Goal: Communication & Community: Answer question/provide support

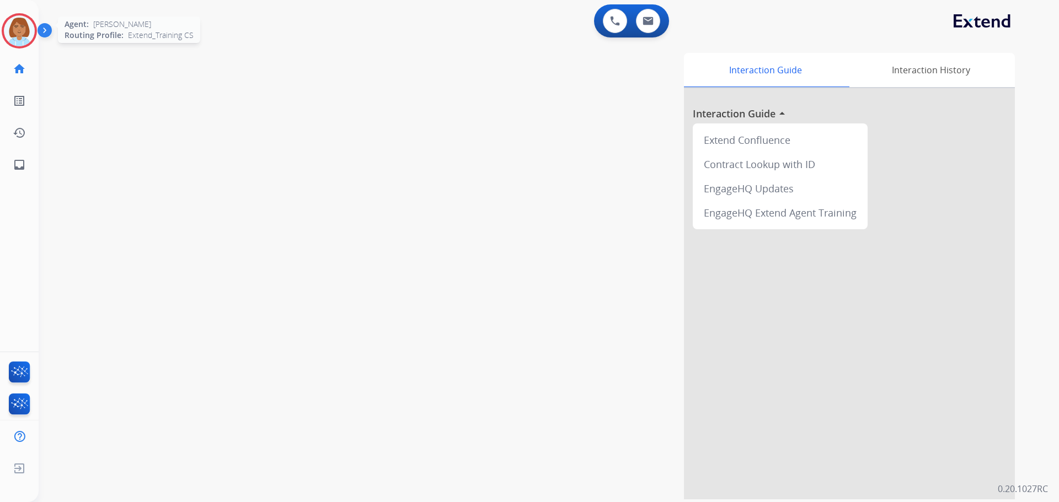
click at [6, 37] on img at bounding box center [19, 30] width 31 height 31
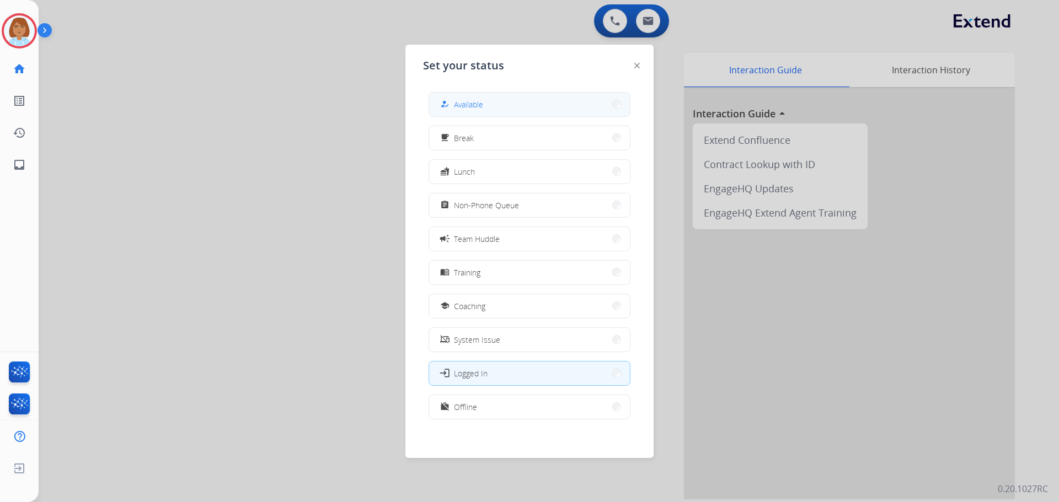
click at [508, 109] on button "how_to_reg Available" at bounding box center [529, 105] width 201 height 24
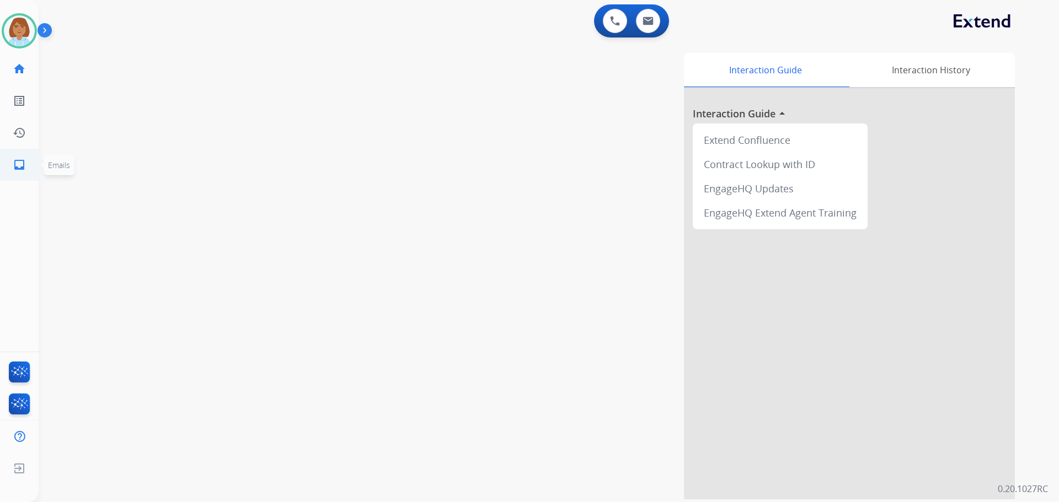
click at [18, 159] on mat-icon "inbox" at bounding box center [19, 164] width 13 height 13
select select "**********"
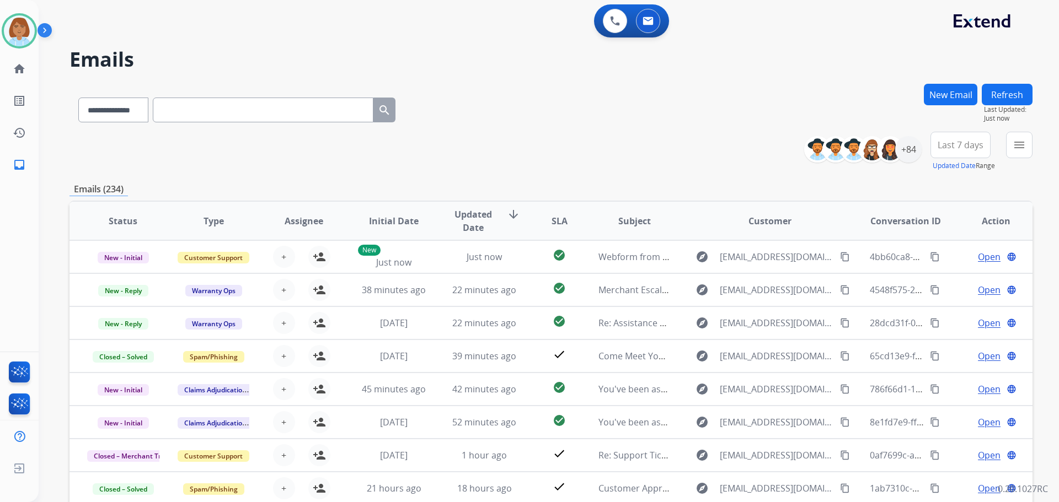
click at [1017, 159] on div "menu Type Claims Adjudication Customer Support Escalation Service Support Shipp…" at bounding box center [1019, 152] width 26 height 40
click at [1016, 154] on button "menu Filters" at bounding box center [1019, 145] width 26 height 26
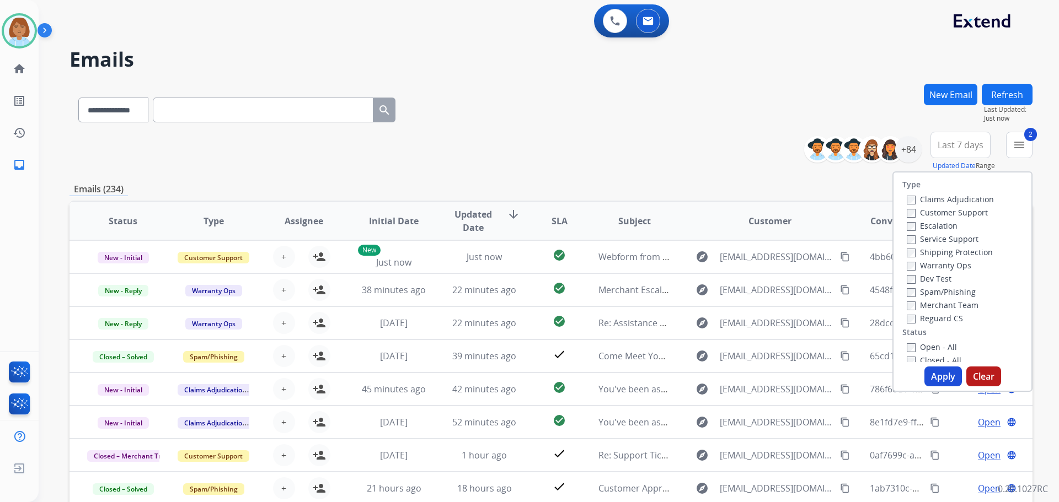
click at [902, 312] on div "Claims Adjudication Customer Support Escalation Service Support Shipping Protec…" at bounding box center [948, 258] width 92 height 132
drag, startPoint x: 940, startPoint y: 376, endPoint x: 1025, endPoint y: 266, distance: 138.8
click at [940, 373] on button "Apply" at bounding box center [942, 377] width 37 height 20
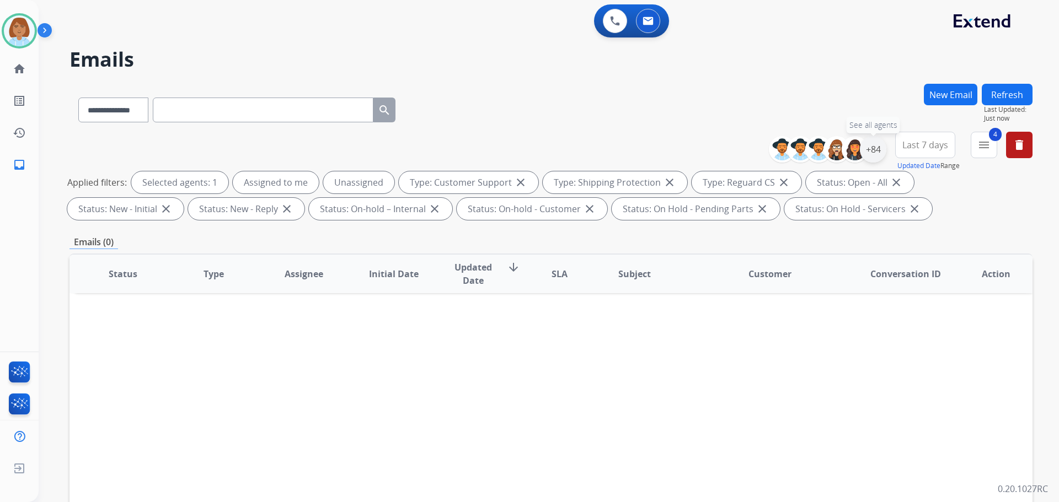
click at [878, 147] on div "+84" at bounding box center [873, 149] width 26 height 26
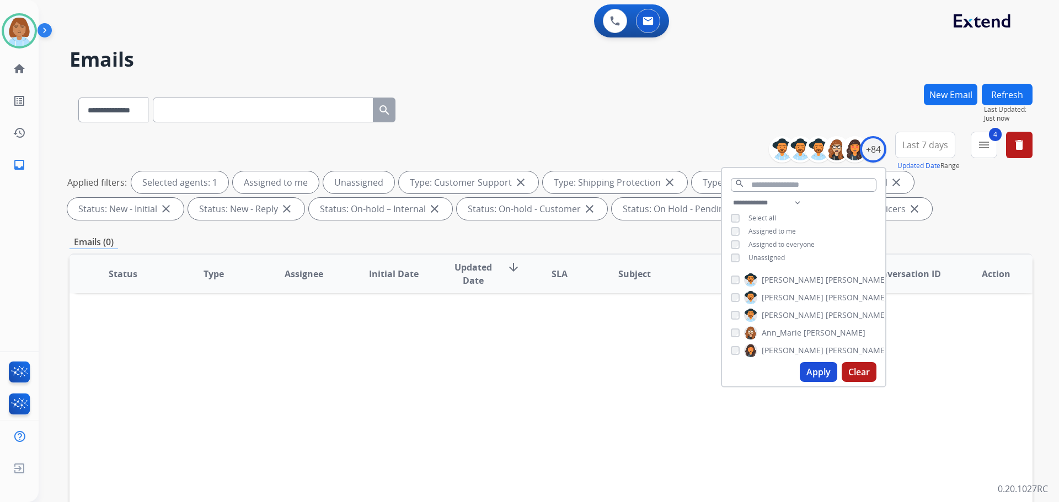
click at [810, 369] on button "Apply" at bounding box center [818, 372] width 37 height 20
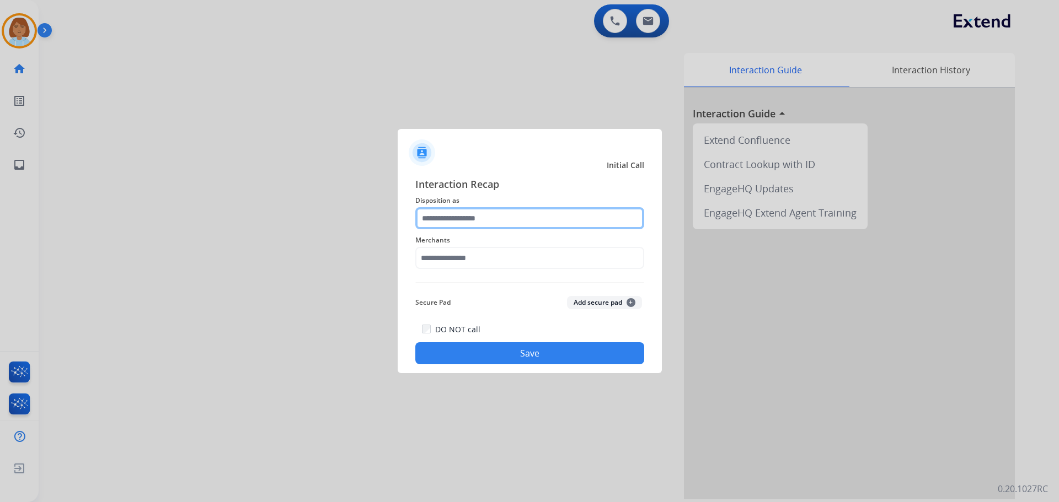
click at [534, 226] on input "text" at bounding box center [529, 218] width 229 height 22
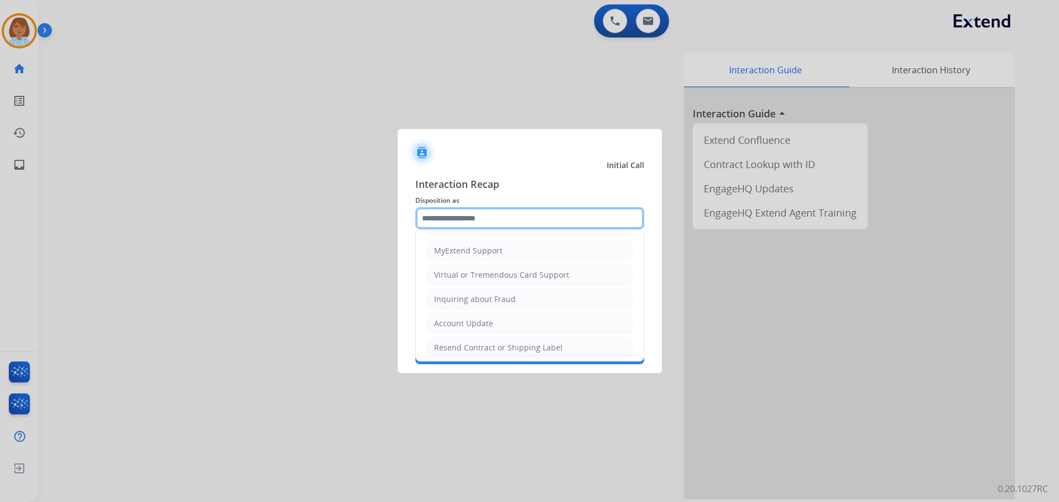
scroll to position [165, 0]
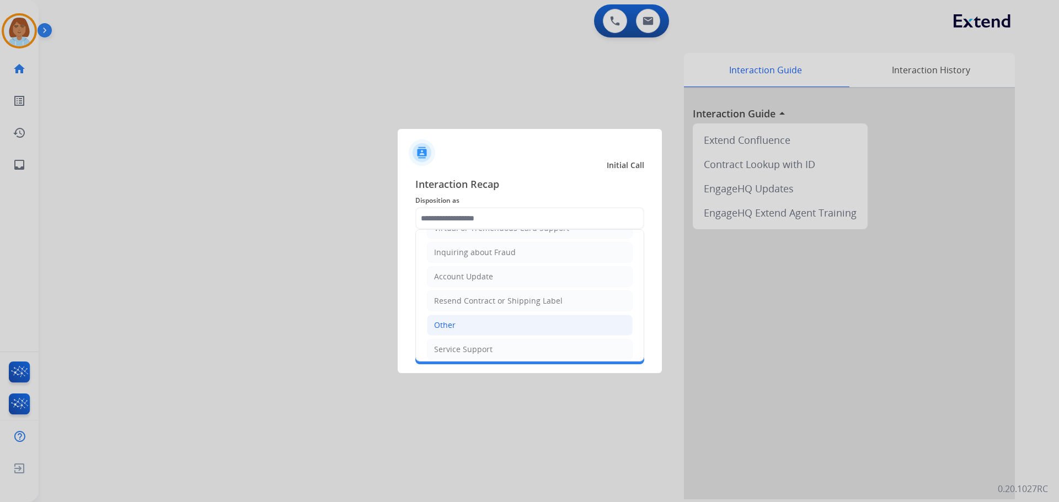
click at [468, 330] on li "Other" at bounding box center [530, 325] width 206 height 21
type input "*****"
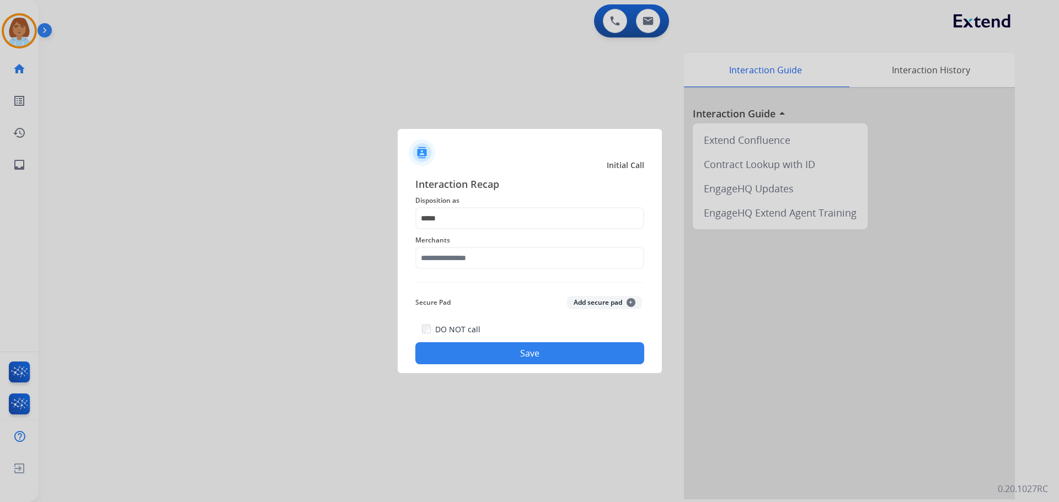
click at [483, 245] on span "Merchants" at bounding box center [529, 240] width 229 height 13
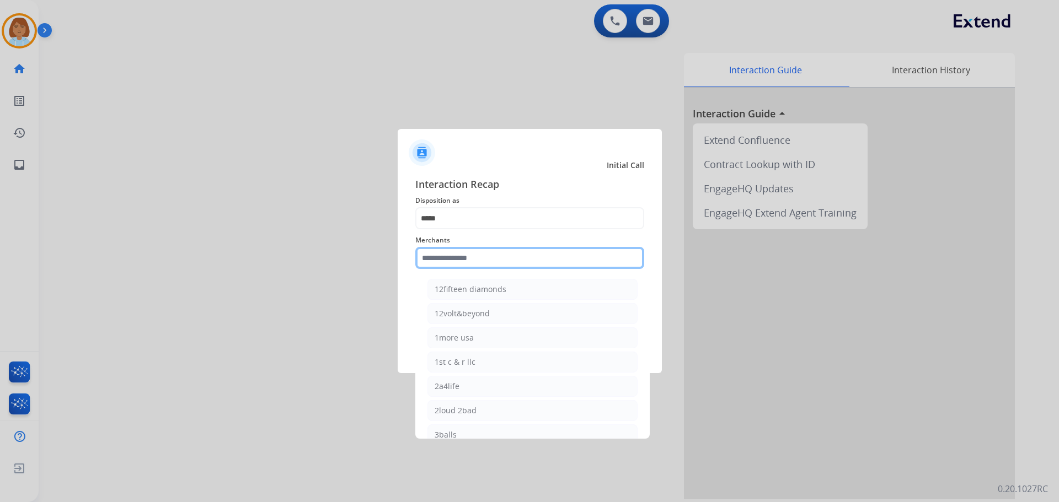
click at [483, 260] on input "text" at bounding box center [529, 258] width 229 height 22
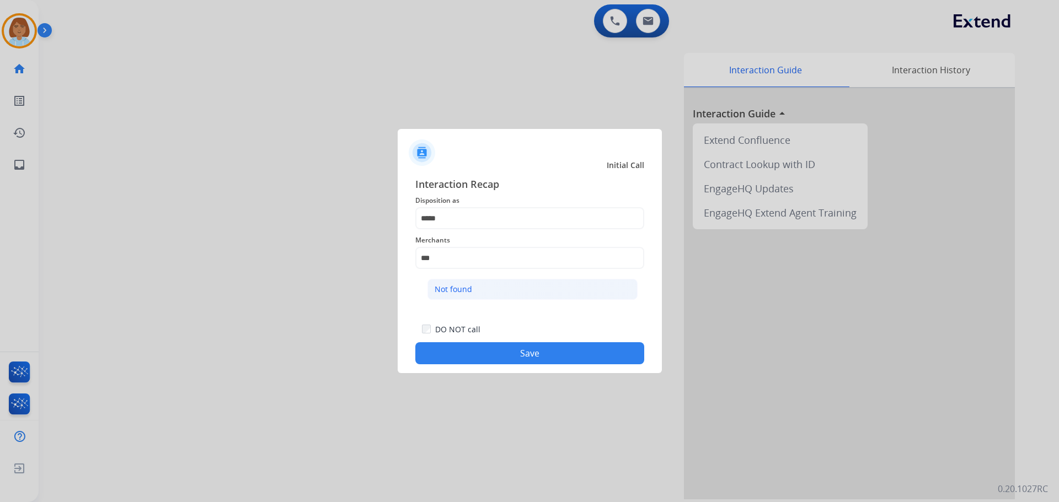
click at [491, 282] on li "Not found" at bounding box center [532, 289] width 210 height 21
type input "*********"
click at [552, 361] on button "Save" at bounding box center [529, 353] width 229 height 22
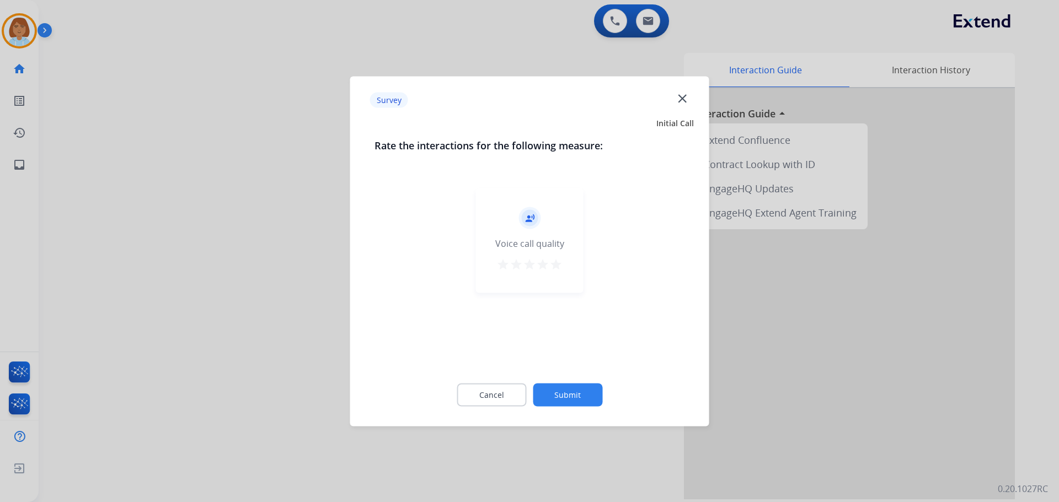
click at [562, 383] on div "Cancel Submit" at bounding box center [529, 395] width 310 height 50
click at [567, 391] on button "Submit" at bounding box center [567, 394] width 69 height 23
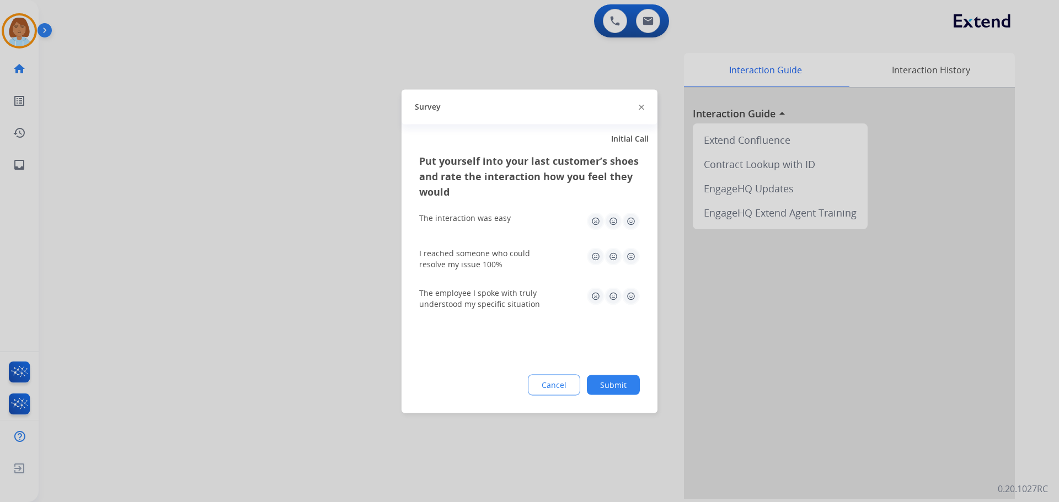
click at [611, 384] on button "Submit" at bounding box center [613, 385] width 53 height 20
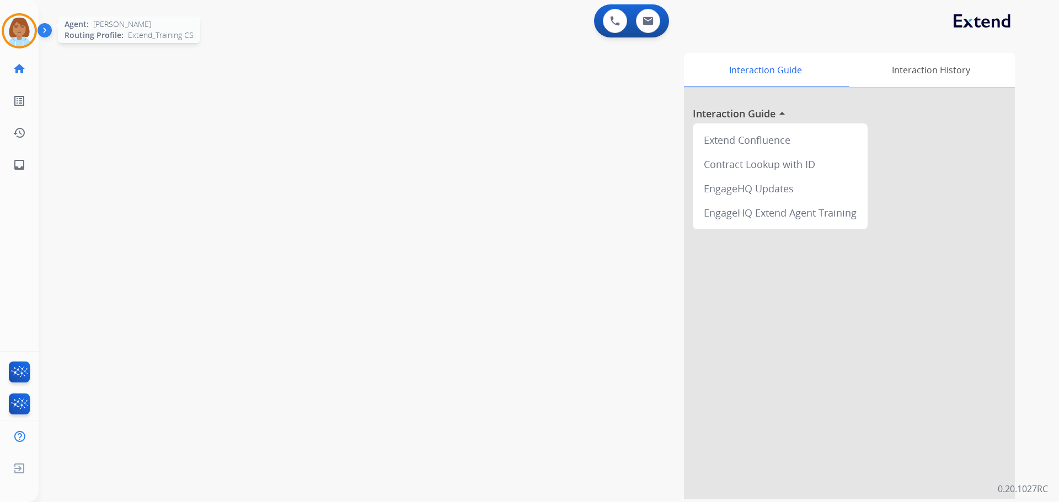
click at [33, 43] on div "Agent: Jaquayla Routing Profile: Extend_Training CS" at bounding box center [19, 30] width 35 height 35
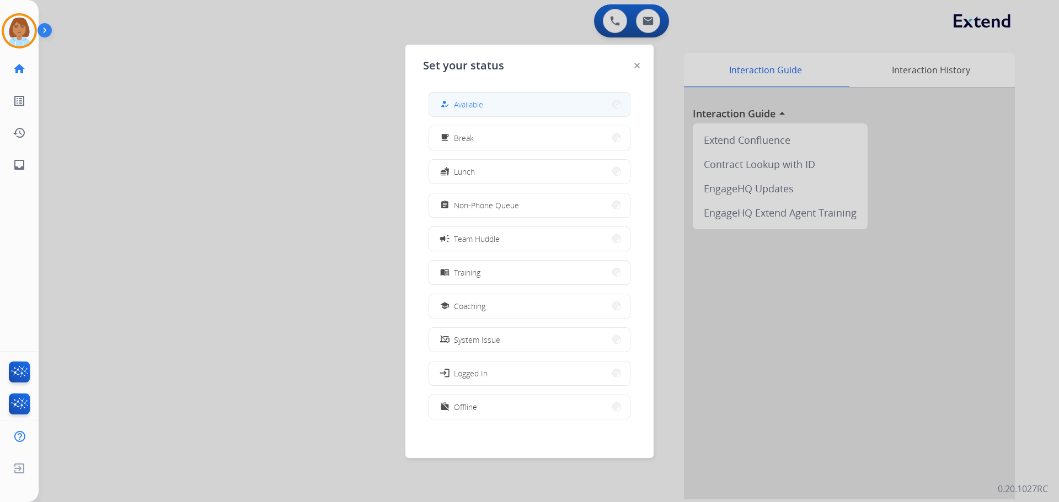
click at [493, 111] on button "how_to_reg Available" at bounding box center [529, 105] width 201 height 24
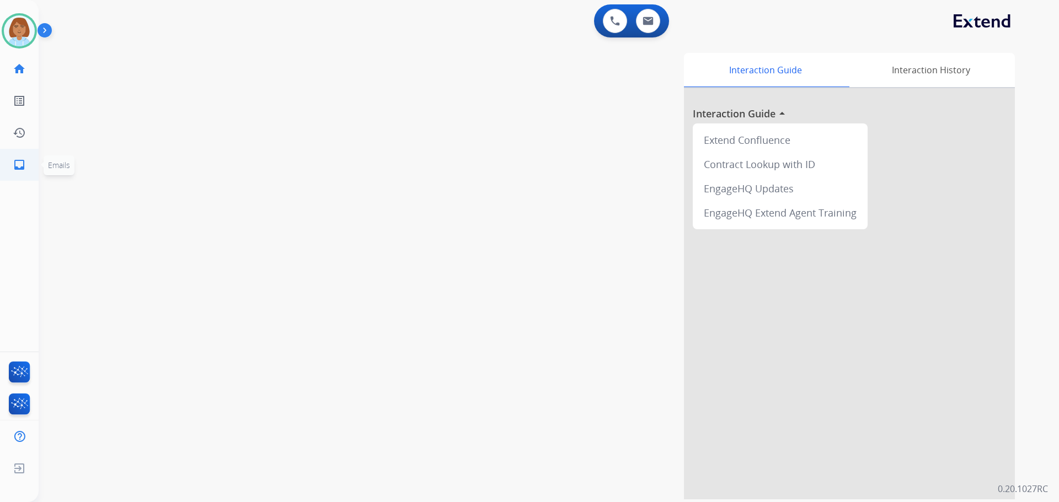
click at [20, 163] on mat-icon "inbox" at bounding box center [19, 164] width 13 height 13
select select "**********"
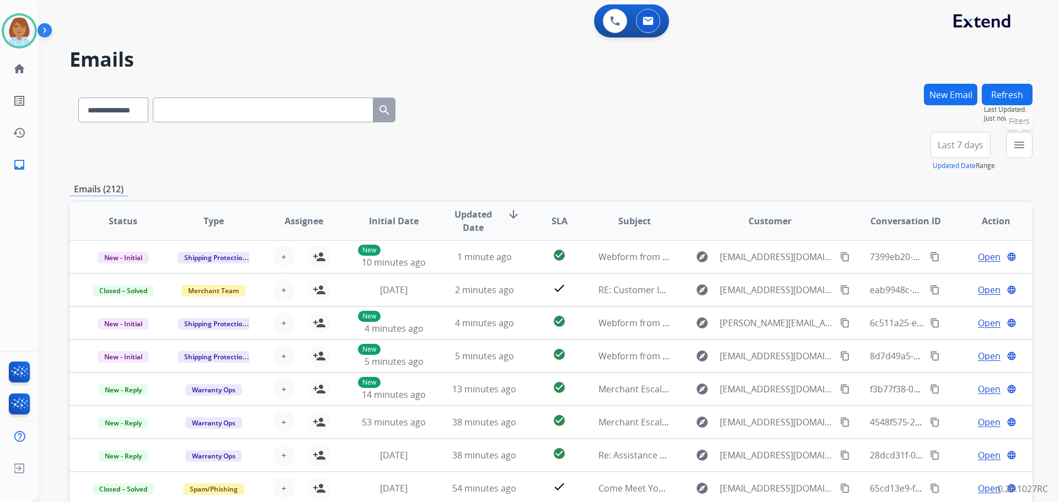
click at [1019, 146] on mat-icon "menu" at bounding box center [1018, 144] width 13 height 13
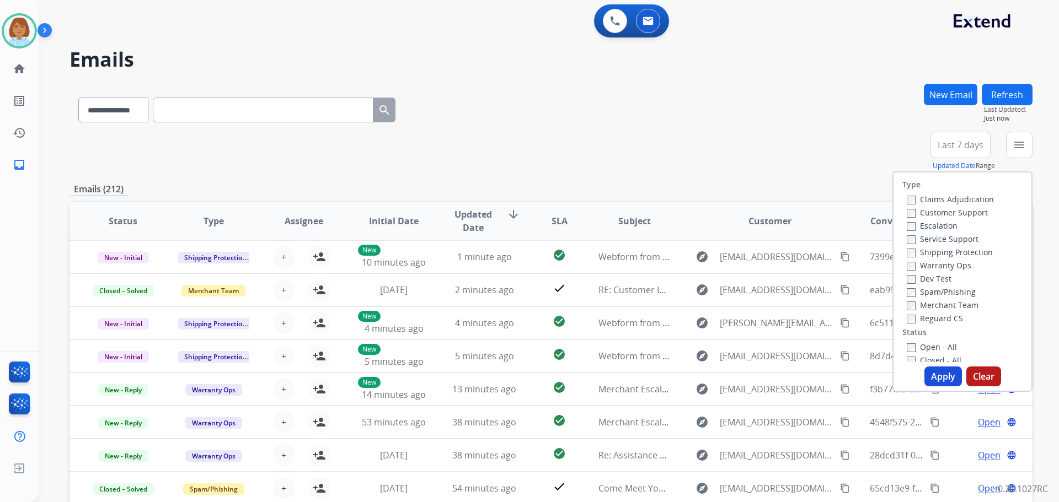
click at [938, 208] on label "Customer Support" at bounding box center [947, 212] width 81 height 10
click at [940, 249] on label "Shipping Protection" at bounding box center [950, 252] width 86 height 10
click at [929, 377] on button "Apply" at bounding box center [942, 377] width 37 height 20
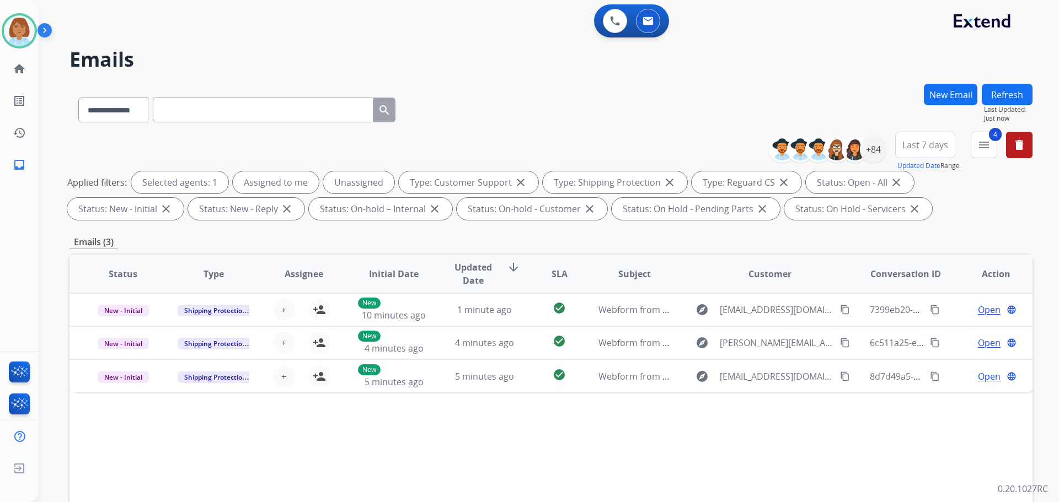
click at [908, 151] on button "Last 7 days" at bounding box center [925, 145] width 60 height 26
click at [893, 282] on div "Last 90 days" at bounding box center [921, 279] width 61 height 17
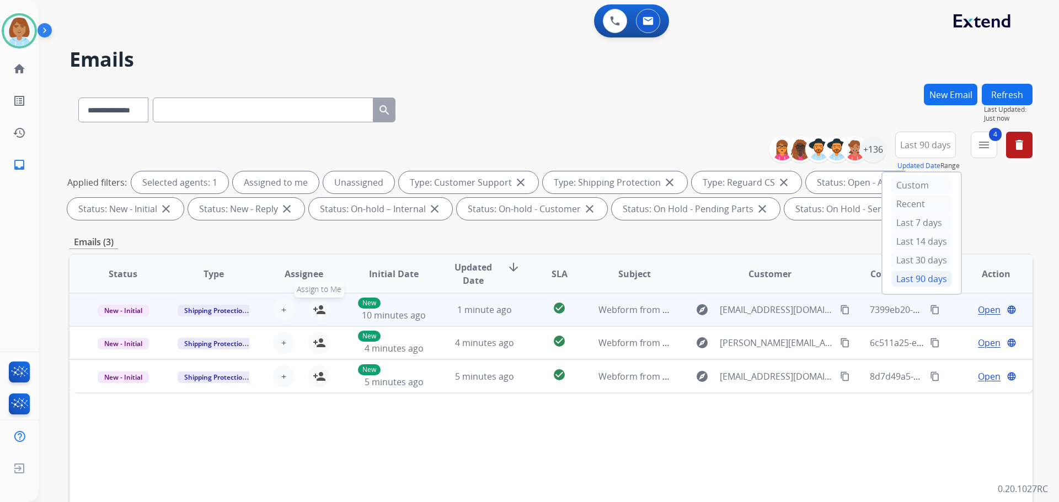
click at [319, 317] on button "person_add Assign to Me" at bounding box center [319, 310] width 22 height 22
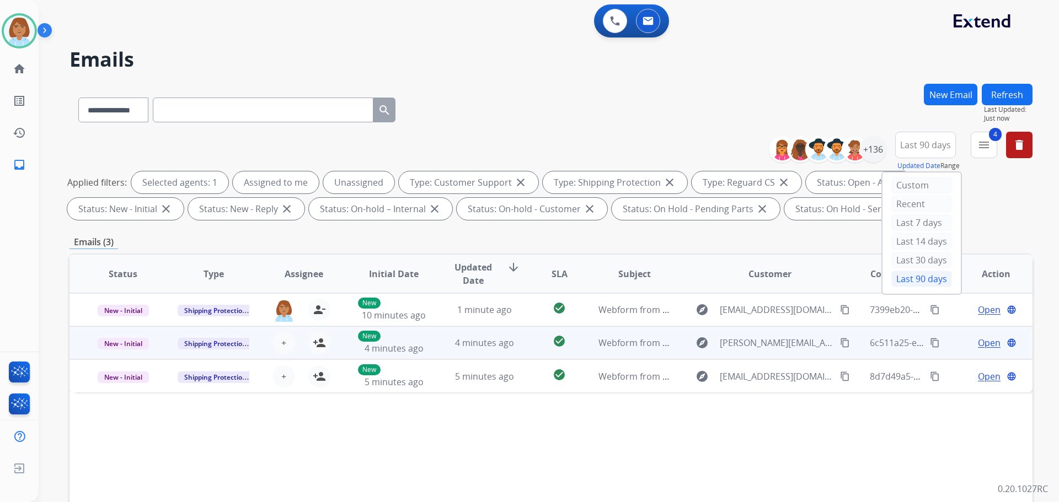
click at [319, 356] on div "+ Select agent person_add Assign to Me" at bounding box center [295, 343] width 90 height 31
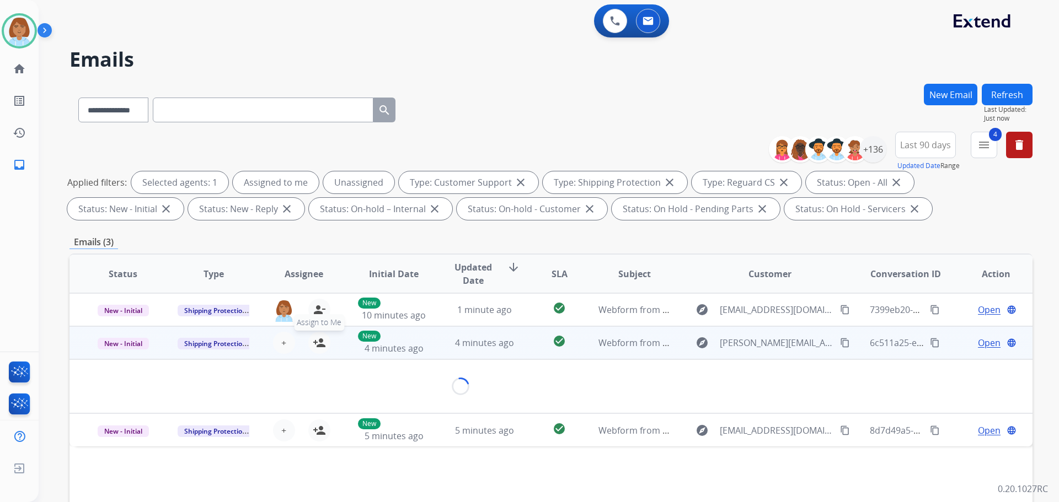
click at [319, 352] on button "person_add Assign to Me" at bounding box center [319, 343] width 22 height 22
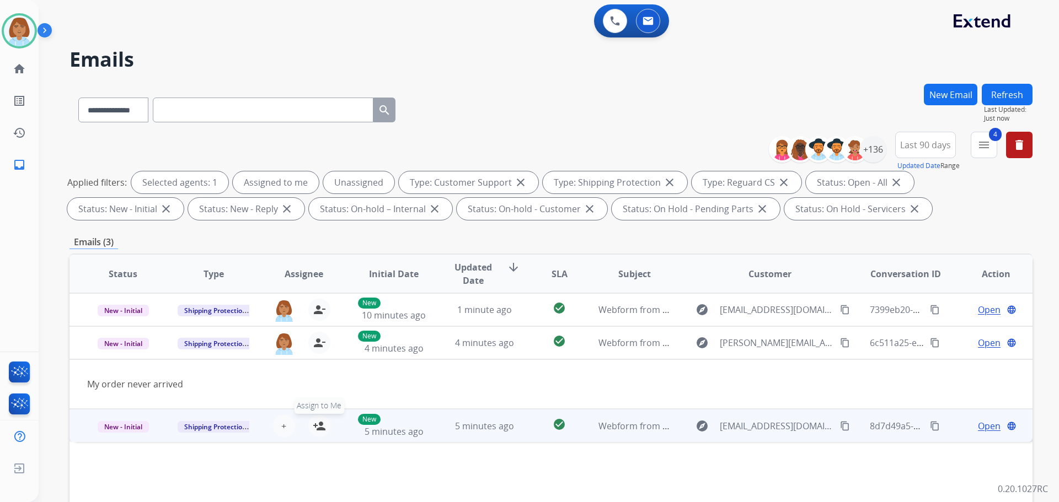
click at [317, 426] on mat-icon "person_add" at bounding box center [319, 426] width 13 height 13
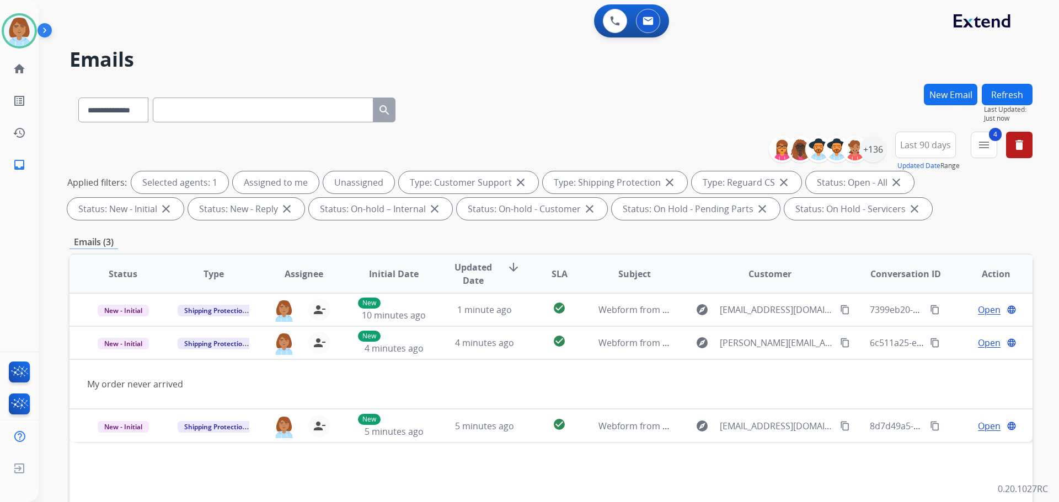
click at [994, 96] on button "Refresh" at bounding box center [1007, 95] width 51 height 22
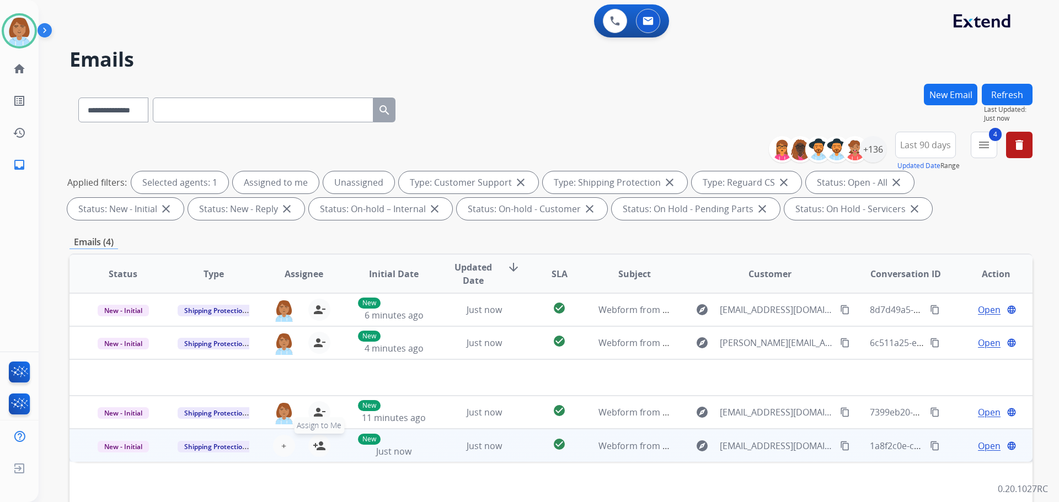
click at [323, 443] on mat-icon "person_add" at bounding box center [319, 446] width 13 height 13
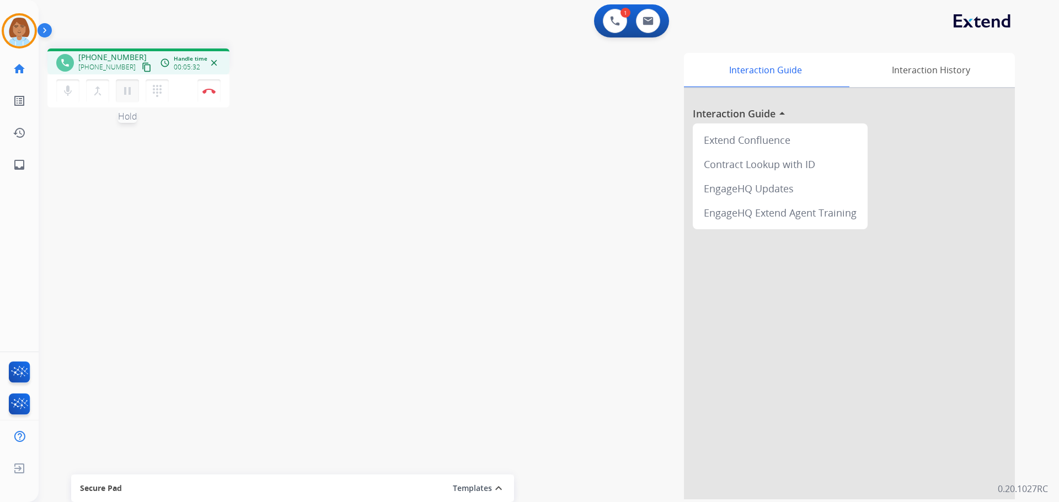
click at [130, 102] on div "mic Mute merge_type Bridge pause Hold dialpad Dialpad" at bounding box center [115, 90] width 119 height 23
click at [63, 90] on mat-icon "mic" at bounding box center [67, 90] width 13 height 13
click at [127, 89] on mat-icon "pause" at bounding box center [127, 90] width 13 height 13
click at [53, 90] on div "mic_off Mute merge_type Bridge play_arrow Hold dialpad Dialpad Disconnect" at bounding box center [138, 90] width 182 height 33
click at [60, 89] on button "mic_off Mute" at bounding box center [67, 90] width 23 height 23
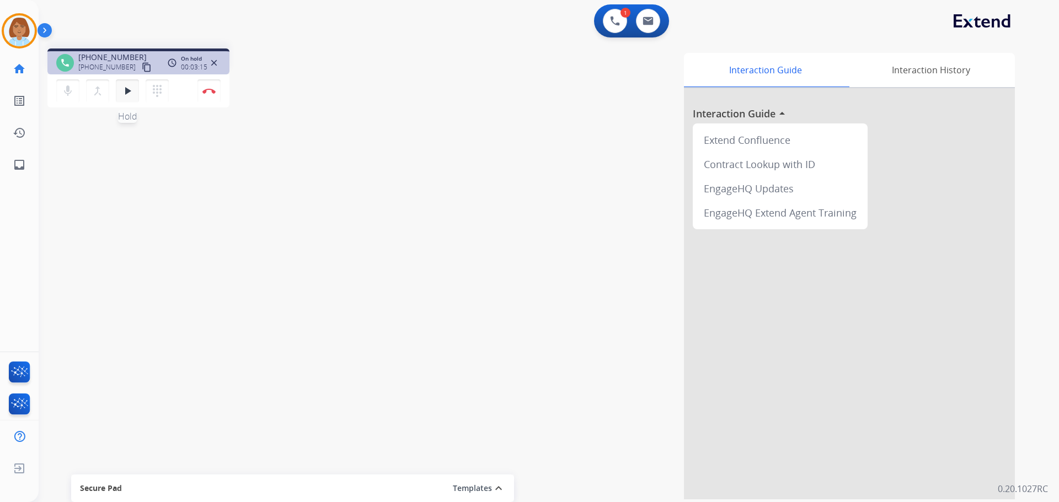
click at [117, 91] on button "play_arrow Hold" at bounding box center [127, 90] width 23 height 23
click at [7, 163] on link "inbox Emails" at bounding box center [19, 164] width 31 height 31
select select "**********"
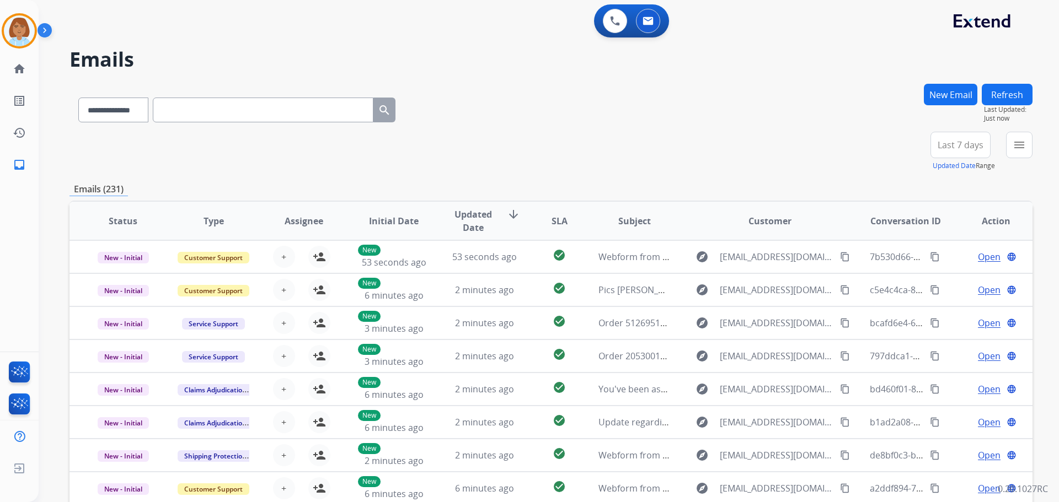
click at [971, 106] on div "New Email" at bounding box center [950, 108] width 53 height 48
click at [966, 101] on button "New Email" at bounding box center [950, 95] width 53 height 22
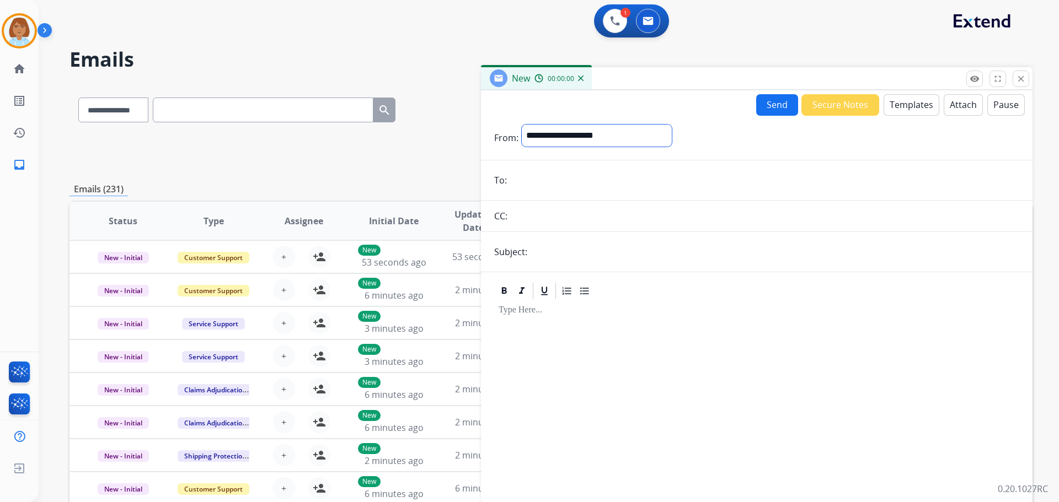
click at [565, 141] on select "**********" at bounding box center [597, 136] width 150 height 22
select select "**********"
click at [522, 125] on select "**********" at bounding box center [597, 136] width 150 height 22
drag, startPoint x: 538, startPoint y: 152, endPoint x: 542, endPoint y: 157, distance: 6.3
drag, startPoint x: 542, startPoint y: 157, endPoint x: 522, endPoint y: 179, distance: 29.7
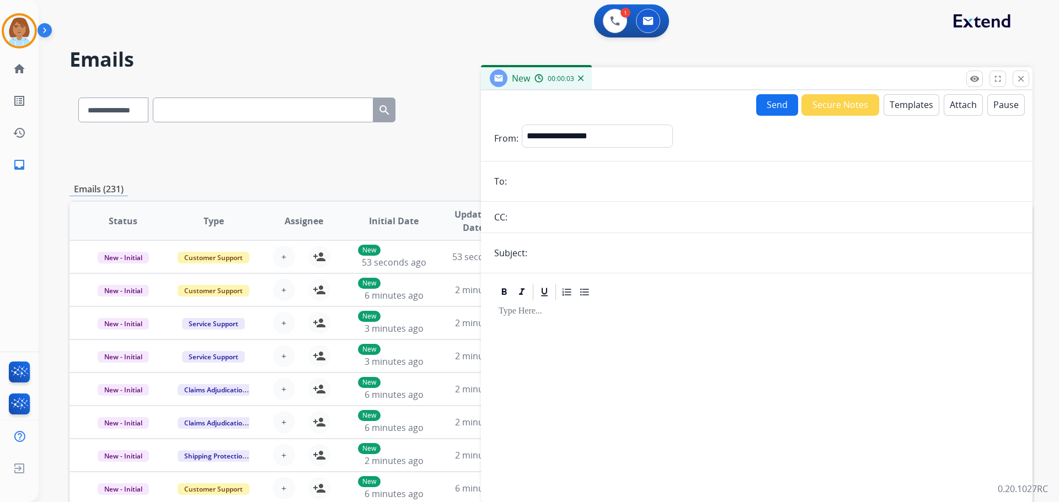
click at [522, 179] on input "email" at bounding box center [764, 181] width 509 height 22
paste input "**********"
type input "**********"
click at [566, 255] on input "text" at bounding box center [774, 253] width 489 height 22
type input "**********"
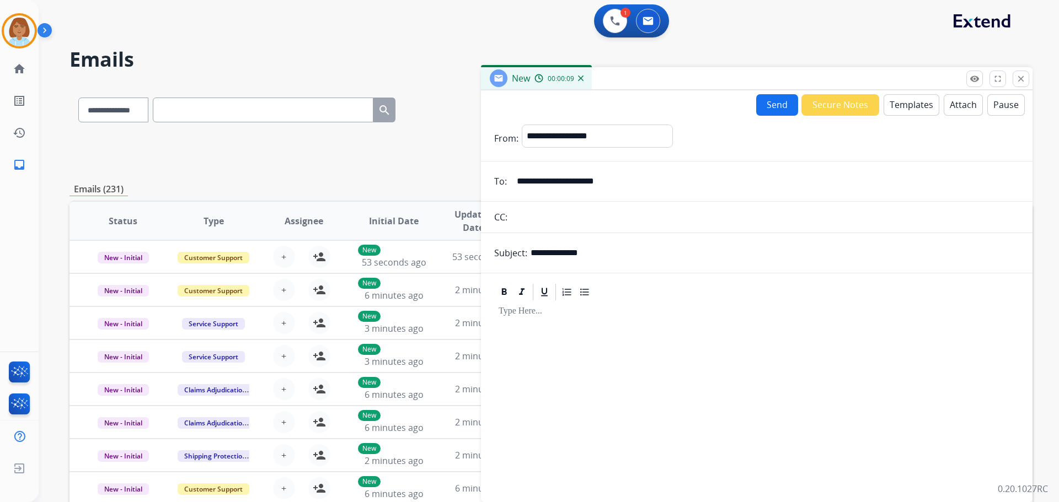
click at [958, 105] on button "Attach" at bounding box center [963, 105] width 39 height 22
click at [905, 101] on button "Templates" at bounding box center [911, 105] width 56 height 22
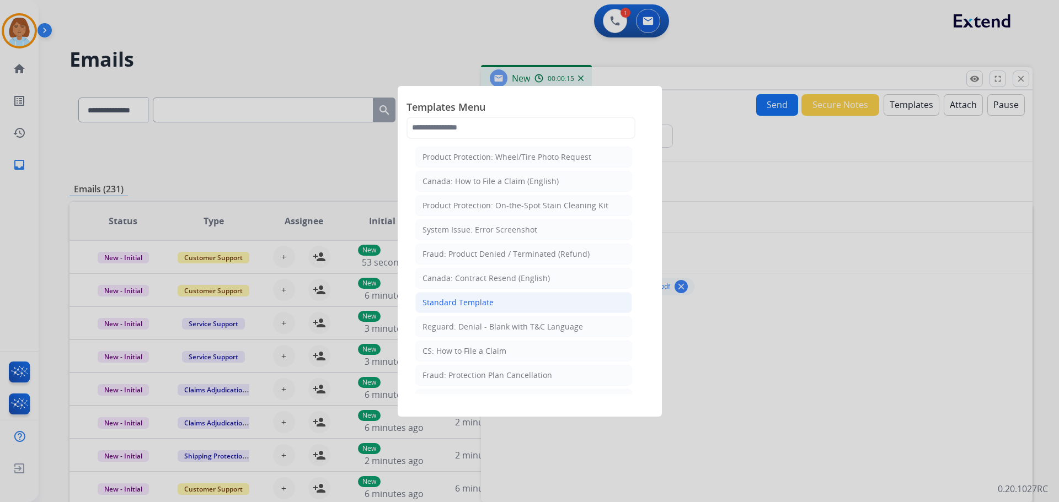
click at [480, 305] on div "Standard Template" at bounding box center [457, 302] width 71 height 11
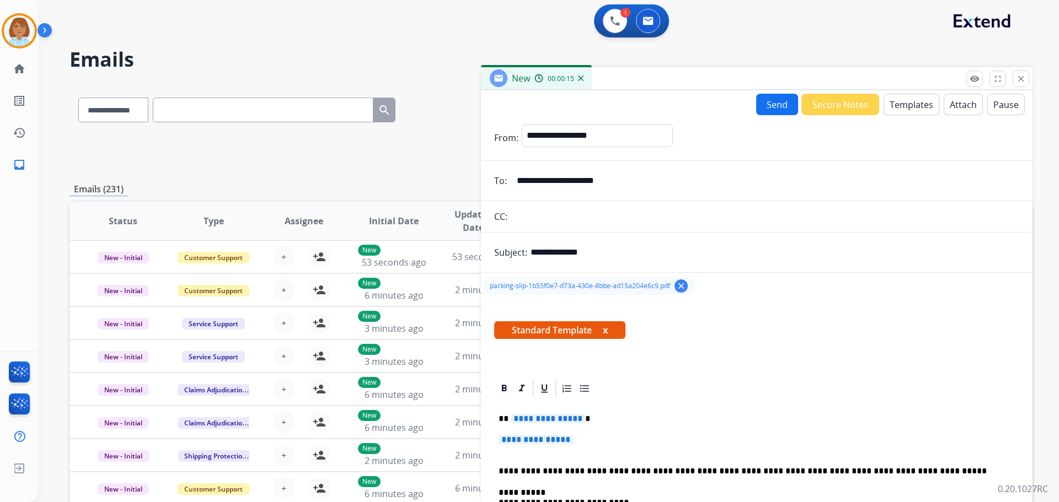
click at [580, 442] on p "**********" at bounding box center [757, 445] width 516 height 20
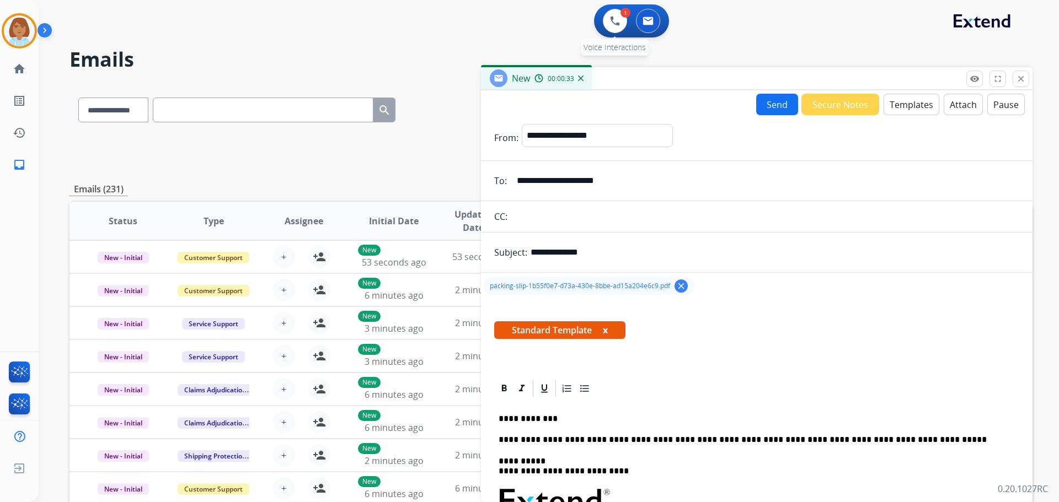
click at [623, 17] on div "1" at bounding box center [625, 13] width 10 height 10
click at [620, 18] on button at bounding box center [615, 21] width 24 height 24
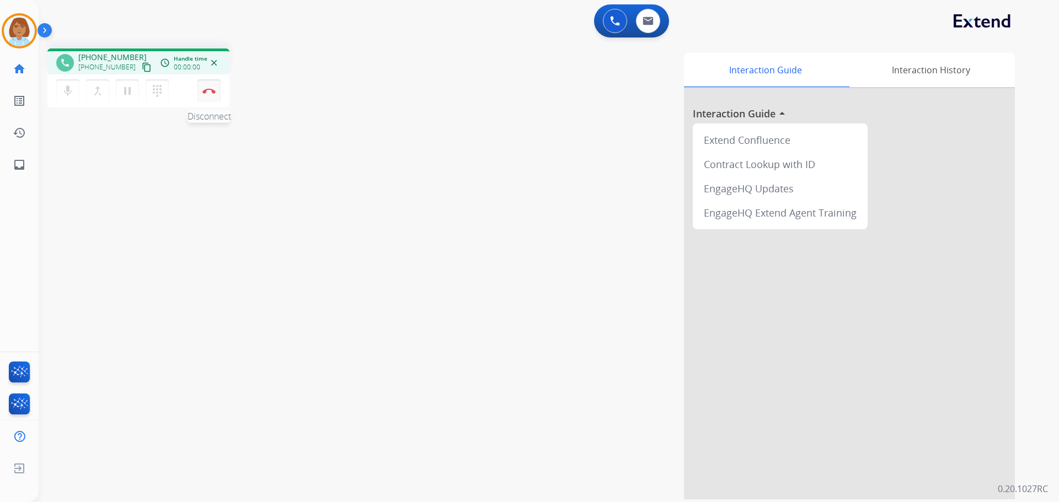
click at [208, 89] on img at bounding box center [208, 91] width 13 height 6
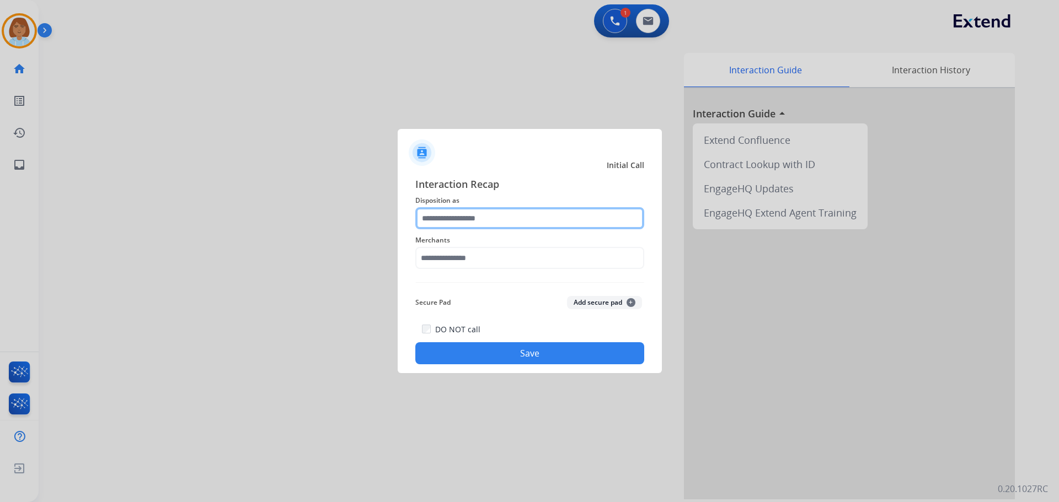
click at [512, 221] on input "text" at bounding box center [529, 218] width 229 height 22
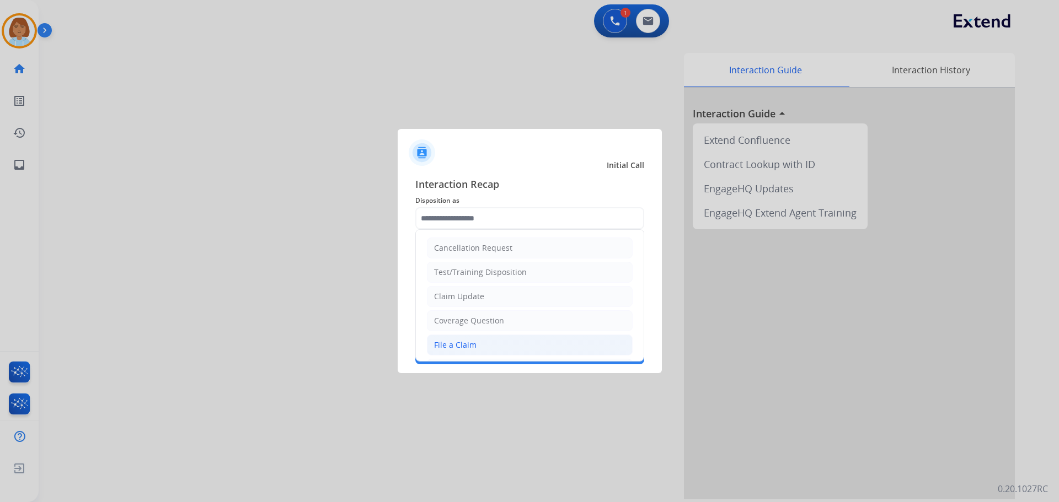
click at [486, 349] on li "File a Claim" at bounding box center [530, 345] width 206 height 21
type input "**********"
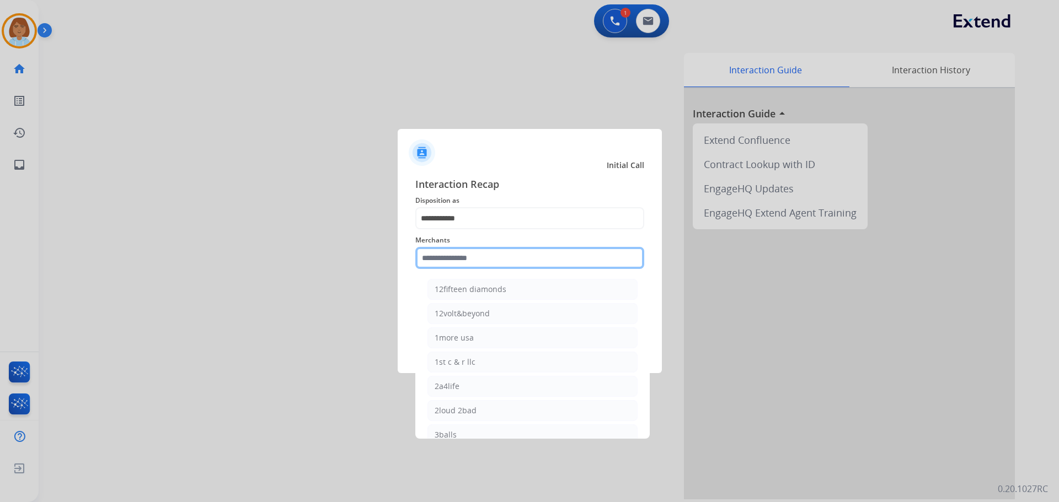
click at [483, 269] on input "text" at bounding box center [529, 258] width 229 height 22
type input "*"
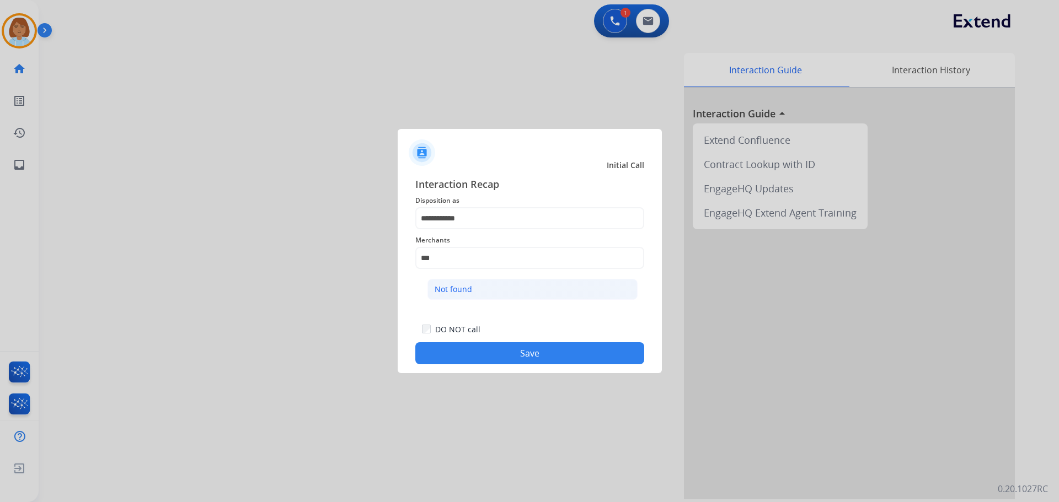
click at [517, 293] on li "Not found" at bounding box center [532, 289] width 210 height 21
type input "*********"
click at [527, 358] on button "Save" at bounding box center [529, 353] width 229 height 22
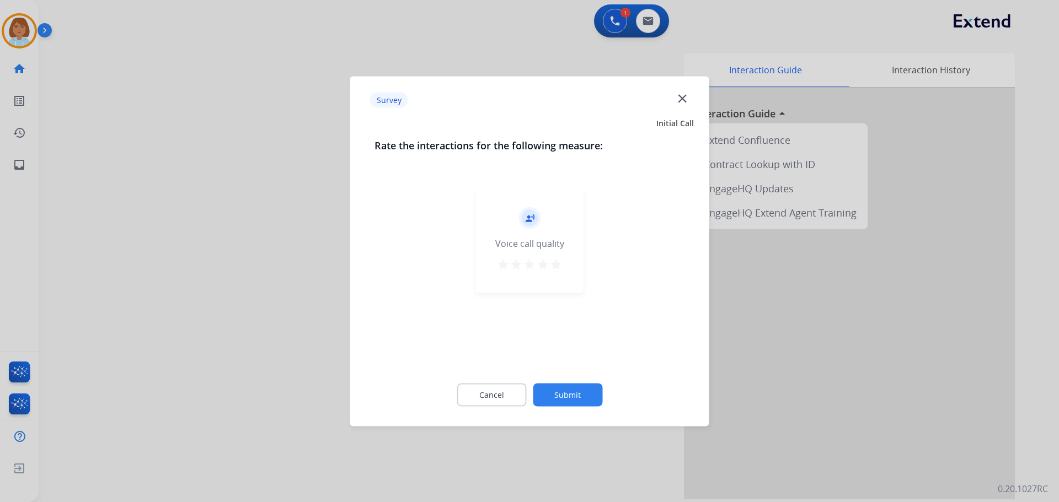
click at [572, 392] on button "Submit" at bounding box center [567, 394] width 69 height 23
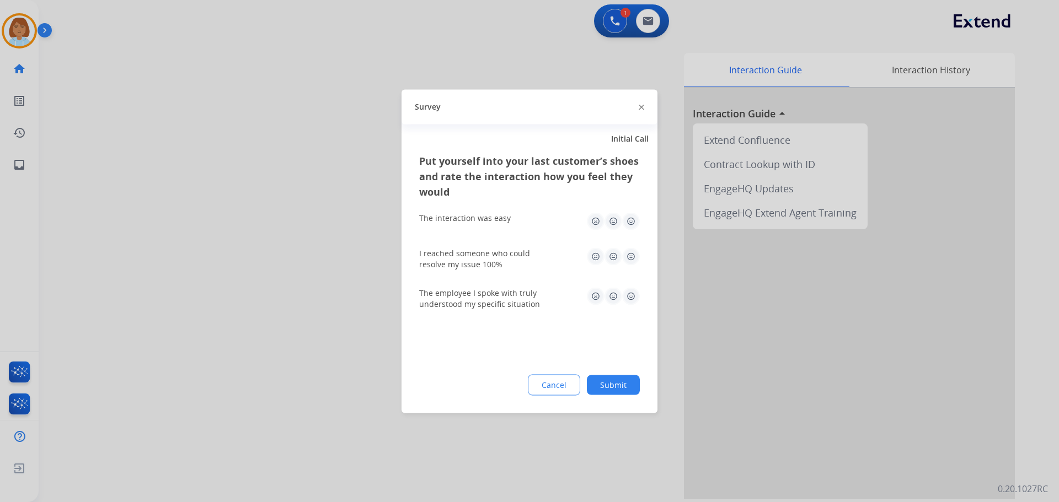
click at [632, 384] on button "Submit" at bounding box center [613, 385] width 53 height 20
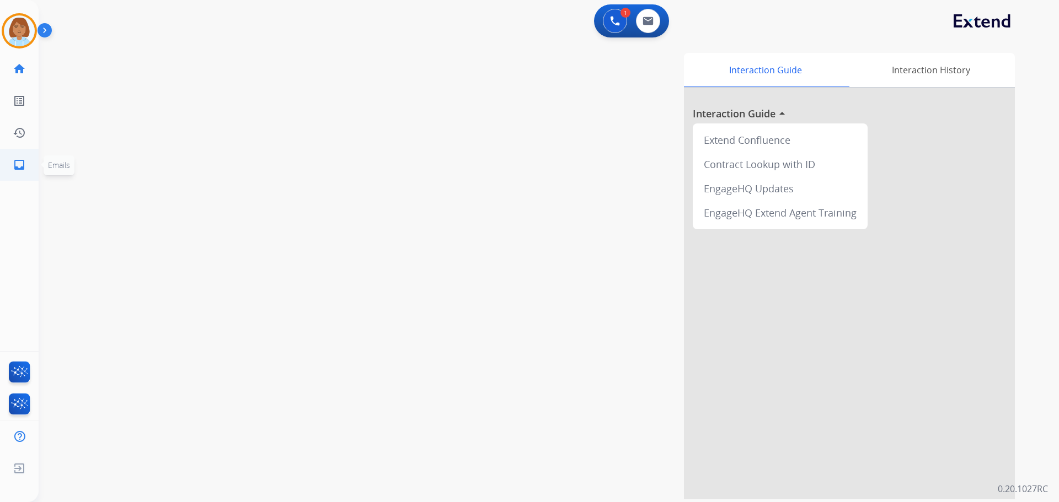
click at [19, 169] on mat-icon "inbox" at bounding box center [19, 164] width 13 height 13
select select "**********"
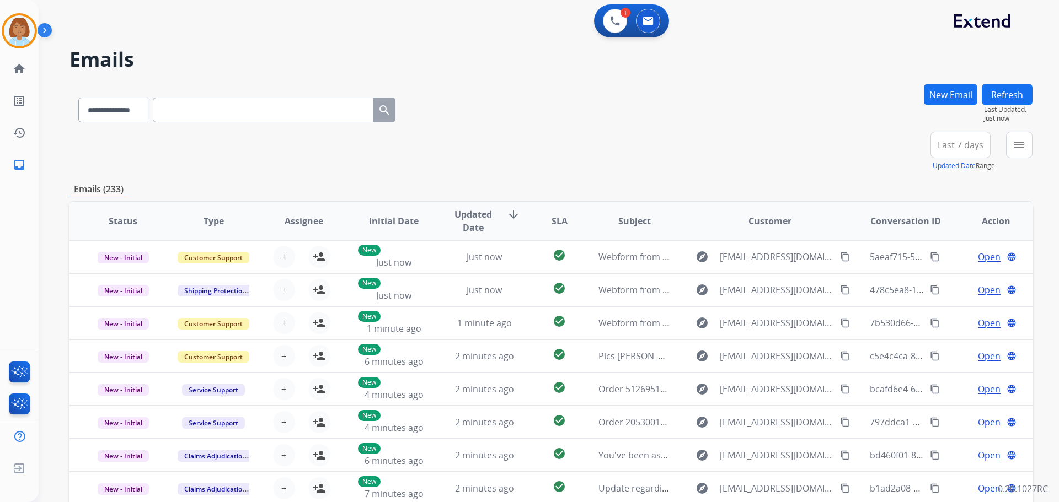
click at [944, 99] on button "New Email" at bounding box center [950, 95] width 53 height 22
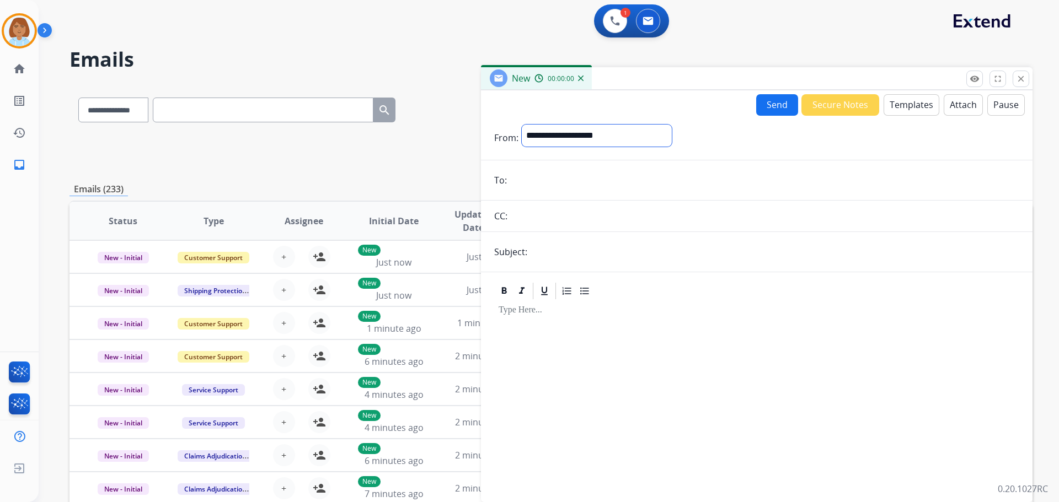
drag, startPoint x: 553, startPoint y: 134, endPoint x: 561, endPoint y: 144, distance: 12.9
click at [553, 135] on select "**********" at bounding box center [597, 136] width 150 height 22
select select "**********"
click at [522, 125] on select "**********" at bounding box center [597, 136] width 150 height 22
paste input "*******"
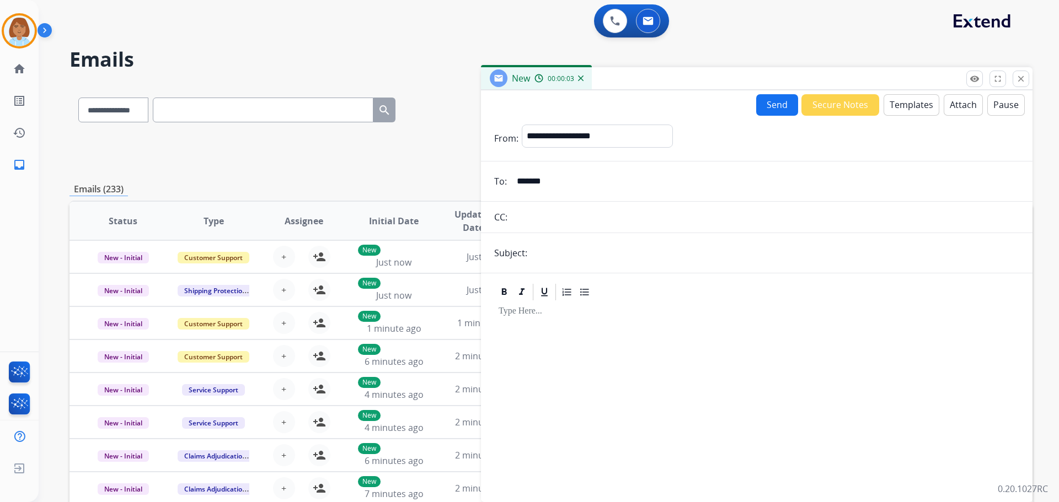
type input "*******"
click at [588, 261] on input "text" at bounding box center [774, 253] width 489 height 22
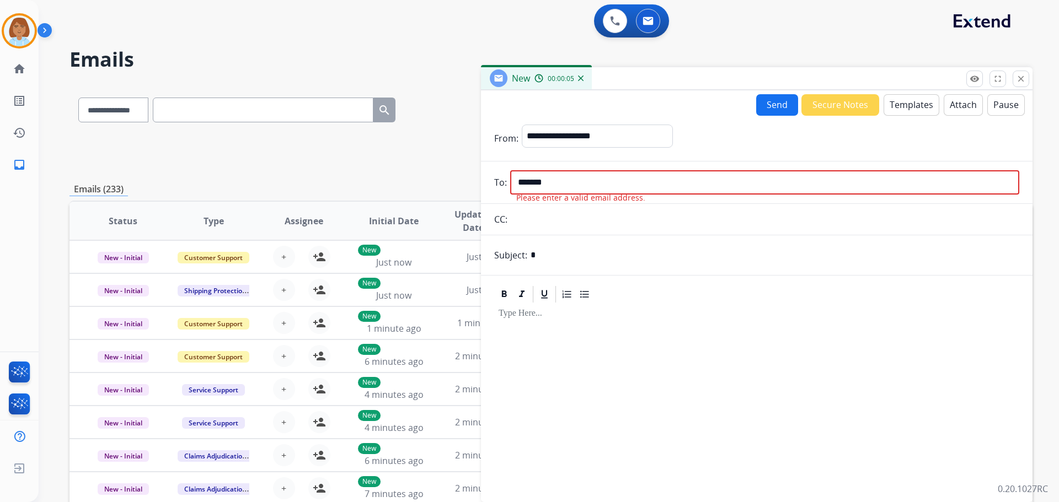
type input "*"
drag, startPoint x: 580, startPoint y: 180, endPoint x: 366, endPoint y: 186, distance: 214.6
click at [366, 184] on div "**********" at bounding box center [550, 356] width 963 height 544
drag, startPoint x: 548, startPoint y: 197, endPoint x: 547, endPoint y: 187, distance: 9.9
paste input "**********"
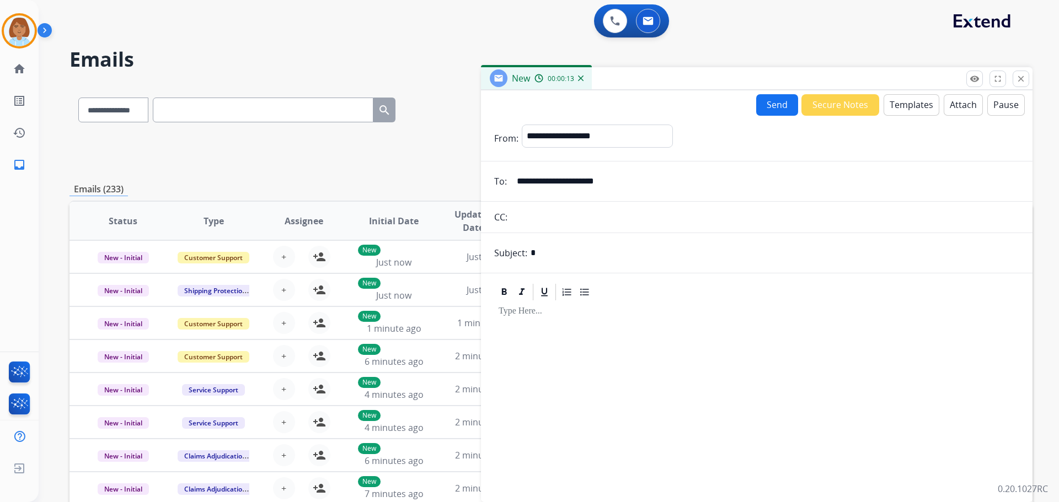
type input "**********"
click at [572, 270] on form "**********" at bounding box center [756, 307] width 551 height 382
click at [572, 259] on input "*" at bounding box center [774, 253] width 489 height 22
type input "**********"
click at [914, 105] on button "Templates" at bounding box center [911, 105] width 56 height 22
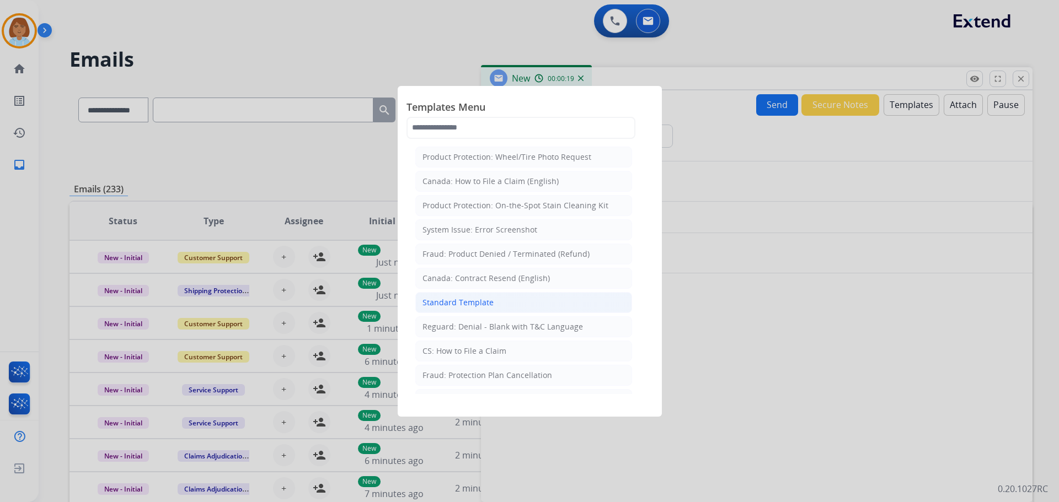
click at [510, 297] on li "Standard Template" at bounding box center [523, 302] width 217 height 21
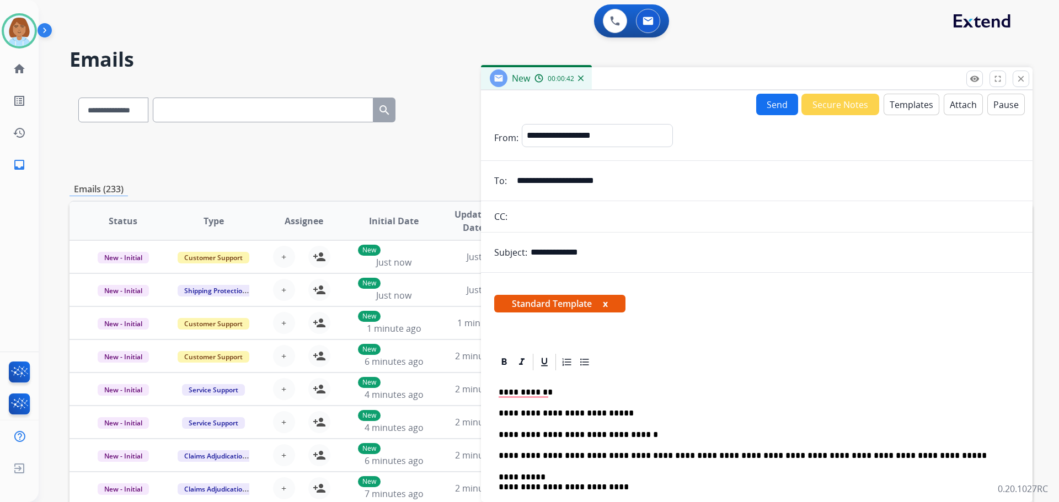
click at [929, 102] on button "Templates" at bounding box center [911, 105] width 56 height 22
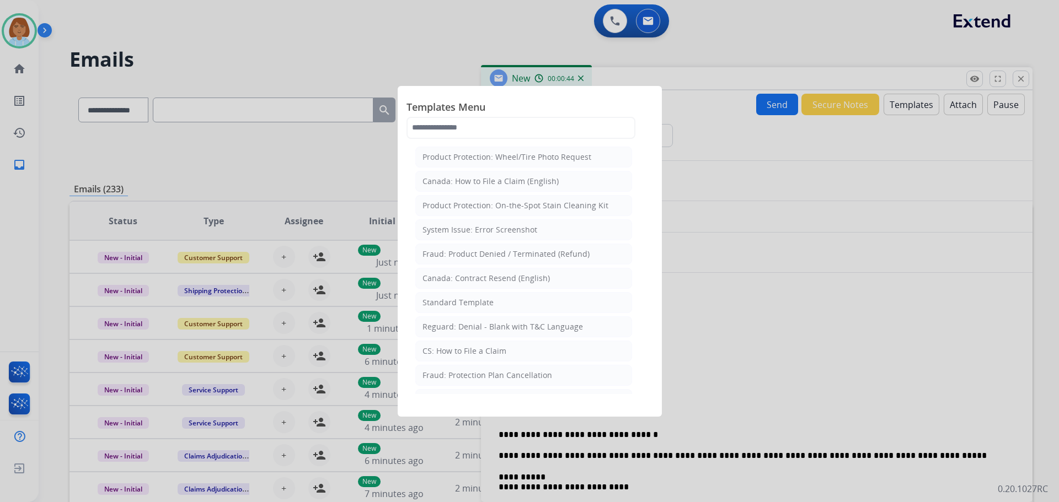
click at [824, 215] on div at bounding box center [529, 251] width 1059 height 502
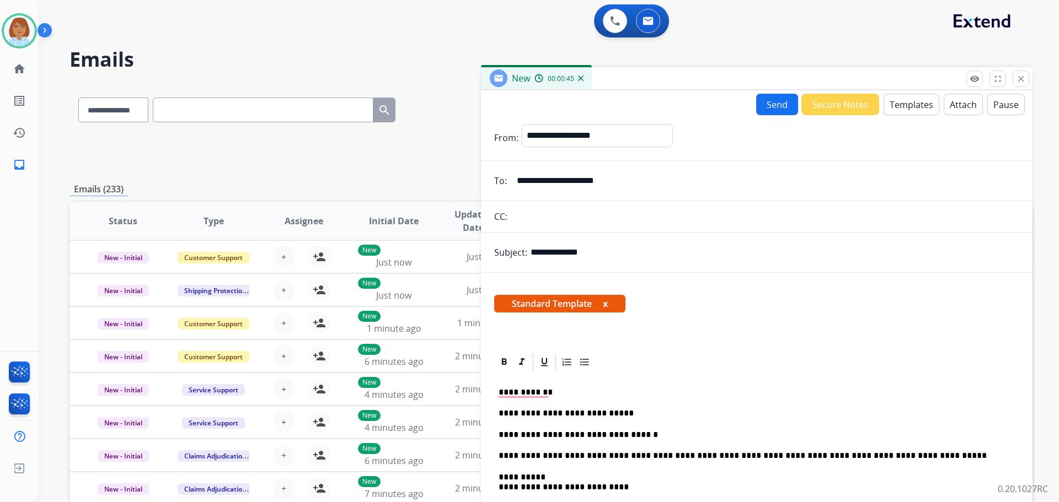
click at [956, 109] on button "Attach" at bounding box center [963, 105] width 39 height 22
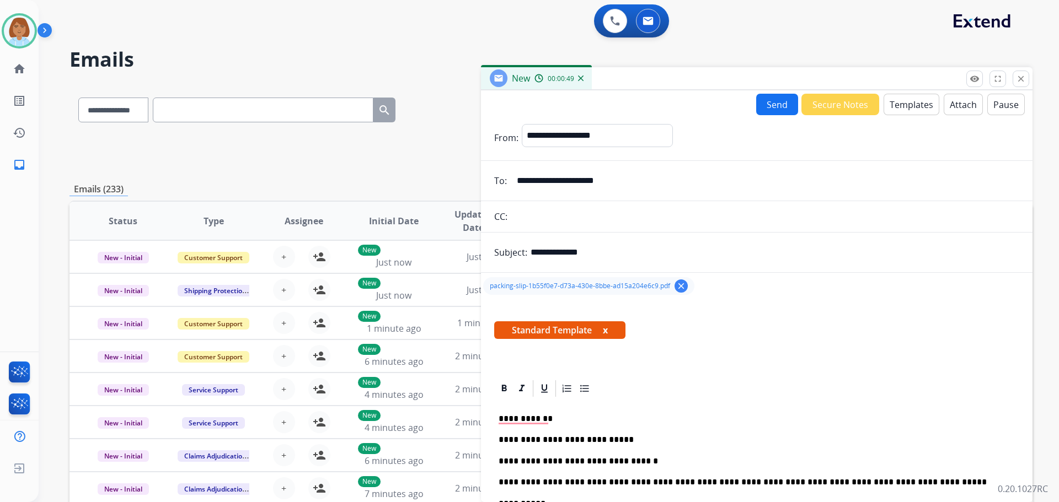
click at [781, 111] on button "Send" at bounding box center [777, 105] width 42 height 22
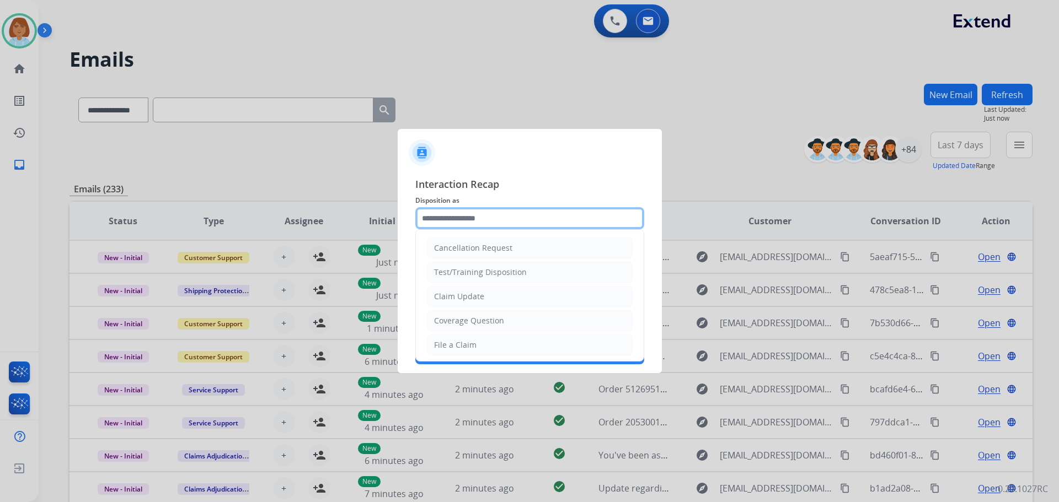
click at [489, 224] on input "text" at bounding box center [529, 218] width 229 height 22
click at [467, 338] on li "File a Claim" at bounding box center [530, 345] width 206 height 21
type input "**********"
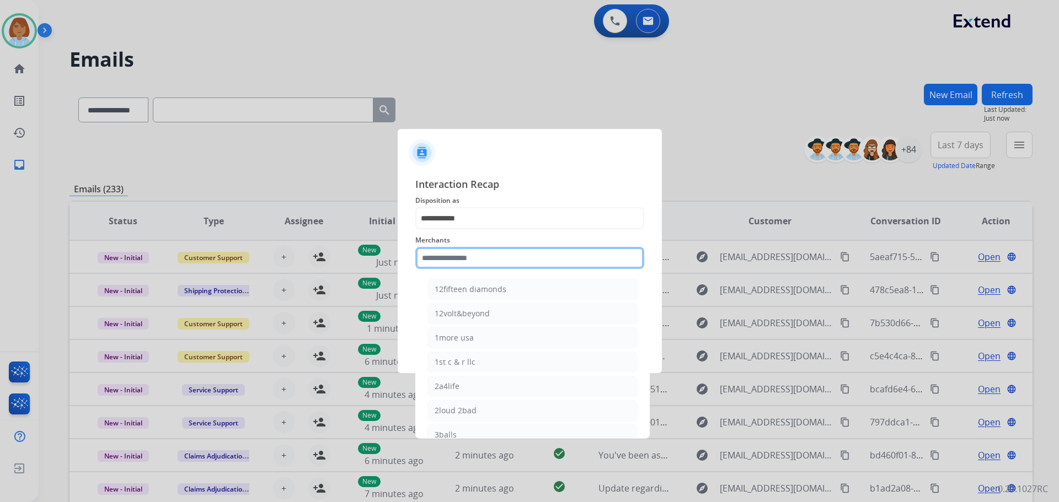
click at [474, 251] on input "text" at bounding box center [529, 258] width 229 height 22
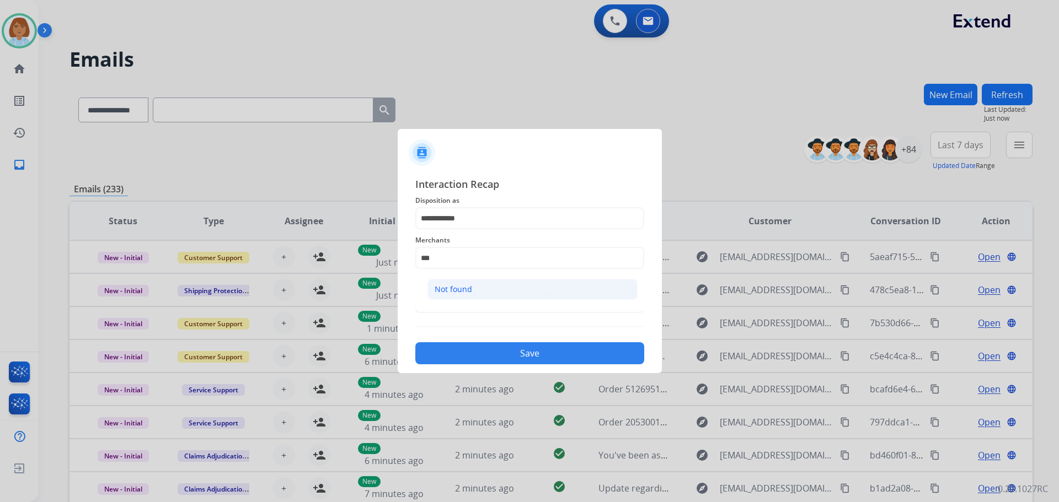
click at [486, 282] on li "Not found" at bounding box center [532, 289] width 210 height 21
type input "*********"
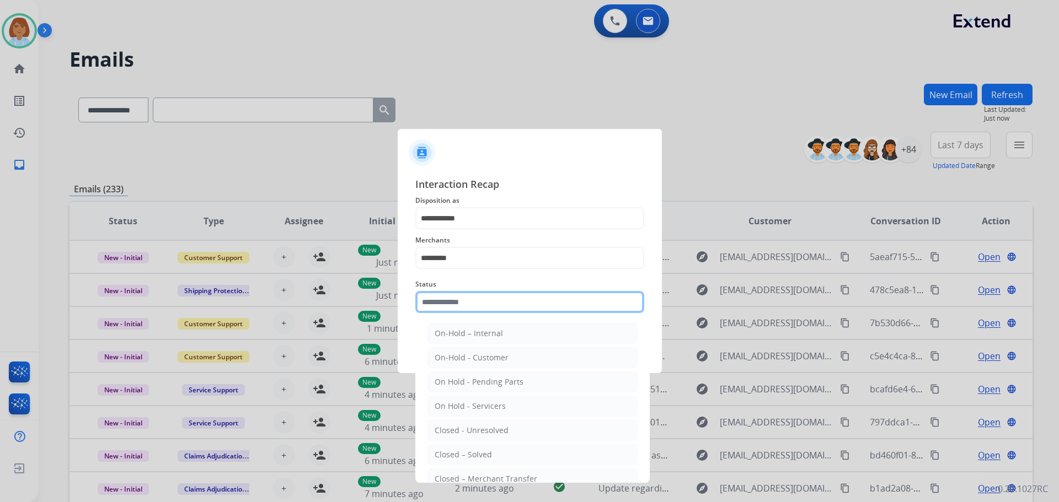
click at [479, 296] on input "text" at bounding box center [529, 302] width 229 height 22
click at [484, 451] on div "Closed – Solved" at bounding box center [463, 454] width 57 height 11
type input "**********"
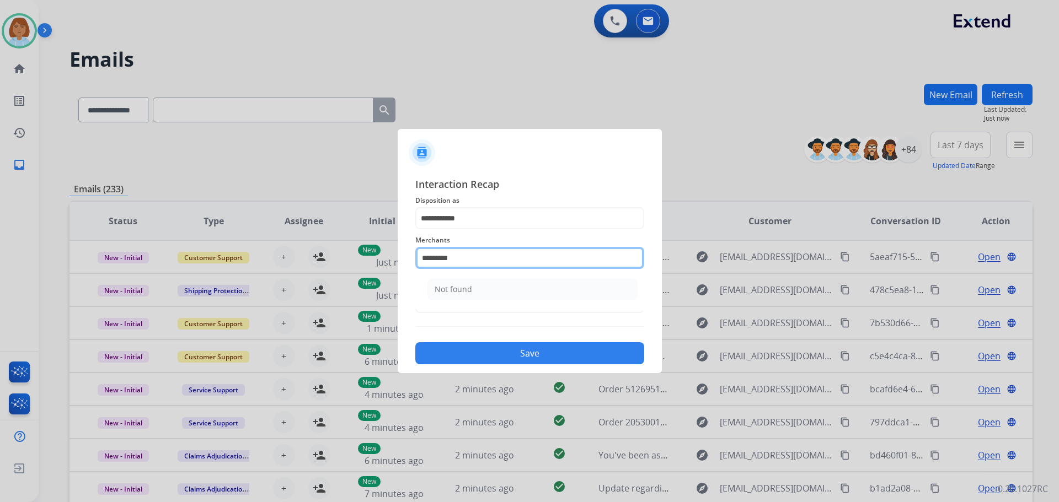
drag, startPoint x: 470, startPoint y: 260, endPoint x: 388, endPoint y: 268, distance: 82.5
click at [0, 268] on app-contact-recap-modal "**********" at bounding box center [0, 251] width 0 height 502
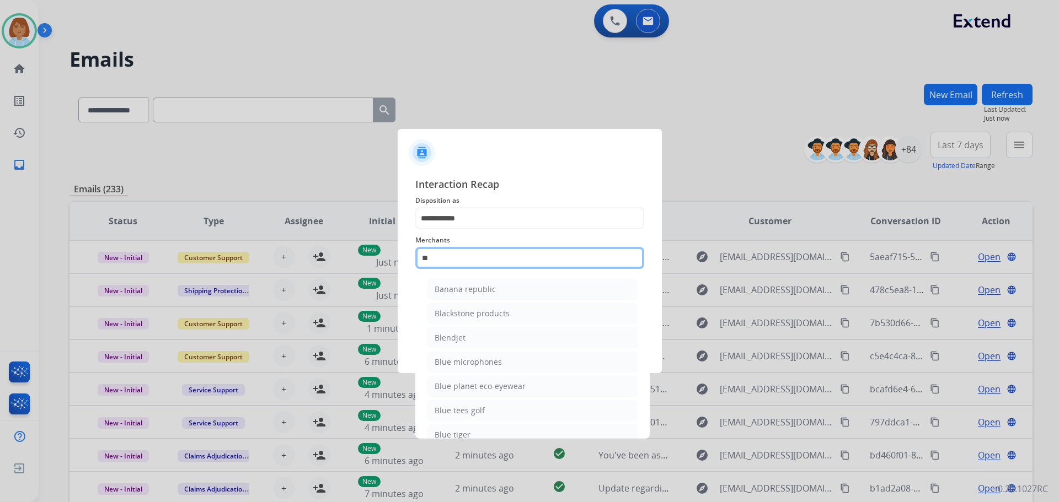
type input "*"
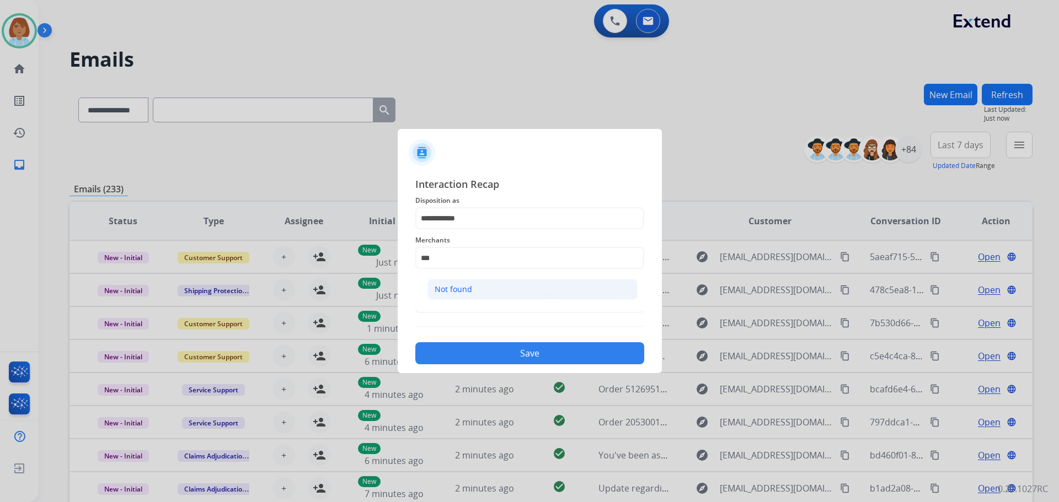
click at [536, 298] on li "Not found" at bounding box center [532, 289] width 210 height 21
type input "*********"
drag, startPoint x: 536, startPoint y: 337, endPoint x: 536, endPoint y: 347, distance: 9.9
click at [536, 340] on div "Save" at bounding box center [529, 350] width 229 height 29
click at [535, 361] on button "Save" at bounding box center [529, 353] width 229 height 22
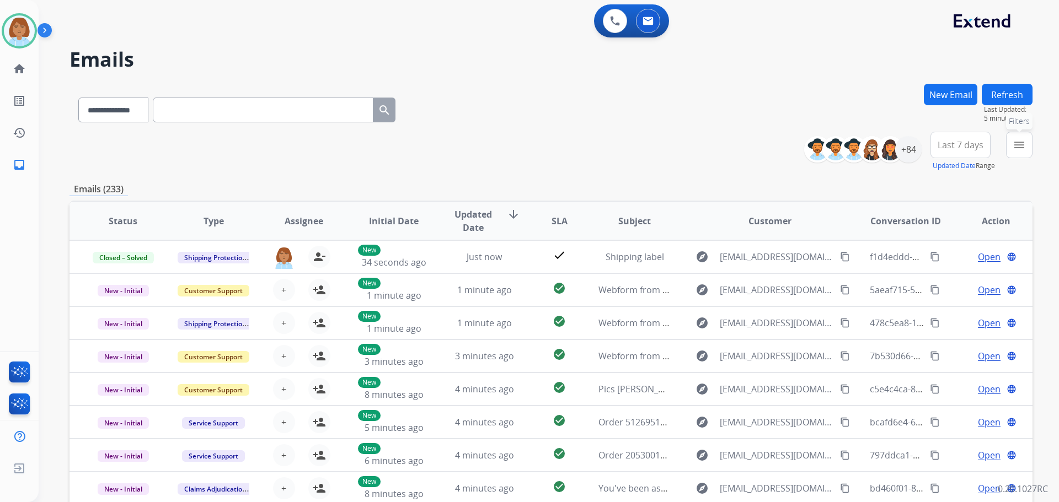
click at [1018, 147] on mat-icon "menu" at bounding box center [1018, 144] width 13 height 13
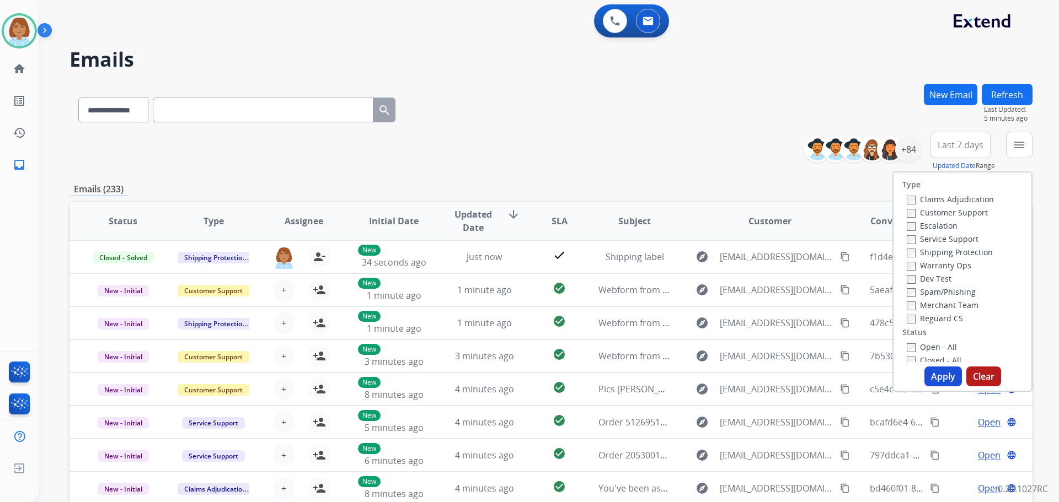
click at [945, 214] on label "Customer Support" at bounding box center [947, 212] width 81 height 10
click at [942, 257] on label "Shipping Protection" at bounding box center [950, 252] width 86 height 10
click at [933, 316] on label "Reguard CS" at bounding box center [935, 318] width 56 height 10
click at [923, 344] on label "Open - All" at bounding box center [932, 347] width 50 height 10
click at [932, 372] on button "Apply" at bounding box center [942, 377] width 37 height 20
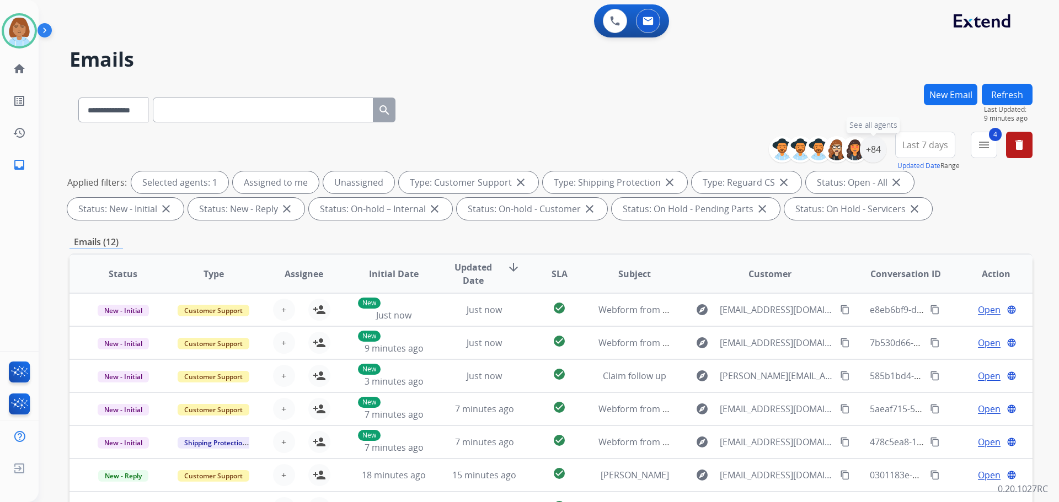
drag, startPoint x: 873, startPoint y: 157, endPoint x: 844, endPoint y: 184, distance: 39.8
click at [869, 160] on div "+84" at bounding box center [873, 149] width 26 height 26
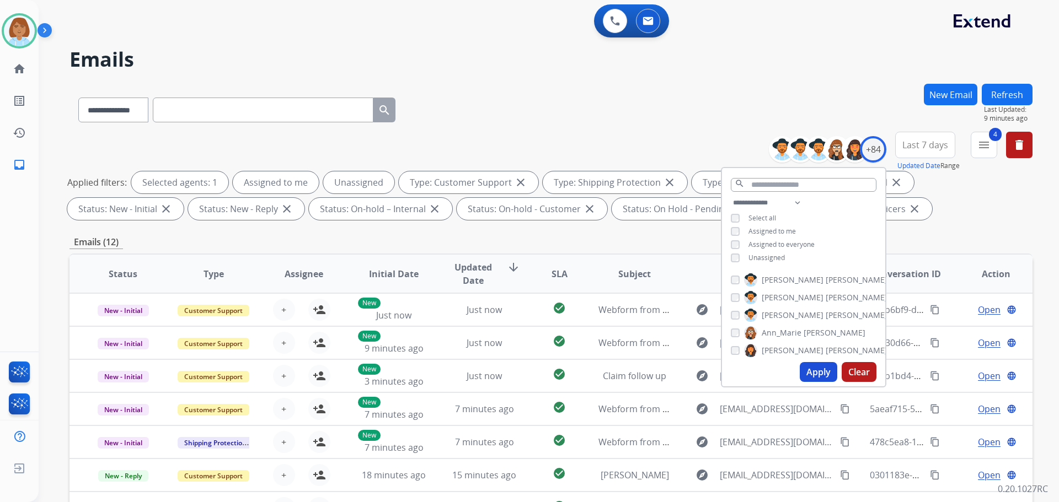
click at [756, 259] on span "Unassigned" at bounding box center [766, 257] width 36 height 9
click at [811, 374] on button "Apply" at bounding box center [818, 372] width 37 height 20
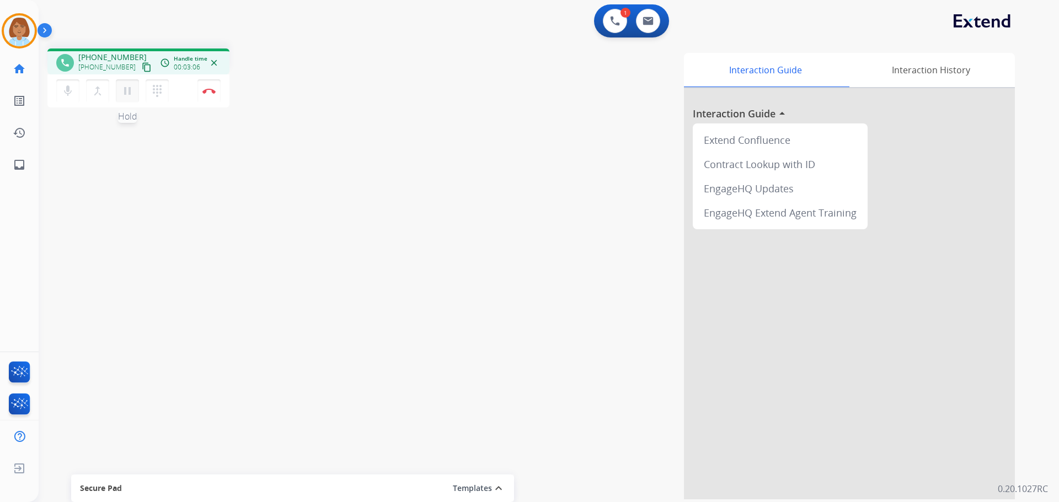
click at [126, 99] on button "pause Hold" at bounding box center [127, 90] width 23 height 23
click at [67, 89] on mat-icon "mic" at bounding box center [67, 90] width 13 height 13
click at [63, 92] on mat-icon "mic_off" at bounding box center [67, 90] width 13 height 13
click at [140, 88] on div "mic Mute merge_type Bridge play_arrow Hold dialpad Dialpad" at bounding box center [115, 90] width 119 height 23
click at [132, 88] on mat-icon "play_arrow" at bounding box center [127, 90] width 13 height 13
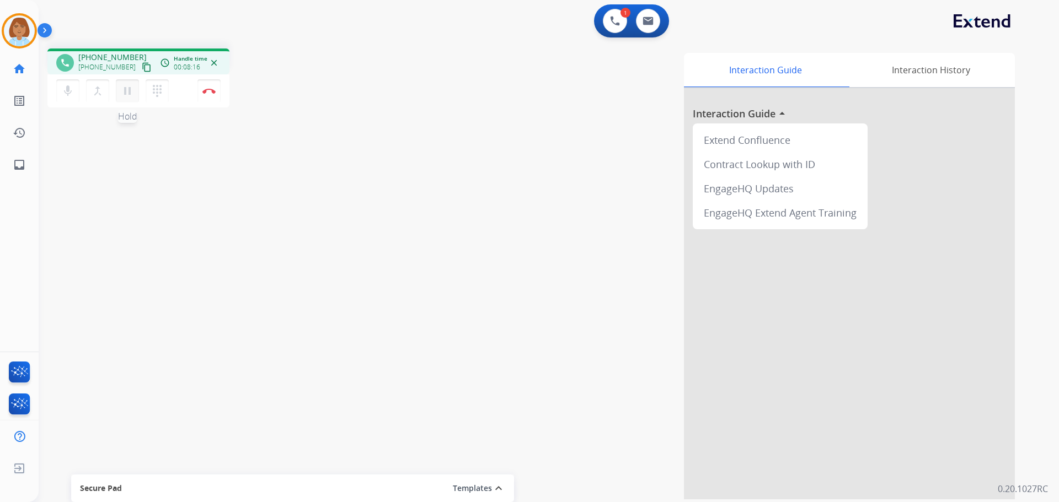
click at [121, 93] on mat-icon "pause" at bounding box center [127, 90] width 13 height 13
click at [71, 84] on mat-icon "mic" at bounding box center [67, 90] width 13 height 13
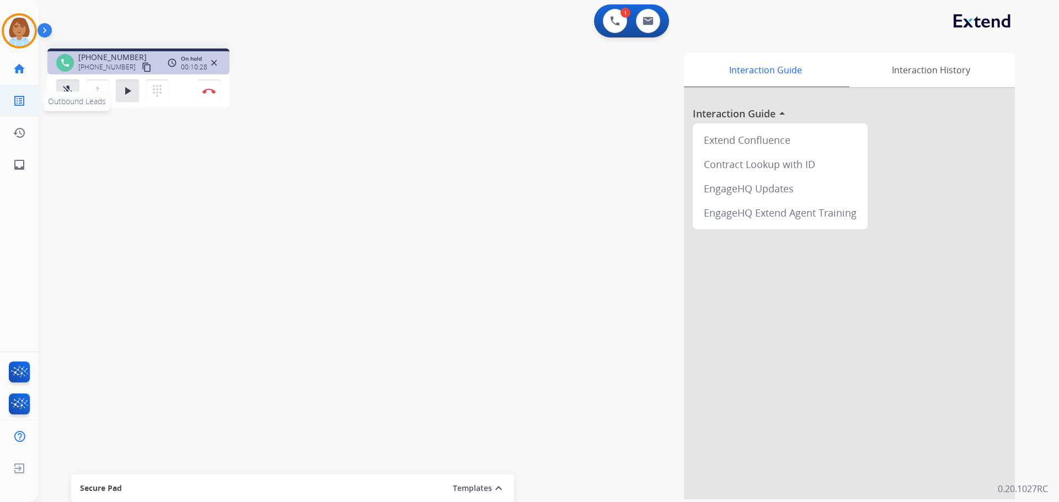
click at [55, 94] on span "Outbound Leads" at bounding box center [77, 102] width 67 height 20
click at [67, 94] on mat-icon "mic_off" at bounding box center [67, 90] width 13 height 13
click at [133, 93] on mat-icon "play_arrow" at bounding box center [127, 90] width 13 height 13
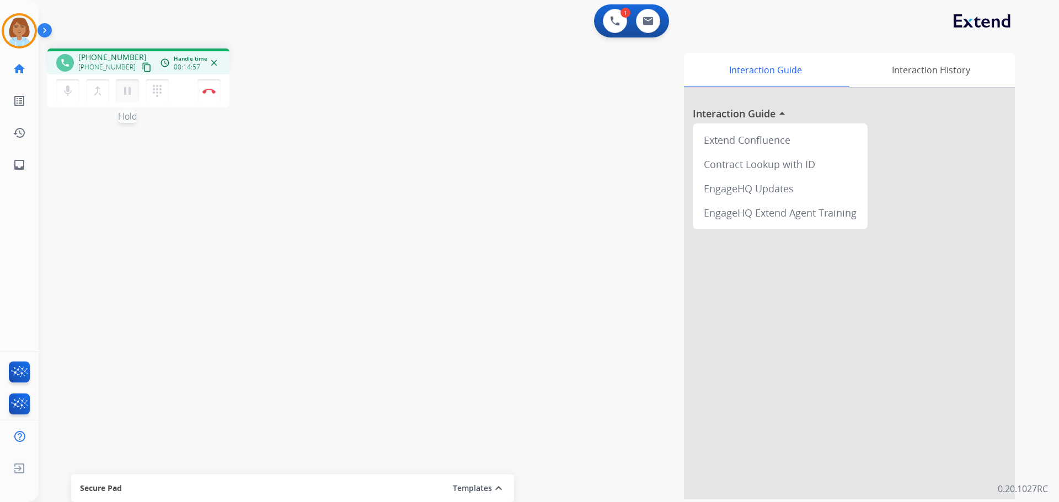
click at [128, 89] on mat-icon "pause" at bounding box center [127, 90] width 13 height 13
click at [74, 87] on button "mic Mute" at bounding box center [67, 90] width 23 height 23
click at [64, 101] on button "mic_off Mute" at bounding box center [67, 90] width 23 height 23
click at [128, 86] on mat-icon "play_arrow" at bounding box center [127, 90] width 13 height 13
click at [657, 26] on button at bounding box center [648, 21] width 24 height 24
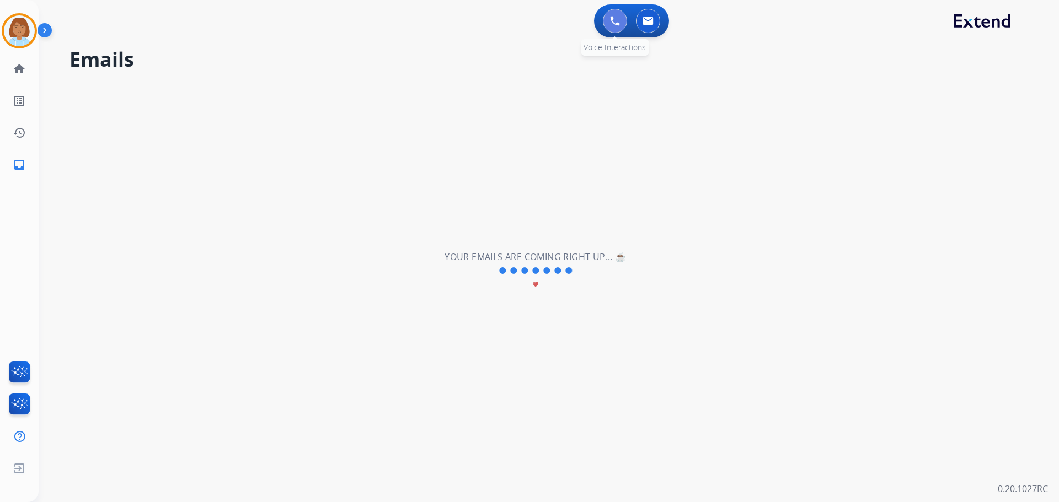
click at [615, 21] on img at bounding box center [615, 21] width 10 height 10
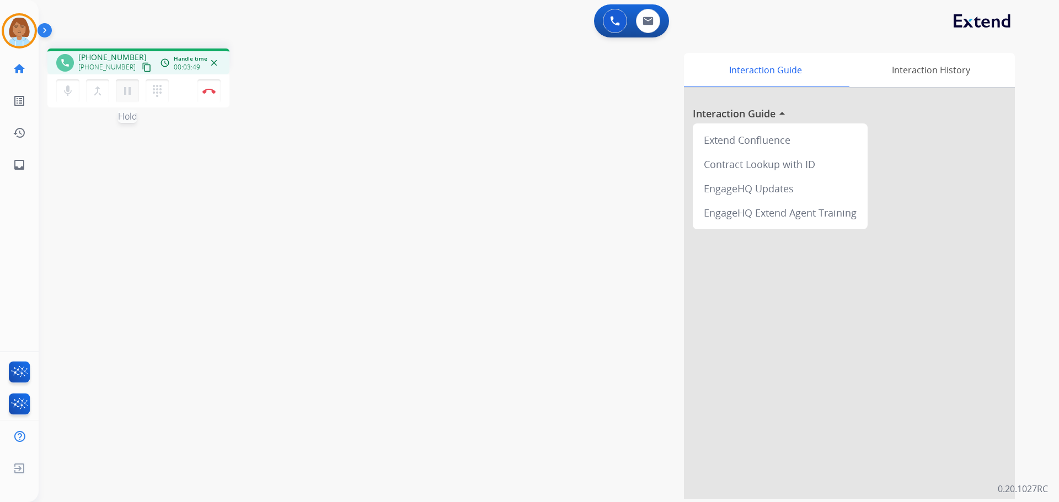
click at [135, 93] on button "pause Hold" at bounding box center [127, 90] width 23 height 23
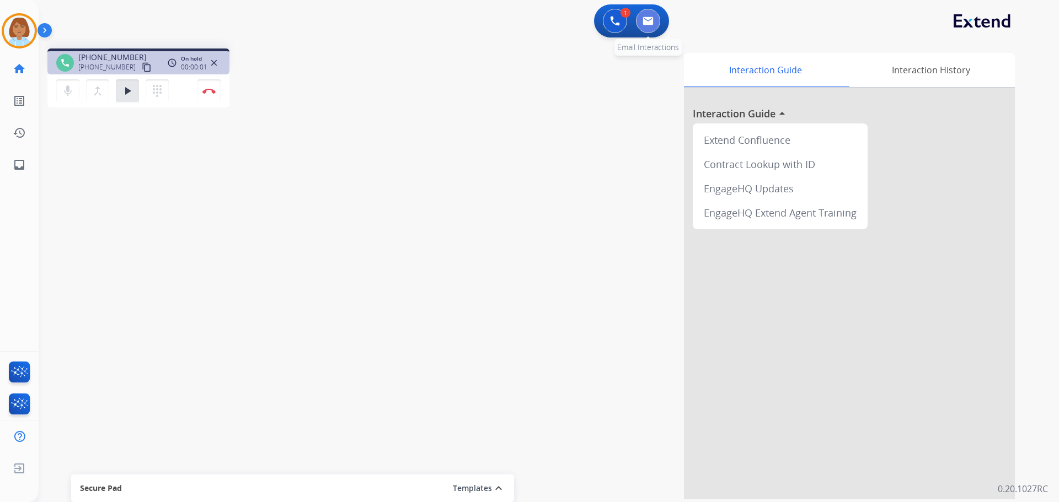
click at [649, 14] on button at bounding box center [648, 21] width 24 height 24
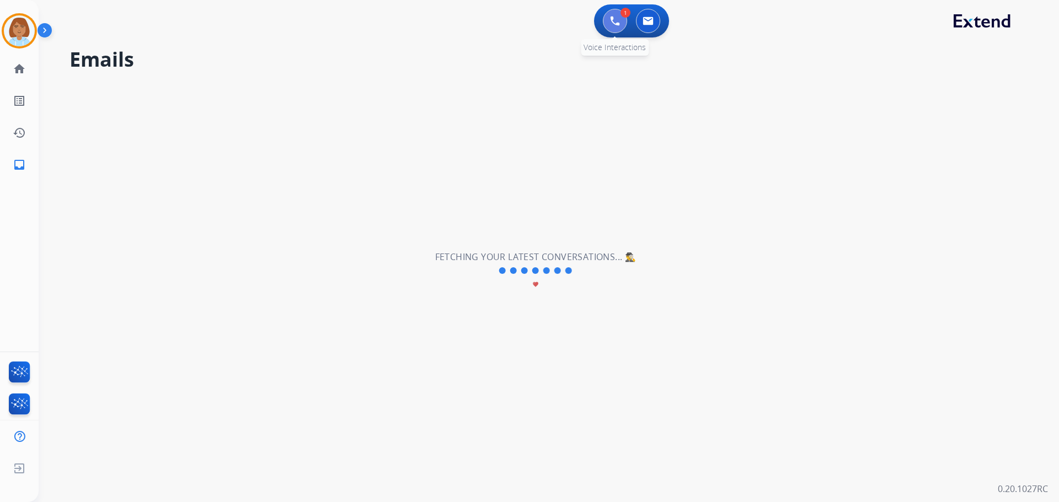
click at [616, 24] on img at bounding box center [615, 21] width 10 height 10
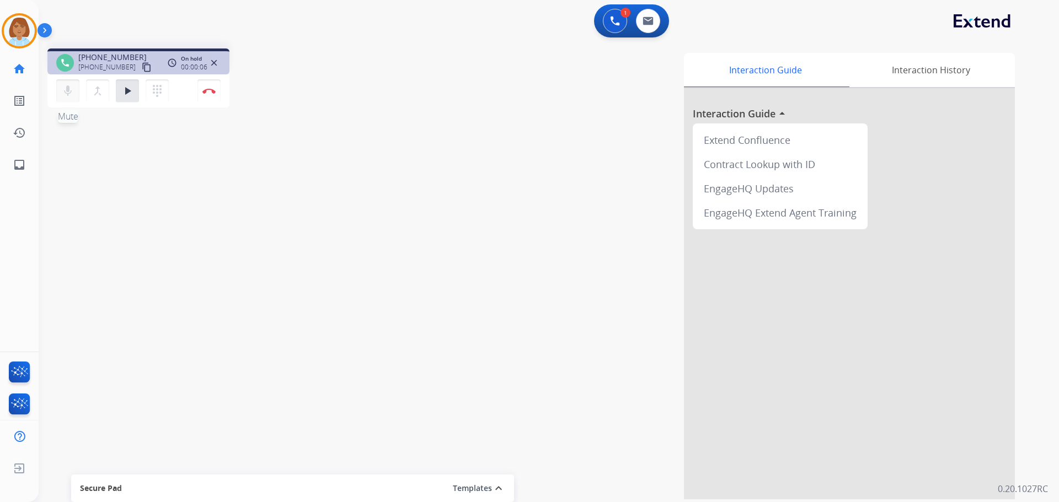
click at [68, 87] on mat-icon "mic" at bounding box center [67, 90] width 13 height 13
drag, startPoint x: 67, startPoint y: 92, endPoint x: 115, endPoint y: 100, distance: 48.1
click at [75, 97] on button "mic_off Mute" at bounding box center [67, 90] width 23 height 23
drag, startPoint x: 132, startPoint y: 99, endPoint x: 231, endPoint y: 114, distance: 99.9
click at [138, 99] on div "mic Mute merge_type Bridge play_arrow Hold dialpad Dialpad" at bounding box center [115, 90] width 119 height 23
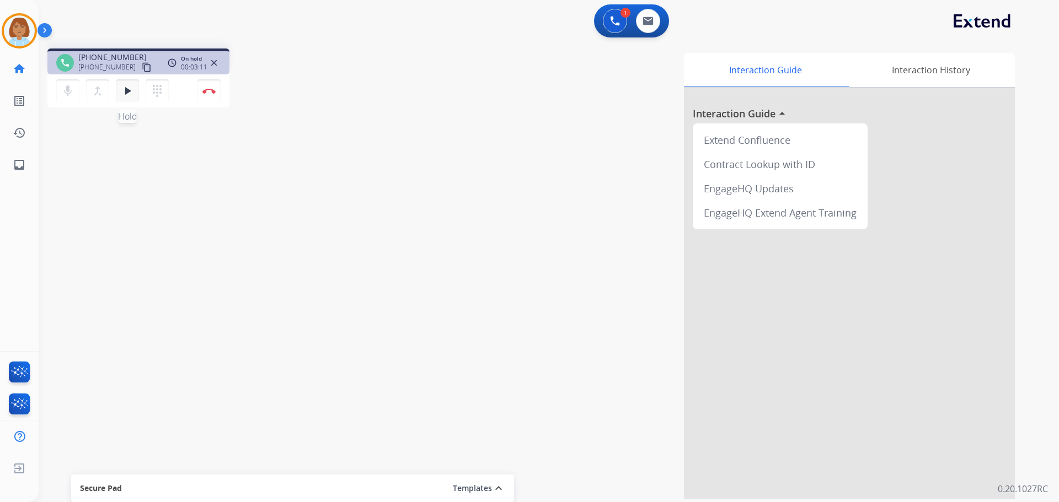
click at [124, 98] on button "play_arrow Hold" at bounding box center [127, 90] width 23 height 23
click at [219, 93] on button "Disconnect" at bounding box center [208, 90] width 23 height 23
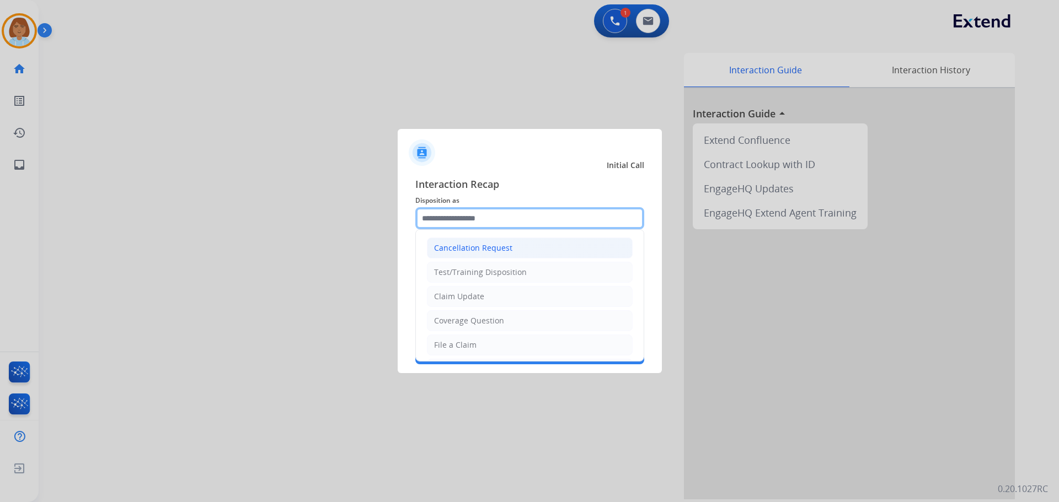
drag, startPoint x: 478, startPoint y: 224, endPoint x: 479, endPoint y: 258, distance: 33.7
click at [478, 227] on input "text" at bounding box center [529, 218] width 229 height 22
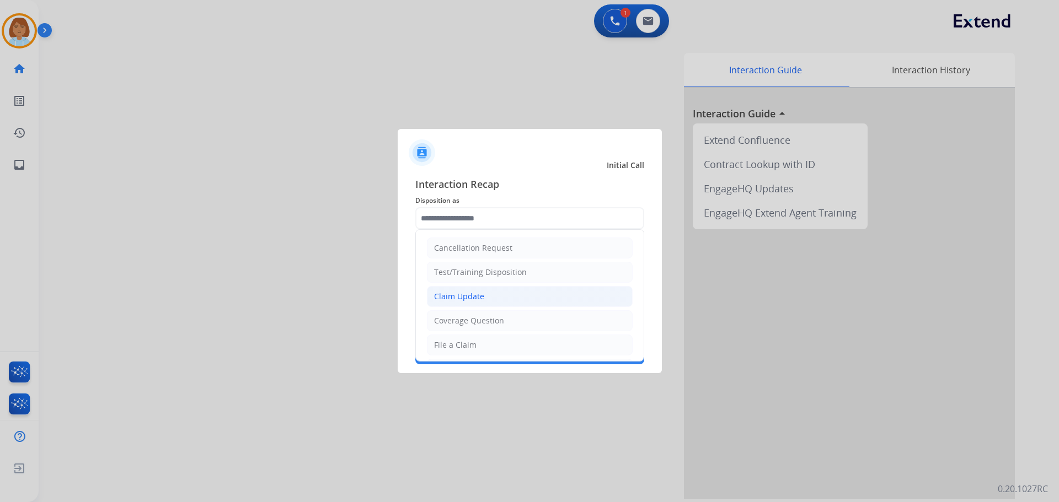
click at [496, 290] on li "Claim Update" at bounding box center [530, 296] width 206 height 21
type input "**********"
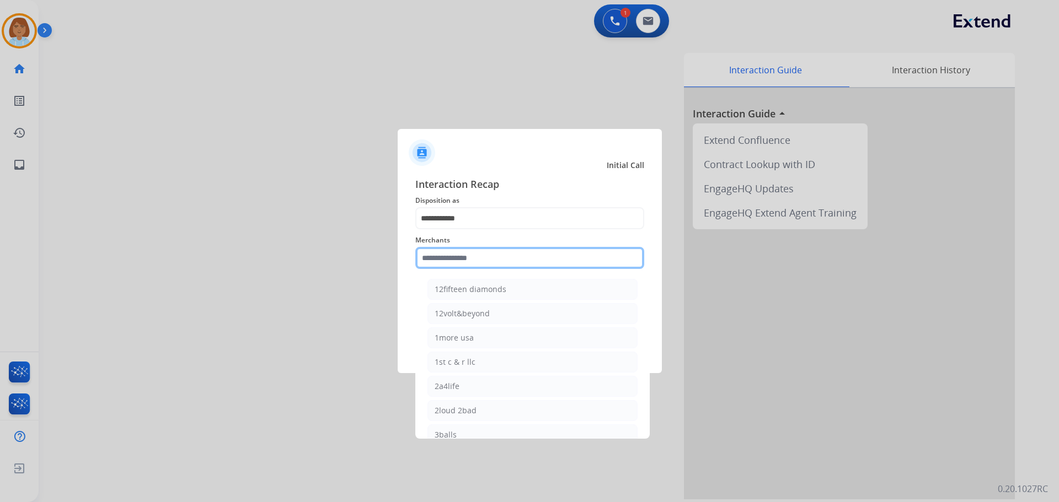
click at [510, 250] on input "text" at bounding box center [529, 258] width 229 height 22
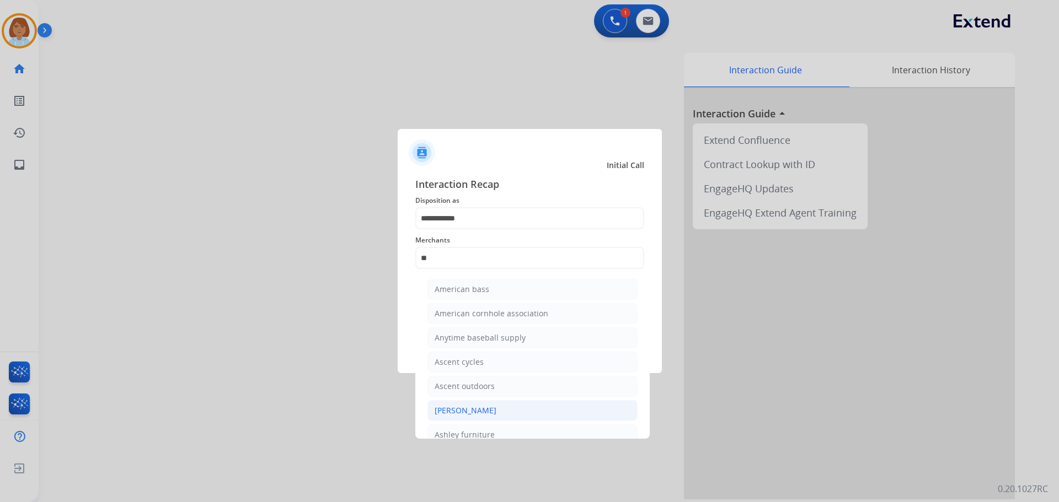
click at [501, 407] on li "[PERSON_NAME]" at bounding box center [532, 410] width 210 height 21
type input "**********"
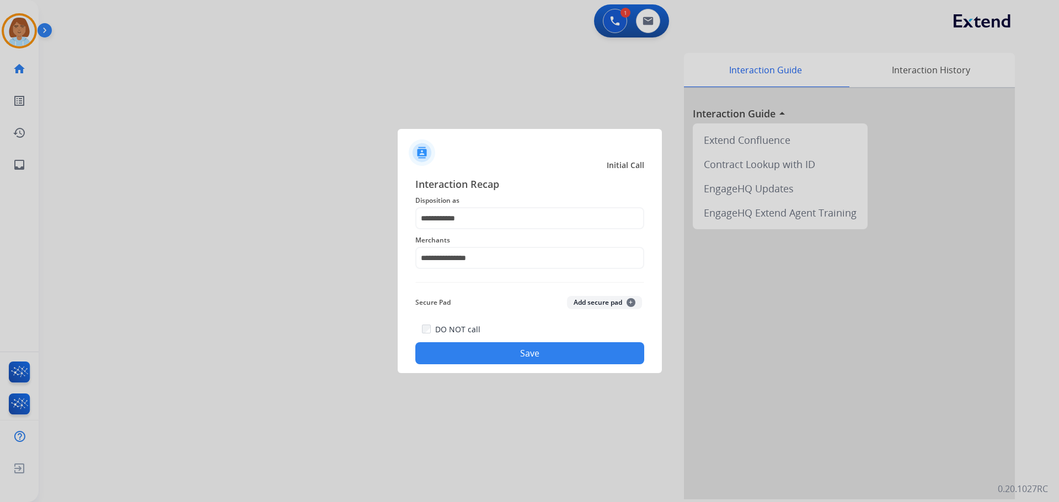
click at [512, 340] on div "DO NOT call Save" at bounding box center [529, 344] width 229 height 42
drag, startPoint x: 512, startPoint y: 342, endPoint x: 518, endPoint y: 346, distance: 7.2
click at [513, 342] on div "DO NOT call Save" at bounding box center [529, 344] width 229 height 42
click at [556, 345] on button "Save" at bounding box center [529, 353] width 229 height 22
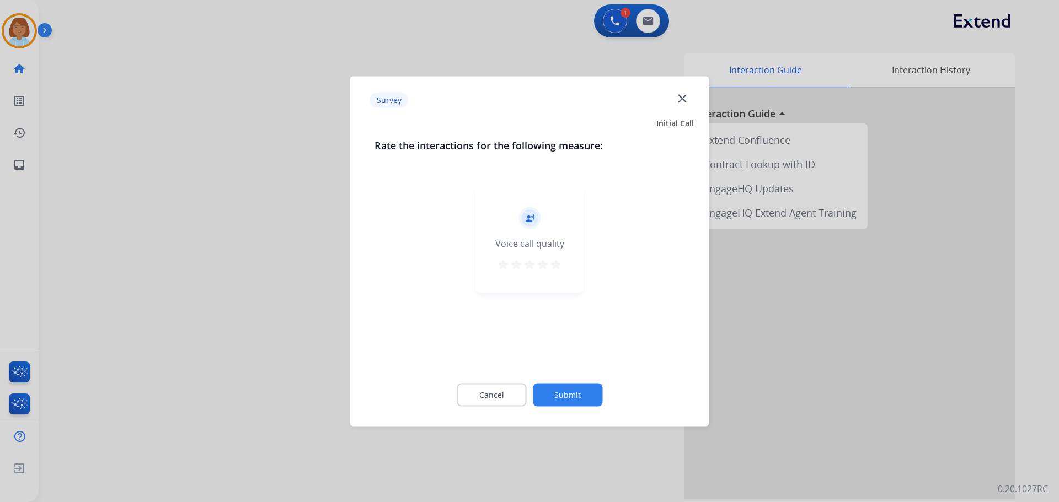
click at [571, 389] on button "Submit" at bounding box center [567, 394] width 69 height 23
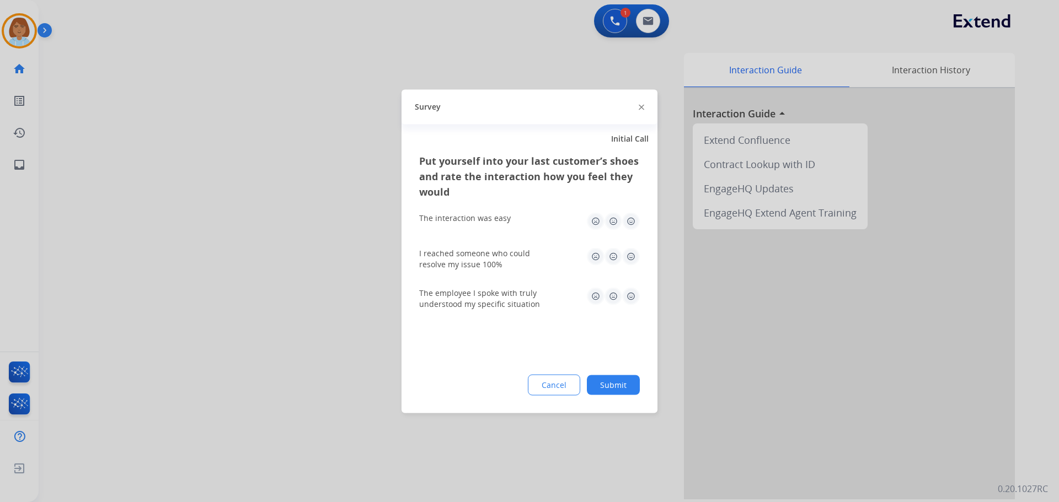
click at [624, 388] on button "Submit" at bounding box center [613, 385] width 53 height 20
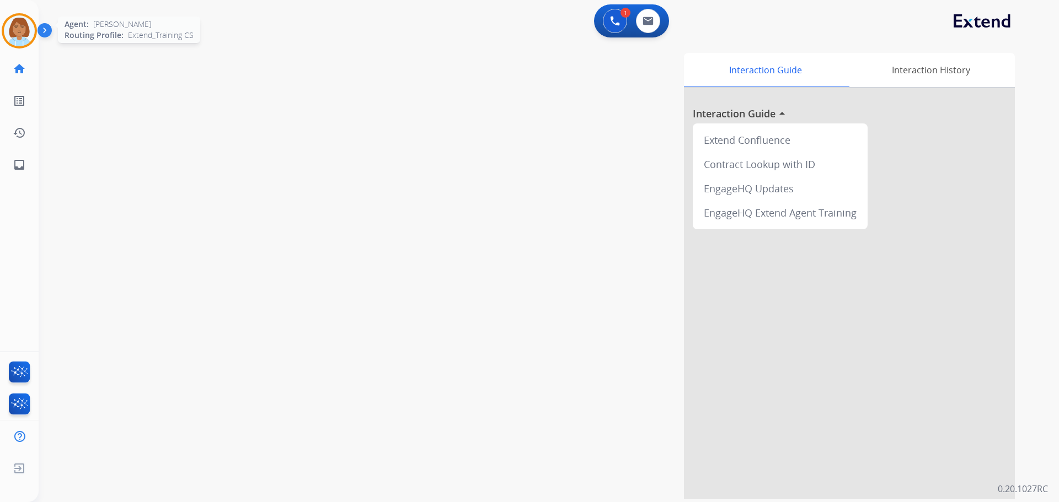
click at [13, 25] on img at bounding box center [19, 30] width 31 height 31
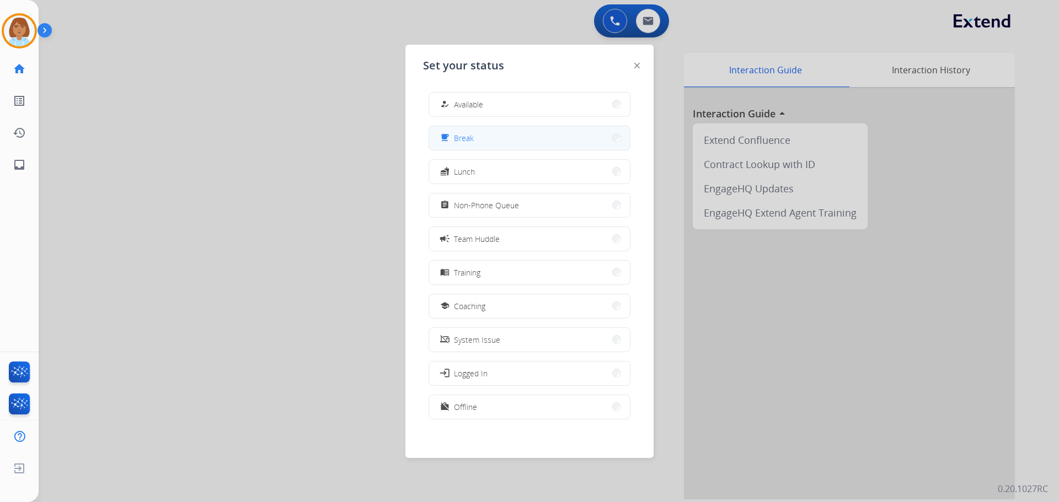
click at [479, 130] on button "free_breakfast Break" at bounding box center [529, 138] width 201 height 24
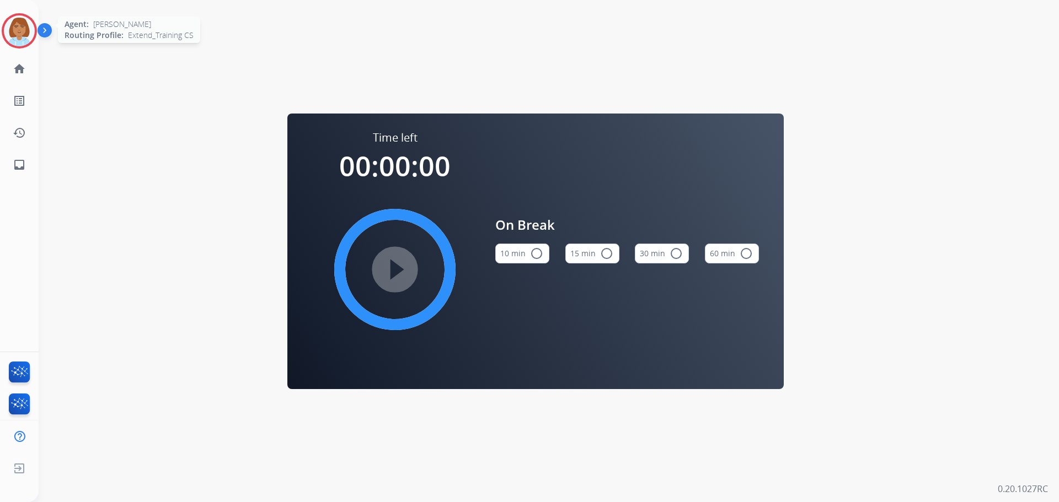
drag, startPoint x: 18, startPoint y: 20, endPoint x: 32, endPoint y: 29, distance: 17.1
click at [19, 20] on img at bounding box center [19, 30] width 31 height 31
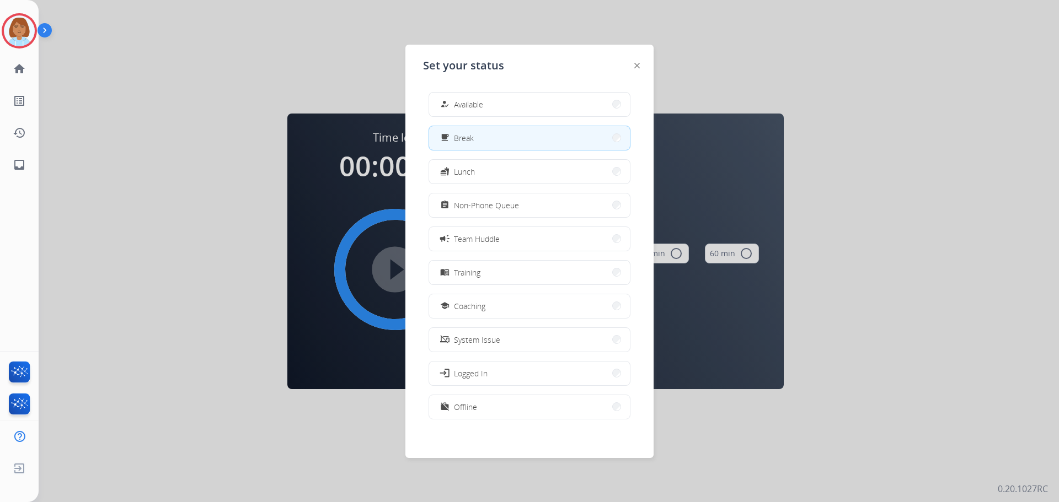
click at [510, 122] on div "how_to_reg Available free_breakfast Break fastfood Lunch assignment Non-Phone Q…" at bounding box center [529, 256] width 213 height 347
click at [508, 103] on button "how_to_reg Available" at bounding box center [529, 105] width 201 height 24
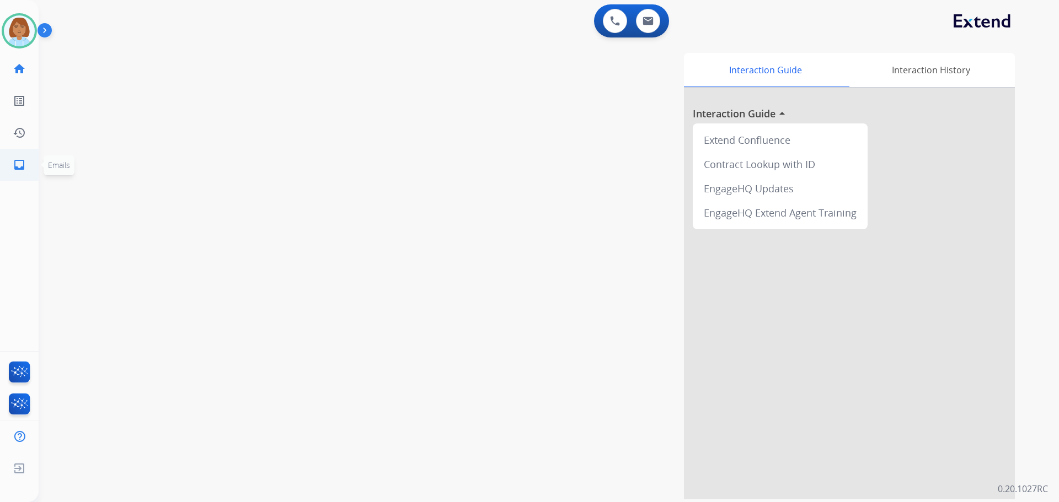
click at [30, 169] on link "inbox Emails" at bounding box center [19, 164] width 31 height 31
select select "**********"
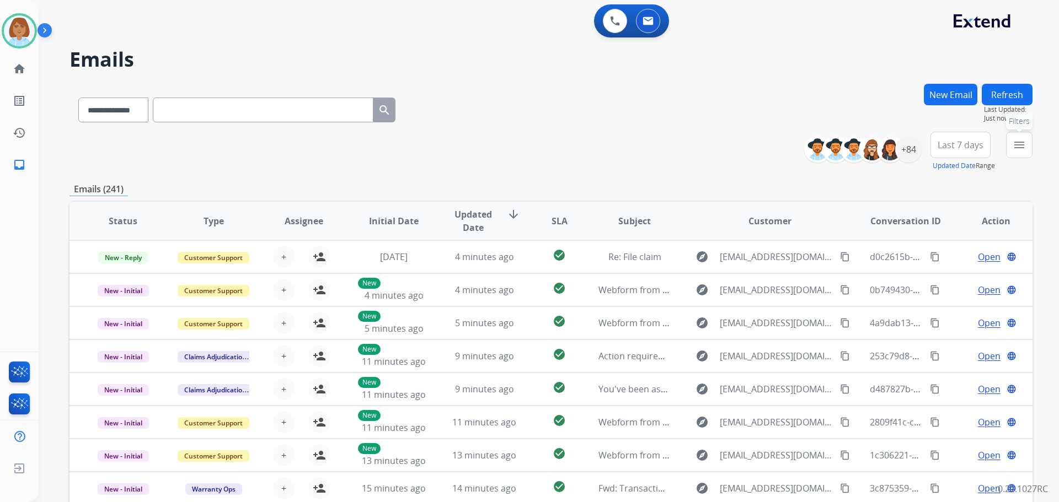
click at [1027, 148] on button "menu Filters" at bounding box center [1019, 145] width 26 height 26
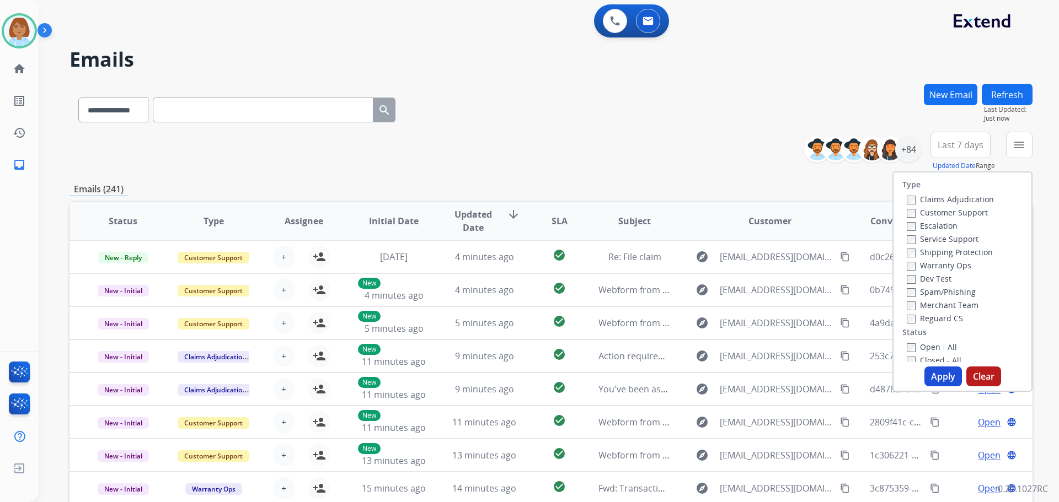
click at [920, 210] on label "Customer Support" at bounding box center [947, 212] width 81 height 10
click at [915, 249] on label "Shipping Protection" at bounding box center [950, 252] width 86 height 10
click at [907, 346] on label "Open - All" at bounding box center [932, 347] width 50 height 10
click at [933, 373] on button "Apply" at bounding box center [942, 377] width 37 height 20
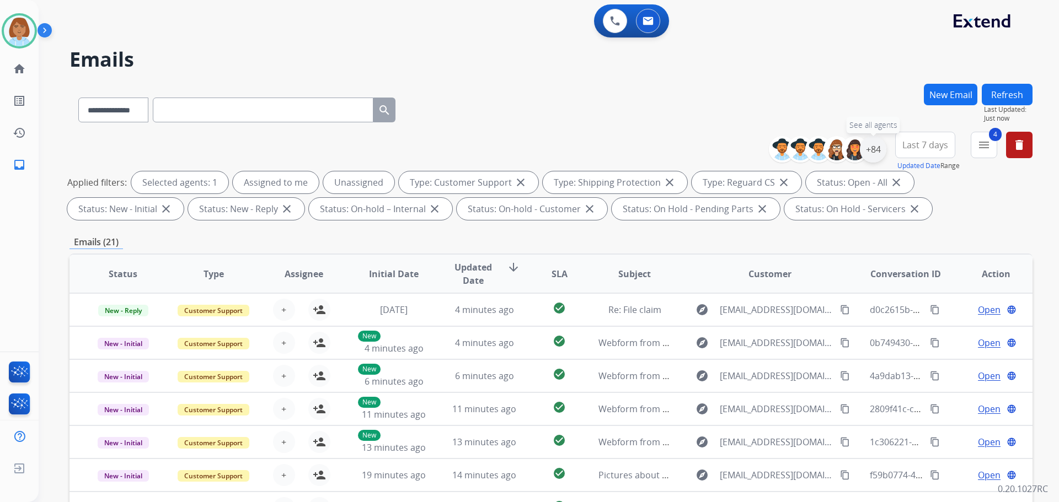
click at [867, 153] on div "+84" at bounding box center [873, 149] width 26 height 26
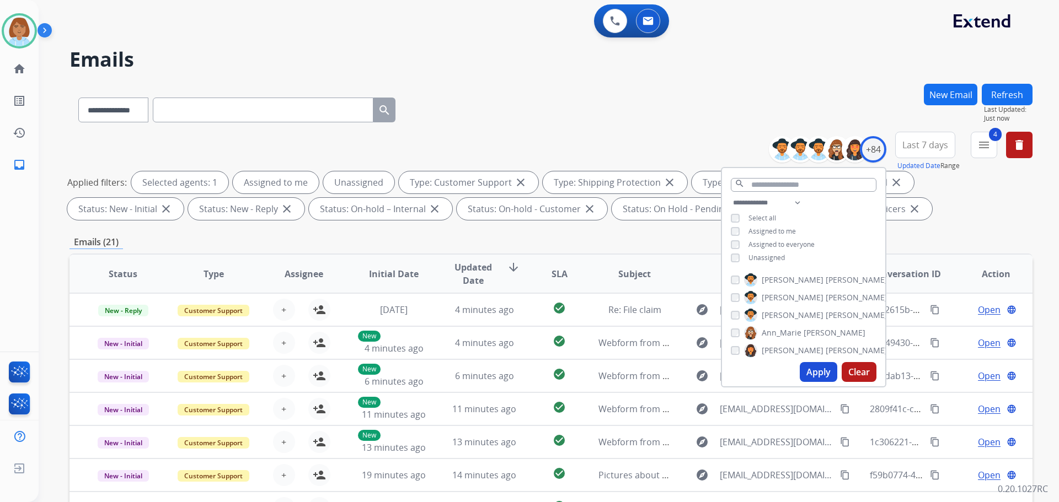
click at [778, 260] on span "Unassigned" at bounding box center [766, 257] width 36 height 9
click at [817, 364] on button "Apply" at bounding box center [818, 372] width 37 height 20
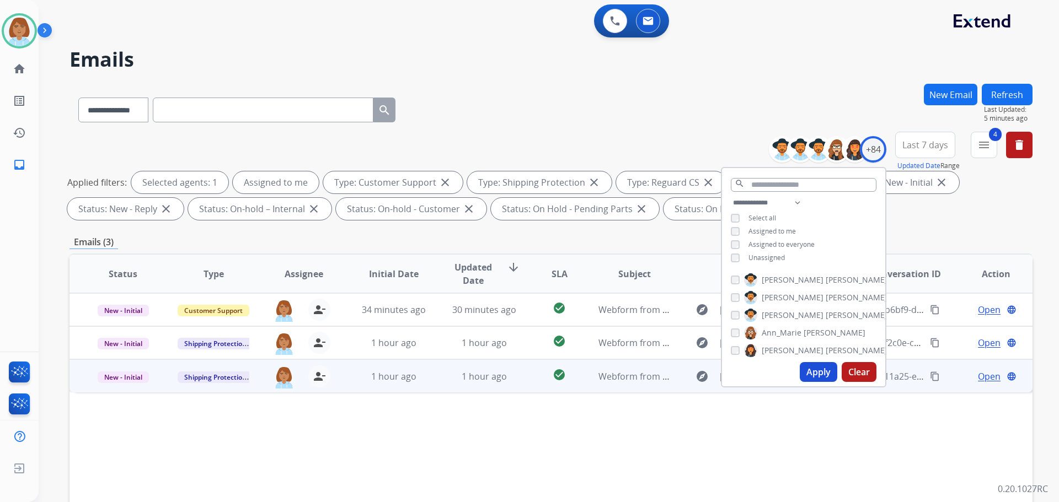
click at [523, 379] on td "check_circle" at bounding box center [551, 376] width 60 height 33
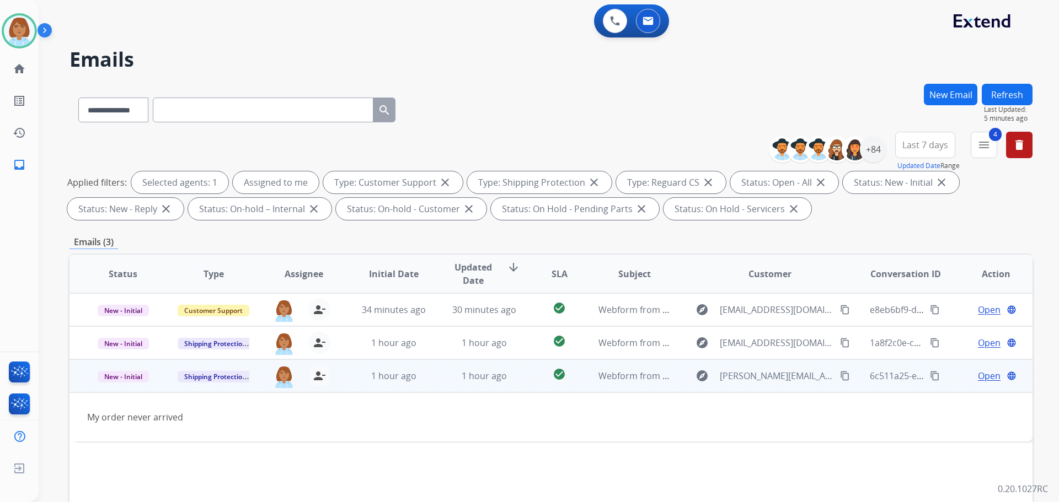
click at [840, 374] on mat-icon "content_copy" at bounding box center [845, 376] width 10 height 10
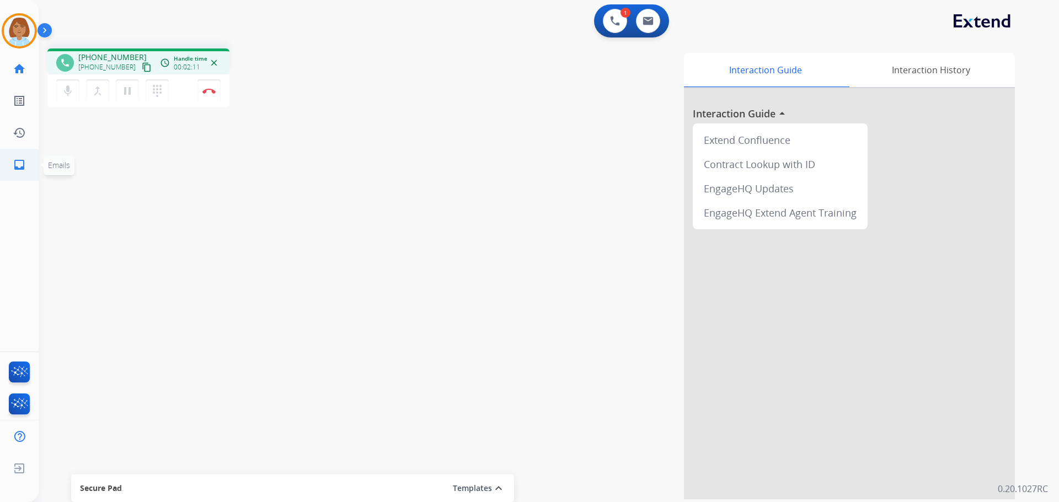
click at [27, 162] on link "inbox Emails" at bounding box center [19, 164] width 31 height 31
select select "**********"
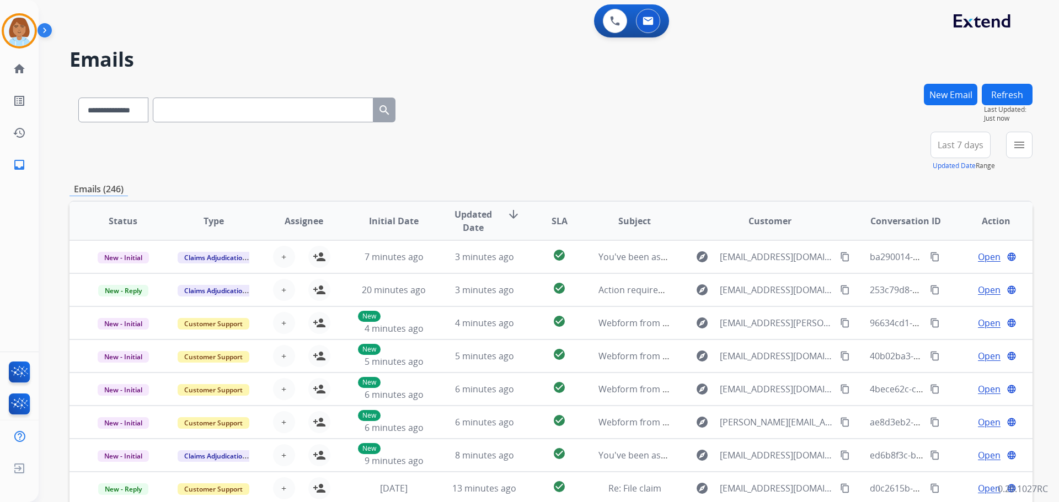
click at [958, 93] on button "New Email" at bounding box center [950, 95] width 53 height 22
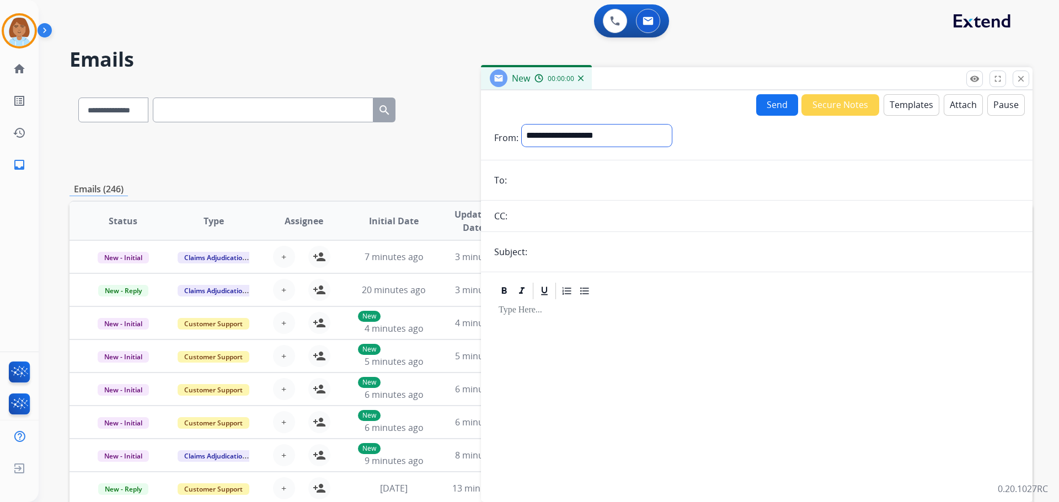
click at [594, 137] on select "**********" at bounding box center [597, 136] width 150 height 22
select select "**********"
click at [522, 125] on select "**********" at bounding box center [597, 136] width 150 height 22
drag, startPoint x: 558, startPoint y: 166, endPoint x: 539, endPoint y: 181, distance: 24.3
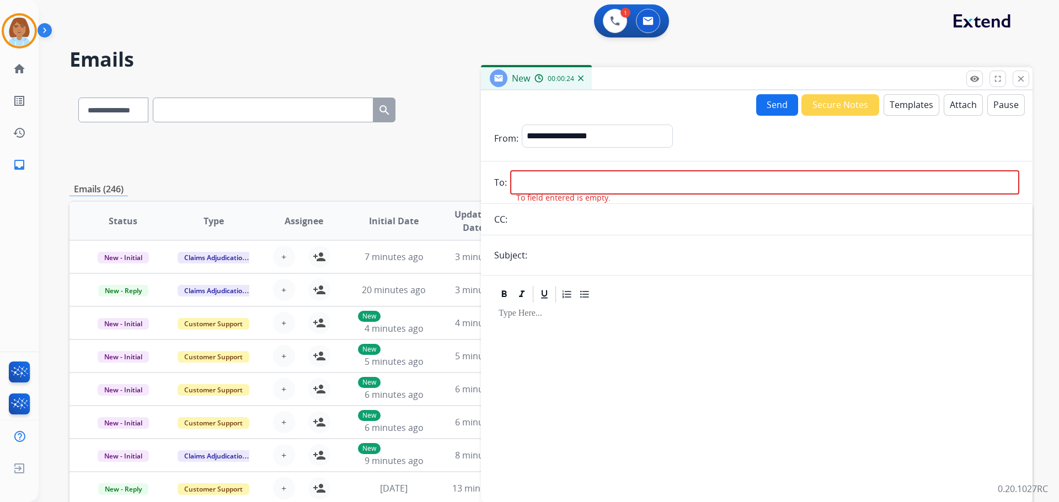
paste input "**********"
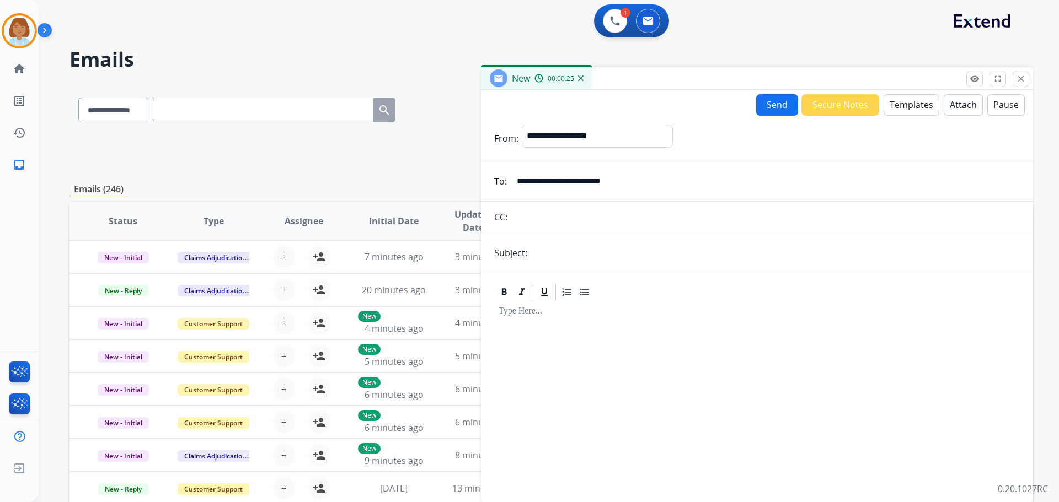
type input "**********"
click at [566, 254] on input "text" at bounding box center [774, 253] width 489 height 22
type input "**********"
click at [891, 106] on button "Templates" at bounding box center [911, 105] width 56 height 22
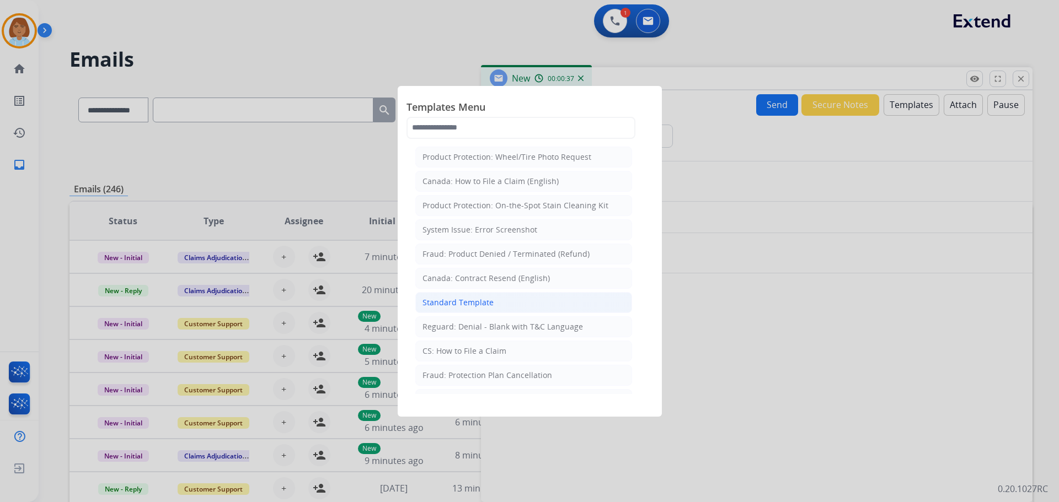
click at [481, 310] on li "Standard Template" at bounding box center [523, 302] width 217 height 21
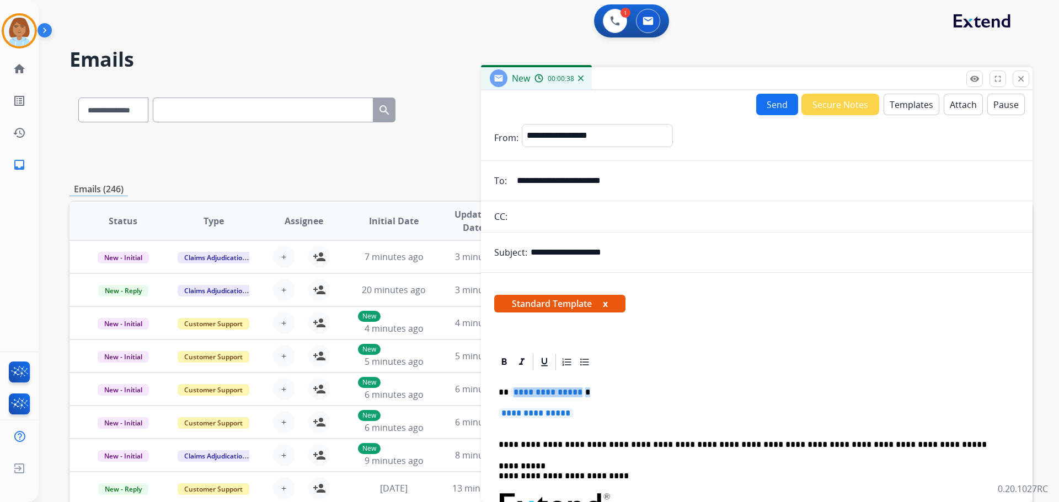
drag, startPoint x: 580, startPoint y: 412, endPoint x: 511, endPoint y: 395, distance: 70.4
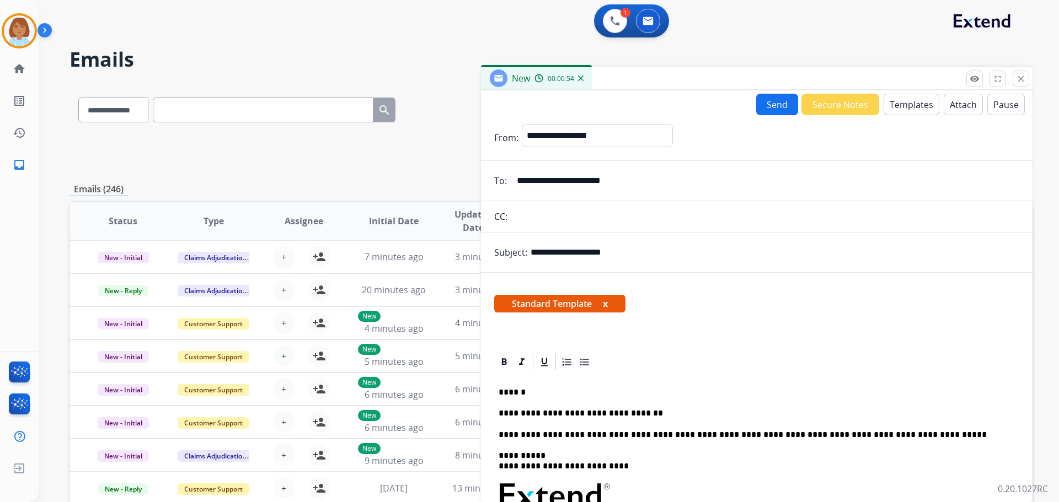
click at [955, 111] on button "Attach" at bounding box center [963, 105] width 39 height 22
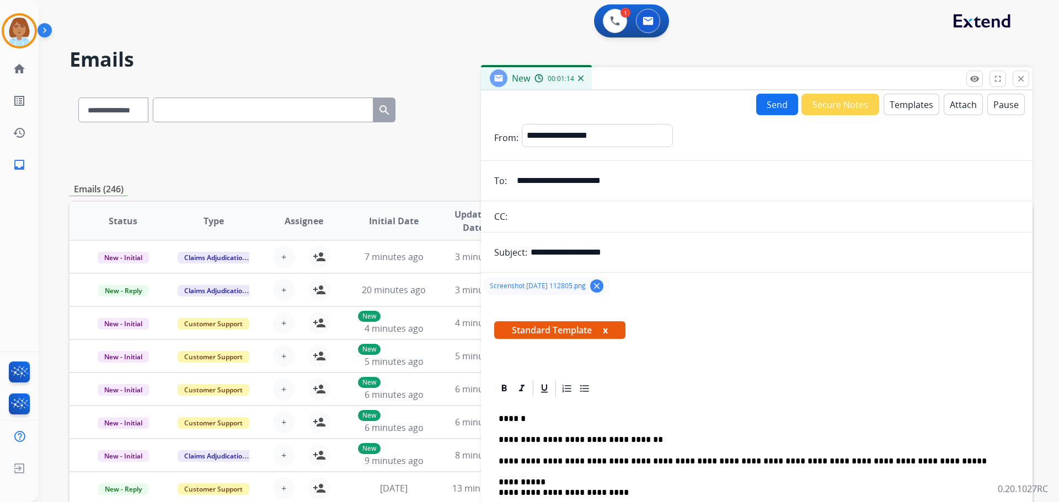
click at [954, 110] on button "Attach" at bounding box center [963, 105] width 39 height 22
click at [771, 100] on button "Send" at bounding box center [777, 105] width 42 height 22
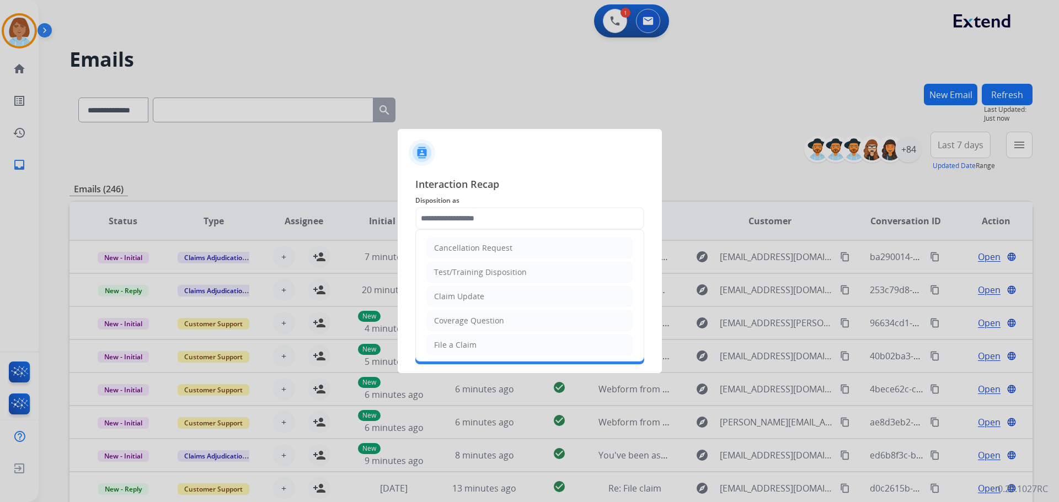
click at [546, 227] on input "text" at bounding box center [529, 218] width 229 height 22
click at [521, 266] on li "Coverage Question" at bounding box center [530, 265] width 206 height 21
type input "**********"
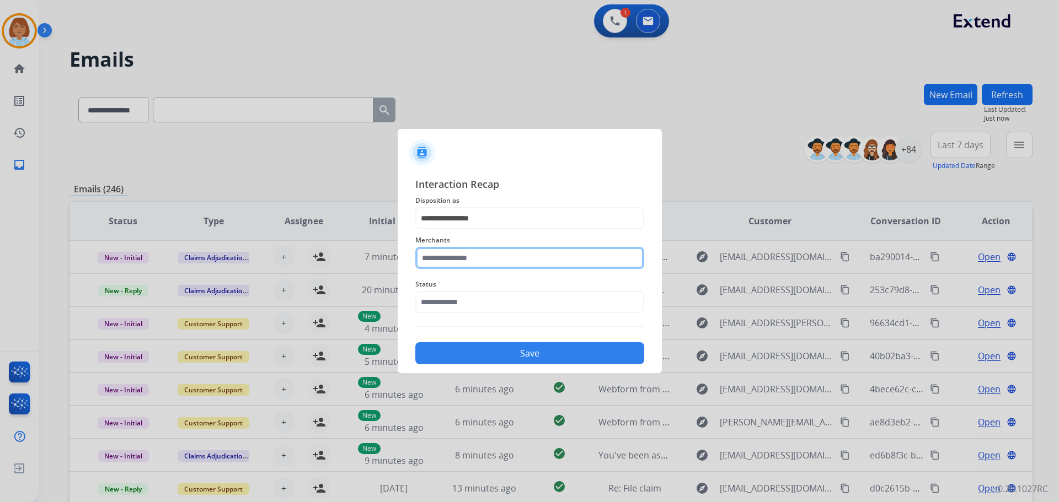
click at [471, 255] on input "text" at bounding box center [529, 258] width 229 height 22
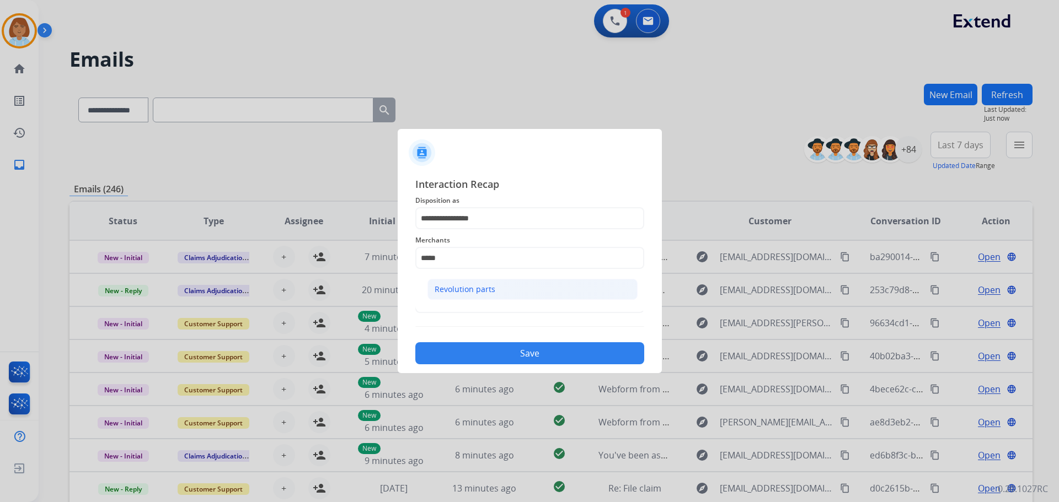
click at [503, 294] on li "Revolution parts" at bounding box center [532, 289] width 210 height 21
type input "**********"
drag, startPoint x: 497, startPoint y: 290, endPoint x: 499, endPoint y: 309, distance: 19.3
click at [497, 291] on span "Status" at bounding box center [529, 284] width 229 height 13
click at [499, 309] on input "text" at bounding box center [529, 302] width 229 height 22
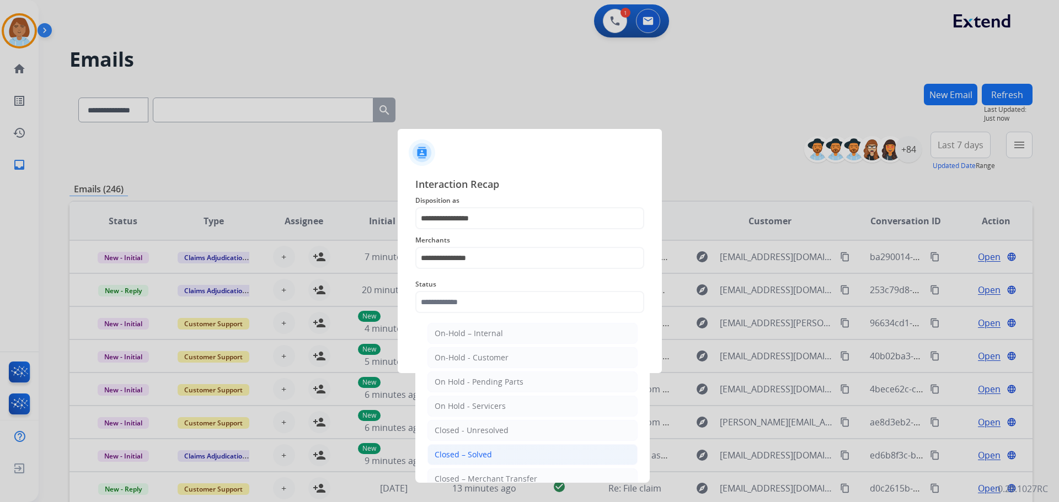
click at [473, 458] on div "Closed – Solved" at bounding box center [463, 454] width 57 height 11
type input "**********"
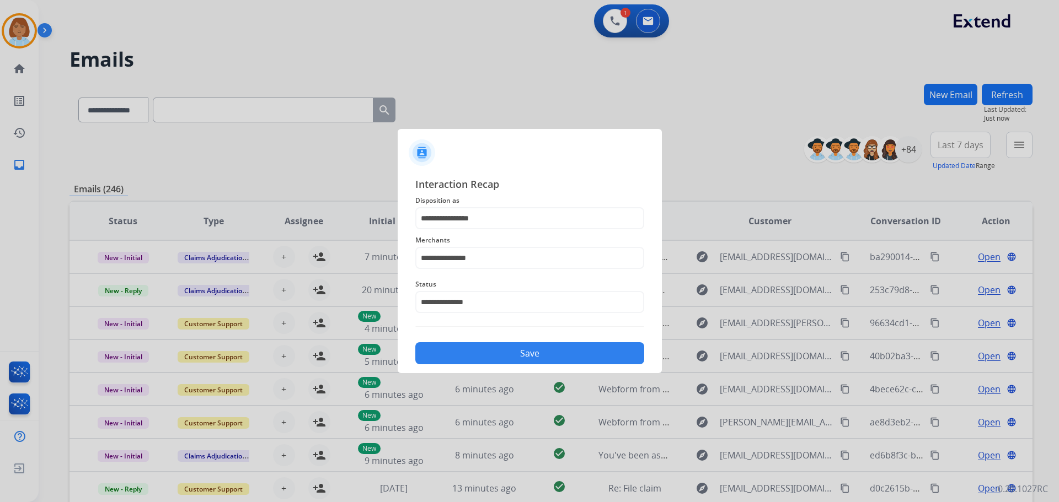
click at [527, 356] on button "Save" at bounding box center [529, 353] width 229 height 22
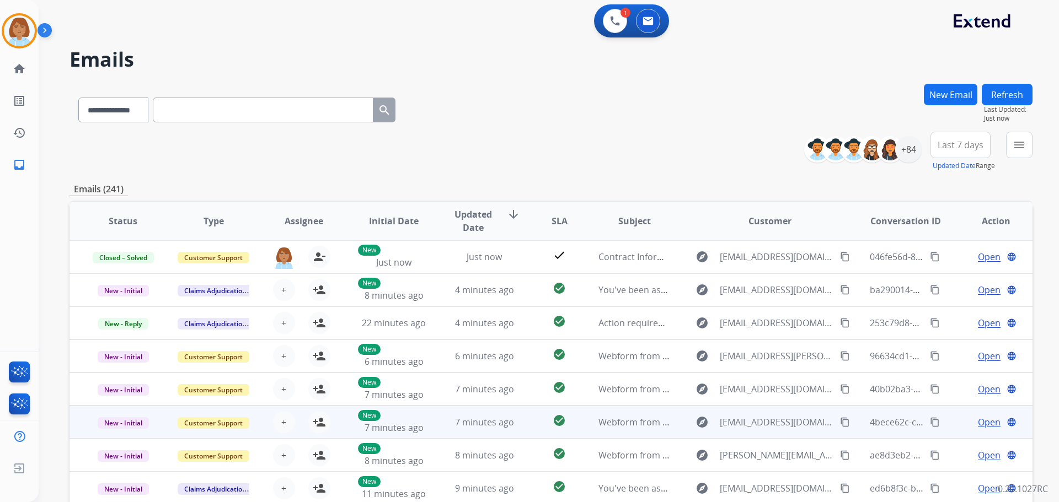
click at [674, 431] on td "explore bottlesupentx@gmail.com content_copy" at bounding box center [761, 422] width 180 height 33
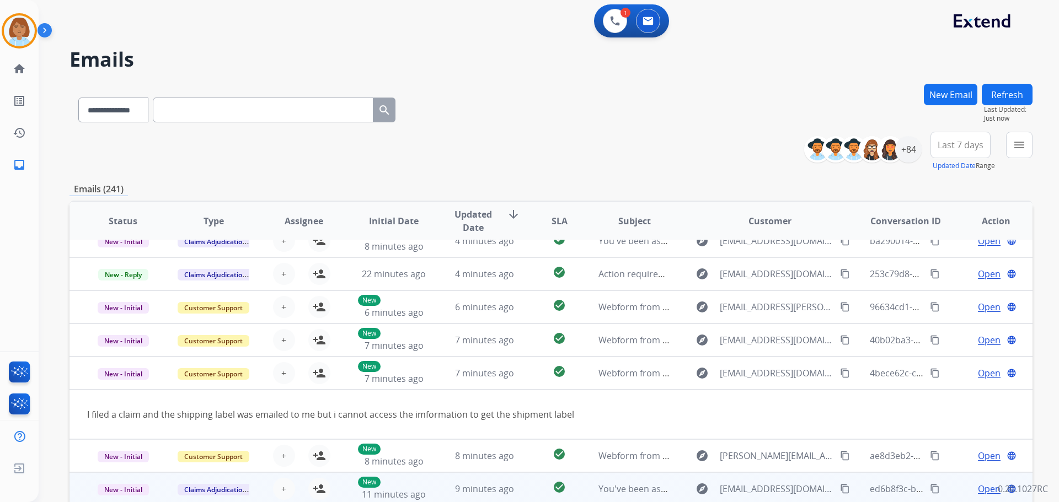
scroll to position [51, 0]
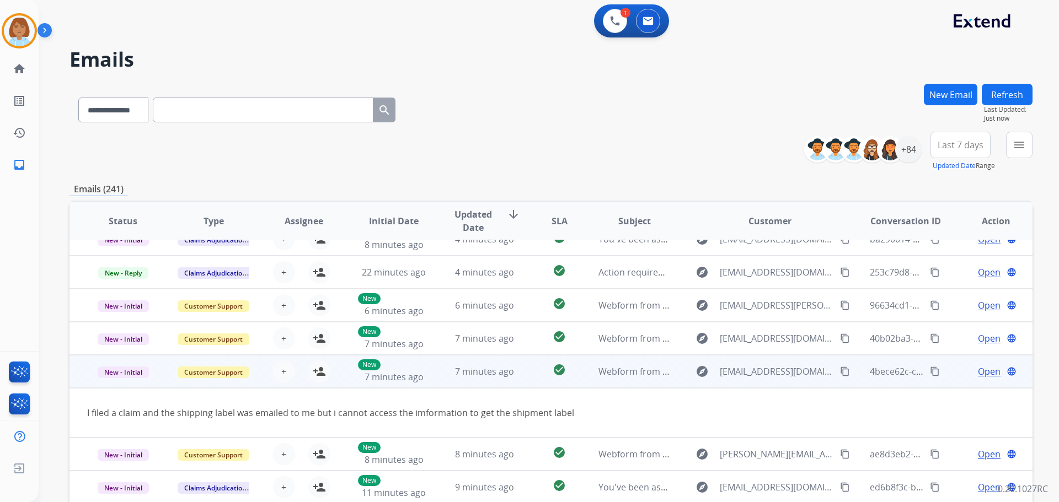
click at [943, 376] on td "Open language" at bounding box center [987, 371] width 90 height 33
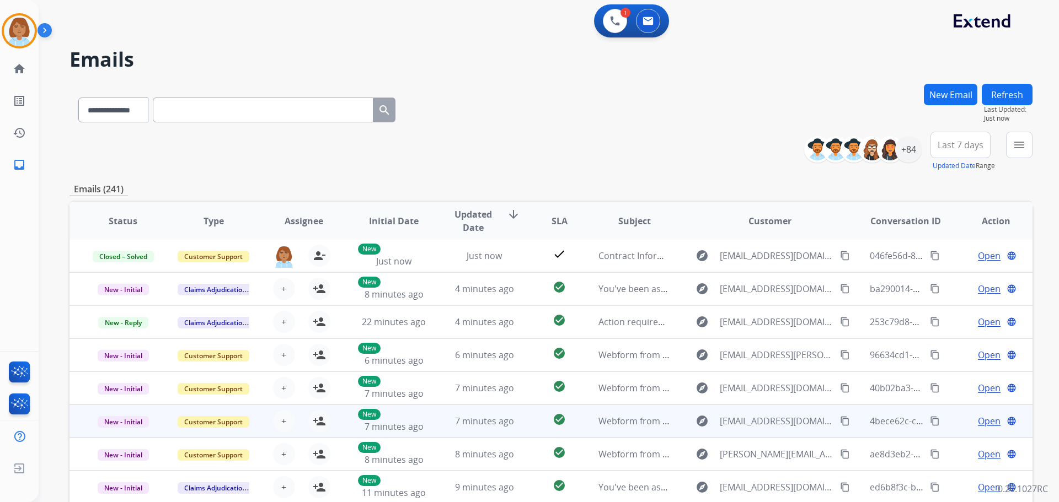
scroll to position [1, 0]
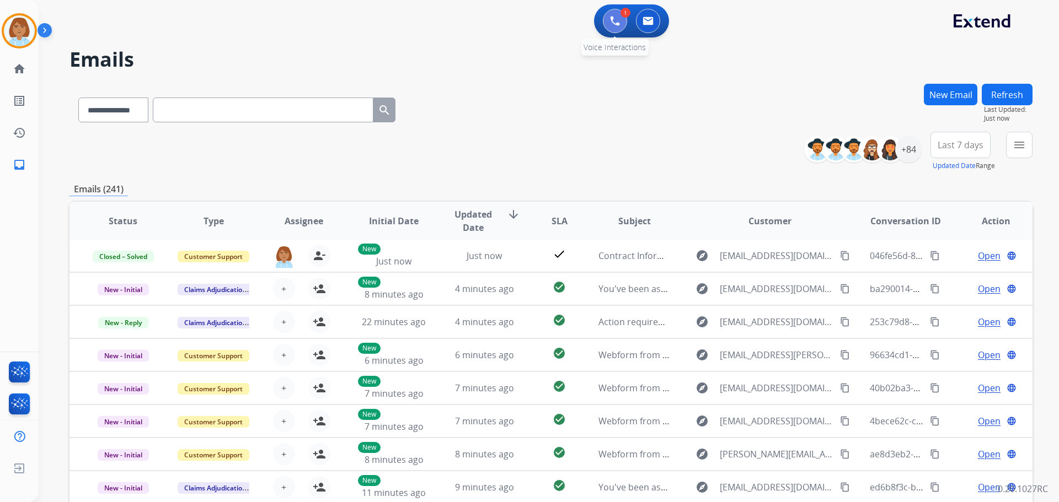
click at [612, 19] on img at bounding box center [615, 21] width 10 height 10
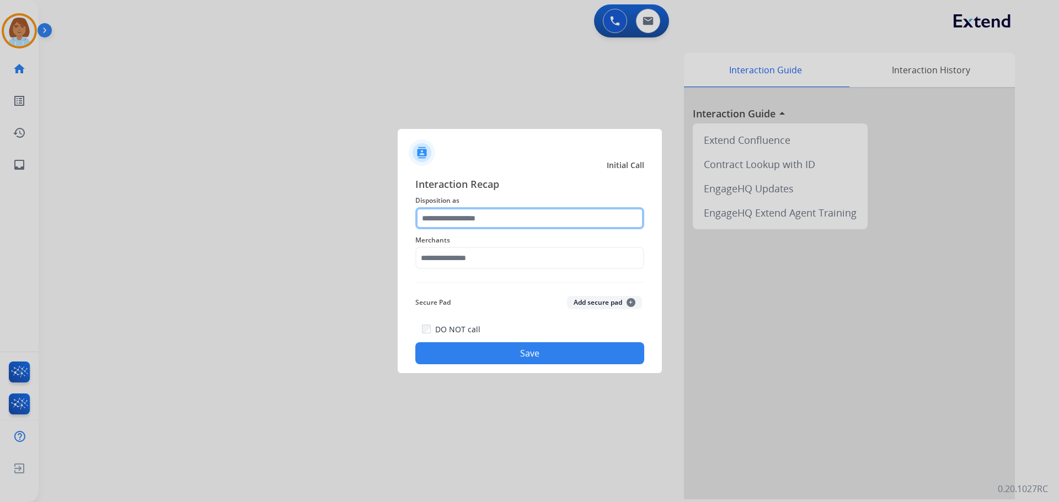
click at [520, 212] on input "text" at bounding box center [529, 218] width 229 height 22
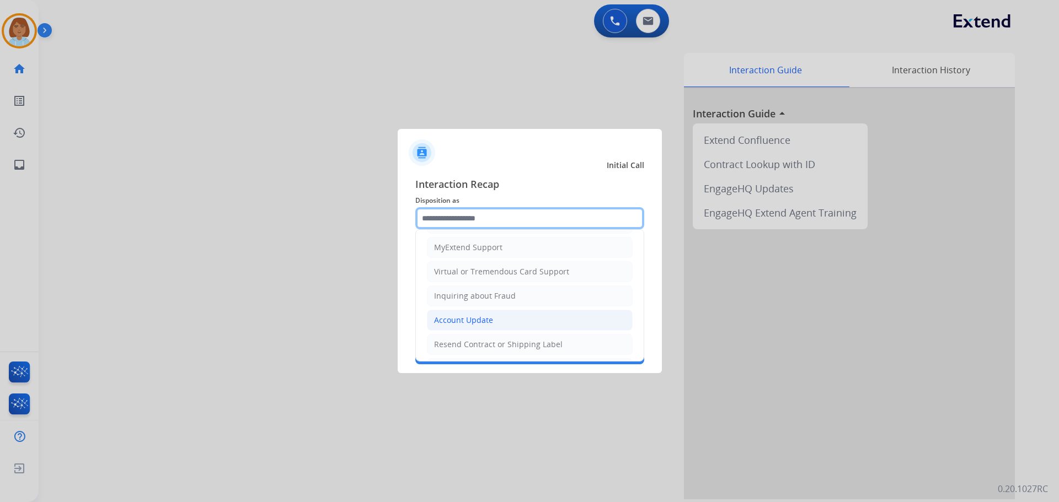
scroll to position [172, 0]
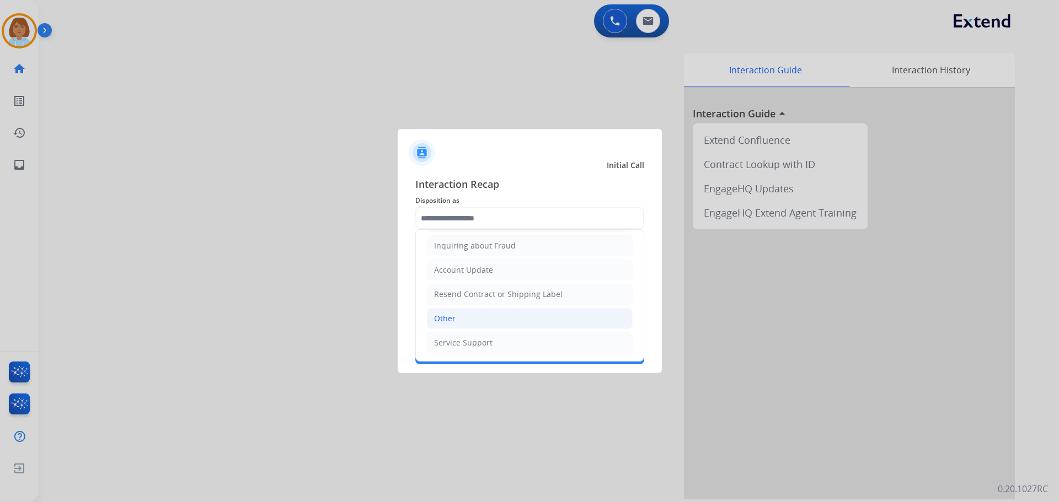
click at [478, 316] on li "Other" at bounding box center [530, 318] width 206 height 21
type input "*****"
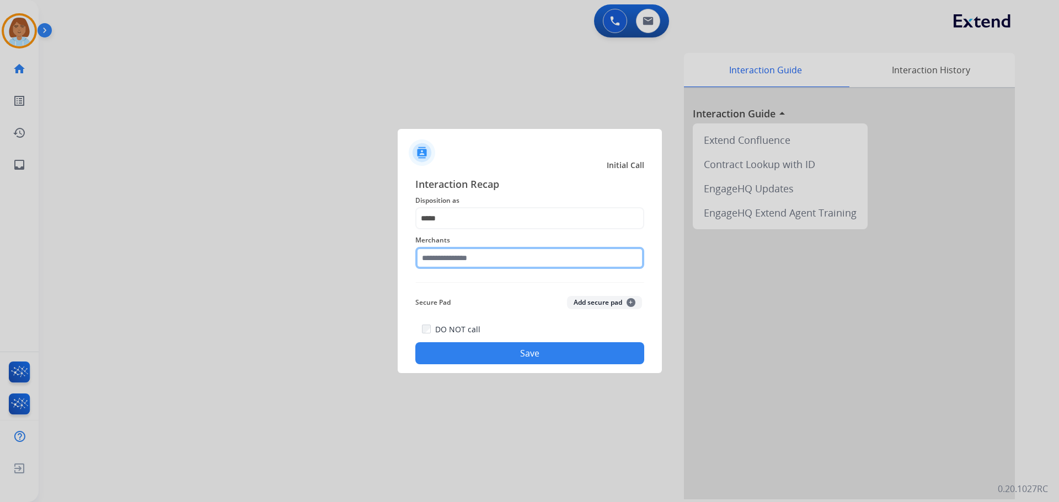
click at [488, 269] on input "text" at bounding box center [529, 258] width 229 height 22
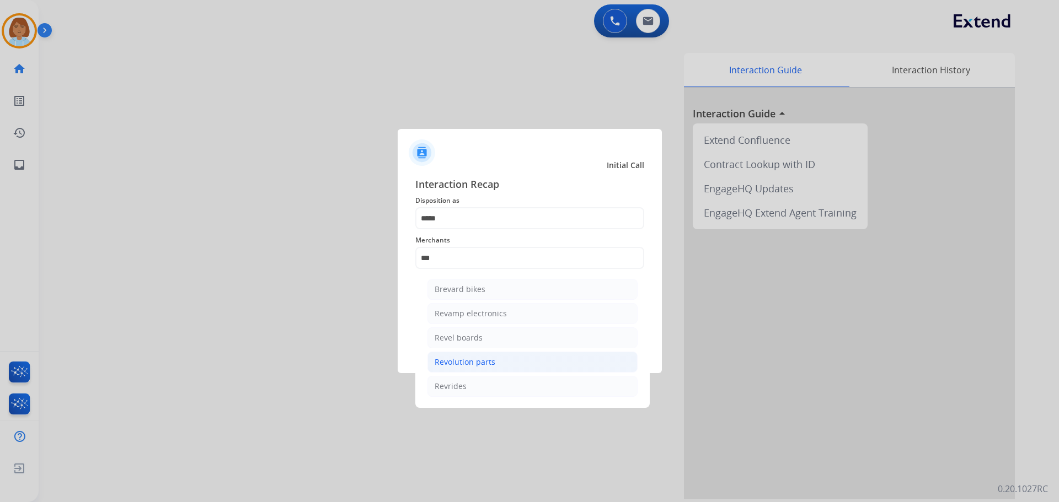
click at [452, 358] on div "Revolution parts" at bounding box center [465, 362] width 61 height 11
type input "**********"
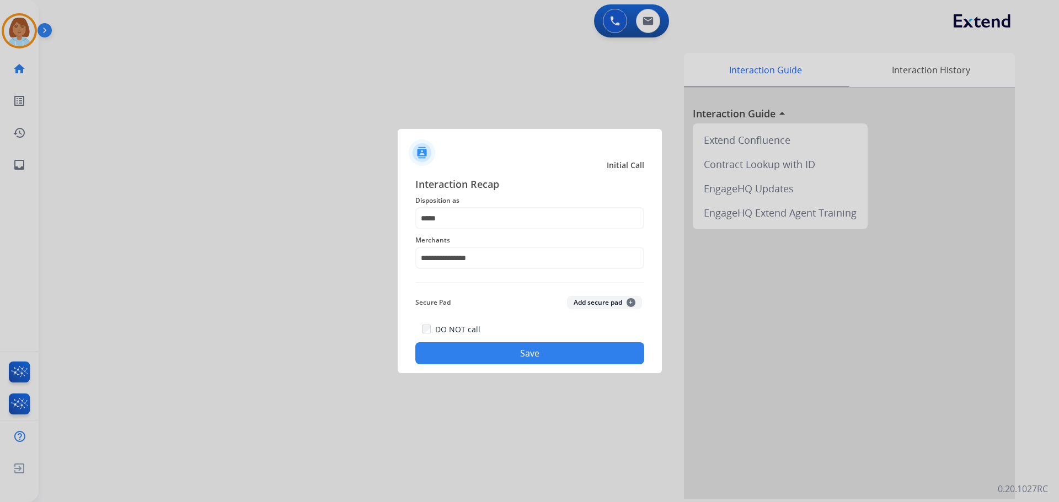
click at [459, 351] on button "Save" at bounding box center [529, 353] width 229 height 22
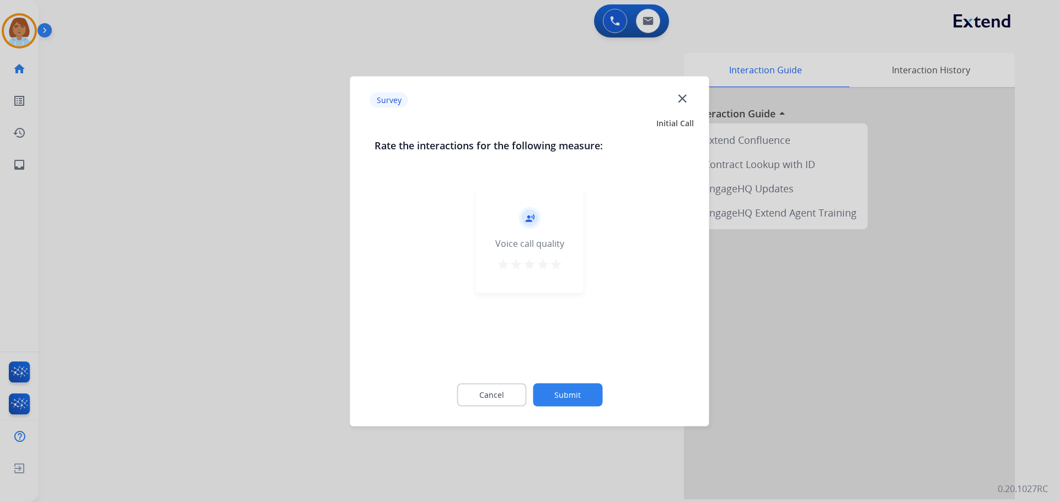
click at [583, 393] on button "Submit" at bounding box center [567, 394] width 69 height 23
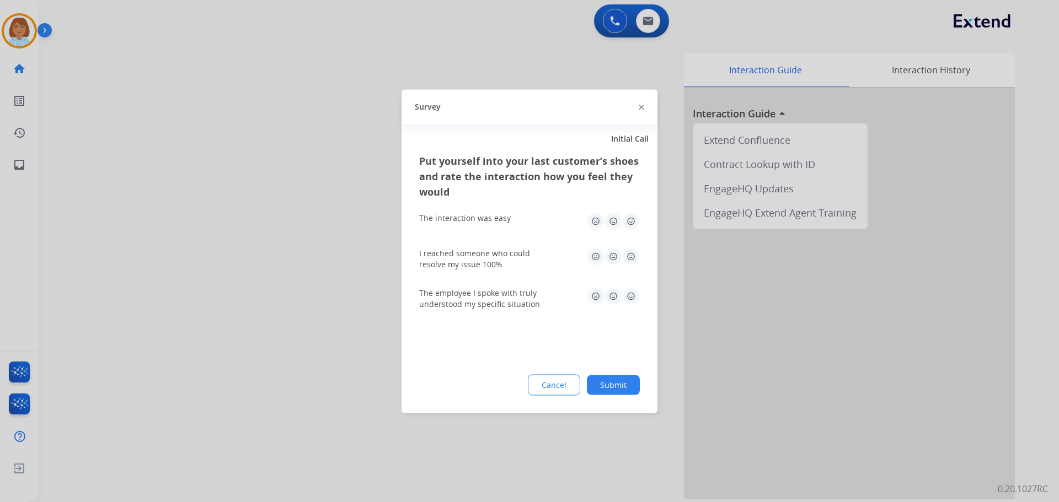
click at [612, 379] on button "Submit" at bounding box center [613, 385] width 53 height 20
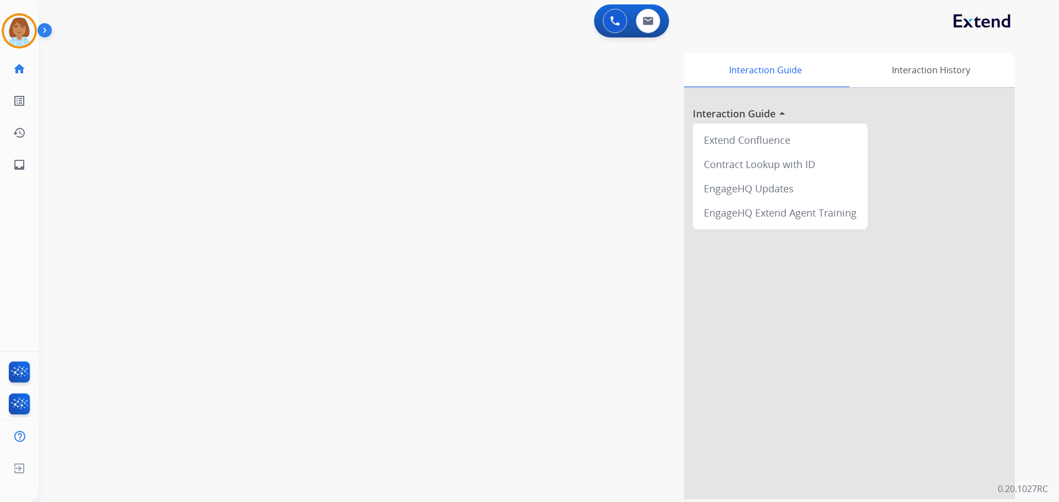
click at [38, 39] on img at bounding box center [46, 32] width 19 height 21
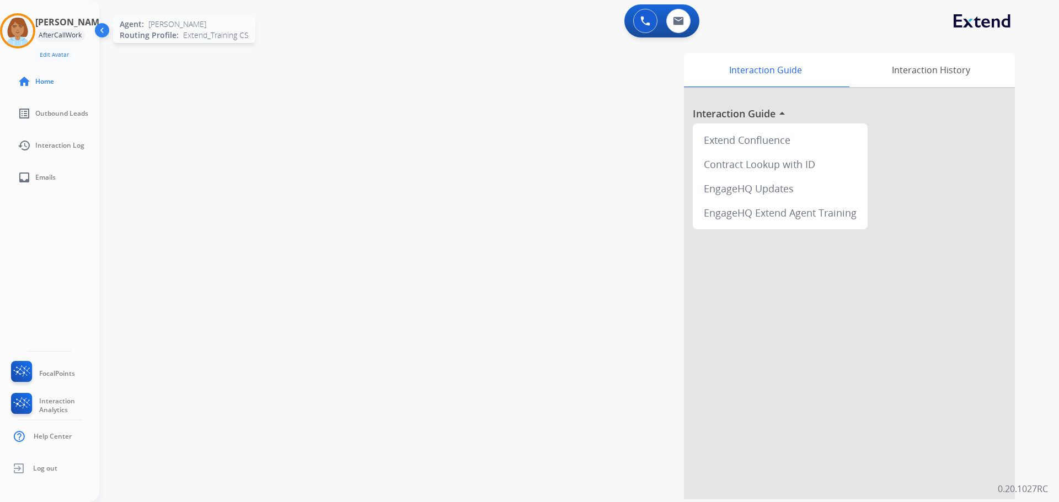
click at [26, 28] on img at bounding box center [17, 30] width 31 height 31
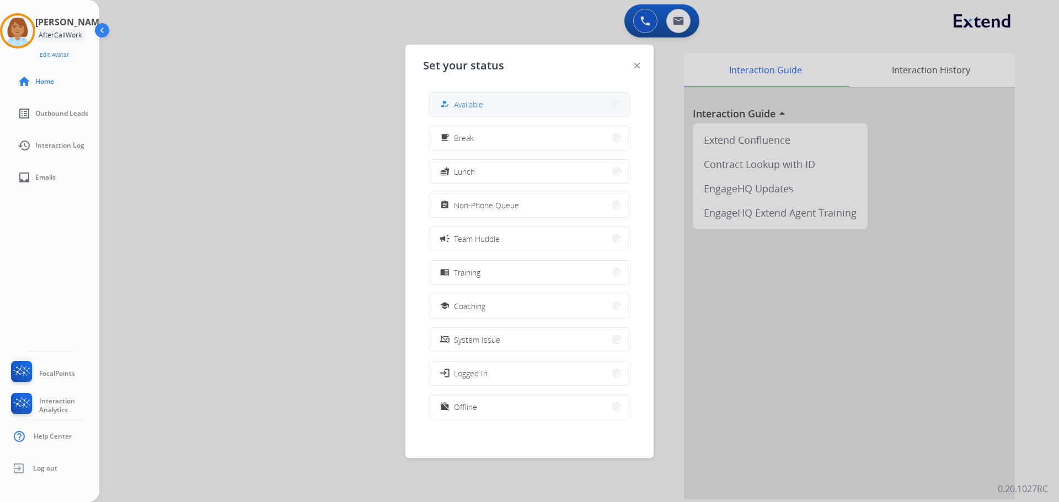
click at [465, 99] on span "Available" at bounding box center [468, 105] width 29 height 12
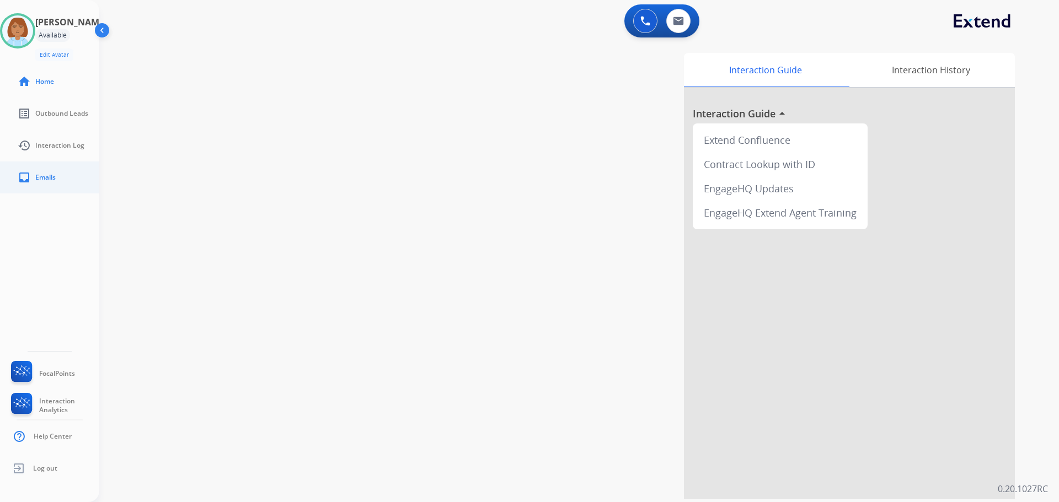
click at [40, 180] on span "Emails" at bounding box center [45, 177] width 20 height 9
select select "**********"
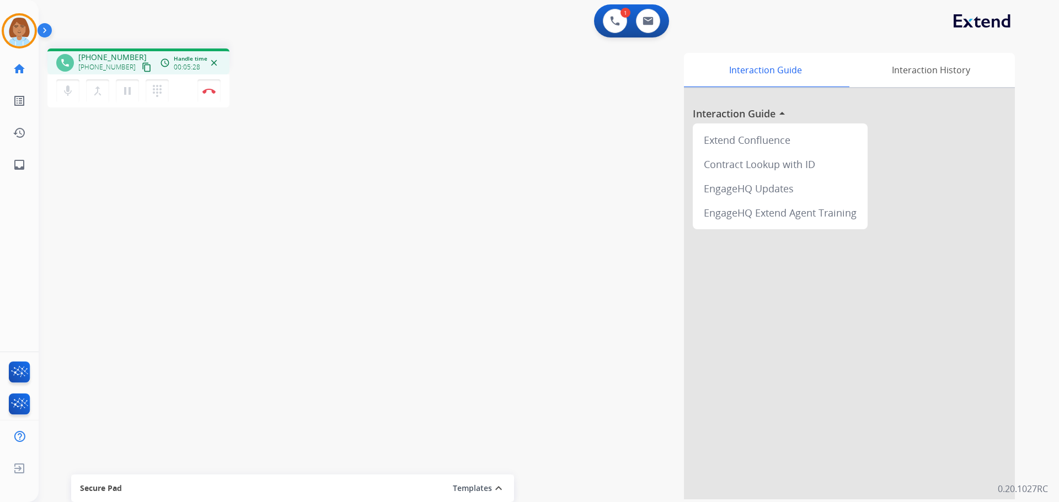
click at [118, 91] on button "pause Hold" at bounding box center [127, 90] width 23 height 23
click at [74, 88] on button "mic Mute" at bounding box center [67, 90] width 23 height 23
drag, startPoint x: 122, startPoint y: 85, endPoint x: 98, endPoint y: 88, distance: 23.9
click at [122, 85] on mat-icon "play_arrow" at bounding box center [127, 90] width 13 height 13
click at [66, 97] on mat-icon "mic_off" at bounding box center [67, 90] width 13 height 13
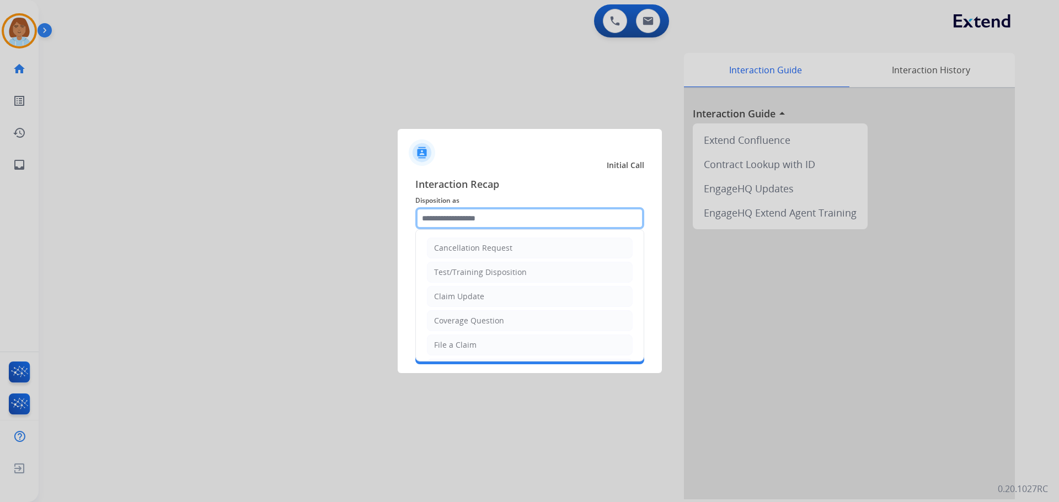
click at [554, 211] on input "text" at bounding box center [529, 218] width 229 height 22
drag, startPoint x: 492, startPoint y: 250, endPoint x: 492, endPoint y: 256, distance: 6.1
click at [492, 254] on div "Cancellation Request" at bounding box center [473, 248] width 78 height 11
type input "**********"
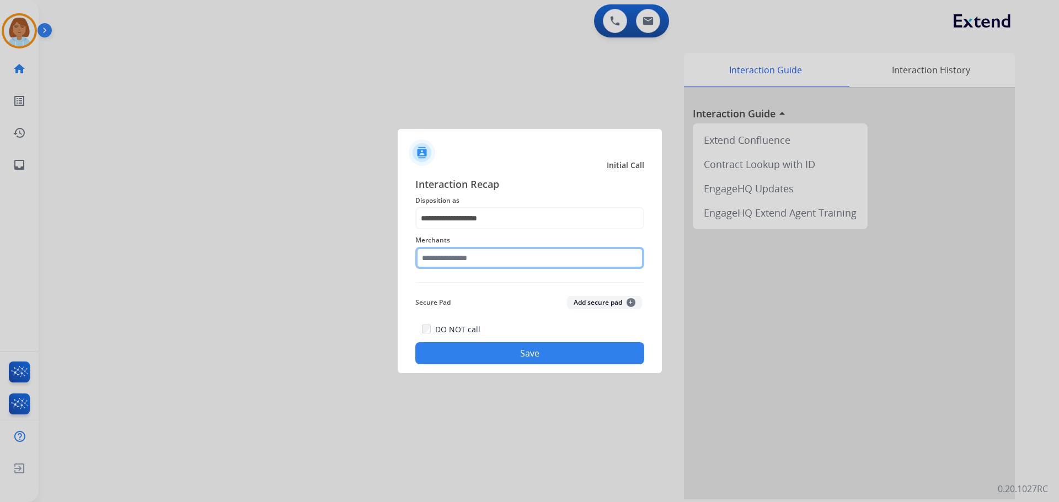
click at [487, 260] on input "text" at bounding box center [529, 258] width 229 height 22
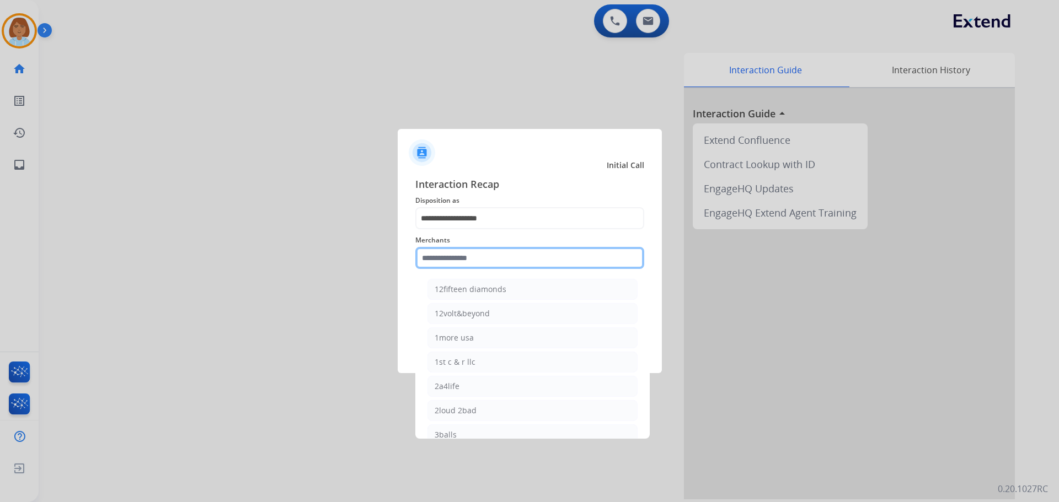
type input "*"
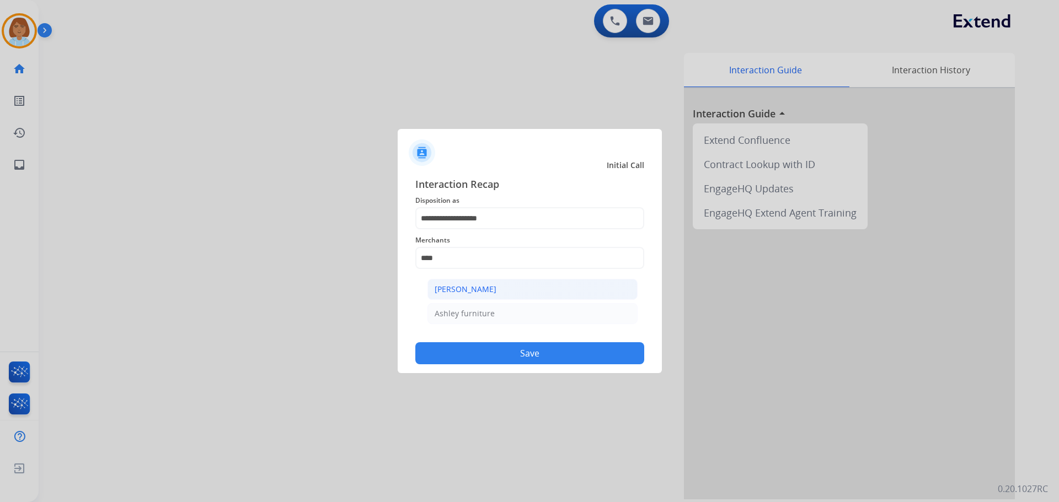
click at [537, 286] on li "[PERSON_NAME]" at bounding box center [532, 289] width 210 height 21
type input "**********"
click at [510, 352] on button "Save" at bounding box center [529, 353] width 229 height 22
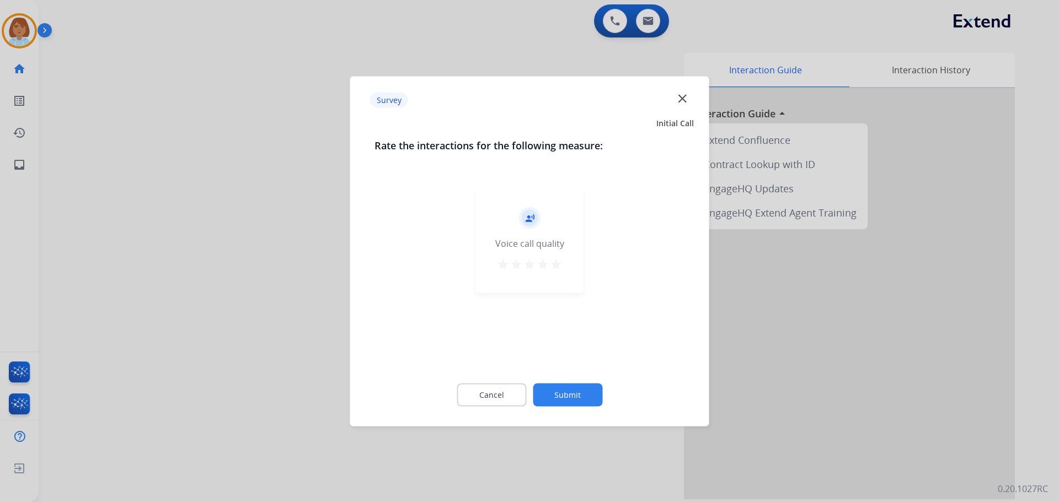
click at [580, 391] on button "Submit" at bounding box center [567, 394] width 69 height 23
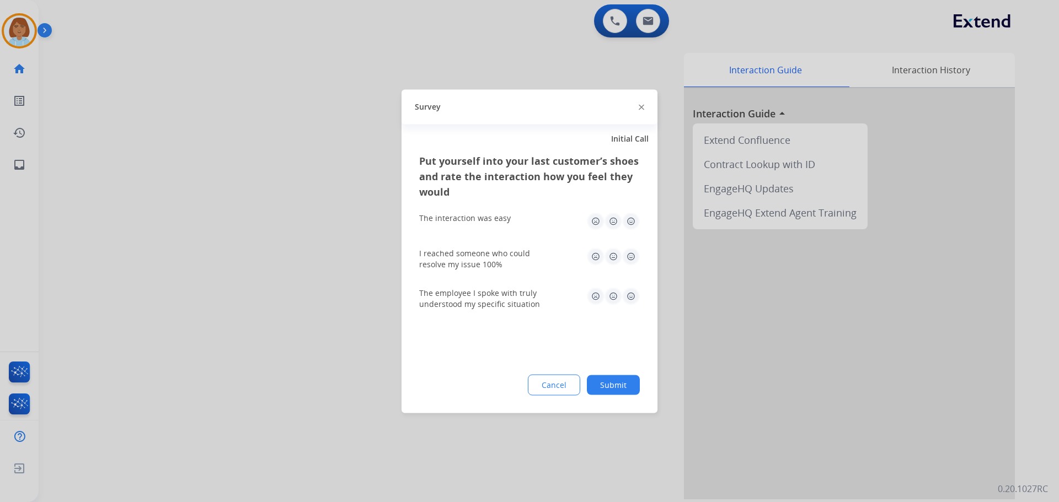
click at [639, 390] on div "Cancel Submit" at bounding box center [529, 384] width 221 height 21
click at [637, 388] on button "Submit" at bounding box center [613, 385] width 53 height 20
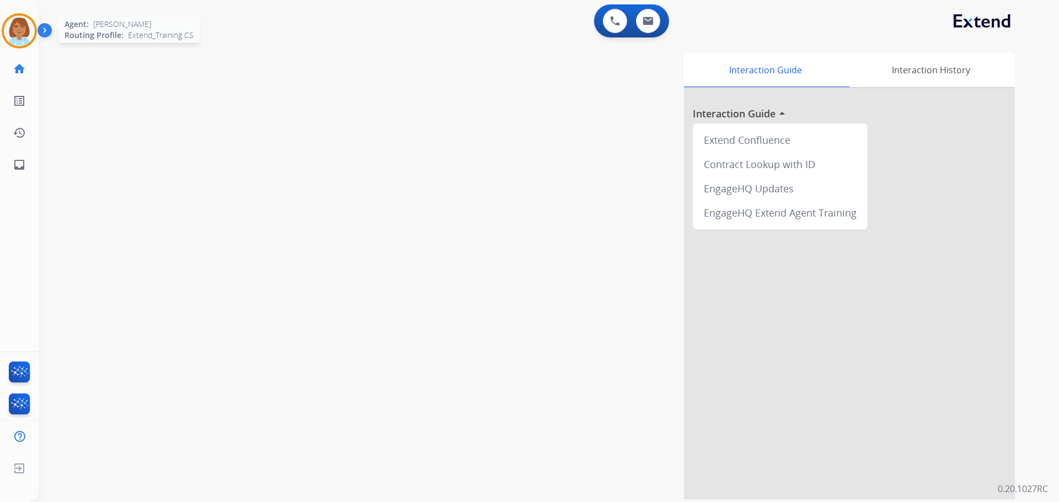
drag, startPoint x: 29, startPoint y: 49, endPoint x: 36, endPoint y: 39, distance: 12.2
click at [30, 49] on div "Jaquayla AfterCallWork Edit Avatar Agent: Jaquayla Routing Profile: Extend_Trai…" at bounding box center [19, 90] width 39 height 181
click at [36, 39] on div "Agent: [PERSON_NAME] Profile: Extend_Training CS" at bounding box center [19, 30] width 35 height 35
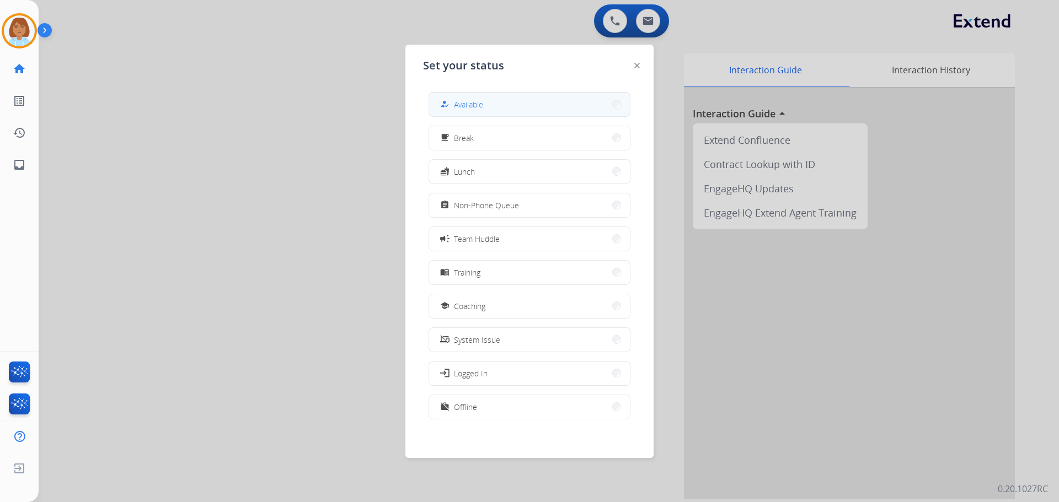
click at [528, 95] on button "how_to_reg Available" at bounding box center [529, 105] width 201 height 24
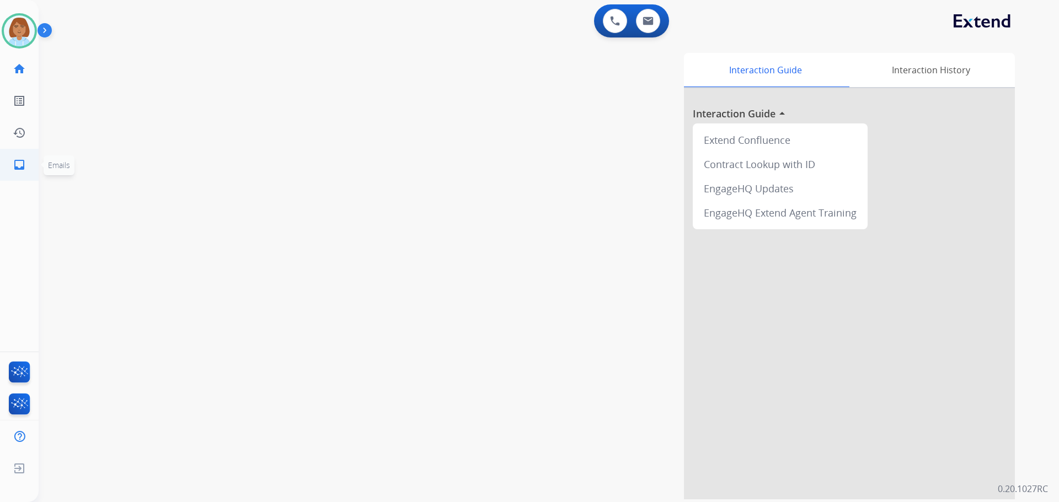
click at [31, 172] on link "inbox Emails" at bounding box center [19, 164] width 31 height 31
select select "**********"
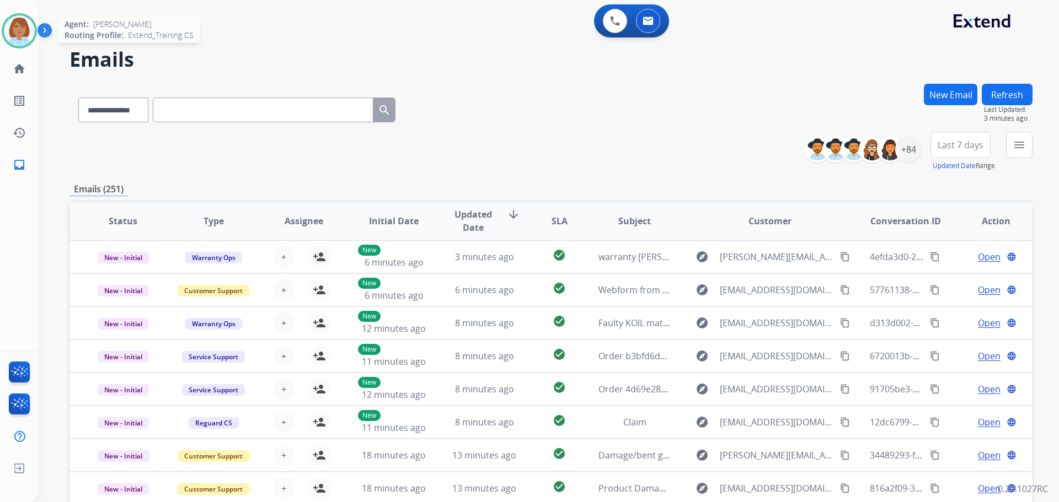
click at [36, 39] on div "Agent: [PERSON_NAME] Profile: Extend_Training CS" at bounding box center [19, 30] width 35 height 35
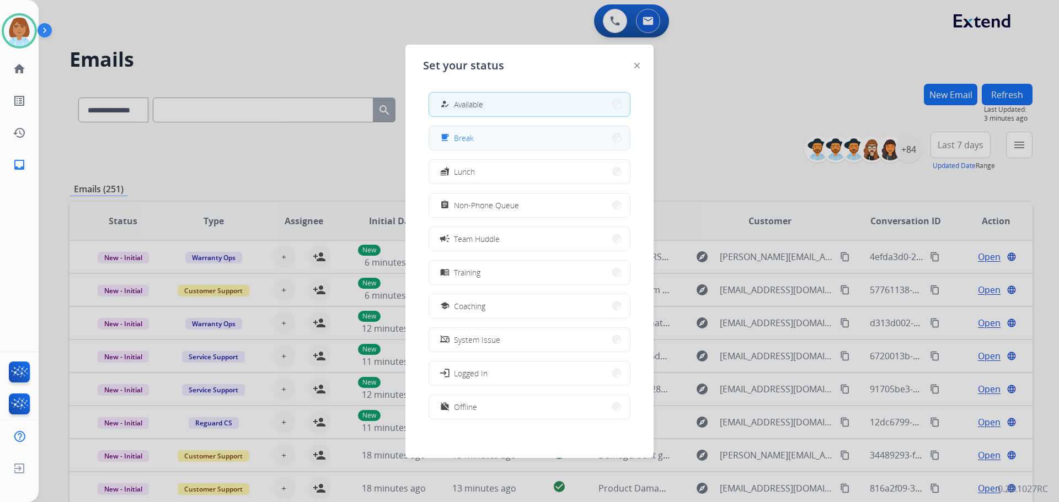
click at [565, 147] on button "free_breakfast Break" at bounding box center [529, 138] width 201 height 24
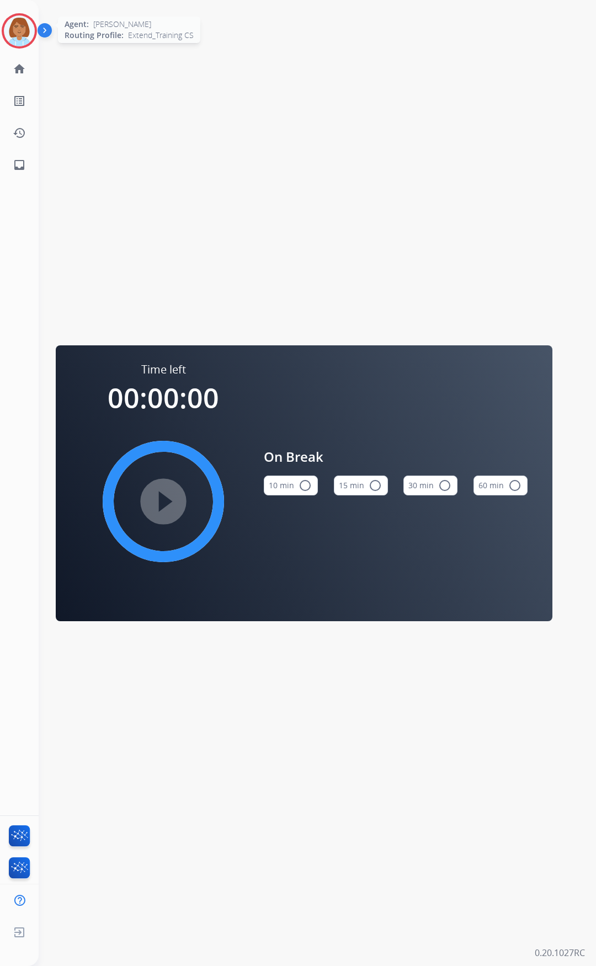
click at [19, 22] on img at bounding box center [19, 30] width 31 height 31
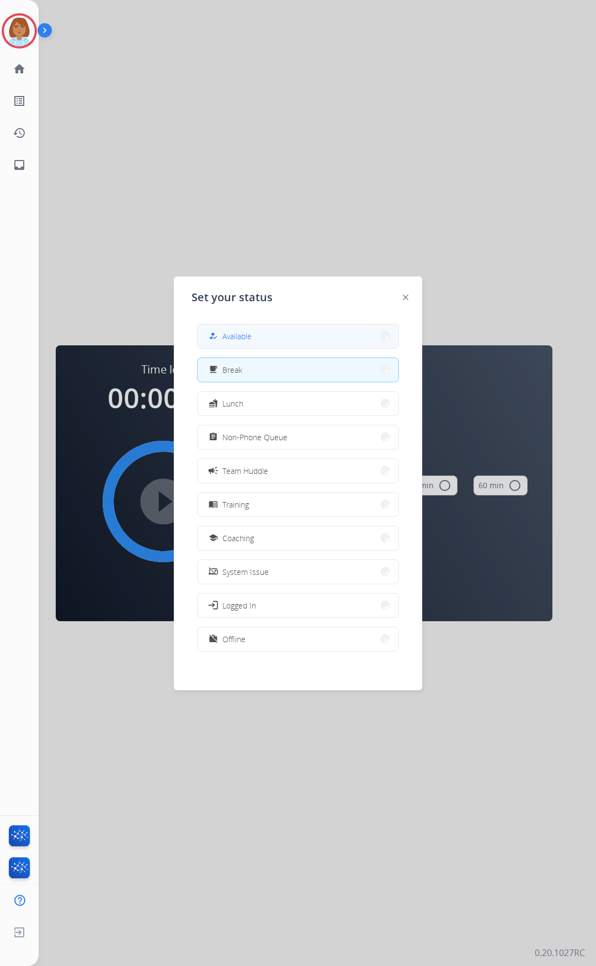
click at [271, 328] on button "how_to_reg Available" at bounding box center [297, 336] width 201 height 24
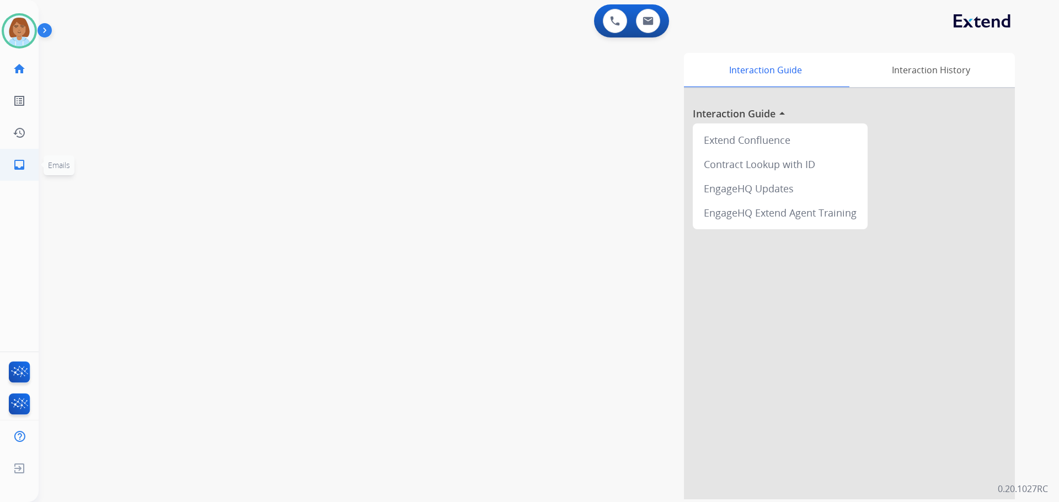
click at [20, 153] on link "inbox Emails" at bounding box center [19, 164] width 31 height 31
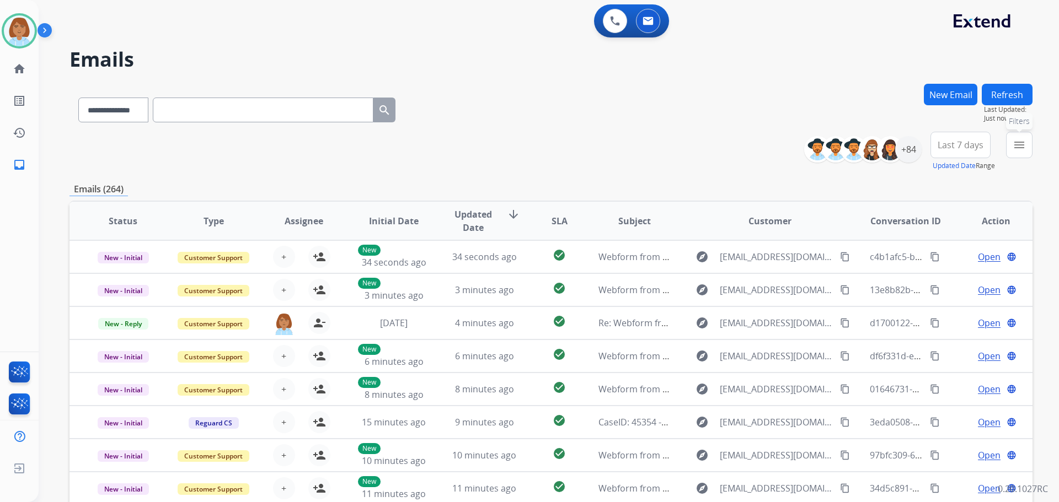
click at [1026, 149] on button "menu Filters" at bounding box center [1019, 145] width 26 height 26
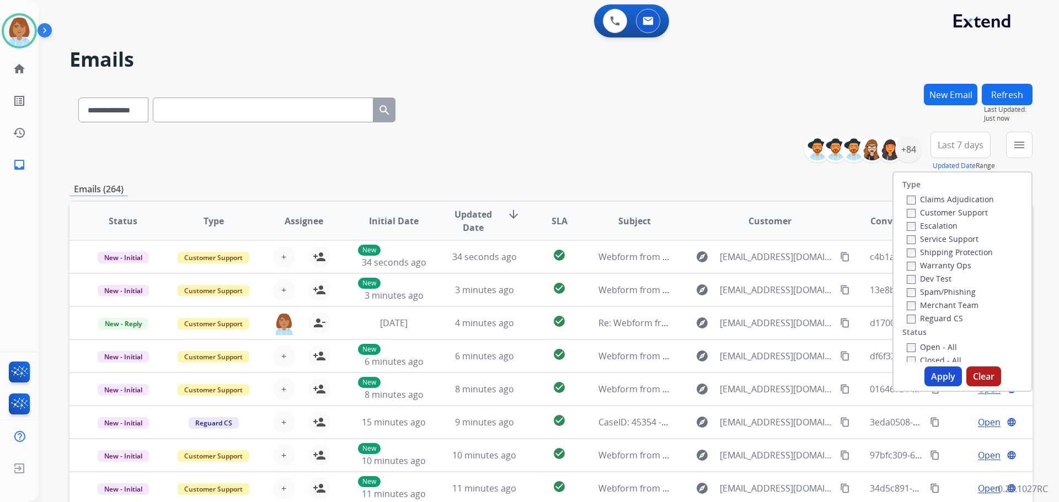
click at [963, 212] on label "Customer Support" at bounding box center [947, 212] width 81 height 10
click at [940, 255] on label "Shipping Protection" at bounding box center [950, 252] width 86 height 10
click at [904, 326] on div "Type Claims Adjudication Customer Support Escalation Service Support Shipping P…" at bounding box center [962, 268] width 138 height 190
click at [907, 342] on label "Open - All" at bounding box center [932, 347] width 50 height 10
click at [937, 377] on button "Apply" at bounding box center [942, 377] width 37 height 20
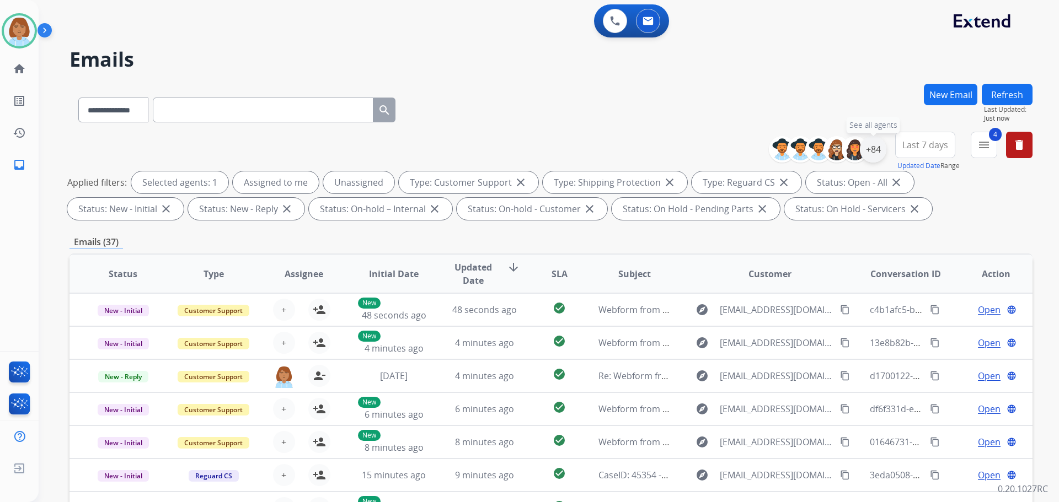
click at [879, 152] on div "+84" at bounding box center [873, 149] width 26 height 26
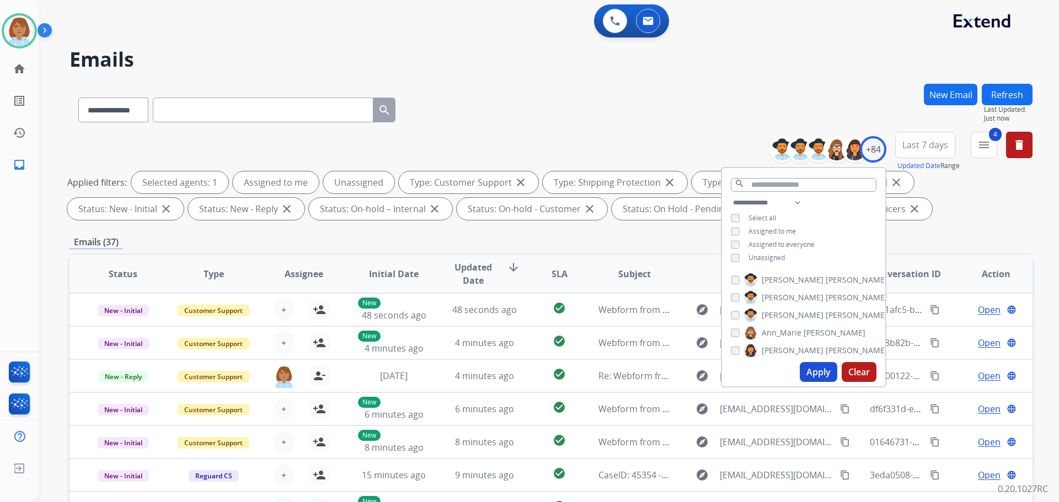
click at [771, 260] on span "Unassigned" at bounding box center [766, 257] width 36 height 9
click at [823, 371] on button "Apply" at bounding box center [818, 372] width 37 height 20
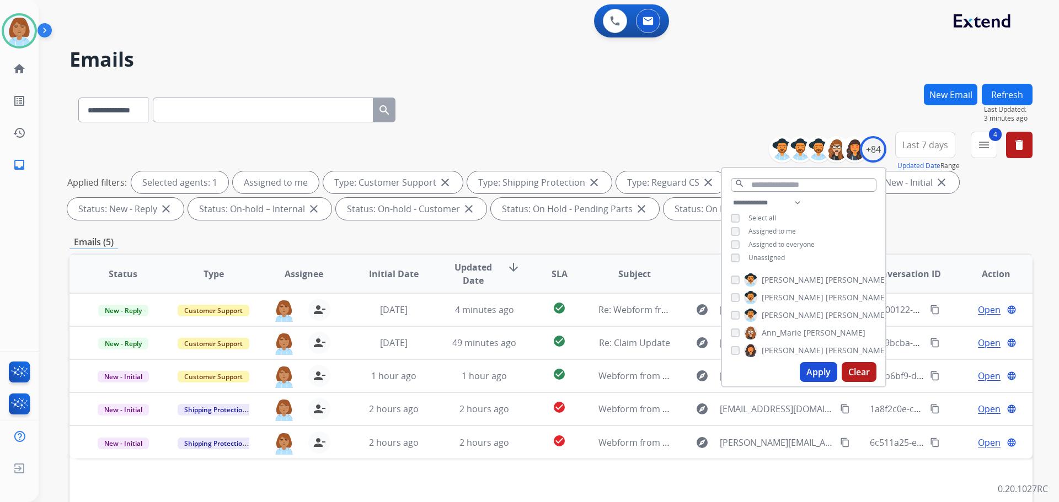
click at [601, 118] on div "**********" at bounding box center [550, 108] width 963 height 48
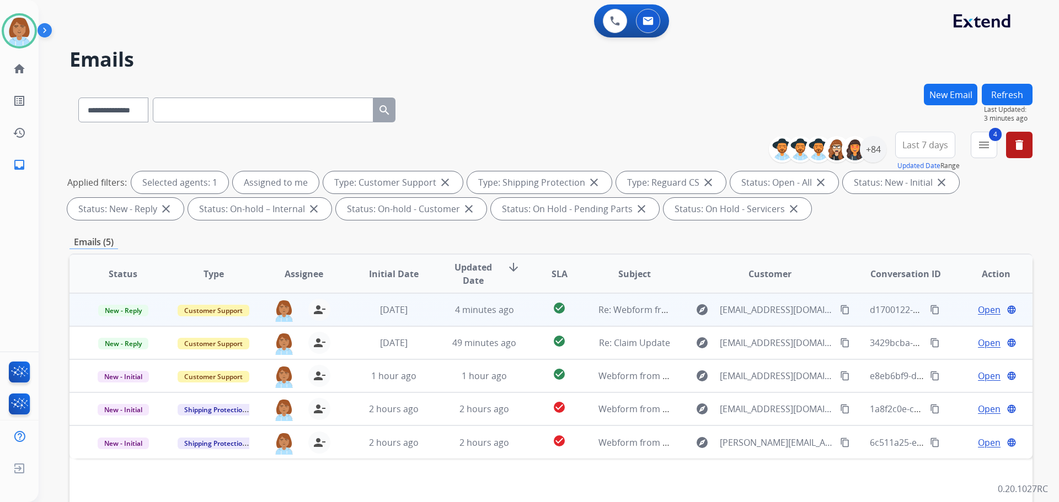
click at [529, 307] on td "check_circle" at bounding box center [551, 309] width 60 height 33
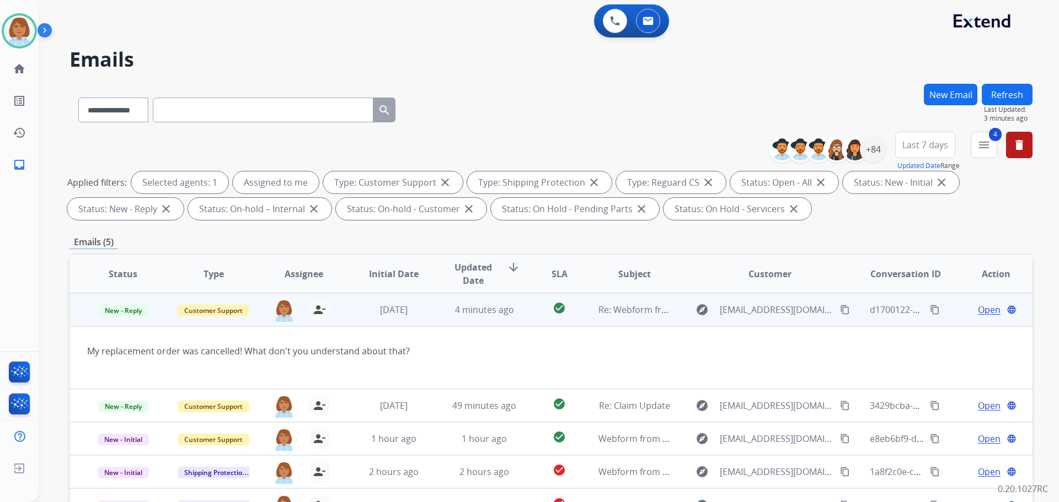
click at [840, 310] on mat-icon "content_copy" at bounding box center [845, 310] width 10 height 10
click at [990, 310] on span "Open" at bounding box center [989, 309] width 23 height 13
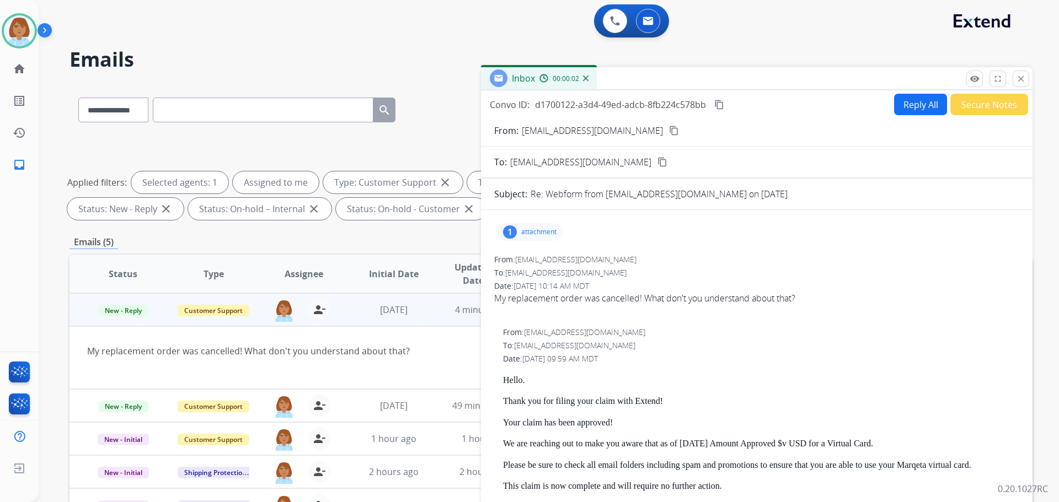
click at [984, 110] on button "Secure Notes" at bounding box center [989, 105] width 78 height 22
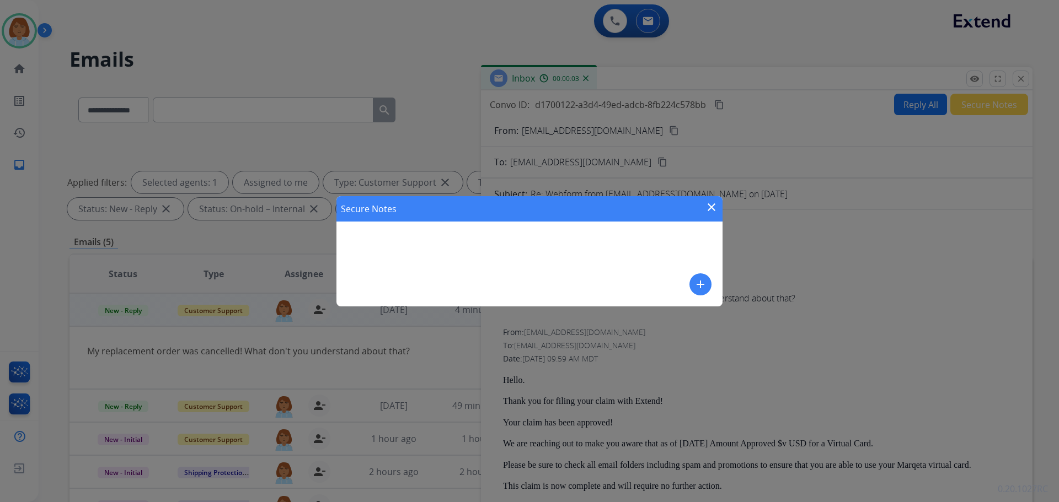
click at [711, 203] on mat-icon "close" at bounding box center [711, 207] width 13 height 13
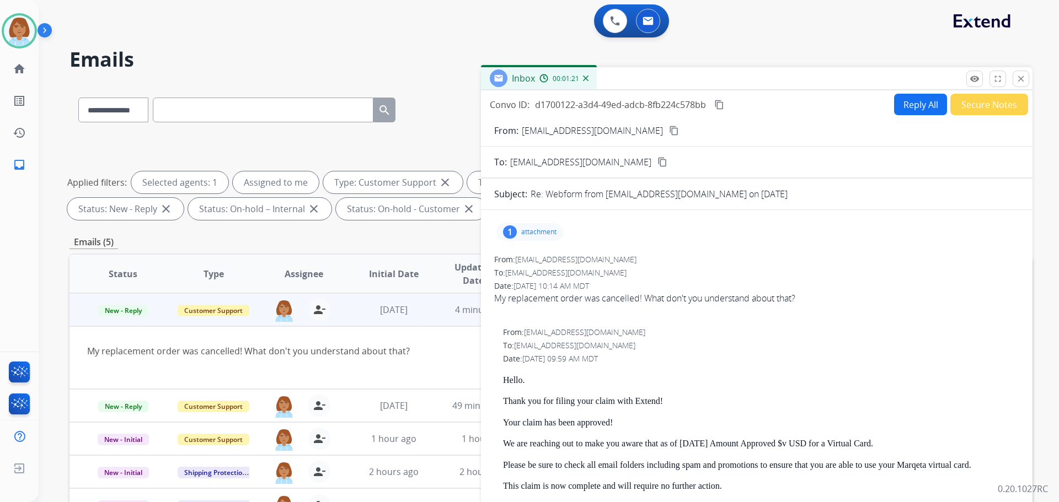
click at [669, 127] on mat-icon "content_copy" at bounding box center [674, 131] width 10 height 10
click at [147, 114] on select "**********" at bounding box center [112, 110] width 69 height 25
select select "**********"
click at [78, 98] on select "**********" at bounding box center [112, 110] width 69 height 25
paste input "**********"
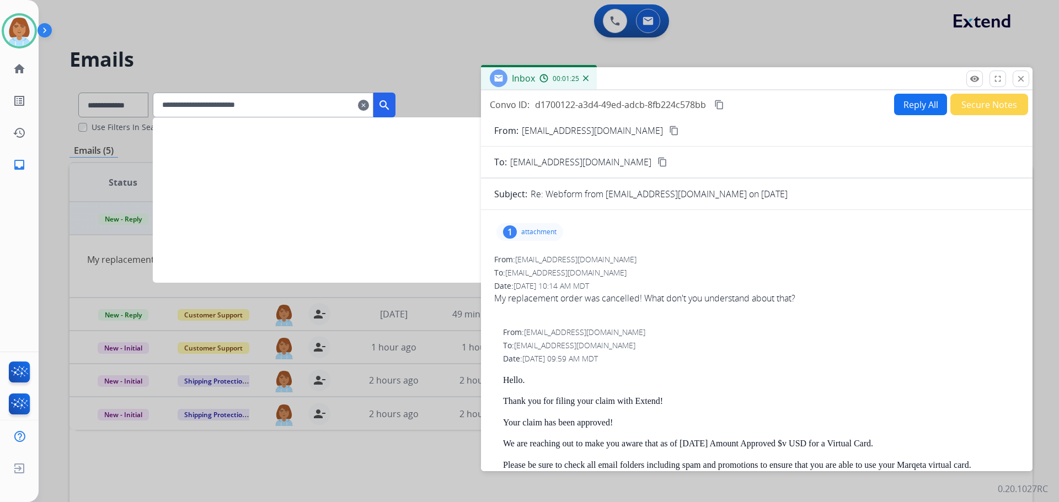
type input "**********"
click at [391, 106] on mat-icon "search" at bounding box center [384, 105] width 13 height 13
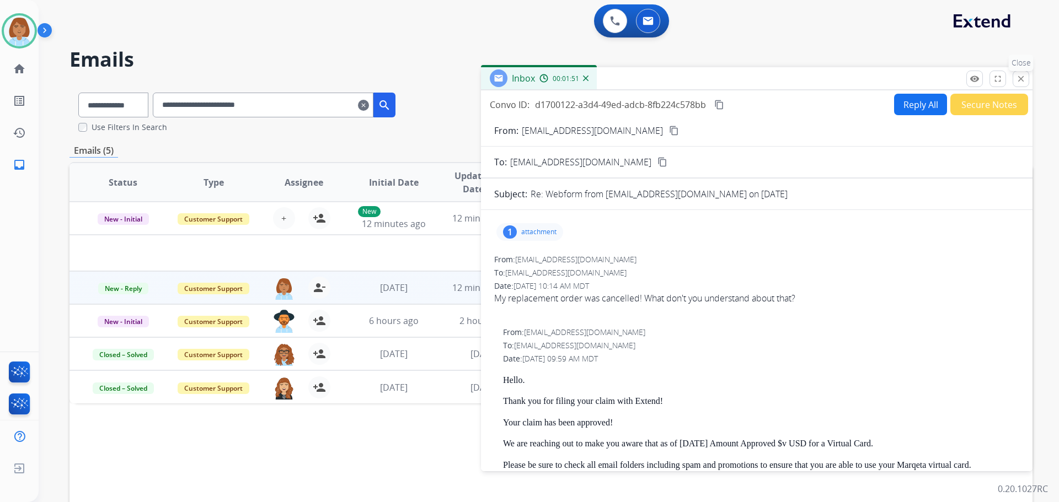
click at [1026, 72] on button "close Close" at bounding box center [1020, 79] width 17 height 17
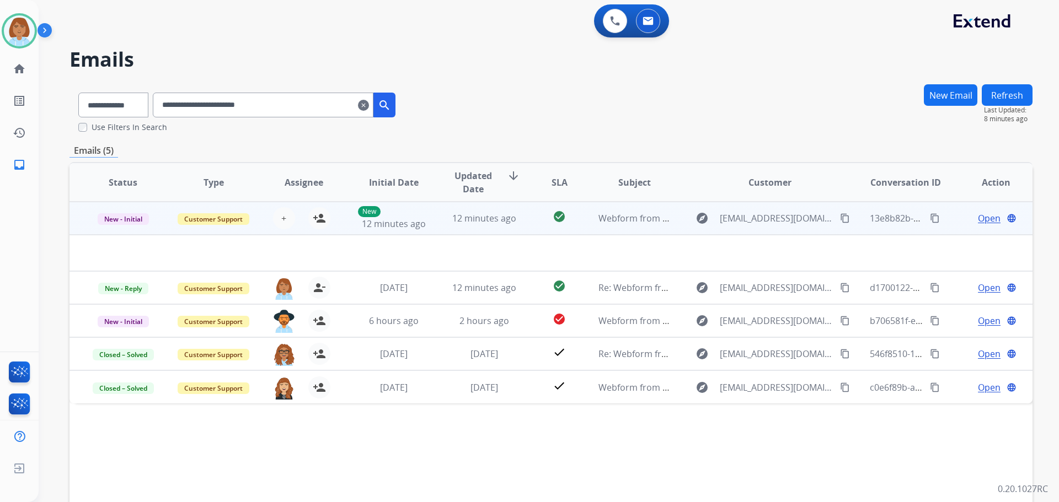
click at [448, 231] on td "12 minutes ago" at bounding box center [476, 218] width 90 height 33
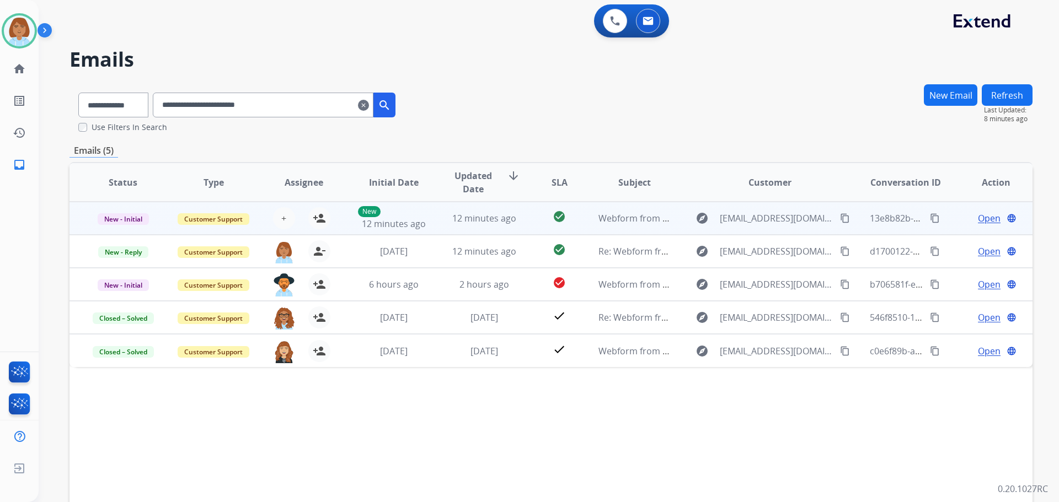
click at [448, 231] on td "12 minutes ago" at bounding box center [476, 218] width 90 height 33
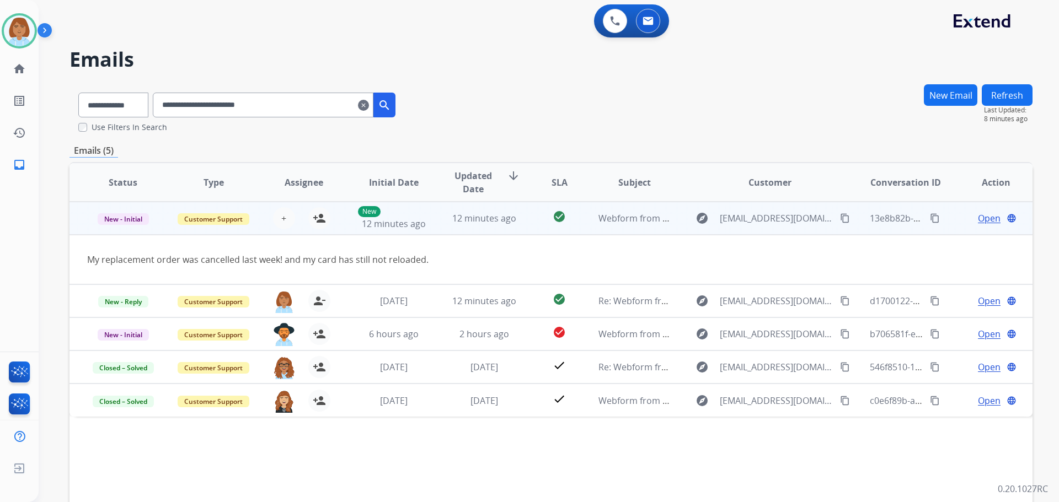
click at [448, 231] on td "12 minutes ago" at bounding box center [476, 218] width 90 height 33
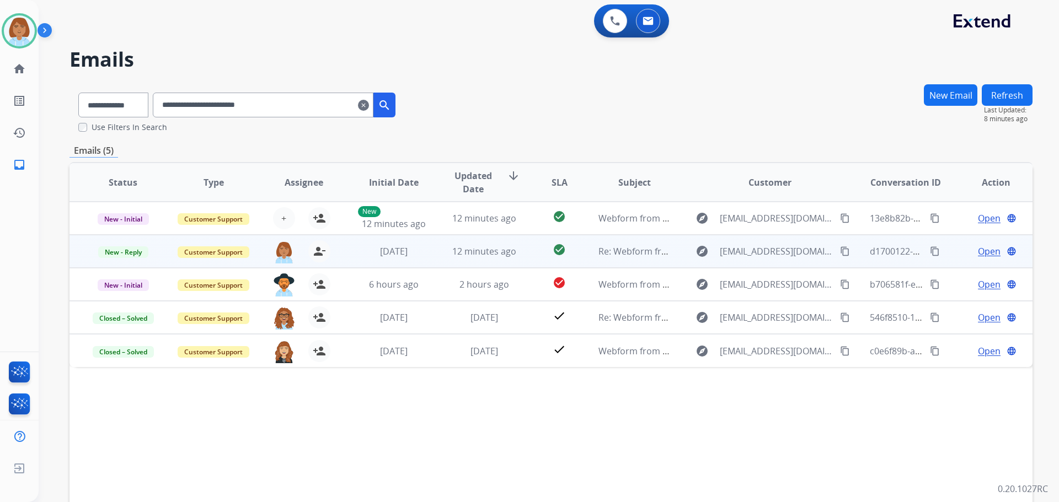
click at [440, 258] on td "12 minutes ago" at bounding box center [476, 251] width 90 height 33
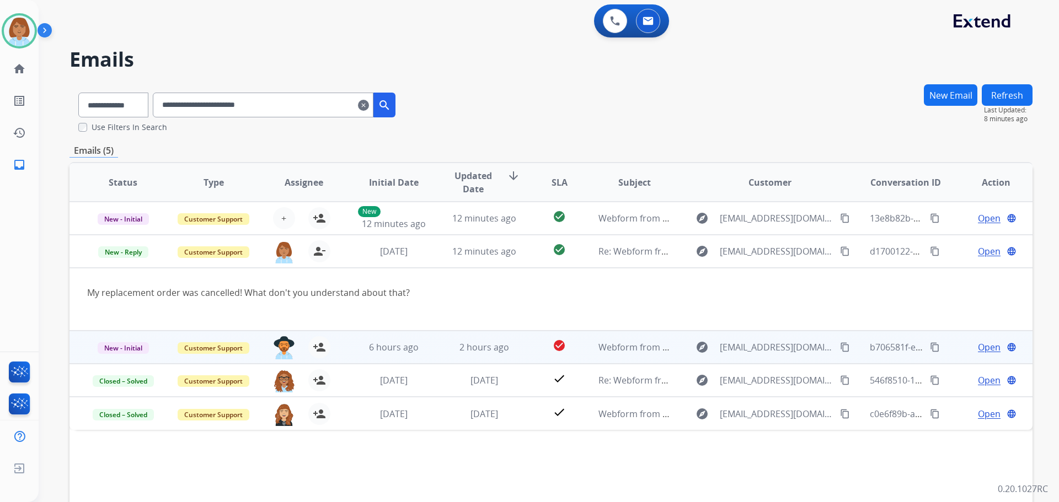
click at [676, 335] on td "explore brentallenlittle@gmail.com content_copy" at bounding box center [761, 347] width 180 height 33
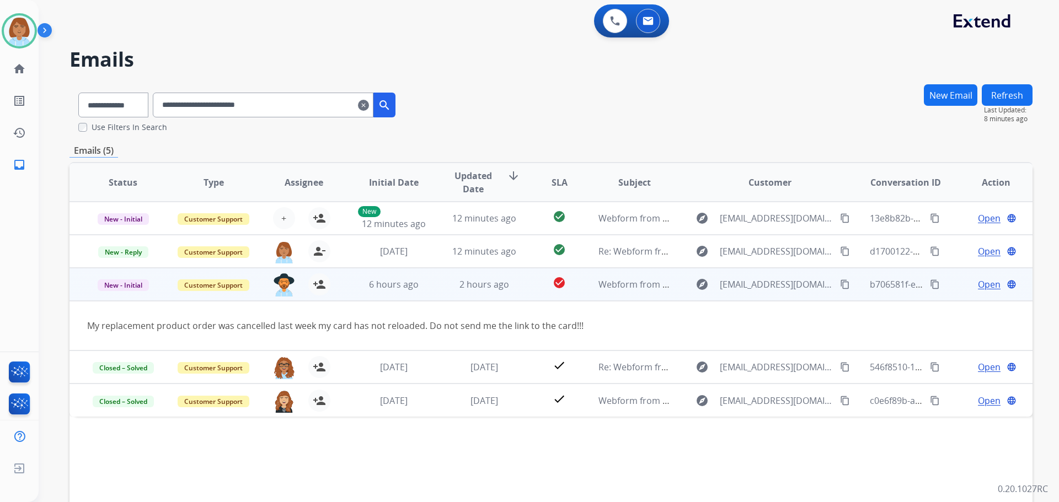
click at [987, 282] on span "Open" at bounding box center [989, 284] width 23 height 13
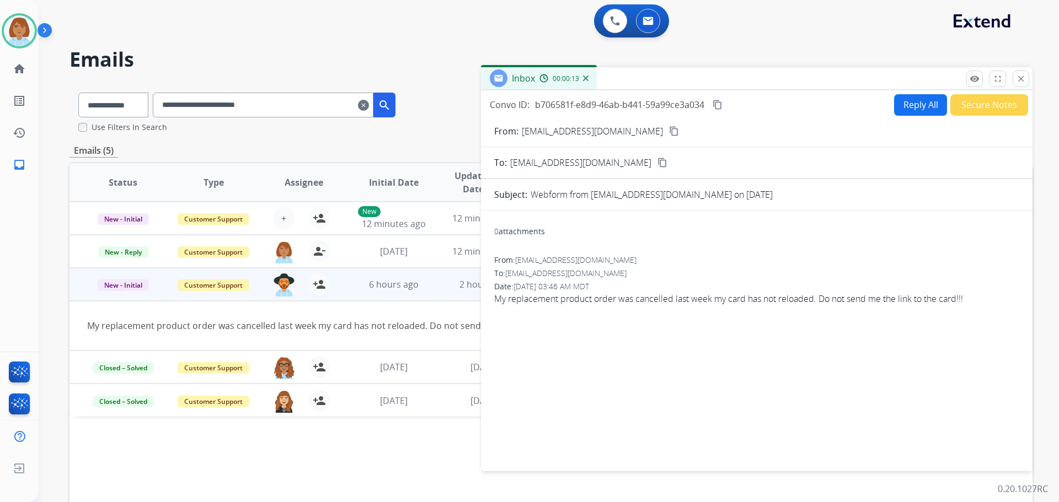
drag, startPoint x: 1020, startPoint y: 82, endPoint x: 1003, endPoint y: 116, distance: 38.2
click at [1013, 95] on div "Inbox 00:00:13 Convo ID: b706581f-e8d9-46ab-b441-59a99ce3a034 content_copy Repl…" at bounding box center [756, 269] width 551 height 404
click at [1022, 77] on mat-icon "close" at bounding box center [1021, 79] width 10 height 10
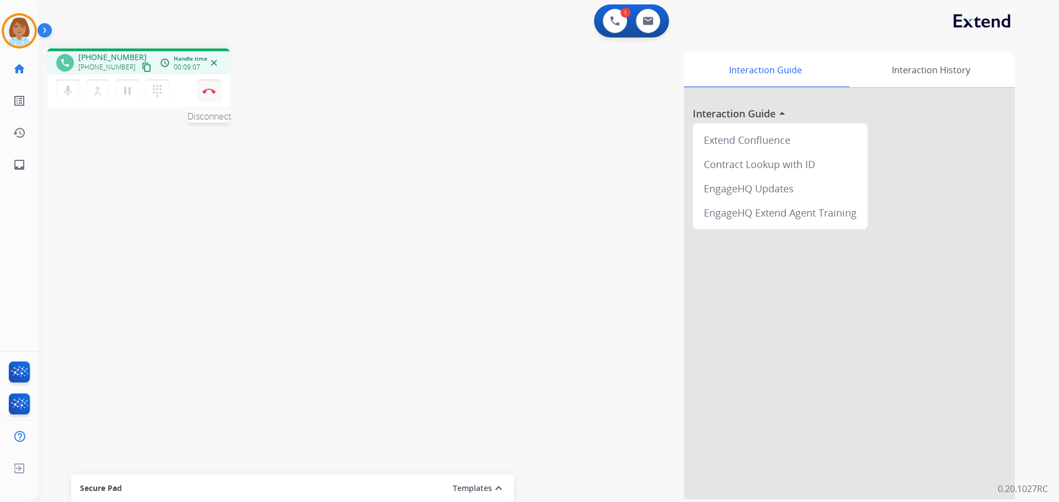
click at [211, 90] on img at bounding box center [208, 91] width 13 height 6
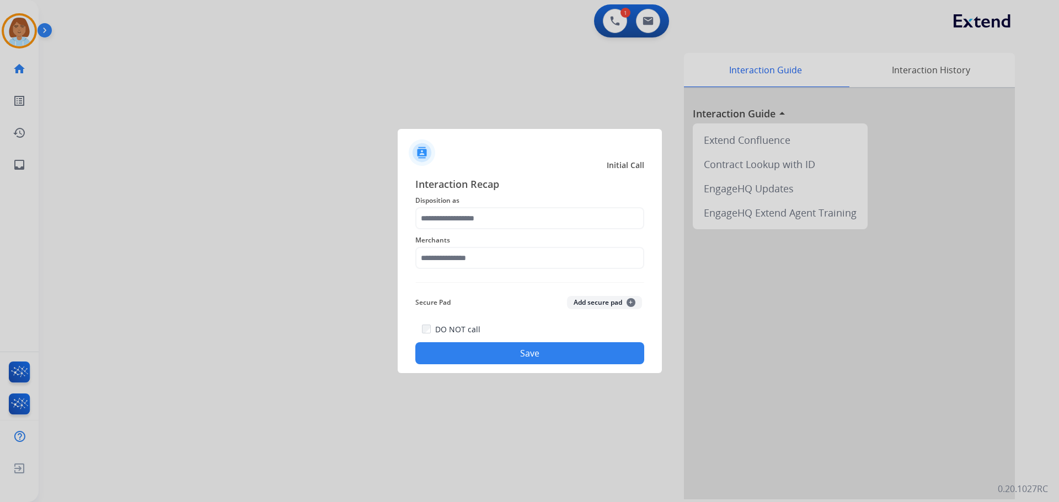
drag, startPoint x: 425, startPoint y: 199, endPoint x: 438, endPoint y: 224, distance: 28.6
click at [425, 203] on span "Disposition as" at bounding box center [529, 200] width 229 height 13
click at [438, 224] on input "text" at bounding box center [529, 218] width 229 height 22
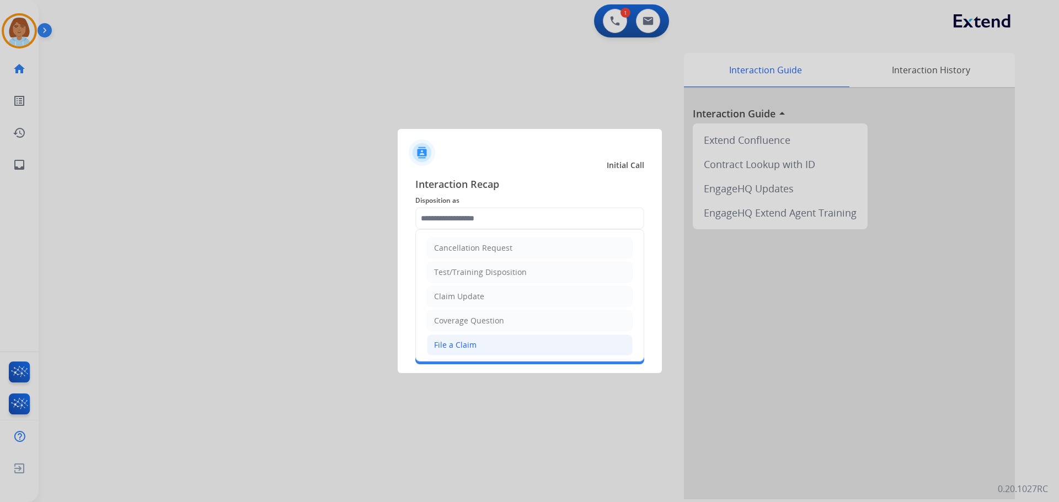
click at [504, 341] on li "File a Claim" at bounding box center [530, 345] width 206 height 21
type input "**********"
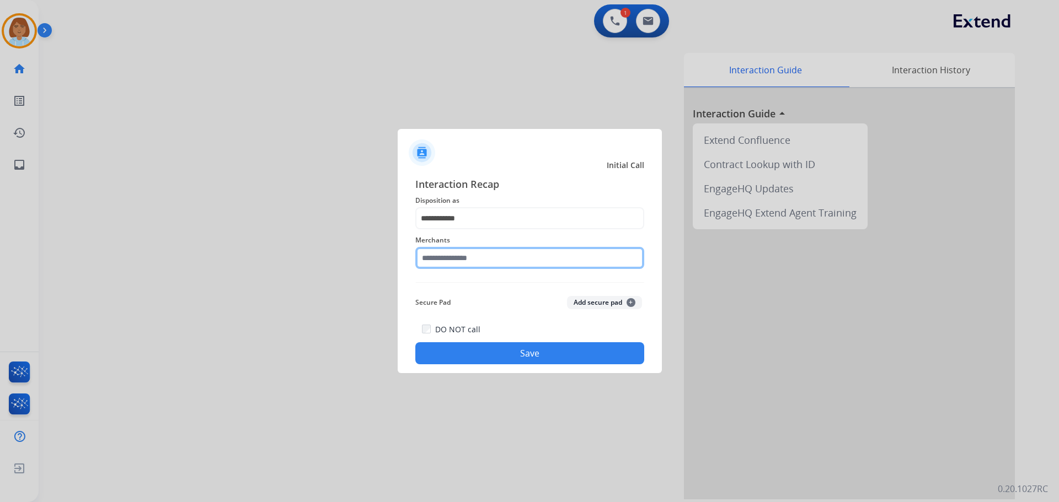
click at [504, 261] on input "text" at bounding box center [529, 258] width 229 height 22
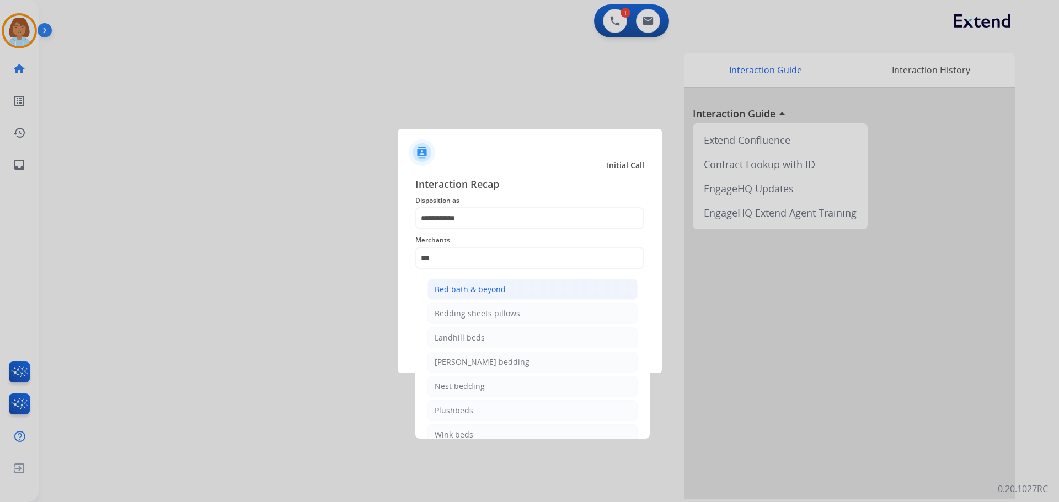
click at [487, 285] on div "Bed bath & beyond" at bounding box center [470, 289] width 71 height 11
type input "**********"
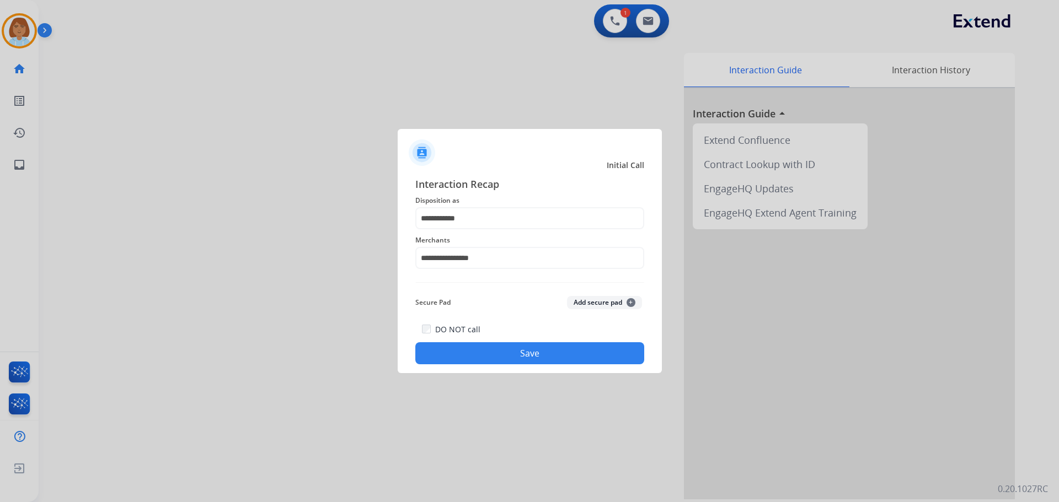
click at [564, 352] on button "Save" at bounding box center [529, 353] width 229 height 22
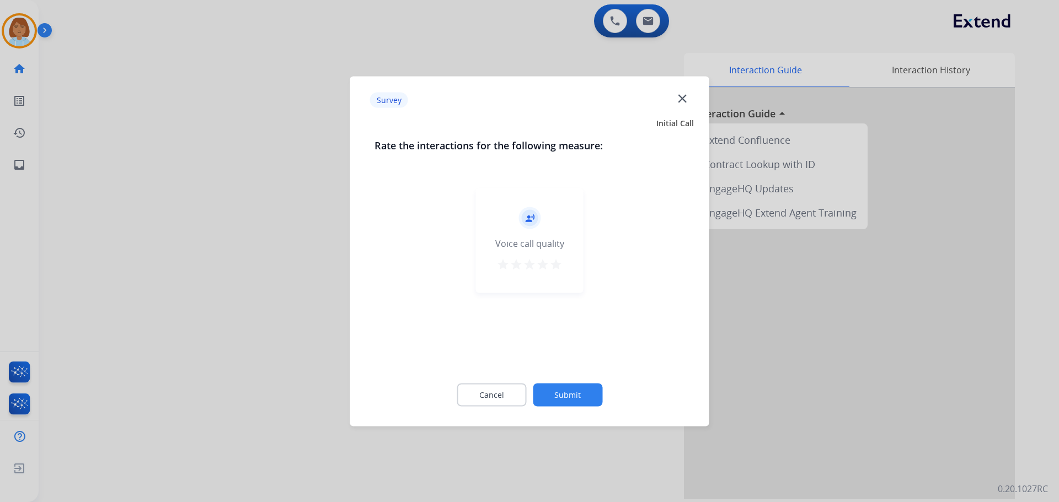
click at [562, 388] on button "Submit" at bounding box center [567, 394] width 69 height 23
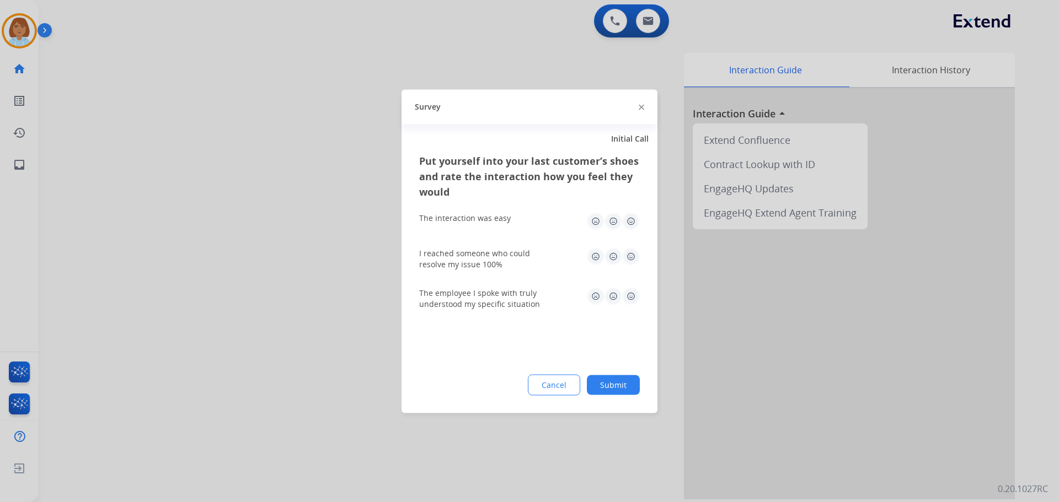
click at [609, 387] on button "Submit" at bounding box center [613, 385] width 53 height 20
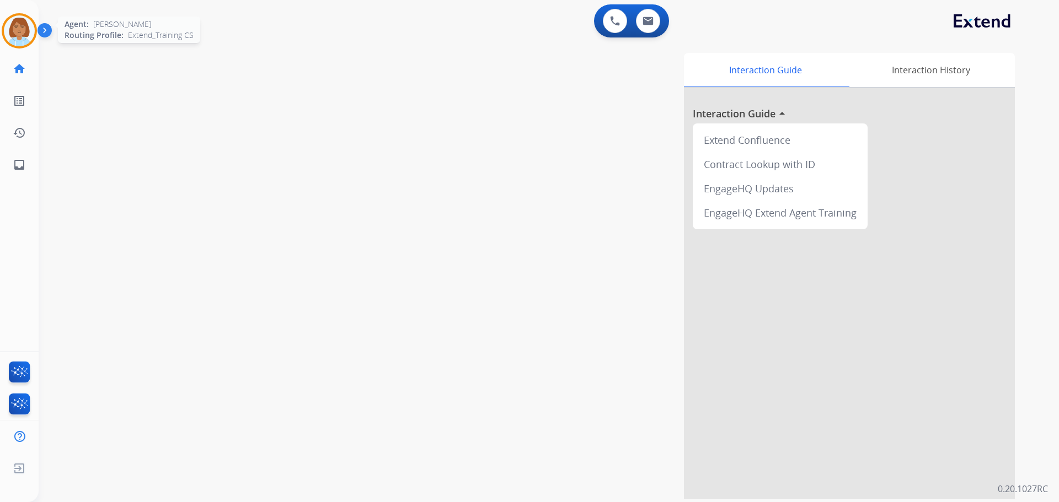
click at [29, 41] on img at bounding box center [19, 30] width 31 height 31
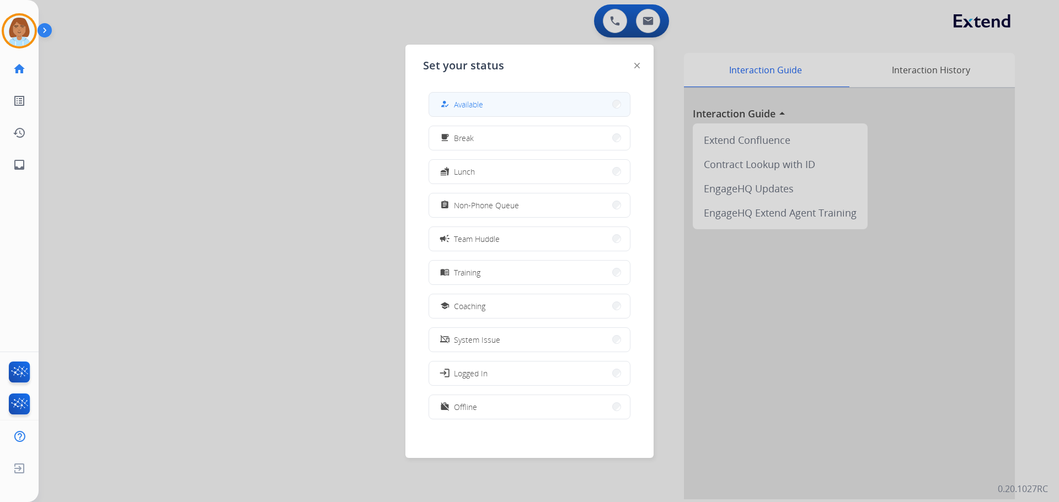
click at [508, 110] on button "how_to_reg Available" at bounding box center [529, 105] width 201 height 24
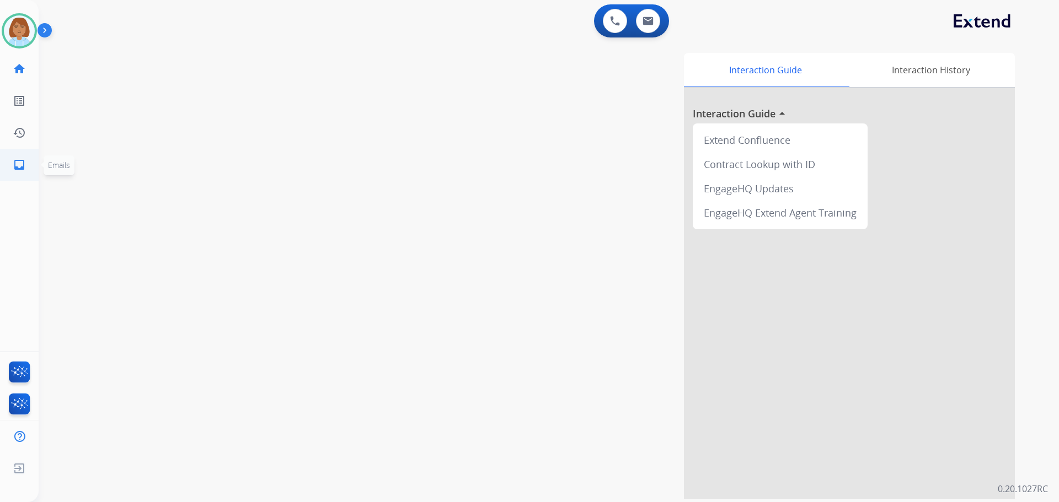
click at [18, 159] on mat-icon "inbox" at bounding box center [19, 164] width 13 height 13
select select "**********"
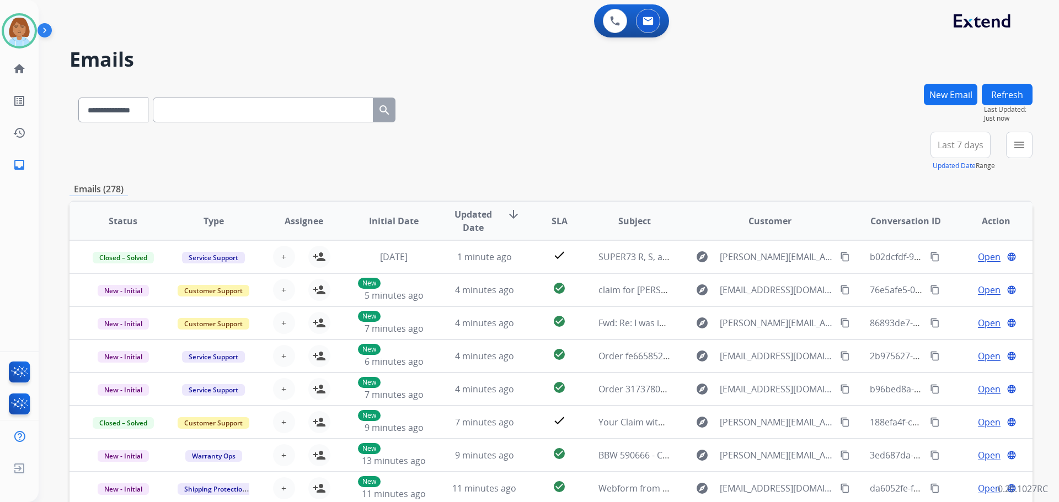
drag, startPoint x: 1001, startPoint y: 144, endPoint x: 1020, endPoint y: 148, distance: 19.0
click at [1015, 147] on div "**********" at bounding box center [976, 152] width 111 height 40
click at [1021, 148] on mat-icon "menu" at bounding box center [1018, 144] width 13 height 13
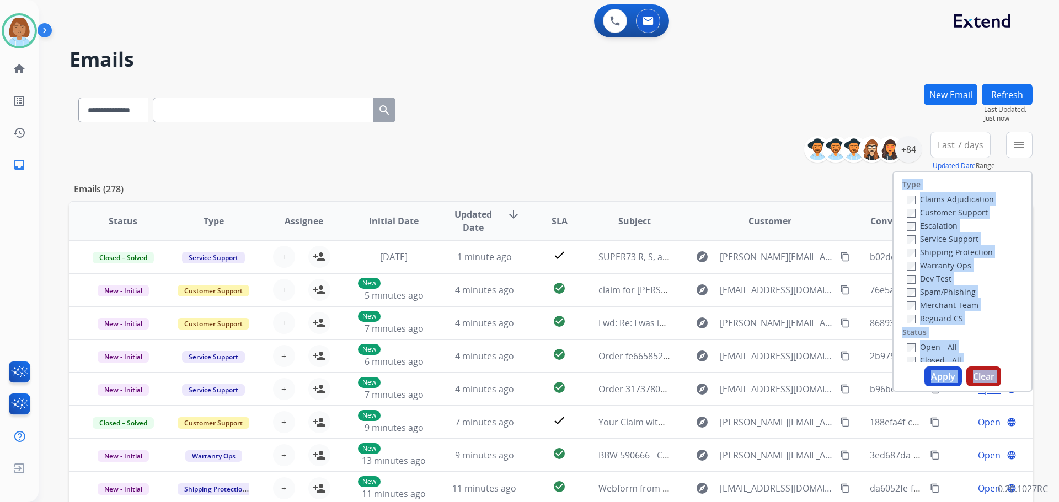
click at [937, 215] on label "Customer Support" at bounding box center [947, 212] width 81 height 10
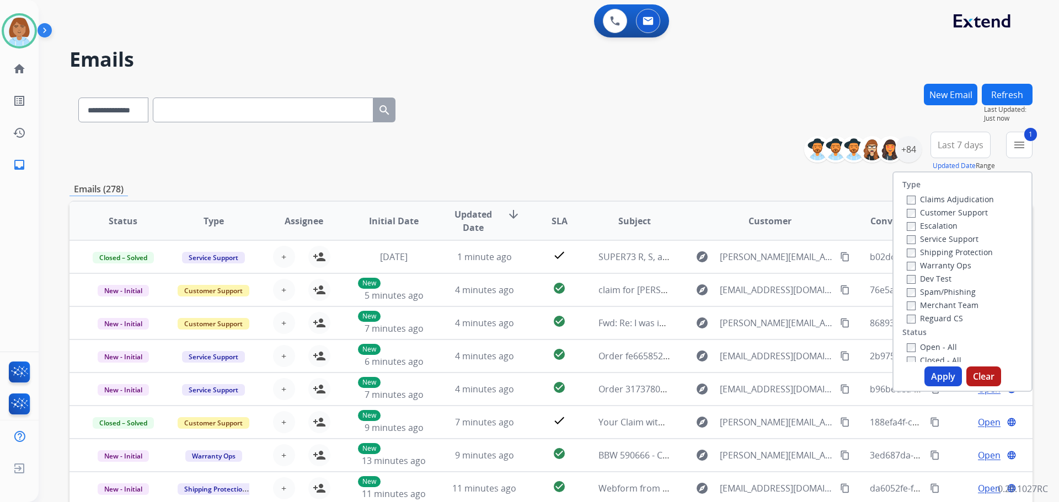
click at [918, 253] on label "Shipping Protection" at bounding box center [950, 252] width 86 height 10
click at [914, 323] on label "Reguard CS" at bounding box center [935, 318] width 56 height 10
click at [952, 379] on button "Apply" at bounding box center [942, 377] width 37 height 20
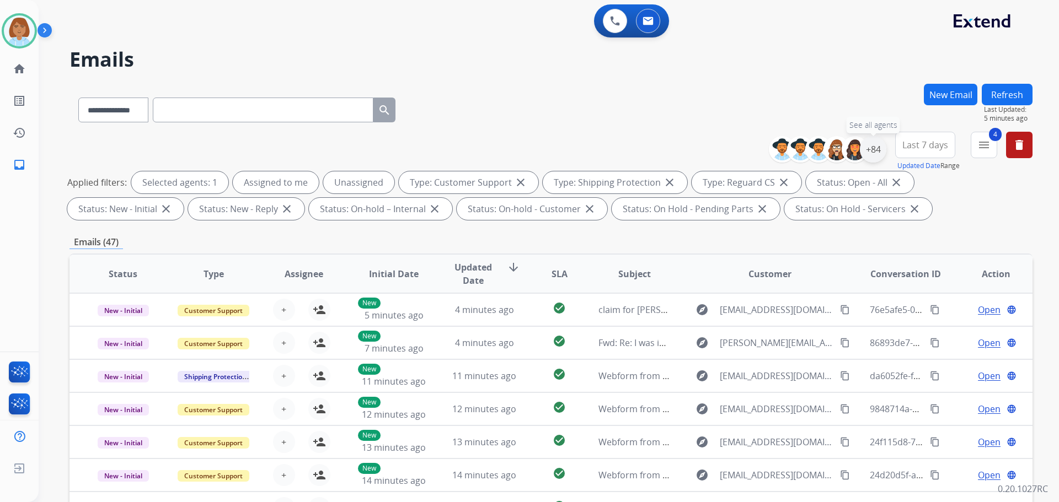
click at [881, 153] on div "+84" at bounding box center [873, 149] width 26 height 26
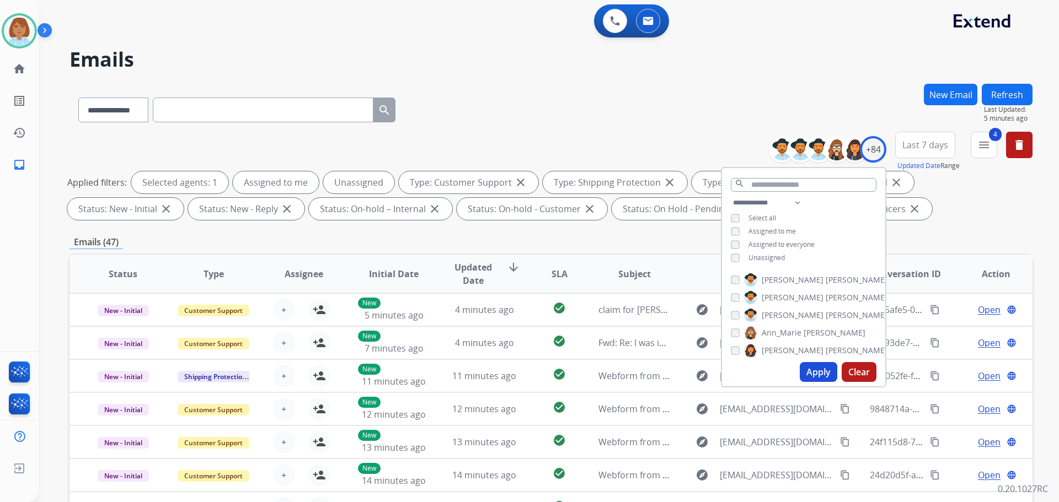
click at [773, 253] on span "Unassigned" at bounding box center [766, 257] width 36 height 9
click at [822, 373] on button "Apply" at bounding box center [818, 372] width 37 height 20
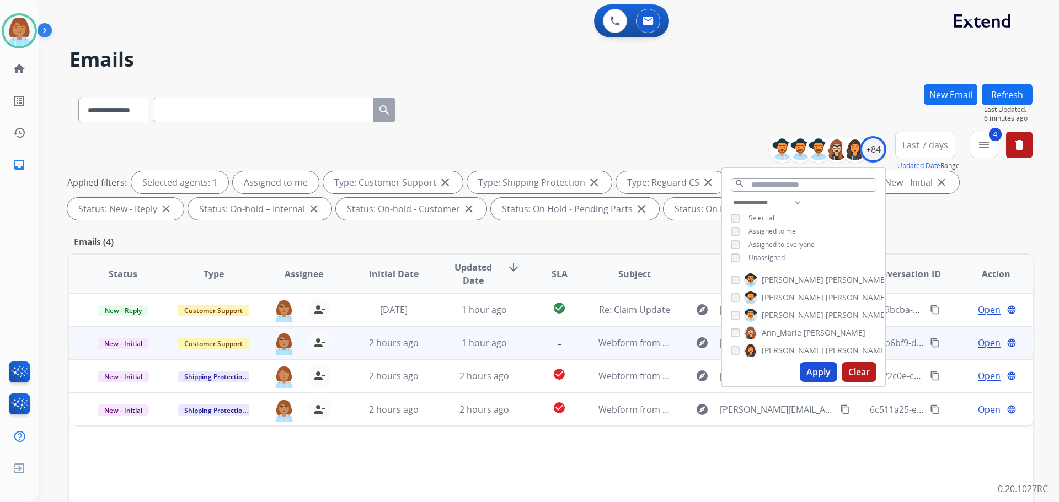
click at [581, 353] on td "Webform from kadiley@yahoo.com on 09/08/2025" at bounding box center [626, 342] width 90 height 33
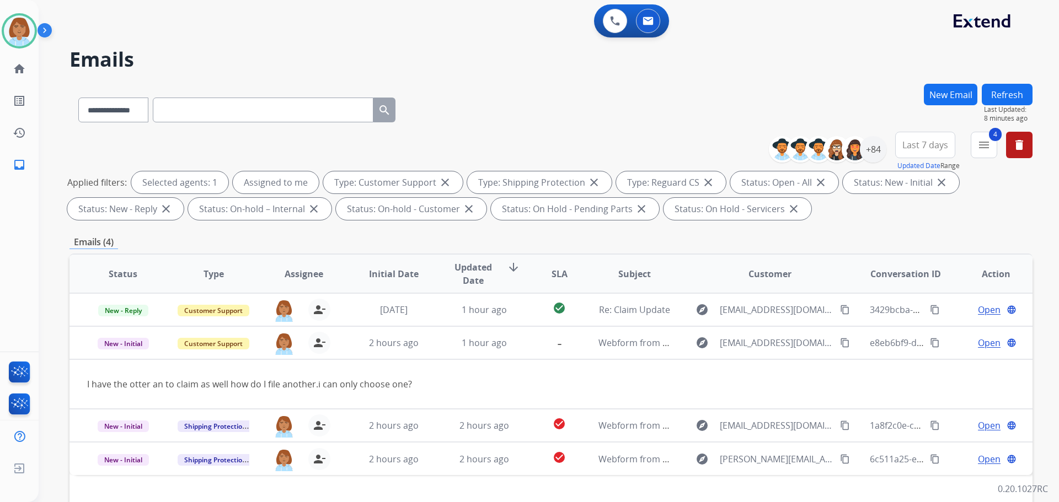
select select "**********"
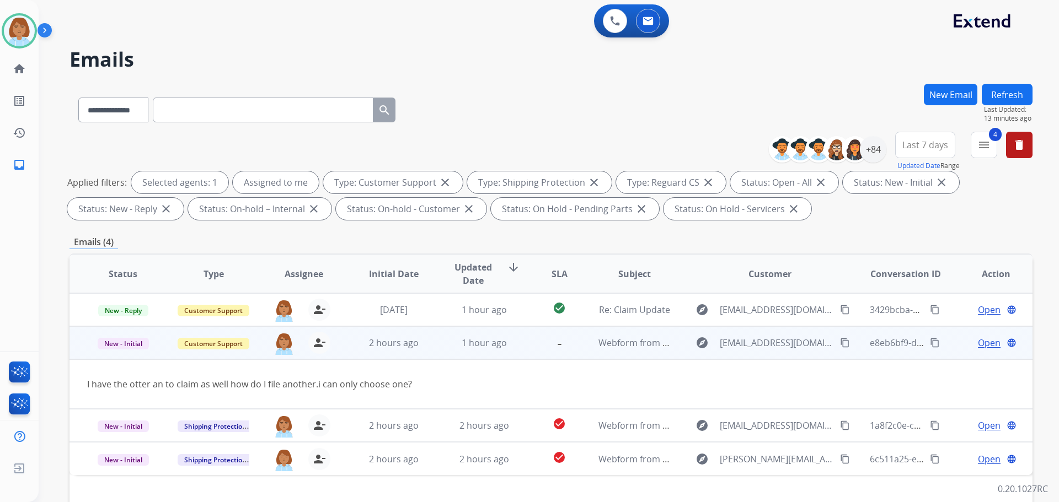
click at [840, 345] on mat-icon "content_copy" at bounding box center [845, 343] width 10 height 10
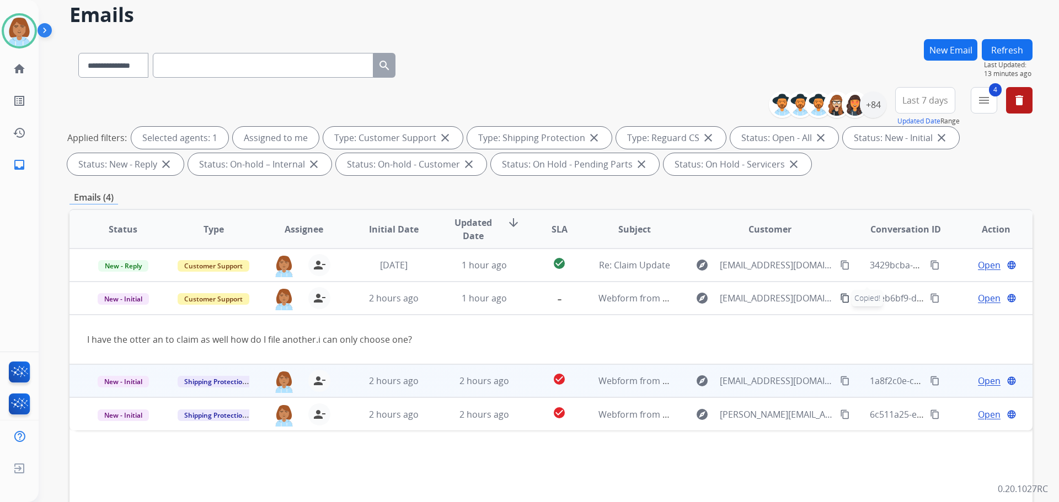
scroll to position [55, 0]
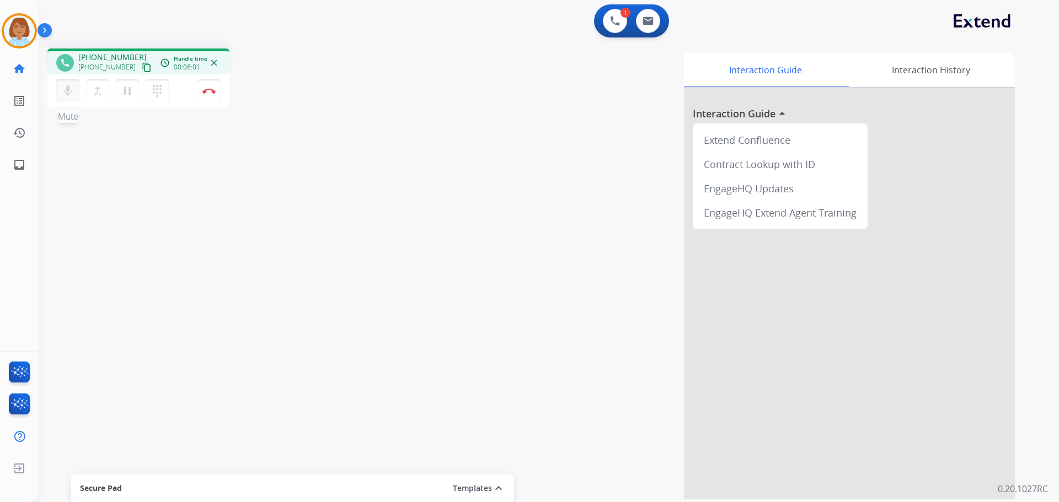
click at [65, 97] on mat-icon "mic" at bounding box center [67, 90] width 13 height 13
click at [126, 97] on mat-icon "pause" at bounding box center [127, 90] width 13 height 13
click at [79, 84] on div "mic_off Mute merge_type Bridge play_arrow Hold dialpad Dialpad" at bounding box center [115, 90] width 119 height 23
click at [120, 95] on button "play_arrow Hold" at bounding box center [127, 90] width 23 height 23
click at [66, 94] on mat-icon "mic_off" at bounding box center [67, 90] width 13 height 13
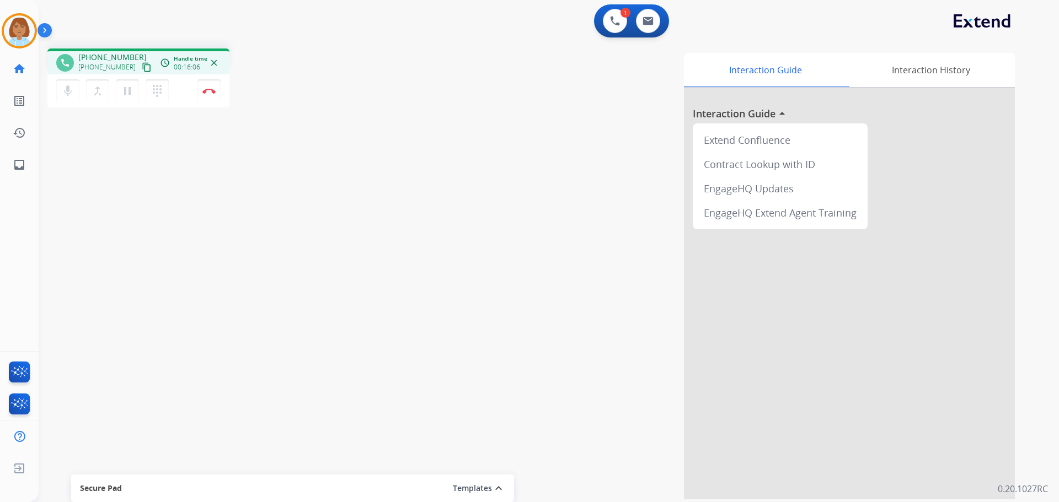
click at [221, 89] on div "mic Mute merge_type Bridge pause Hold dialpad Dialpad Disconnect" at bounding box center [138, 90] width 182 height 33
click at [220, 89] on div "mic Mute merge_type Bridge pause Hold dialpad Dialpad Disconnect" at bounding box center [138, 90] width 182 height 33
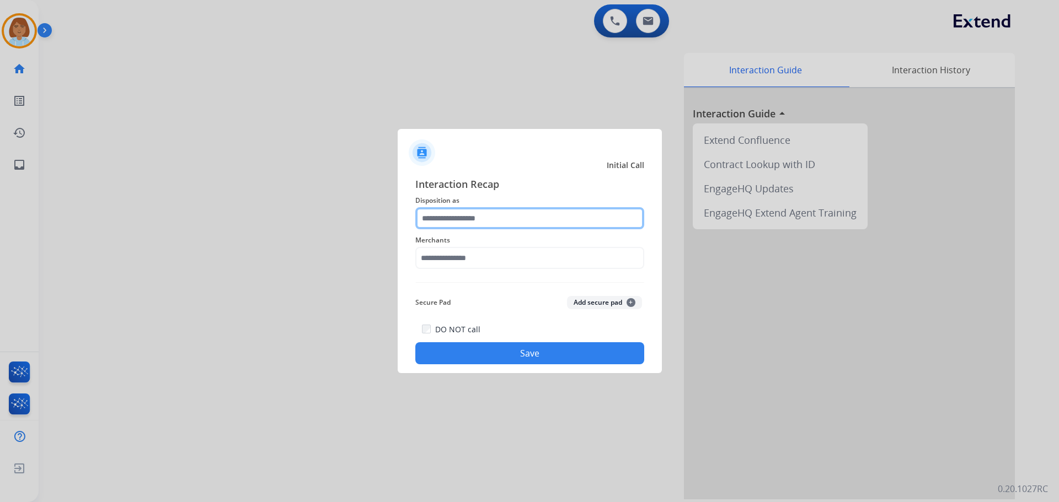
click at [486, 218] on input "text" at bounding box center [529, 218] width 229 height 22
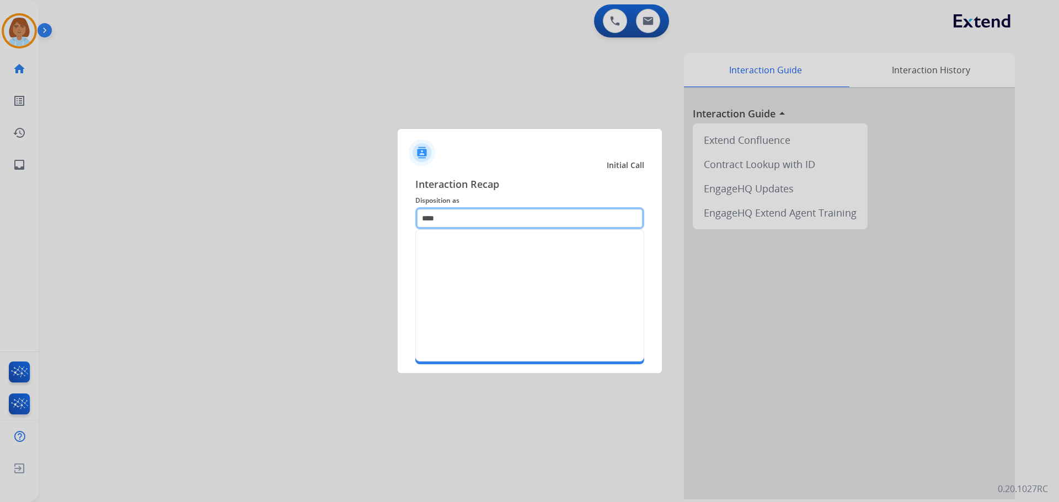
type input "*****"
drag, startPoint x: 487, startPoint y: 216, endPoint x: 396, endPoint y: 237, distance: 93.4
click at [0, 237] on app-contact-recap-modal "Initial Call Interaction Recap Disposition as ***** Merchants Secure Pad Add se…" at bounding box center [0, 251] width 0 height 502
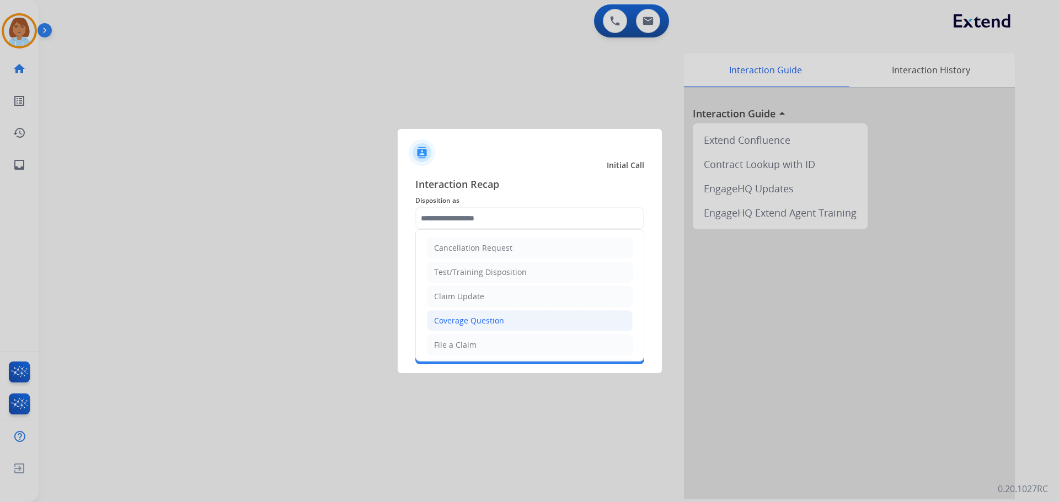
click at [492, 322] on div "Coverage Question" at bounding box center [469, 320] width 70 height 11
type input "**********"
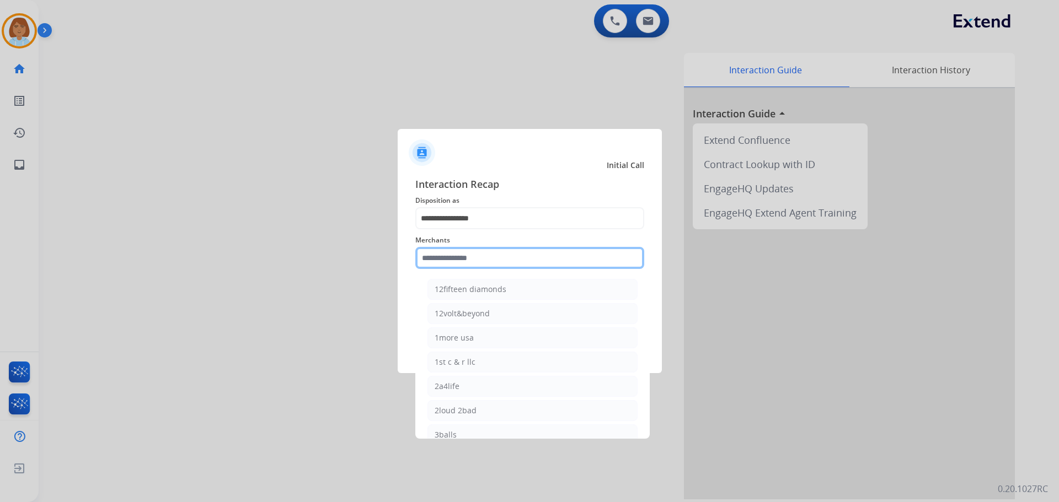
click at [483, 256] on input "text" at bounding box center [529, 258] width 229 height 22
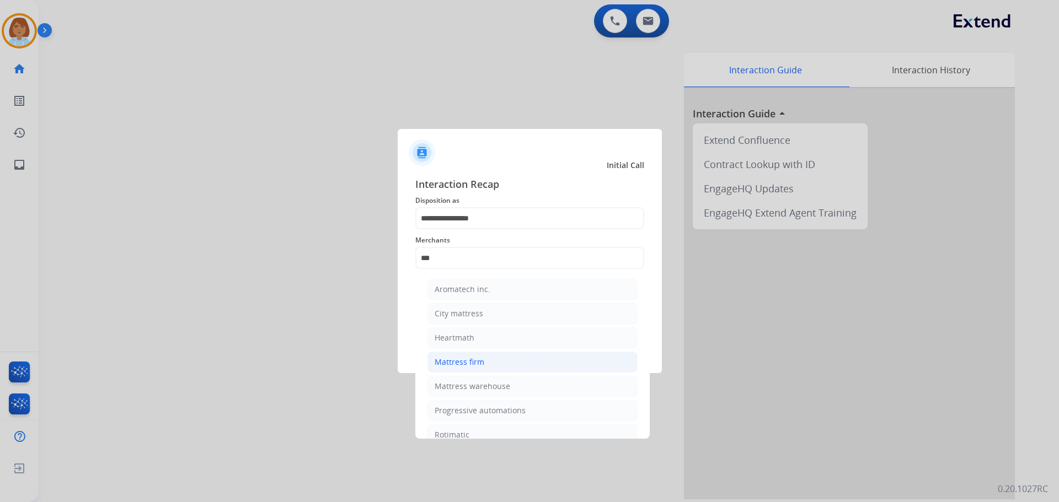
click at [480, 372] on li "Mattress firm" at bounding box center [532, 362] width 210 height 21
type input "**********"
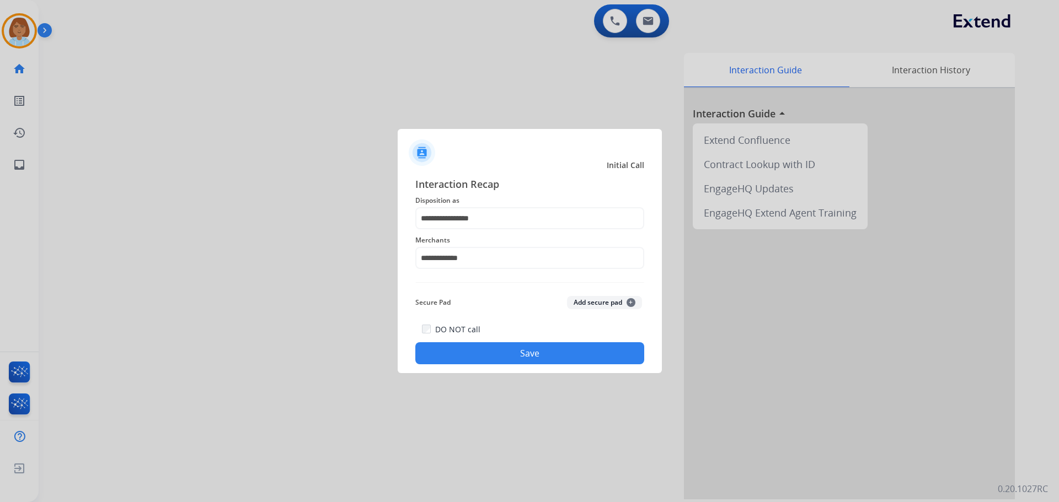
click at [518, 351] on button "Save" at bounding box center [529, 353] width 229 height 22
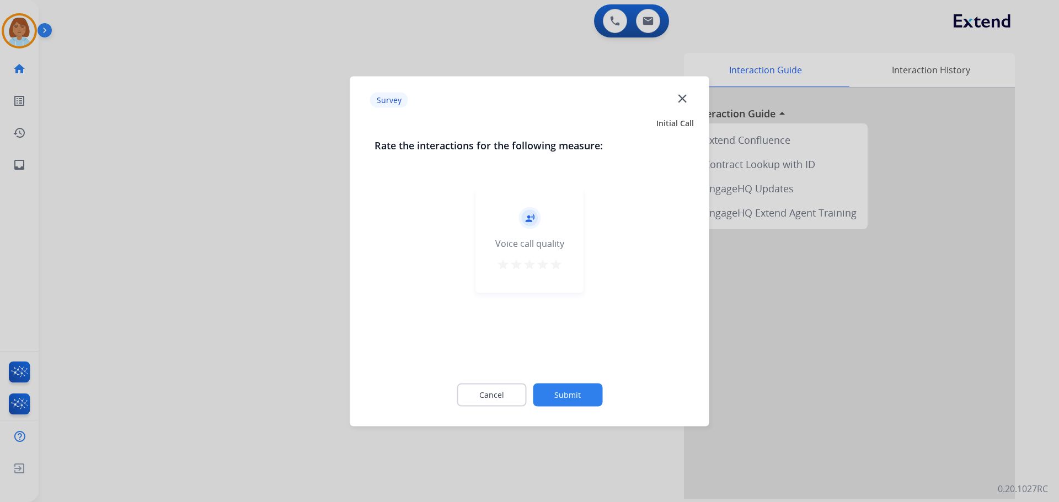
drag, startPoint x: 566, startPoint y: 383, endPoint x: 572, endPoint y: 390, distance: 9.5
click at [566, 383] on div "Cancel Submit" at bounding box center [529, 395] width 310 height 50
click at [573, 391] on button "Submit" at bounding box center [567, 394] width 69 height 23
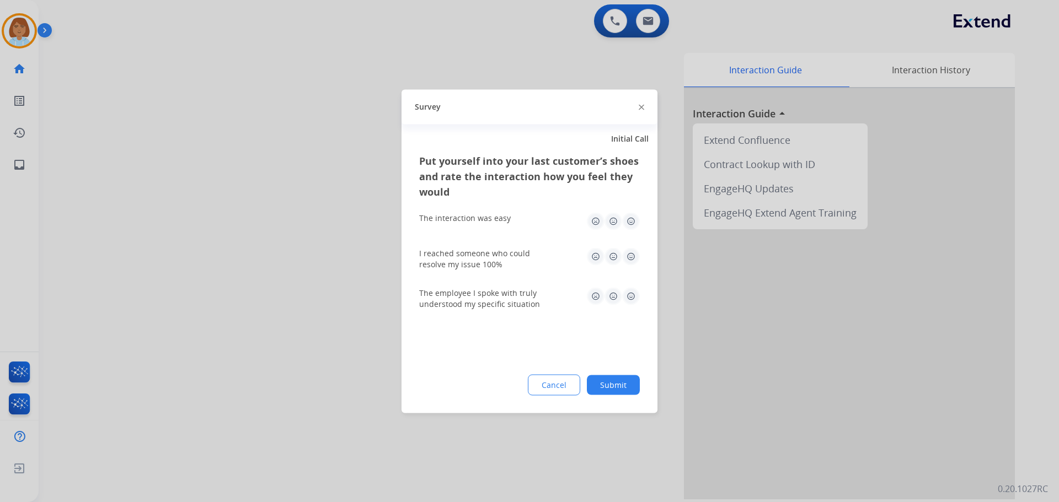
click at [597, 396] on div "Put yourself into your last customer’s shoes and rate the interaction how you f…" at bounding box center [529, 283] width 256 height 260
click at [613, 389] on button "Submit" at bounding box center [613, 385] width 53 height 20
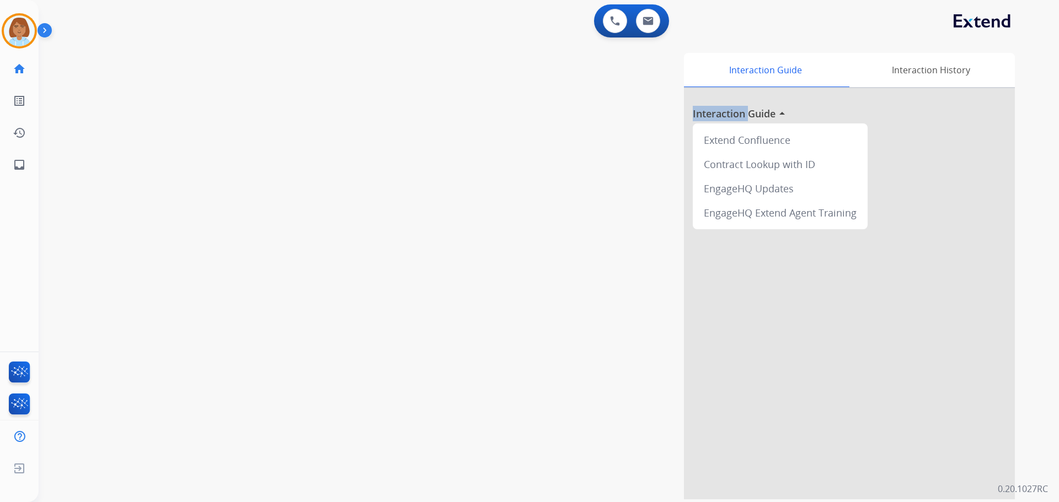
click at [613, 389] on div "Interaction Guide Interaction History Interaction Guide arrow_drop_up Extend Co…" at bounding box center [690, 276] width 650 height 447
click at [9, 25] on img at bounding box center [19, 30] width 31 height 31
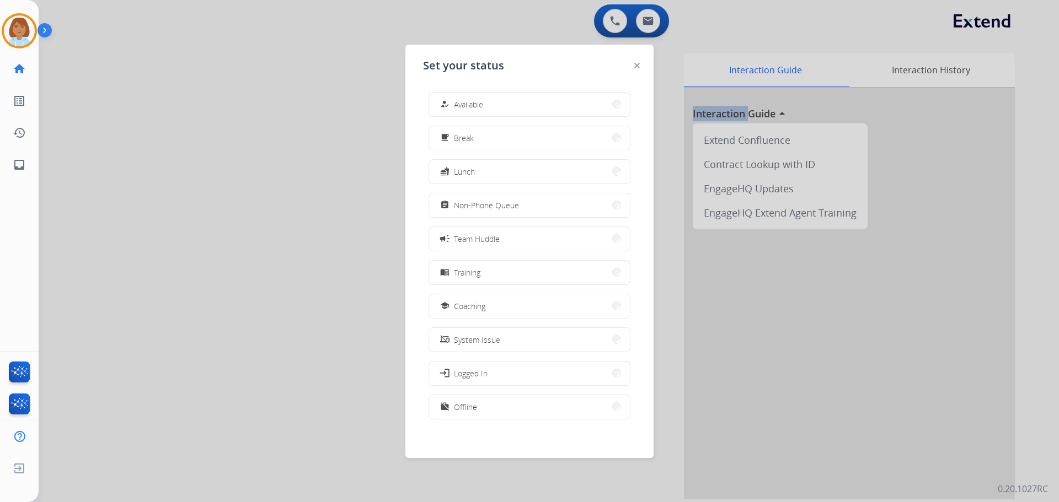
click at [481, 103] on span "Available" at bounding box center [468, 105] width 29 height 12
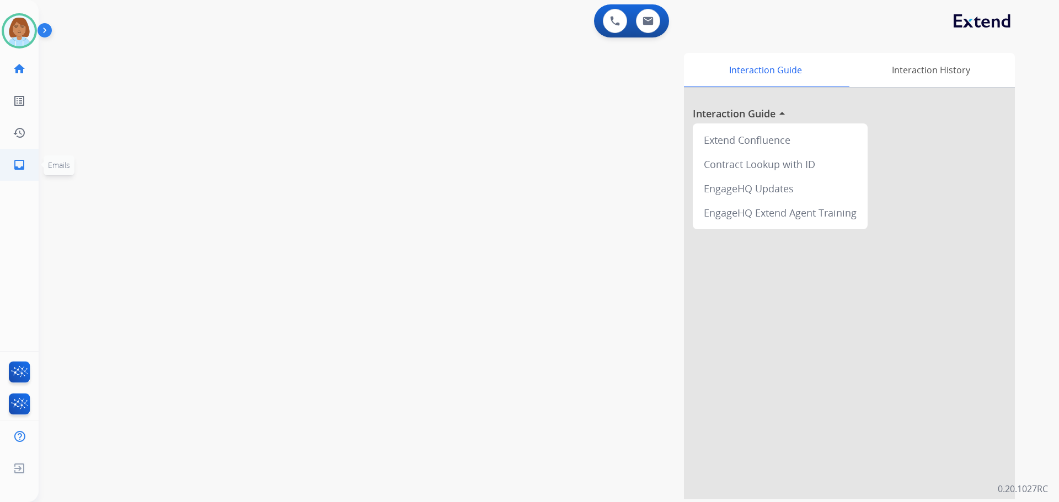
click at [1, 172] on ul "inbox Emails Emails" at bounding box center [19, 165] width 39 height 32
click at [30, 172] on link "inbox Emails" at bounding box center [19, 164] width 31 height 31
select select "**********"
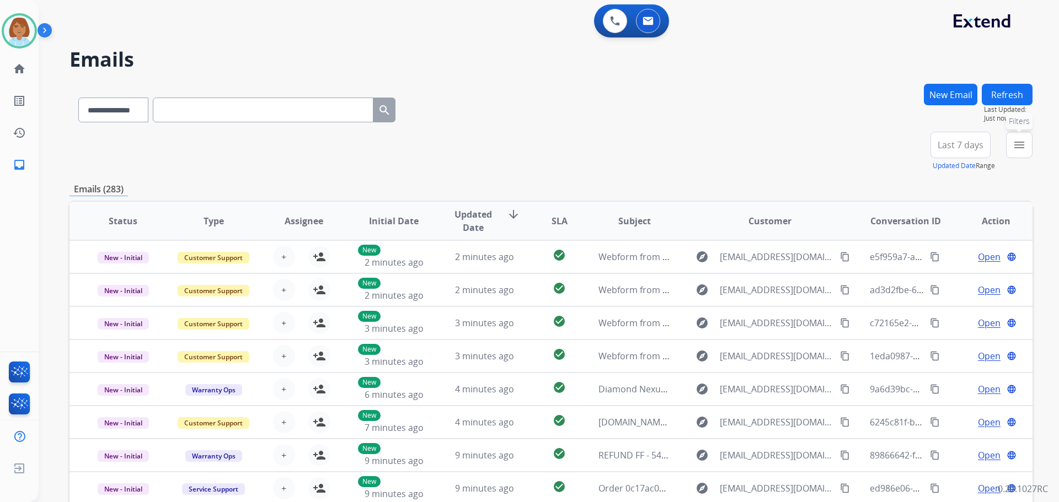
click at [1021, 154] on button "menu Filters" at bounding box center [1019, 145] width 26 height 26
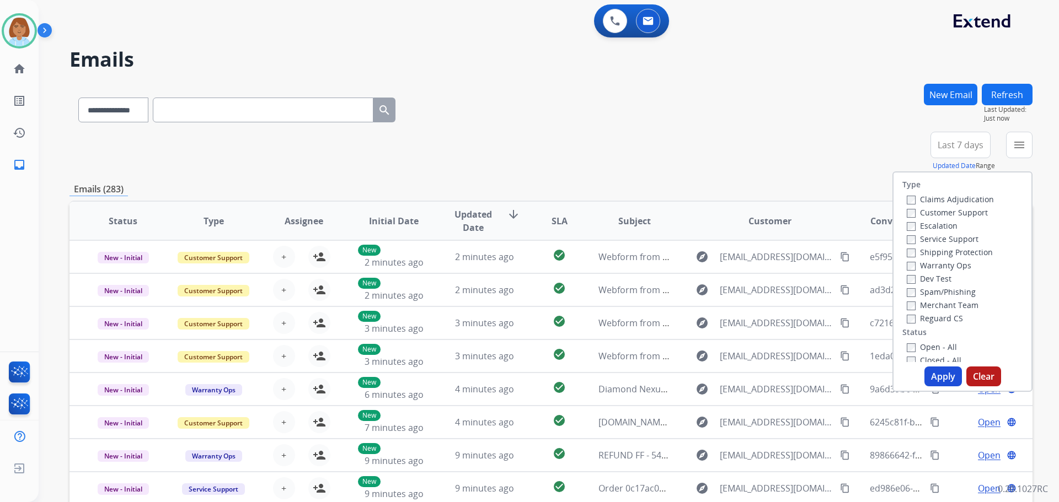
click at [923, 215] on label "Customer Support" at bounding box center [947, 212] width 81 height 10
click at [915, 249] on label "Shipping Protection" at bounding box center [950, 252] width 86 height 10
click at [936, 372] on button "Apply" at bounding box center [942, 377] width 37 height 20
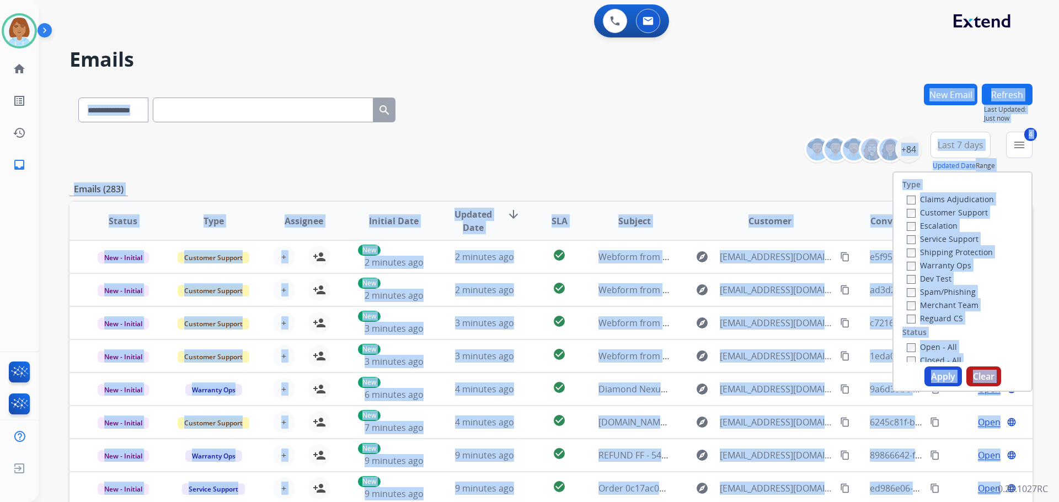
click at [936, 372] on div "**********" at bounding box center [536, 291] width 994 height 502
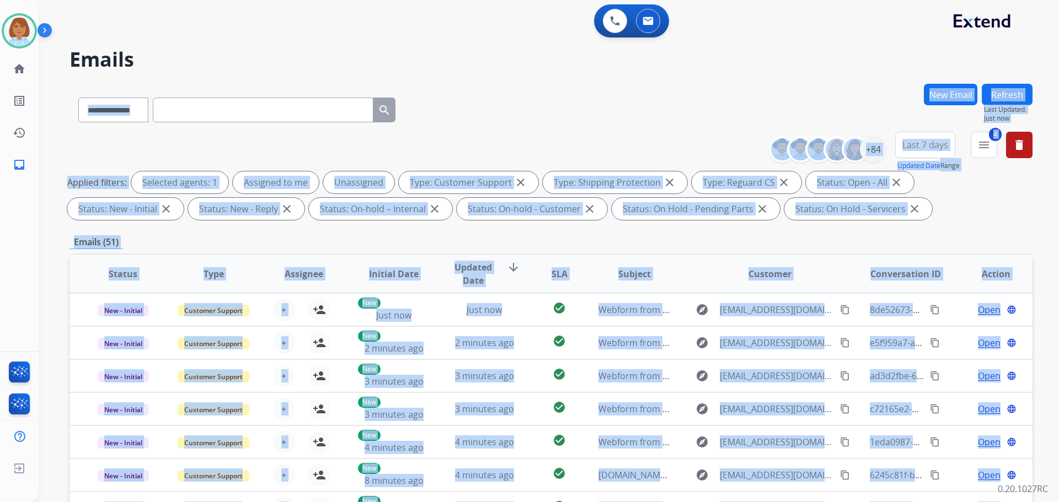
click at [666, 130] on div "**********" at bounding box center [550, 108] width 963 height 48
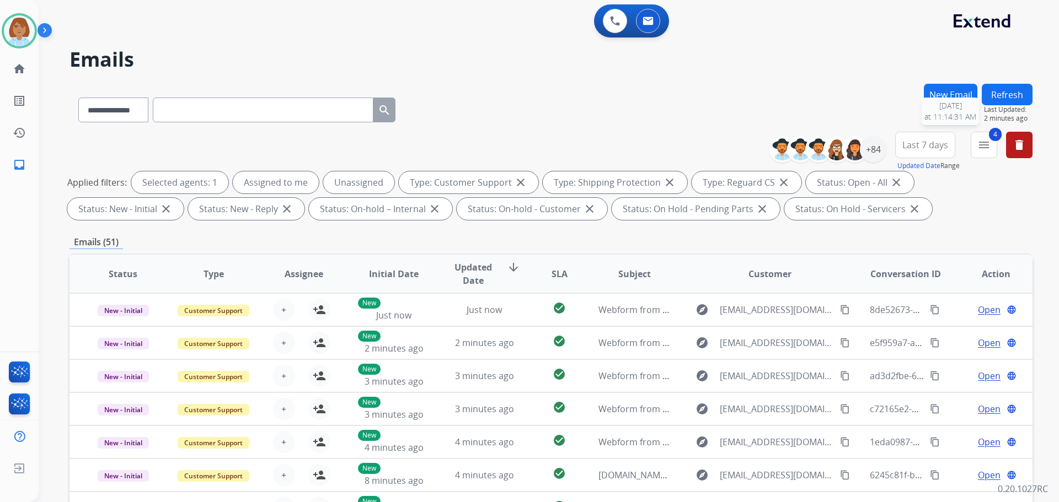
click at [1003, 108] on span "Last Updated:" at bounding box center [1008, 109] width 49 height 9
click at [1009, 101] on button "Refresh" at bounding box center [1007, 95] width 51 height 22
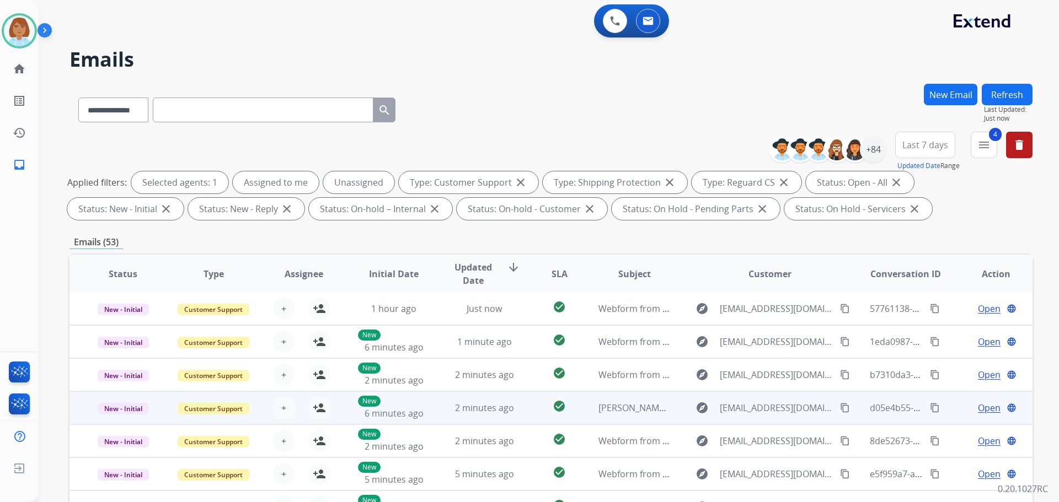
scroll to position [55, 0]
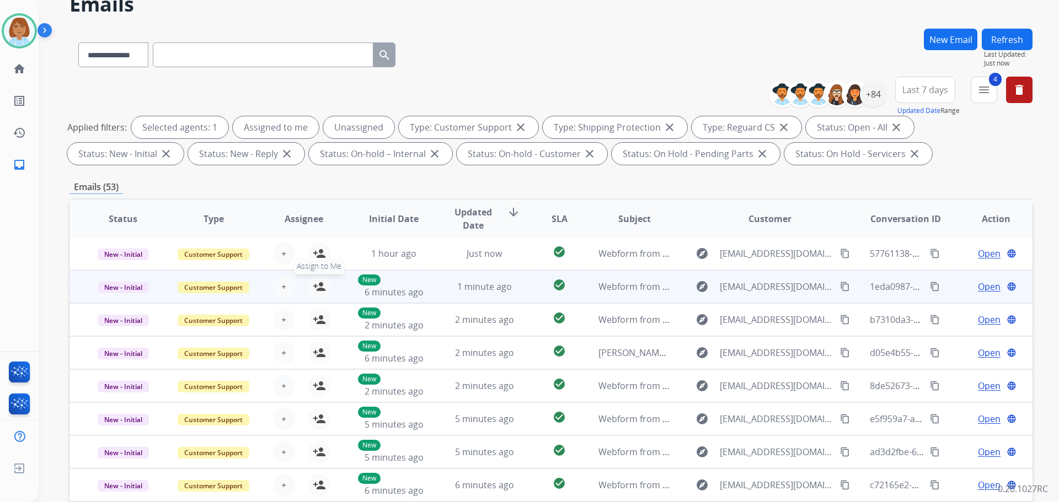
click at [315, 287] on mat-icon "person_add" at bounding box center [319, 286] width 13 height 13
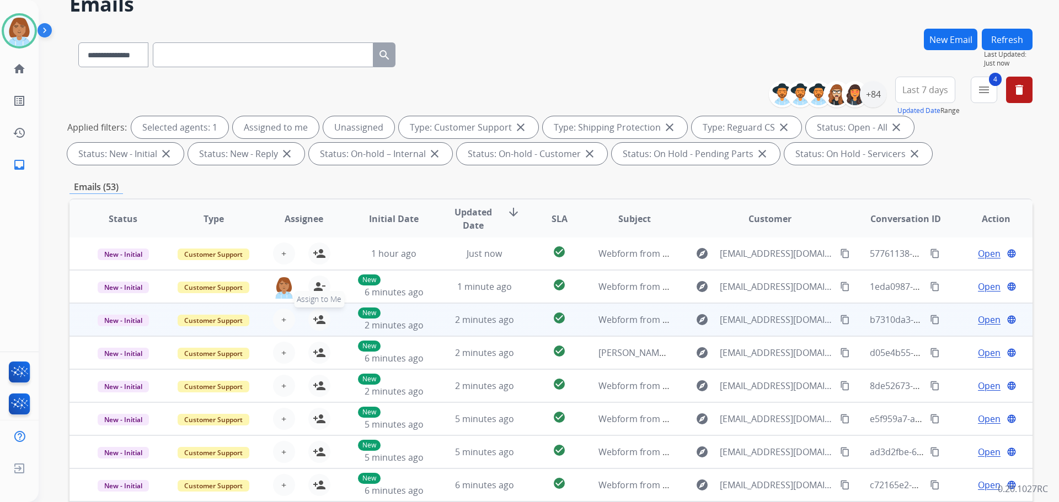
click at [318, 319] on mat-icon "person_add" at bounding box center [319, 319] width 13 height 13
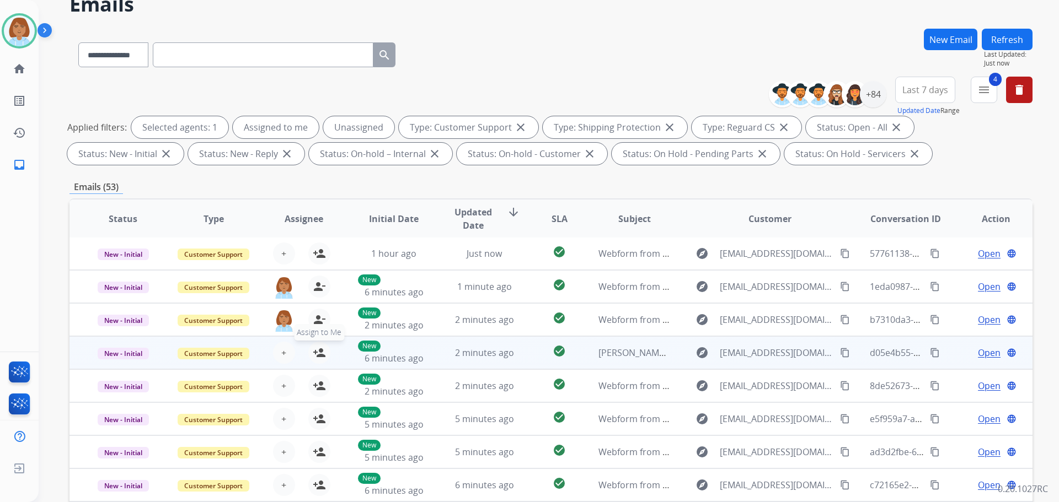
click at [317, 353] on mat-icon "person_add" at bounding box center [319, 352] width 13 height 13
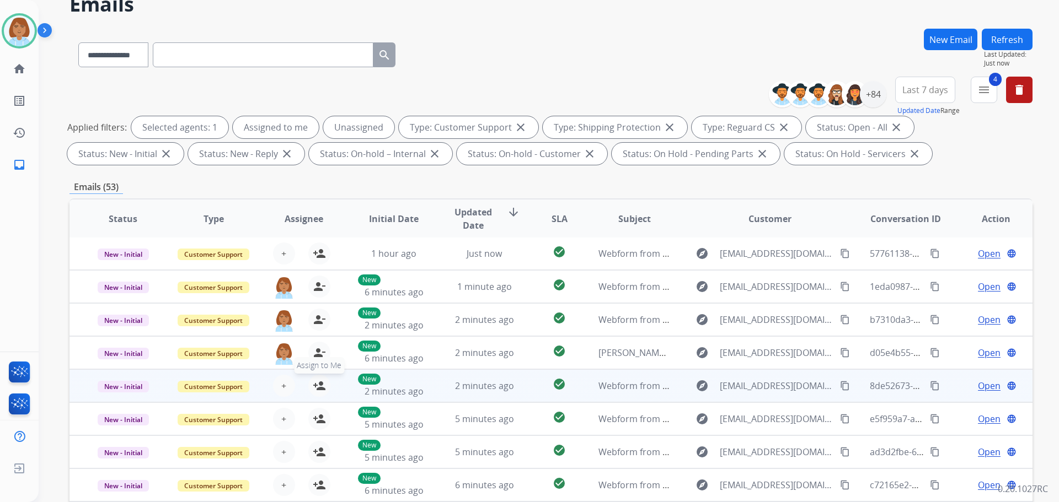
click at [319, 382] on mat-icon "person_add" at bounding box center [319, 385] width 13 height 13
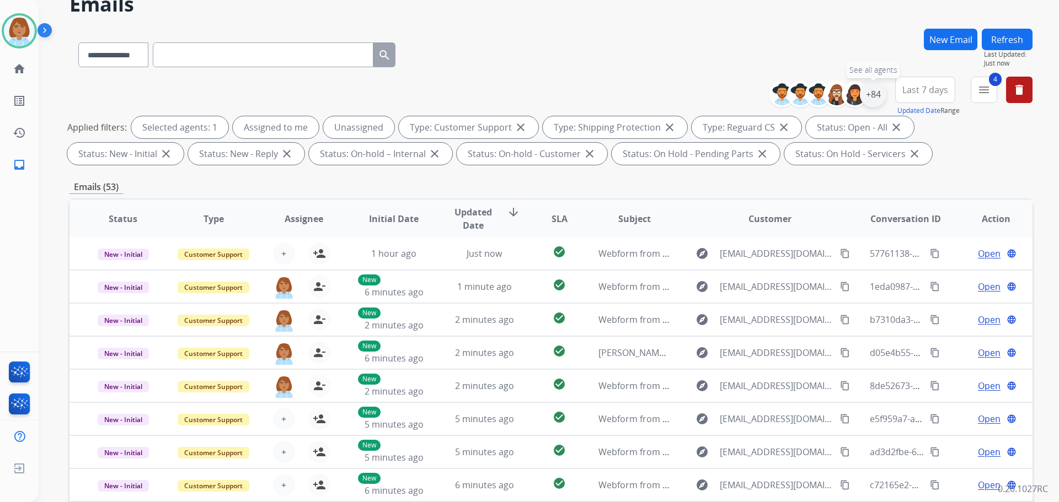
click at [883, 93] on div "+84" at bounding box center [873, 94] width 26 height 26
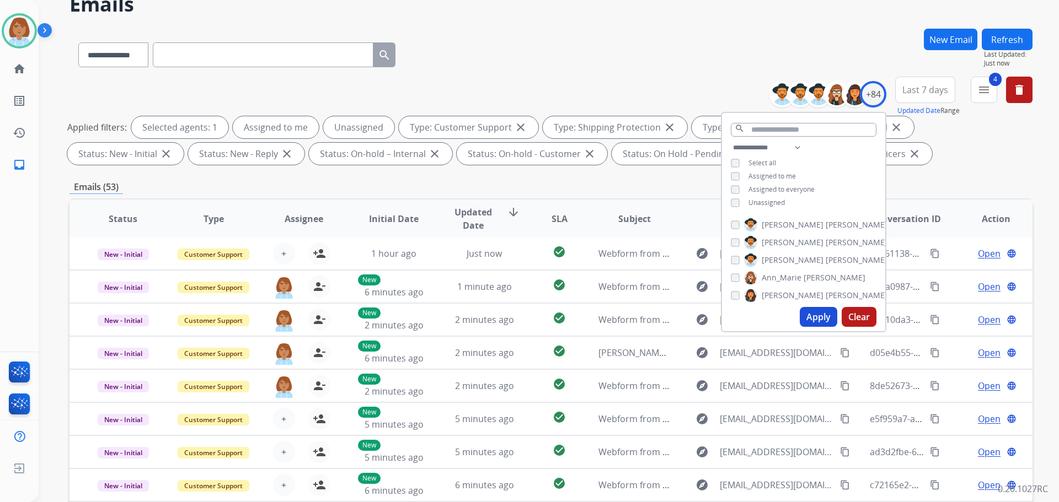
click at [773, 199] on span "Unassigned" at bounding box center [766, 202] width 36 height 9
click at [813, 315] on button "Apply" at bounding box center [818, 317] width 37 height 20
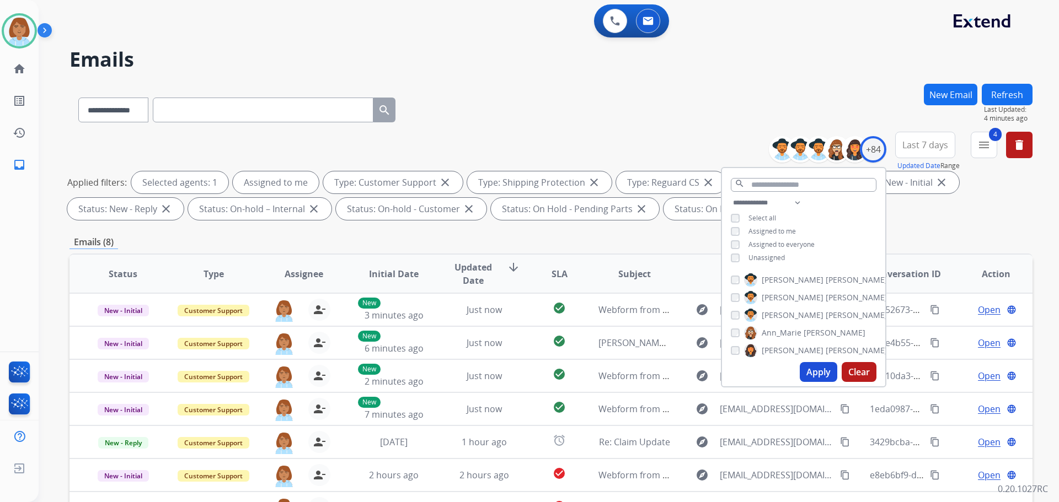
scroll to position [0, 0]
click at [1026, 99] on button "Refresh" at bounding box center [1007, 95] width 51 height 22
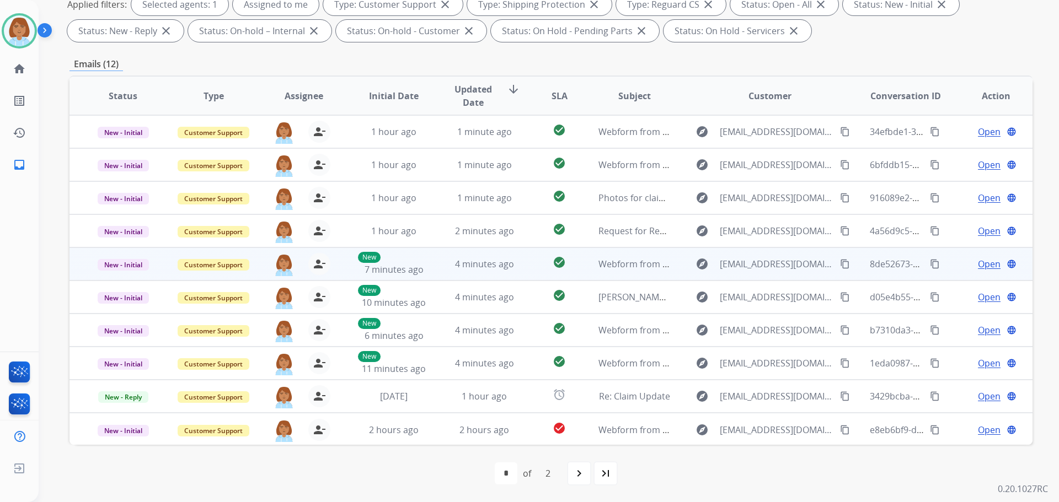
scroll to position [1, 0]
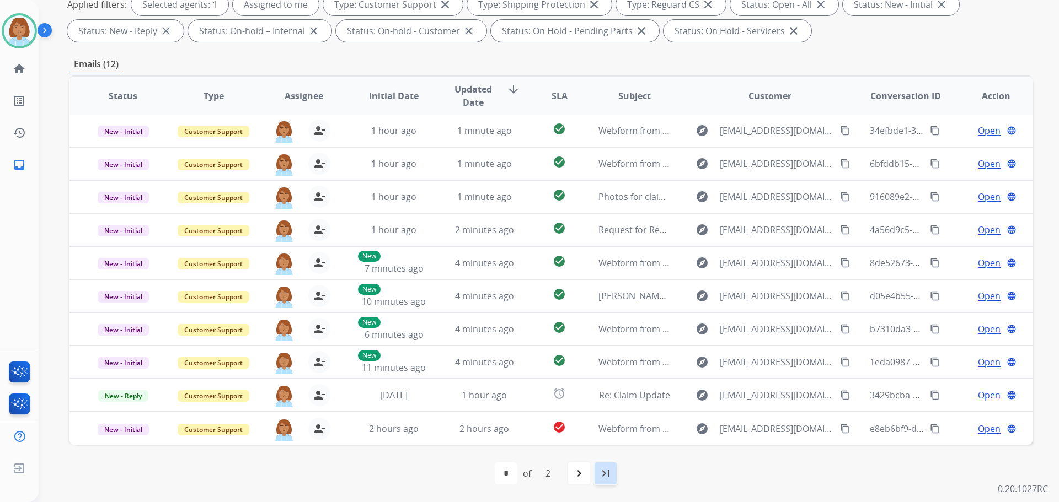
click at [609, 481] on div "last_page" at bounding box center [605, 474] width 24 height 24
select select "*"
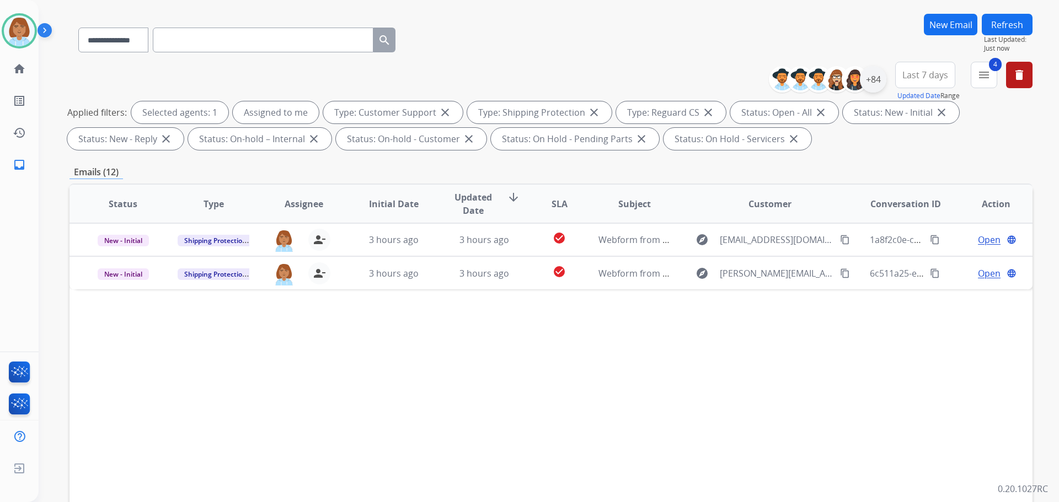
scroll to position [0, 0]
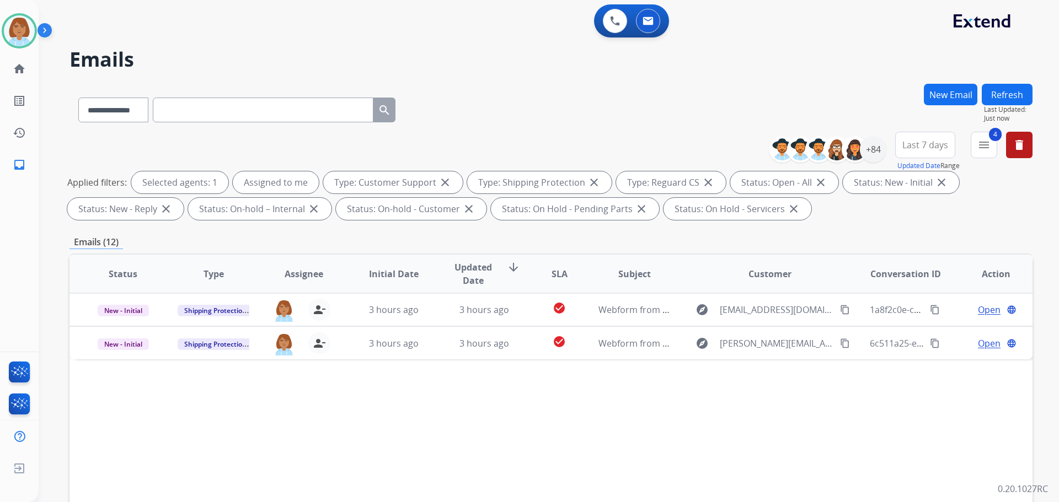
click at [952, 78] on div "**********" at bounding box center [536, 291] width 994 height 502
click at [948, 88] on button "New Email" at bounding box center [950, 95] width 53 height 22
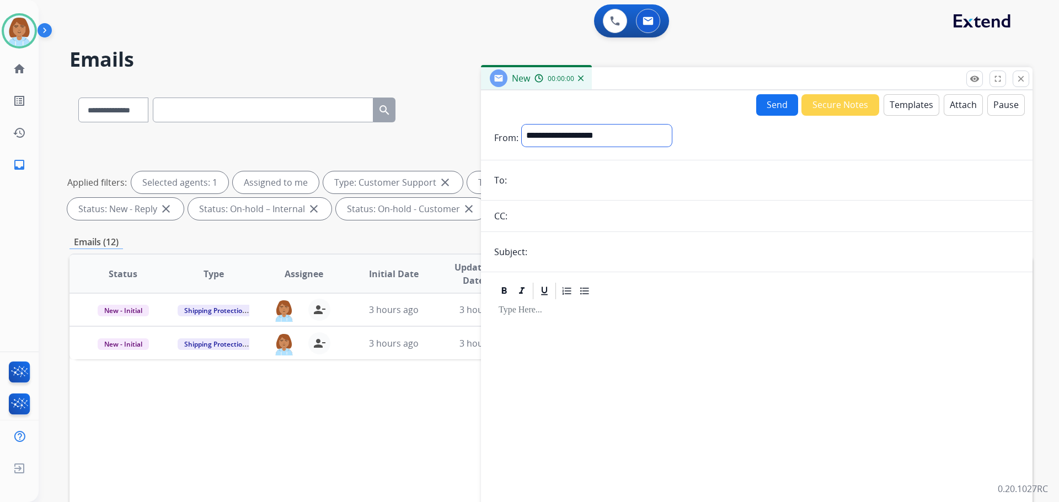
click at [545, 147] on div "**********" at bounding box center [597, 138] width 150 height 26
select select "**********"
click at [522, 125] on select "**********" at bounding box center [597, 136] width 150 height 22
paste input "**********"
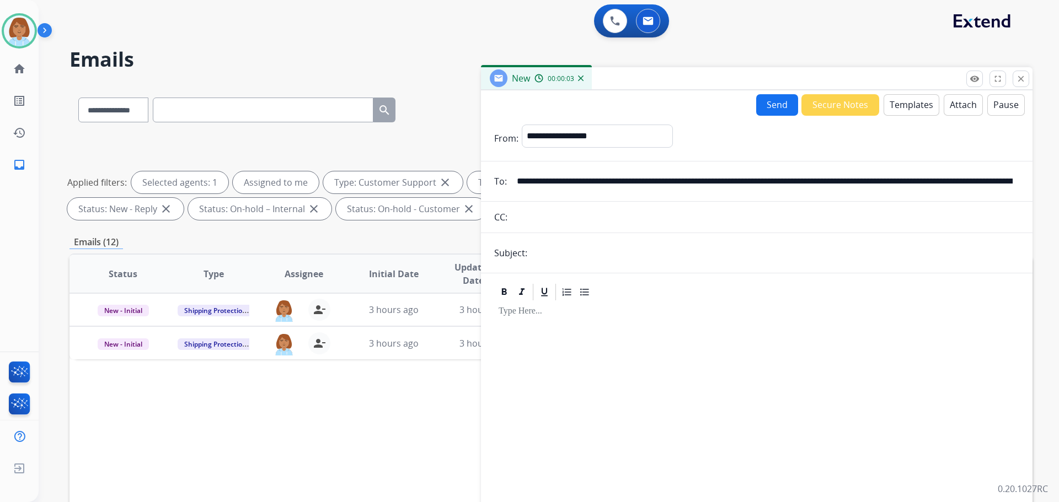
scroll to position [0, 906]
type input "**********"
click at [597, 250] on input "text" at bounding box center [774, 253] width 489 height 22
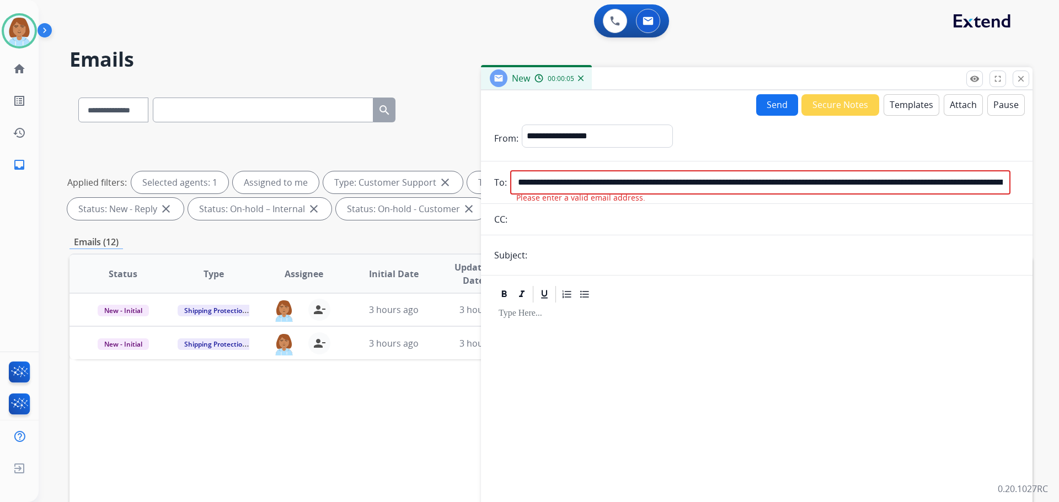
click at [707, 189] on input "**********" at bounding box center [760, 182] width 500 height 24
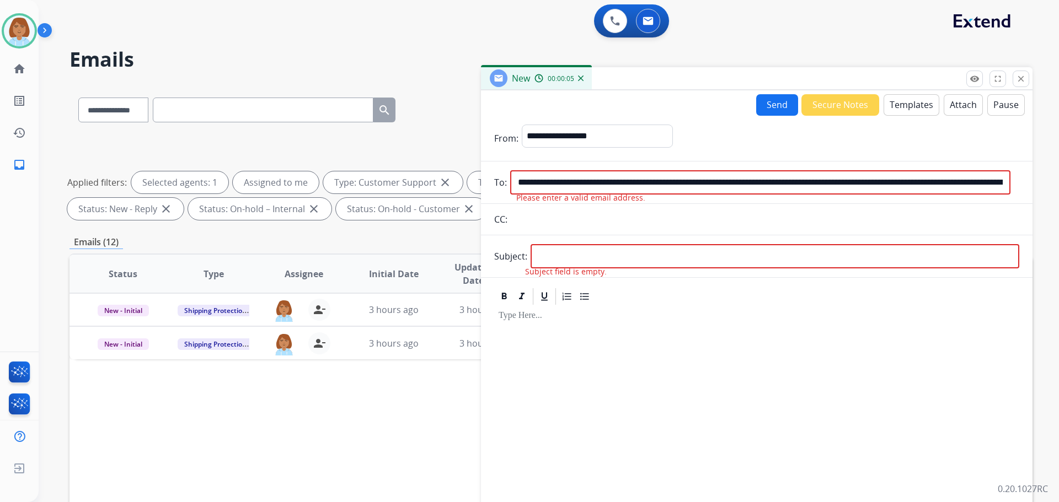
click at [707, 189] on input "**********" at bounding box center [760, 182] width 500 height 24
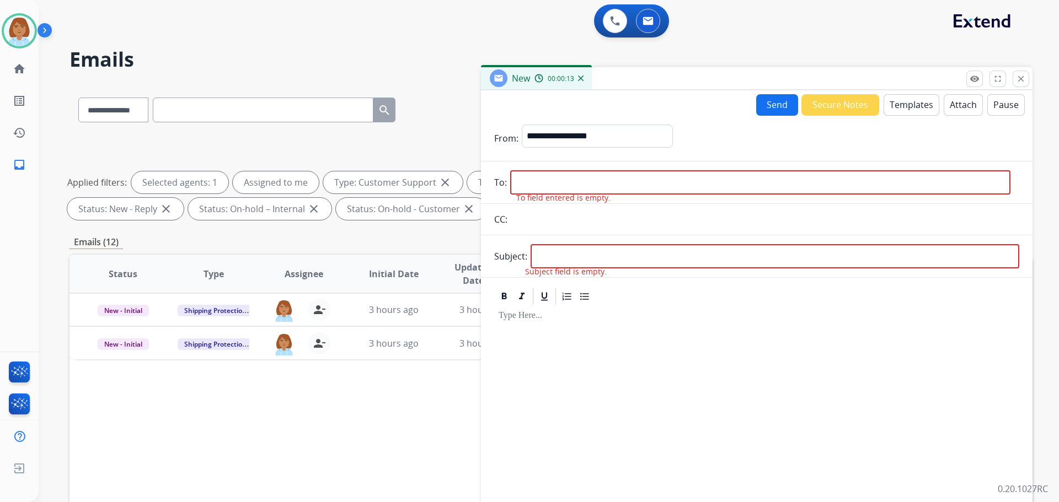
paste input "**********"
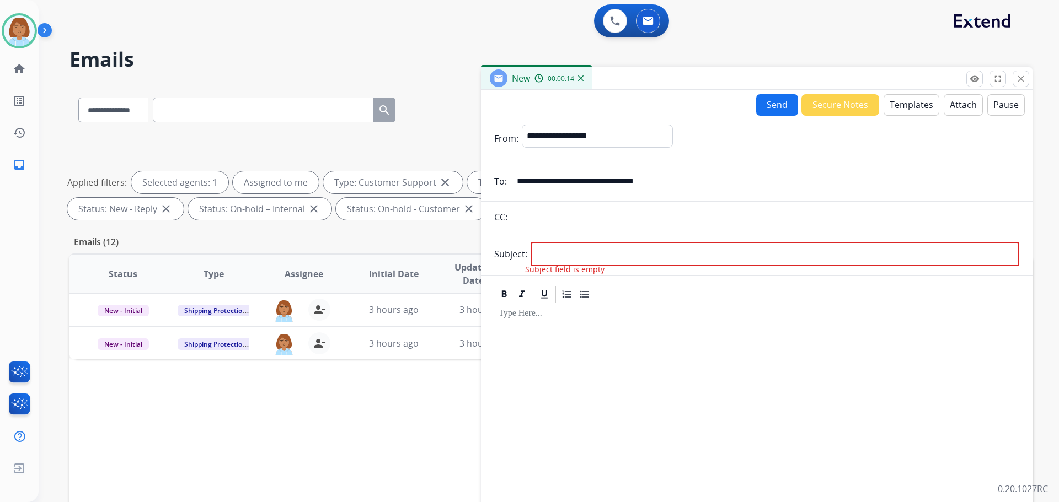
type input "**********"
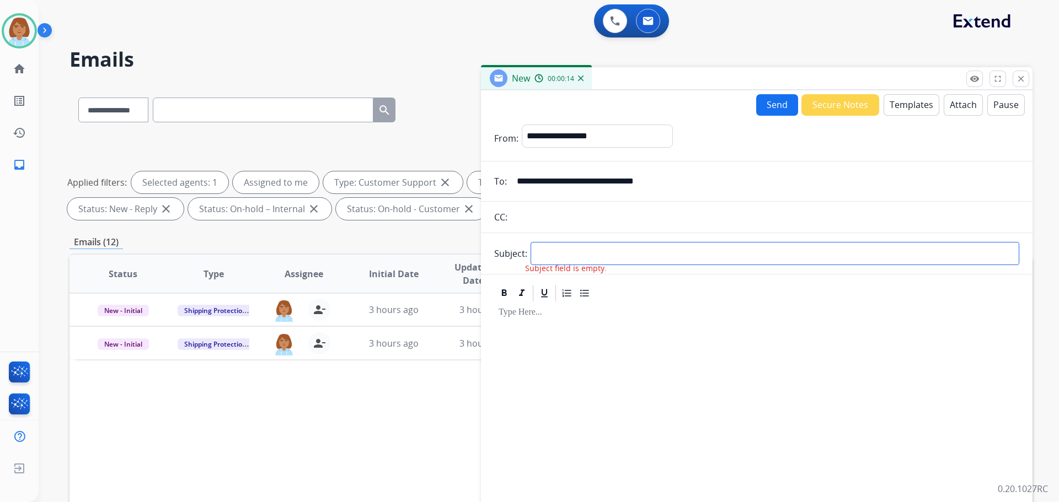
click at [683, 258] on input "text" at bounding box center [774, 253] width 489 height 23
type input "********"
click at [919, 94] on button "Templates" at bounding box center [911, 105] width 56 height 22
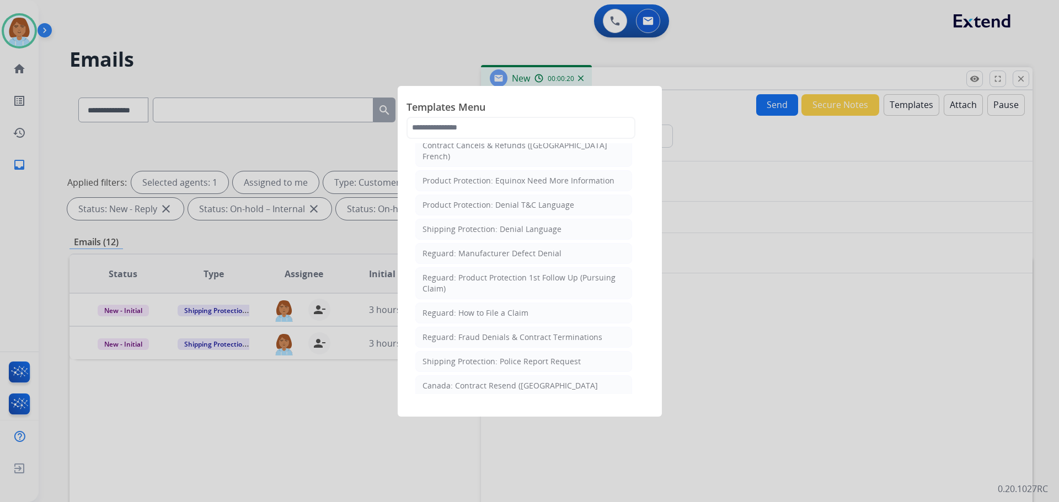
scroll to position [1332, 0]
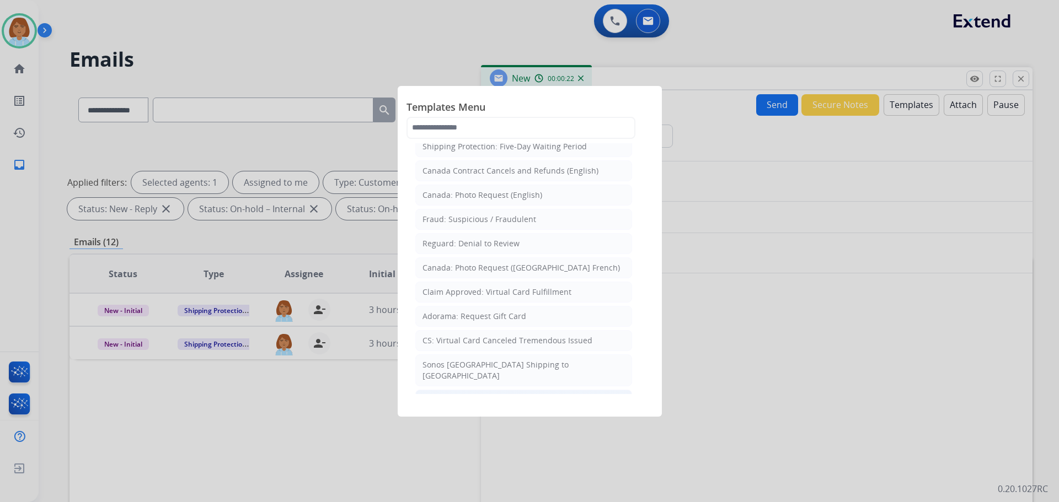
click at [592, 390] on li "Filed Claim: Need Additional Information" at bounding box center [523, 400] width 217 height 21
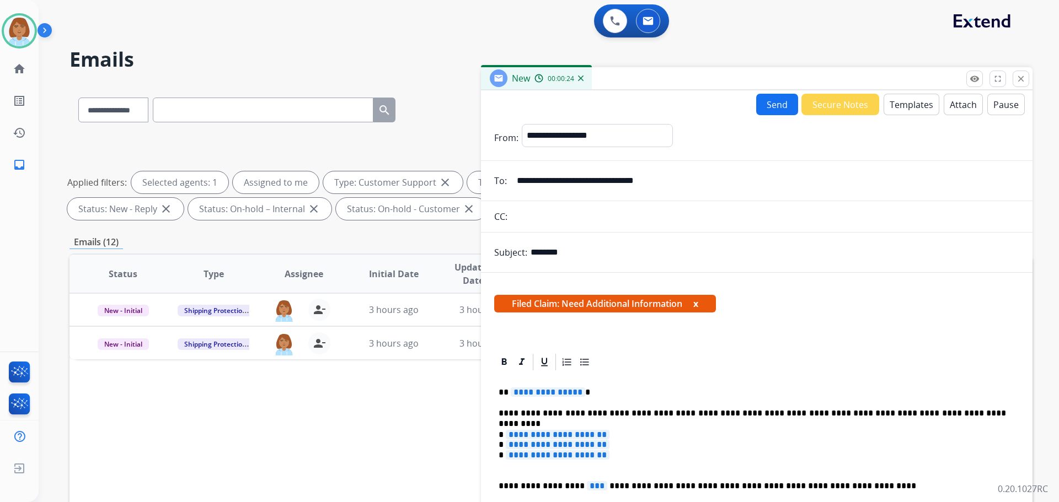
click at [658, 447] on p "**********" at bounding box center [752, 450] width 507 height 41
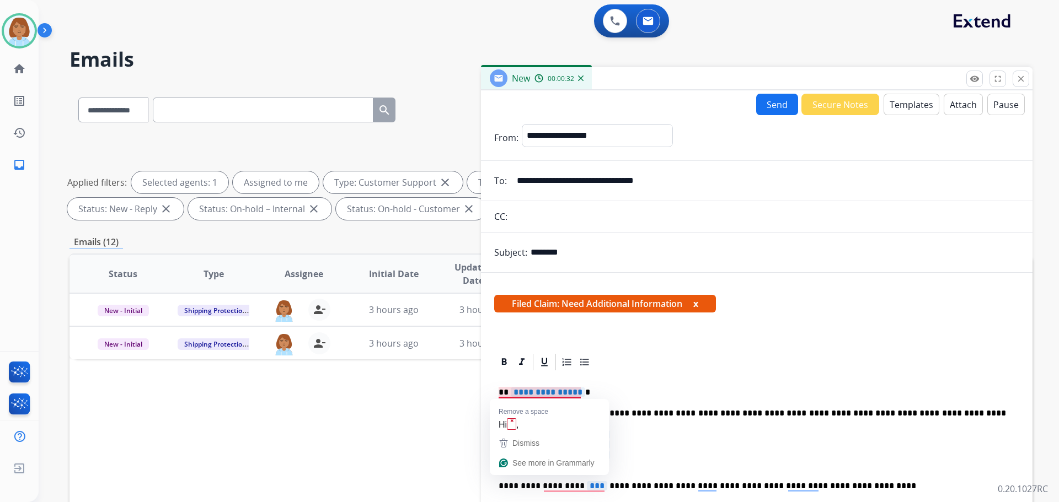
click at [587, 392] on p "**********" at bounding box center [752, 393] width 507 height 10
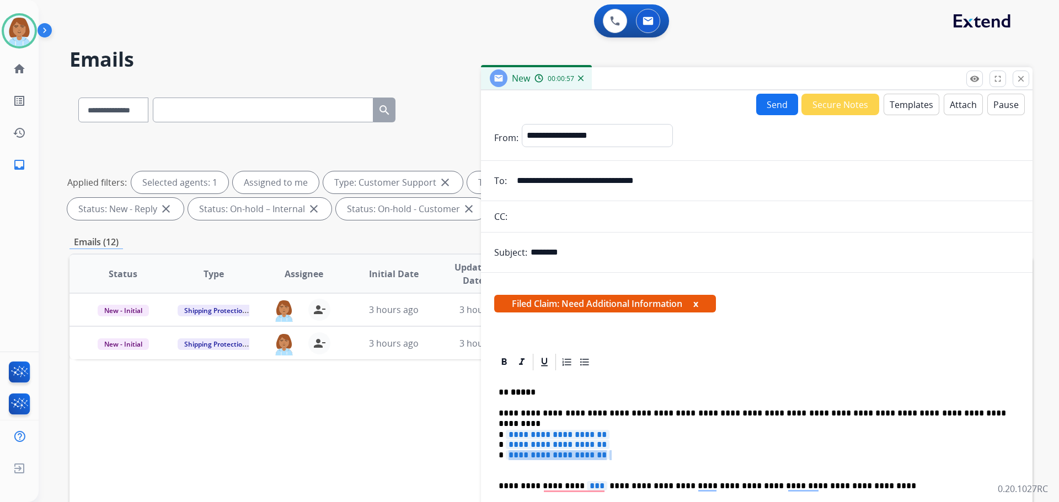
drag, startPoint x: 663, startPoint y: 463, endPoint x: 615, endPoint y: 451, distance: 49.5
click at [615, 454] on p "**********" at bounding box center [752, 450] width 507 height 41
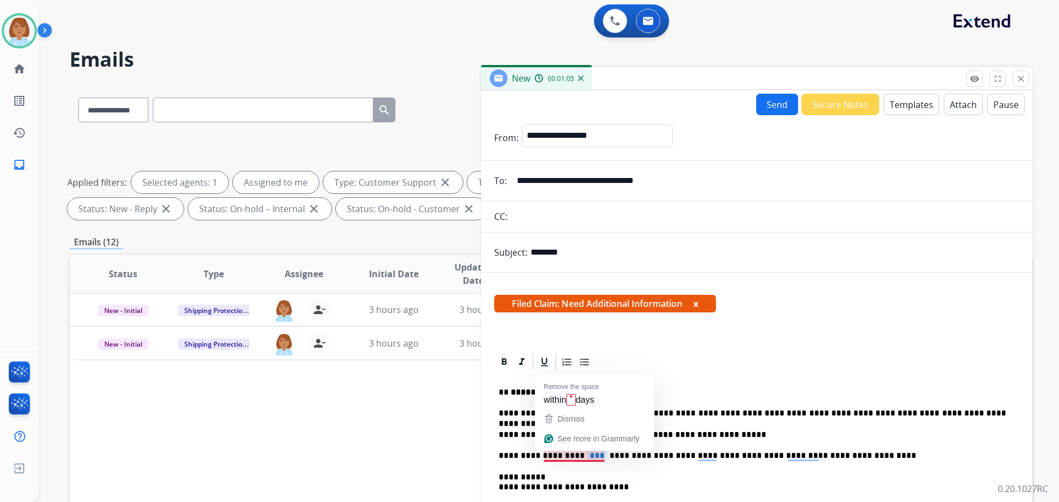
click at [587, 456] on p "**********" at bounding box center [752, 456] width 507 height 10
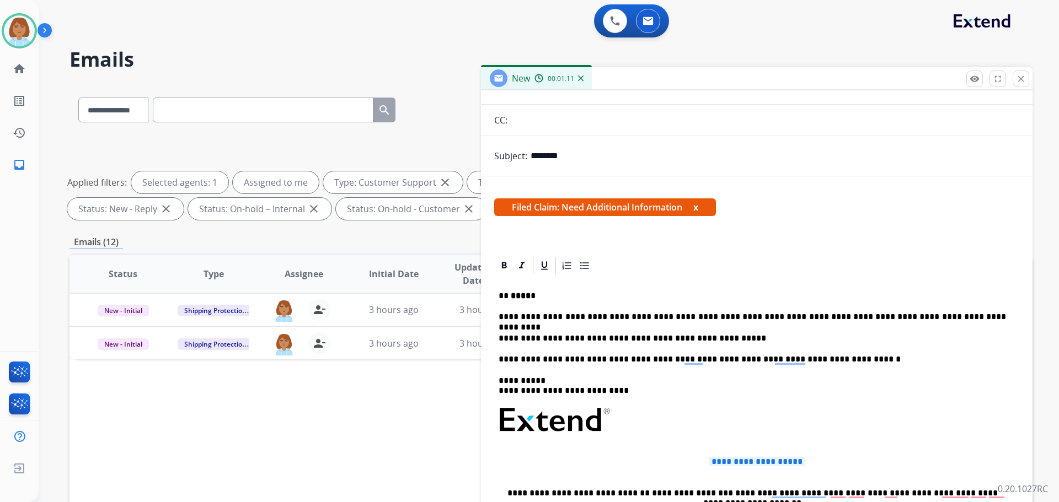
scroll to position [0, 0]
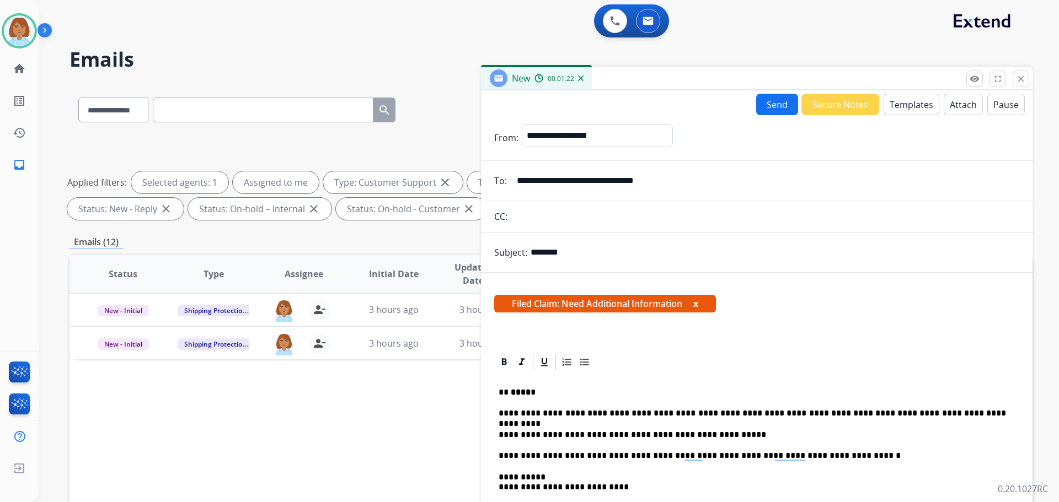
click at [768, 105] on button "Send" at bounding box center [777, 105] width 42 height 22
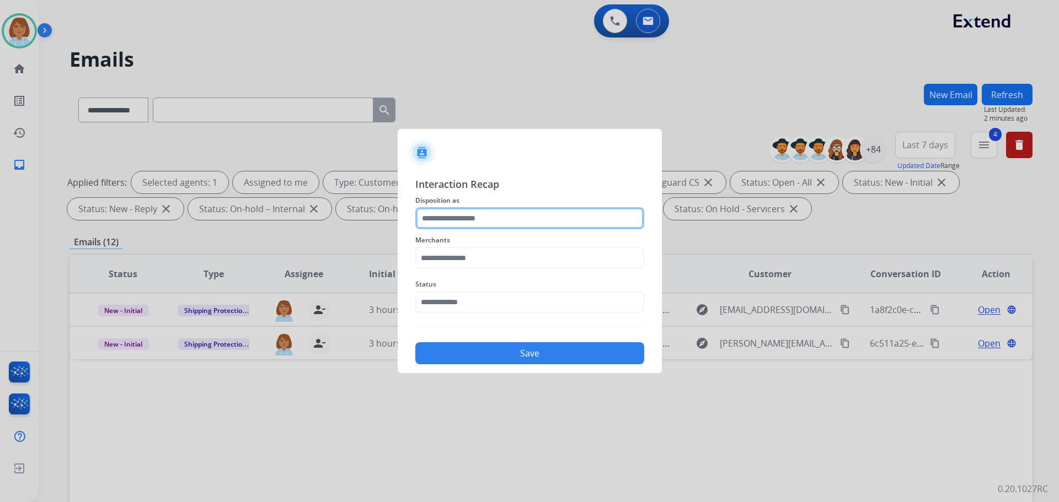
click at [500, 228] on input "text" at bounding box center [529, 218] width 229 height 22
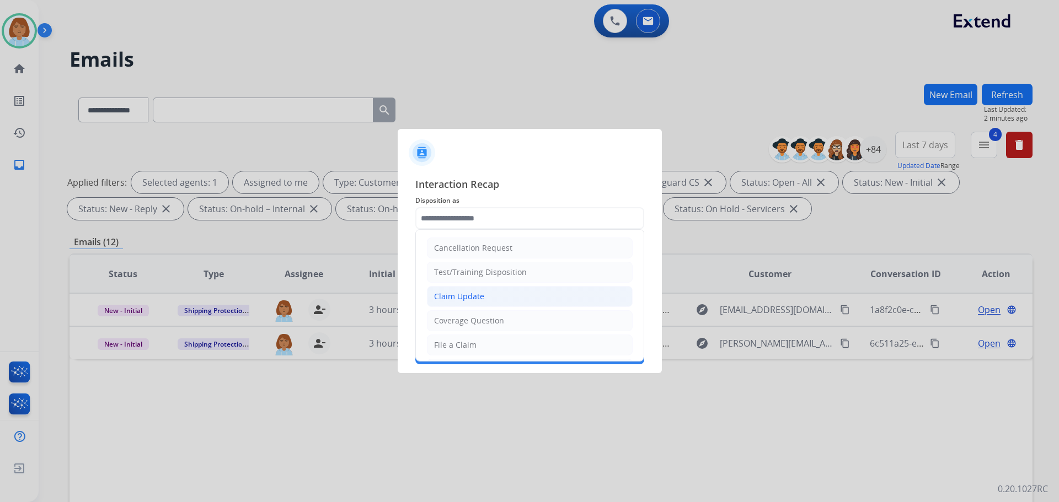
drag, startPoint x: 489, startPoint y: 291, endPoint x: 484, endPoint y: 302, distance: 12.6
click at [484, 302] on li "Claim Update" at bounding box center [530, 296] width 206 height 21
type input "**********"
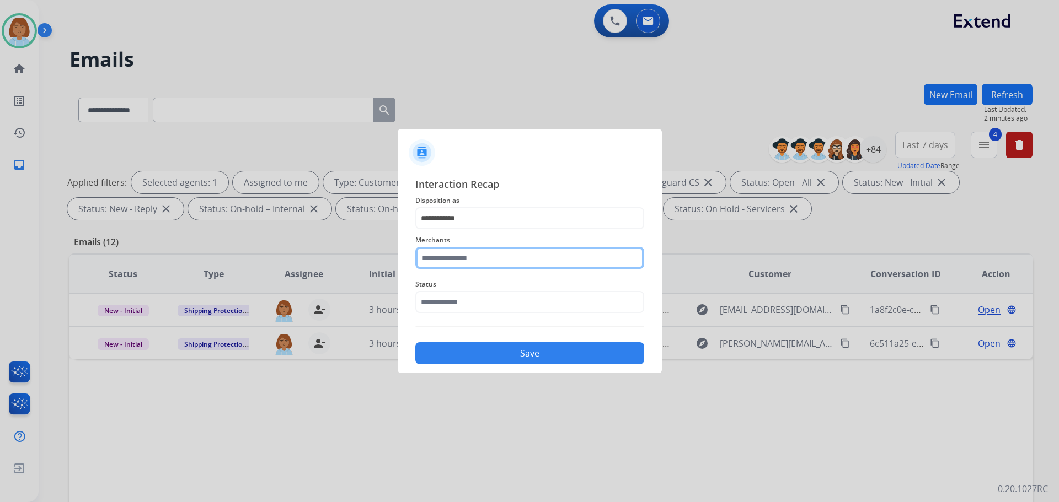
click at [491, 261] on input "text" at bounding box center [529, 258] width 229 height 22
click at [528, 283] on li "[DOMAIN_NAME]" at bounding box center [532, 289] width 210 height 21
type input "**********"
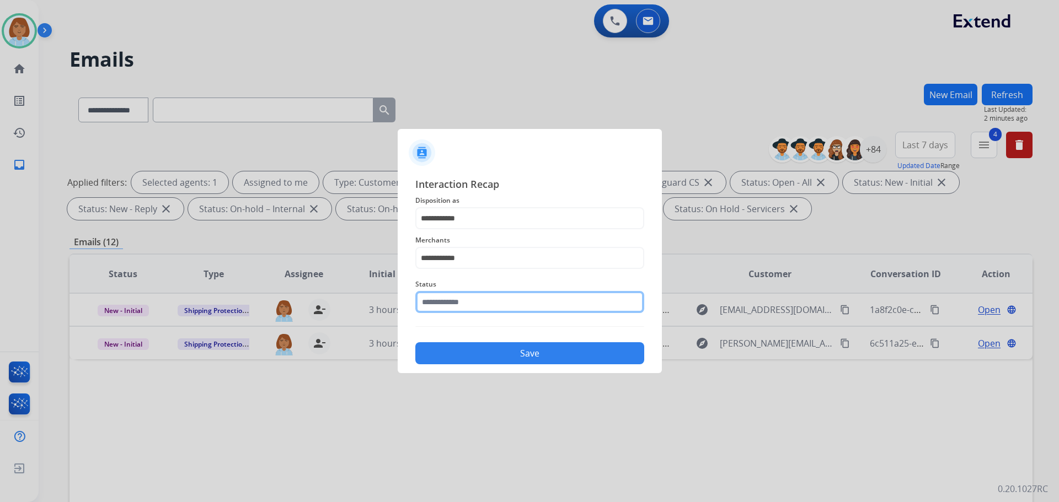
click at [538, 315] on div "Status" at bounding box center [529, 296] width 229 height 44
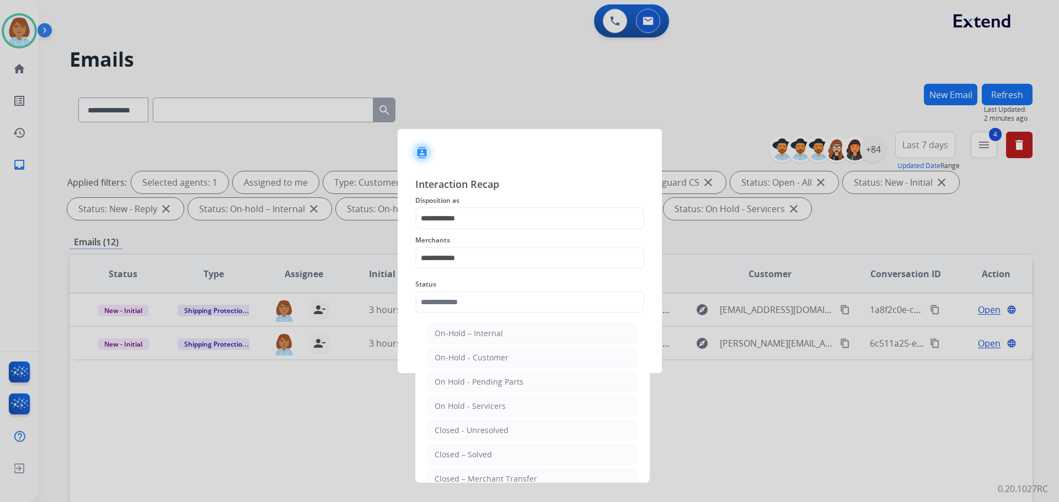
drag, startPoint x: 476, startPoint y: 460, endPoint x: 486, endPoint y: 460, distance: 9.4
click at [479, 461] on li "Closed – Solved" at bounding box center [532, 454] width 210 height 21
type input "**********"
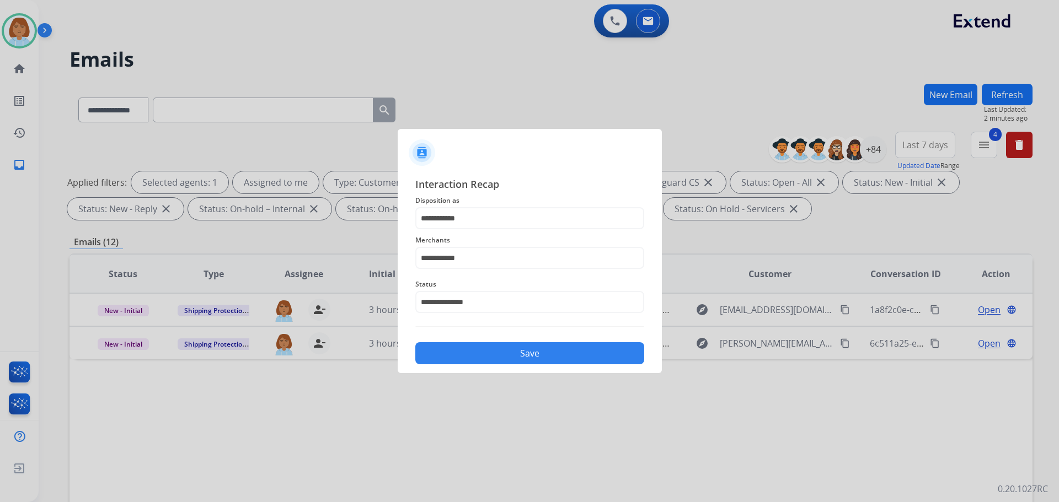
click at [590, 351] on button "Save" at bounding box center [529, 353] width 229 height 22
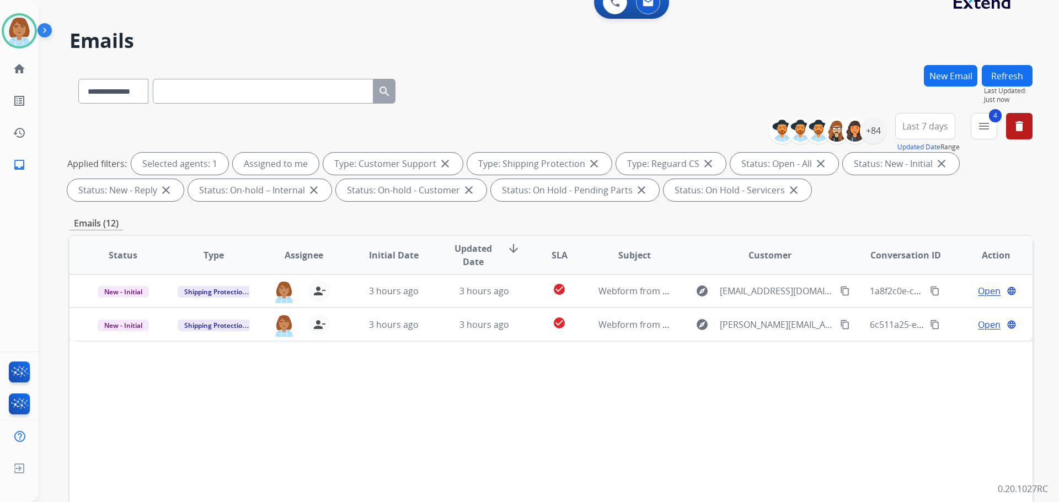
scroll to position [13, 0]
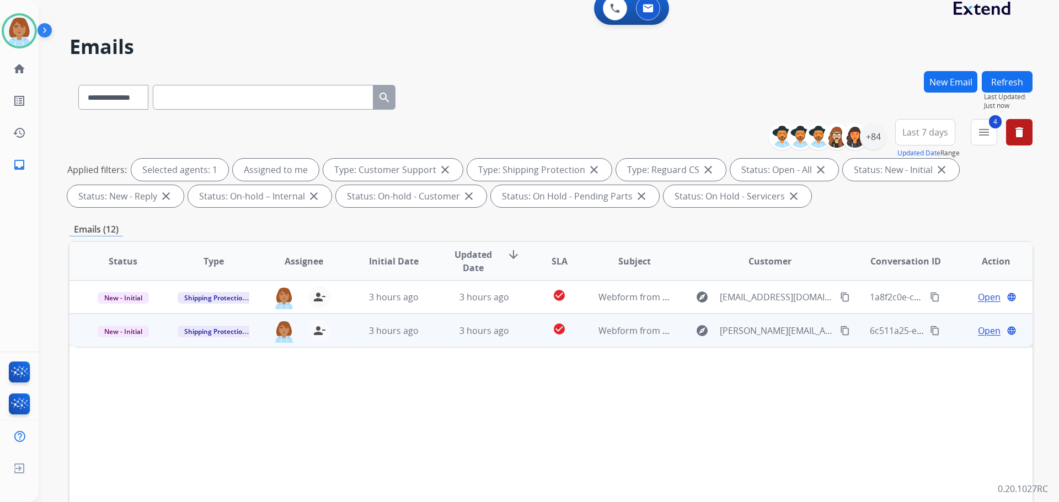
click at [689, 328] on div "explore mike.walk9@icloud.com content_copy" at bounding box center [770, 331] width 162 height 18
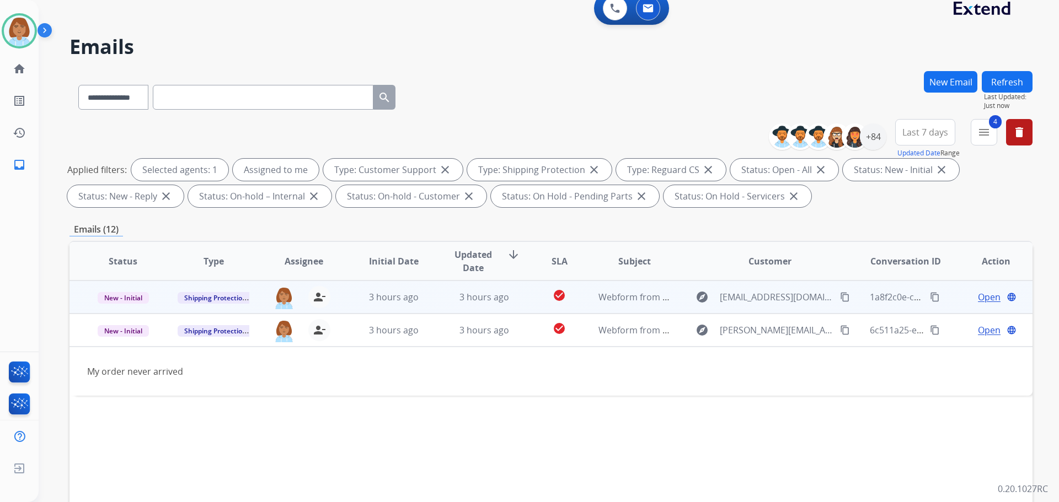
click at [689, 301] on div "explore Natannw@gmail.com content_copy" at bounding box center [770, 297] width 162 height 18
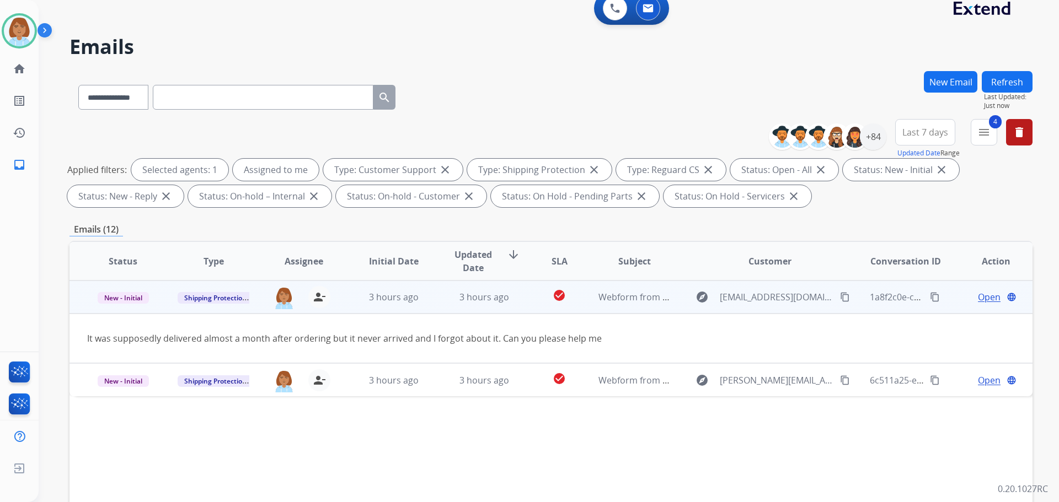
click at [959, 289] on td "Open language" at bounding box center [987, 297] width 90 height 33
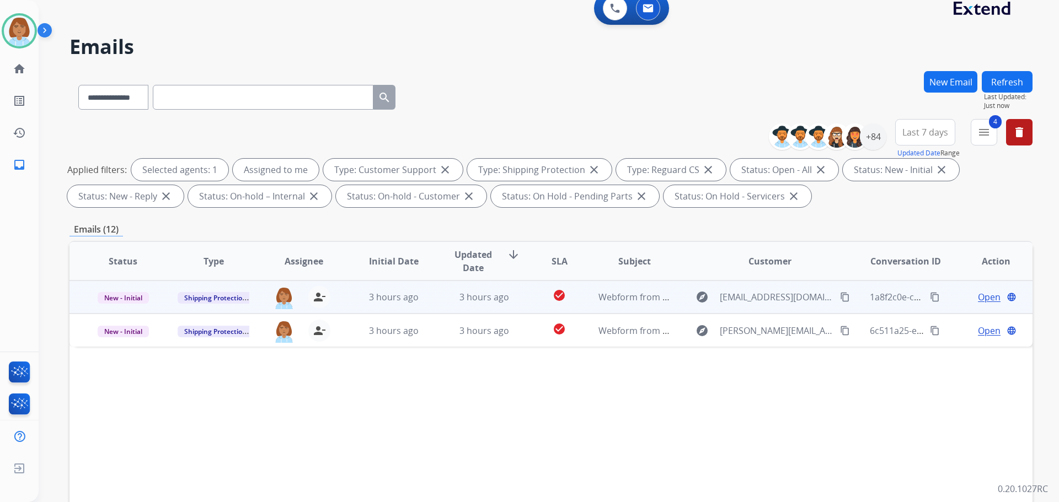
click at [978, 297] on span "Open" at bounding box center [989, 297] width 23 height 13
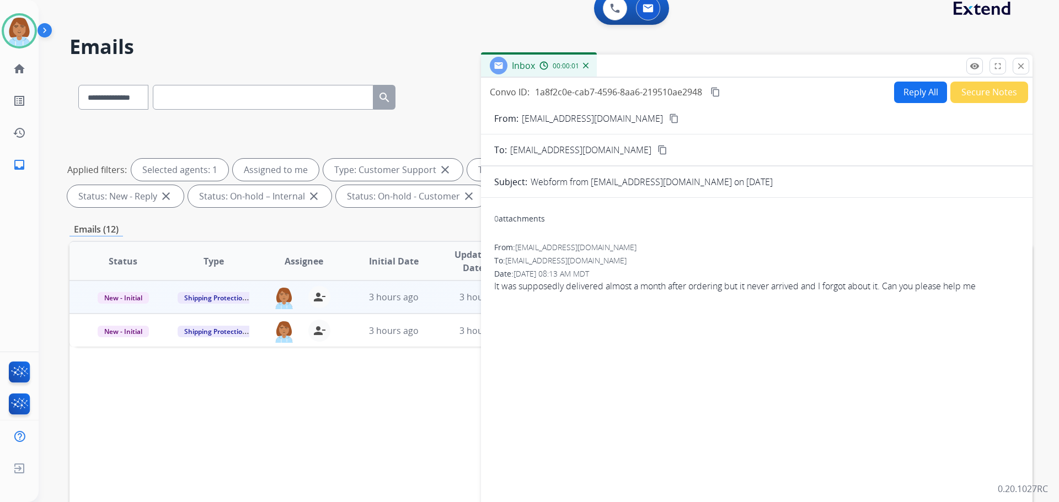
click at [923, 98] on button "Reply All" at bounding box center [920, 93] width 53 height 22
select select "**********"
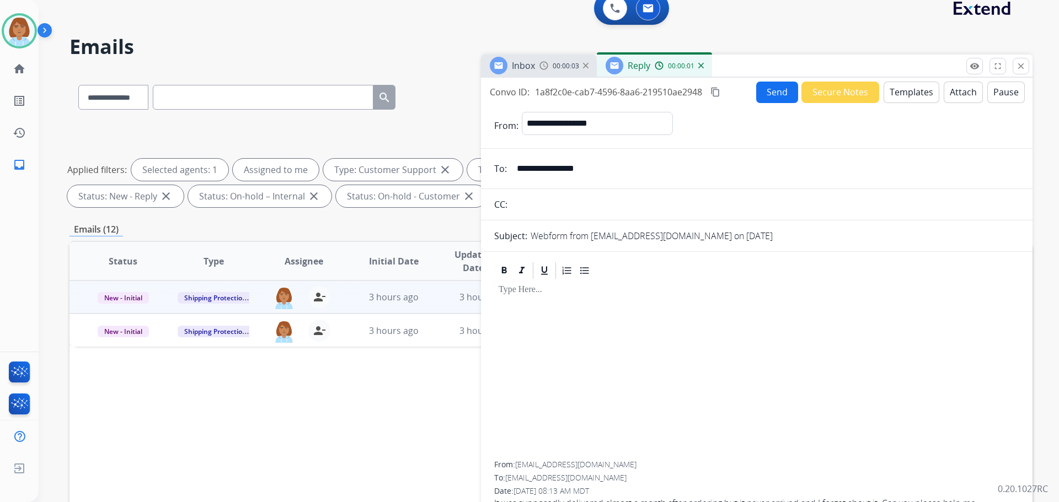
click at [902, 100] on button "Templates" at bounding box center [911, 93] width 56 height 22
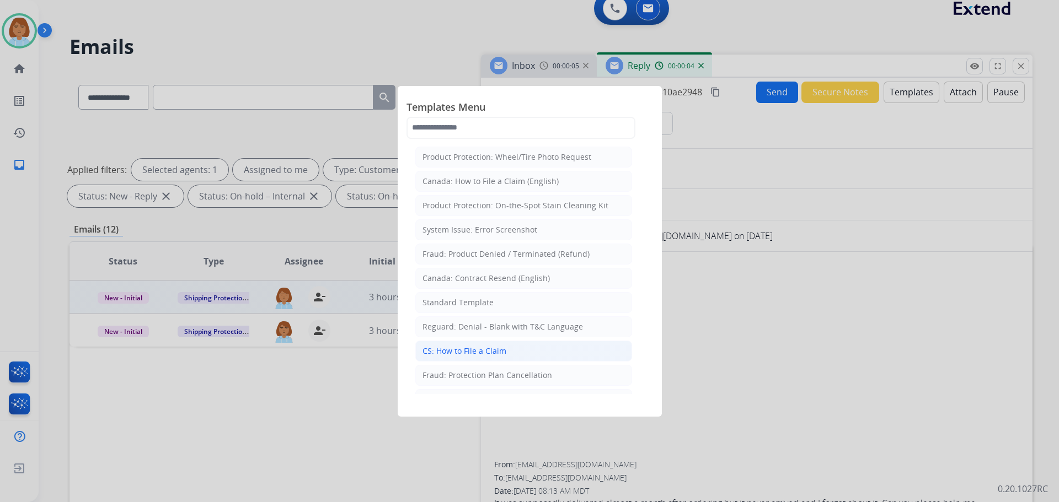
click at [503, 350] on div "CS: How to File a Claim" at bounding box center [464, 351] width 84 height 11
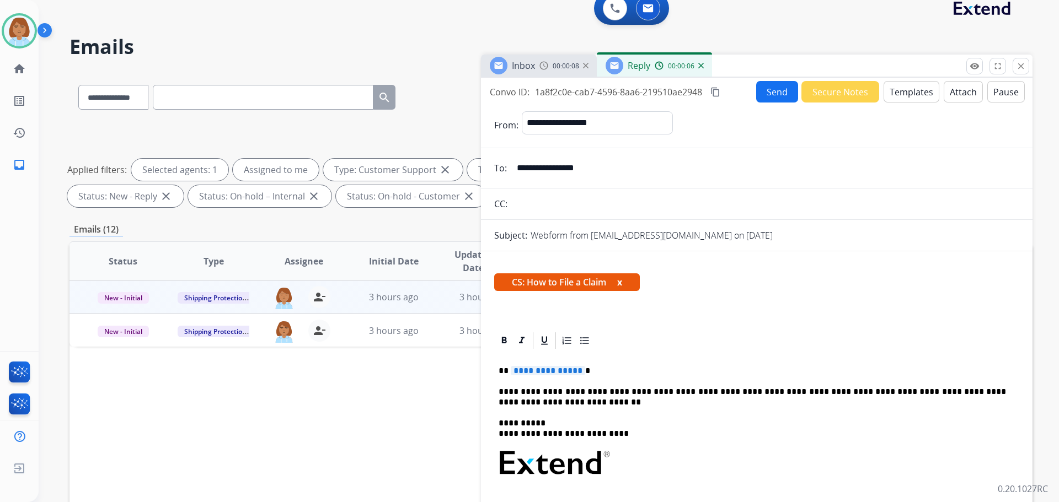
click at [578, 374] on p "**********" at bounding box center [752, 371] width 507 height 10
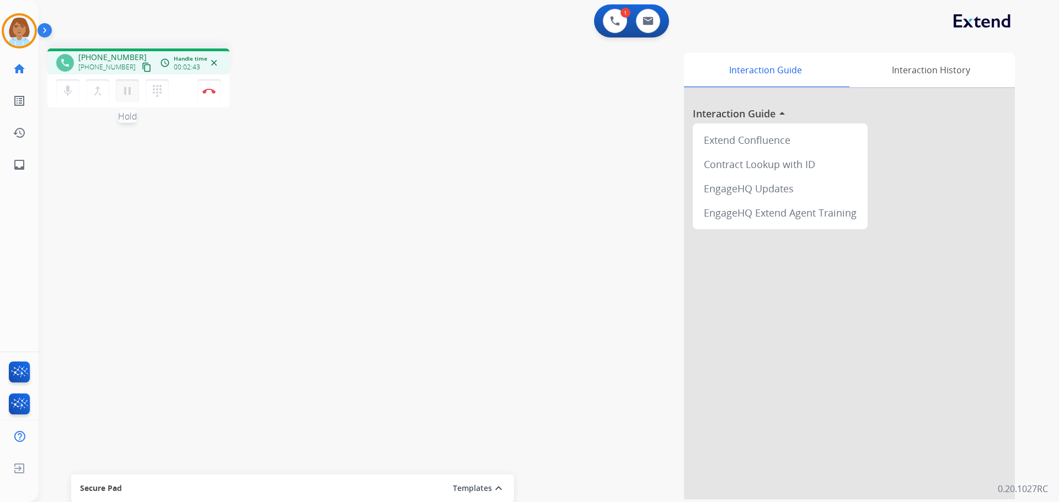
click at [125, 89] on mat-icon "pause" at bounding box center [127, 90] width 13 height 13
click at [57, 92] on button "mic Mute" at bounding box center [67, 90] width 23 height 23
click at [77, 90] on button "mic_off Mute" at bounding box center [67, 90] width 23 height 23
click at [165, 95] on button "dialpad Dialpad" at bounding box center [157, 90] width 23 height 23
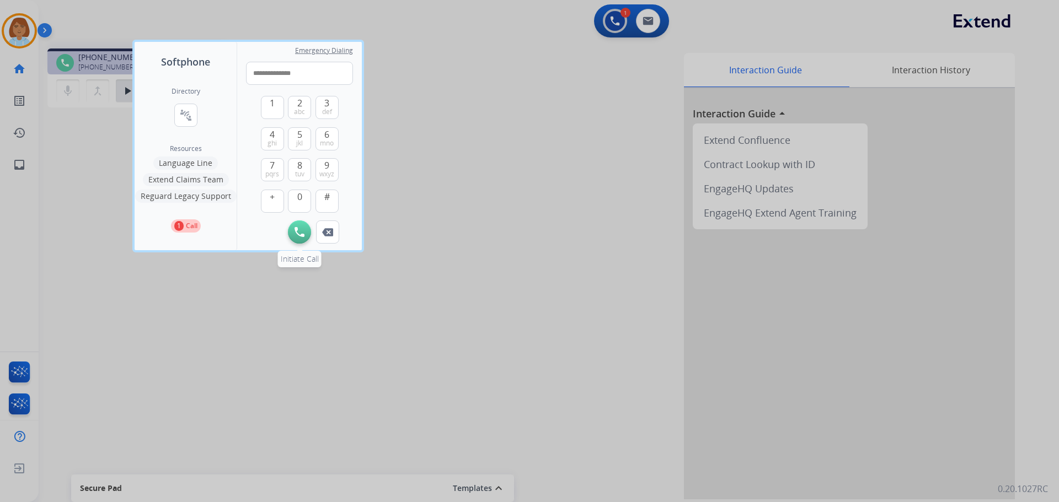
type input "**********"
click at [306, 226] on button "Initiate Call" at bounding box center [299, 232] width 23 height 23
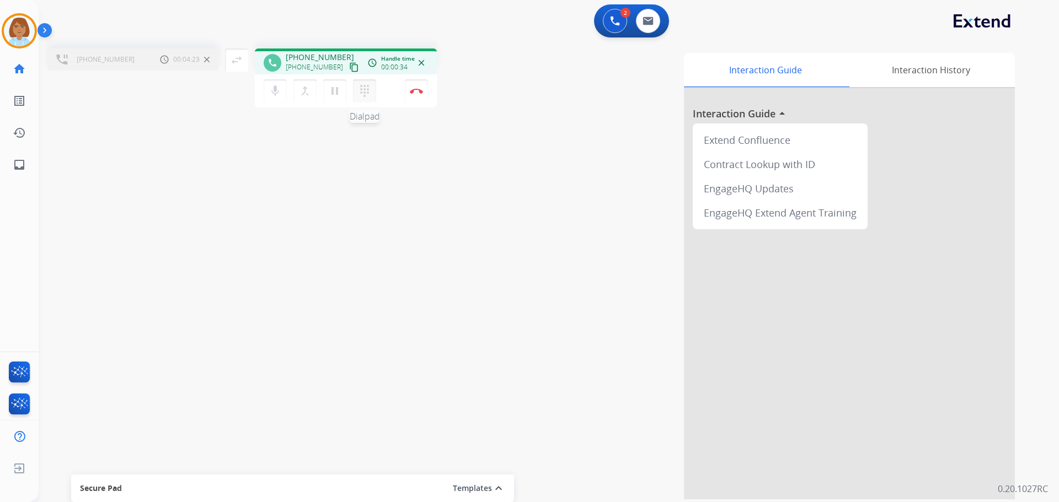
click at [366, 88] on mat-icon "dialpad" at bounding box center [364, 90] width 13 height 13
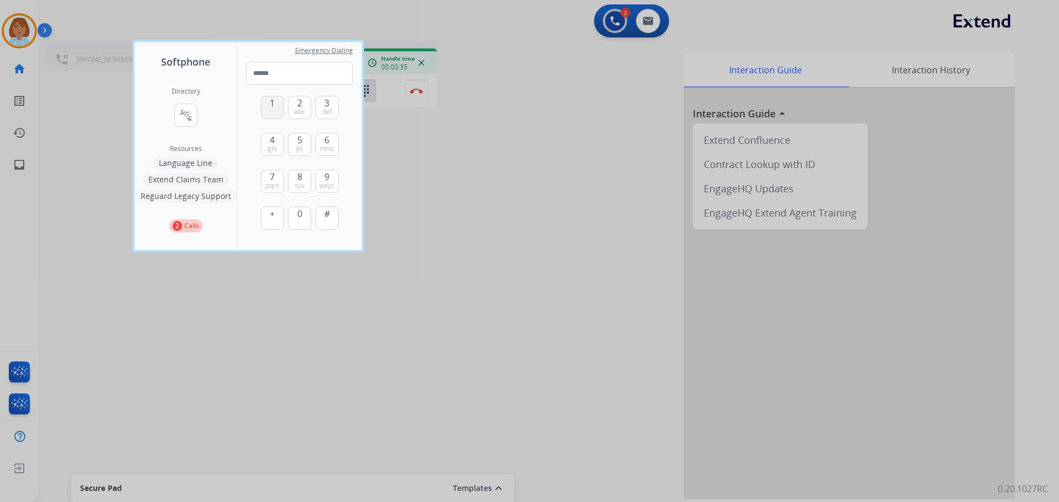
click at [265, 108] on button "1" at bounding box center [272, 107] width 23 height 23
click at [294, 110] on span "abc" at bounding box center [299, 112] width 11 height 9
click at [334, 259] on button "Remove Number" at bounding box center [327, 255] width 23 height 23
type input "*"
click at [332, 254] on img at bounding box center [327, 255] width 11 height 8
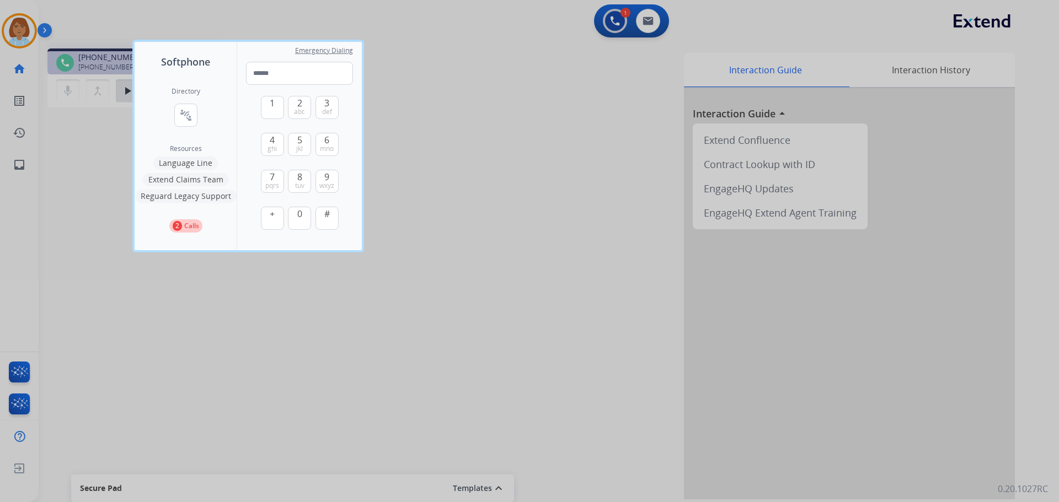
click at [503, 228] on div at bounding box center [529, 251] width 1059 height 502
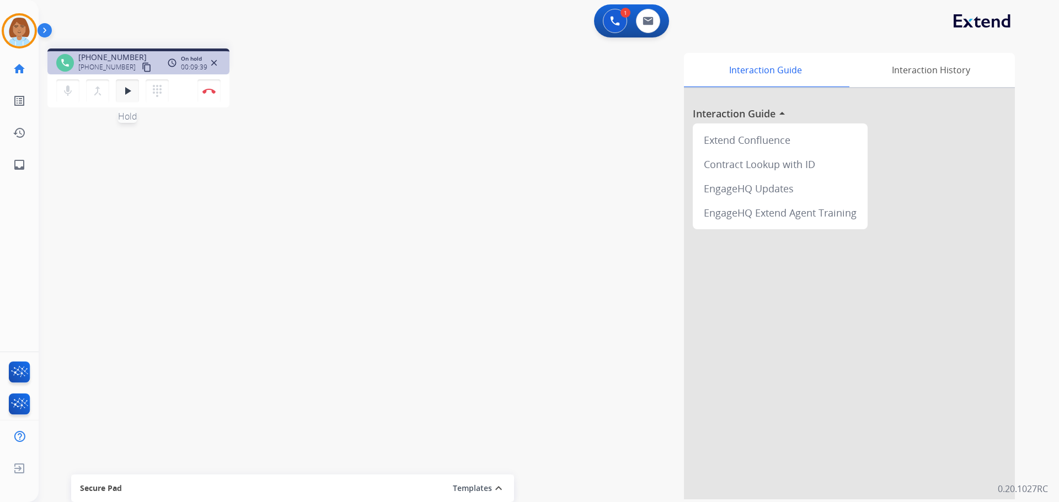
click at [132, 89] on mat-icon "play_arrow" at bounding box center [127, 90] width 13 height 13
click at [216, 99] on button "Disconnect" at bounding box center [208, 90] width 23 height 23
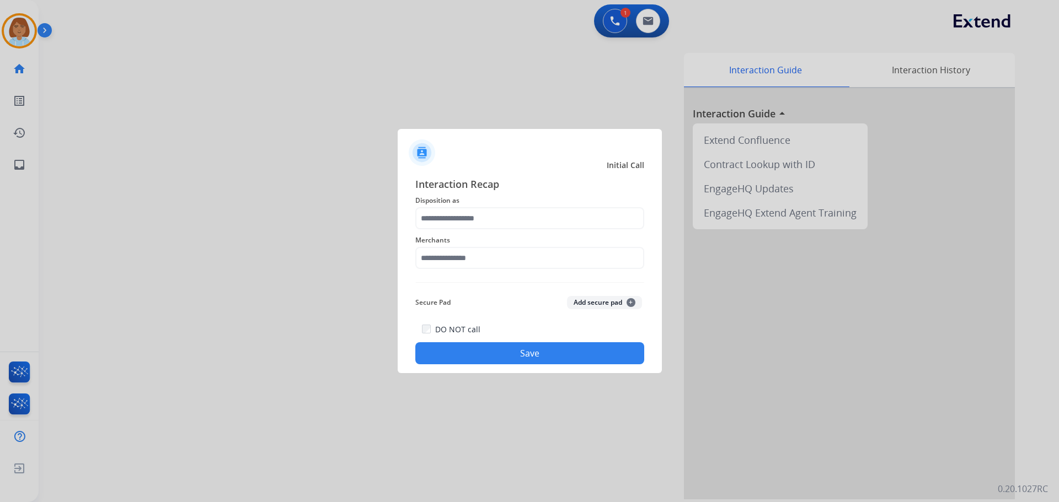
click at [473, 235] on span "Merchants" at bounding box center [529, 240] width 229 height 13
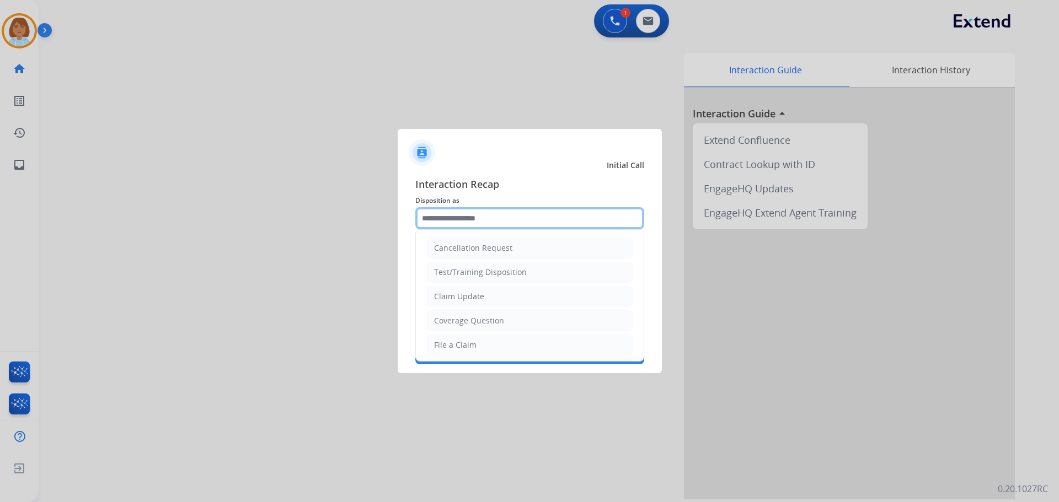
click at [473, 227] on input "text" at bounding box center [529, 218] width 229 height 22
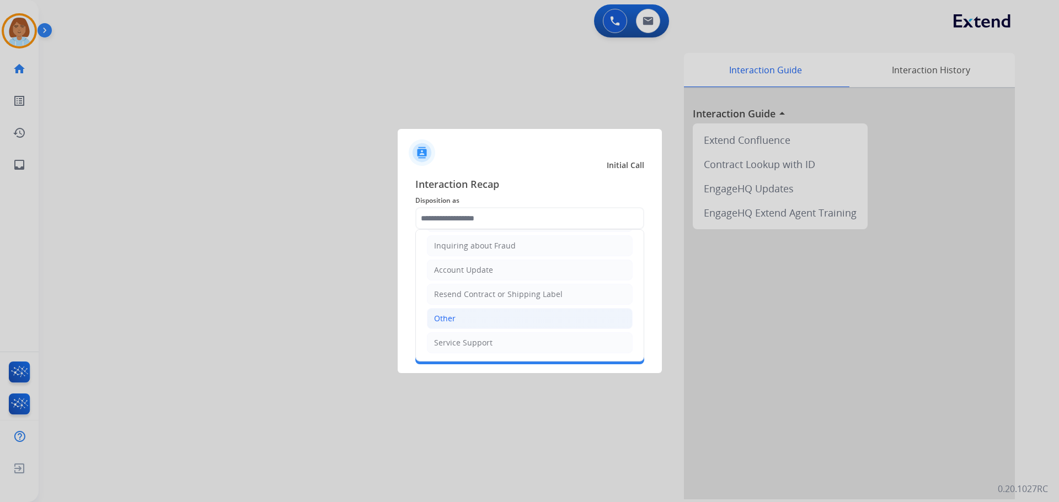
click at [508, 313] on li "Other" at bounding box center [530, 318] width 206 height 21
type input "*****"
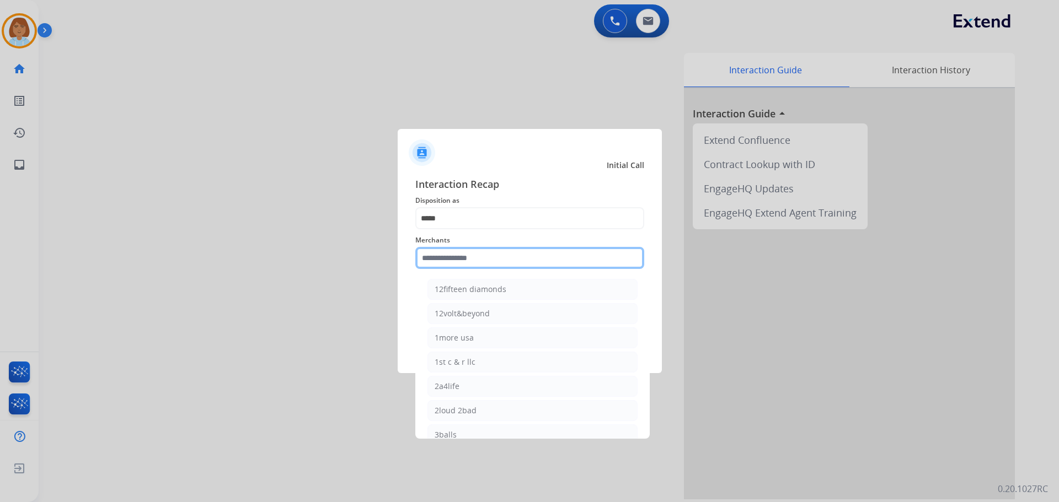
click at [454, 262] on input "text" at bounding box center [529, 258] width 229 height 22
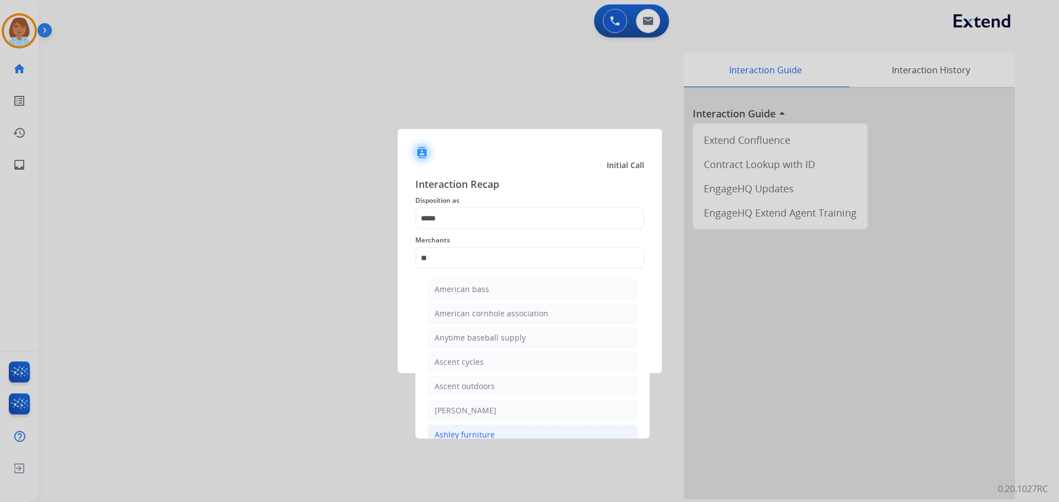
click at [537, 428] on li "Ashley furniture" at bounding box center [532, 435] width 210 height 21
type input "**********"
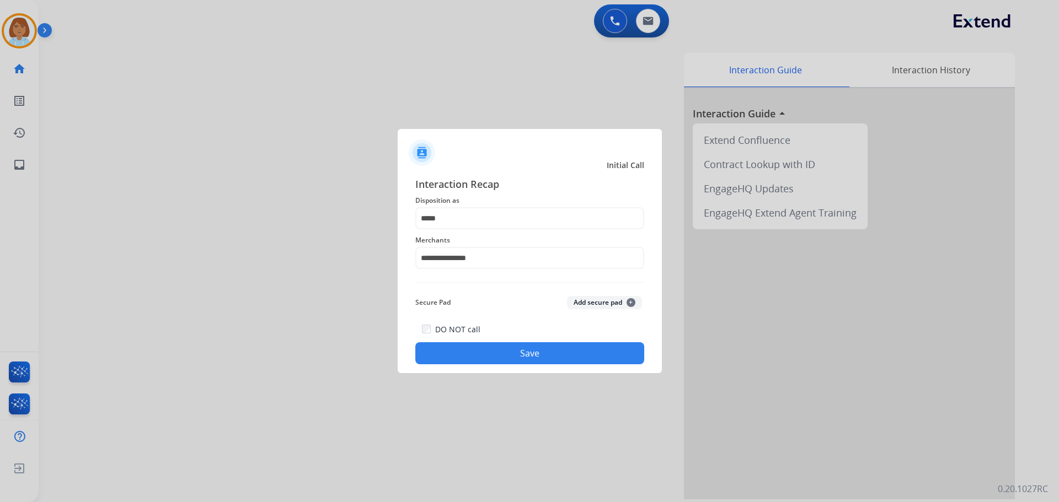
click at [591, 356] on button "Save" at bounding box center [529, 353] width 229 height 22
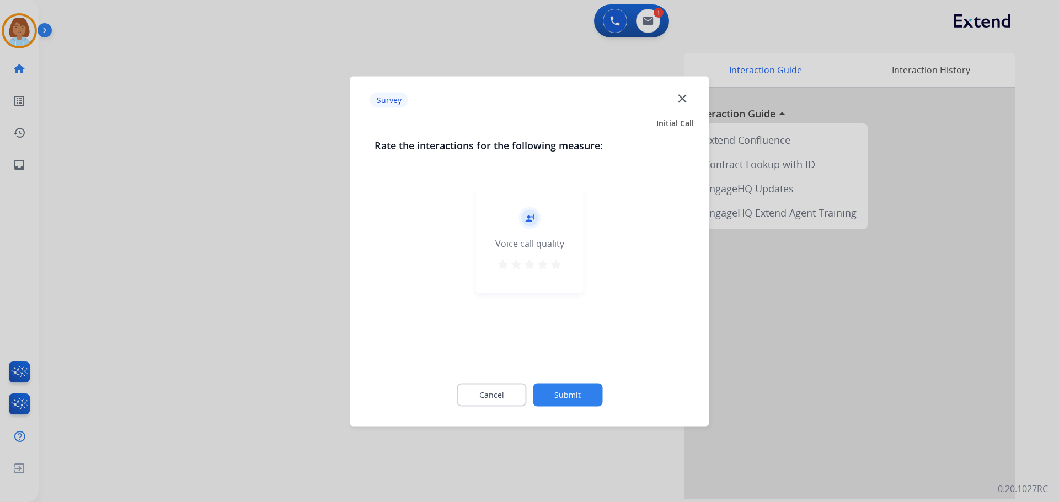
click at [567, 397] on button "Submit" at bounding box center [567, 394] width 69 height 23
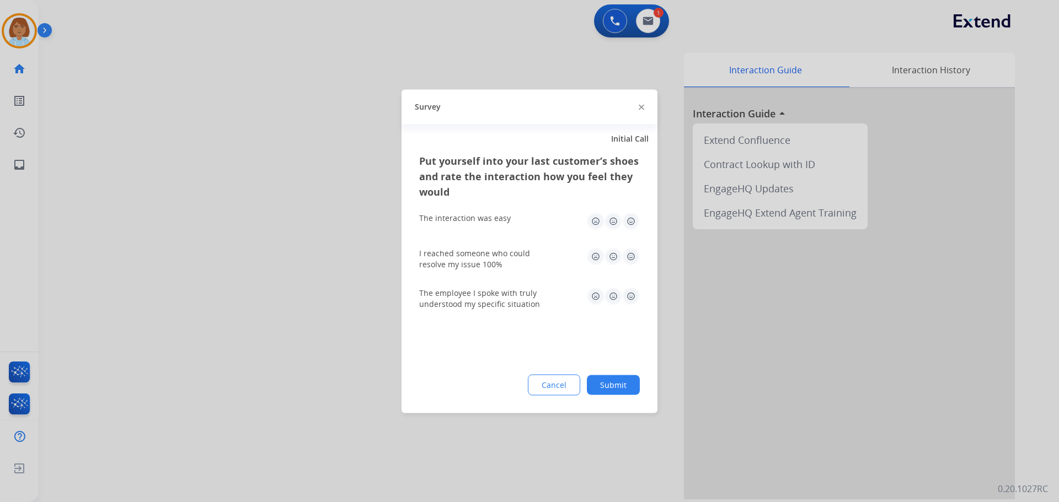
click at [617, 384] on button "Submit" at bounding box center [613, 385] width 53 height 20
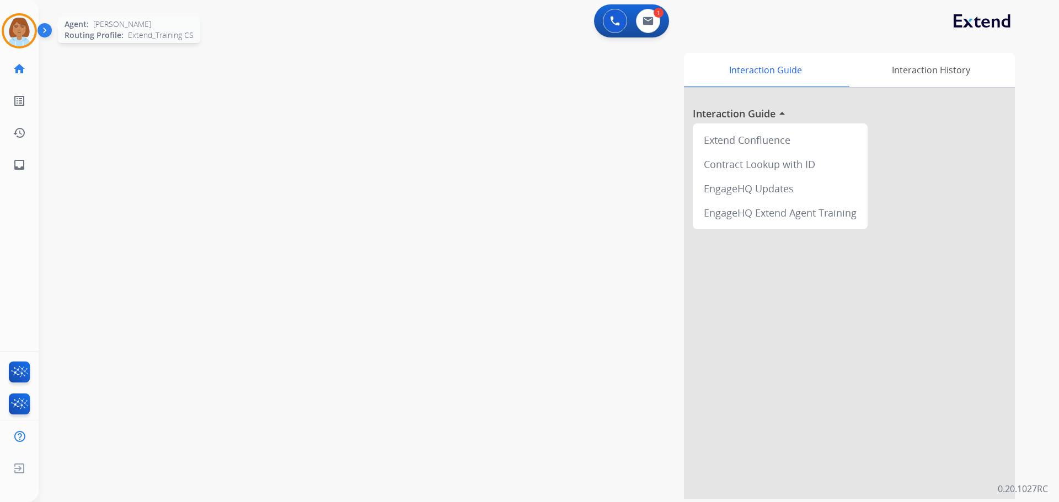
click at [9, 43] on img at bounding box center [19, 30] width 31 height 31
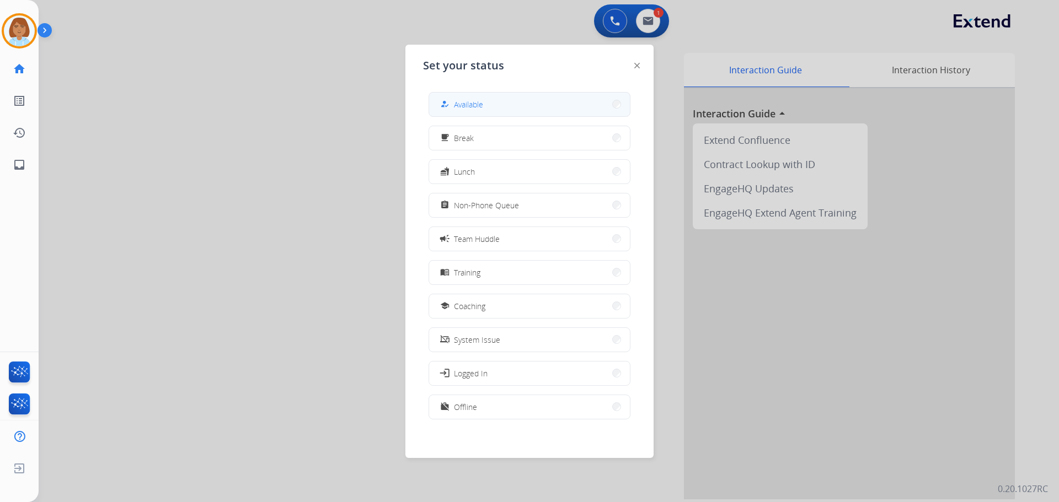
click at [469, 106] on span "Available" at bounding box center [468, 105] width 29 height 12
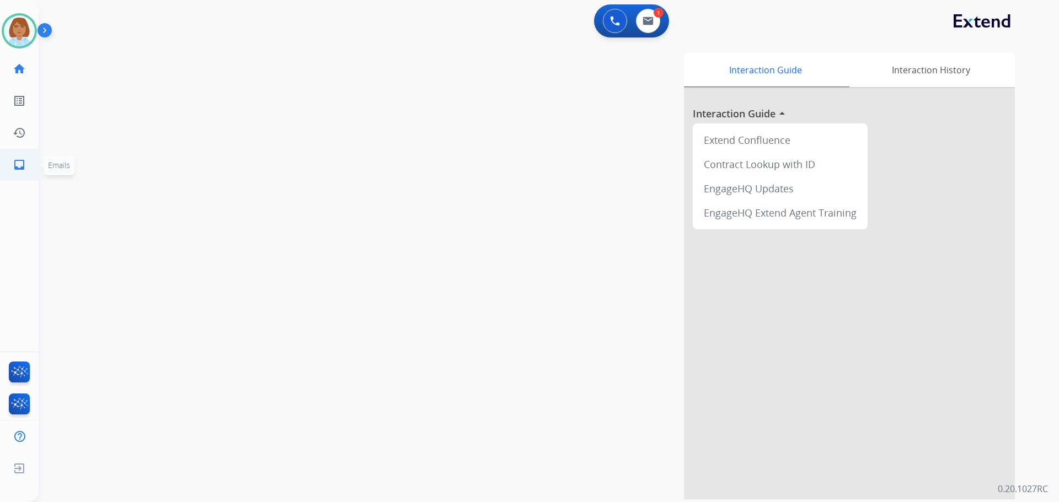
click at [31, 168] on link "inbox Emails" at bounding box center [19, 164] width 31 height 31
select select "**********"
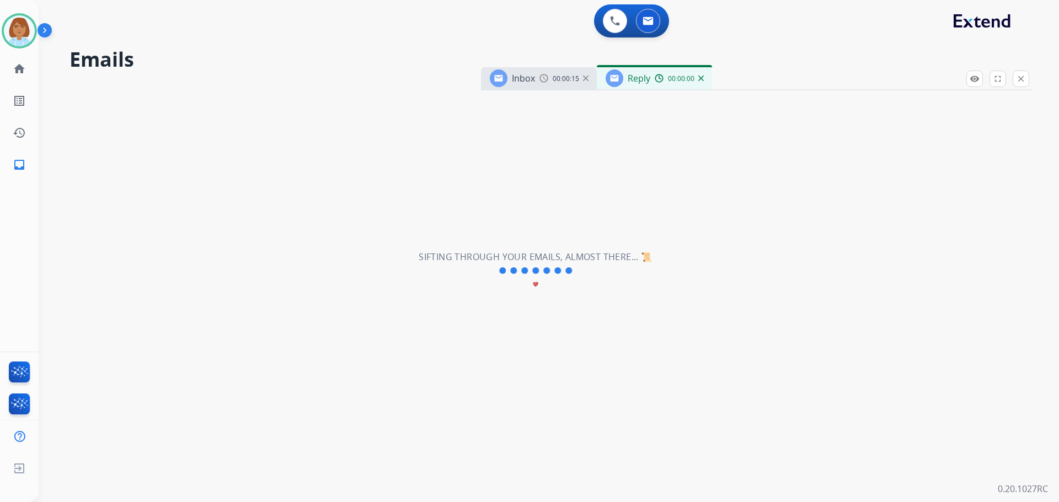
select select "**********"
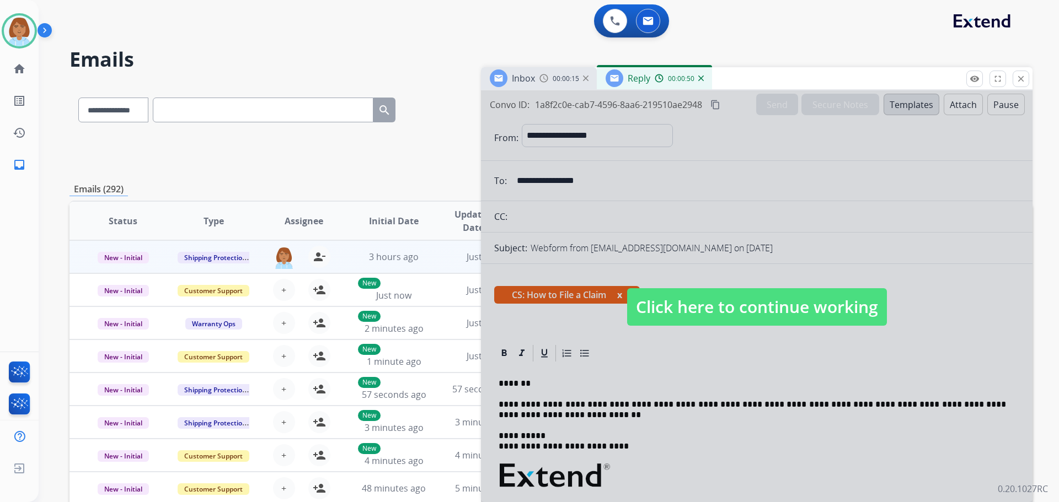
click at [751, 297] on span "Click here to continue working" at bounding box center [757, 306] width 260 height 37
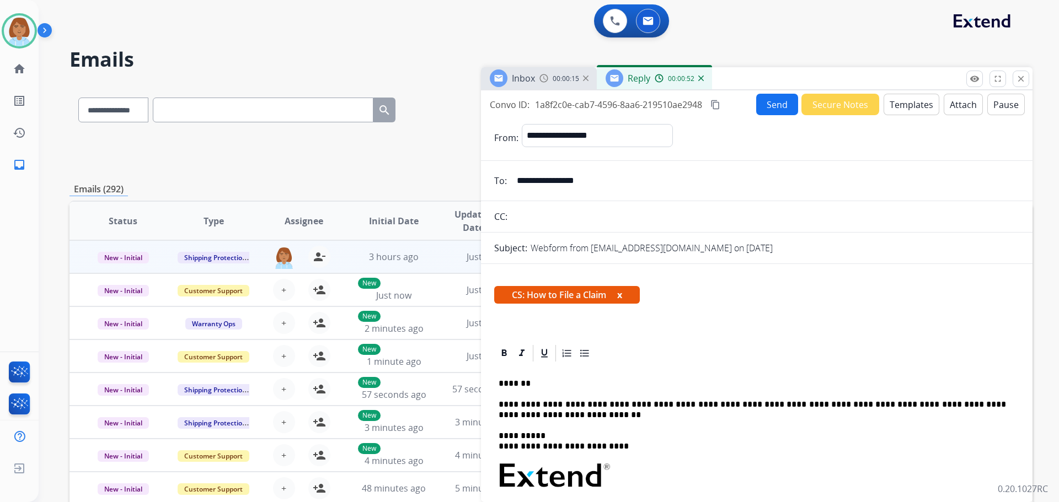
click at [779, 106] on button "Send" at bounding box center [777, 105] width 42 height 22
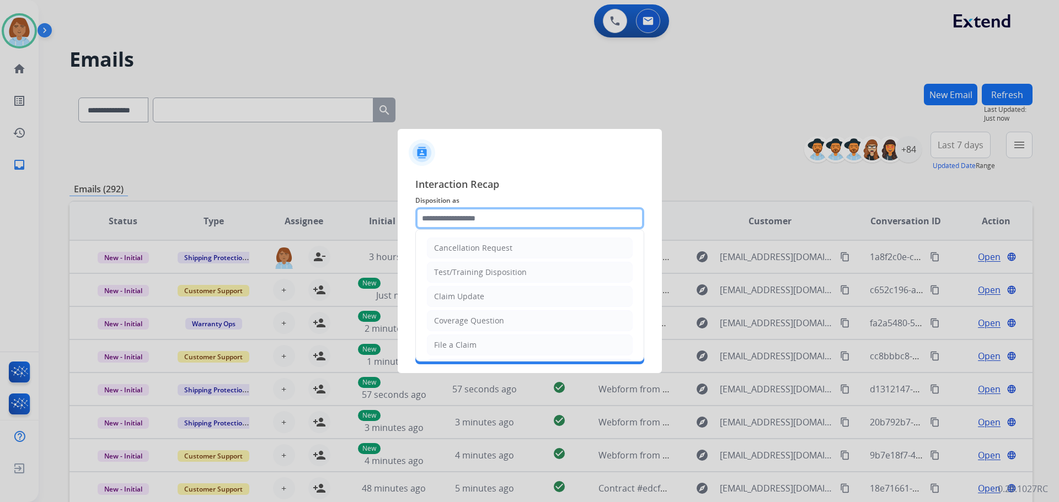
drag, startPoint x: 467, startPoint y: 214, endPoint x: 463, endPoint y: 228, distance: 14.5
click at [467, 220] on input "text" at bounding box center [529, 218] width 229 height 22
click at [469, 335] on li "File a Claim" at bounding box center [530, 345] width 206 height 21
type input "**********"
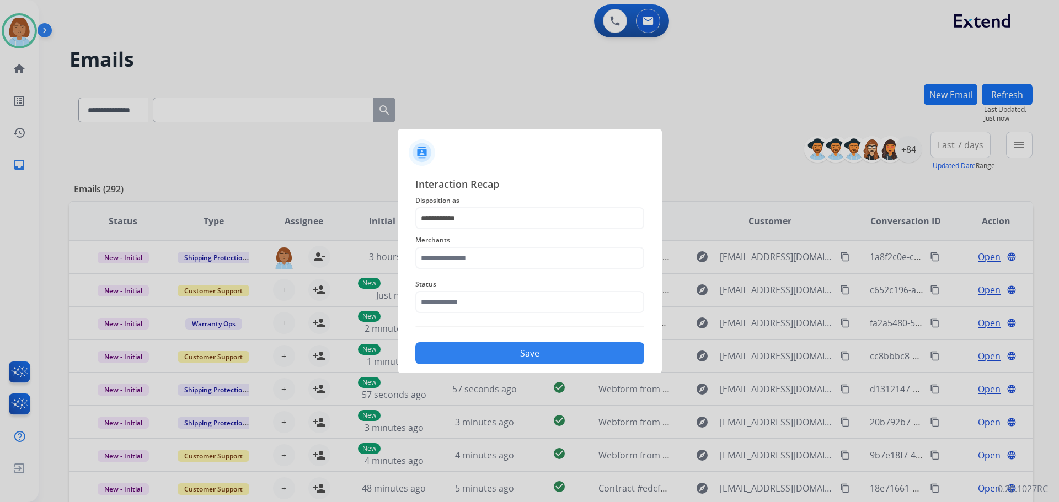
drag, startPoint x: 474, startPoint y: 280, endPoint x: 475, endPoint y: 271, distance: 8.9
click at [474, 279] on span "Status" at bounding box center [529, 284] width 229 height 13
click at [475, 271] on div "Merchants" at bounding box center [529, 251] width 229 height 44
click at [475, 266] on input "text" at bounding box center [529, 258] width 229 height 22
drag, startPoint x: 576, startPoint y: 261, endPoint x: 282, endPoint y: 269, distance: 294.0
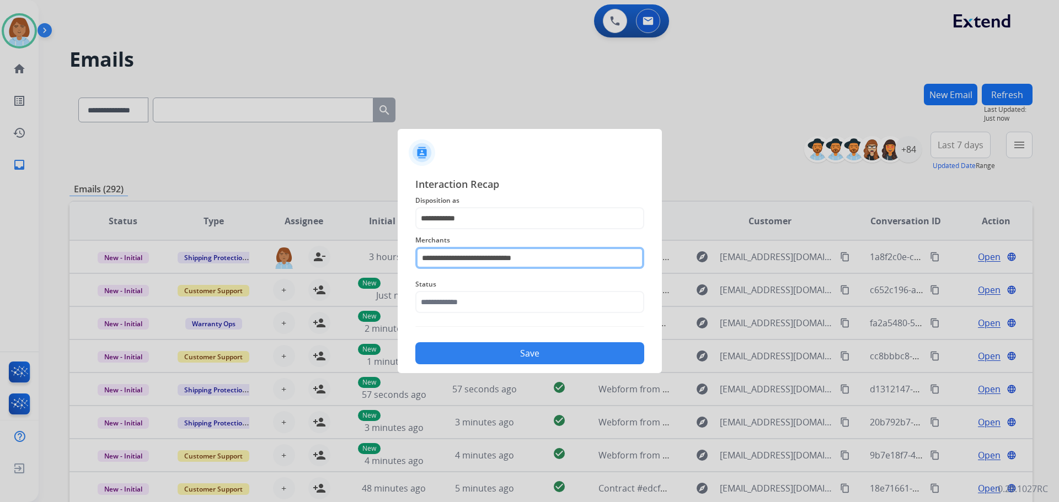
click at [0, 269] on app-contact-recap-modal "**********" at bounding box center [0, 251] width 0 height 502
type input "*********"
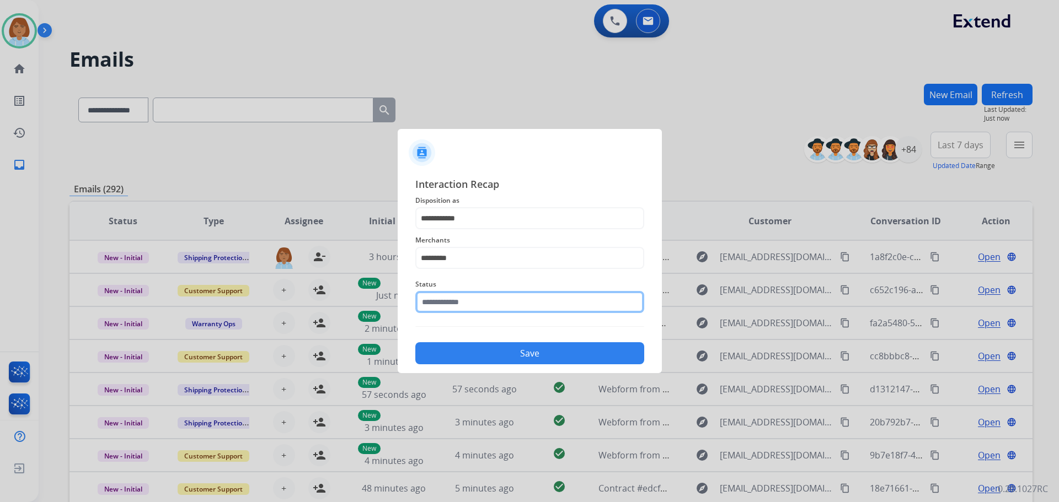
click at [499, 296] on input "text" at bounding box center [529, 302] width 229 height 22
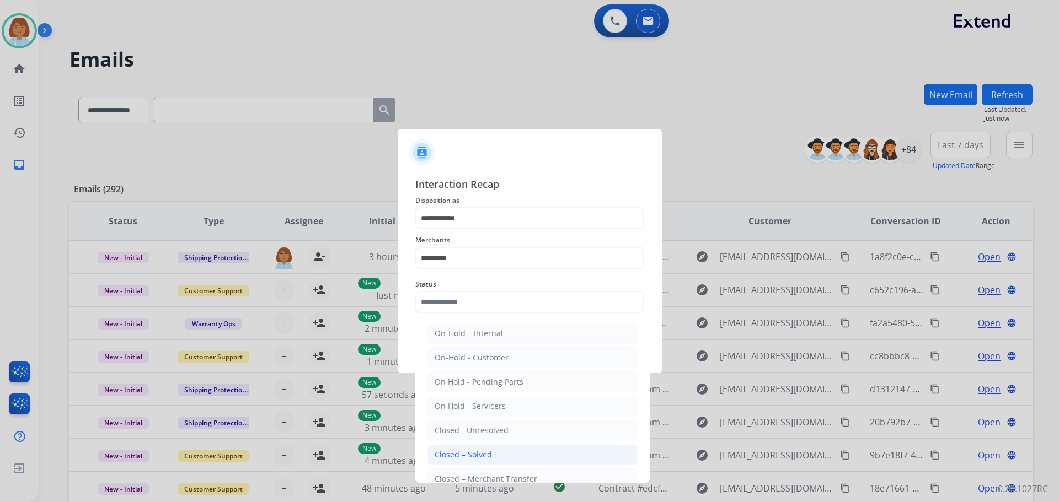
click at [510, 454] on li "Closed – Solved" at bounding box center [532, 454] width 210 height 21
type input "**********"
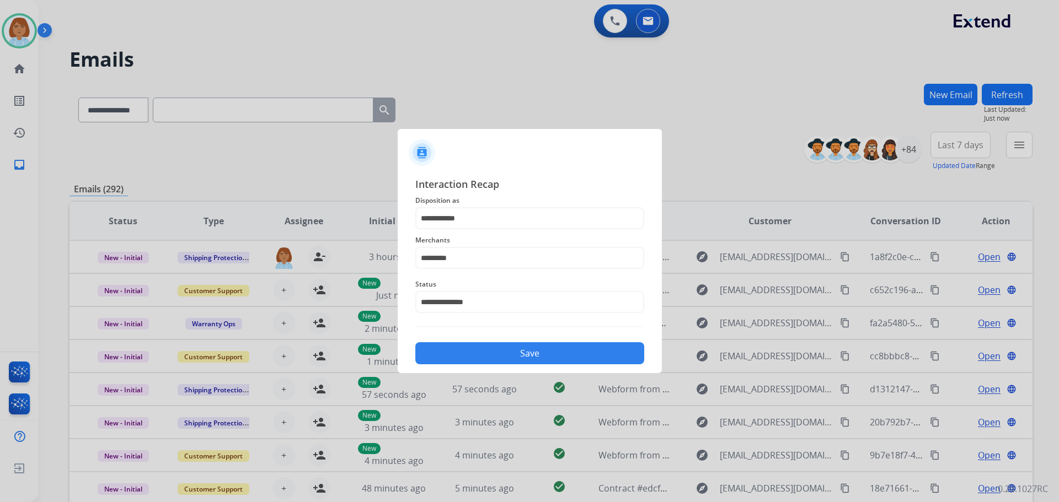
click at [541, 362] on button "Save" at bounding box center [529, 353] width 229 height 22
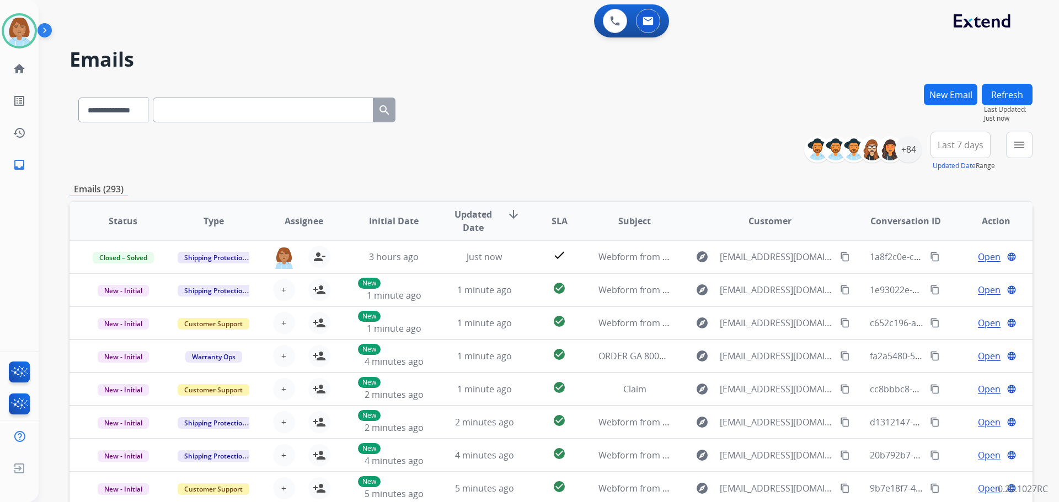
click at [1006, 143] on div "menu Type Claims Adjudication Customer Support Escalation Service Support Shipp…" at bounding box center [1019, 152] width 26 height 40
click at [1038, 152] on div "**********" at bounding box center [549, 251] width 1020 height 502
click at [1012, 143] on mat-icon "menu" at bounding box center [1018, 144] width 13 height 13
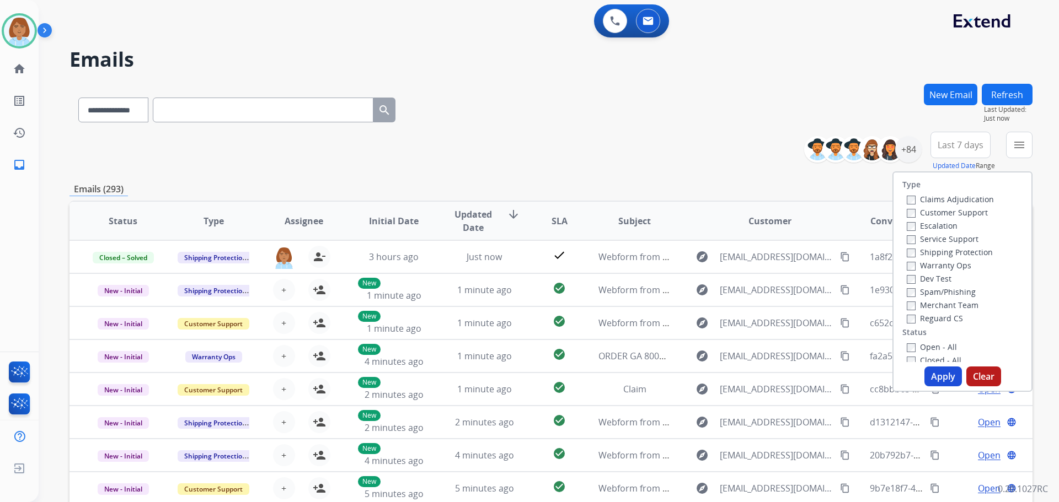
click at [950, 217] on label "Customer Support" at bounding box center [947, 212] width 81 height 10
click at [952, 255] on label "Shipping Protection" at bounding box center [950, 252] width 86 height 10
drag, startPoint x: 947, startPoint y: 312, endPoint x: 945, endPoint y: 320, distance: 9.2
click at [947, 313] on div "Reguard CS" at bounding box center [950, 318] width 87 height 13
drag, startPoint x: 937, startPoint y: 319, endPoint x: 936, endPoint y: 336, distance: 17.1
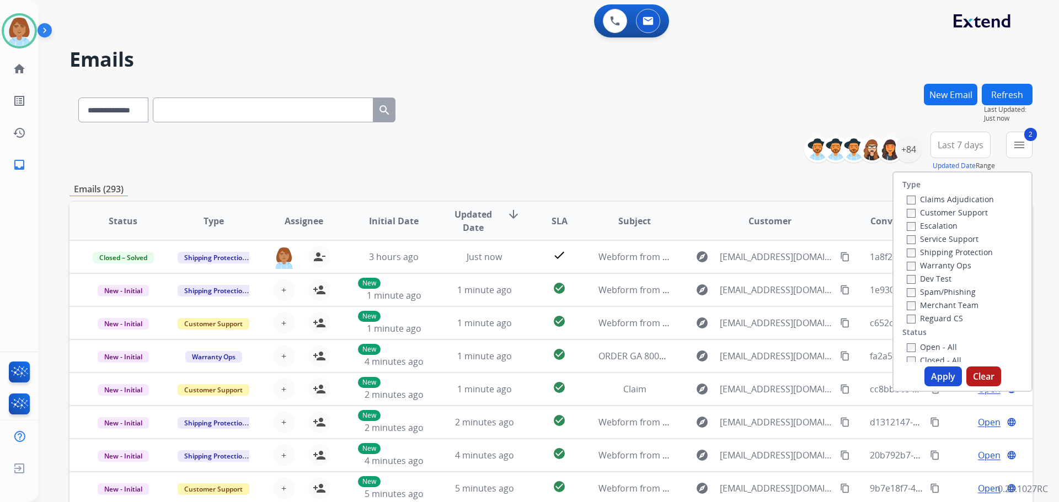
click at [937, 320] on label "Reguard CS" at bounding box center [935, 318] width 56 height 10
click at [935, 344] on label "Open - All" at bounding box center [932, 347] width 50 height 10
click at [934, 379] on button "Apply" at bounding box center [942, 377] width 37 height 20
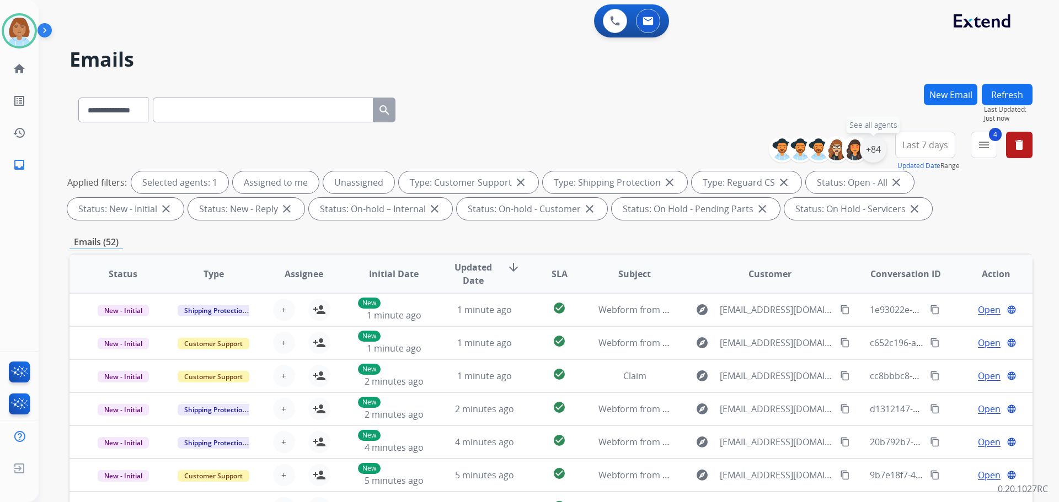
click at [879, 150] on div "+84" at bounding box center [873, 149] width 26 height 26
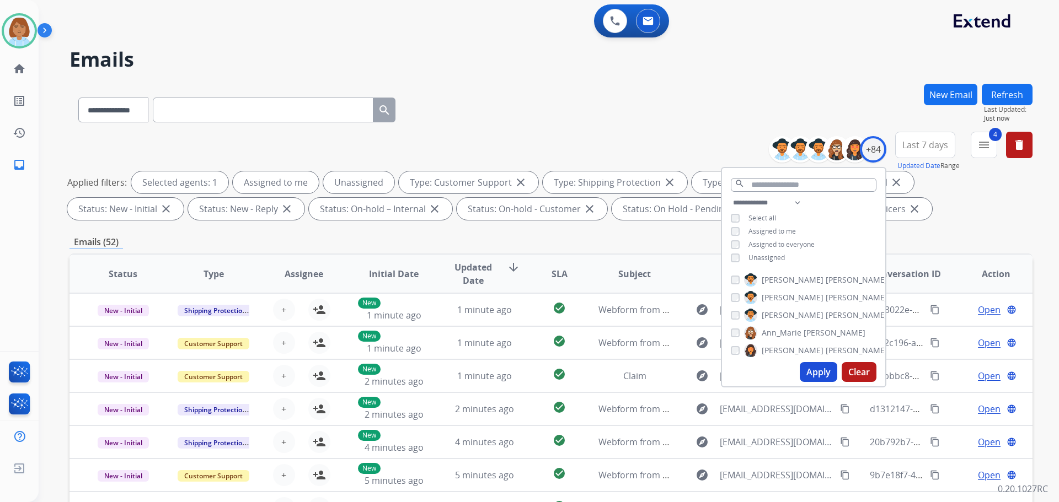
click at [781, 260] on span "Unassigned" at bounding box center [766, 257] width 36 height 9
click at [826, 371] on button "Apply" at bounding box center [818, 372] width 37 height 20
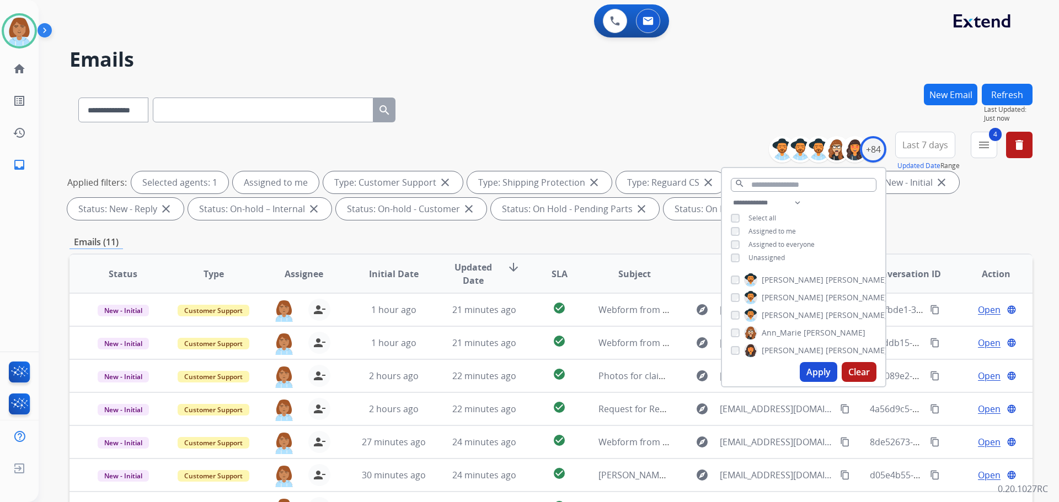
click at [764, 97] on div "**********" at bounding box center [550, 108] width 963 height 48
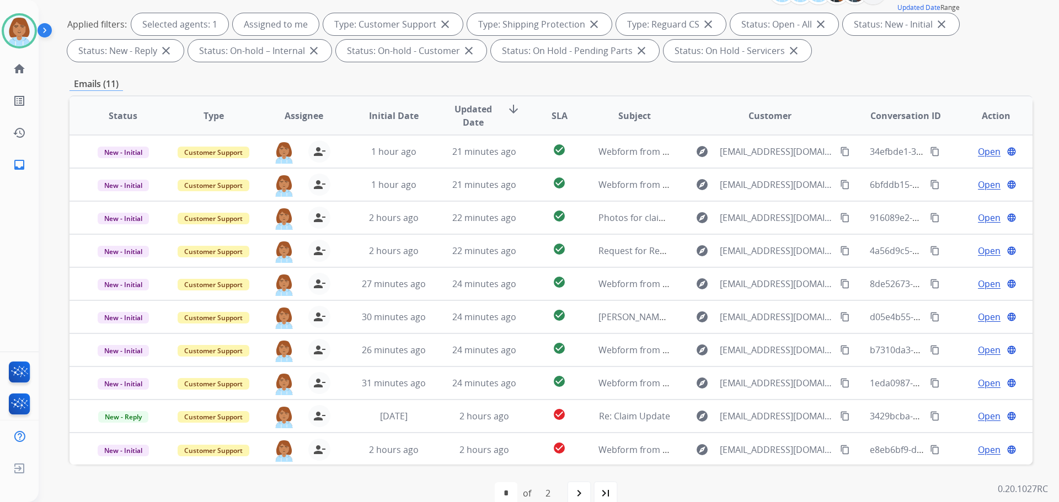
scroll to position [178, 0]
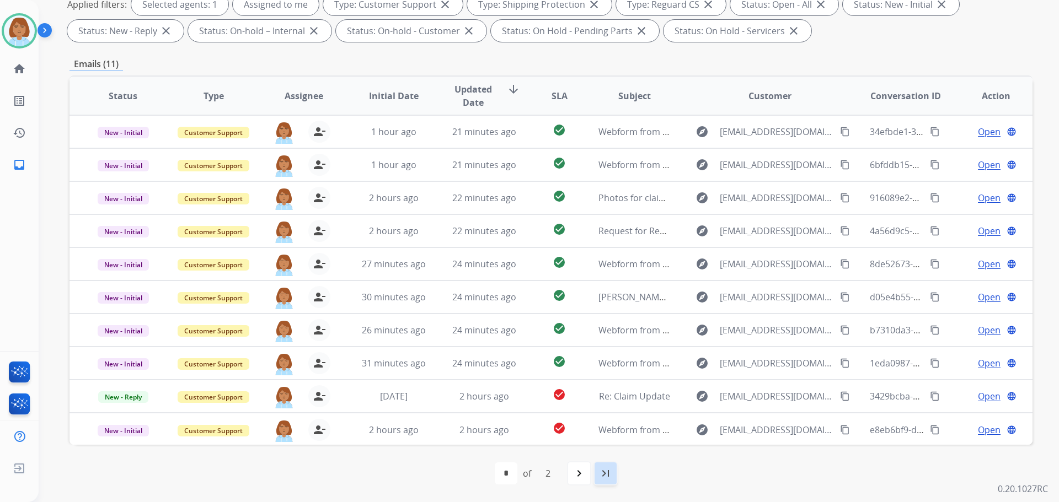
click at [594, 473] on div "last_page" at bounding box center [605, 474] width 24 height 24
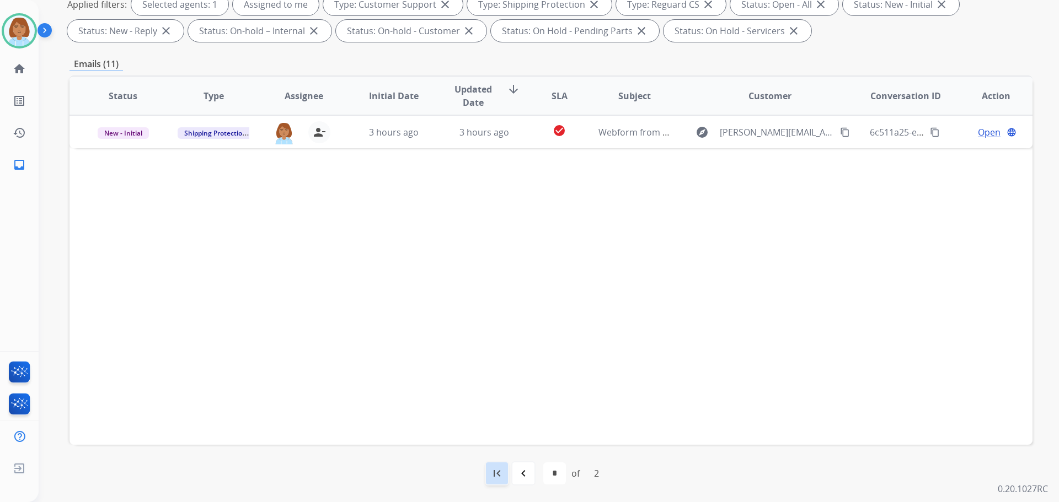
click at [497, 478] on mat-icon "first_page" at bounding box center [496, 473] width 13 height 13
select select "*"
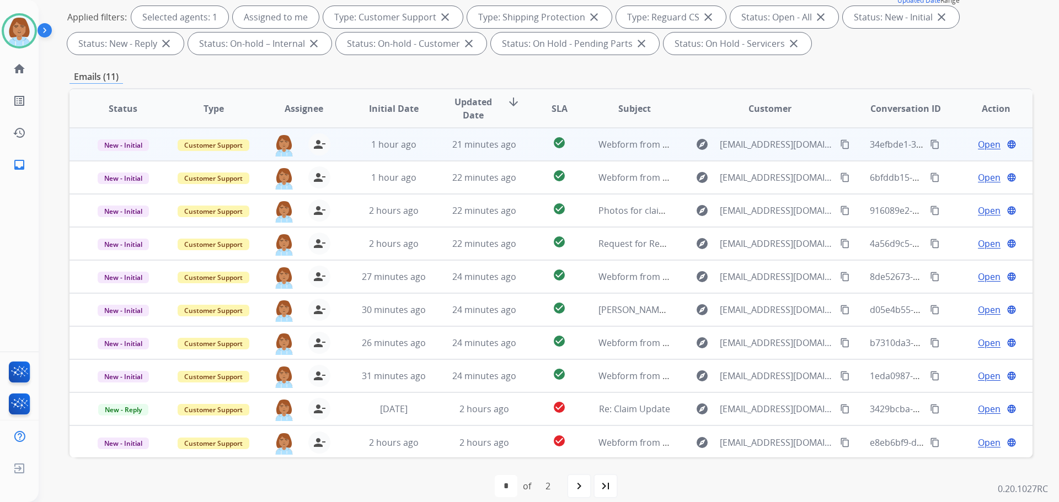
scroll to position [1, 0]
click at [676, 155] on td "explore wjh049@gmail.com content_copy" at bounding box center [761, 143] width 180 height 33
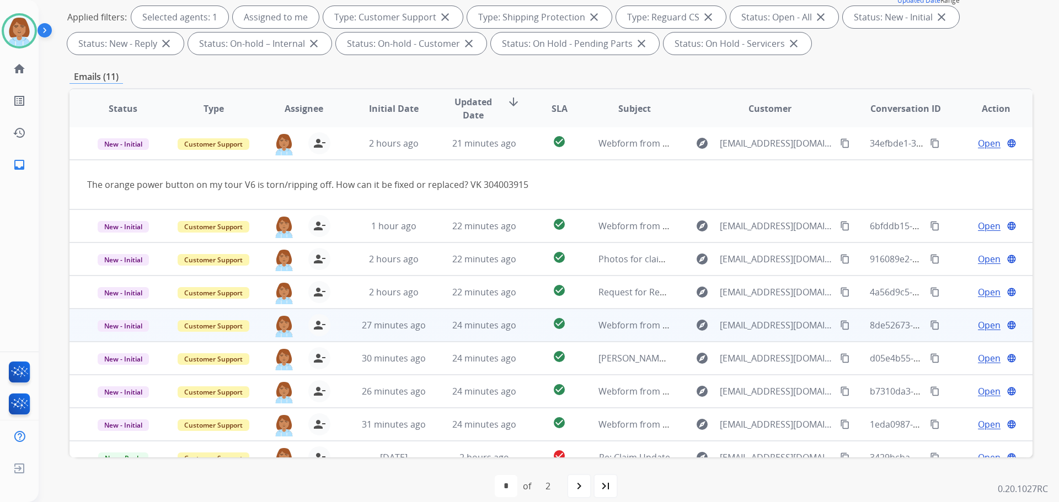
scroll to position [0, 0]
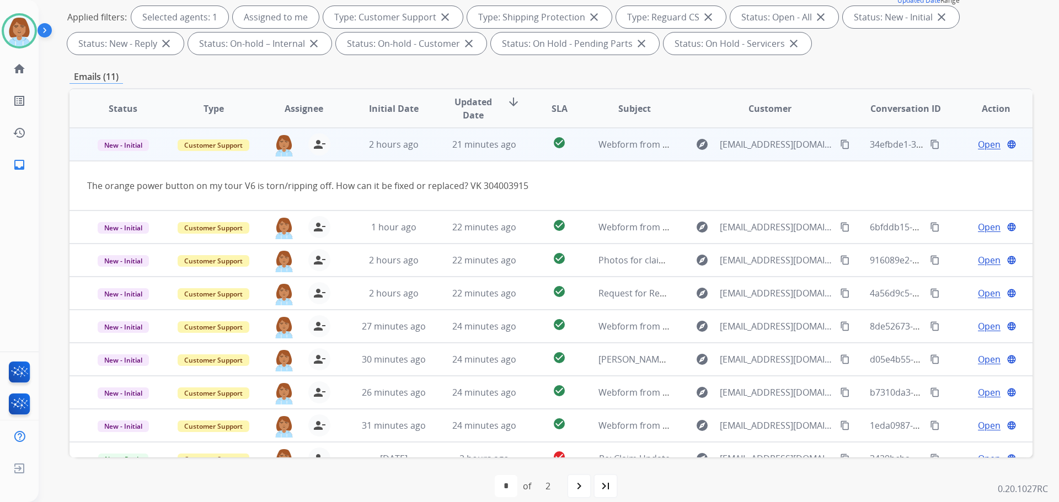
click at [978, 144] on span "Open" at bounding box center [989, 144] width 23 height 13
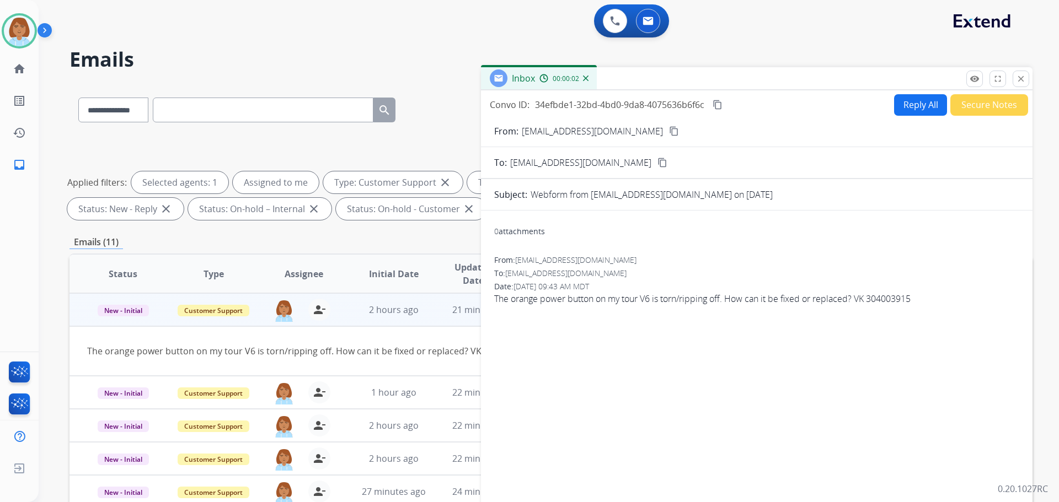
click at [920, 110] on button "Reply All" at bounding box center [920, 105] width 53 height 22
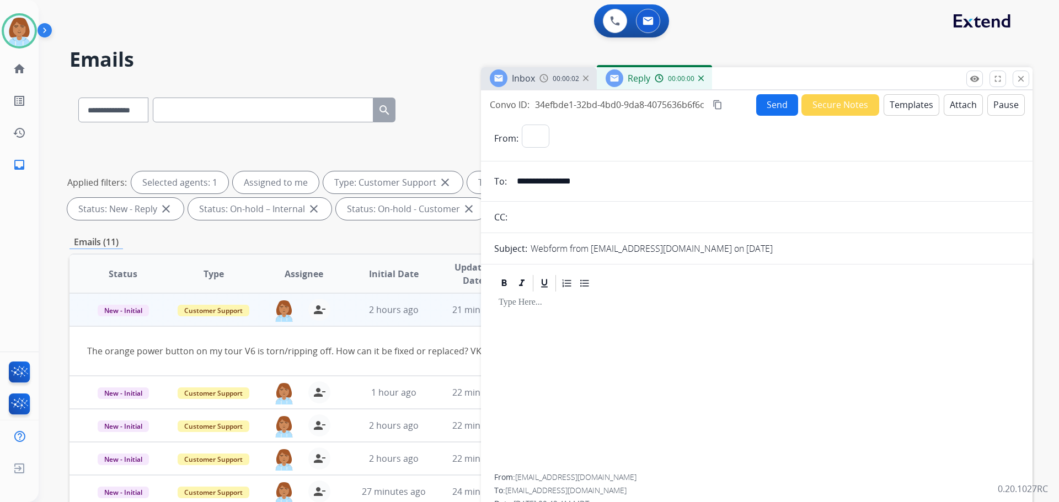
select select "**********"
click at [917, 113] on button "Templates" at bounding box center [911, 105] width 56 height 22
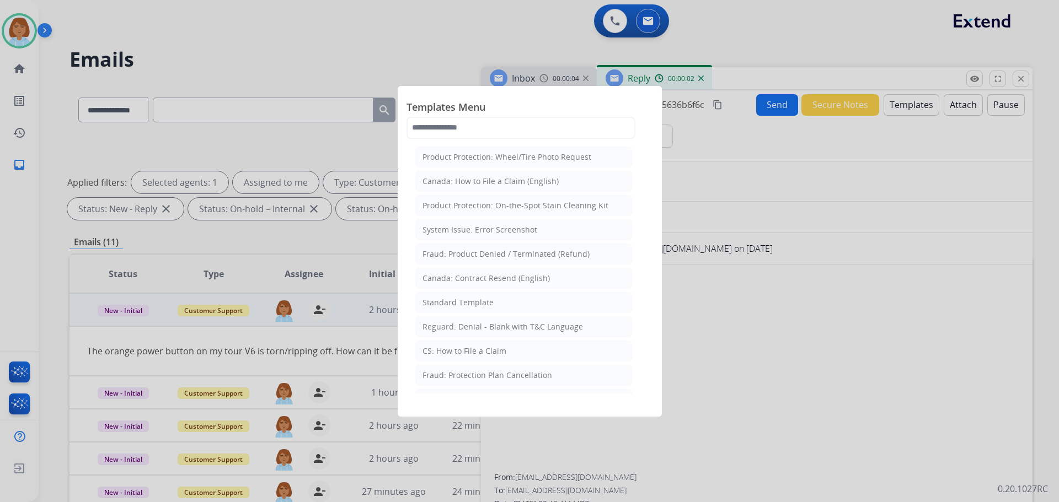
click at [465, 358] on li "CS: How to File a Claim" at bounding box center [523, 351] width 217 height 21
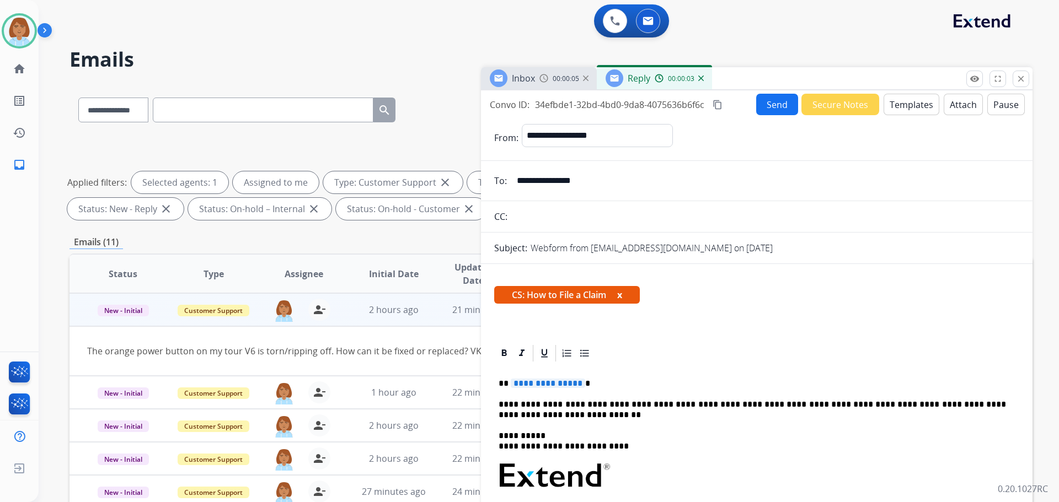
click at [601, 395] on div "**********" at bounding box center [756, 512] width 525 height 298
click at [601, 381] on p "**********" at bounding box center [752, 384] width 507 height 10
click at [788, 127] on div "**********" at bounding box center [770, 138] width 497 height 28
click at [557, 192] on form "**********" at bounding box center [756, 421] width 551 height 612
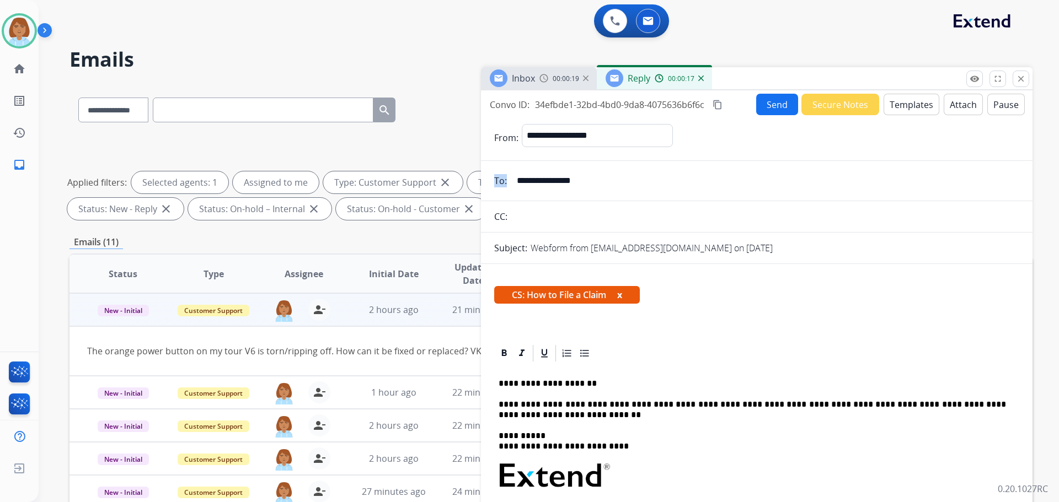
click at [557, 192] on form "**********" at bounding box center [756, 421] width 551 height 612
click at [907, 114] on button "Templates" at bounding box center [911, 105] width 56 height 22
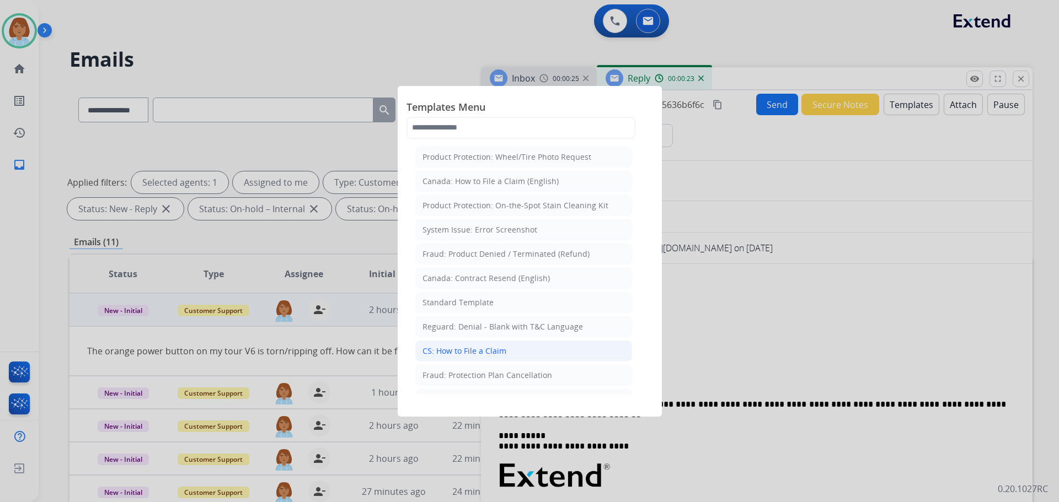
click at [540, 346] on li "CS: How to File a Claim" at bounding box center [523, 351] width 217 height 21
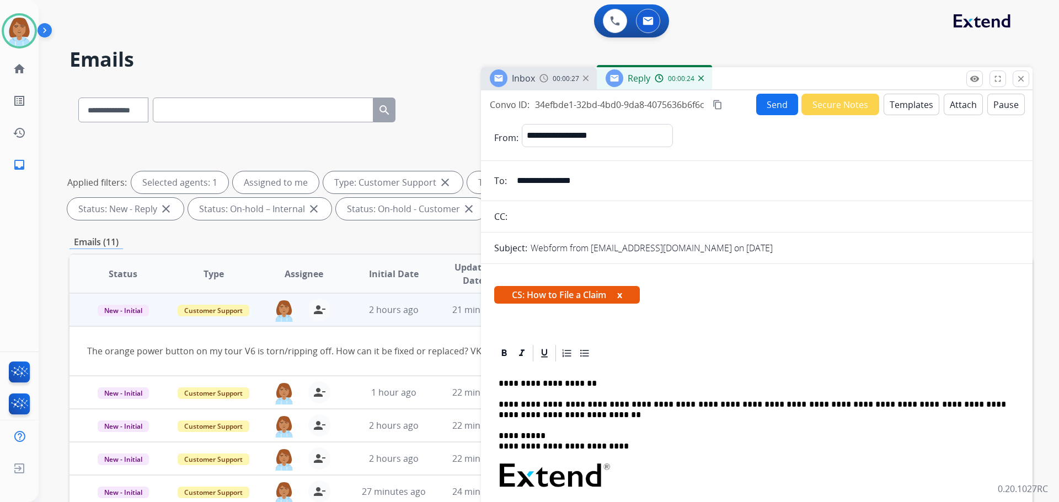
click at [933, 95] on div "Send Secure Notes Templates Attach Pause" at bounding box center [890, 105] width 269 height 22
click at [799, 94] on div "Send Secure Notes Templates Attach Pause" at bounding box center [890, 105] width 269 height 22
drag, startPoint x: 784, startPoint y: 103, endPoint x: 786, endPoint y: 110, distance: 7.2
click at [786, 110] on button "Send" at bounding box center [777, 105] width 42 height 22
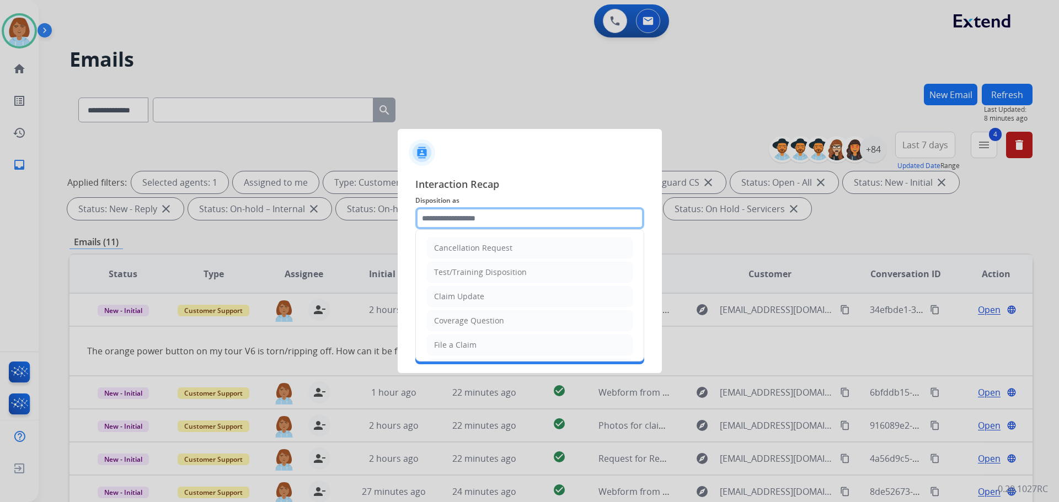
click at [527, 223] on input "text" at bounding box center [529, 218] width 229 height 22
click at [494, 341] on li "File a Claim" at bounding box center [530, 345] width 206 height 21
type input "**********"
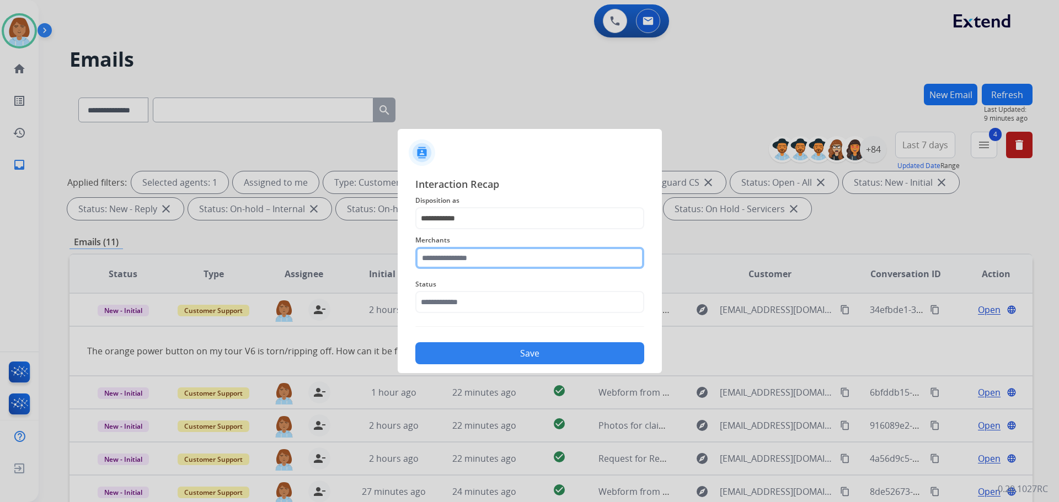
click at [491, 263] on input "text" at bounding box center [529, 258] width 229 height 22
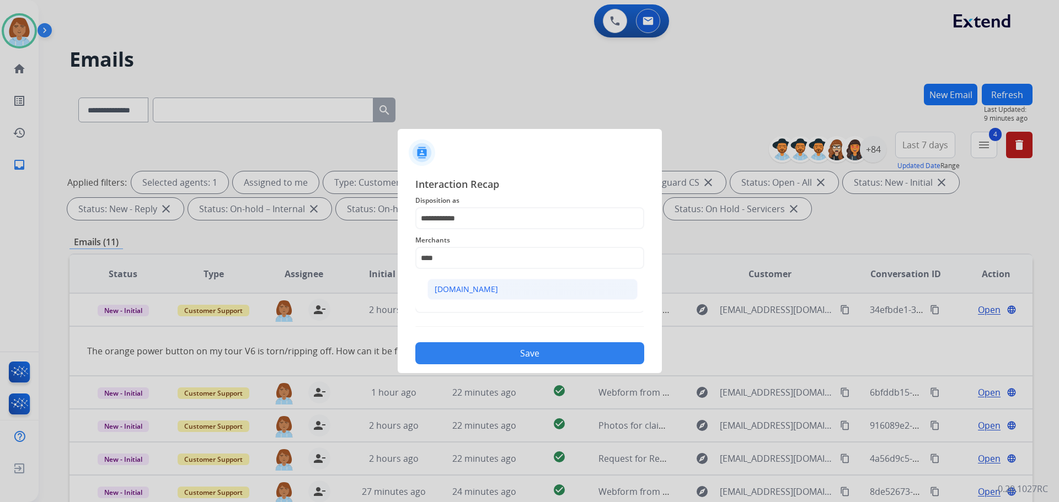
click at [540, 296] on li "[DOMAIN_NAME]" at bounding box center [532, 289] width 210 height 21
type input "**********"
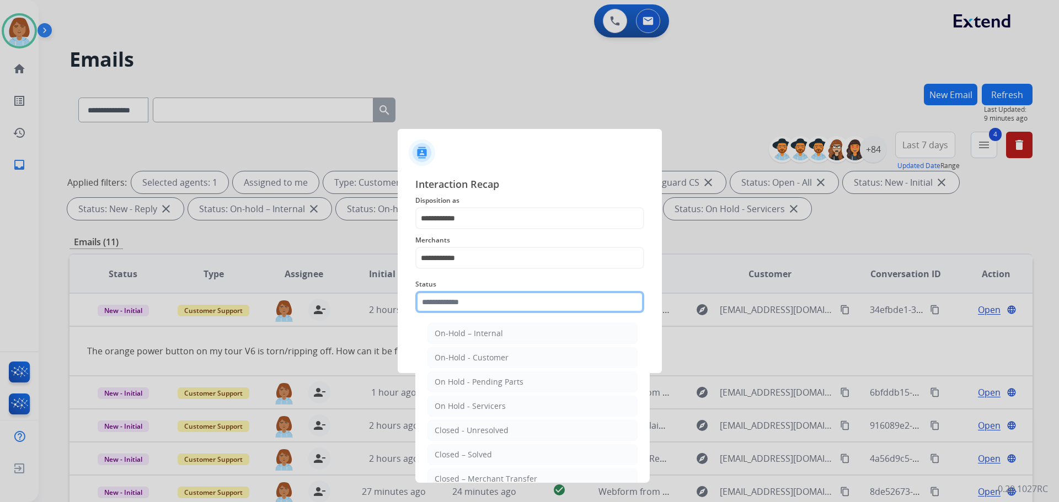
click at [534, 295] on input "text" at bounding box center [529, 302] width 229 height 22
click at [472, 459] on div "Closed – Solved" at bounding box center [463, 454] width 57 height 11
type input "**********"
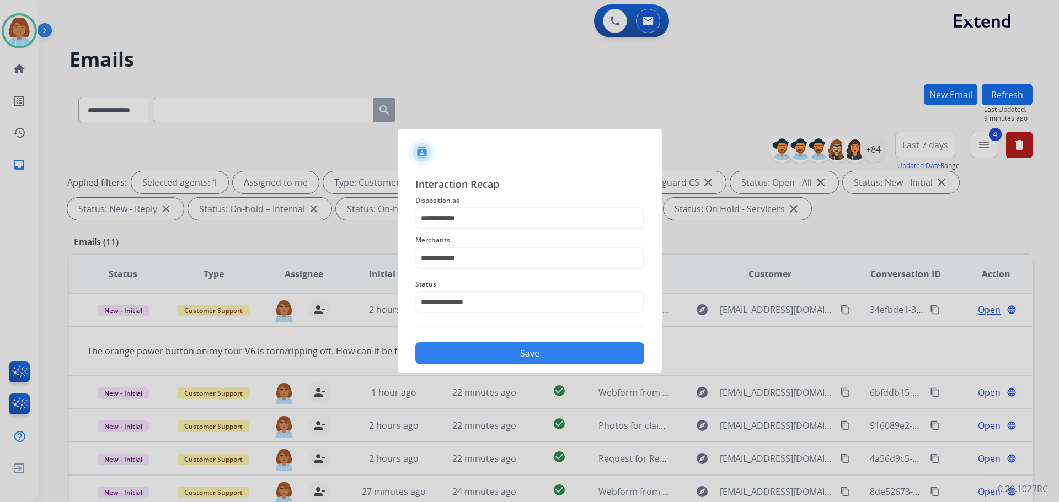
click at [598, 363] on button "Save" at bounding box center [529, 353] width 229 height 22
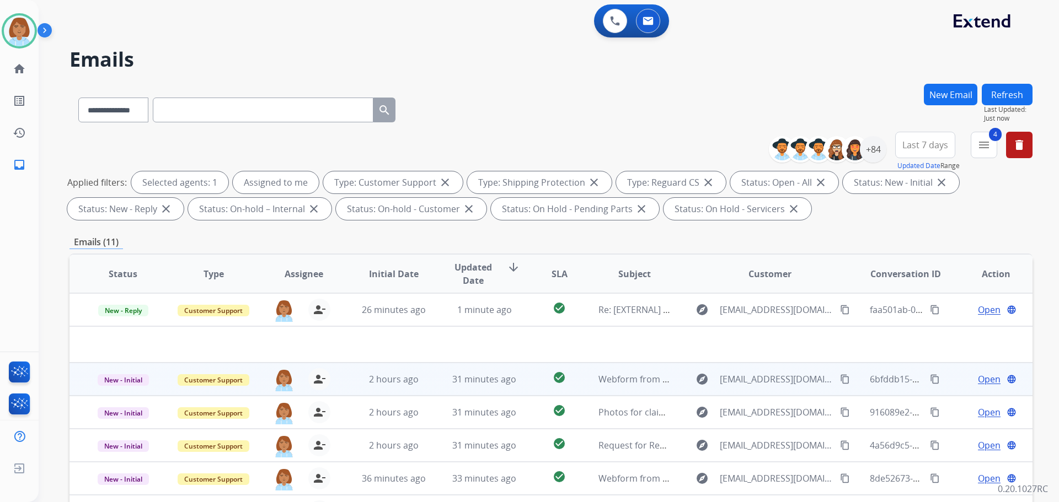
drag, startPoint x: 670, startPoint y: 312, endPoint x: 672, endPoint y: 339, distance: 27.1
click at [672, 326] on td "explore abed.suwaity@physiciansgroupinc.com content_copy" at bounding box center [761, 309] width 180 height 33
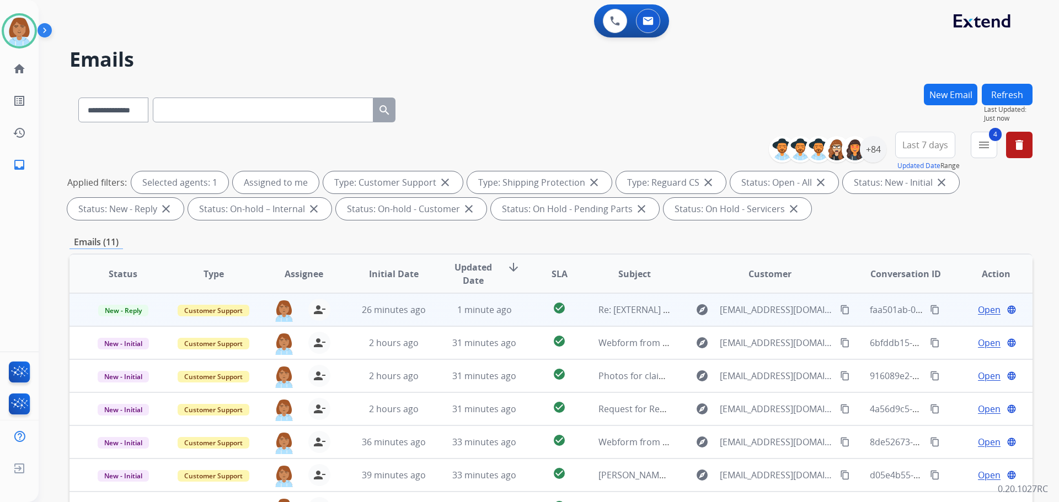
click at [533, 313] on td "check_circle" at bounding box center [551, 309] width 60 height 33
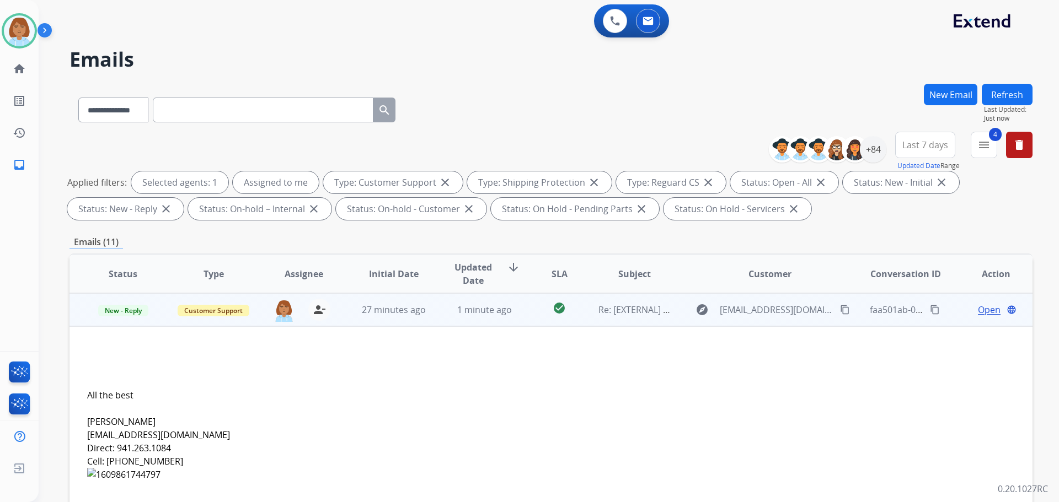
click at [987, 309] on span "Open" at bounding box center [989, 309] width 23 height 13
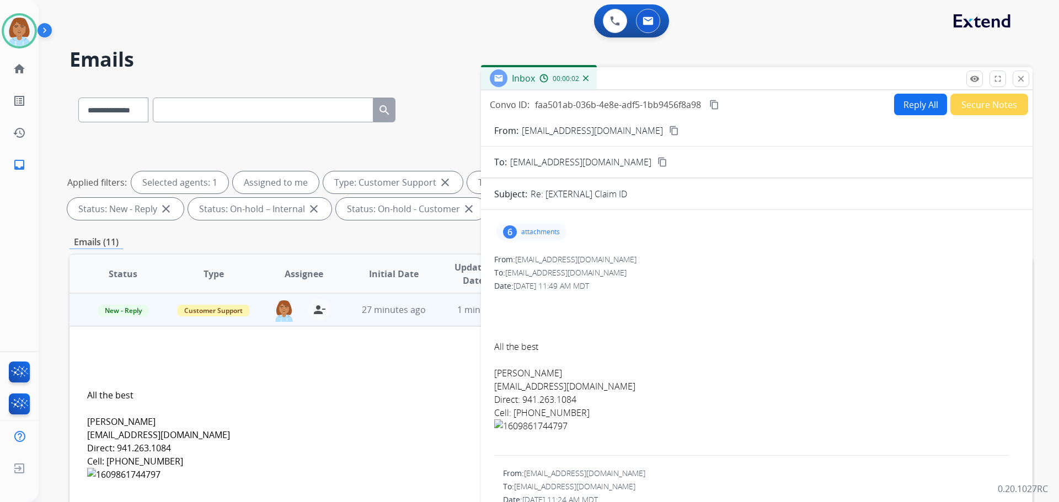
click at [530, 235] on p "attachments" at bounding box center [540, 232] width 39 height 9
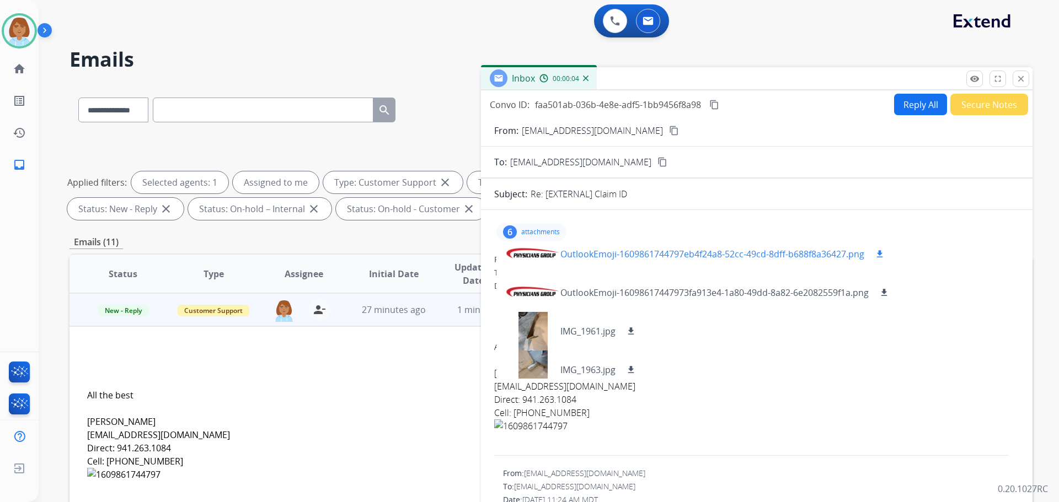
scroll to position [94, 0]
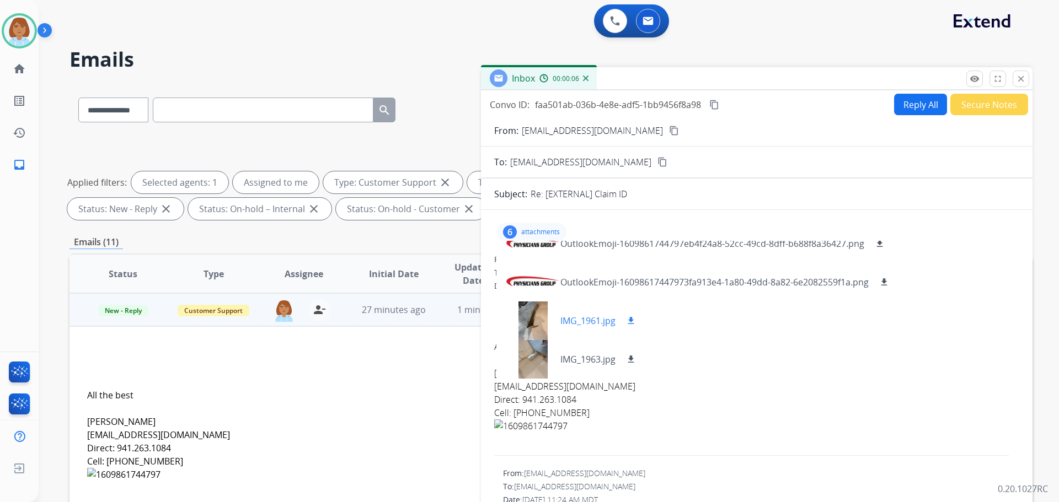
click at [541, 320] on div at bounding box center [532, 321] width 55 height 39
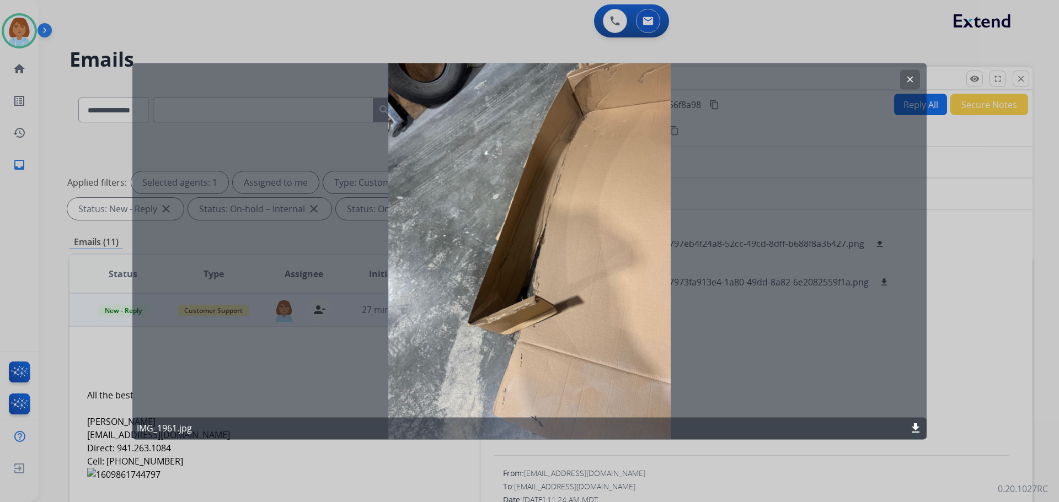
click at [905, 90] on div "clear IMG_1961.jpg download" at bounding box center [529, 251] width 794 height 377
click at [904, 75] on button "clear" at bounding box center [910, 79] width 20 height 20
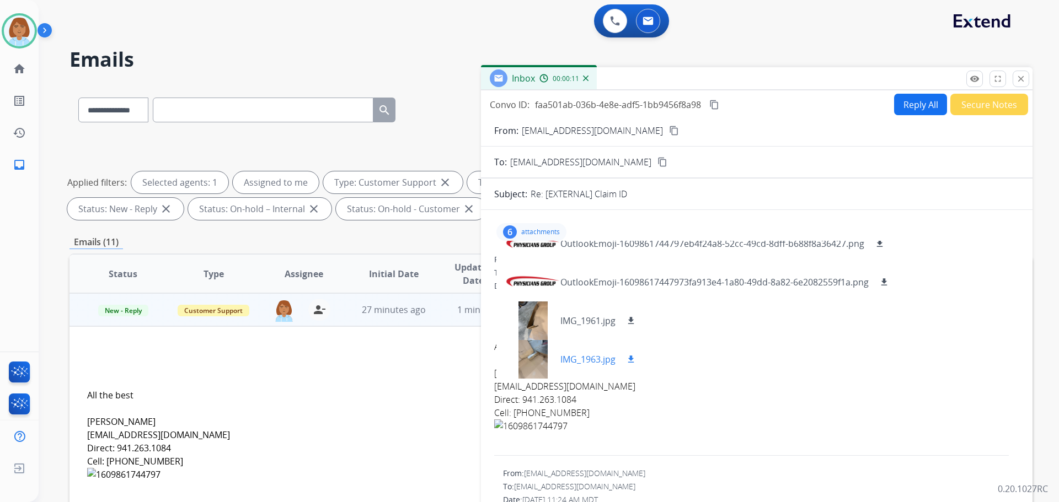
click at [517, 377] on div at bounding box center [532, 359] width 55 height 39
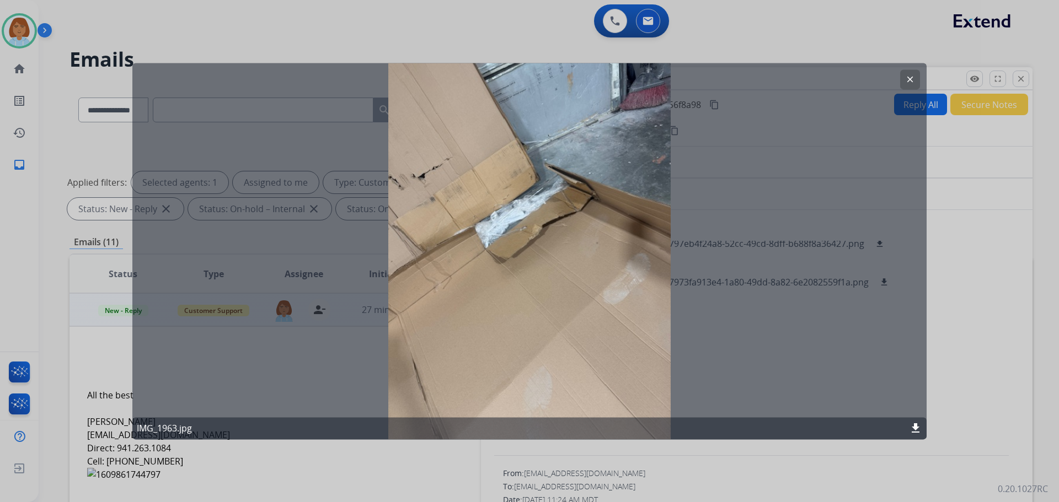
click at [913, 432] on mat-icon "download" at bounding box center [915, 428] width 13 height 13
click at [956, 408] on div at bounding box center [529, 251] width 1059 height 502
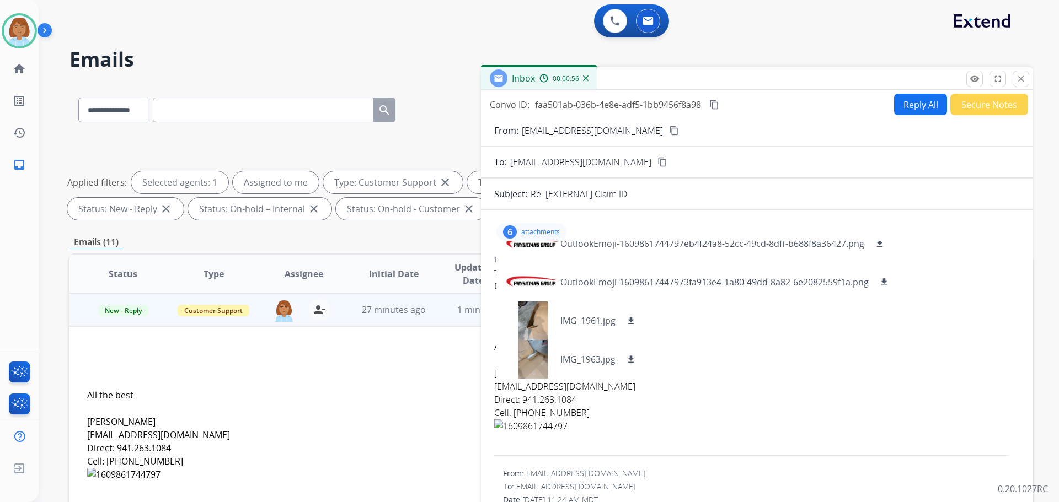
click at [679, 132] on mat-icon "content_copy" at bounding box center [674, 131] width 10 height 10
click at [634, 320] on mat-icon "download" at bounding box center [631, 321] width 10 height 10
click at [679, 129] on mat-icon "content_copy" at bounding box center [674, 131] width 10 height 10
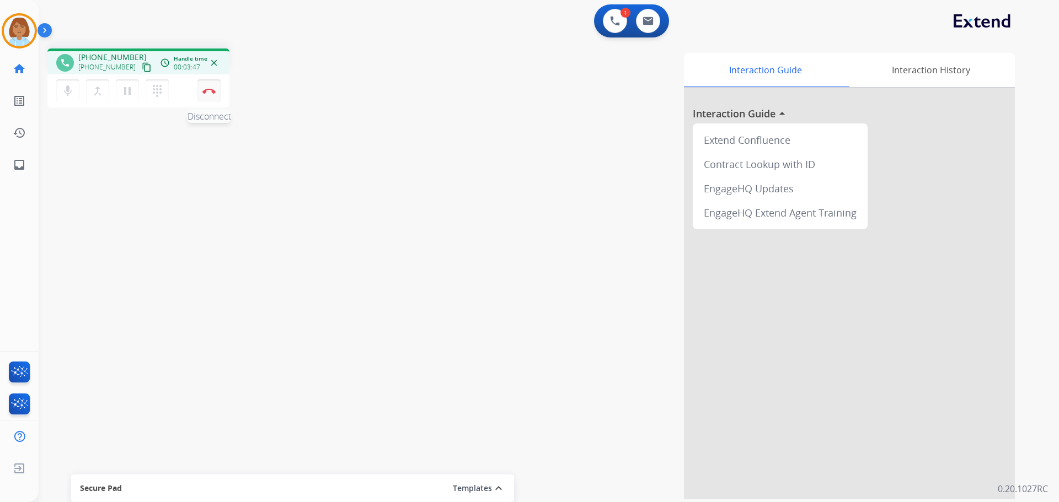
click at [215, 90] on img at bounding box center [208, 91] width 13 height 6
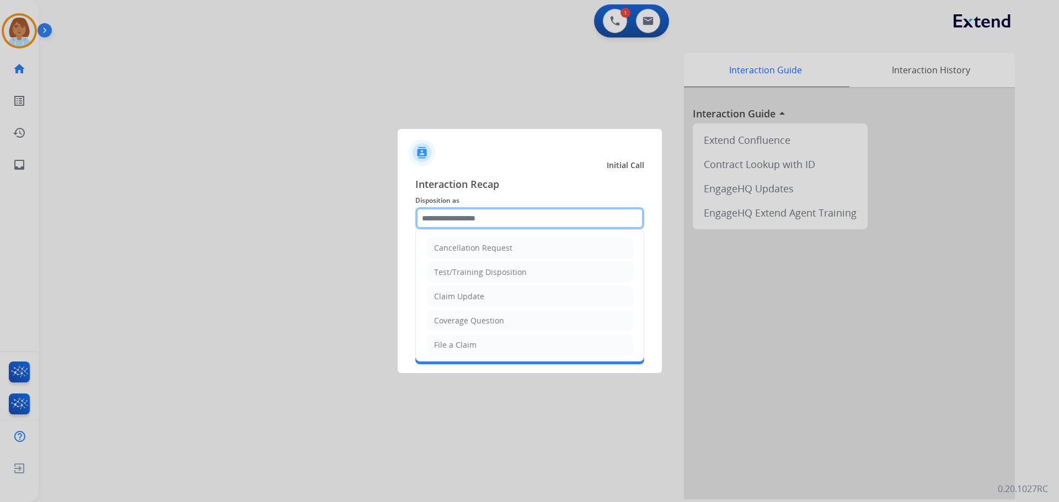
click at [462, 211] on input "text" at bounding box center [529, 218] width 229 height 22
click at [474, 318] on div "Coverage Question" at bounding box center [469, 320] width 70 height 11
type input "**********"
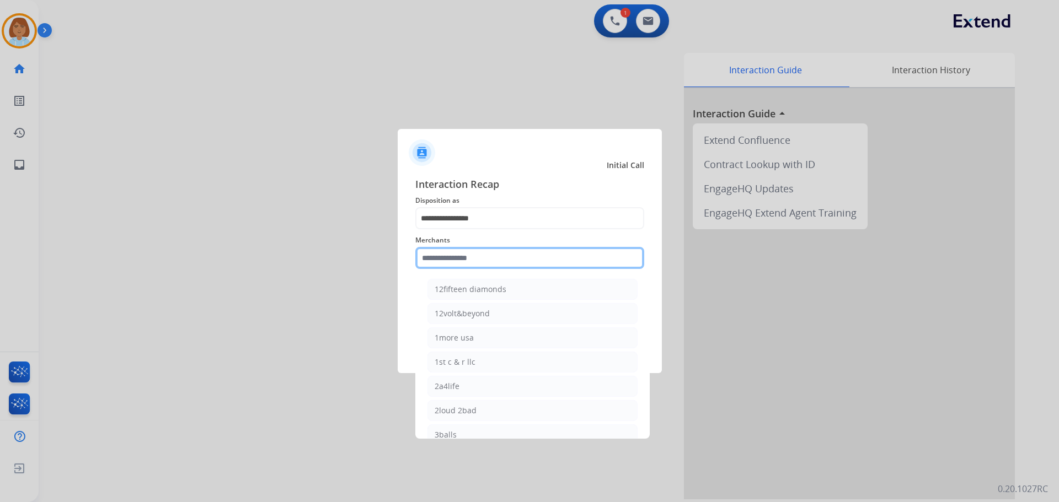
click at [468, 259] on input "text" at bounding box center [529, 258] width 229 height 22
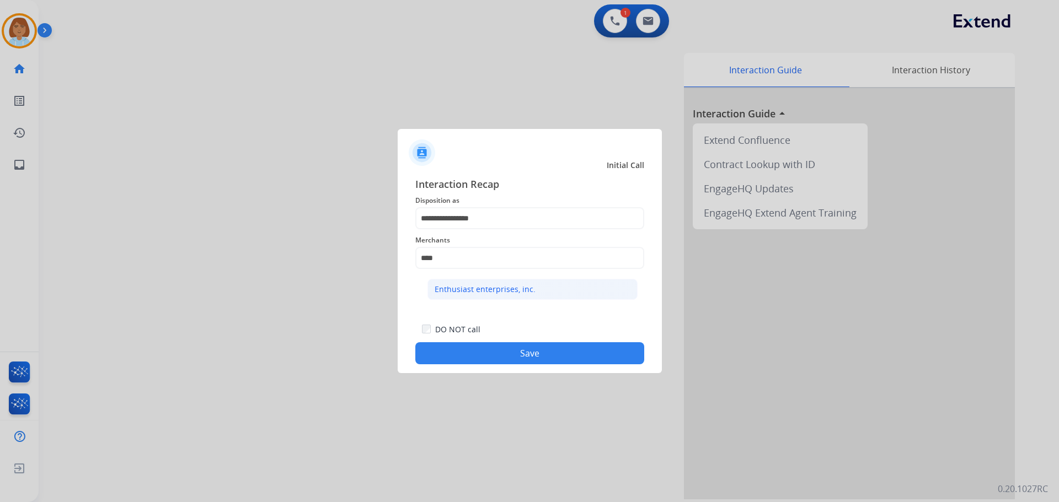
click at [480, 283] on li "Enthusiast enterprises, inc." at bounding box center [532, 289] width 210 height 21
type input "**********"
click at [494, 353] on button "Save" at bounding box center [529, 353] width 229 height 22
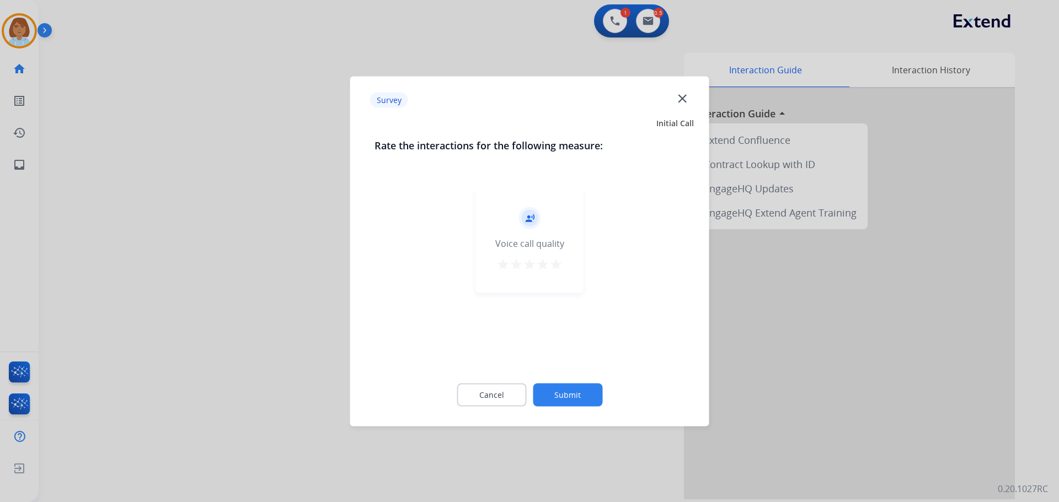
click at [573, 393] on button "Submit" at bounding box center [567, 394] width 69 height 23
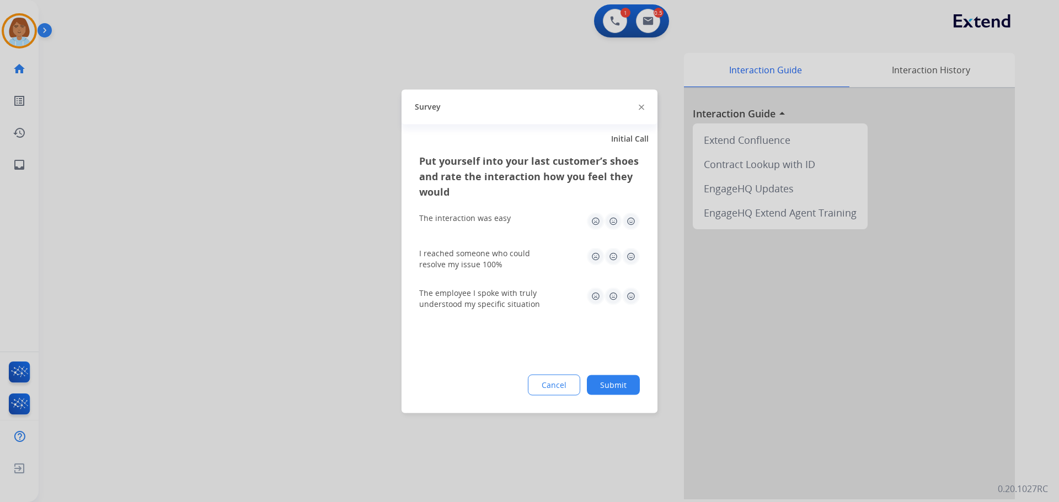
click at [628, 388] on button "Submit" at bounding box center [613, 385] width 53 height 20
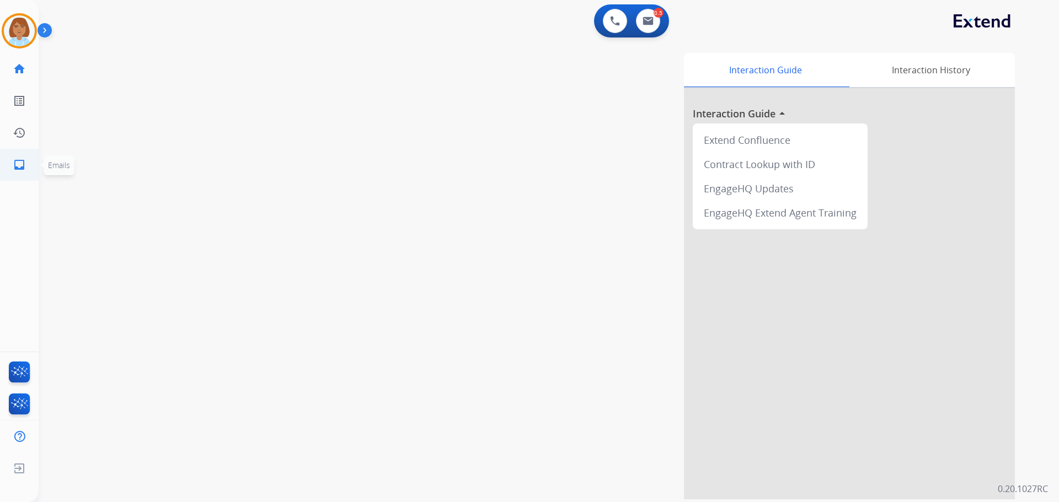
click at [8, 167] on link "inbox Emails" at bounding box center [19, 164] width 31 height 31
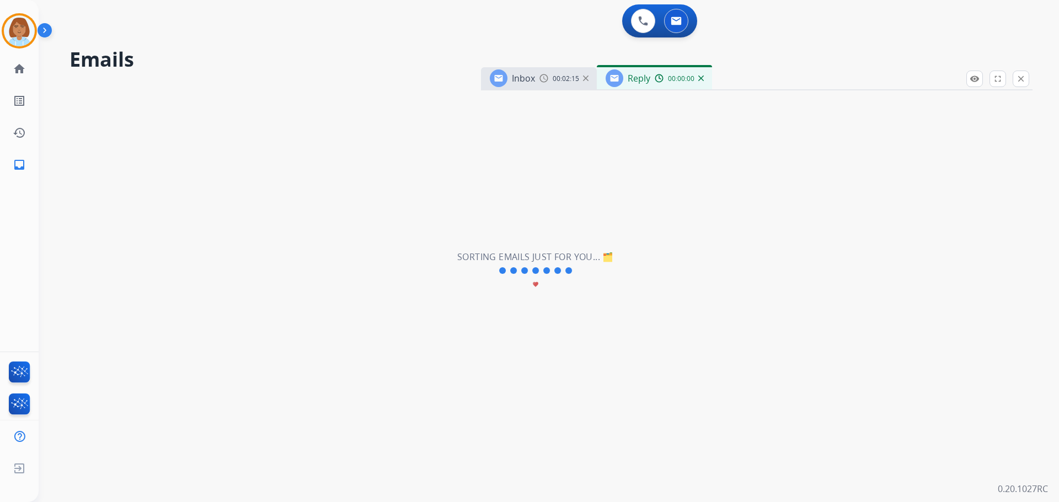
select select "**********"
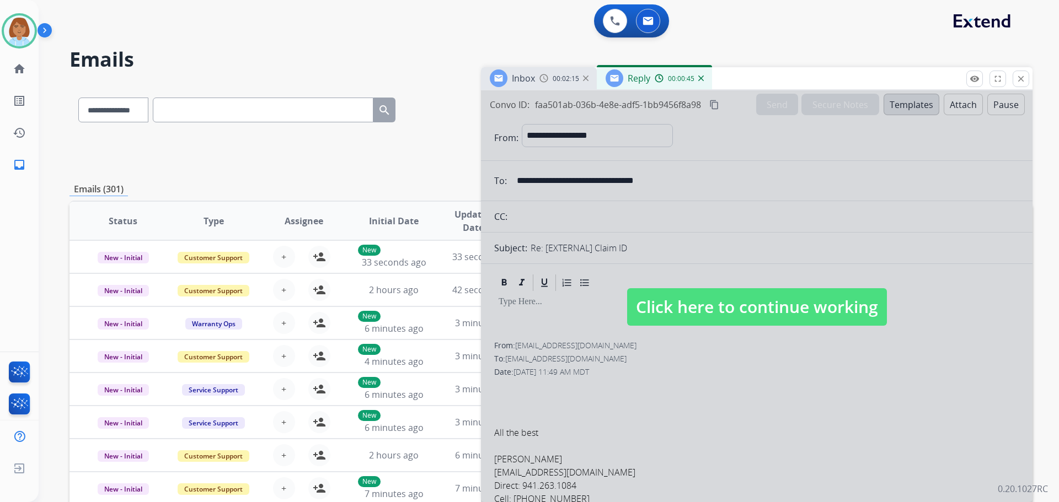
click at [719, 288] on div at bounding box center [756, 296] width 551 height 412
select select
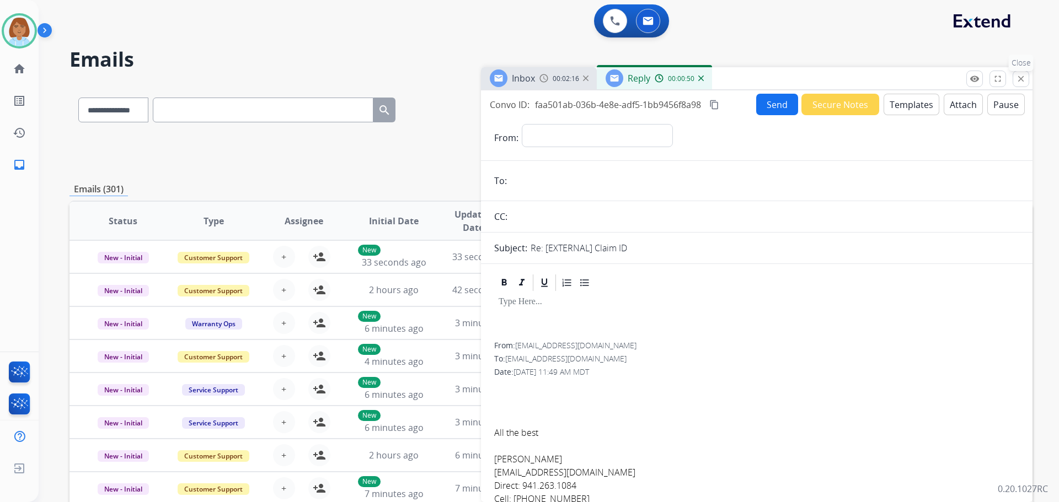
click at [1026, 82] on button "close Close" at bounding box center [1020, 79] width 17 height 17
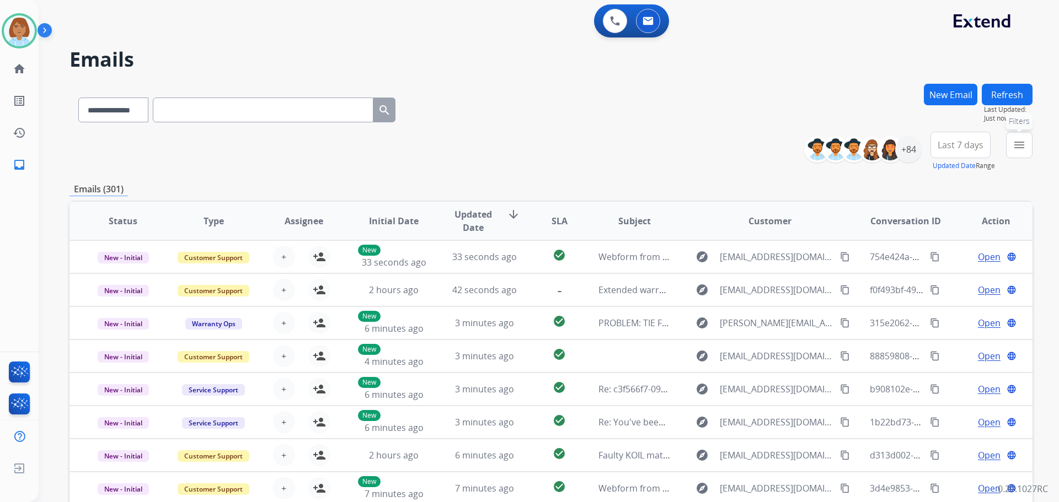
drag, startPoint x: 1014, startPoint y: 143, endPoint x: 1004, endPoint y: 167, distance: 25.4
click at [1014, 144] on mat-icon "menu" at bounding box center [1018, 144] width 13 height 13
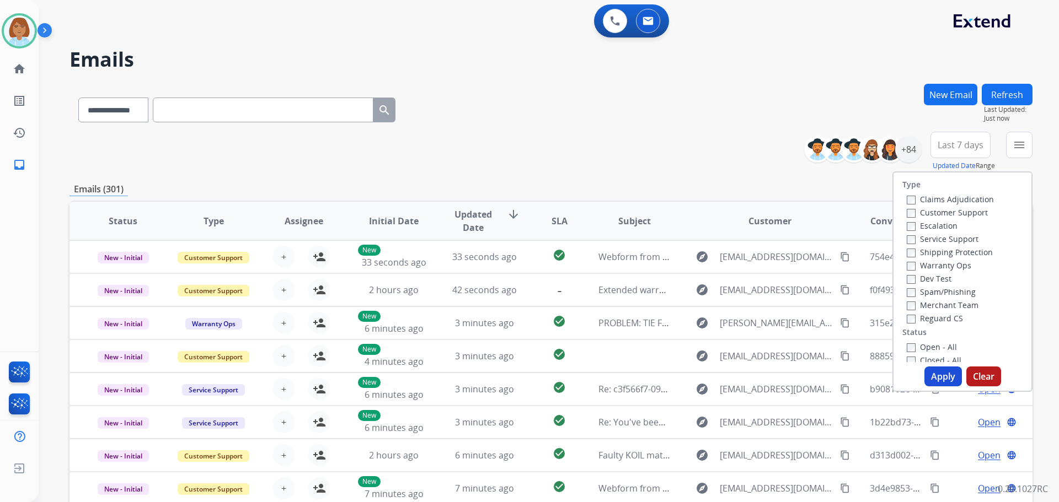
click at [957, 217] on label "Customer Support" at bounding box center [947, 212] width 81 height 10
drag, startPoint x: 956, startPoint y: 253, endPoint x: 952, endPoint y: 274, distance: 20.8
click at [956, 258] on div "Shipping Protection" at bounding box center [950, 251] width 87 height 13
drag, startPoint x: 941, startPoint y: 317, endPoint x: 940, endPoint y: 324, distance: 7.9
click at [940, 324] on div "Reguard CS" at bounding box center [950, 318] width 87 height 13
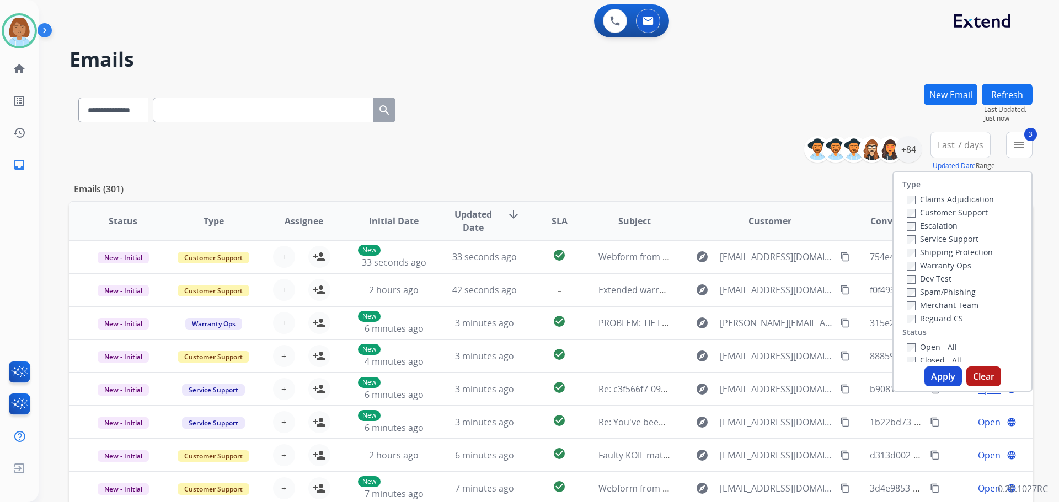
click at [907, 342] on div "Open - All" at bounding box center [965, 346] width 116 height 13
click at [935, 379] on button "Apply" at bounding box center [942, 377] width 37 height 20
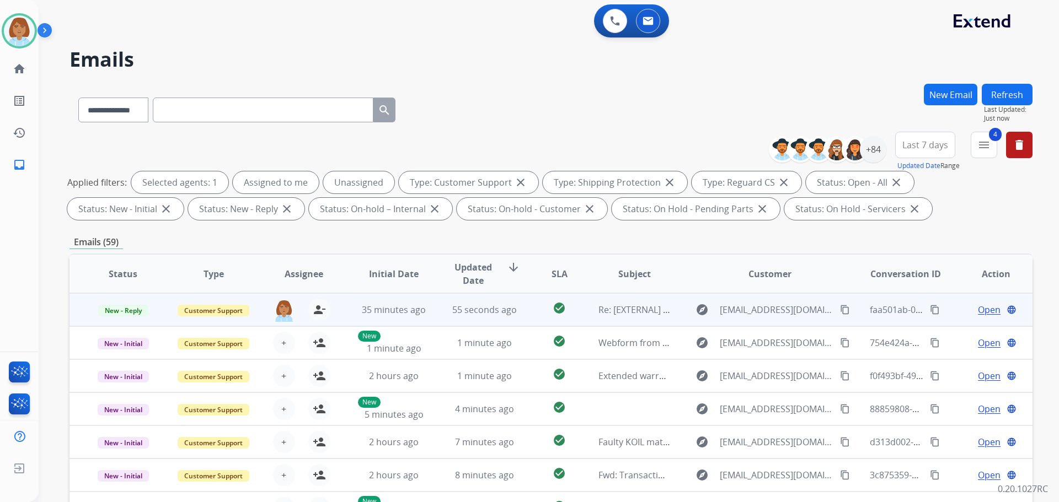
click at [978, 308] on span "Open" at bounding box center [989, 309] width 23 height 13
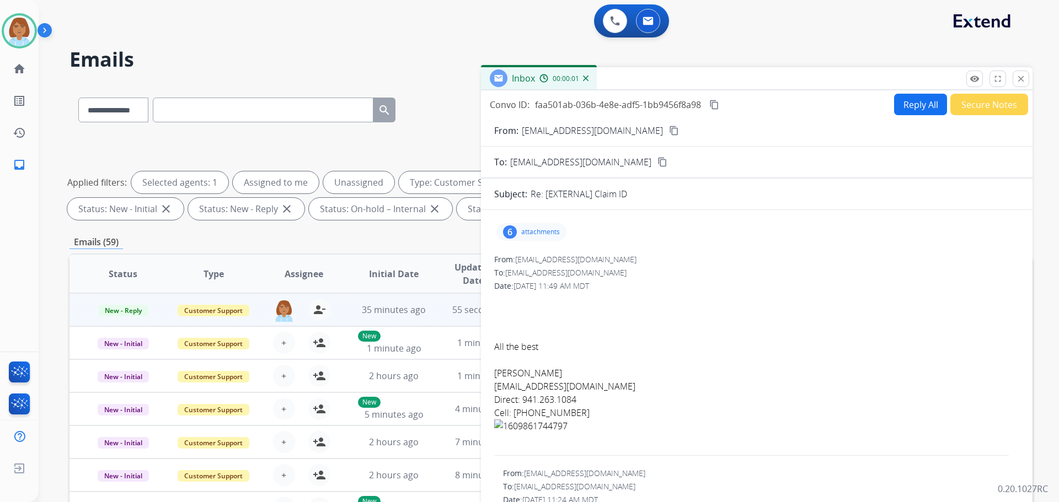
click at [922, 101] on button "Reply All" at bounding box center [920, 105] width 53 height 22
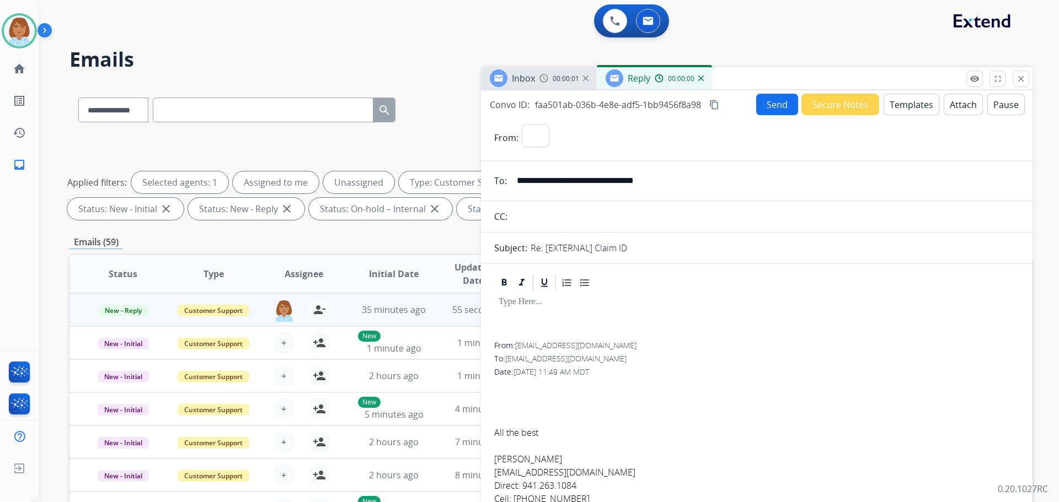
select select "**********"
drag, startPoint x: 912, startPoint y: 101, endPoint x: 925, endPoint y: 111, distance: 16.5
click at [925, 111] on button "Templates" at bounding box center [911, 105] width 56 height 22
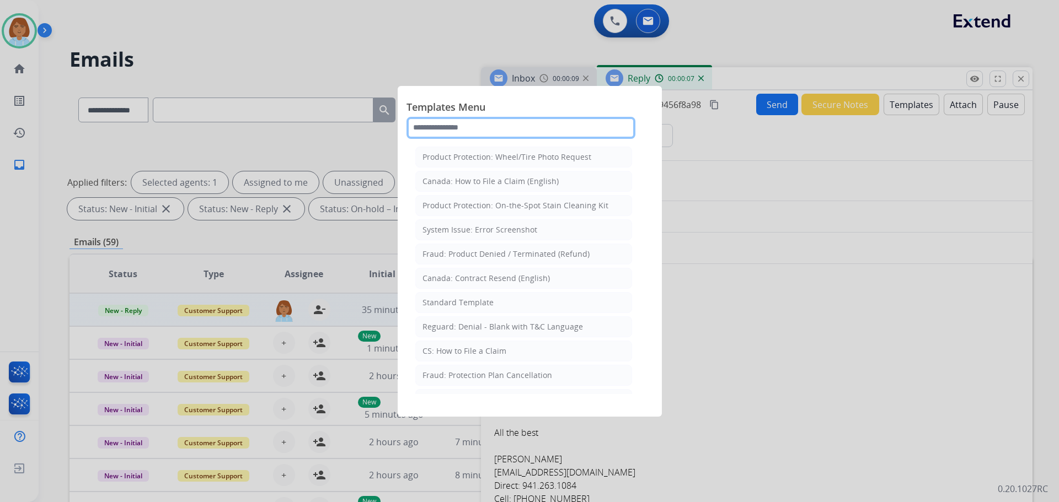
click at [486, 127] on input "text" at bounding box center [520, 128] width 229 height 22
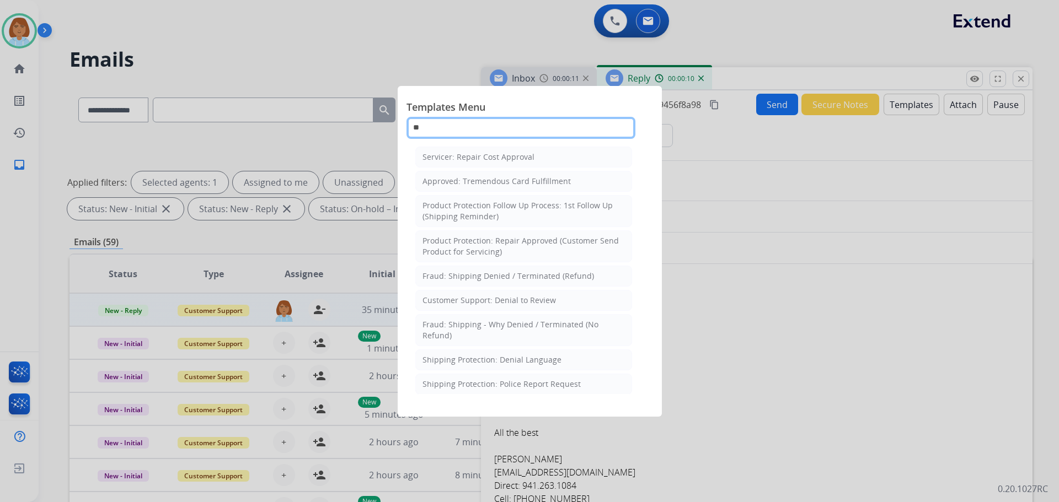
type input "*"
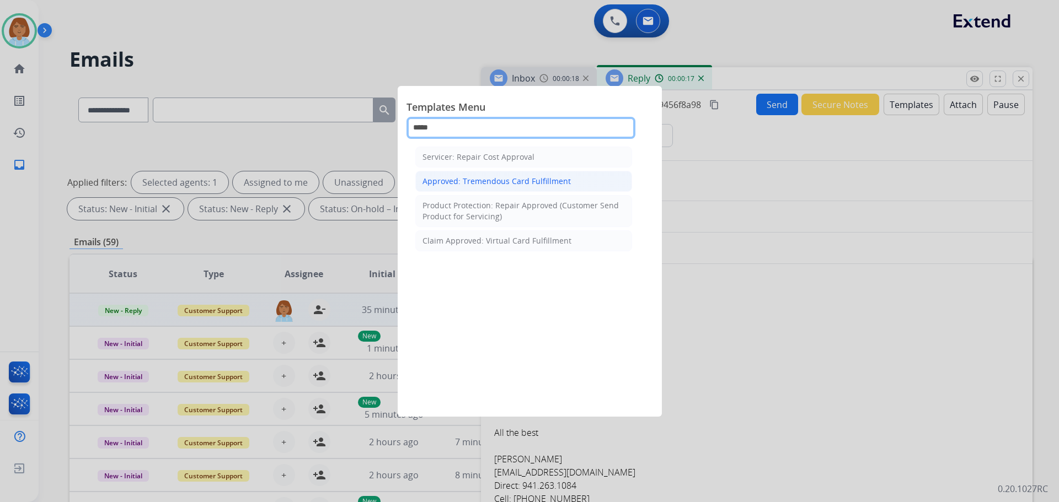
type input "*****"
click at [553, 187] on li "Approved: Tremendous Card Fulfillment" at bounding box center [523, 181] width 217 height 21
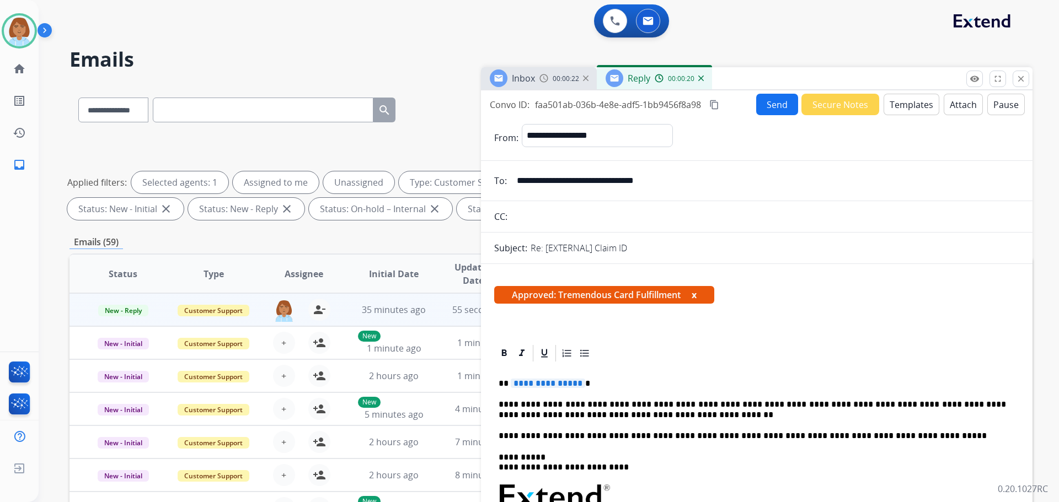
click at [577, 385] on span "**********" at bounding box center [548, 383] width 74 height 9
click at [577, 381] on span "**********" at bounding box center [548, 383] width 74 height 9
click at [764, 100] on button "Send" at bounding box center [777, 105] width 42 height 22
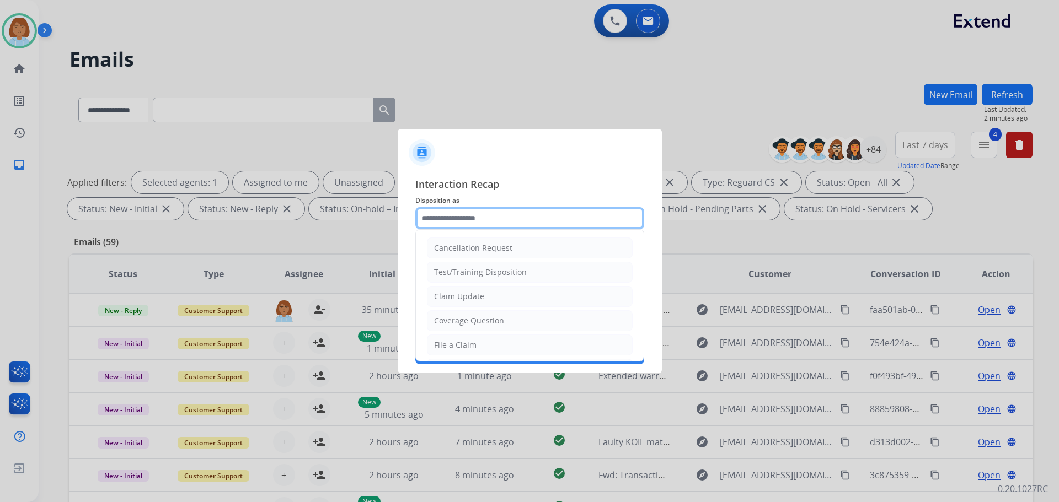
click at [458, 222] on input "text" at bounding box center [529, 218] width 229 height 22
click at [507, 304] on li "Claim Update" at bounding box center [530, 296] width 206 height 21
type input "**********"
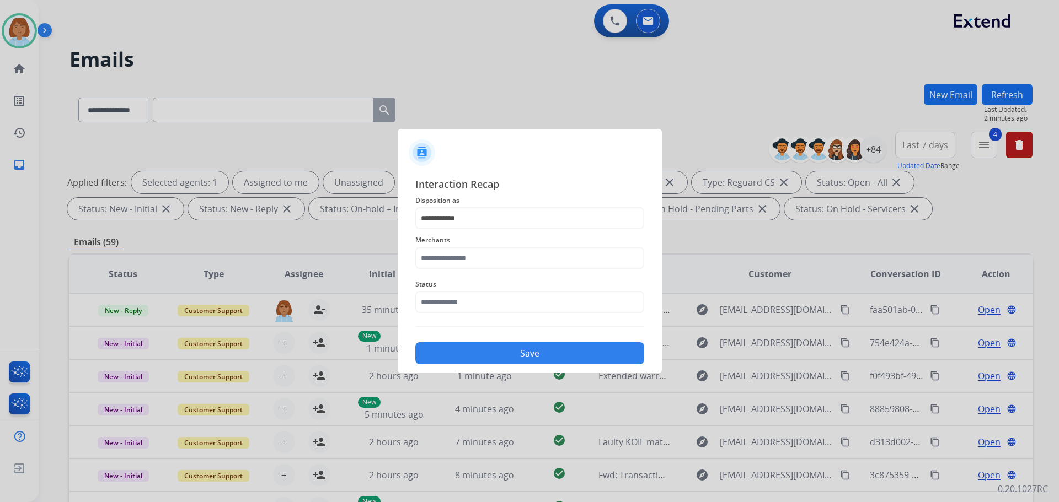
click at [480, 270] on div "Merchants" at bounding box center [529, 251] width 229 height 44
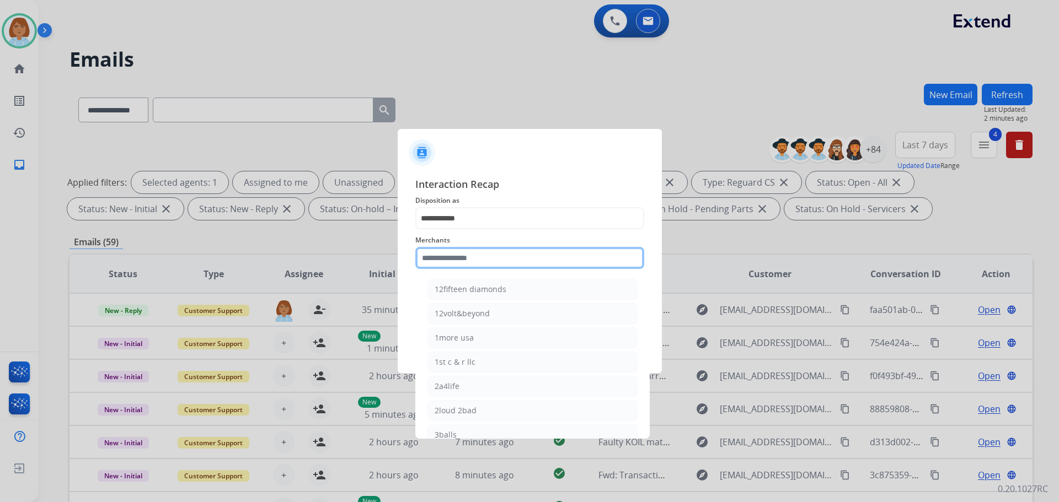
click at [491, 258] on input "text" at bounding box center [529, 258] width 229 height 22
click at [490, 341] on li "[DOMAIN_NAME]" at bounding box center [532, 338] width 210 height 21
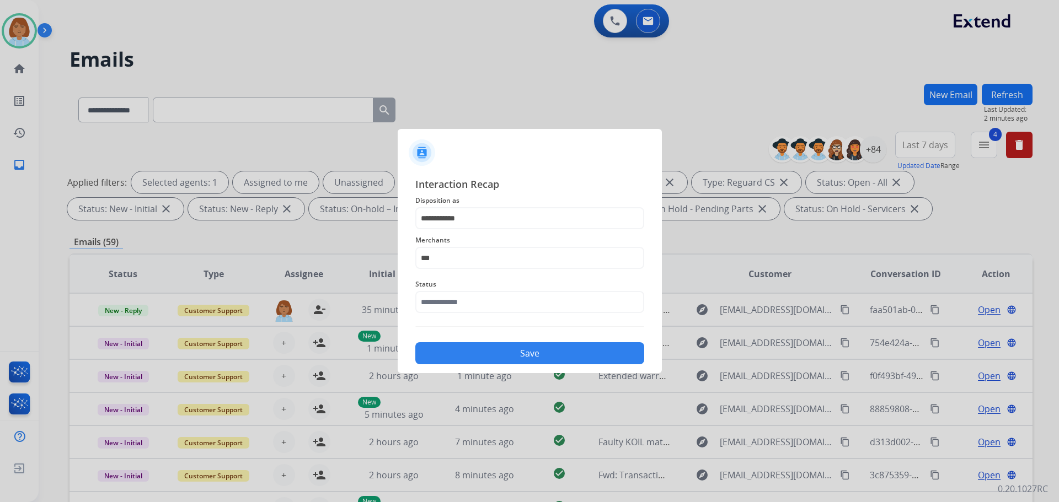
type input "**********"
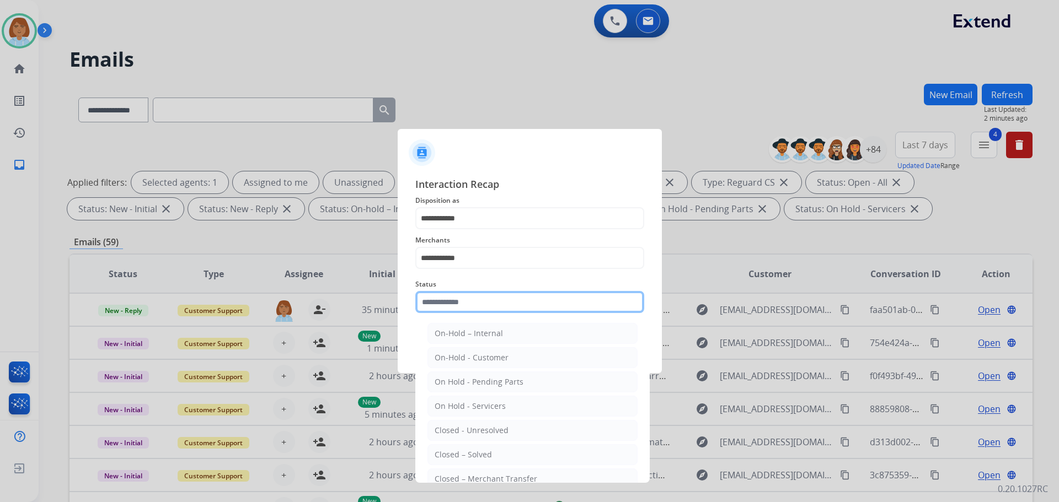
click at [476, 293] on input "text" at bounding box center [529, 302] width 229 height 22
click at [501, 456] on li "Closed – Solved" at bounding box center [532, 454] width 210 height 21
type input "**********"
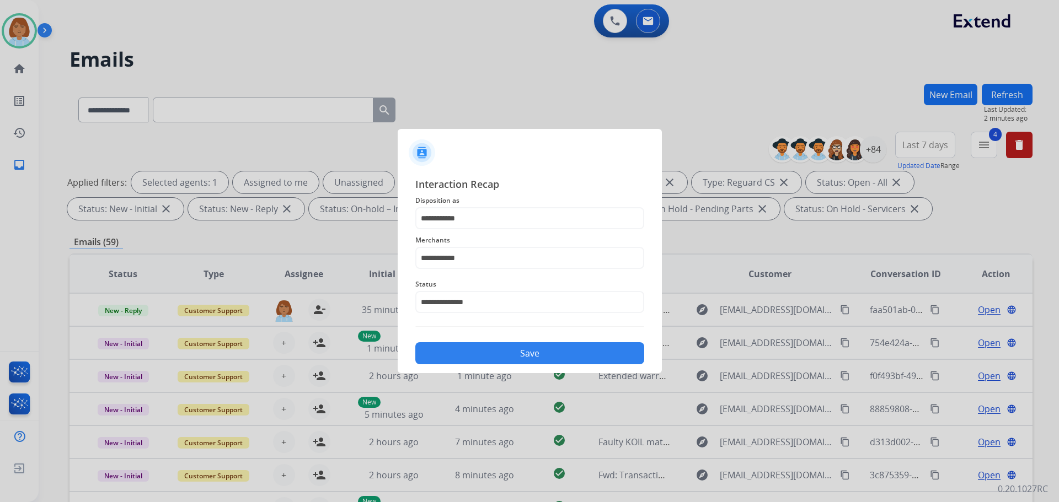
click at [546, 352] on button "Save" at bounding box center [529, 353] width 229 height 22
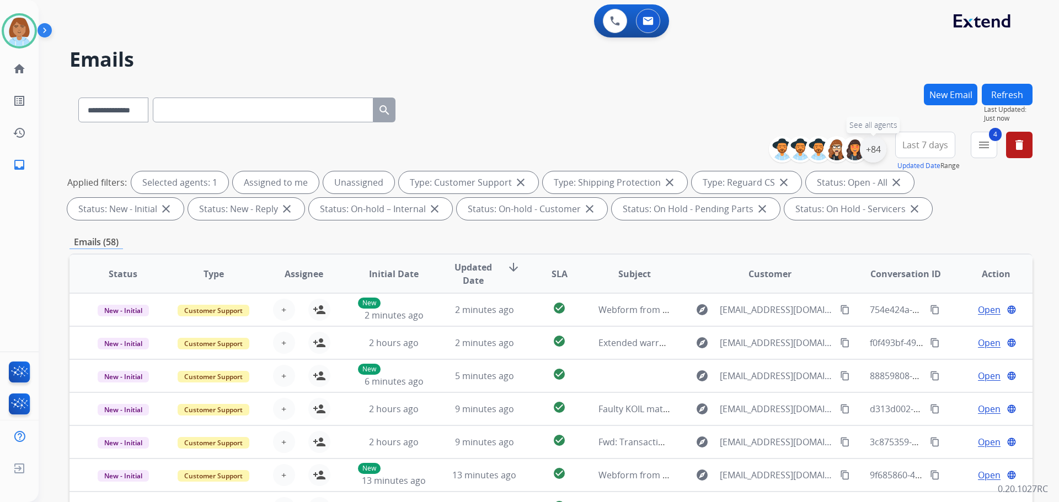
click at [866, 152] on div "+84" at bounding box center [873, 149] width 26 height 26
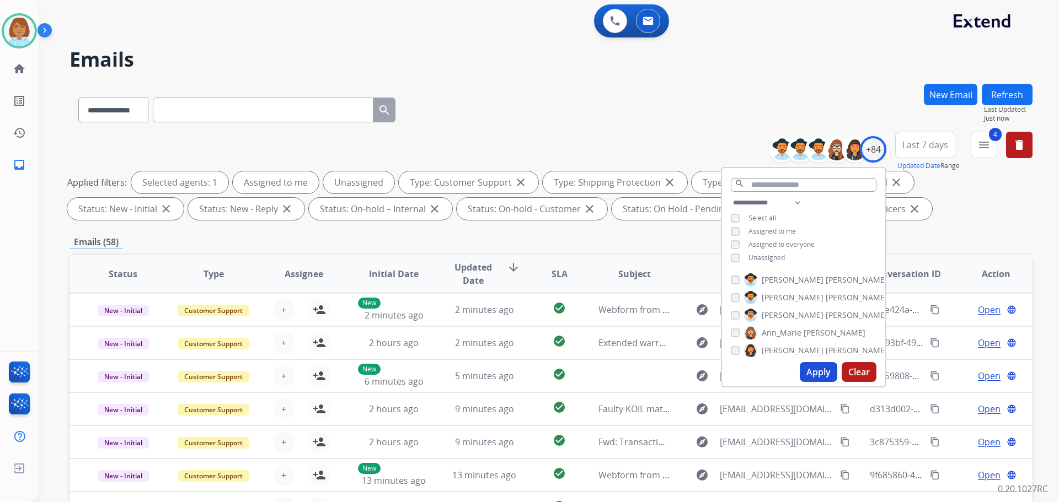
drag, startPoint x: 769, startPoint y: 254, endPoint x: 744, endPoint y: 265, distance: 27.2
click at [763, 256] on span "Unassigned" at bounding box center [766, 257] width 36 height 9
click at [819, 371] on button "Apply" at bounding box center [818, 372] width 37 height 20
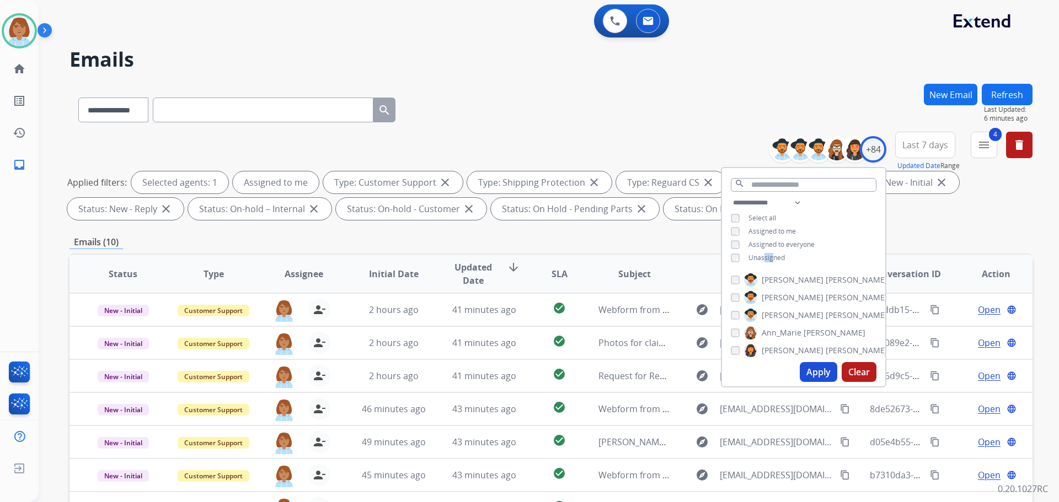
click at [810, 376] on button "Apply" at bounding box center [818, 372] width 37 height 20
click at [22, 19] on img at bounding box center [19, 30] width 31 height 31
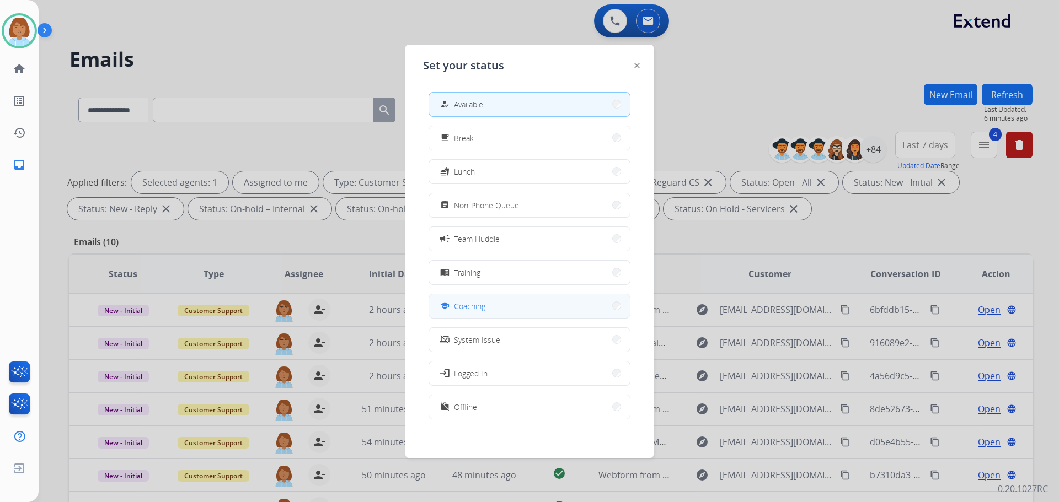
click at [517, 304] on button "school Coaching" at bounding box center [529, 306] width 201 height 24
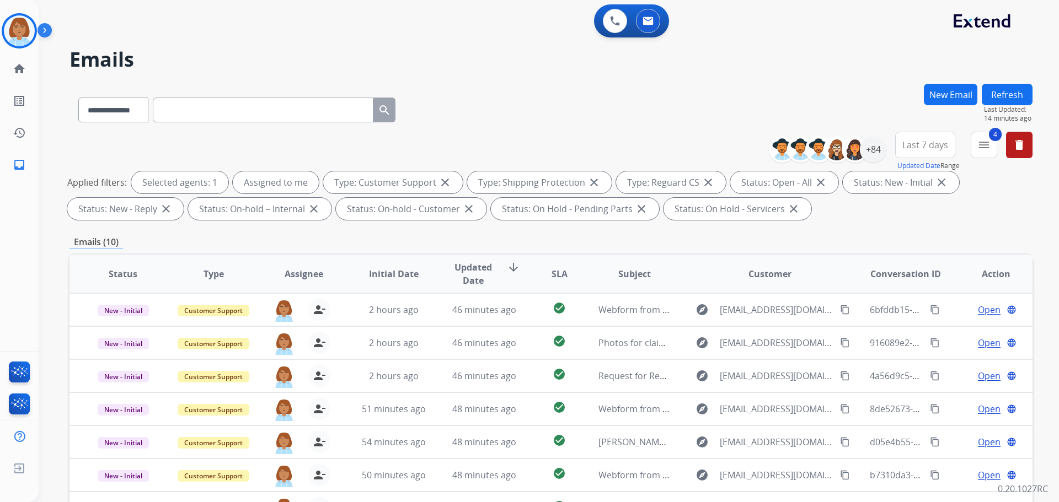
select select "**********"
click at [24, 30] on img at bounding box center [19, 30] width 31 height 31
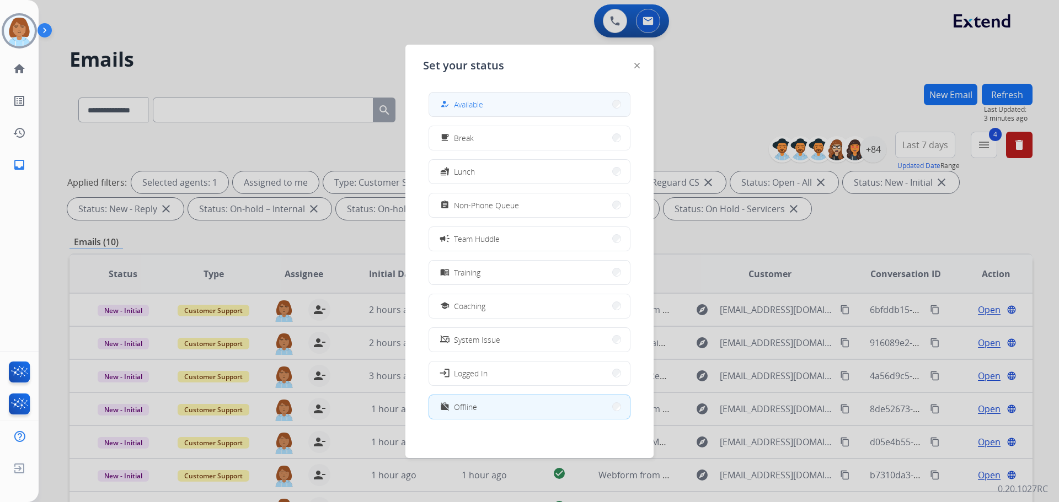
drag, startPoint x: 428, startPoint y: 94, endPoint x: 488, endPoint y: 108, distance: 61.7
click at [431, 94] on div "how_to_reg Available free_breakfast Break fastfood Lunch assignment Non-Phone Q…" at bounding box center [529, 256] width 213 height 347
click at [486, 108] on button "how_to_reg Available" at bounding box center [529, 105] width 201 height 24
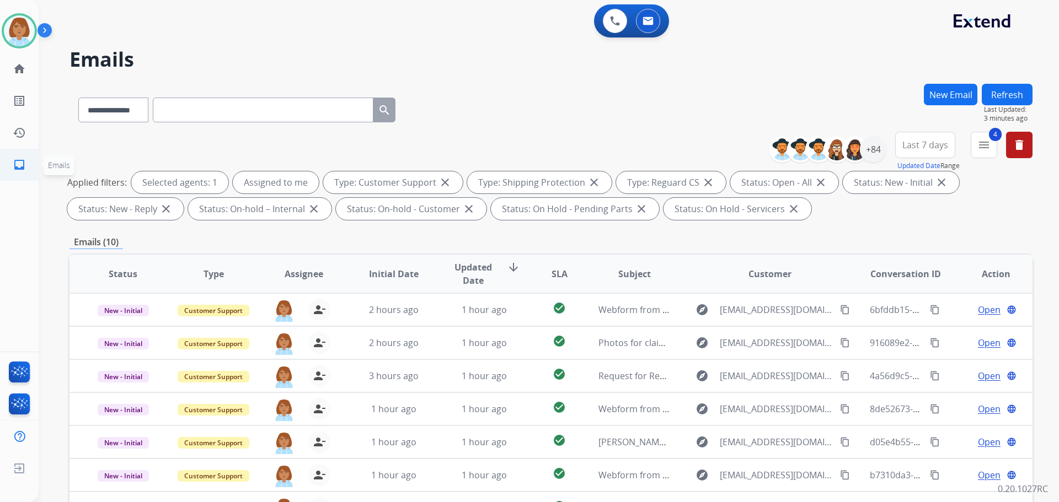
click at [28, 162] on link "inbox Emails" at bounding box center [19, 164] width 31 height 31
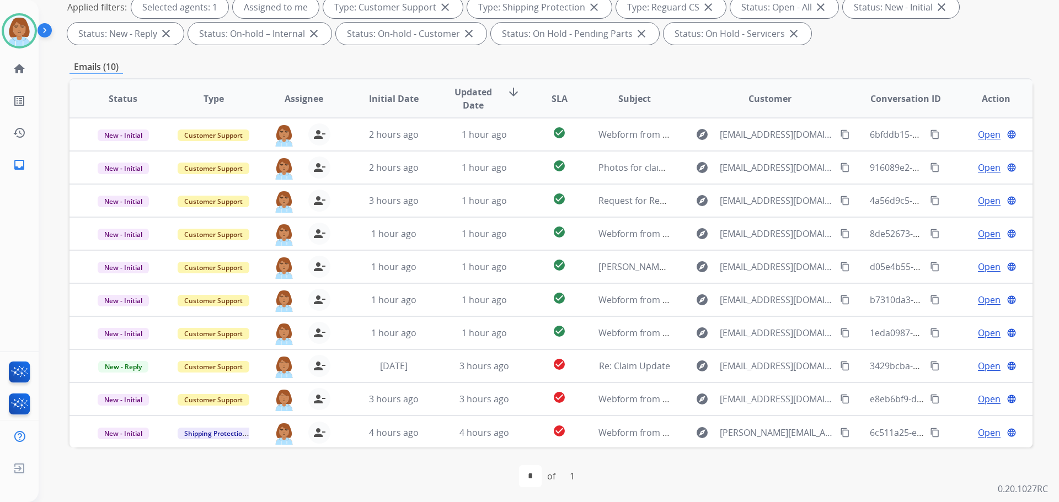
scroll to position [178, 0]
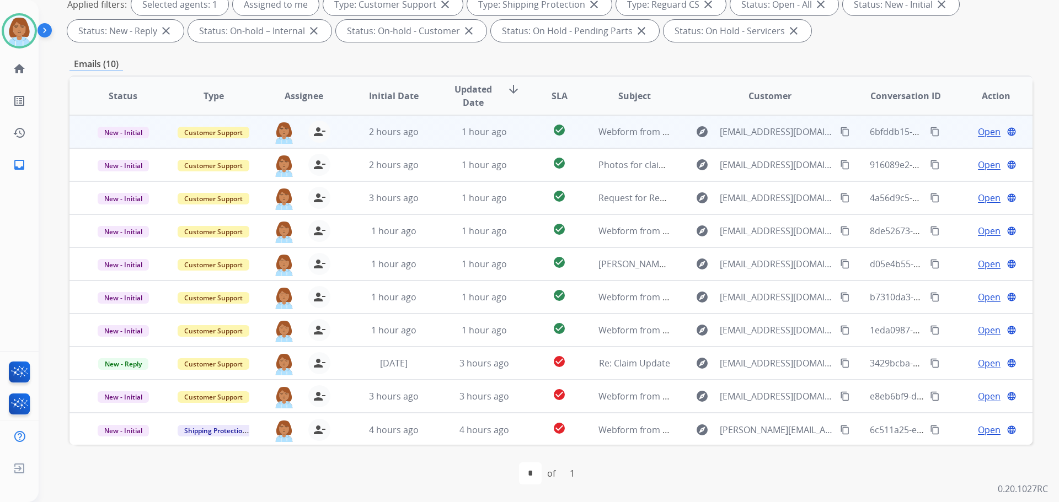
click at [521, 133] on td "check_circle" at bounding box center [551, 131] width 60 height 33
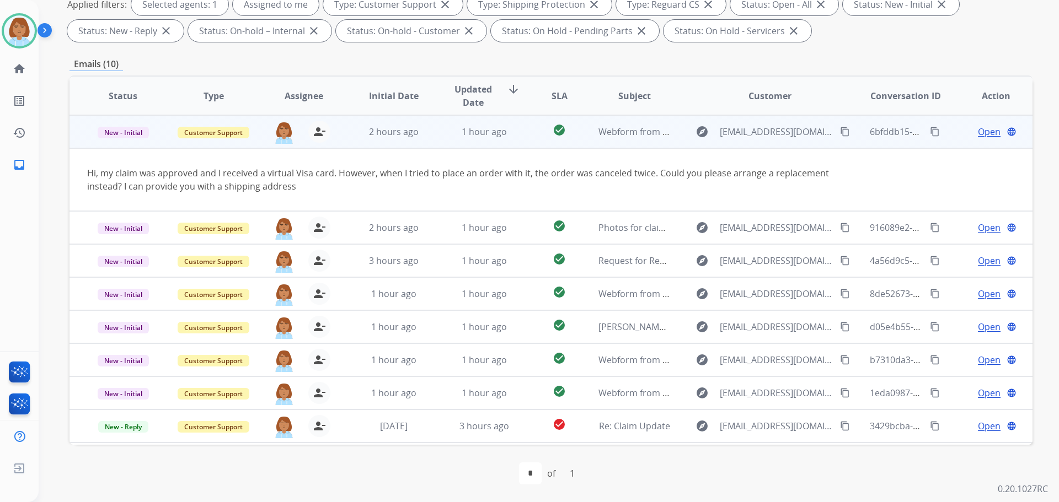
click at [840, 133] on mat-icon "content_copy" at bounding box center [845, 132] width 10 height 10
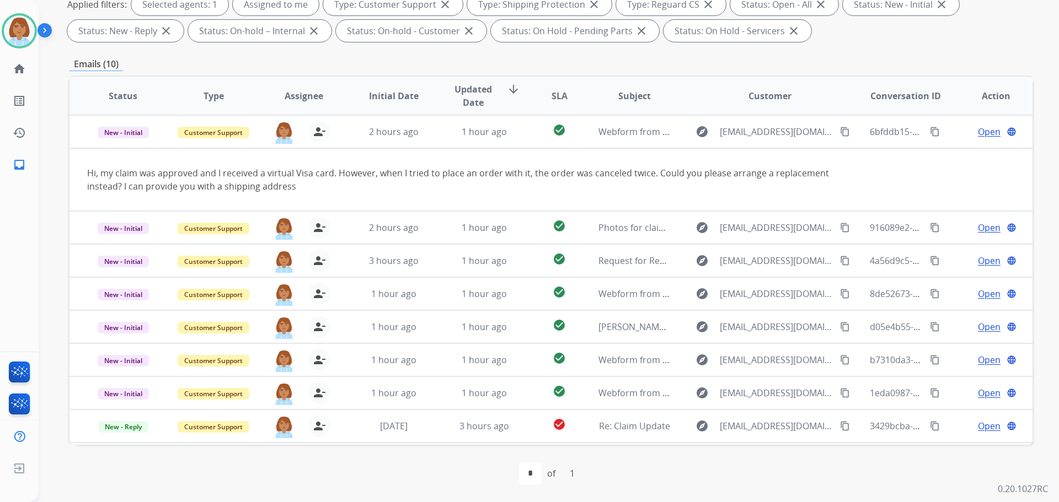
scroll to position [0, 0]
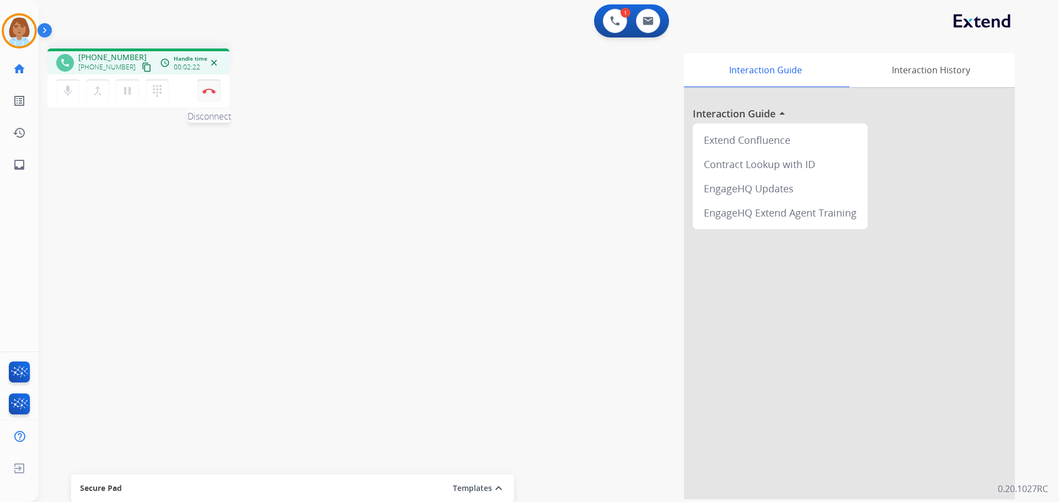
click at [206, 92] on img at bounding box center [208, 91] width 13 height 6
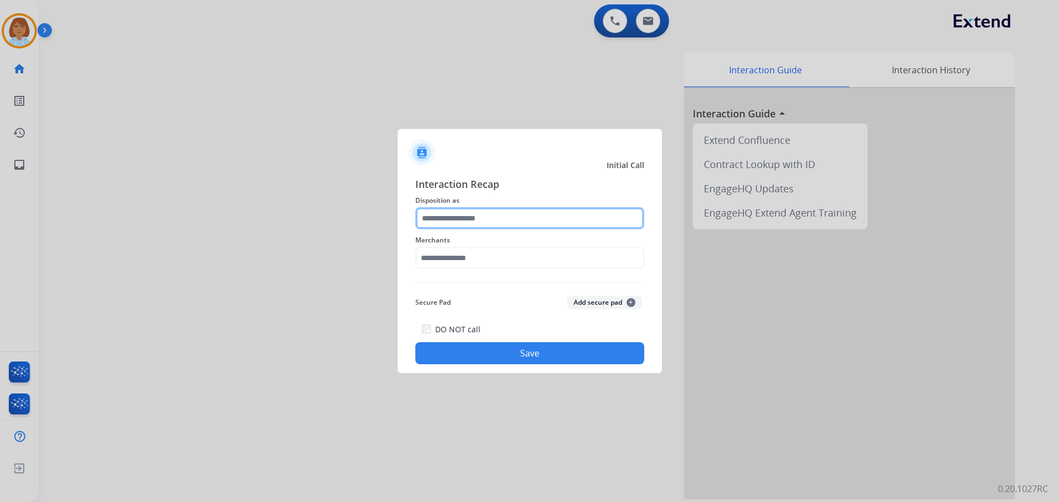
click at [496, 211] on input "text" at bounding box center [529, 218] width 229 height 22
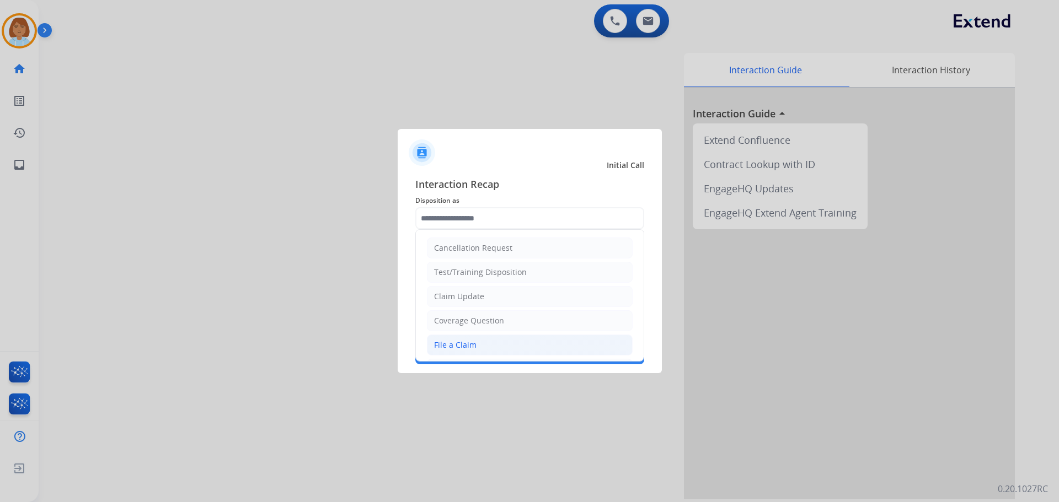
click at [470, 342] on div "File a Claim" at bounding box center [455, 345] width 42 height 11
type input "**********"
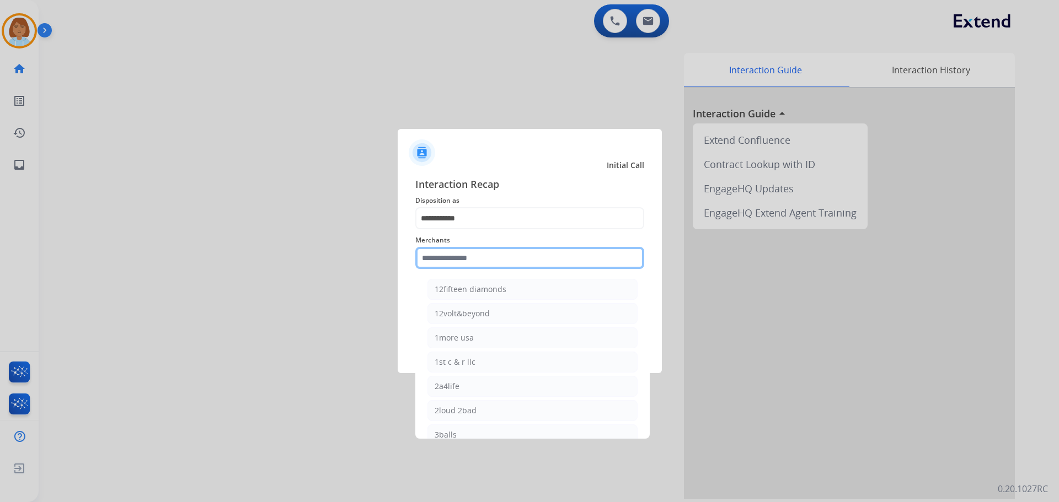
click at [494, 260] on input "text" at bounding box center [529, 258] width 229 height 22
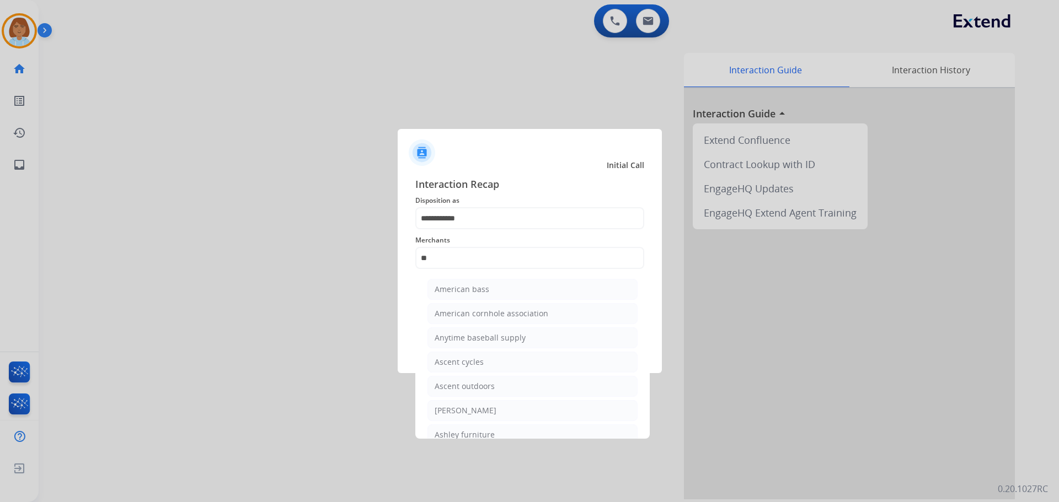
click at [521, 410] on li "[PERSON_NAME]" at bounding box center [532, 410] width 210 height 21
type input "**********"
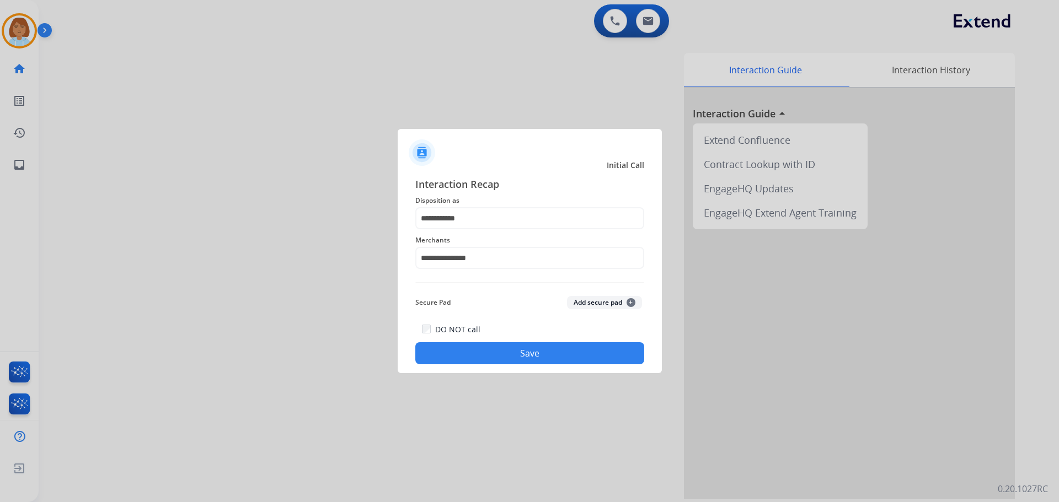
click at [521, 355] on button "Save" at bounding box center [529, 353] width 229 height 22
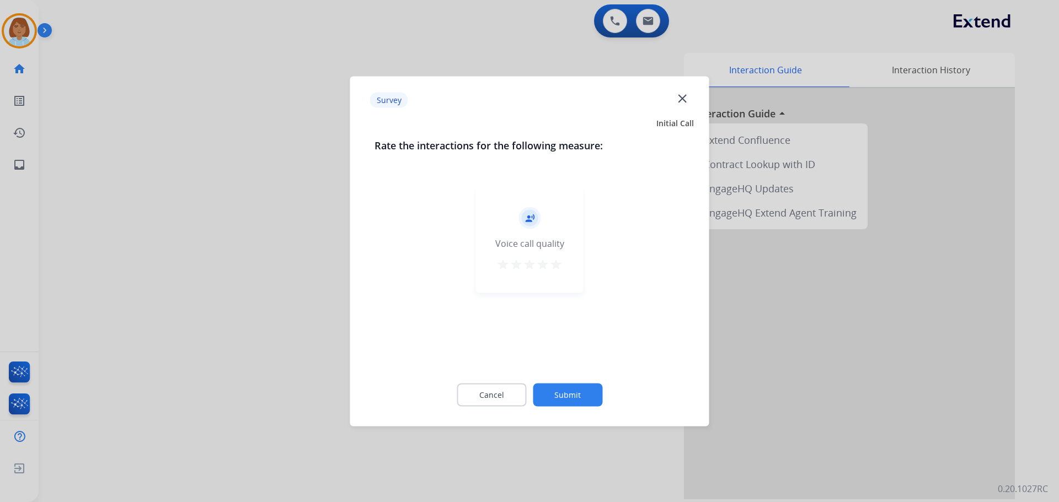
click at [580, 403] on button "Submit" at bounding box center [567, 394] width 69 height 23
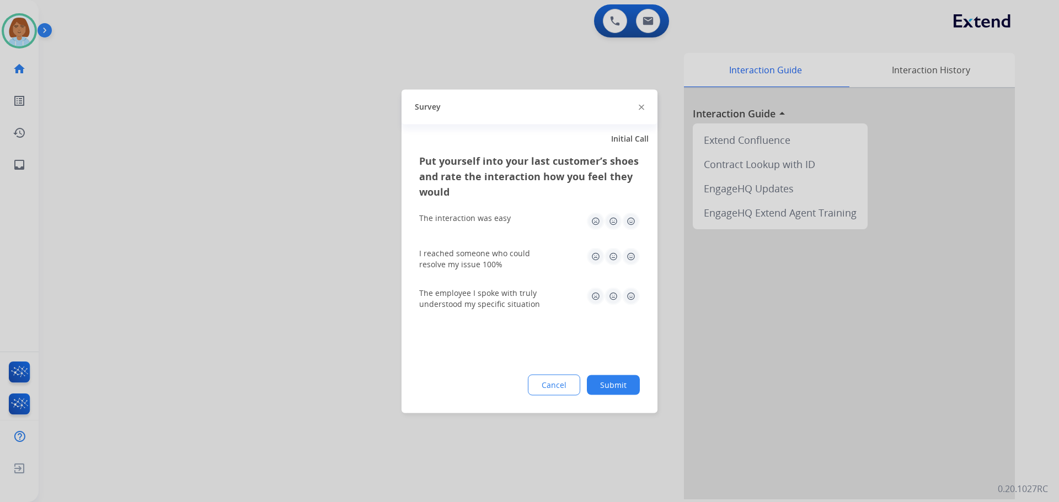
click at [611, 388] on button "Submit" at bounding box center [613, 385] width 53 height 20
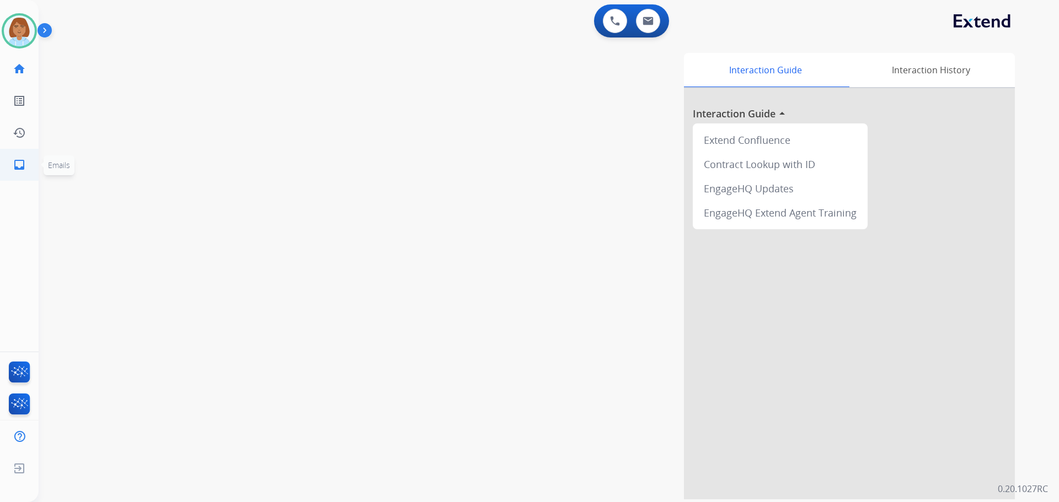
click at [12, 167] on link "inbox Emails" at bounding box center [19, 164] width 31 height 31
select select "**********"
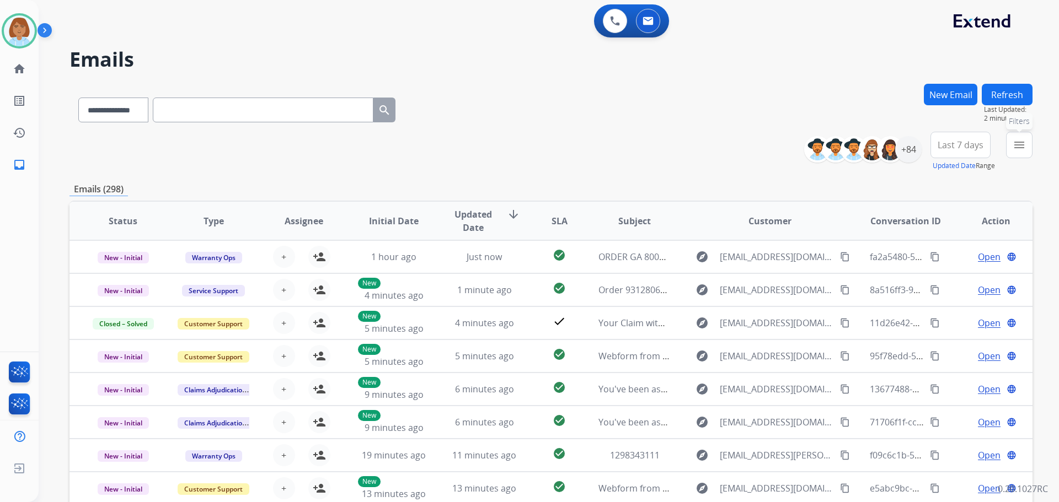
click at [1017, 142] on mat-icon "menu" at bounding box center [1018, 144] width 13 height 13
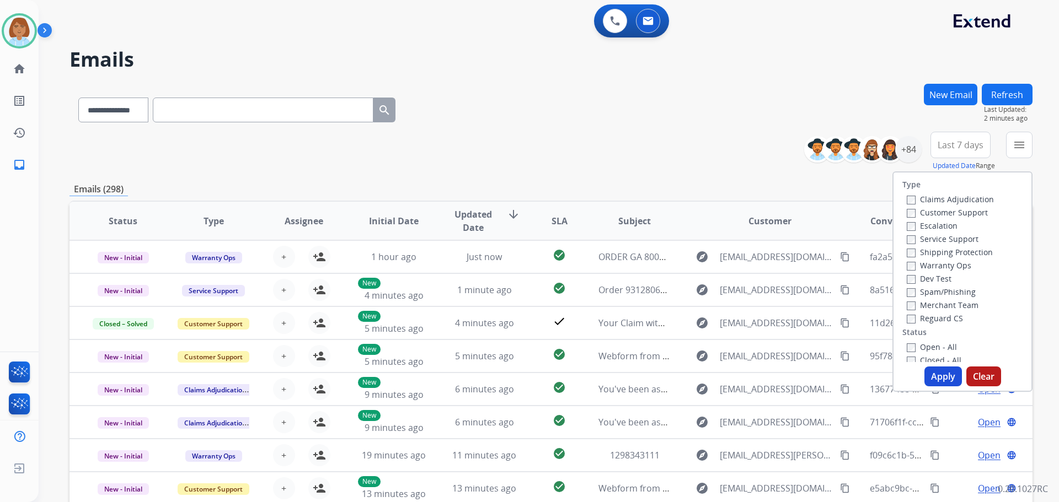
click at [923, 214] on label "Customer Support" at bounding box center [947, 212] width 81 height 10
click at [919, 253] on label "Shipping Protection" at bounding box center [950, 252] width 86 height 10
click at [924, 314] on label "Reguard CS" at bounding box center [935, 318] width 56 height 10
click at [921, 345] on label "Open - All" at bounding box center [932, 347] width 50 height 10
click at [936, 376] on button "Apply" at bounding box center [942, 377] width 37 height 20
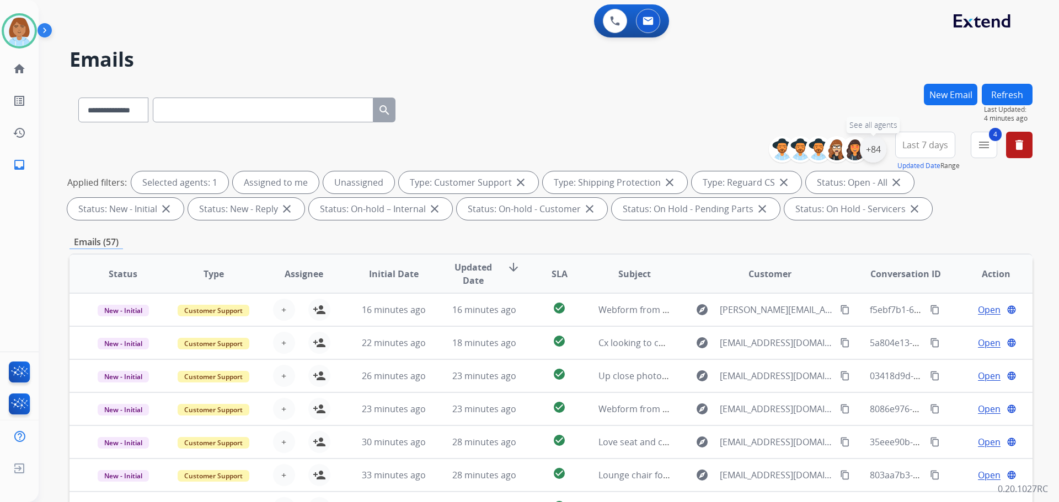
drag, startPoint x: 874, startPoint y: 154, endPoint x: 869, endPoint y: 157, distance: 5.7
click at [874, 155] on div "+84" at bounding box center [873, 149] width 26 height 26
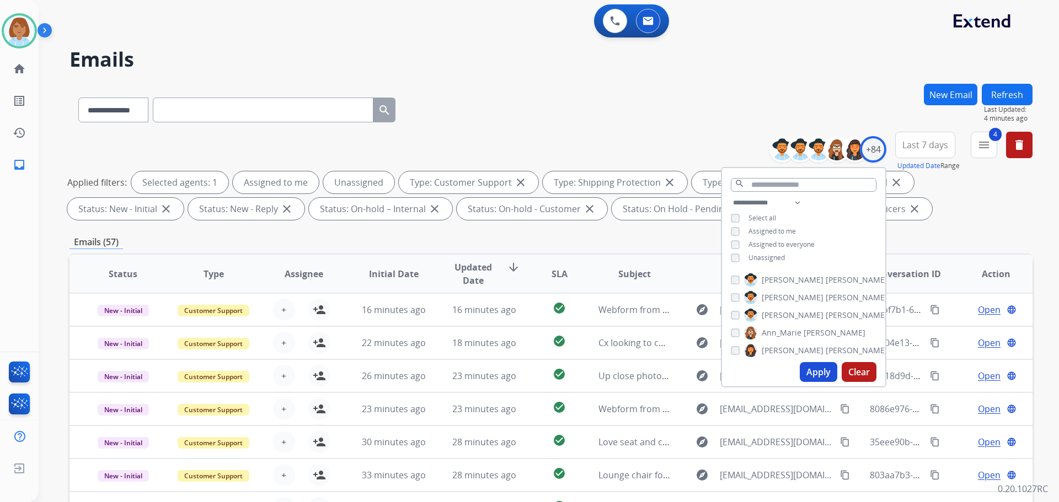
click at [767, 253] on span "Unassigned" at bounding box center [766, 257] width 36 height 9
click at [811, 376] on button "Apply" at bounding box center [818, 372] width 37 height 20
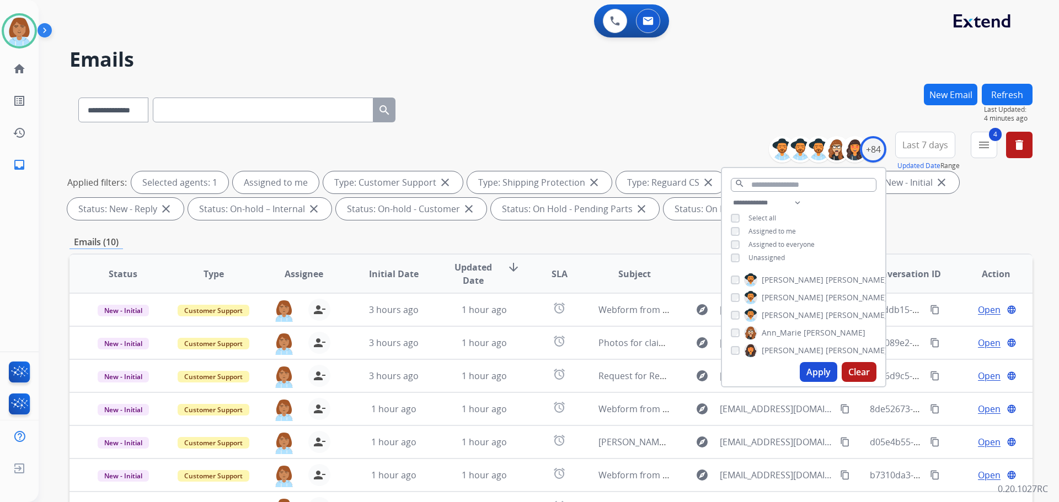
drag, startPoint x: 651, startPoint y: 100, endPoint x: 607, endPoint y: 102, distance: 43.6
click at [652, 102] on div "**********" at bounding box center [550, 108] width 963 height 48
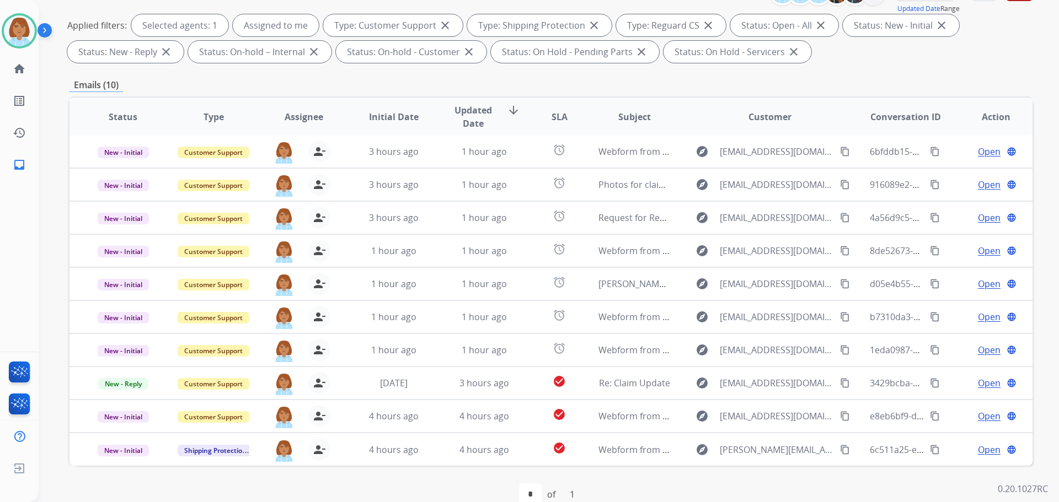
scroll to position [178, 0]
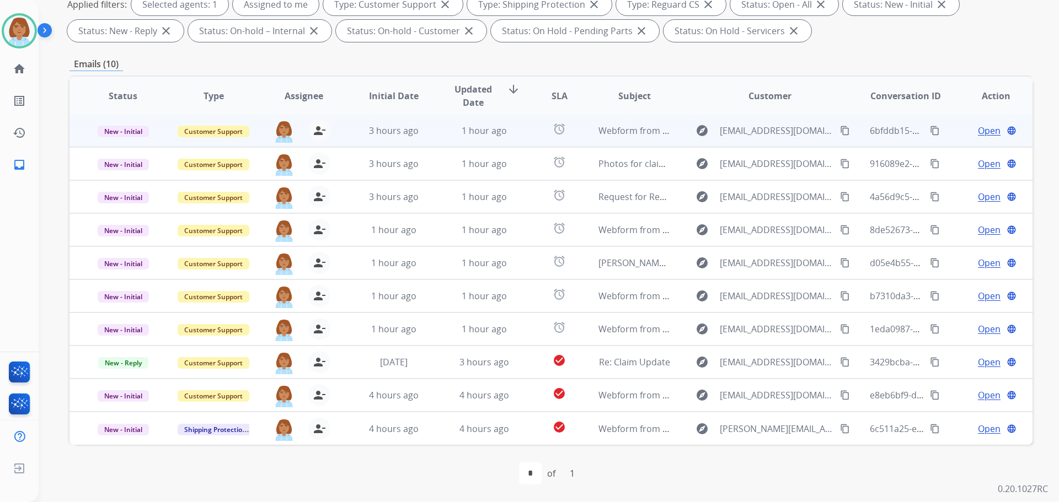
click at [588, 141] on td "Webform from [PERSON_NAME][EMAIL_ADDRESS][DOMAIN_NAME] on [DATE]" at bounding box center [626, 130] width 90 height 33
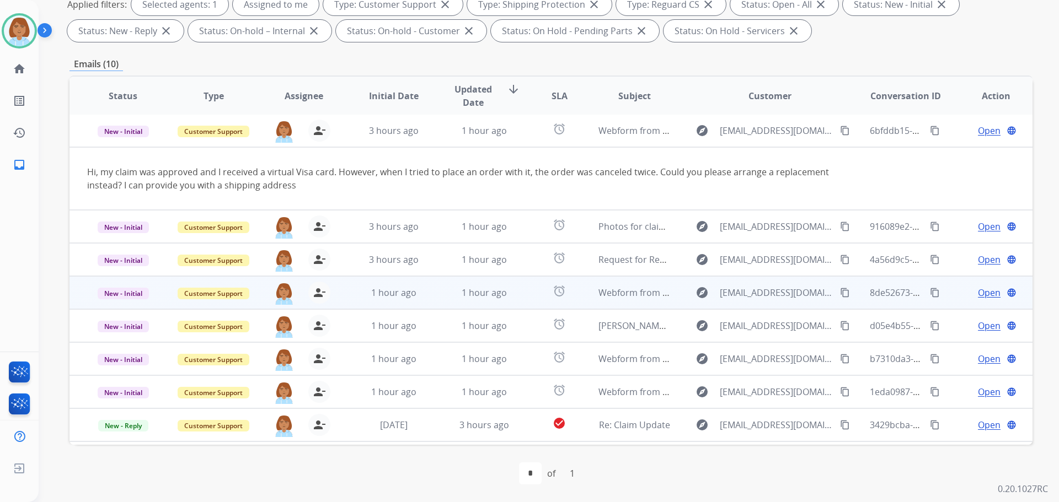
scroll to position [0, 0]
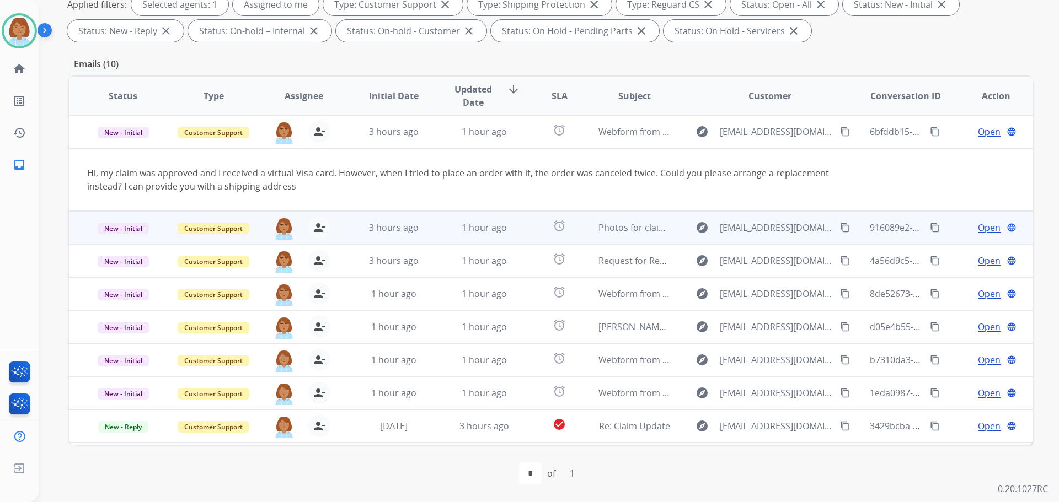
click at [521, 229] on td "alarm" at bounding box center [551, 227] width 60 height 33
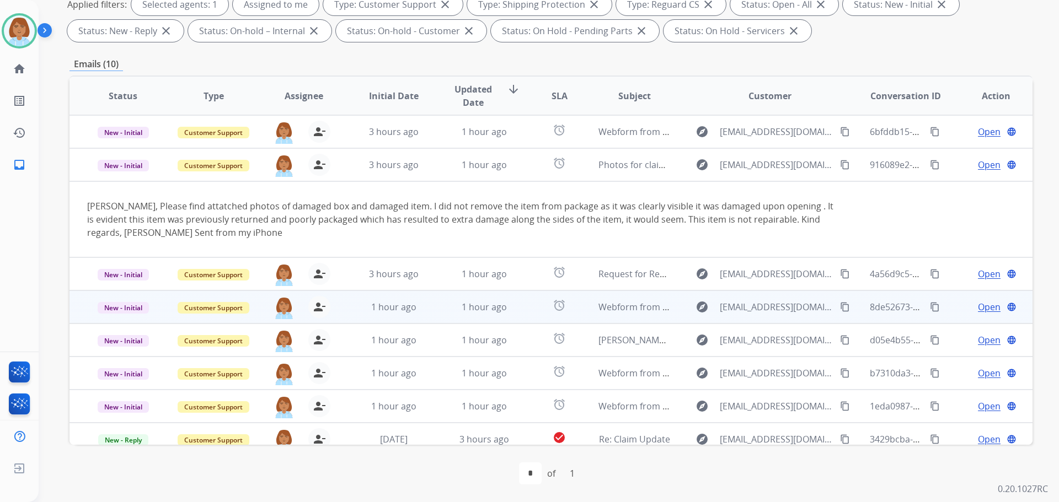
scroll to position [33, 0]
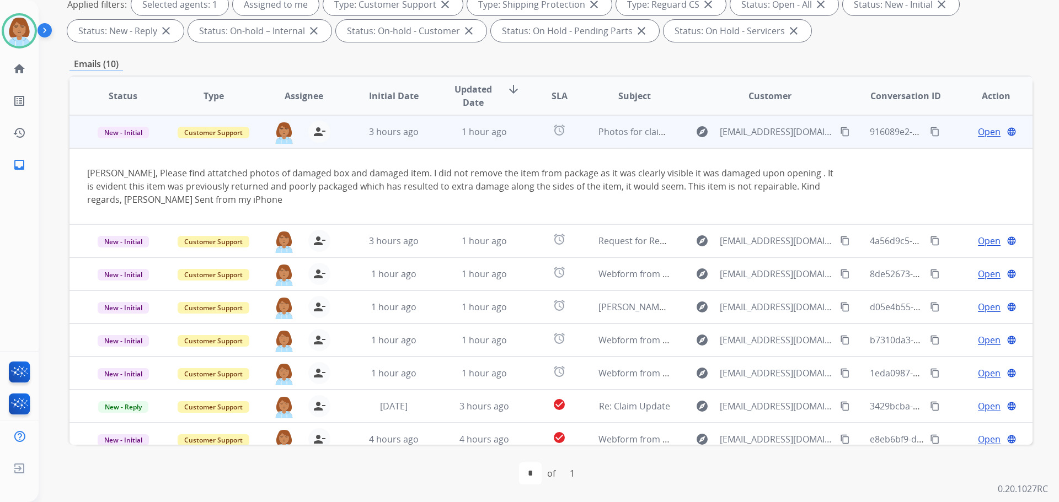
click at [989, 129] on span "Open" at bounding box center [989, 131] width 23 height 13
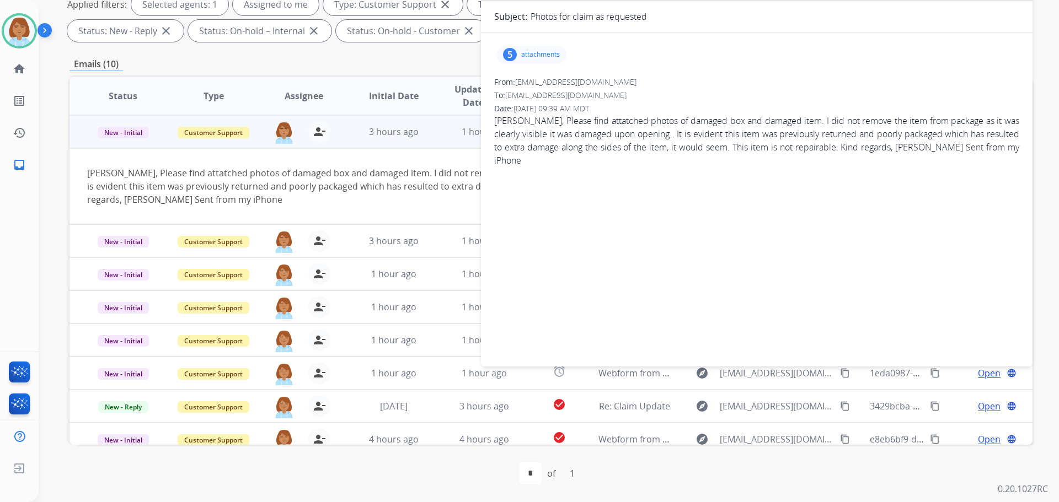
click at [549, 58] on p "attachments" at bounding box center [540, 54] width 39 height 9
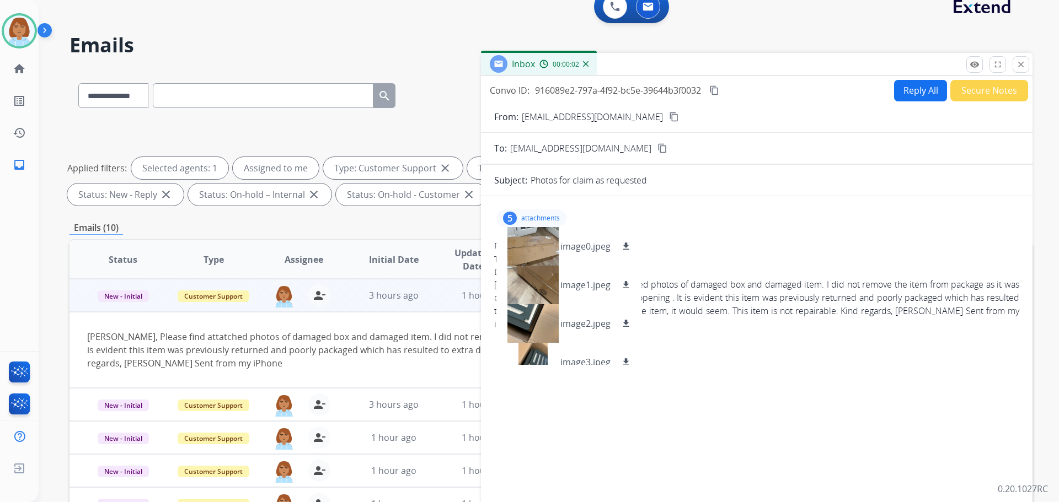
scroll to position [13, 0]
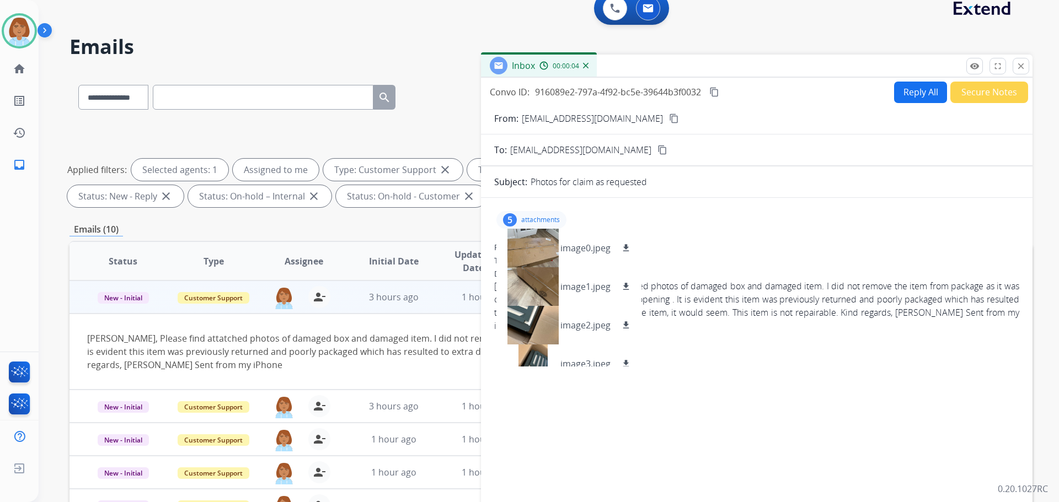
click at [637, 119] on div "From: fsmythdavenport@gmail.com content_copy" at bounding box center [756, 118] width 551 height 13
click at [669, 119] on mat-icon "content_copy" at bounding box center [674, 119] width 10 height 10
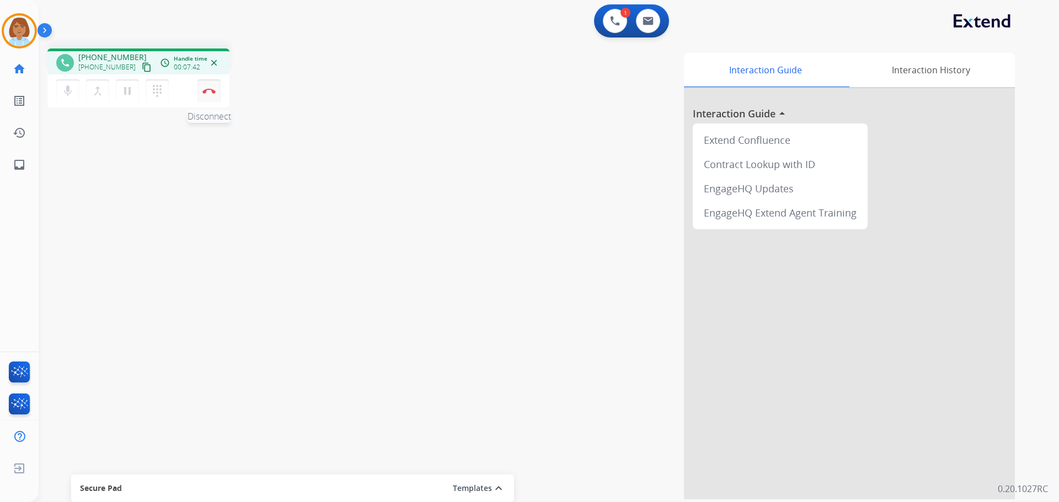
click at [213, 94] on button "Disconnect" at bounding box center [208, 90] width 23 height 23
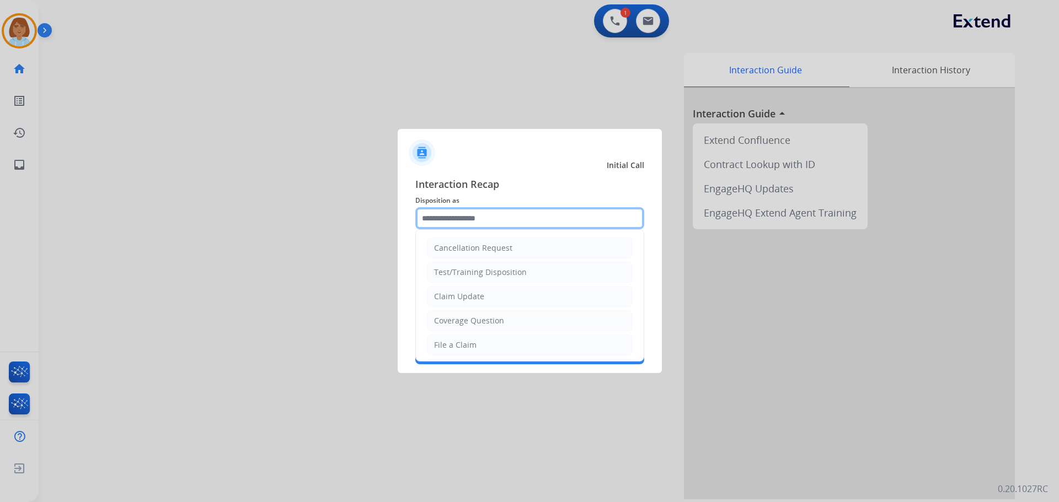
click at [475, 217] on input "text" at bounding box center [529, 218] width 229 height 22
click at [473, 296] on div "Claim Update" at bounding box center [459, 296] width 50 height 11
type input "**********"
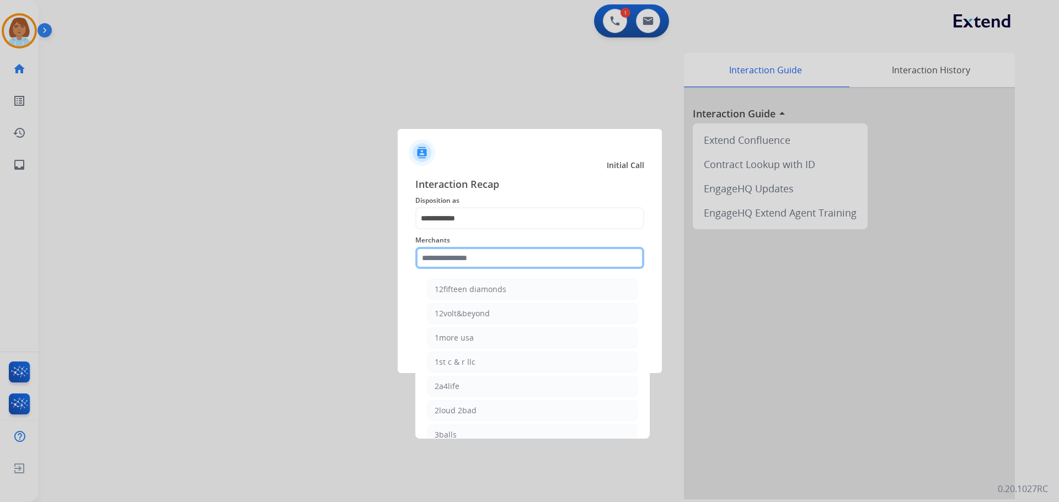
click at [484, 261] on input "text" at bounding box center [529, 258] width 229 height 22
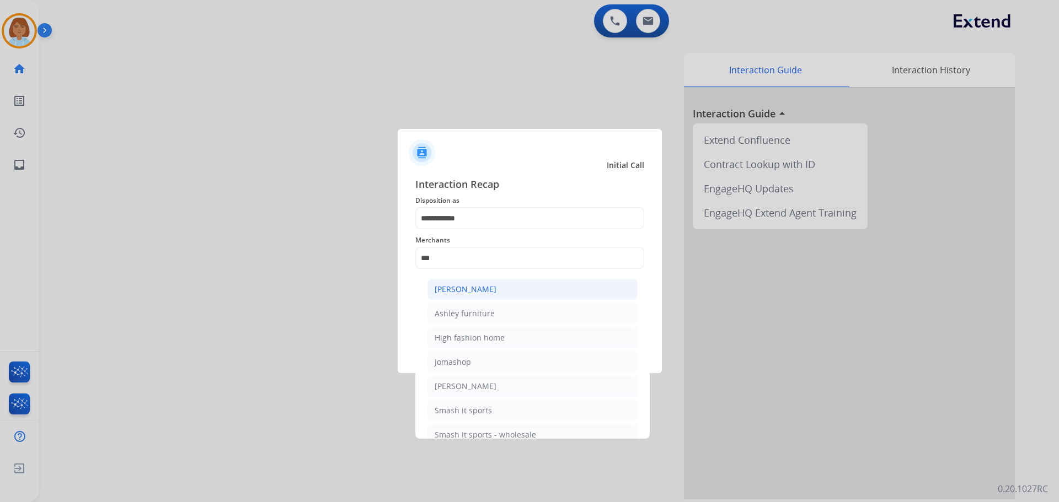
click at [490, 285] on div "[PERSON_NAME]" at bounding box center [466, 289] width 62 height 11
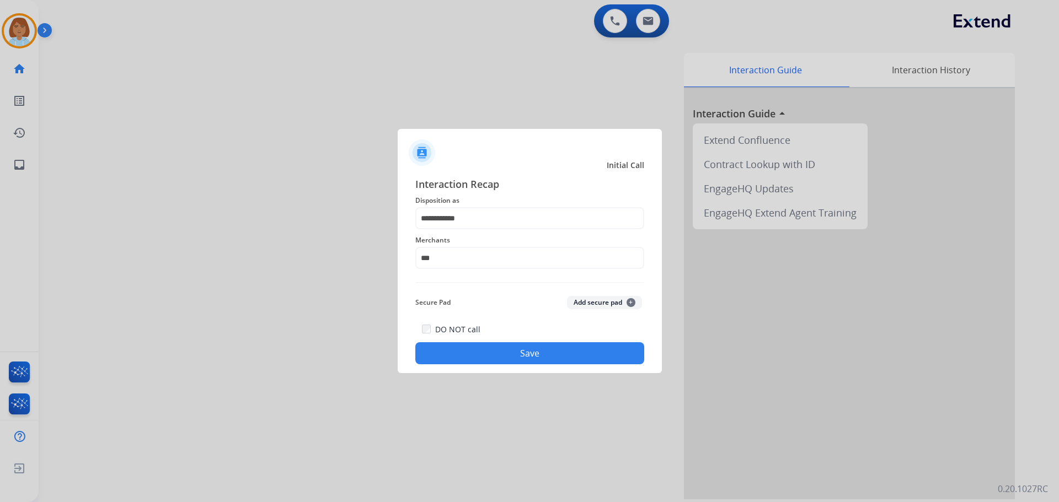
type input "**********"
click at [548, 353] on button "Save" at bounding box center [529, 353] width 229 height 22
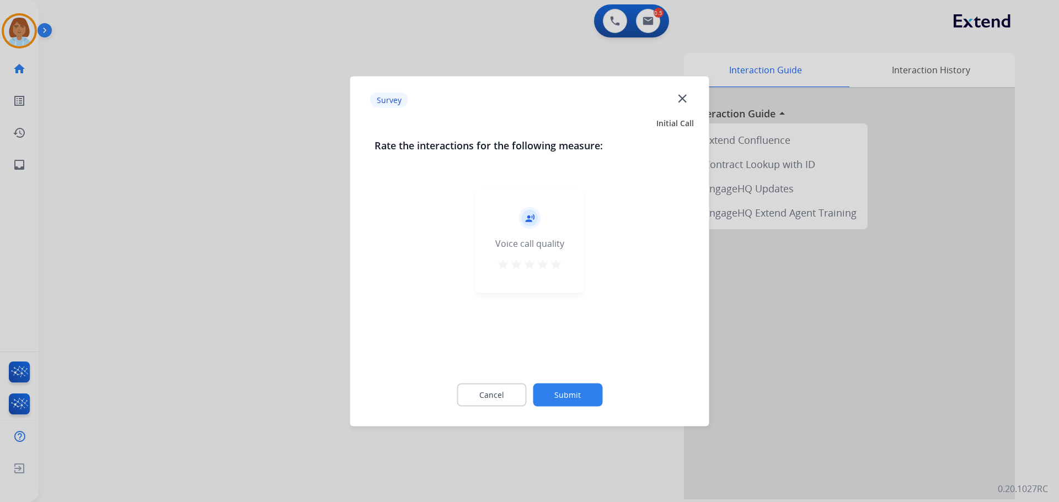
click at [587, 403] on button "Submit" at bounding box center [567, 394] width 69 height 23
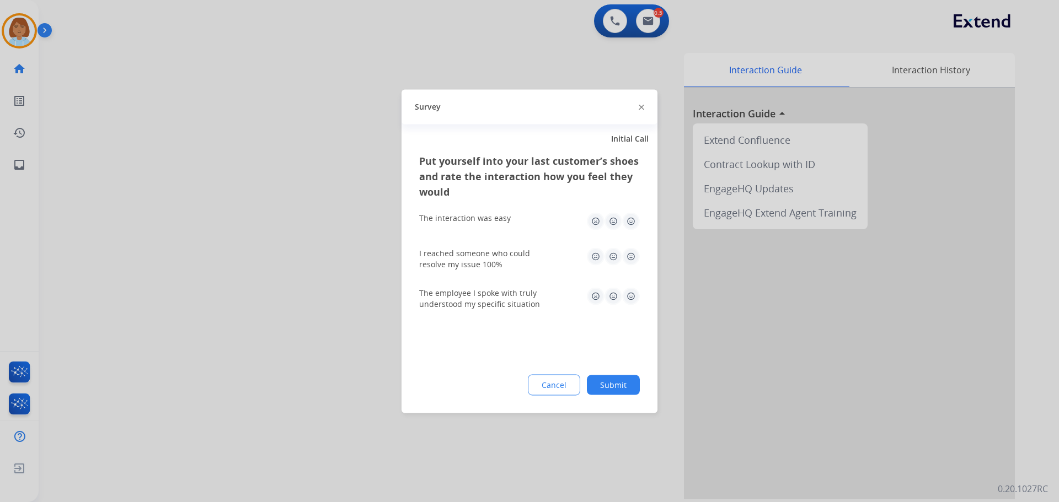
click at [619, 386] on button "Submit" at bounding box center [613, 385] width 53 height 20
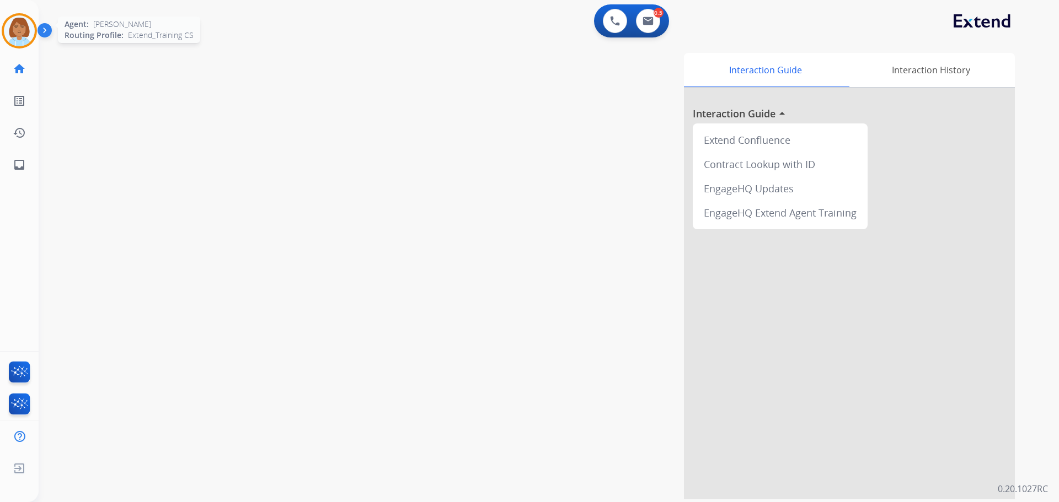
drag, startPoint x: 20, startPoint y: 33, endPoint x: 39, endPoint y: 33, distance: 19.3
click at [20, 33] on img at bounding box center [19, 30] width 31 height 31
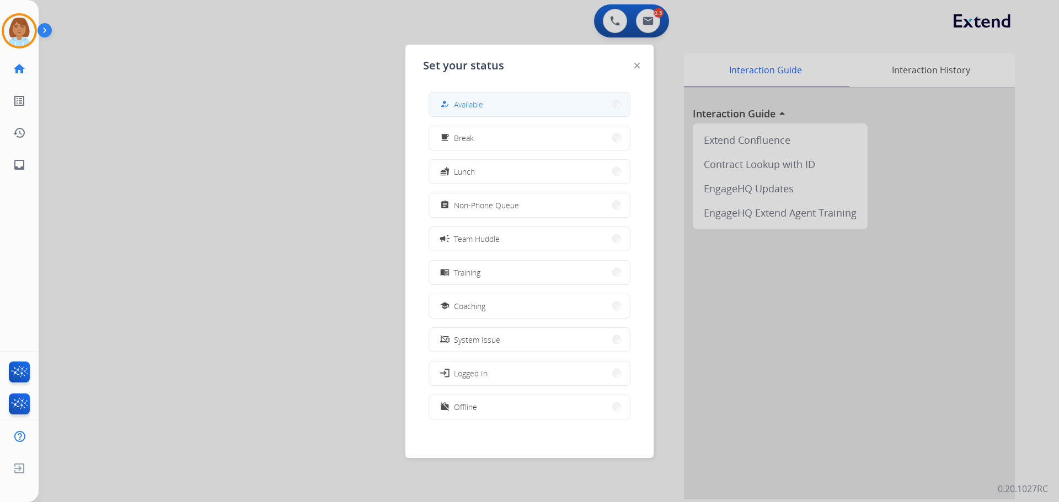
click at [509, 96] on button "how_to_reg Available" at bounding box center [529, 105] width 201 height 24
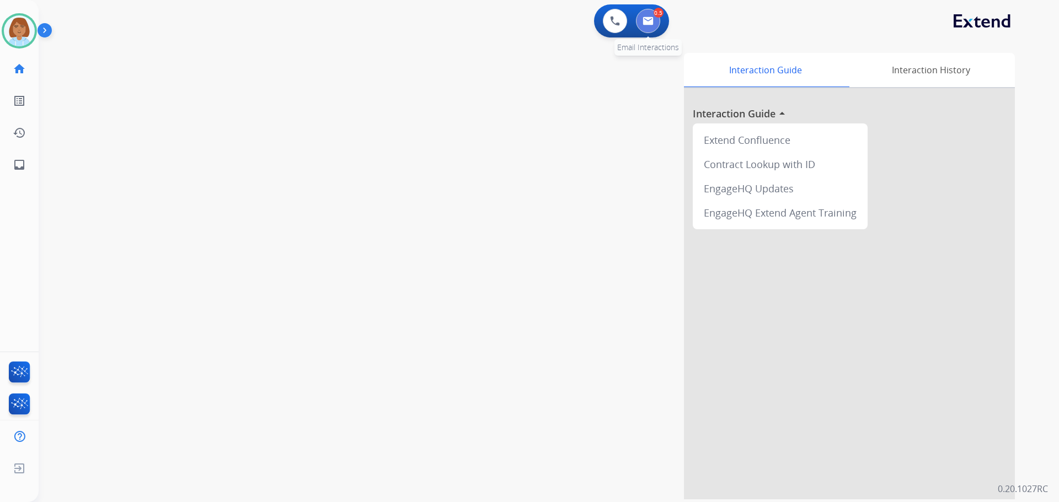
click at [647, 33] on button at bounding box center [648, 21] width 24 height 24
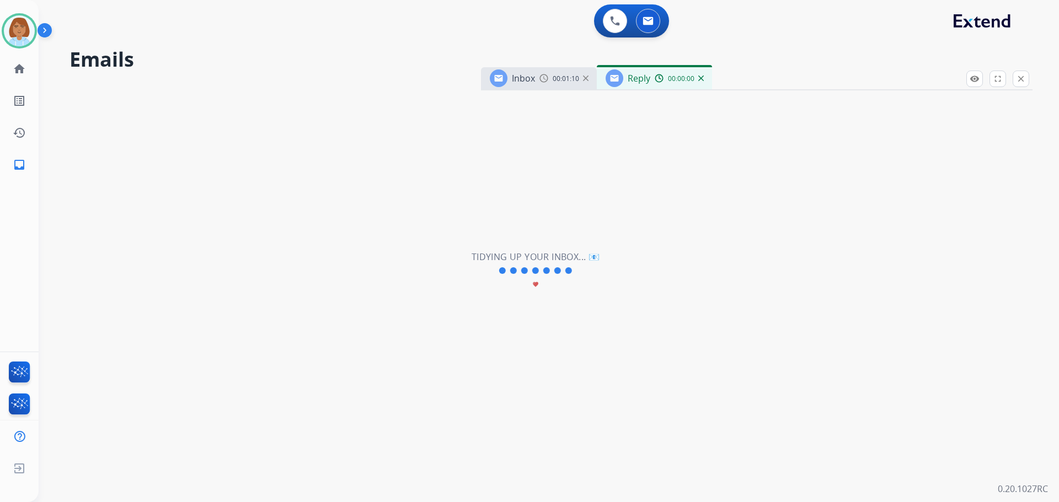
select select "**********"
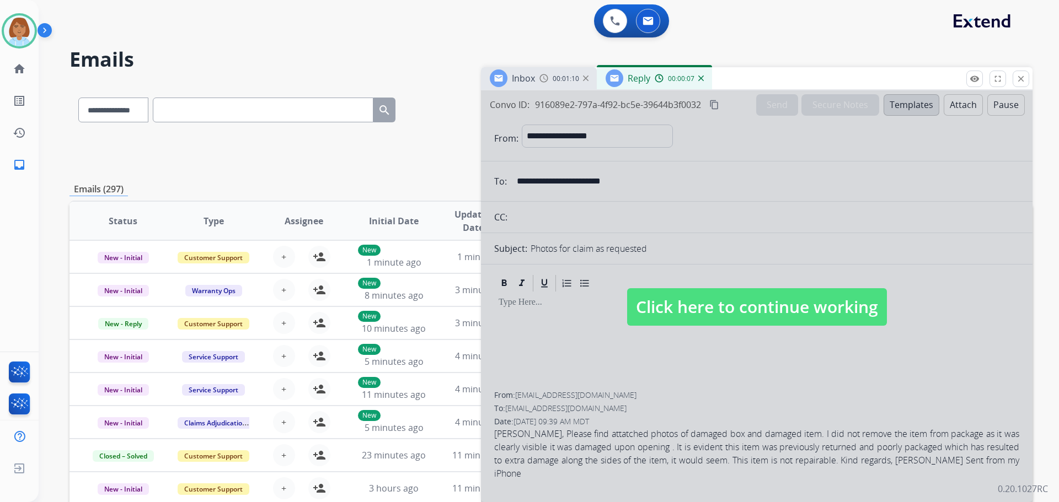
click at [764, 293] on span "Click here to continue working" at bounding box center [757, 306] width 260 height 37
select select
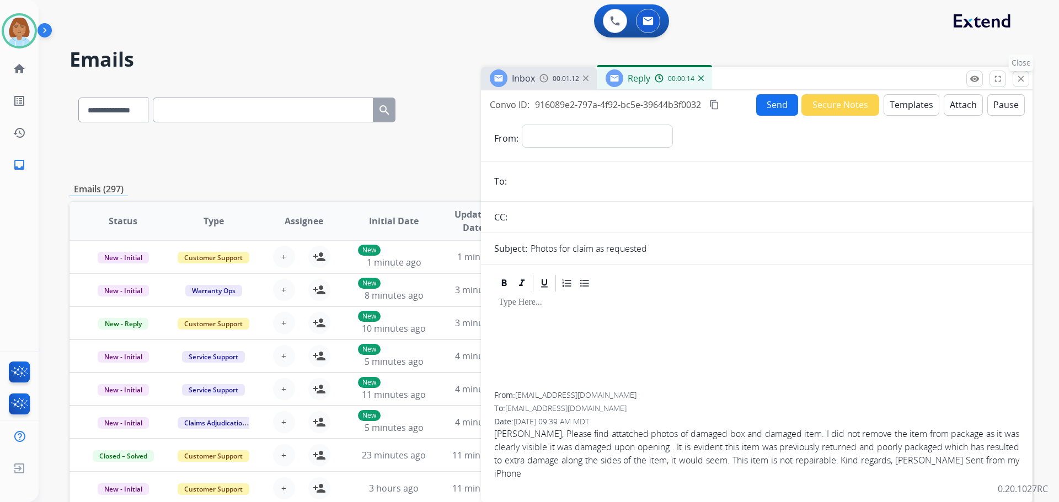
click at [1025, 81] on mat-icon "close" at bounding box center [1021, 79] width 10 height 10
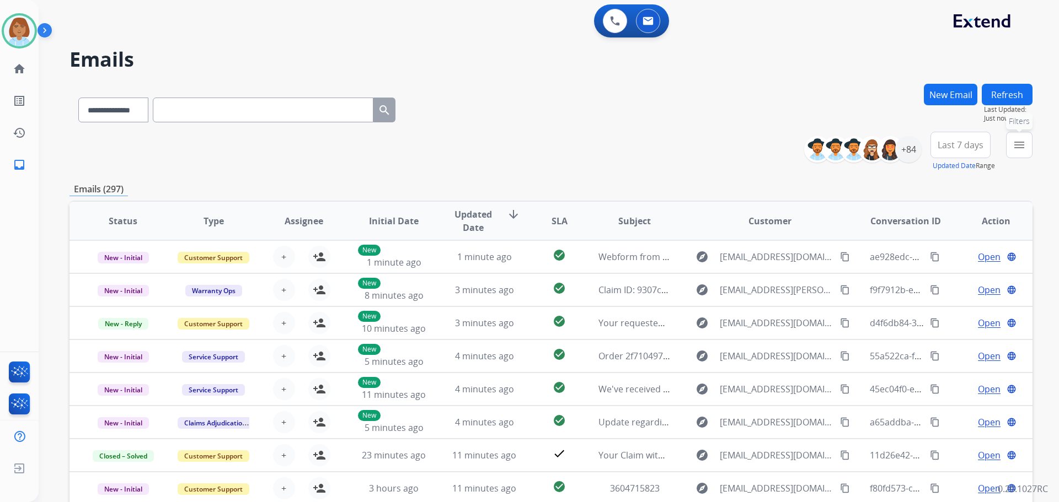
click at [1025, 153] on button "menu Filters" at bounding box center [1019, 145] width 26 height 26
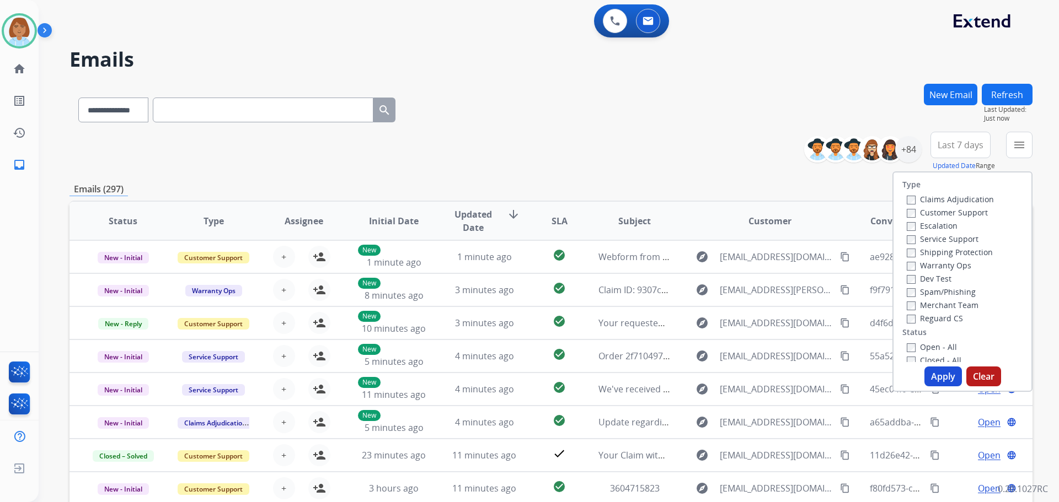
click at [968, 215] on label "Customer Support" at bounding box center [947, 212] width 81 height 10
click at [957, 252] on label "Shipping Protection" at bounding box center [950, 252] width 86 height 10
click at [931, 320] on label "Reguard CS" at bounding box center [935, 318] width 56 height 10
drag, startPoint x: 919, startPoint y: 344, endPoint x: 920, endPoint y: 368, distance: 24.3
click at [919, 348] on label "Open - All" at bounding box center [932, 347] width 50 height 10
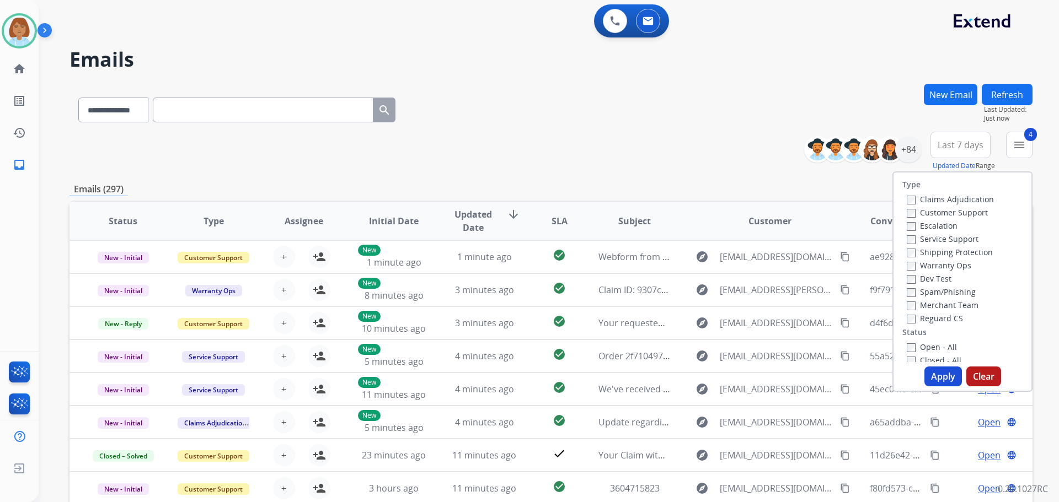
click at [928, 376] on button "Apply" at bounding box center [942, 377] width 37 height 20
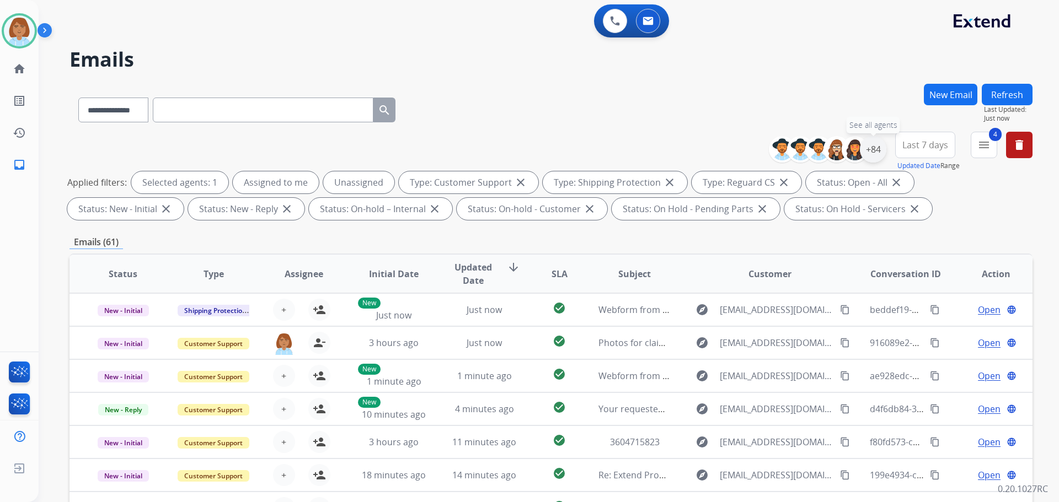
click at [877, 149] on div "+84" at bounding box center [873, 149] width 26 height 26
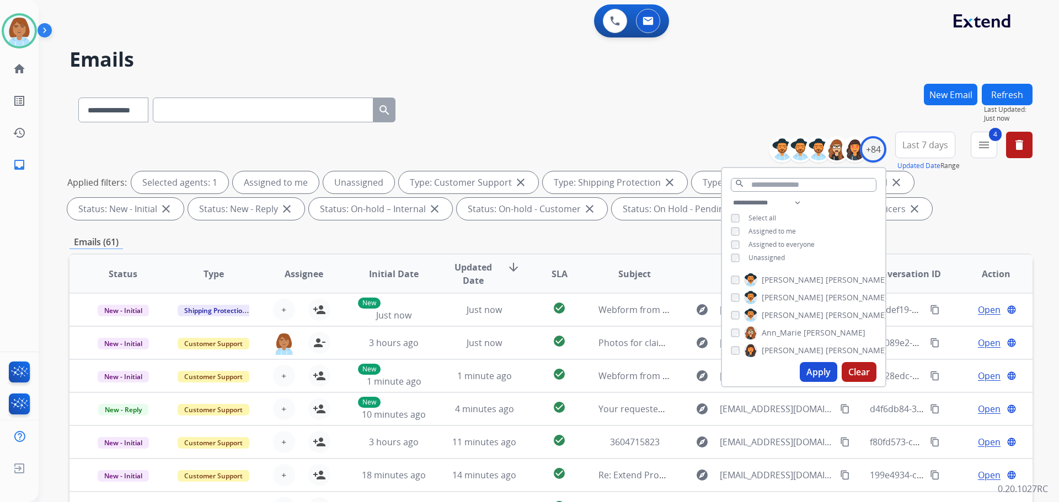
click at [772, 256] on span "Unassigned" at bounding box center [766, 257] width 36 height 9
click at [822, 369] on button "Apply" at bounding box center [818, 372] width 37 height 20
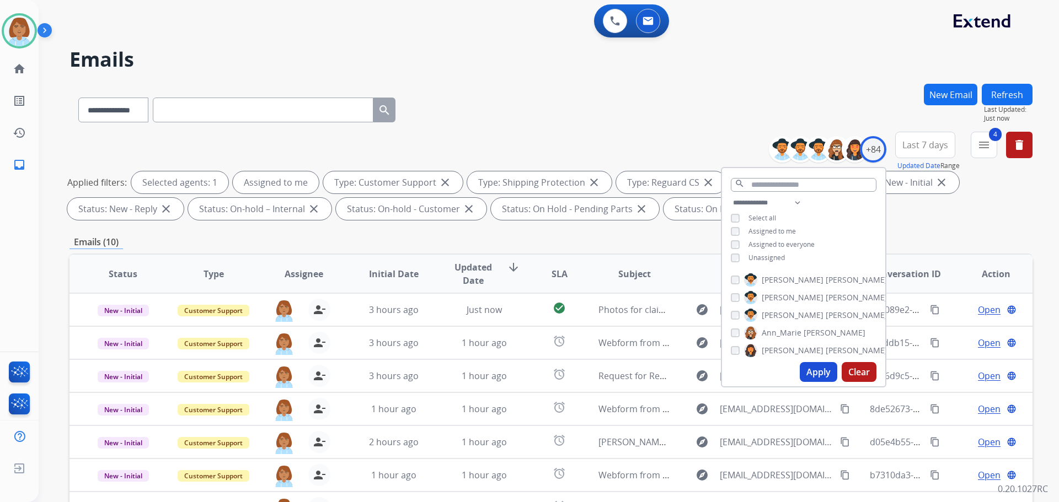
click at [830, 368] on button "Apply" at bounding box center [818, 372] width 37 height 20
click at [809, 377] on button "Apply" at bounding box center [818, 372] width 37 height 20
click at [680, 111] on div "**********" at bounding box center [550, 108] width 963 height 48
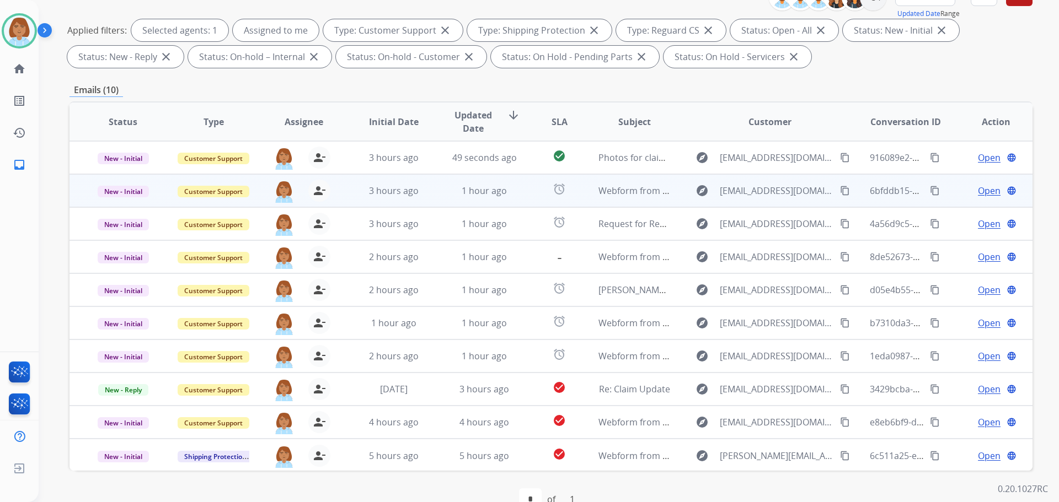
scroll to position [178, 0]
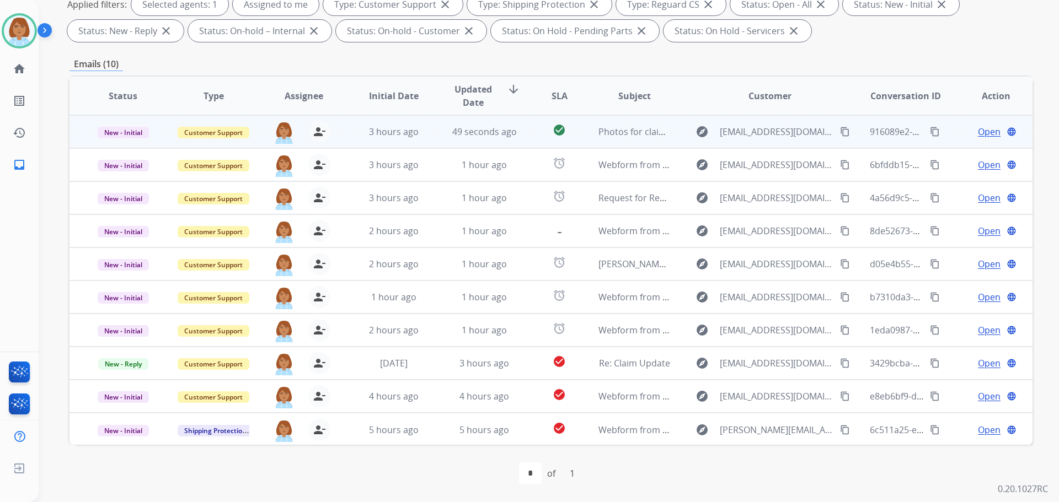
drag, startPoint x: 669, startPoint y: 140, endPoint x: 678, endPoint y: 130, distance: 13.7
click at [677, 138] on td "explore fsmythdavenport@gmail.com content_copy" at bounding box center [761, 131] width 180 height 33
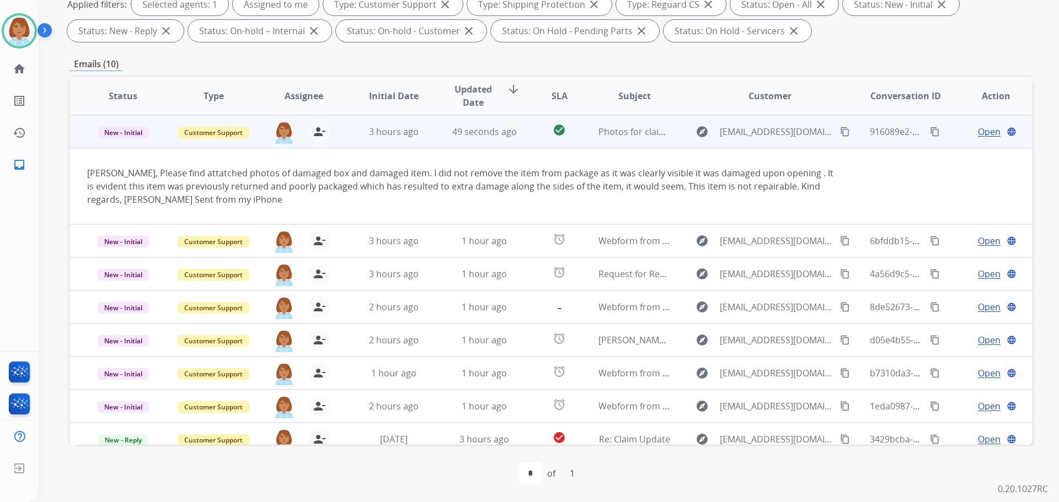
click at [978, 137] on span "Open" at bounding box center [989, 131] width 23 height 13
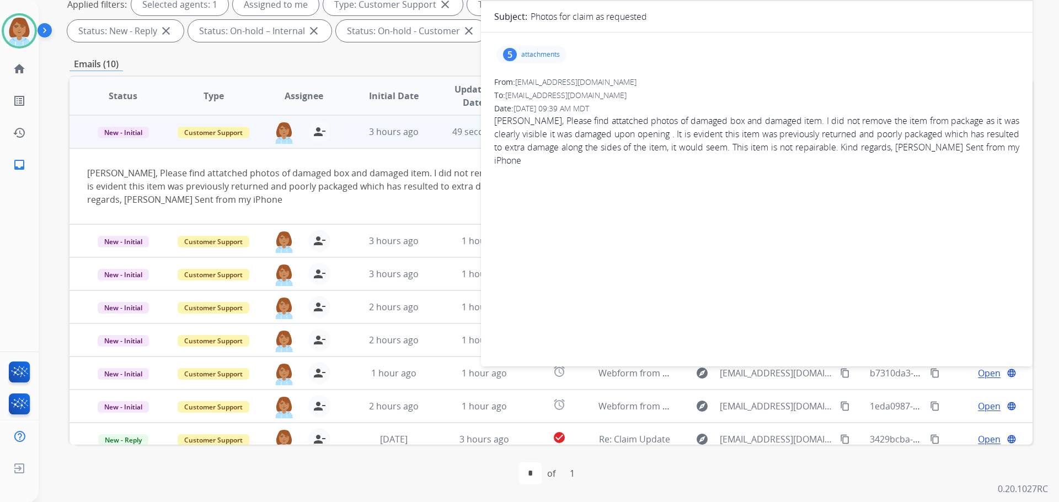
click at [529, 52] on p "attachments" at bounding box center [540, 54] width 39 height 9
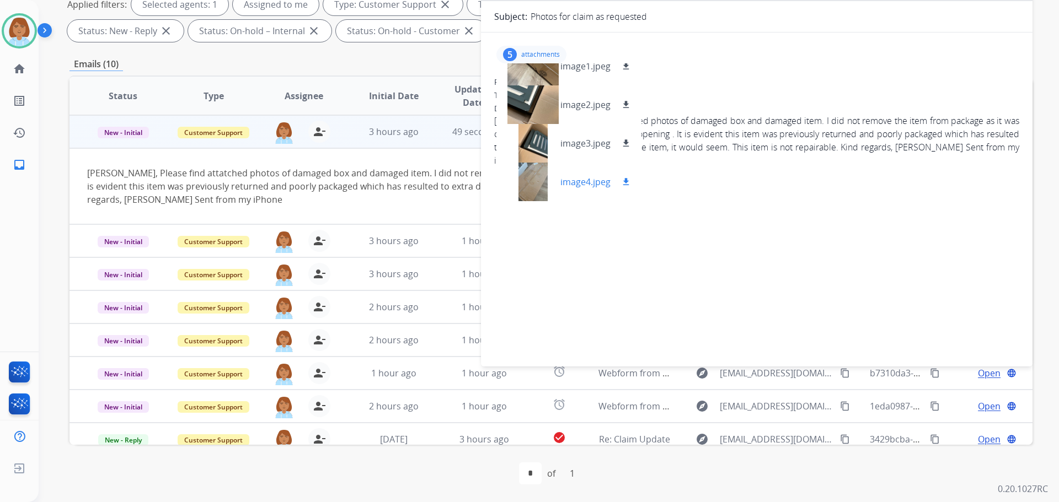
scroll to position [0, 0]
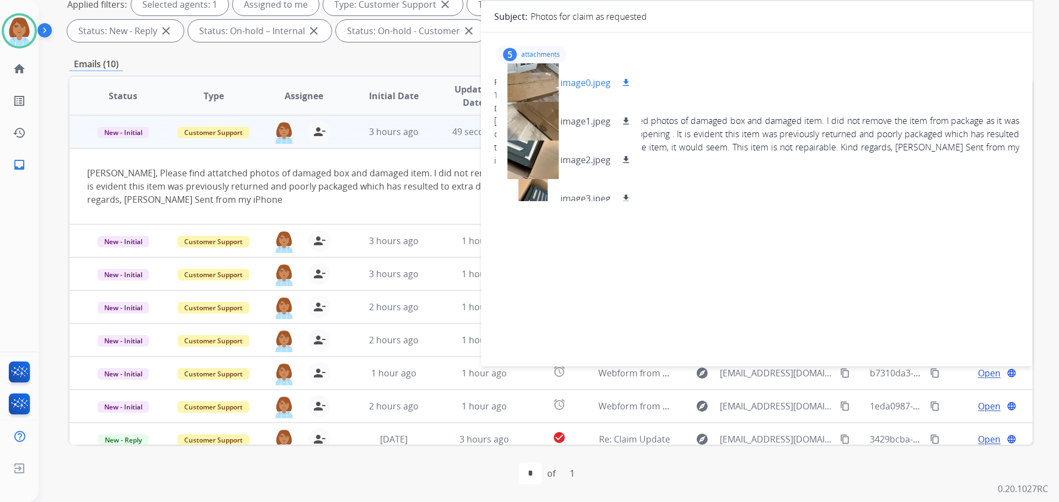
click at [537, 87] on div at bounding box center [532, 82] width 55 height 39
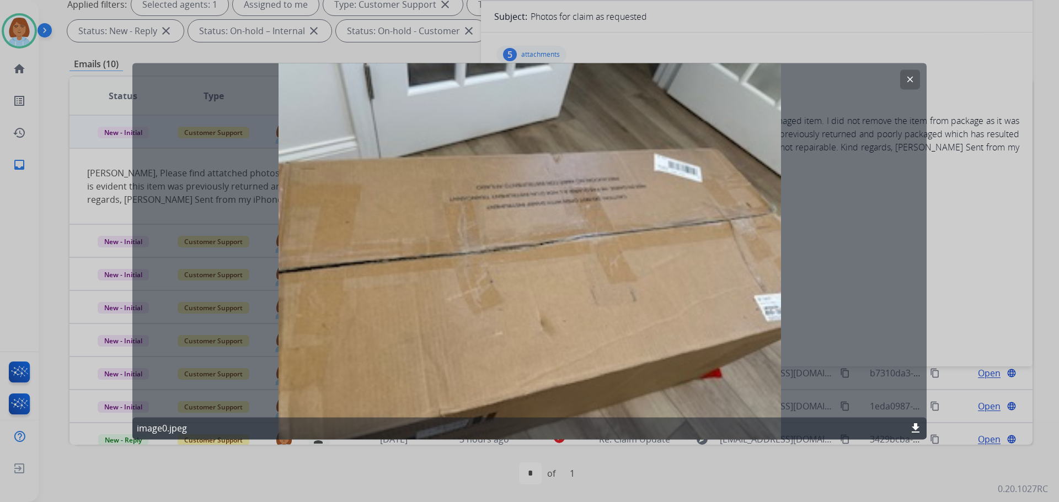
click at [1009, 249] on div at bounding box center [529, 251] width 1059 height 502
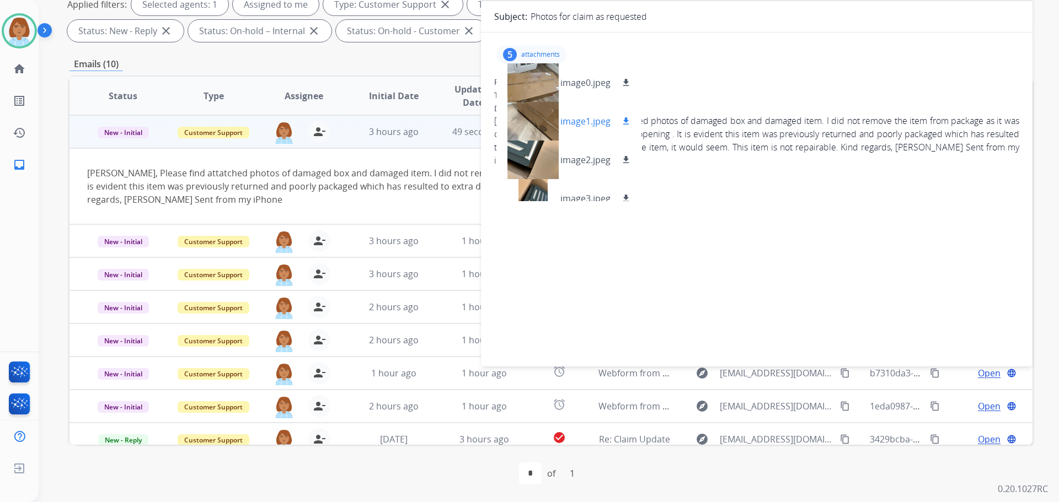
click at [518, 122] on div at bounding box center [532, 121] width 55 height 39
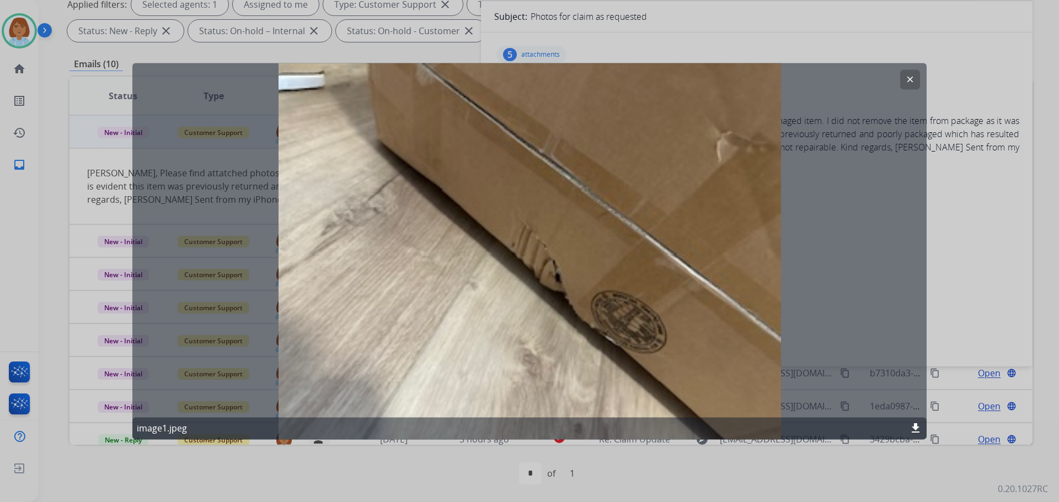
click at [974, 153] on div at bounding box center [529, 251] width 1059 height 502
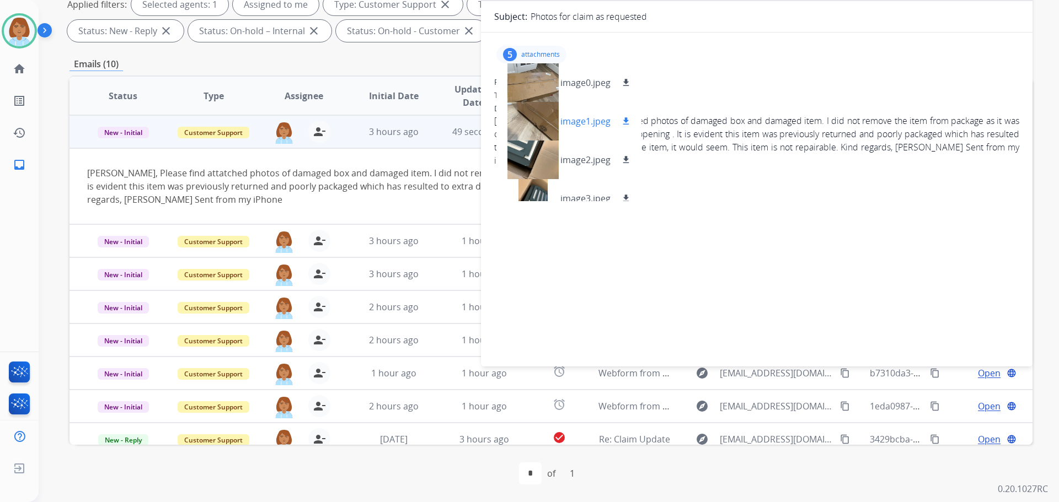
click at [623, 125] on mat-icon "download" at bounding box center [626, 121] width 10 height 10
click at [533, 159] on div at bounding box center [532, 160] width 55 height 39
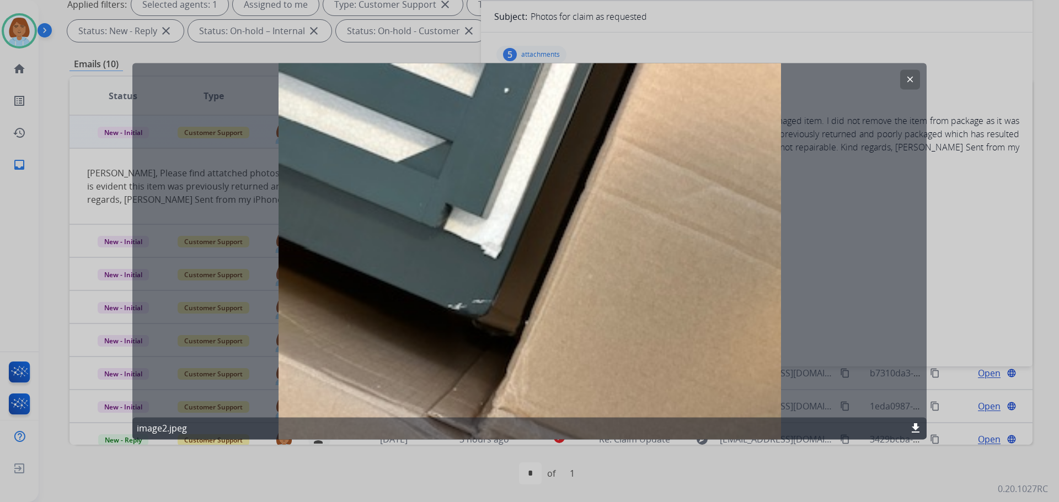
click at [917, 82] on button "clear" at bounding box center [910, 79] width 20 height 20
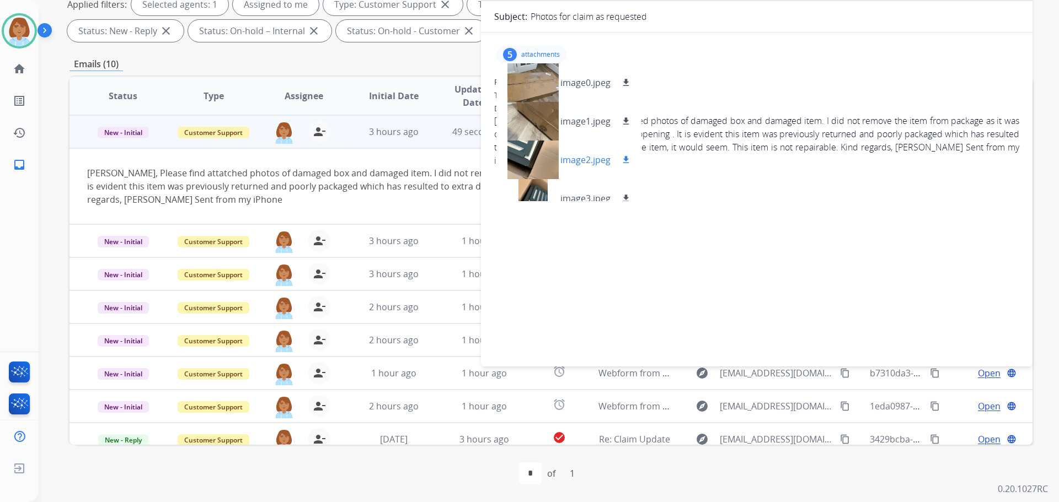
click at [621, 159] on mat-icon "download" at bounding box center [626, 160] width 10 height 10
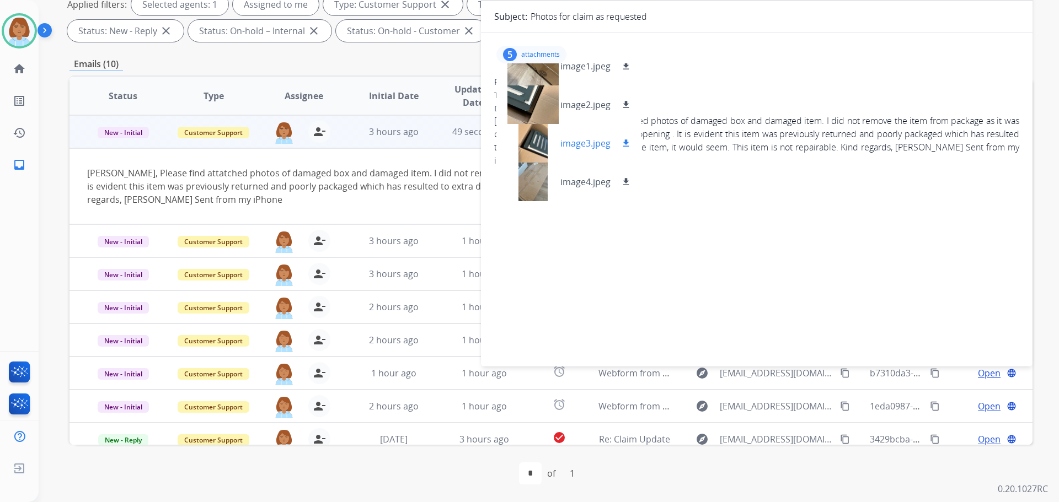
click at [528, 148] on div at bounding box center [532, 143] width 55 height 39
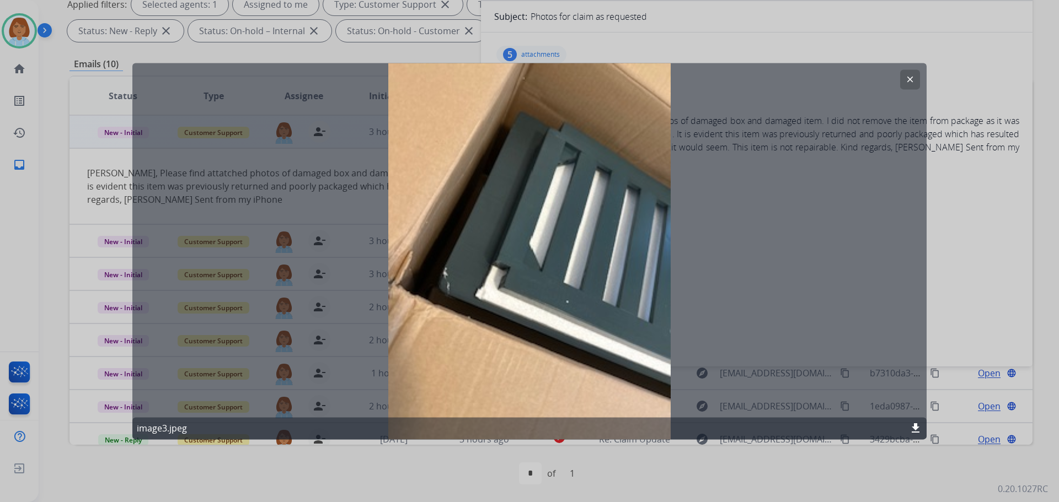
click at [913, 429] on mat-icon "download" at bounding box center [915, 428] width 13 height 13
click at [994, 355] on div at bounding box center [529, 251] width 1059 height 502
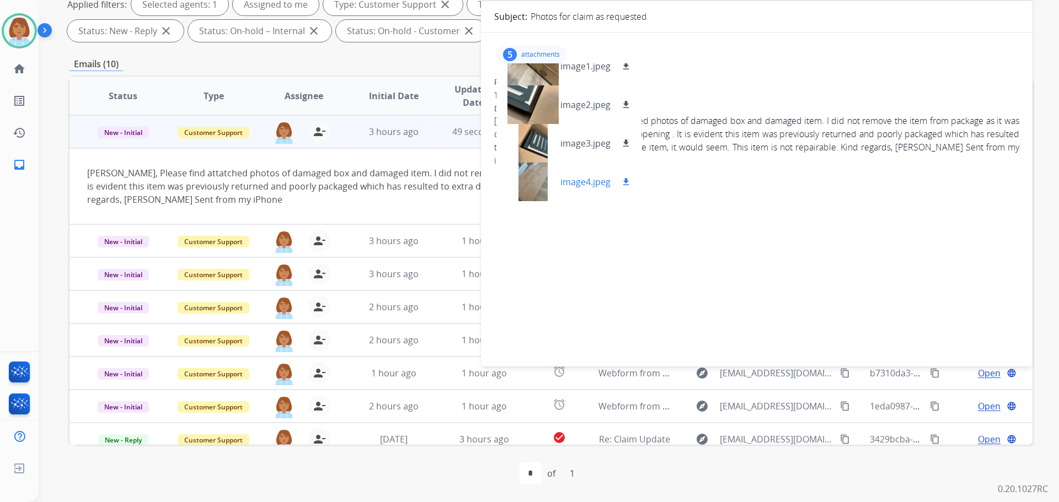
click at [529, 191] on div at bounding box center [532, 182] width 55 height 39
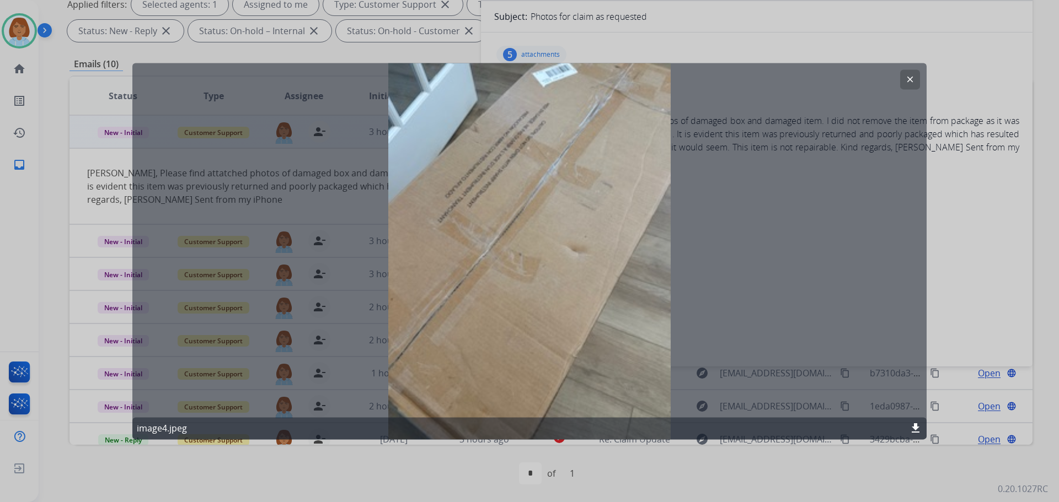
click at [939, 201] on div at bounding box center [529, 251] width 1059 height 502
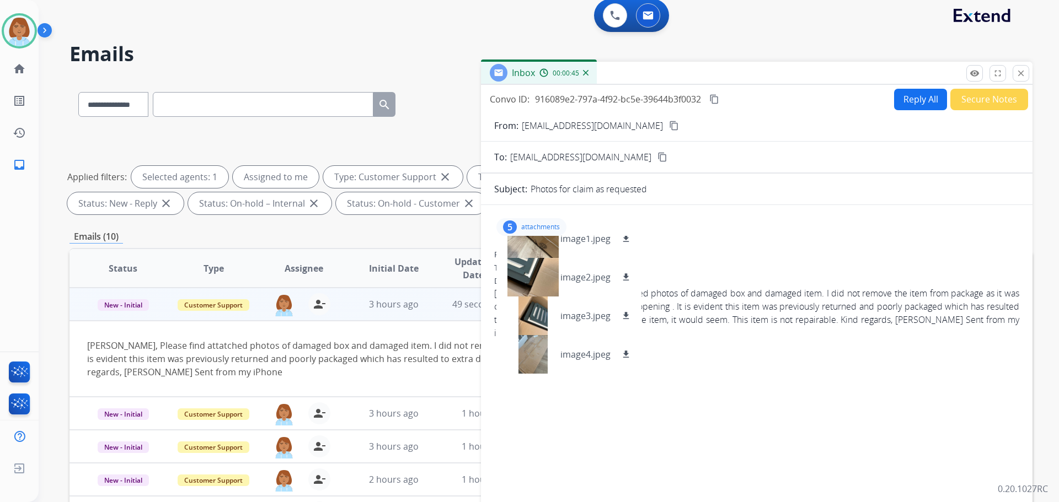
scroll to position [0, 0]
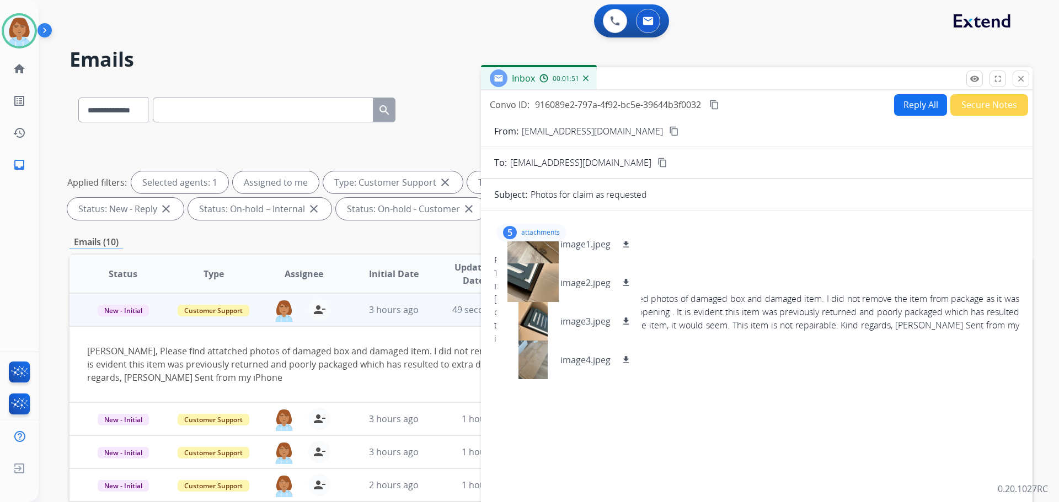
click at [894, 110] on button "Reply All" at bounding box center [920, 105] width 53 height 22
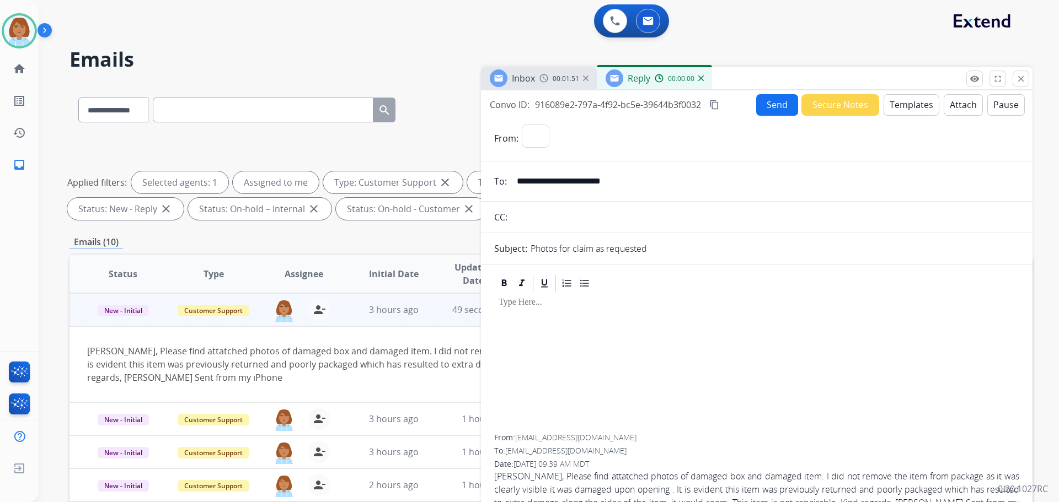
select select "**********"
click at [896, 103] on button "Templates" at bounding box center [911, 105] width 56 height 22
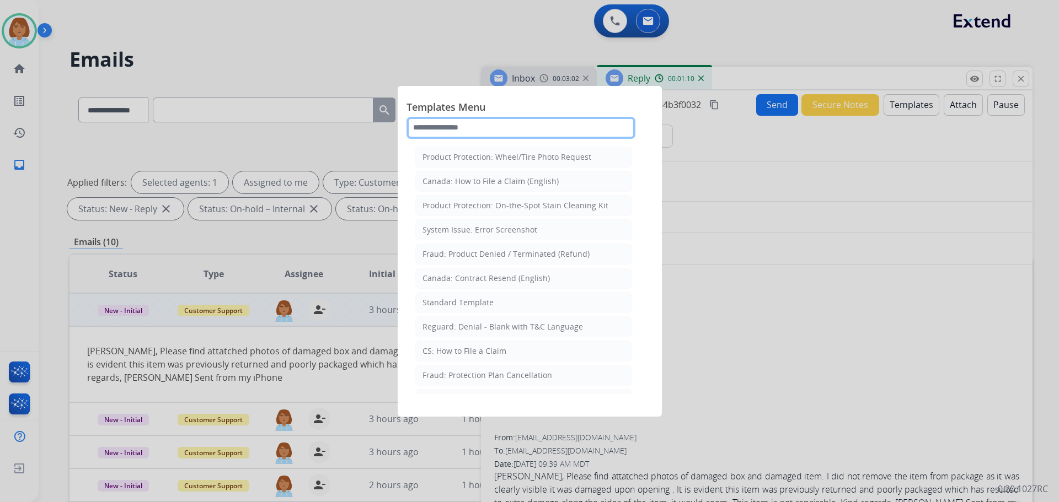
drag, startPoint x: 494, startPoint y: 126, endPoint x: 502, endPoint y: 125, distance: 8.3
click at [495, 126] on input "text" at bounding box center [520, 128] width 229 height 22
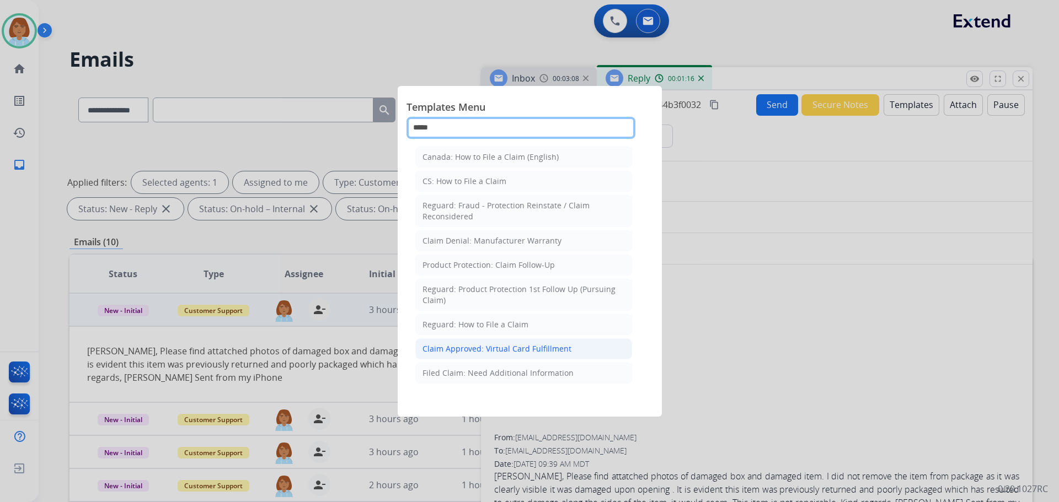
type input "*****"
click at [492, 349] on div "Claim Approved: Virtual Card Fulfillment" at bounding box center [496, 349] width 149 height 11
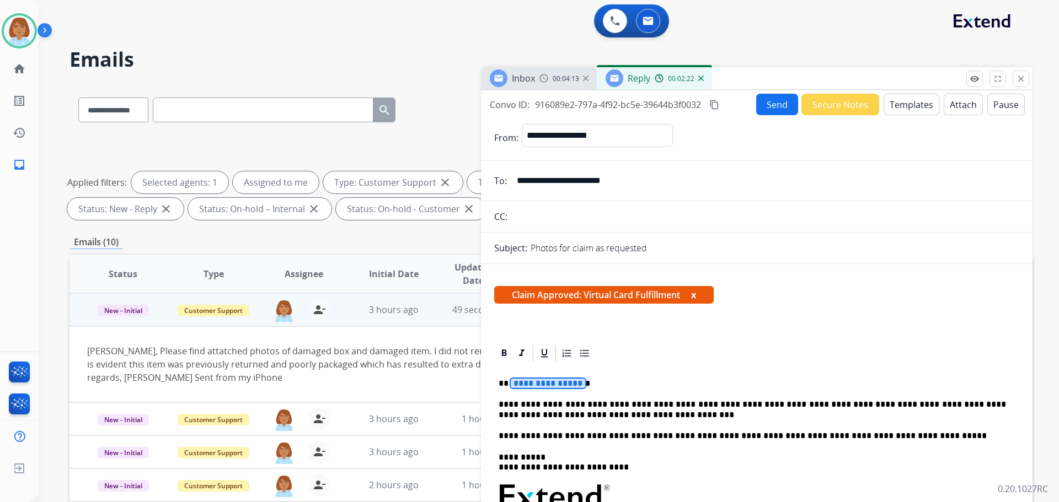
click at [540, 385] on span "**********" at bounding box center [548, 383] width 74 height 9
click at [538, 381] on span "**********" at bounding box center [548, 383] width 74 height 9
click at [775, 103] on button "Send" at bounding box center [777, 105] width 42 height 22
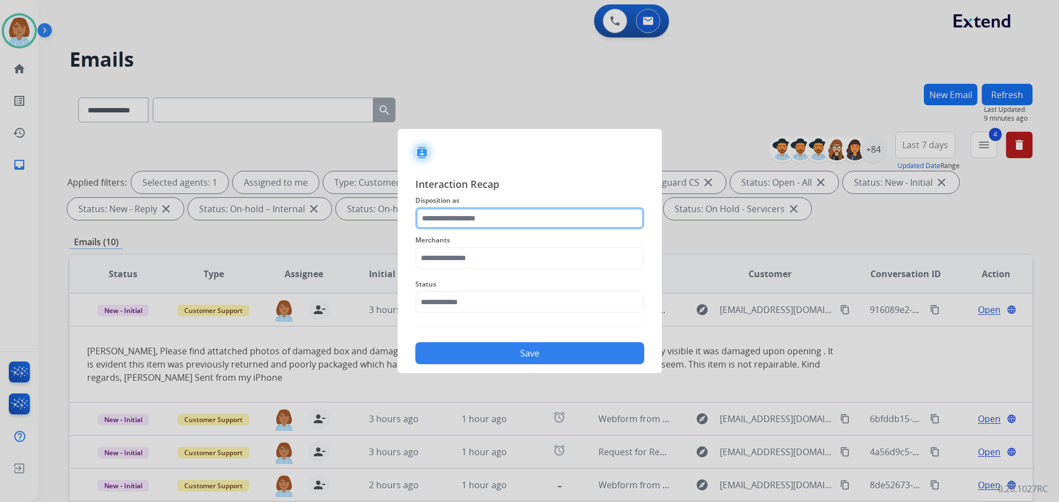
click at [534, 213] on input "text" at bounding box center [529, 218] width 229 height 22
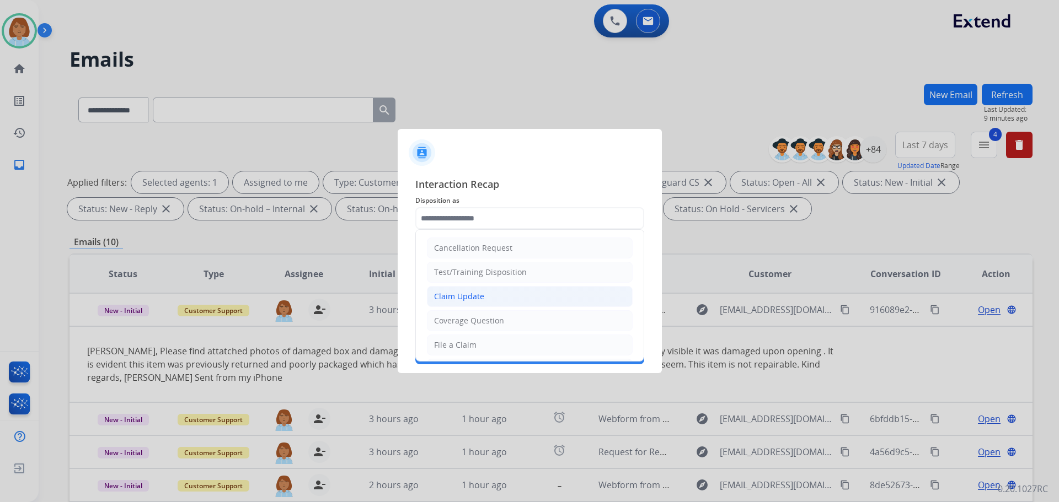
click at [486, 300] on li "Claim Update" at bounding box center [530, 296] width 206 height 21
type input "**********"
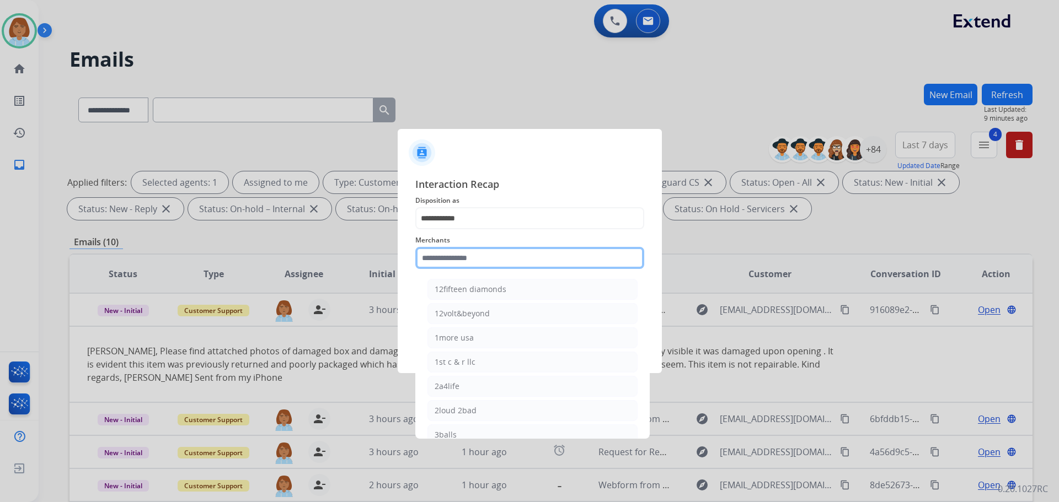
click at [483, 258] on input "text" at bounding box center [529, 258] width 229 height 22
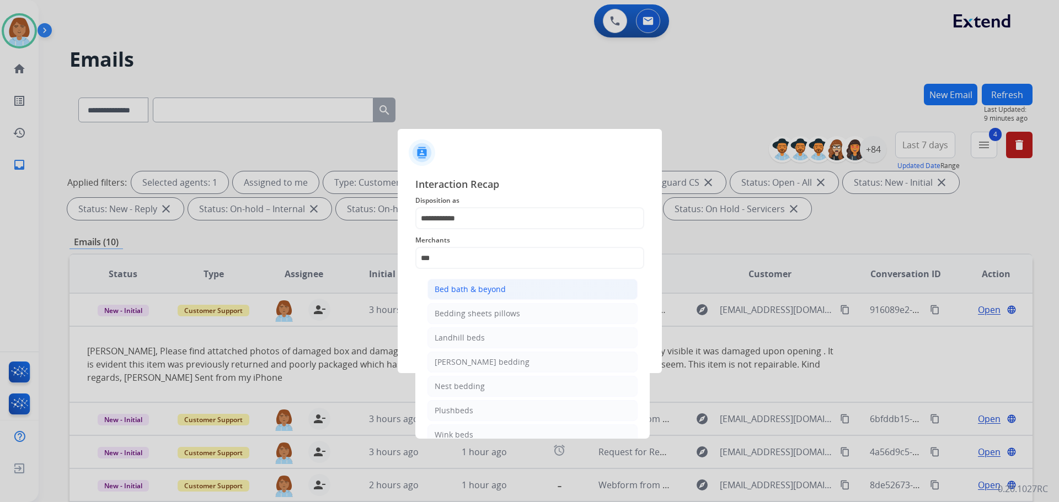
click at [542, 293] on li "Bed bath & beyond" at bounding box center [532, 289] width 210 height 21
type input "**********"
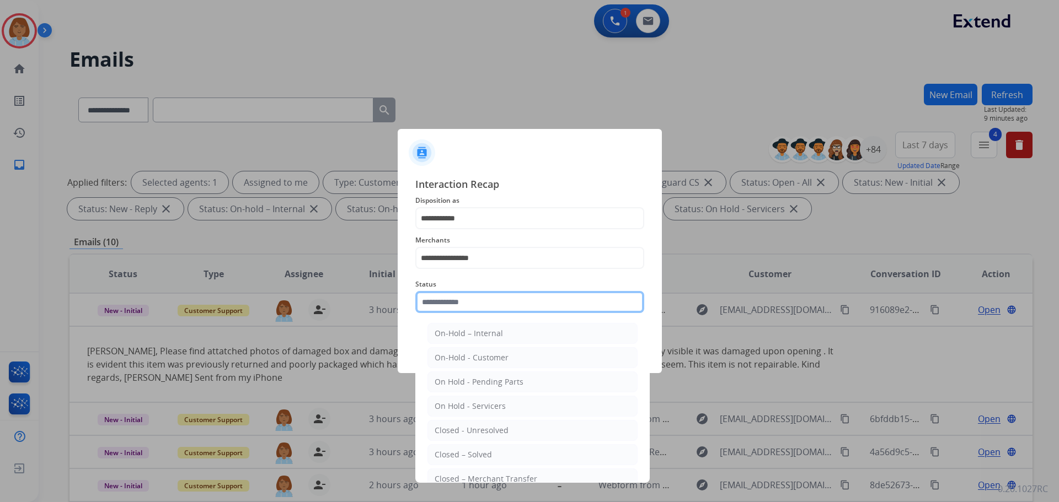
drag, startPoint x: 539, startPoint y: 296, endPoint x: 560, endPoint y: 314, distance: 27.7
click at [546, 299] on input "text" at bounding box center [529, 302] width 229 height 22
drag, startPoint x: 488, startPoint y: 462, endPoint x: 521, endPoint y: 406, distance: 65.0
click at [493, 462] on li "Closed – Solved" at bounding box center [532, 454] width 210 height 21
type input "**********"
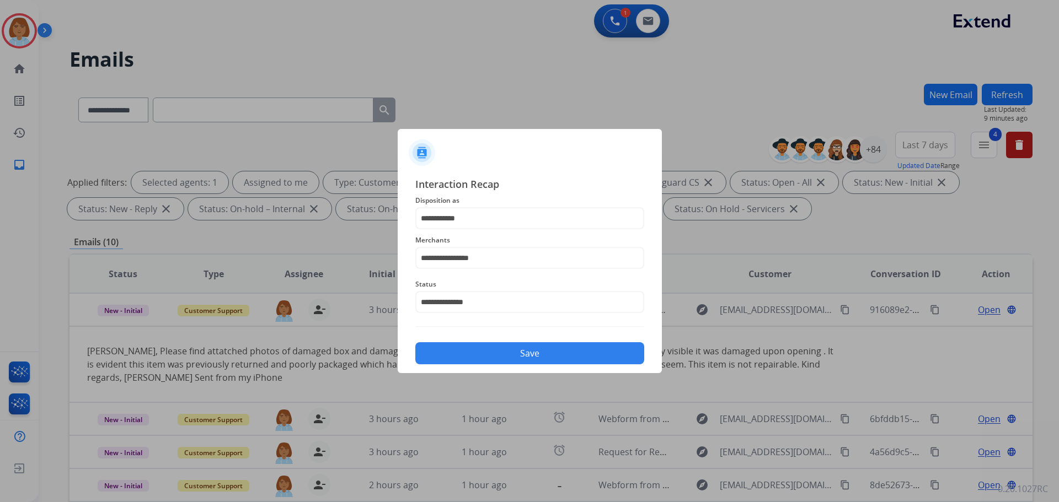
drag, startPoint x: 530, startPoint y: 361, endPoint x: 621, endPoint y: 194, distance: 190.5
click at [530, 360] on button "Save" at bounding box center [529, 353] width 229 height 22
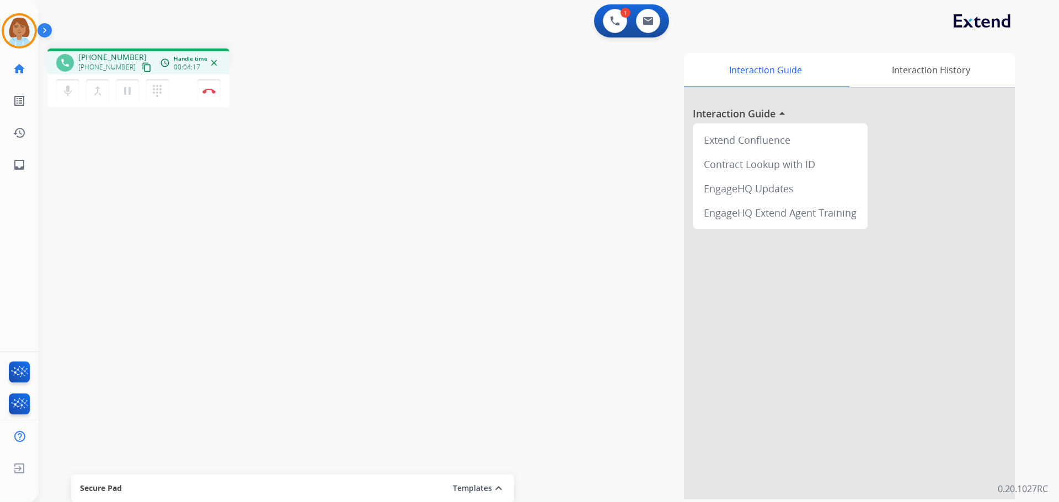
drag, startPoint x: 123, startPoint y: 93, endPoint x: 112, endPoint y: 93, distance: 11.0
click at [121, 93] on mat-icon "pause" at bounding box center [127, 90] width 13 height 13
click at [63, 99] on button "mic Mute" at bounding box center [67, 90] width 23 height 23
drag, startPoint x: 65, startPoint y: 92, endPoint x: 101, endPoint y: 85, distance: 37.0
click at [65, 92] on mat-icon "mic_off" at bounding box center [67, 90] width 13 height 13
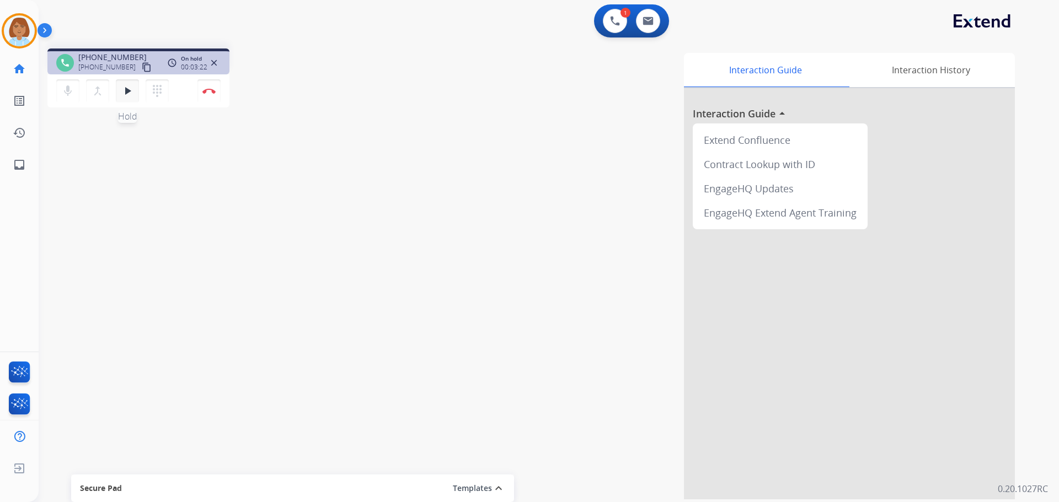
click at [122, 90] on mat-icon "play_arrow" at bounding box center [127, 90] width 13 height 13
click at [215, 100] on button "Disconnect" at bounding box center [208, 90] width 23 height 23
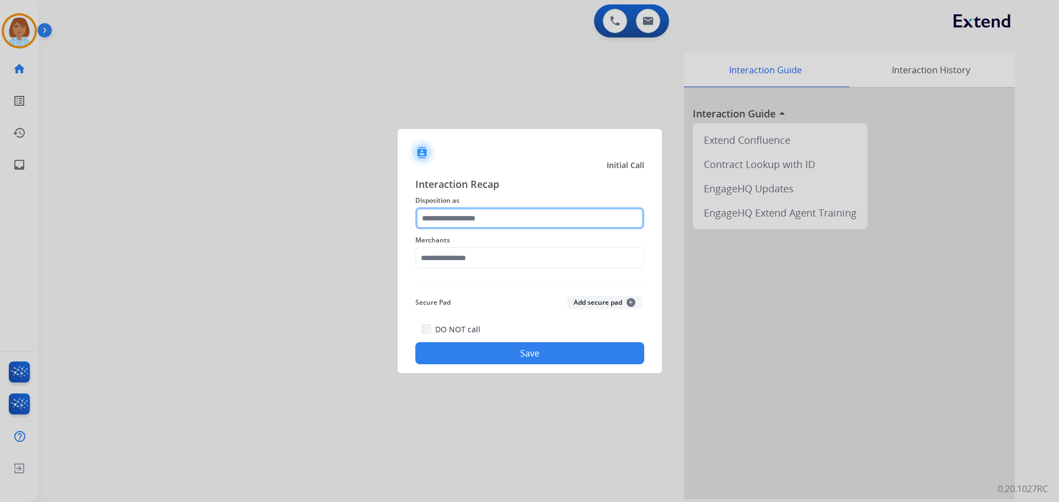
click at [518, 225] on input "text" at bounding box center [529, 218] width 229 height 22
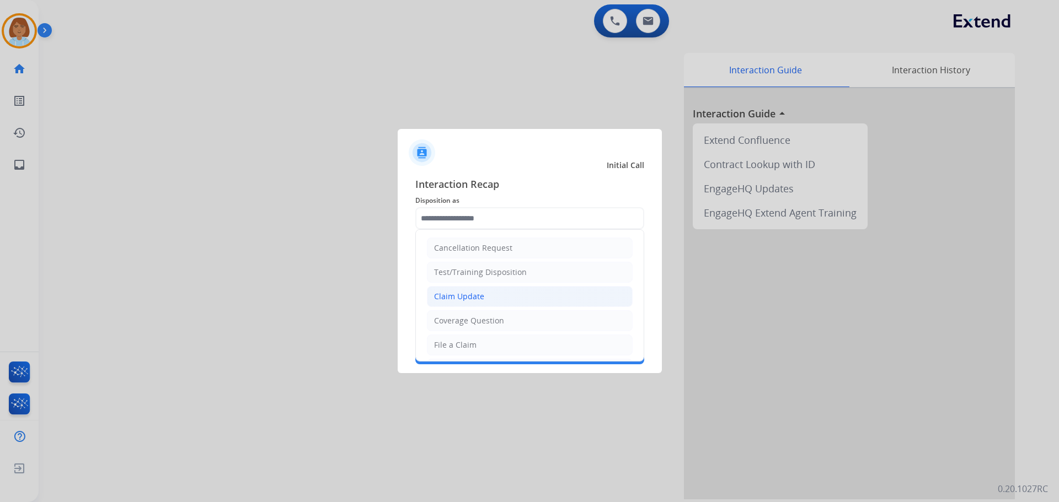
click at [470, 298] on div "Claim Update" at bounding box center [459, 296] width 50 height 11
type input "**********"
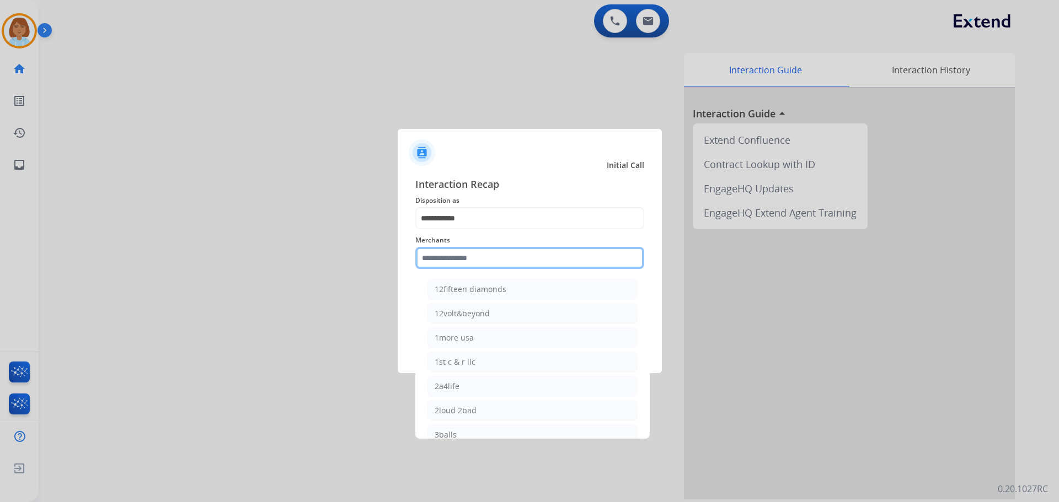
click at [474, 267] on input "text" at bounding box center [529, 258] width 229 height 22
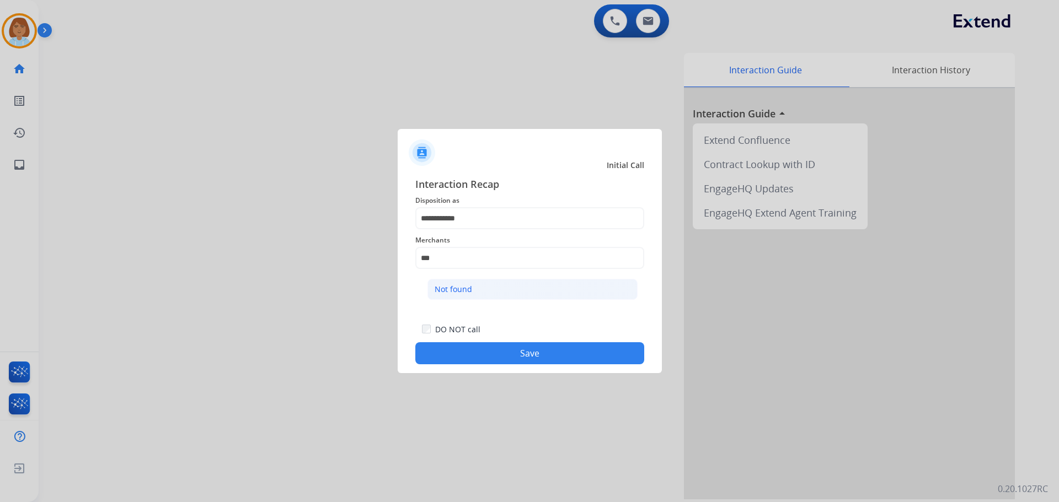
click at [472, 291] on li "Not found" at bounding box center [532, 289] width 210 height 21
type input "*********"
click at [484, 358] on button "Save" at bounding box center [529, 353] width 229 height 22
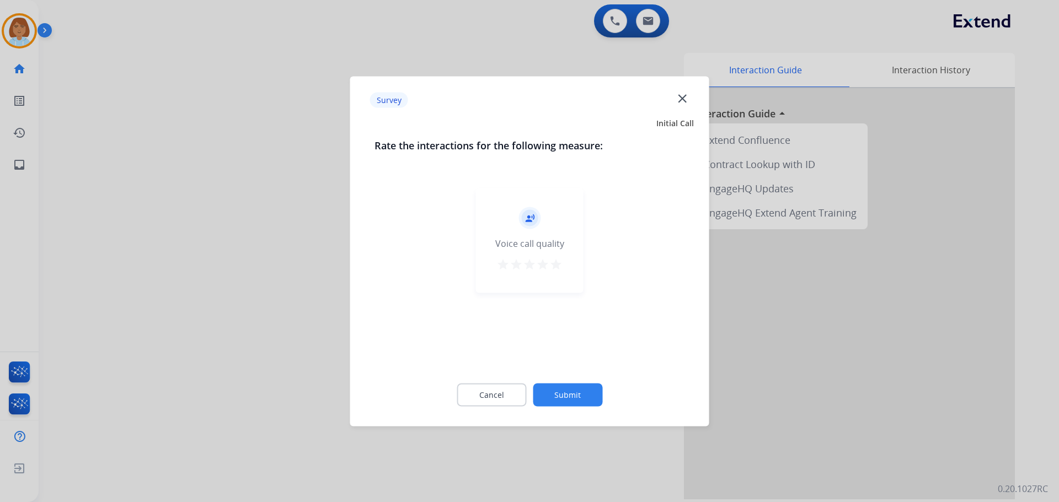
click at [560, 402] on button "Submit" at bounding box center [567, 394] width 69 height 23
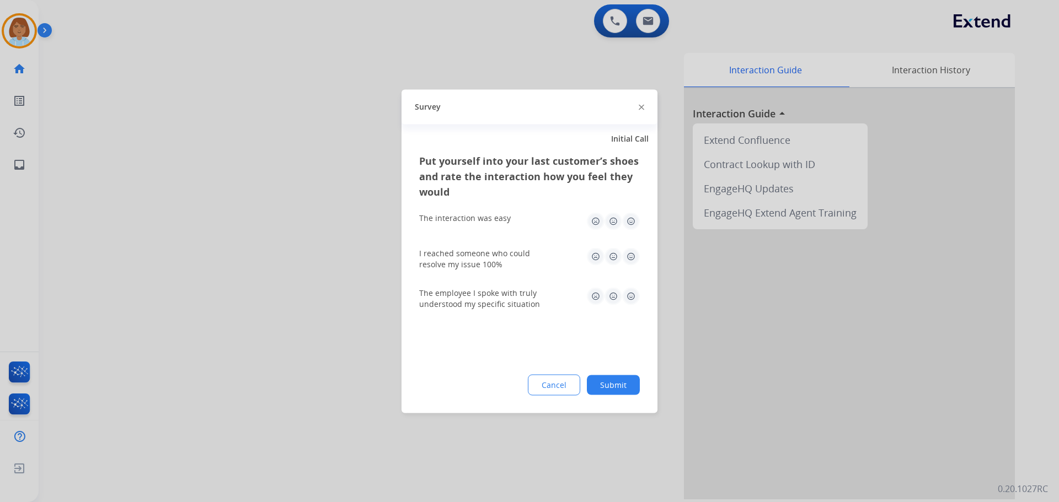
click at [637, 394] on div "Cancel Submit" at bounding box center [529, 384] width 221 height 21
drag, startPoint x: 624, startPoint y: 385, endPoint x: 556, endPoint y: 340, distance: 81.5
click at [623, 385] on button "Submit" at bounding box center [613, 385] width 53 height 20
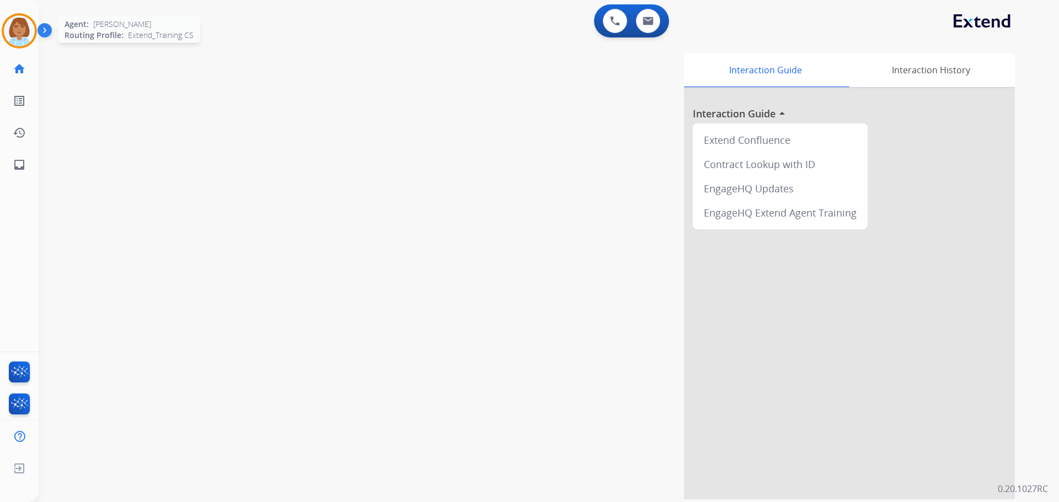
click at [15, 29] on img at bounding box center [19, 30] width 31 height 31
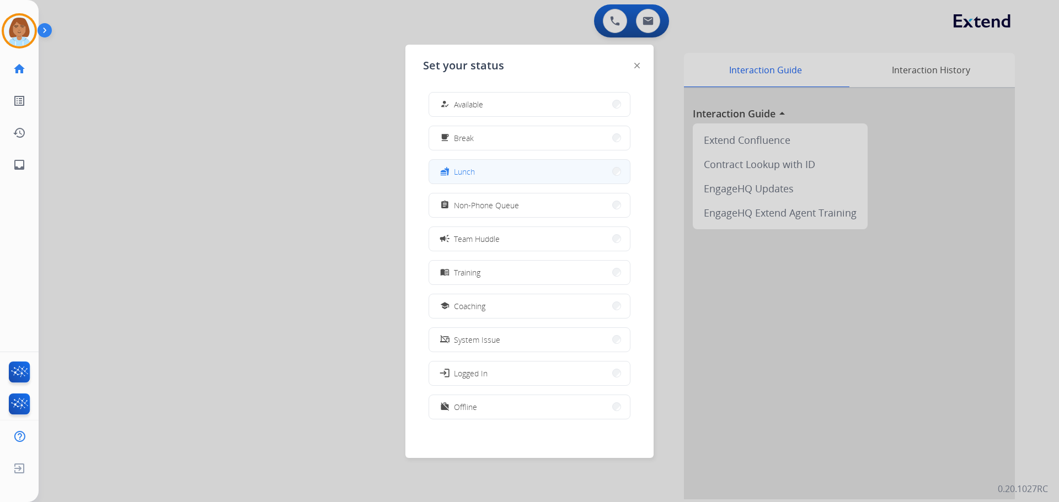
drag, startPoint x: 502, startPoint y: 136, endPoint x: 583, endPoint y: 173, distance: 89.4
click at [530, 164] on div "how_to_reg Available free_breakfast Break fastfood Lunch assignment Non-Phone Q…" at bounding box center [529, 256] width 213 height 347
drag, startPoint x: 529, startPoint y: 151, endPoint x: 527, endPoint y: 136, distance: 15.6
click at [529, 149] on div "how_to_reg Available free_breakfast Break fastfood Lunch assignment Non-Phone Q…" at bounding box center [529, 256] width 213 height 347
click at [527, 136] on button "free_breakfast Break" at bounding box center [529, 138] width 201 height 24
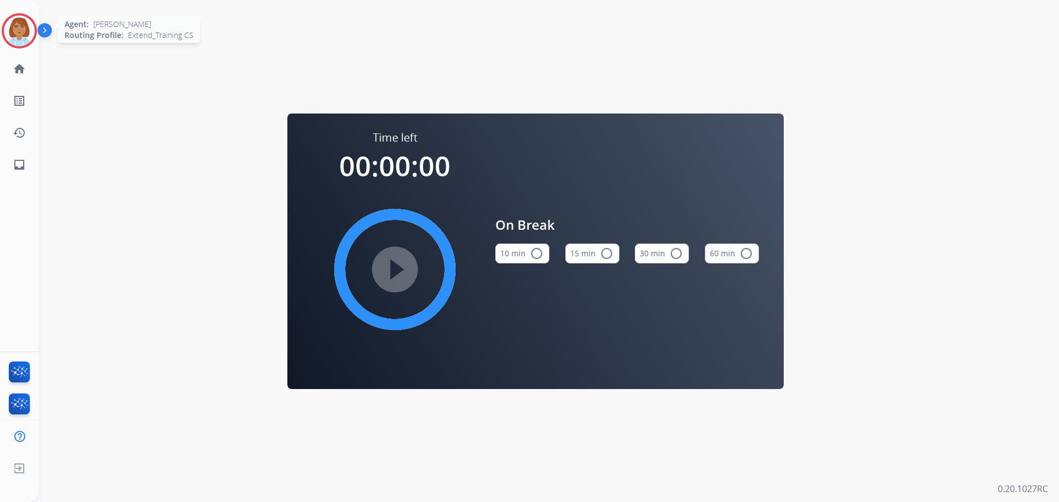
click at [17, 30] on img at bounding box center [19, 30] width 31 height 31
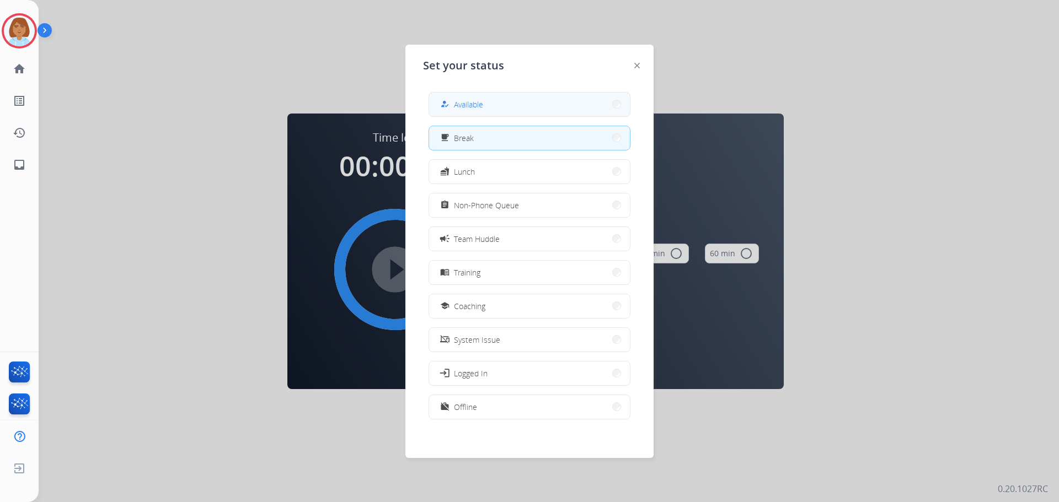
click at [441, 100] on button "how_to_reg Available" at bounding box center [529, 105] width 201 height 24
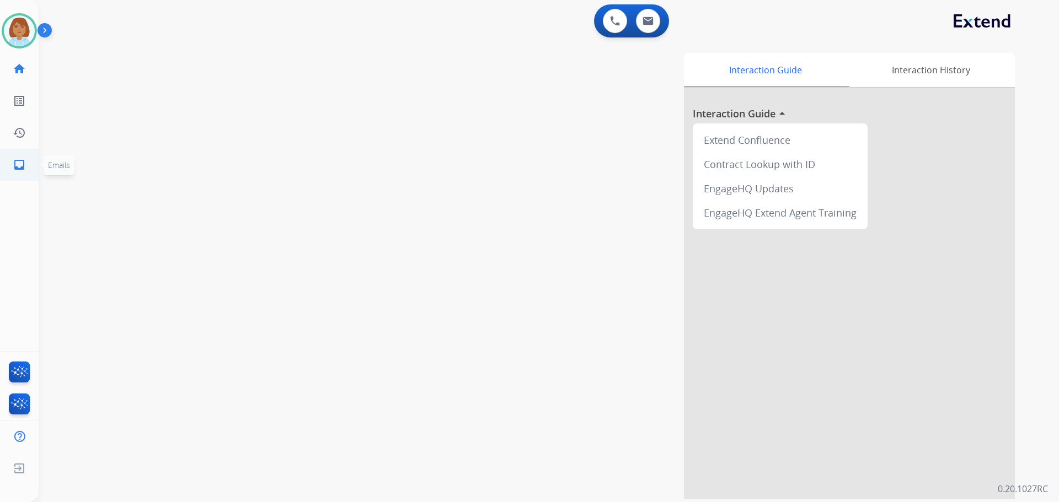
click at [29, 172] on link "inbox Emails" at bounding box center [19, 164] width 31 height 31
select select "**********"
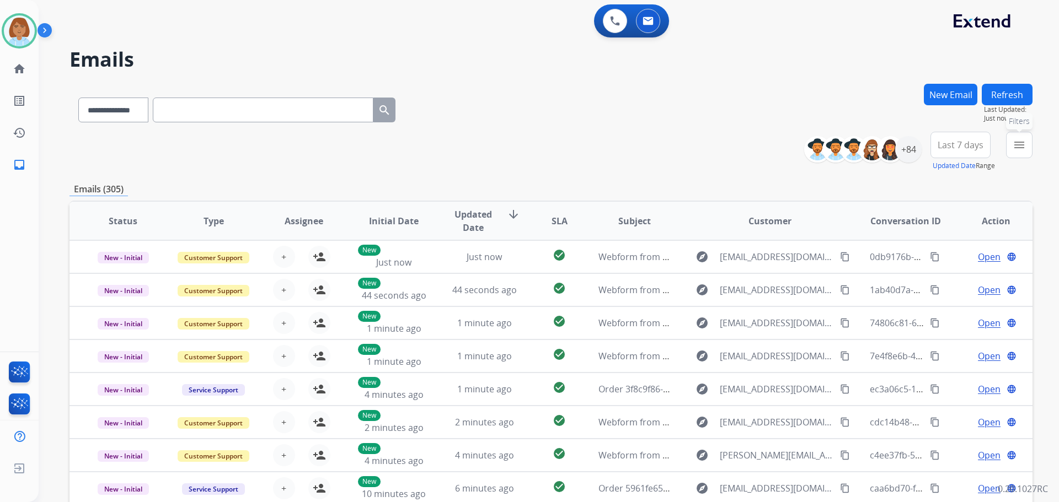
click at [1012, 142] on button "menu Filters" at bounding box center [1019, 145] width 26 height 26
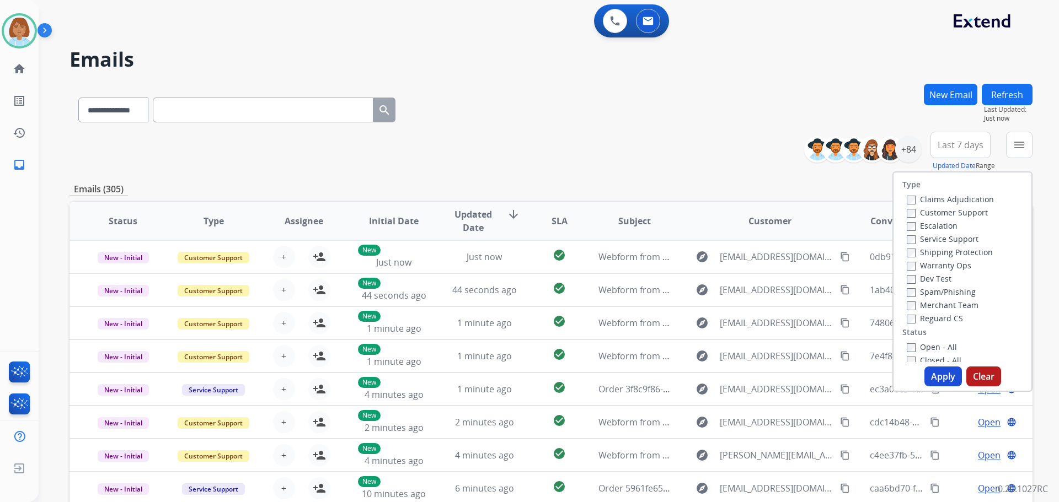
drag, startPoint x: 945, startPoint y: 216, endPoint x: 934, endPoint y: 234, distance: 21.0
click at [944, 216] on label "Customer Support" at bounding box center [947, 212] width 81 height 10
click at [907, 347] on label "Open - All" at bounding box center [932, 347] width 50 height 10
drag, startPoint x: 937, startPoint y: 374, endPoint x: 951, endPoint y: 379, distance: 14.7
click at [938, 376] on button "Apply" at bounding box center [942, 377] width 37 height 20
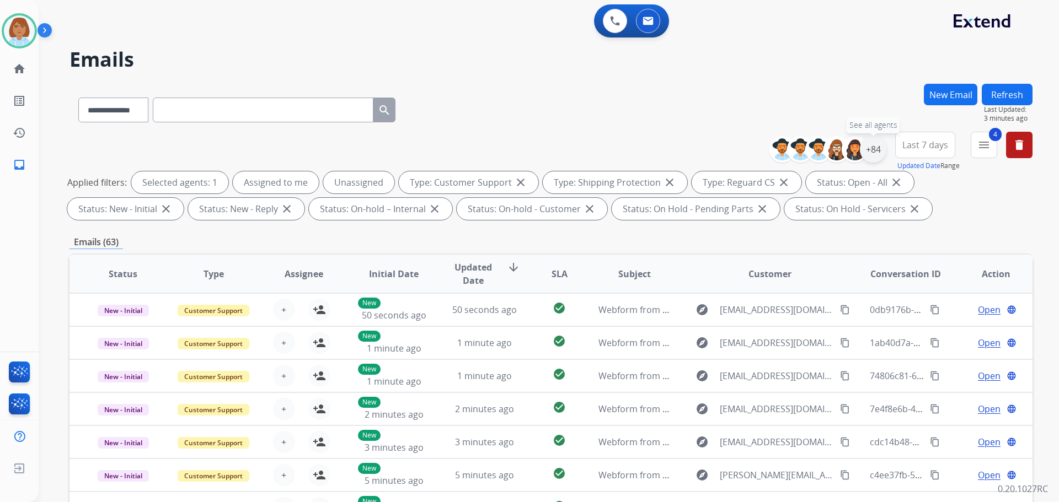
click at [866, 157] on div "+84" at bounding box center [873, 149] width 26 height 26
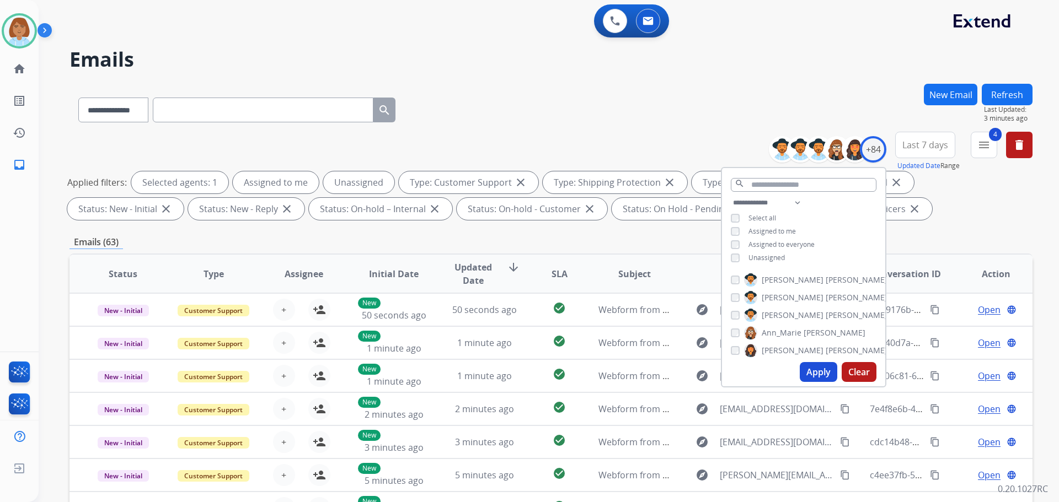
click at [760, 253] on span "Unassigned" at bounding box center [766, 257] width 36 height 9
click at [807, 370] on button "Apply" at bounding box center [818, 372] width 37 height 20
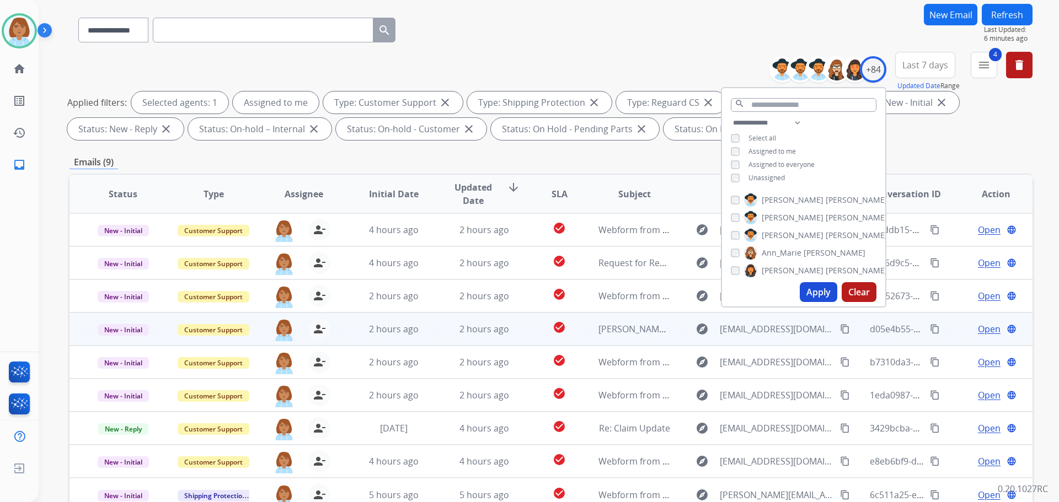
scroll to position [178, 0]
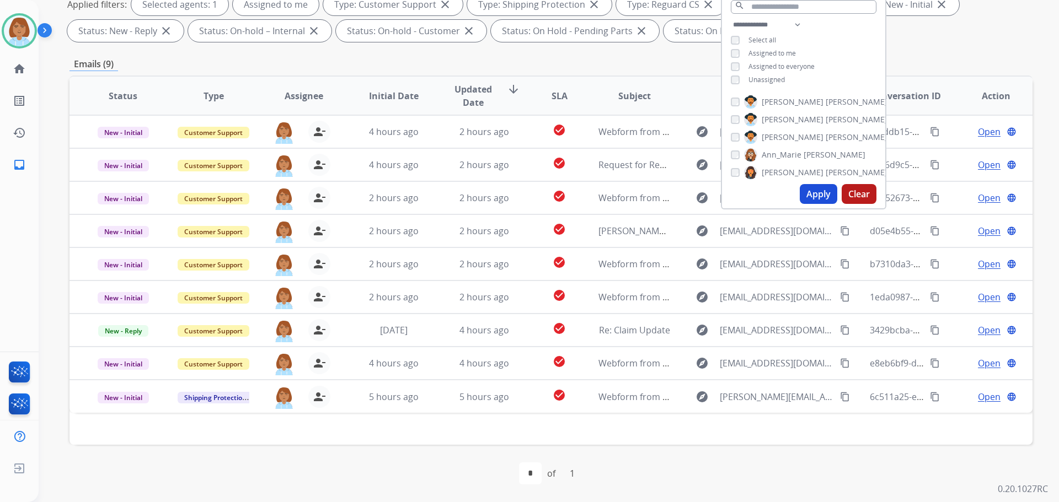
click at [578, 61] on div "Emails (9)" at bounding box center [550, 64] width 963 height 14
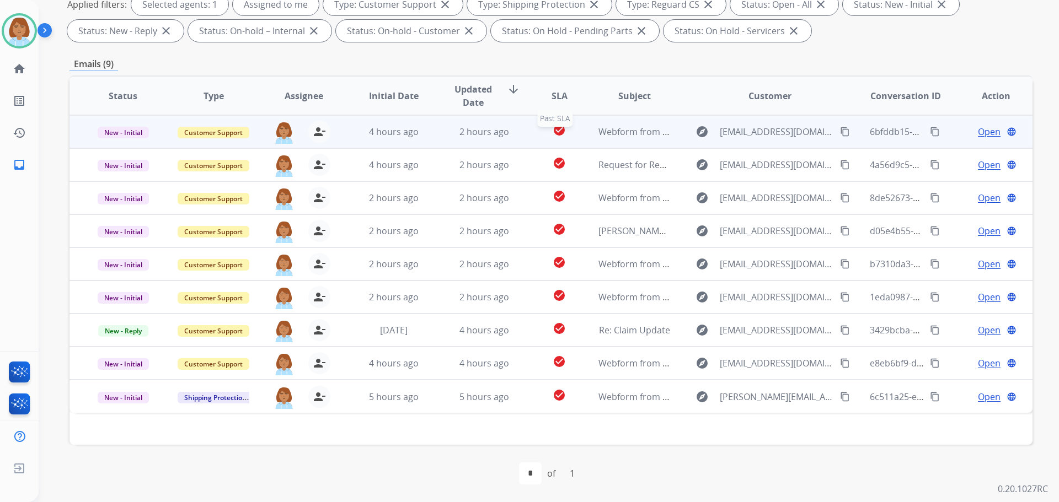
click at [576, 130] on div "check_circle" at bounding box center [559, 132] width 42 height 17
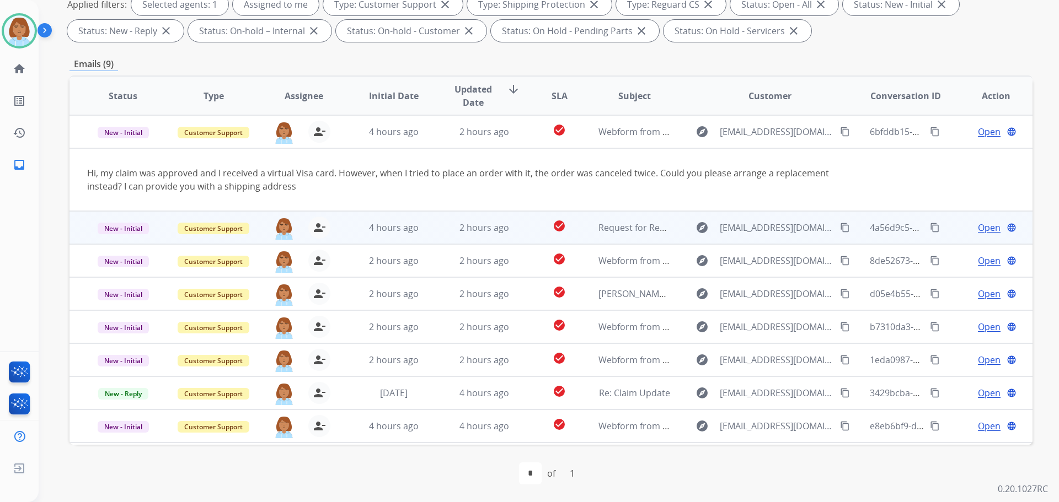
click at [521, 232] on td "check_circle" at bounding box center [551, 227] width 60 height 33
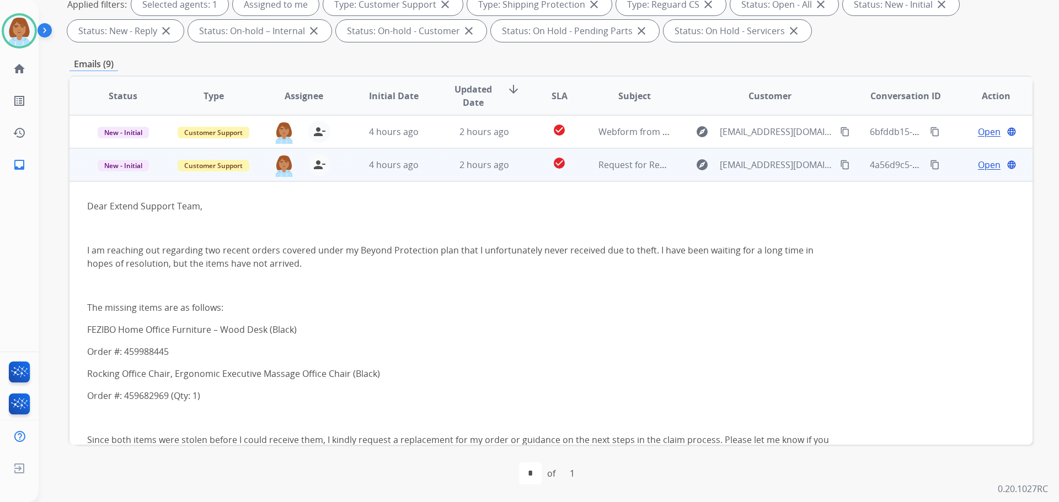
scroll to position [33, 0]
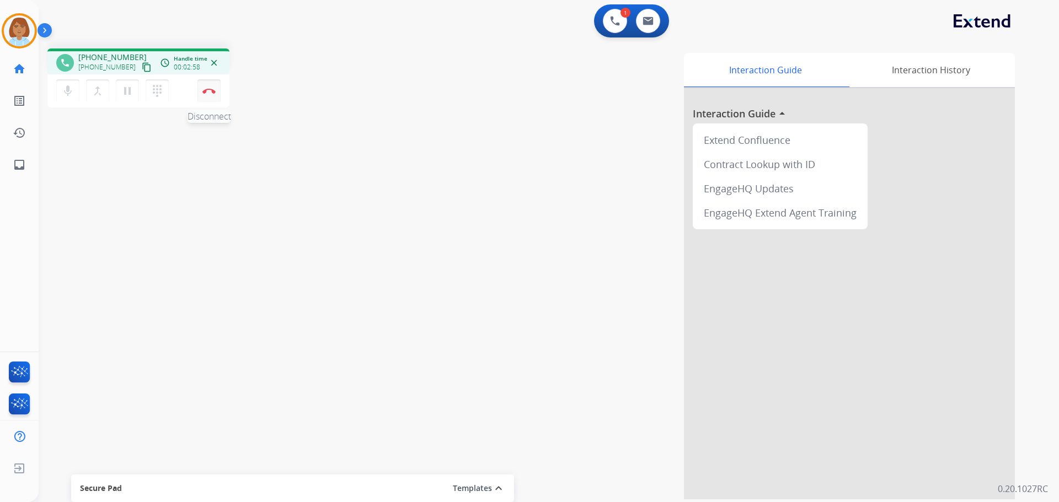
click at [201, 88] on button "Disconnect" at bounding box center [208, 90] width 23 height 23
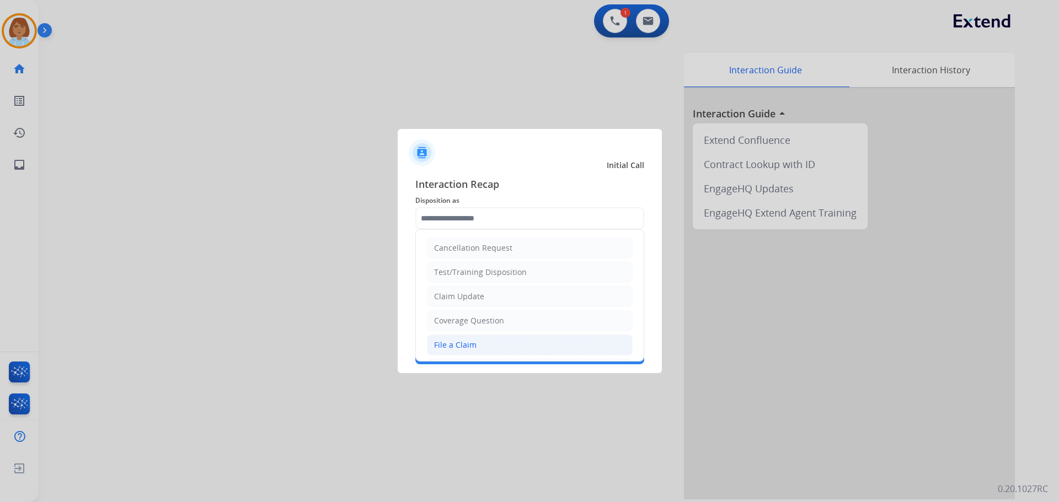
click at [487, 340] on li "File a Claim" at bounding box center [530, 345] width 206 height 21
type input "**********"
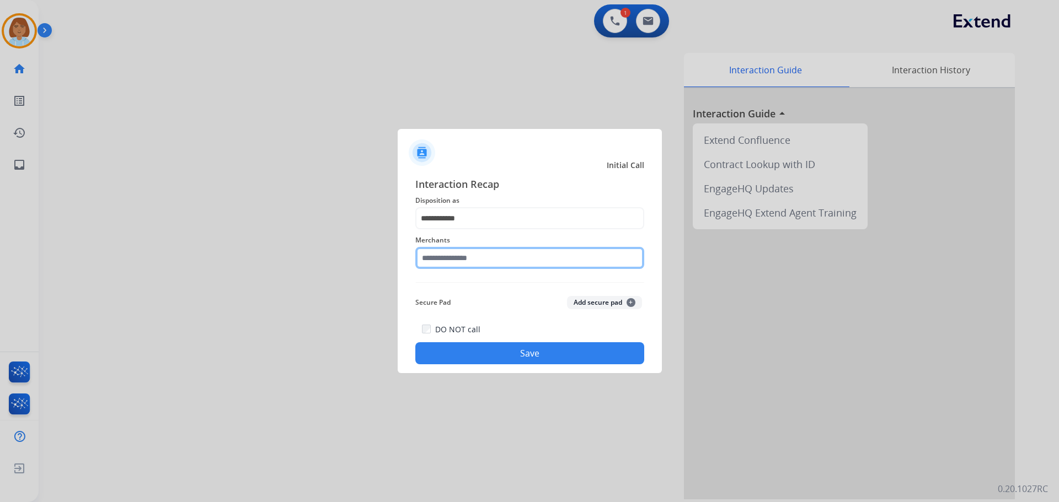
click at [483, 259] on input "text" at bounding box center [529, 258] width 229 height 22
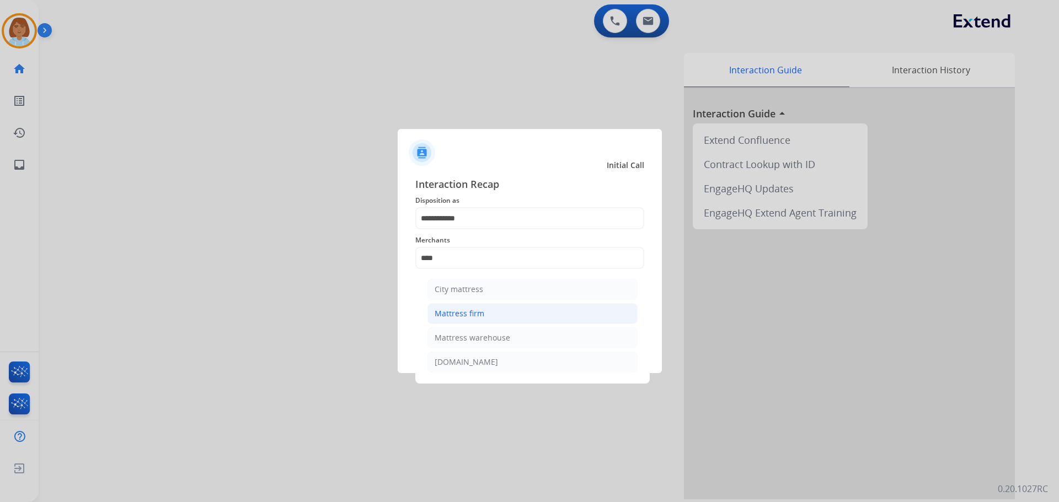
click at [484, 315] on li "Mattress firm" at bounding box center [532, 313] width 210 height 21
type input "**********"
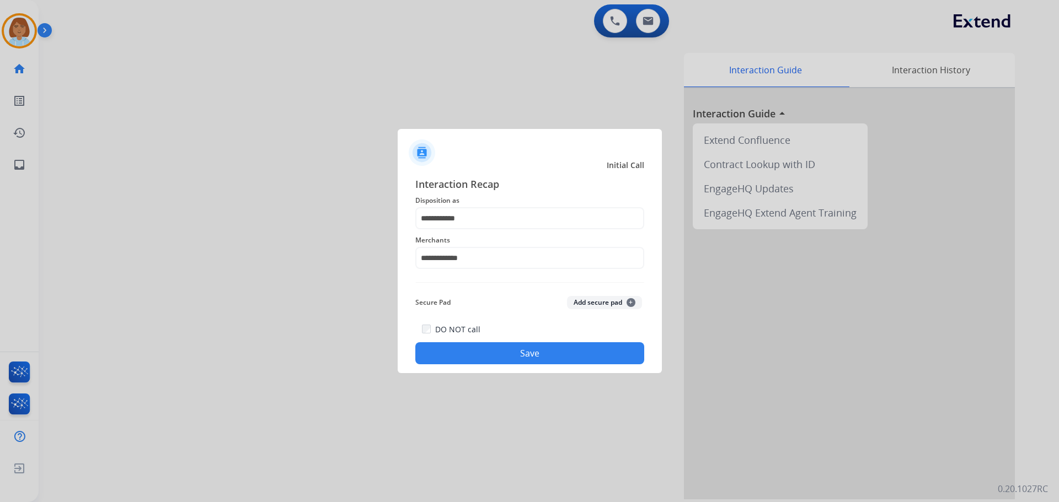
click at [523, 351] on button "Save" at bounding box center [529, 353] width 229 height 22
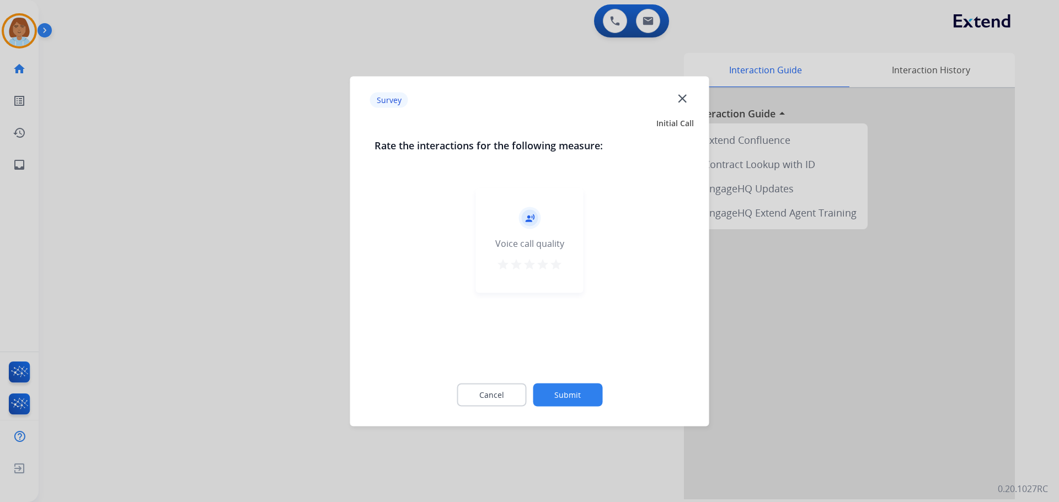
click at [587, 391] on button "Submit" at bounding box center [567, 394] width 69 height 23
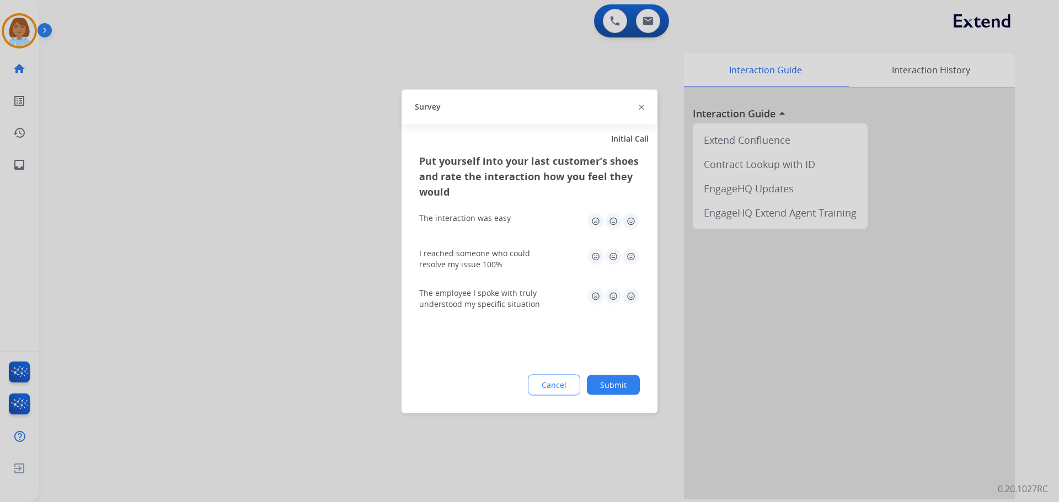
click at [617, 385] on button "Submit" at bounding box center [613, 385] width 53 height 20
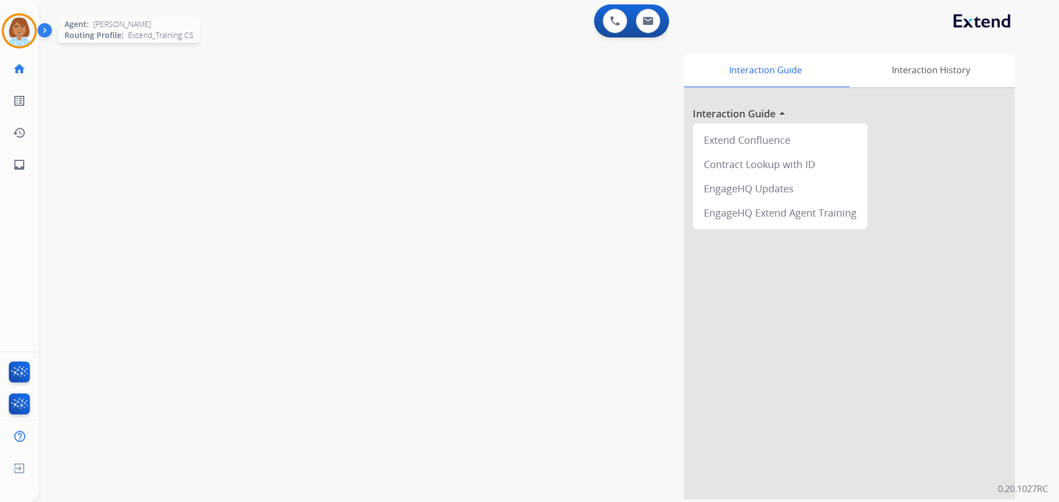
click at [26, 26] on img at bounding box center [19, 30] width 31 height 31
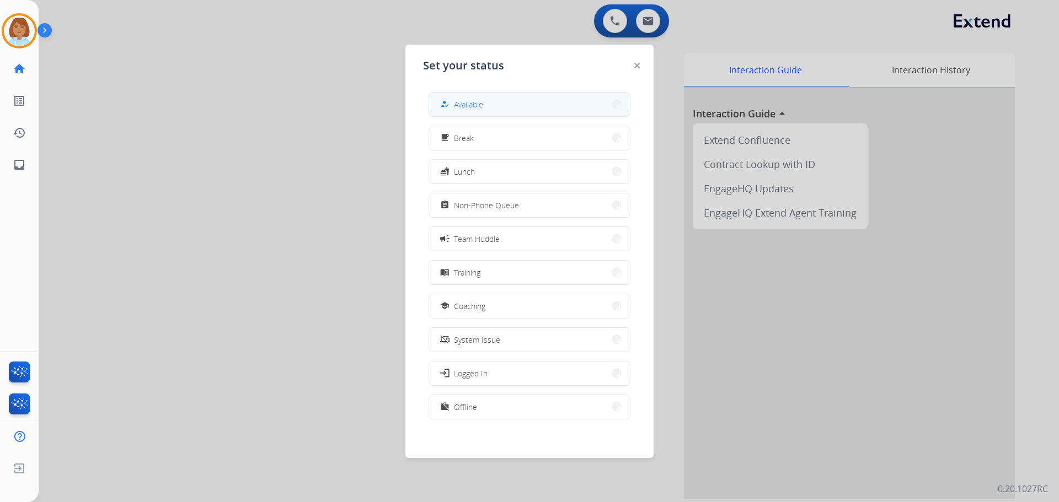
click at [506, 94] on button "how_to_reg Available" at bounding box center [529, 105] width 201 height 24
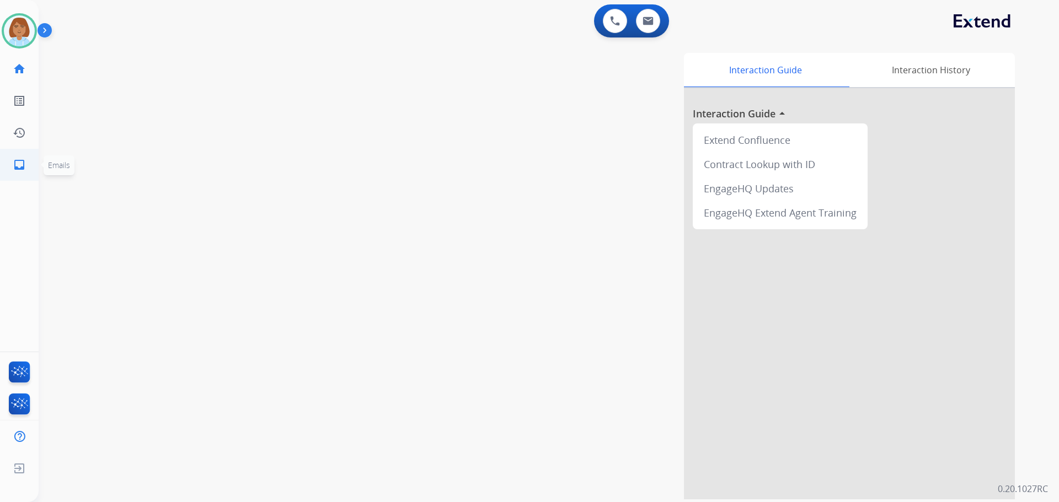
click at [8, 162] on link "inbox Emails" at bounding box center [19, 164] width 31 height 31
select select "**********"
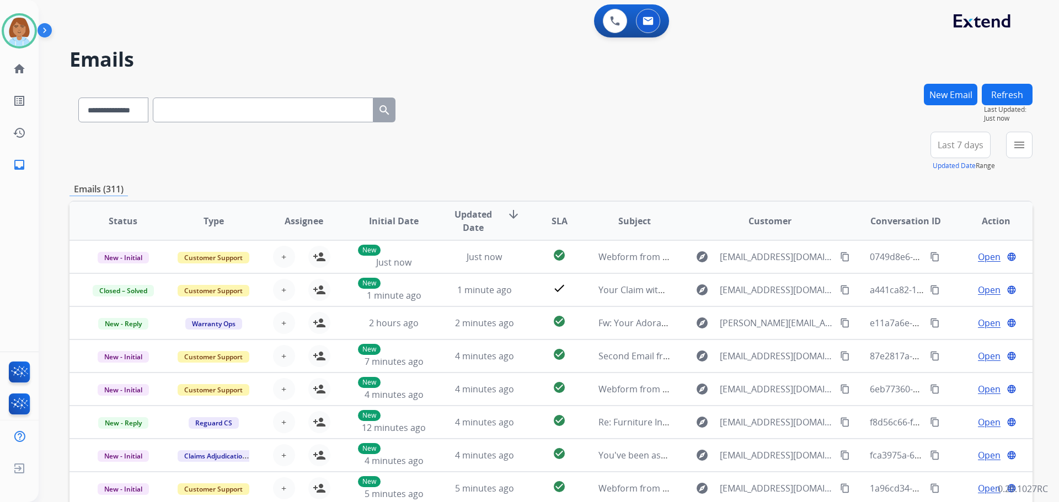
click at [1039, 160] on div "**********" at bounding box center [549, 251] width 1020 height 502
click at [1027, 150] on button "menu Filters" at bounding box center [1019, 145] width 26 height 26
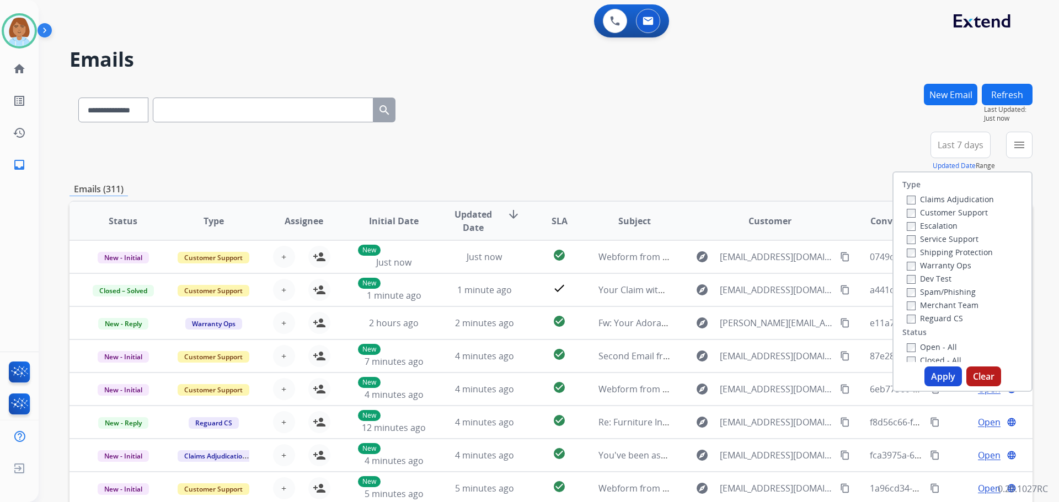
drag, startPoint x: 961, startPoint y: 212, endPoint x: 958, endPoint y: 240, distance: 28.3
click at [961, 213] on label "Customer Support" at bounding box center [947, 212] width 81 height 10
drag, startPoint x: 956, startPoint y: 248, endPoint x: 949, endPoint y: 275, distance: 27.4
click at [955, 256] on label "Shipping Protection" at bounding box center [950, 252] width 86 height 10
drag, startPoint x: 937, startPoint y: 314, endPoint x: 936, endPoint y: 323, distance: 8.8
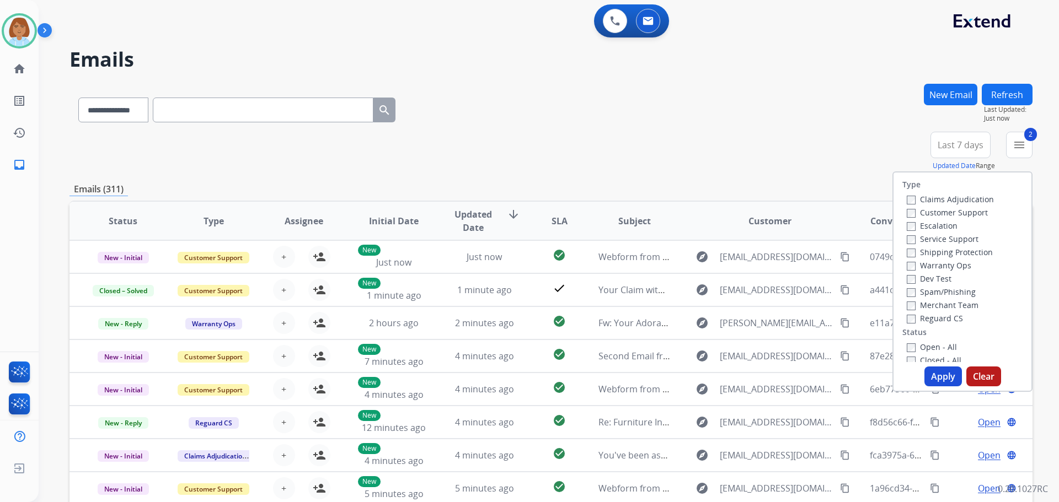
click at [936, 317] on label "Reguard CS" at bounding box center [935, 318] width 56 height 10
drag, startPoint x: 926, startPoint y: 350, endPoint x: 930, endPoint y: 361, distance: 11.7
click at [926, 353] on div "Open - All" at bounding box center [965, 346] width 116 height 13
click at [939, 383] on button "Apply" at bounding box center [942, 377] width 37 height 20
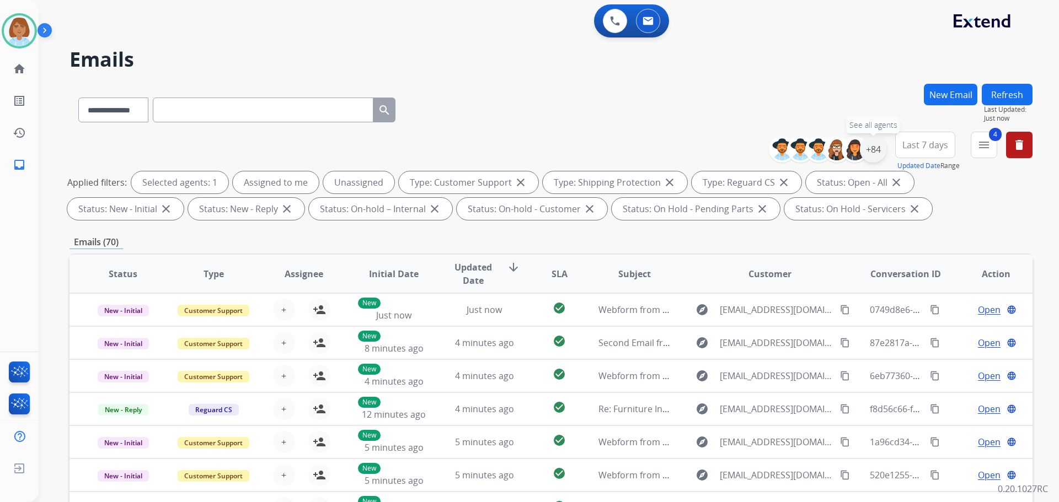
click at [881, 146] on div "+84" at bounding box center [873, 149] width 26 height 26
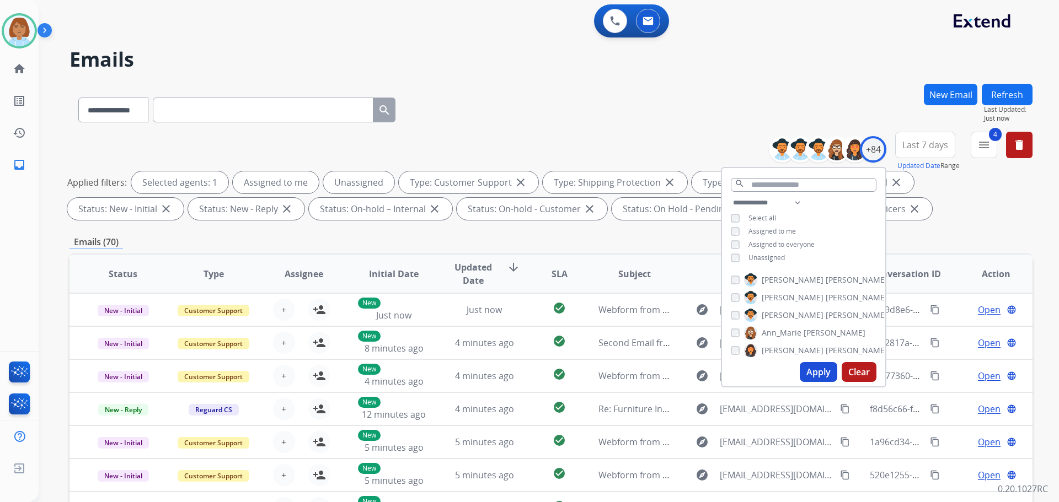
click at [764, 260] on span "Unassigned" at bounding box center [766, 257] width 36 height 9
click at [817, 372] on button "Apply" at bounding box center [818, 372] width 37 height 20
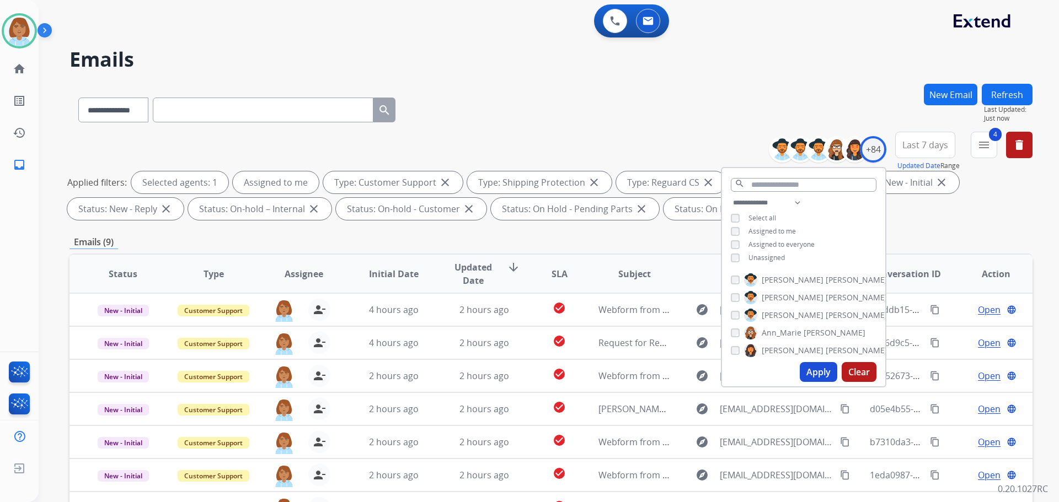
click at [510, 111] on div "**********" at bounding box center [550, 108] width 963 height 48
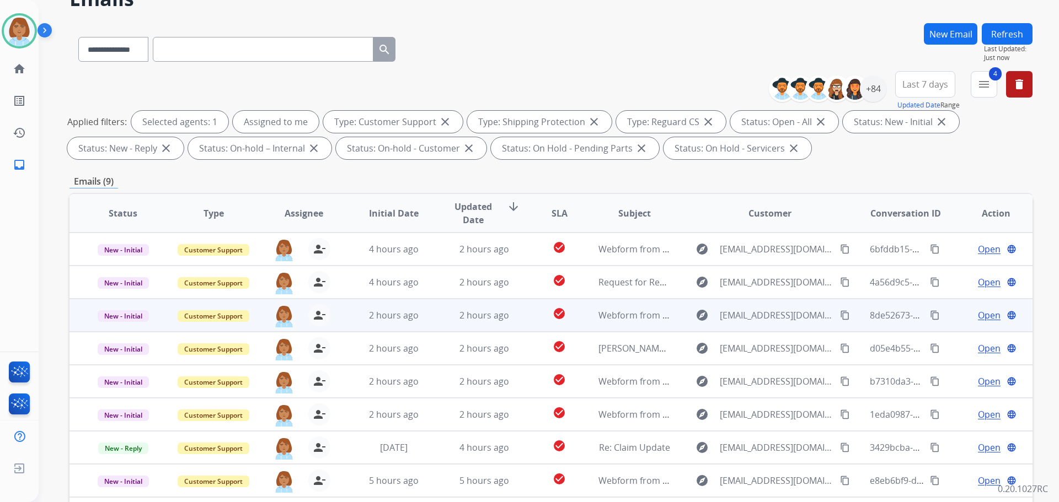
scroll to position [178, 0]
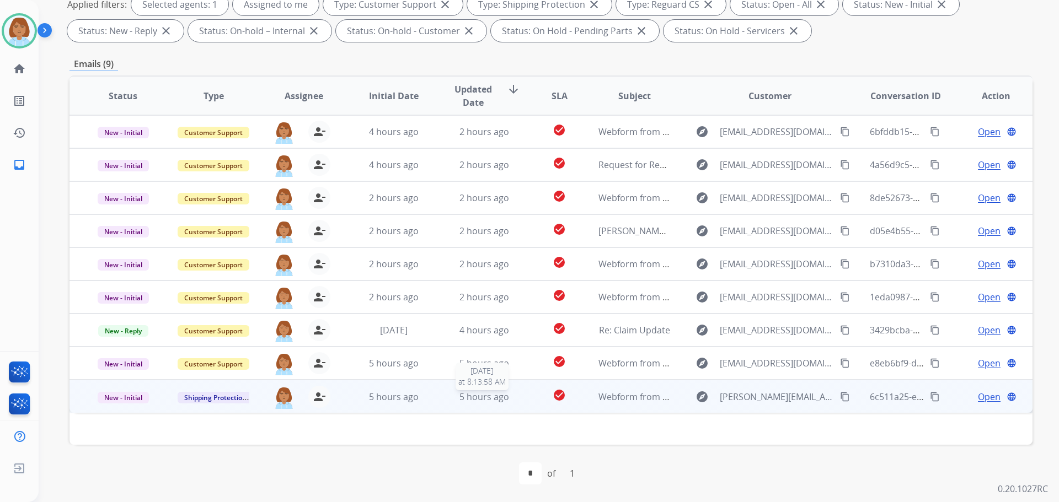
click at [513, 401] on div "5 hours ago" at bounding box center [484, 396] width 72 height 13
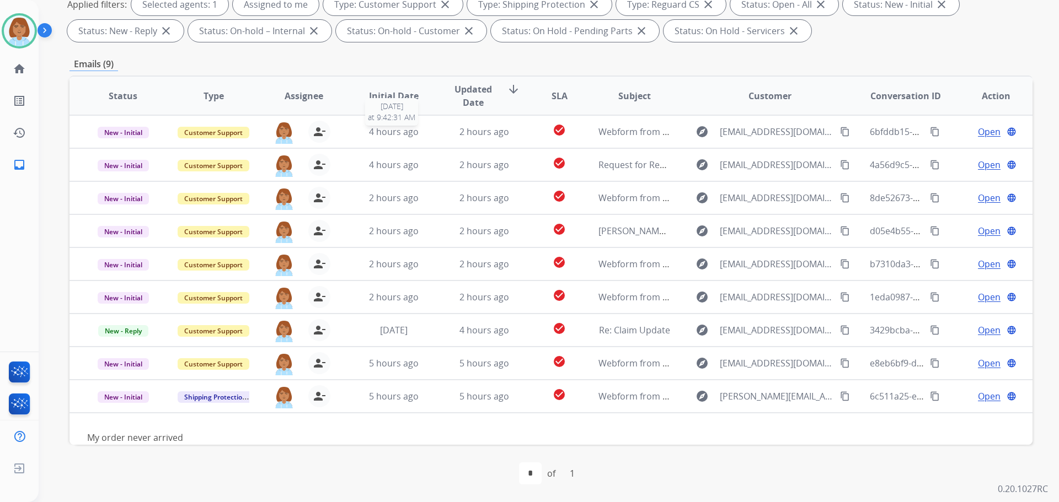
scroll to position [17, 0]
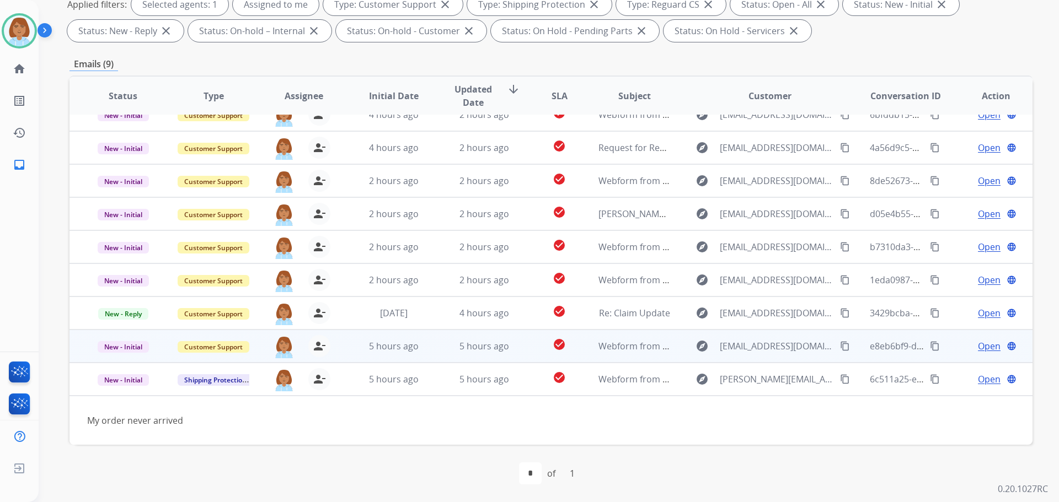
click at [671, 351] on td "explore kadiley@yahoo.com content_copy" at bounding box center [761, 346] width 180 height 33
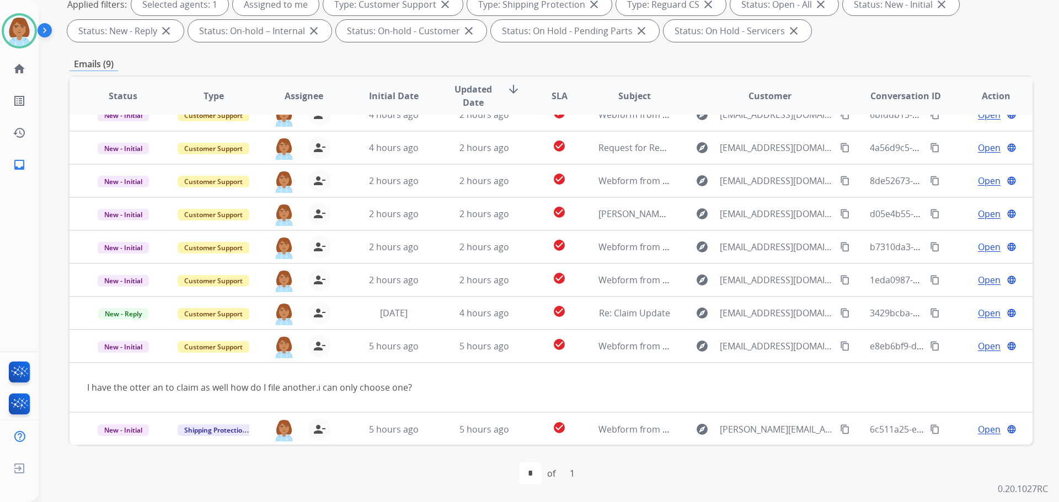
scroll to position [18, 0]
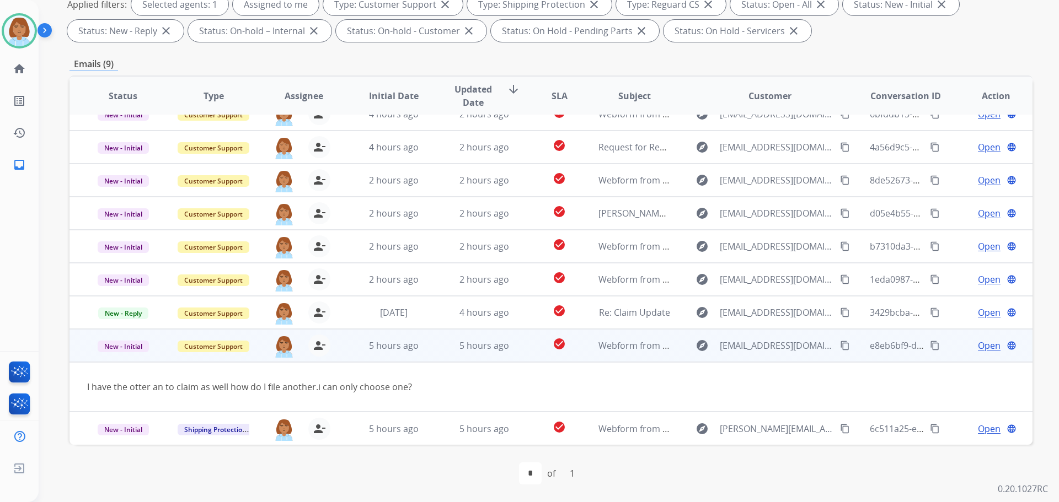
click at [840, 346] on mat-icon "content_copy" at bounding box center [845, 346] width 10 height 10
click at [978, 345] on span "Open" at bounding box center [989, 345] width 23 height 13
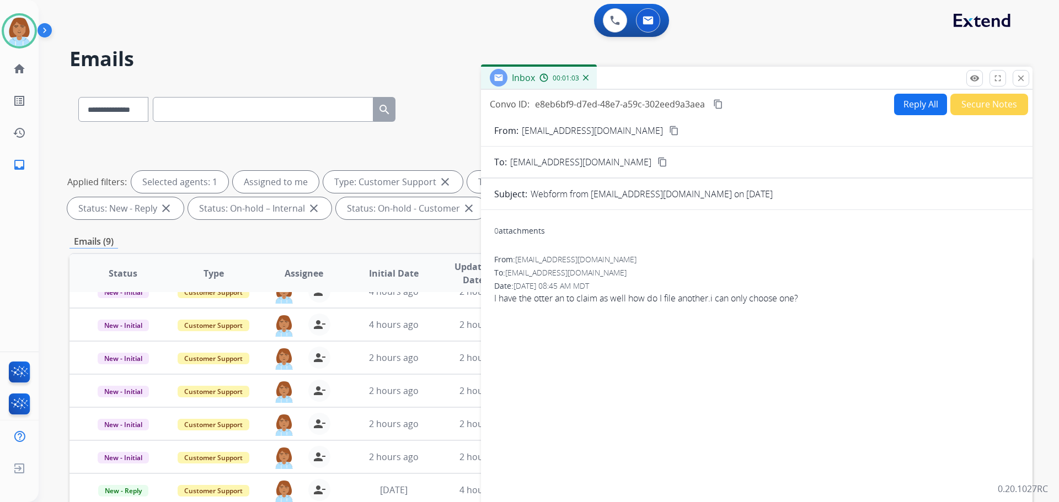
scroll to position [0, 0]
click at [916, 114] on button "Reply All" at bounding box center [920, 105] width 53 height 22
select select "**********"
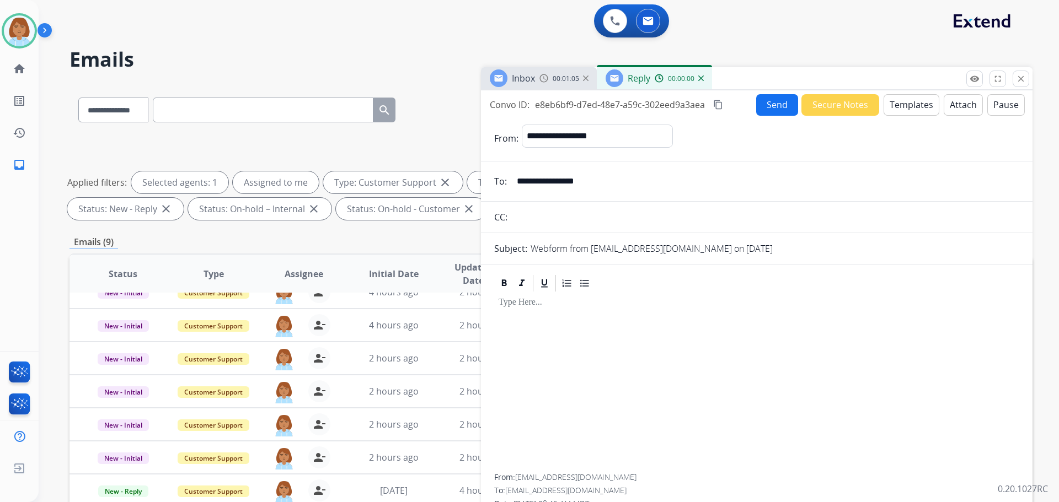
click at [905, 114] on button "Templates" at bounding box center [911, 105] width 56 height 22
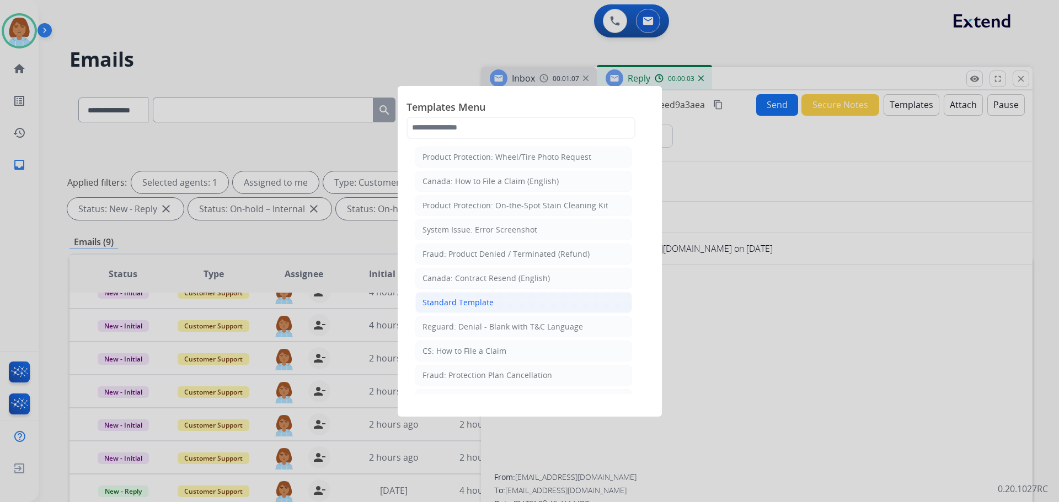
click at [508, 302] on li "Standard Template" at bounding box center [523, 302] width 217 height 21
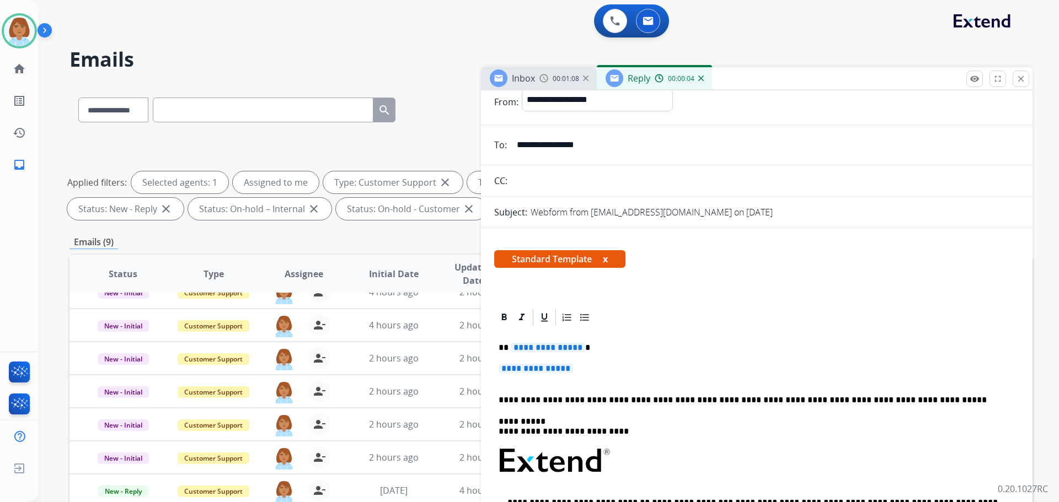
scroll to position [55, 0]
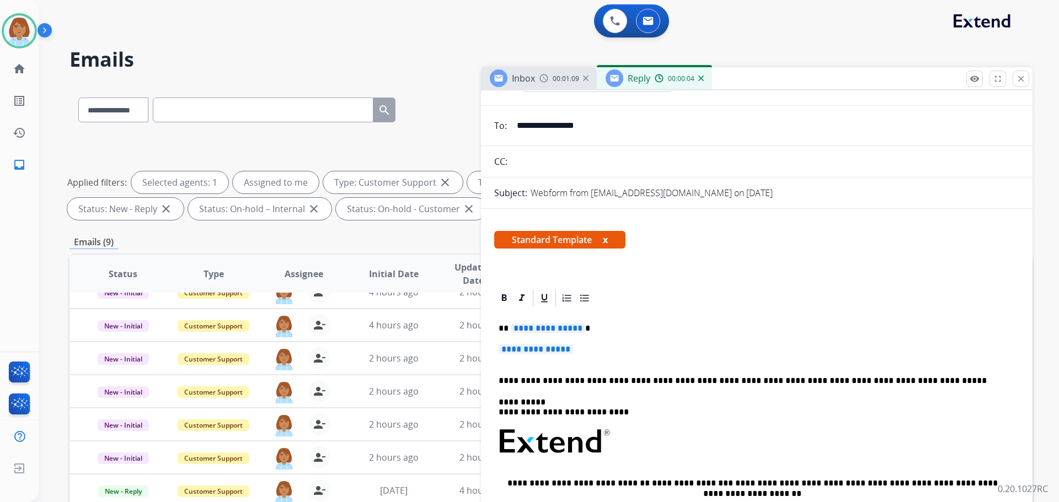
click at [591, 350] on p "**********" at bounding box center [757, 355] width 516 height 20
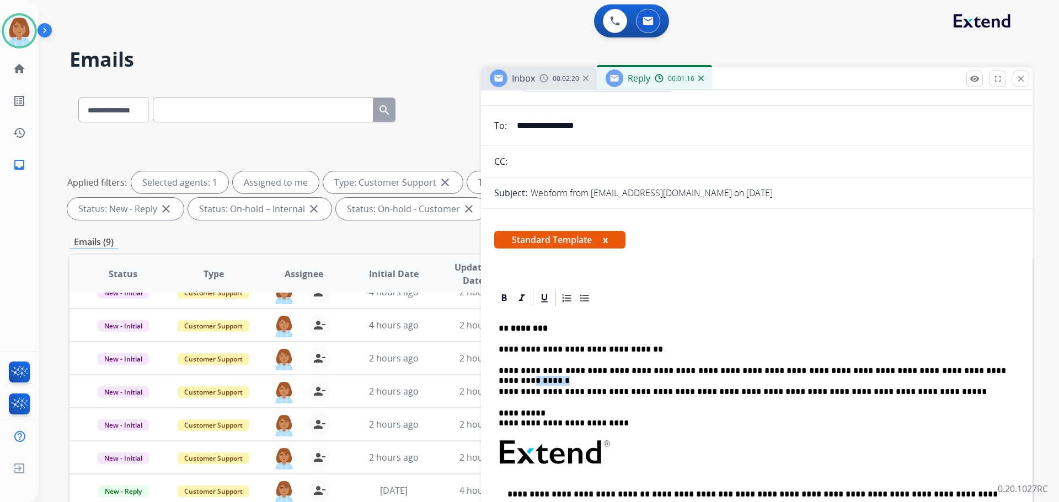
drag, startPoint x: 987, startPoint y: 373, endPoint x: 936, endPoint y: 373, distance: 50.7
click at [936, 373] on p "**********" at bounding box center [752, 371] width 507 height 10
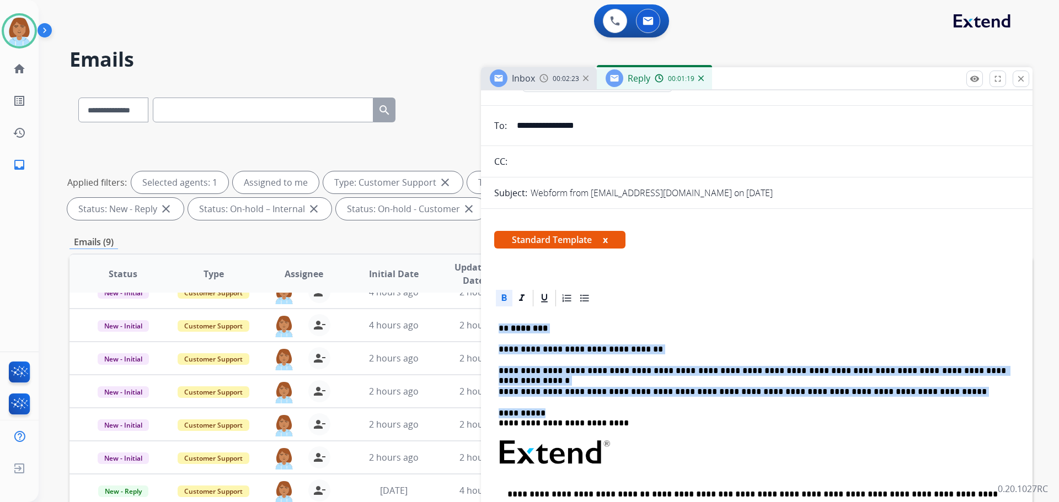
drag, startPoint x: 889, startPoint y: 401, endPoint x: 498, endPoint y: 323, distance: 398.7
click at [498, 323] on div "**********" at bounding box center [756, 473] width 525 height 330
click at [908, 396] on p "**********" at bounding box center [752, 392] width 507 height 10
drag, startPoint x: 908, startPoint y: 392, endPoint x: 495, endPoint y: 318, distance: 419.1
click at [495, 318] on div "**********" at bounding box center [756, 473] width 525 height 330
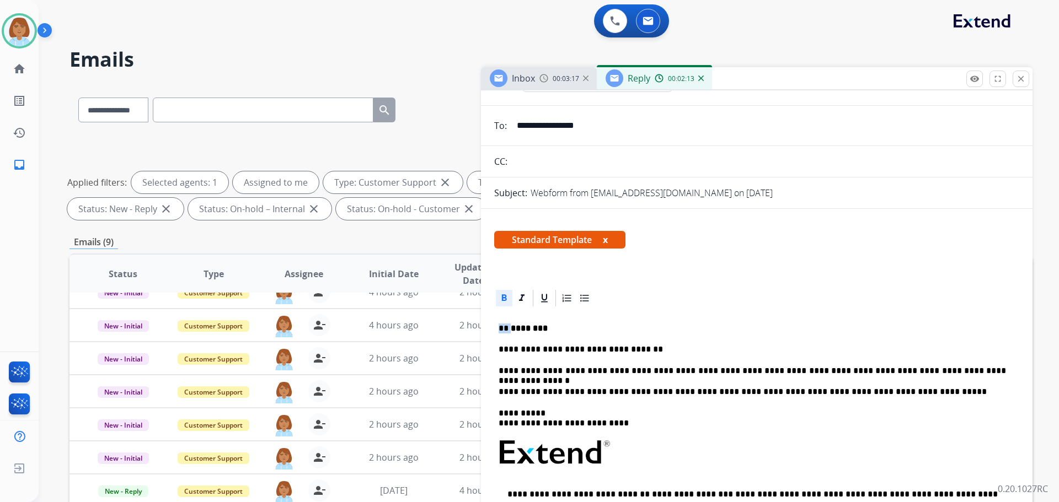
click at [615, 318] on div "**********" at bounding box center [756, 473] width 525 height 330
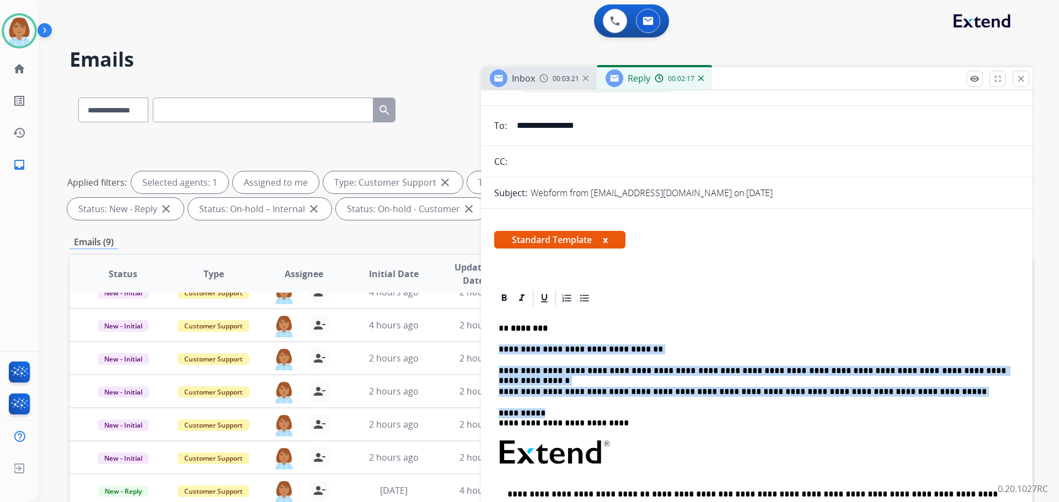
drag, startPoint x: 500, startPoint y: 350, endPoint x: 624, endPoint y: 414, distance: 139.8
click at [624, 414] on div "**********" at bounding box center [756, 473] width 525 height 330
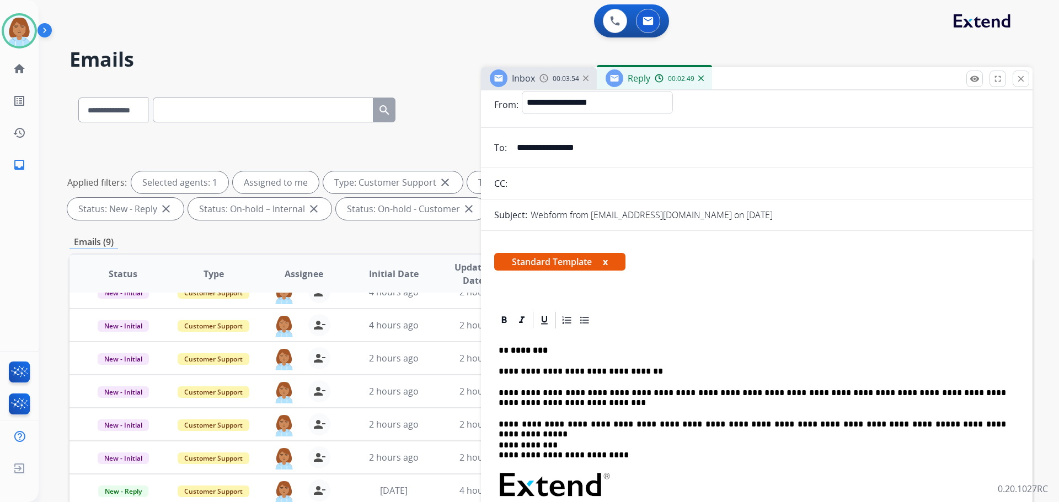
scroll to position [0, 0]
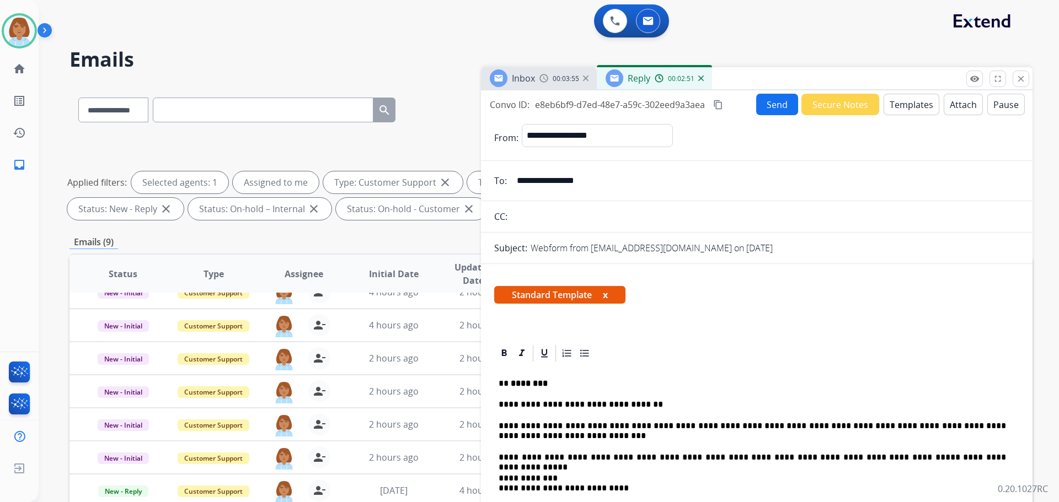
click at [776, 105] on button "Send" at bounding box center [777, 105] width 42 height 22
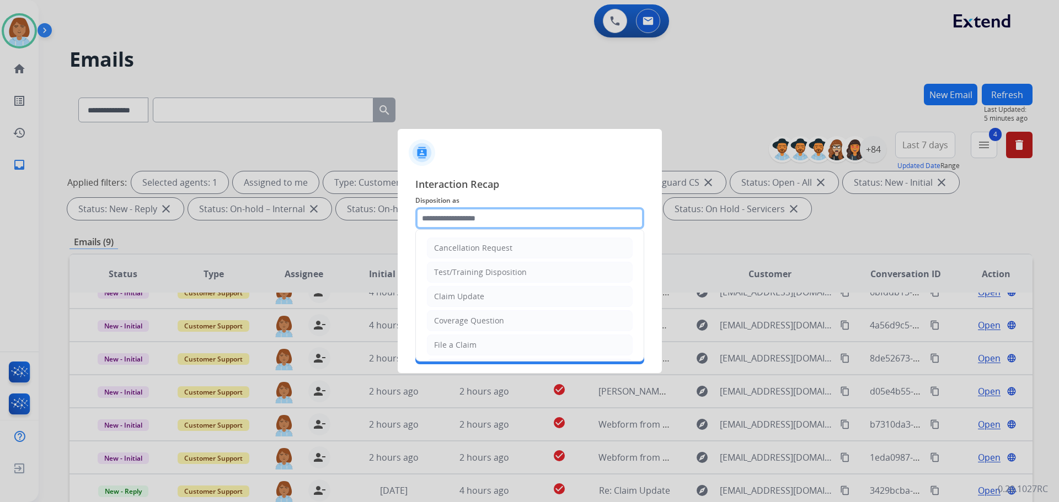
click at [499, 227] on input "text" at bounding box center [529, 218] width 229 height 22
click at [507, 299] on li "Claim Update" at bounding box center [530, 296] width 206 height 21
type input "**********"
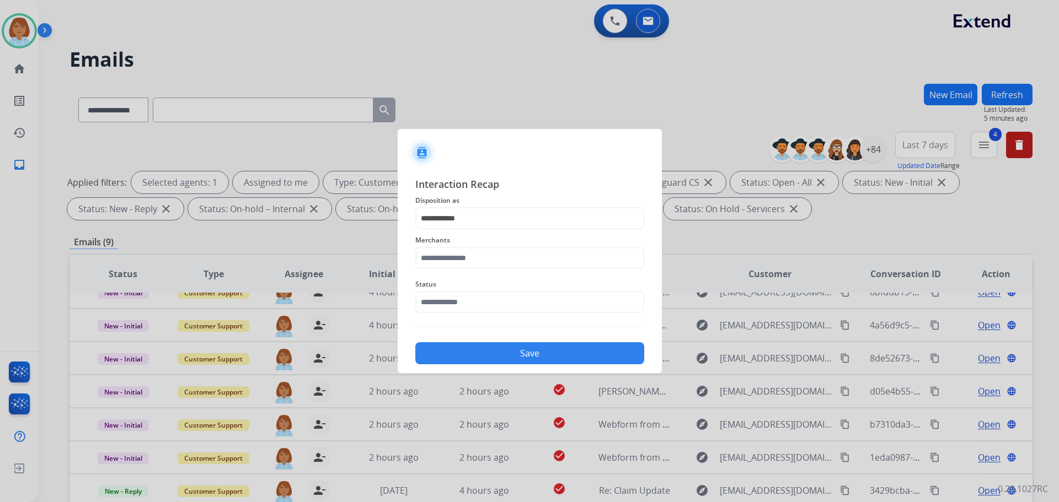
drag, startPoint x: 507, startPoint y: 232, endPoint x: 507, endPoint y: 264, distance: 32.5
click at [507, 255] on div "Merchants" at bounding box center [529, 251] width 229 height 44
click at [507, 264] on input "text" at bounding box center [529, 258] width 229 height 22
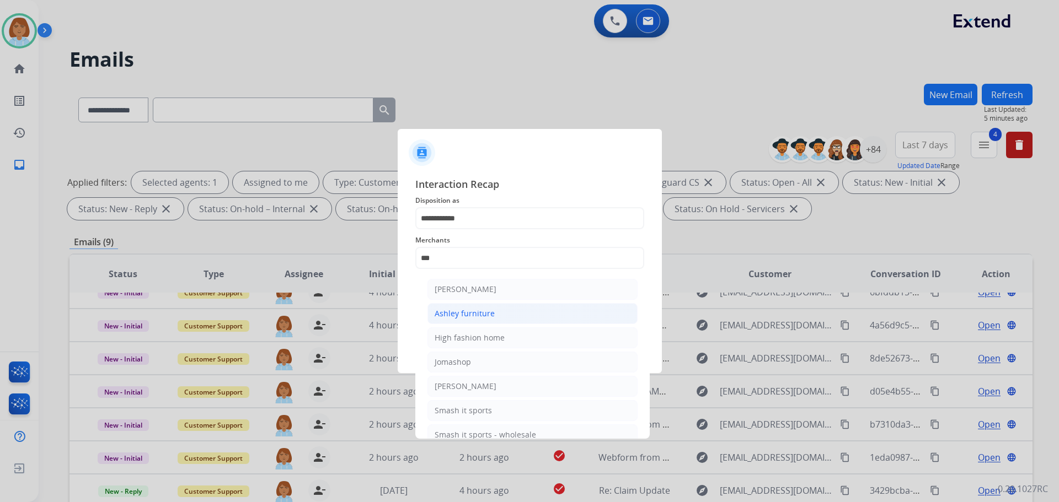
click at [507, 306] on li "Ashley furniture" at bounding box center [532, 313] width 210 height 21
type input "**********"
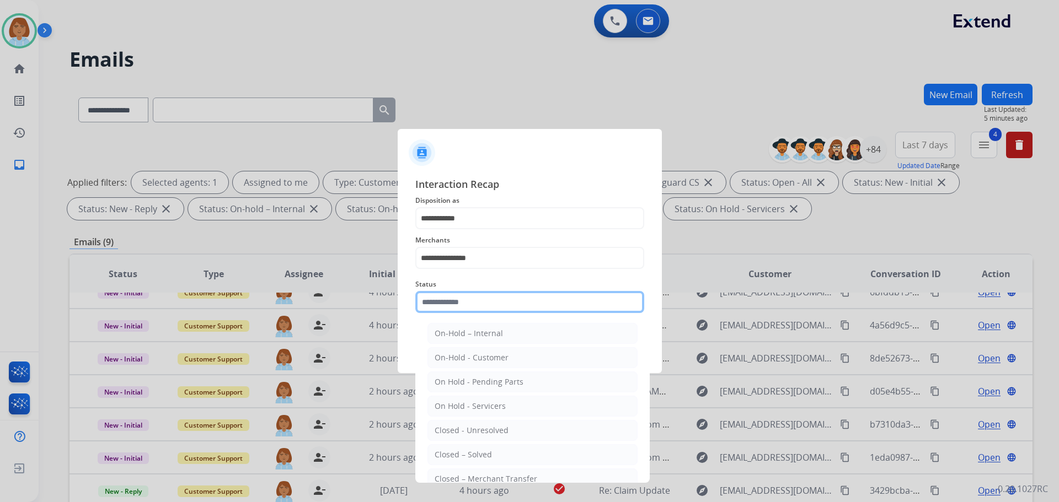
click at [507, 303] on input "text" at bounding box center [529, 302] width 229 height 22
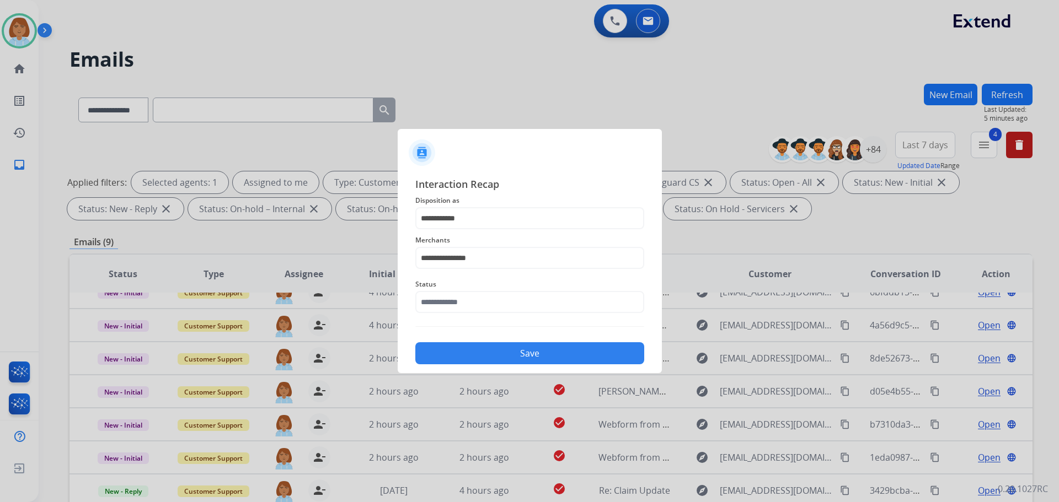
drag, startPoint x: 492, startPoint y: 434, endPoint x: 494, endPoint y: 412, distance: 21.6
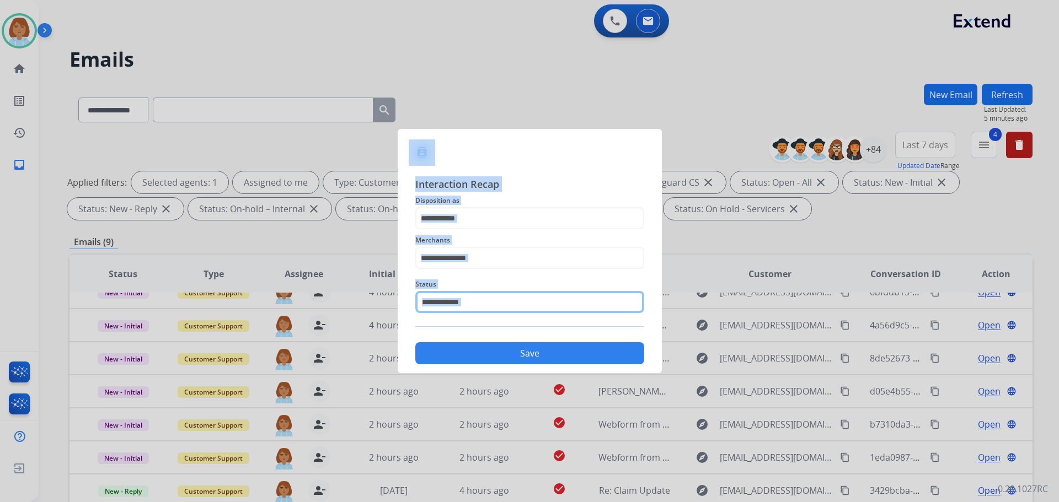
click at [499, 293] on input "text" at bounding box center [529, 302] width 229 height 22
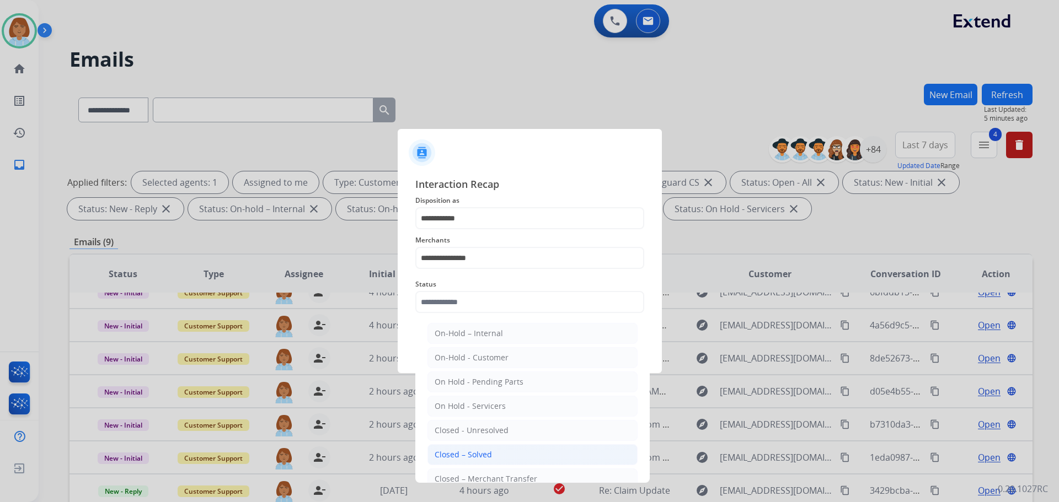
click at [476, 451] on div "Closed – Solved" at bounding box center [463, 454] width 57 height 11
type input "**********"
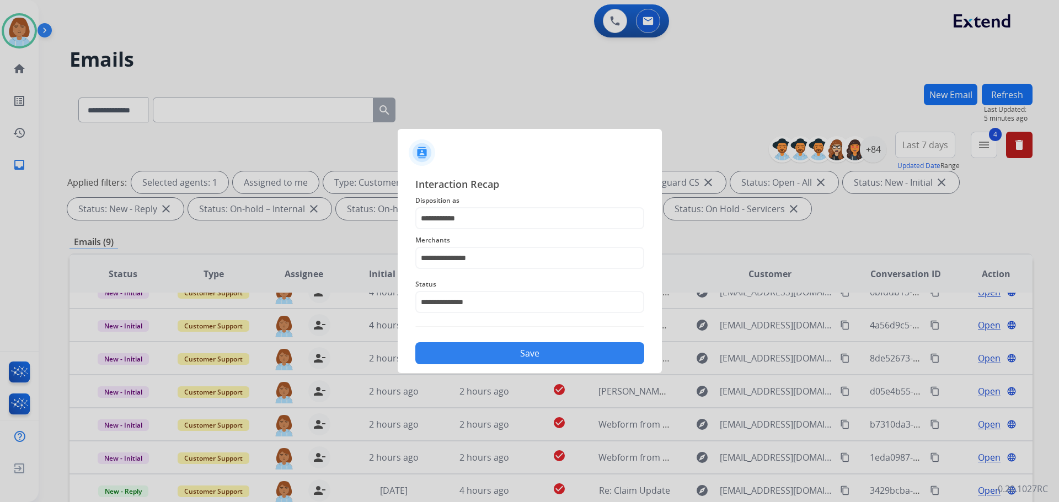
click at [540, 344] on button "Save" at bounding box center [529, 353] width 229 height 22
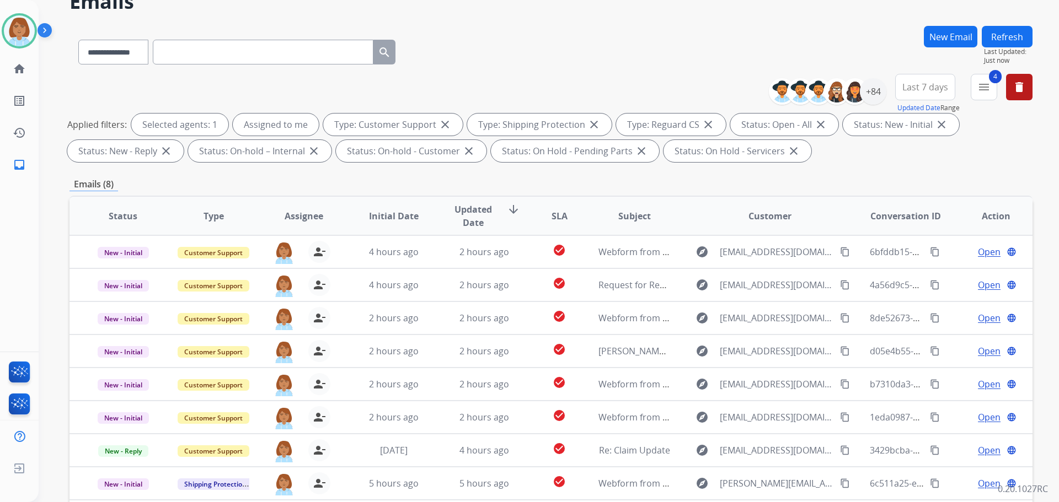
scroll to position [178, 0]
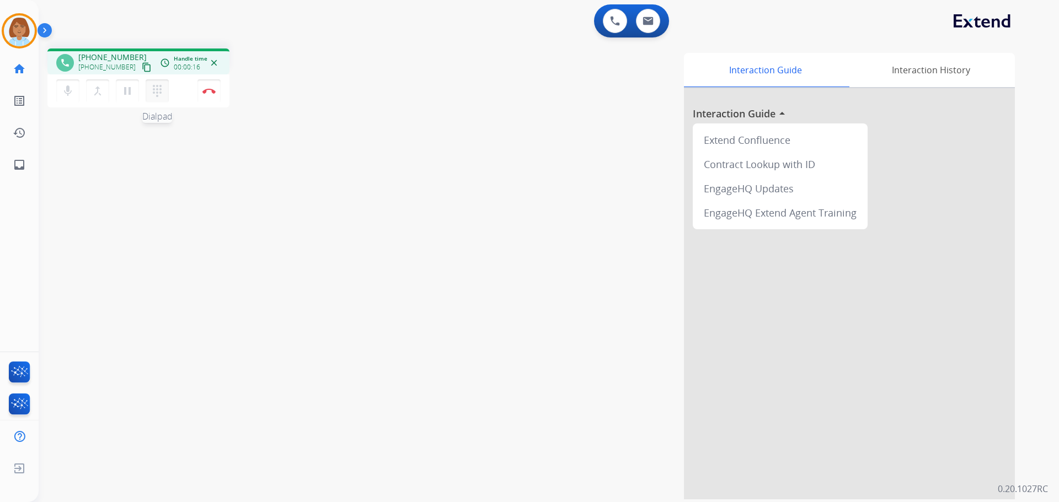
click at [157, 97] on mat-icon "dialpad" at bounding box center [157, 90] width 13 height 13
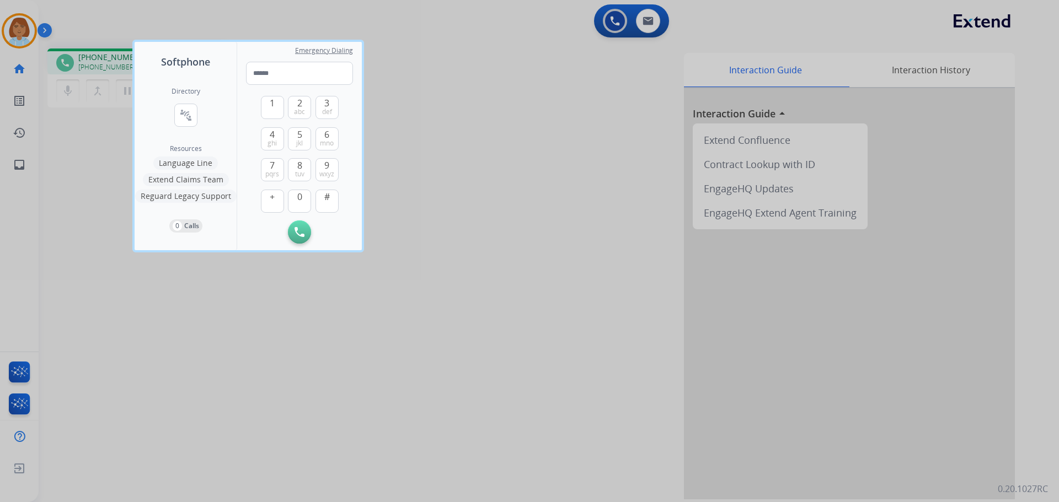
click at [203, 167] on button "Language Line" at bounding box center [185, 163] width 65 height 13
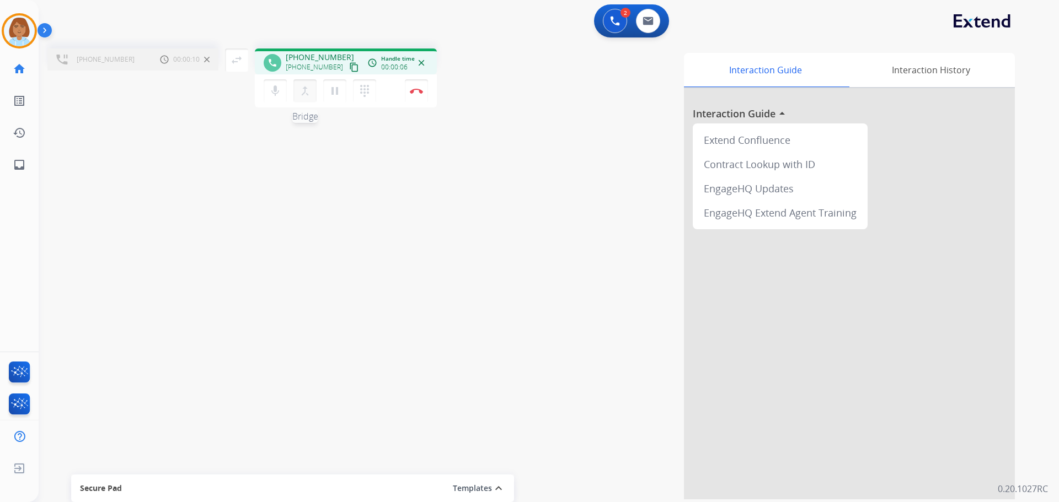
click at [307, 97] on mat-icon "merge_type" at bounding box center [304, 90] width 13 height 13
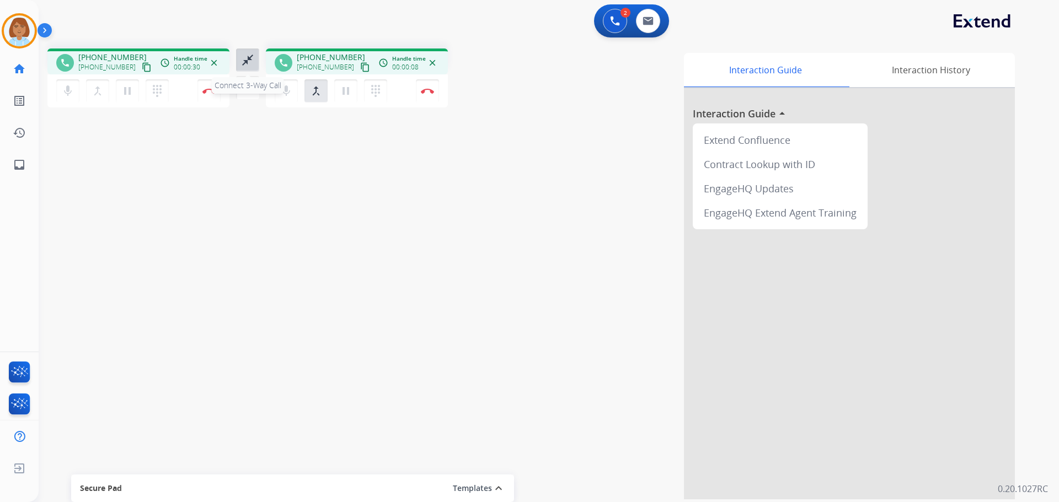
click at [250, 61] on mat-icon "close_fullscreen" at bounding box center [247, 59] width 13 height 13
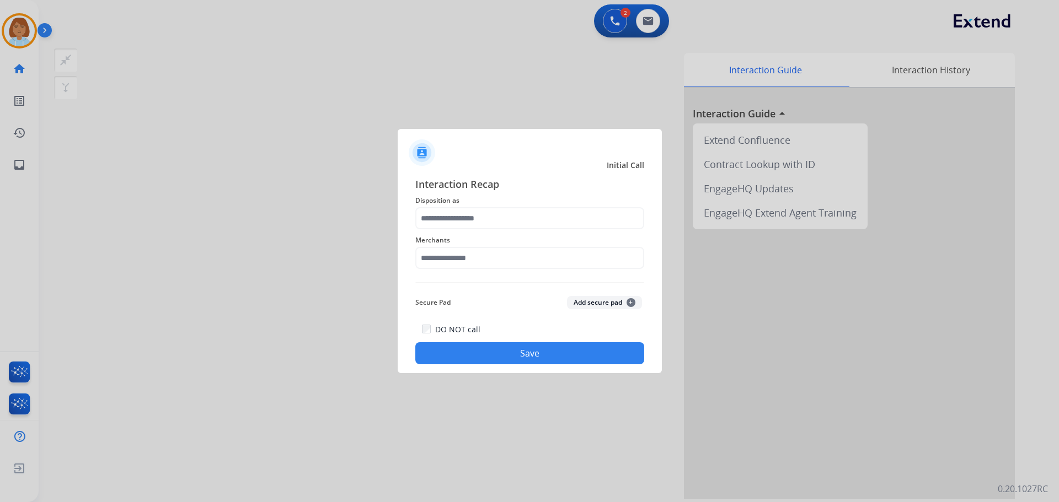
click at [522, 232] on div "Merchants" at bounding box center [529, 251] width 229 height 44
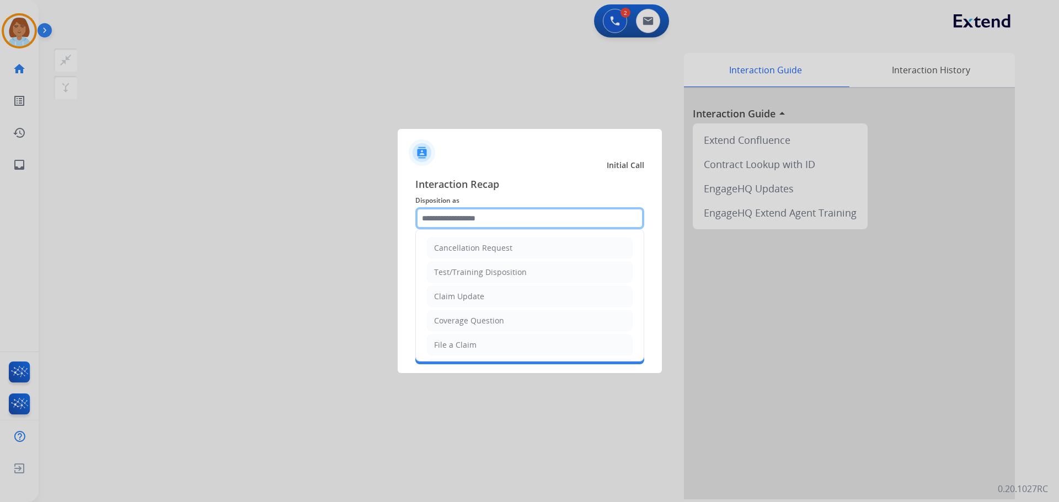
click at [519, 223] on input "text" at bounding box center [529, 218] width 229 height 22
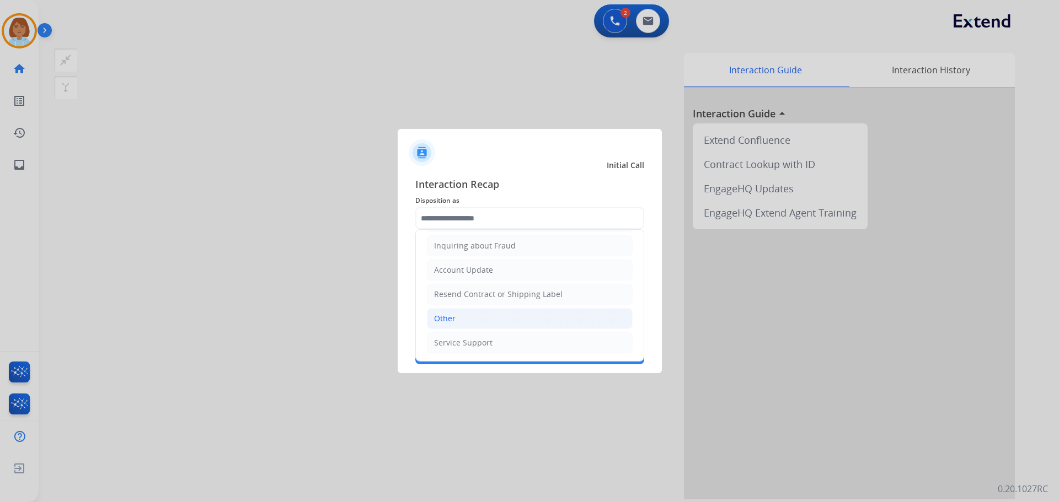
click at [504, 316] on li "Other" at bounding box center [530, 318] width 206 height 21
type input "*****"
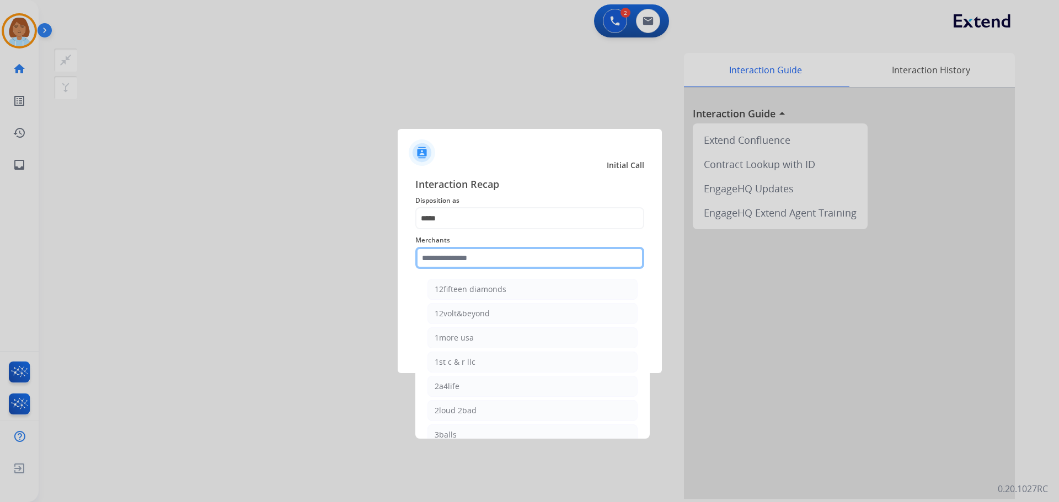
click at [503, 258] on input "text" at bounding box center [529, 258] width 229 height 22
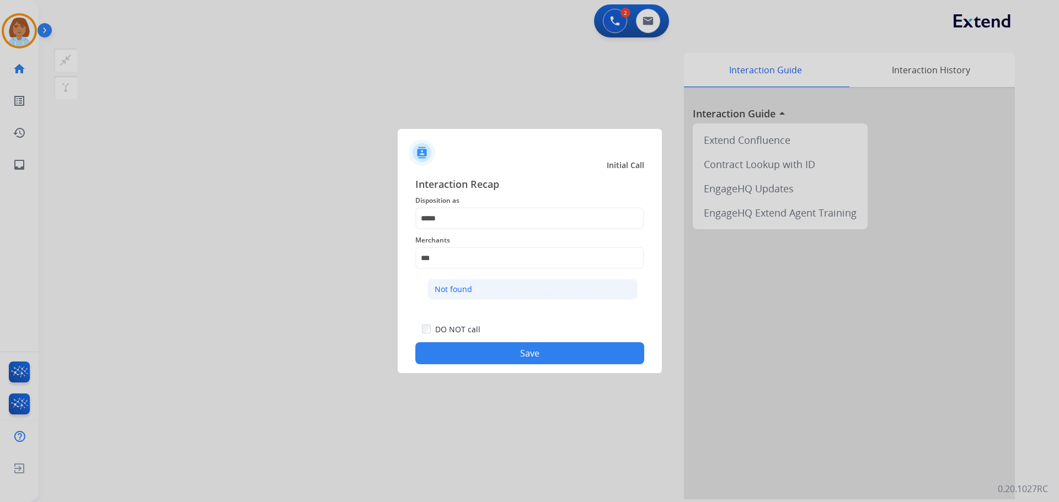
click at [479, 288] on li "Not found" at bounding box center [532, 289] width 210 height 21
type input "*********"
click at [511, 358] on button "Save" at bounding box center [529, 353] width 229 height 22
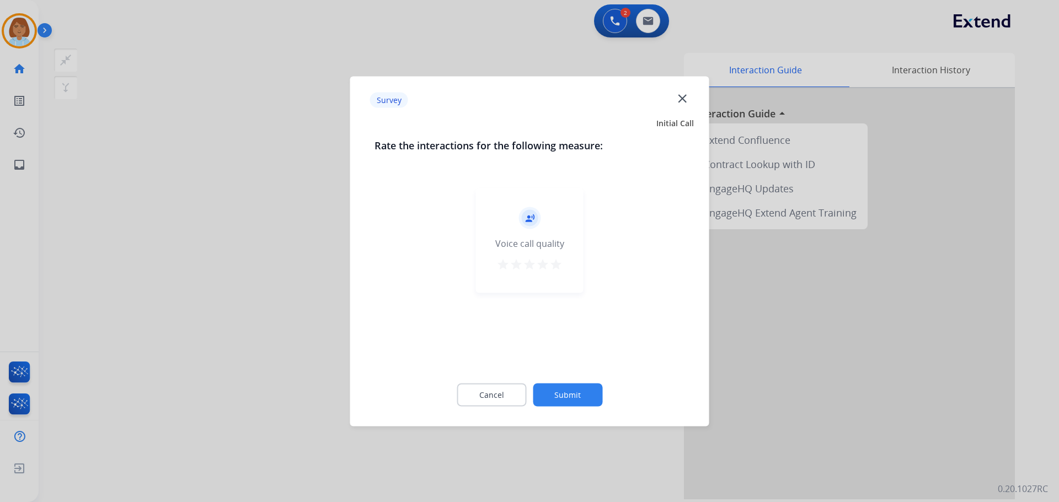
click at [555, 390] on button "Submit" at bounding box center [567, 394] width 69 height 23
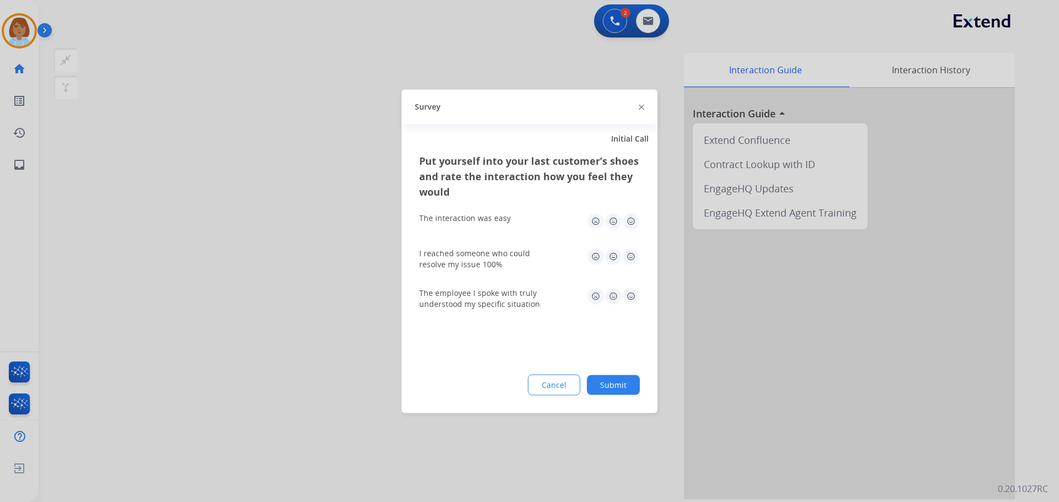
click at [632, 377] on button "Submit" at bounding box center [613, 385] width 53 height 20
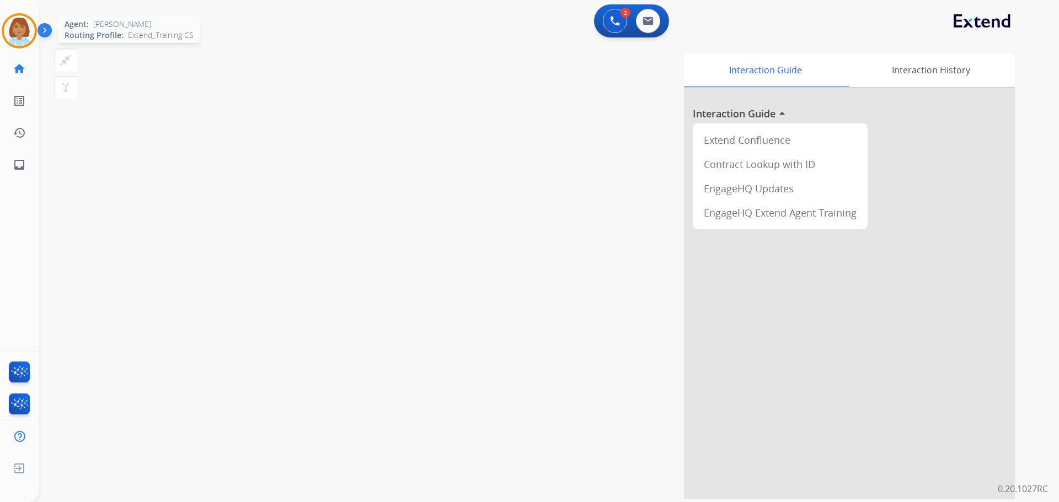
click at [25, 42] on img at bounding box center [19, 30] width 31 height 31
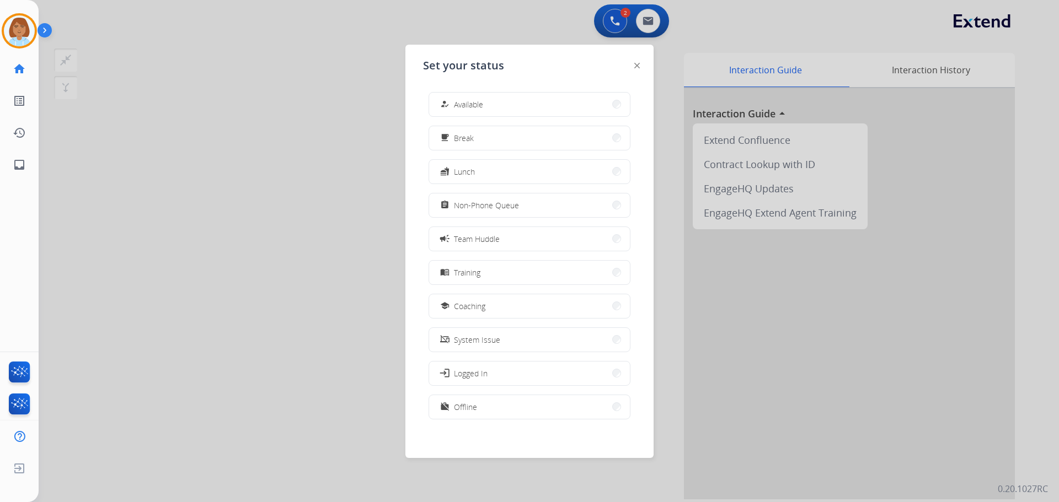
click at [578, 114] on button "how_to_reg Available" at bounding box center [529, 105] width 201 height 24
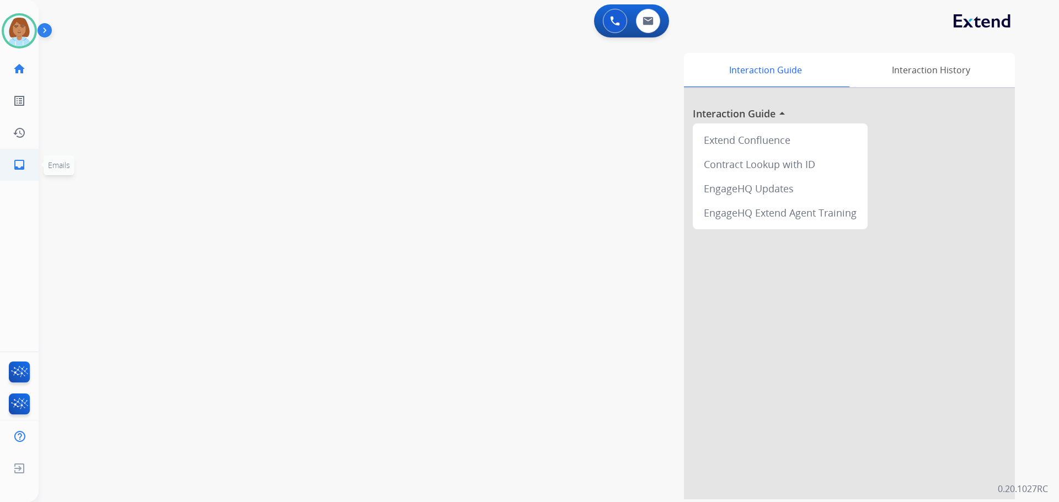
click at [25, 175] on link "inbox Emails" at bounding box center [19, 164] width 31 height 31
select select "**********"
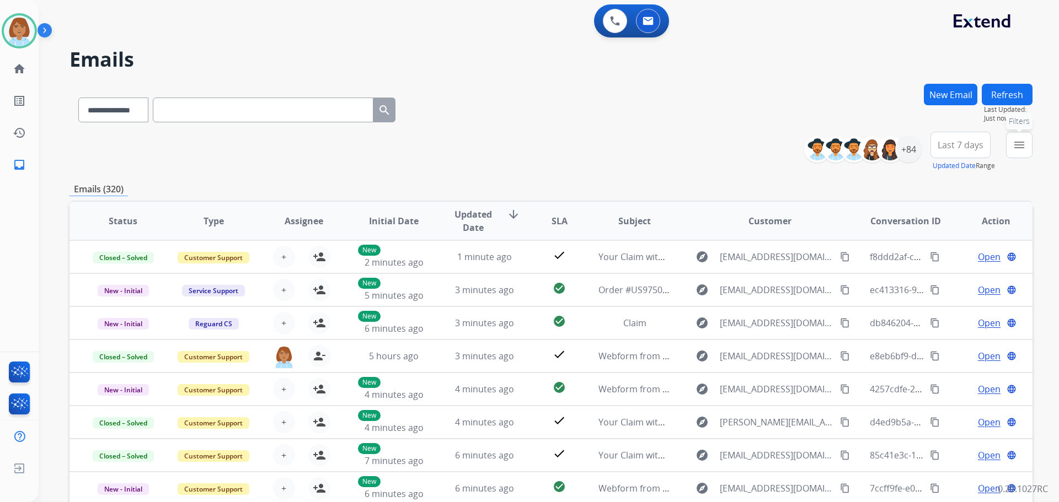
click at [1023, 149] on mat-icon "menu" at bounding box center [1018, 144] width 13 height 13
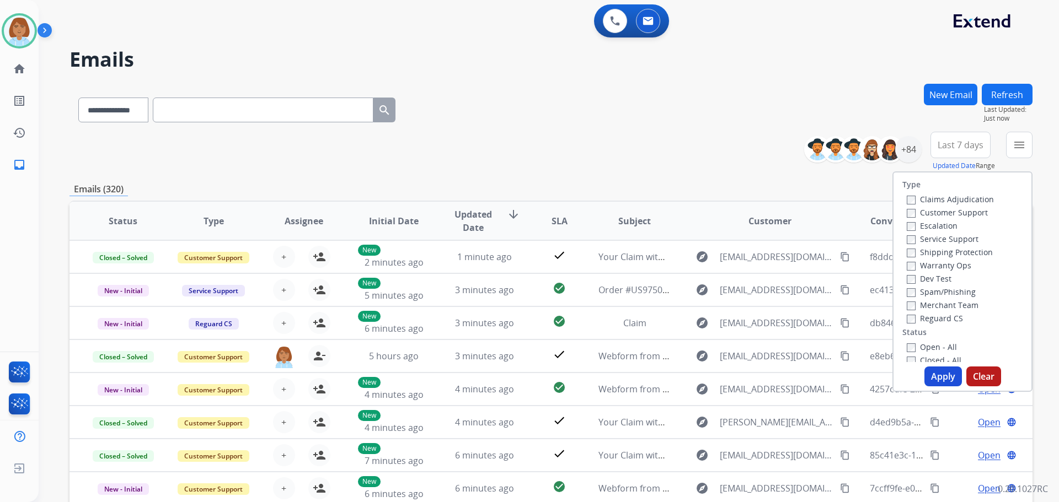
click at [914, 216] on label "Customer Support" at bounding box center [947, 212] width 81 height 10
click at [914, 248] on label "Shipping Protection" at bounding box center [950, 252] width 86 height 10
click at [909, 351] on label "Open - All" at bounding box center [932, 347] width 50 height 10
drag, startPoint x: 942, startPoint y: 370, endPoint x: 940, endPoint y: 381, distance: 10.7
click at [940, 381] on button "Apply" at bounding box center [942, 377] width 37 height 20
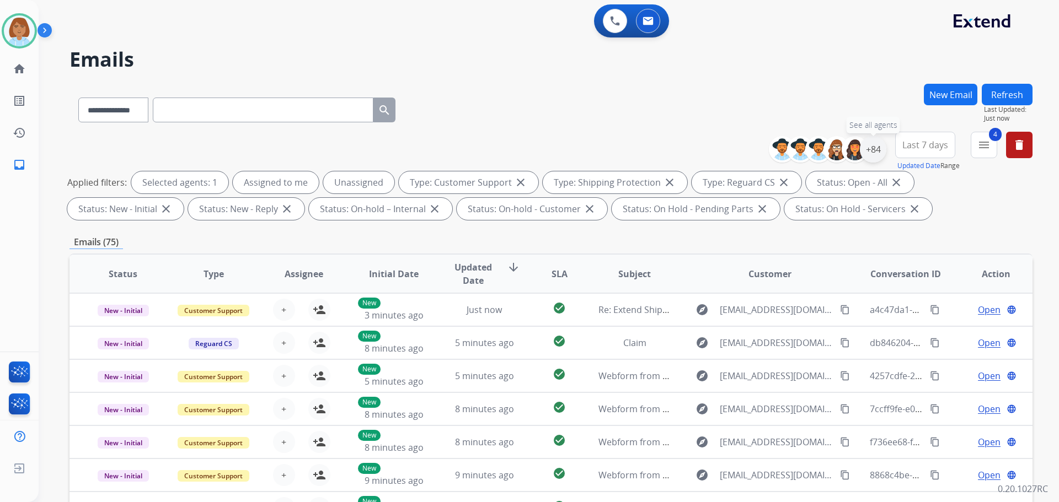
click at [878, 158] on div "+84" at bounding box center [873, 149] width 26 height 26
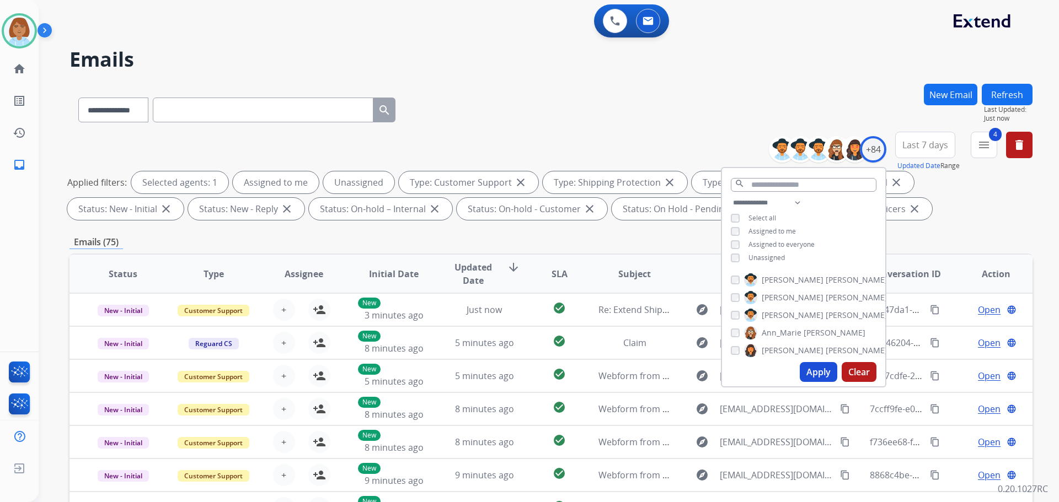
click at [778, 255] on span "Unassigned" at bounding box center [766, 257] width 36 height 9
click at [810, 373] on button "Apply" at bounding box center [818, 372] width 37 height 20
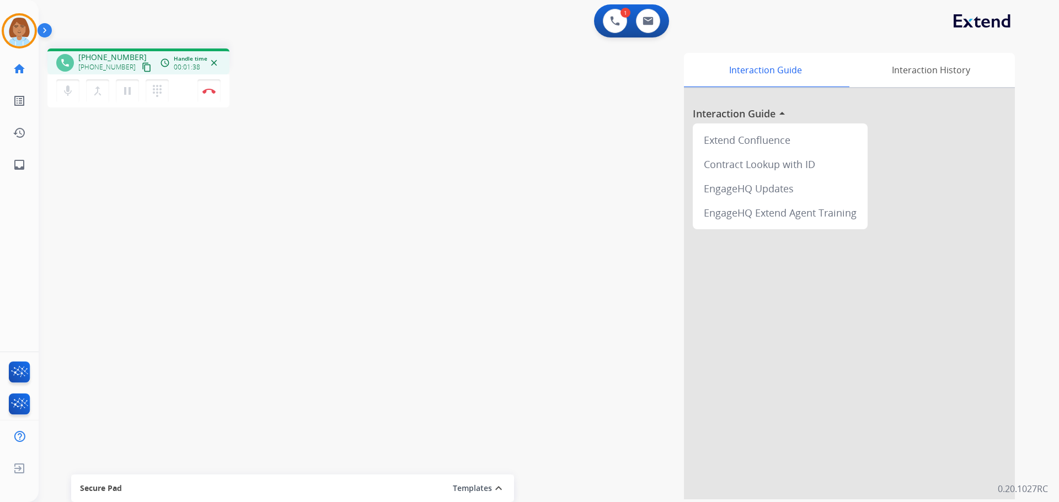
click at [142, 69] on mat-icon "content_copy" at bounding box center [147, 67] width 10 height 10
click at [199, 92] on button "Disconnect" at bounding box center [208, 90] width 23 height 23
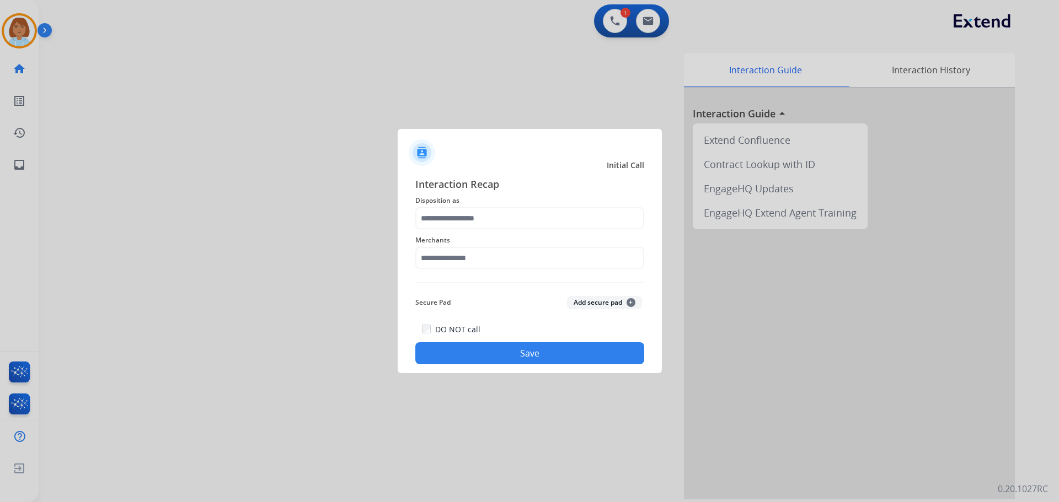
drag, startPoint x: 509, startPoint y: 203, endPoint x: 501, endPoint y: 236, distance: 33.4
click at [507, 215] on div "Interaction Recap Disposition as Merchants Secure Pad Add secure pad + DO NOT c…" at bounding box center [529, 270] width 229 height 188
click at [501, 236] on span "Merchants" at bounding box center [529, 240] width 229 height 13
click at [504, 220] on input "text" at bounding box center [529, 218] width 229 height 22
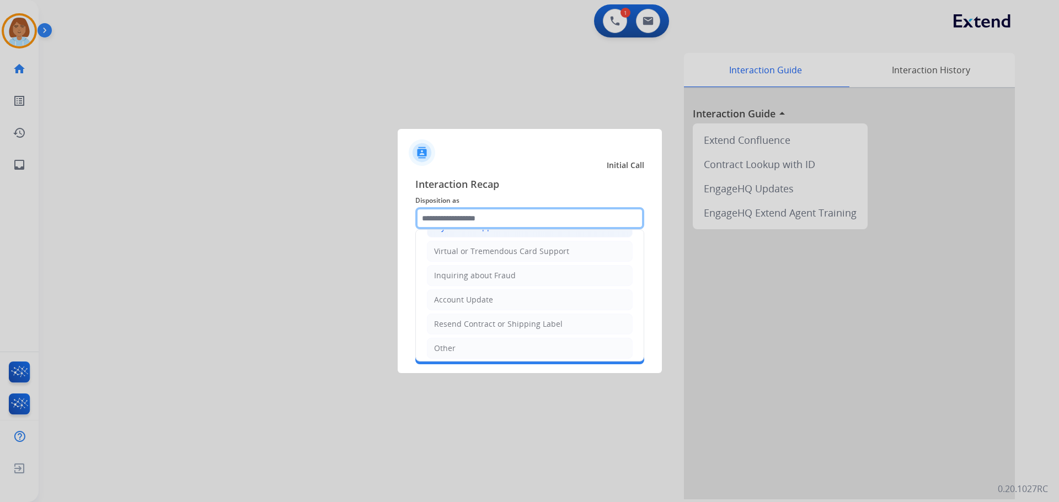
scroll to position [117, 0]
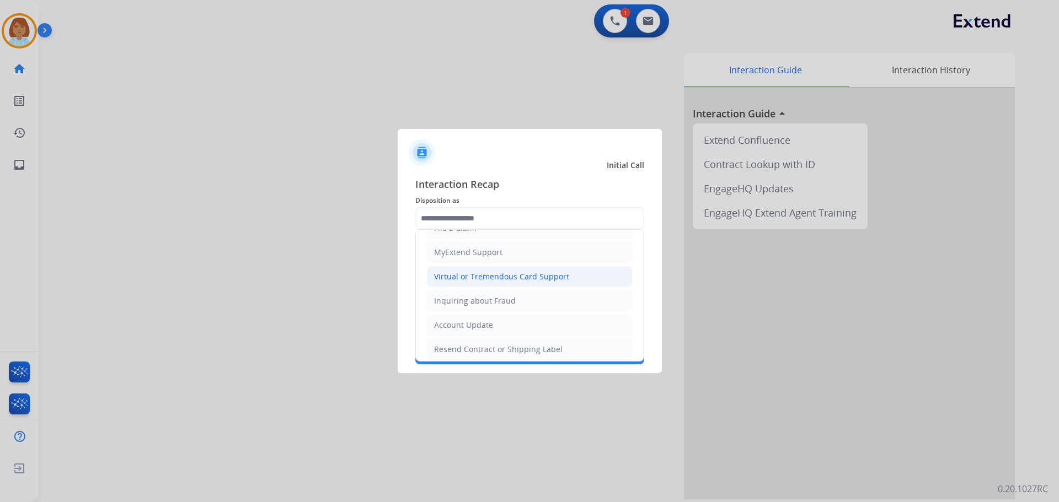
click at [493, 271] on li "Virtual or Tremendous Card Support" at bounding box center [530, 276] width 206 height 21
type input "**********"
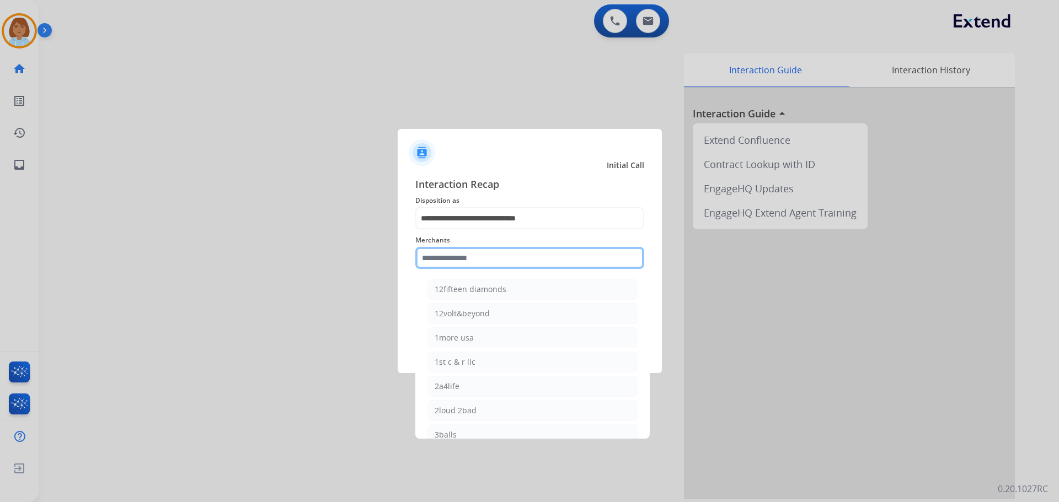
click at [492, 267] on input "text" at bounding box center [529, 258] width 229 height 22
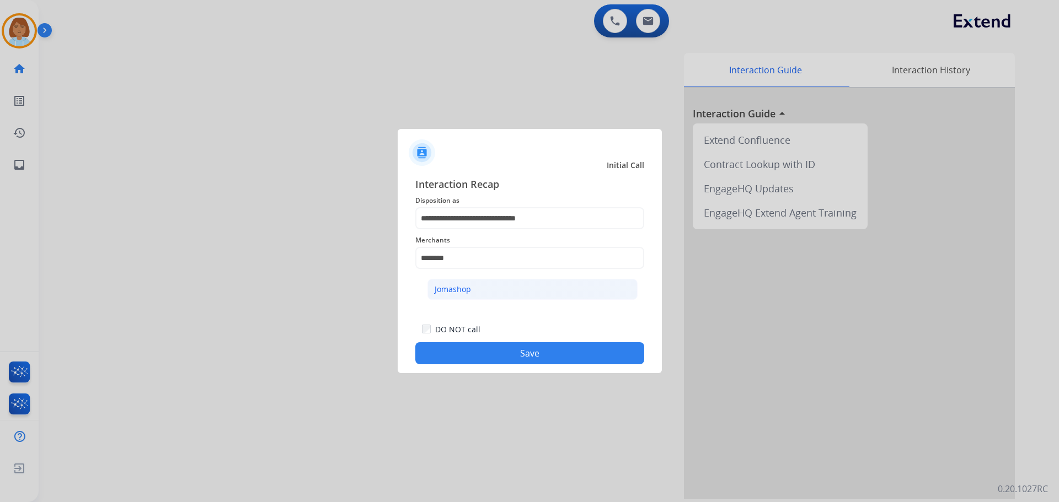
click at [507, 292] on li "Jomashop" at bounding box center [532, 289] width 210 height 21
type input "********"
click at [534, 350] on button "Save" at bounding box center [529, 353] width 229 height 22
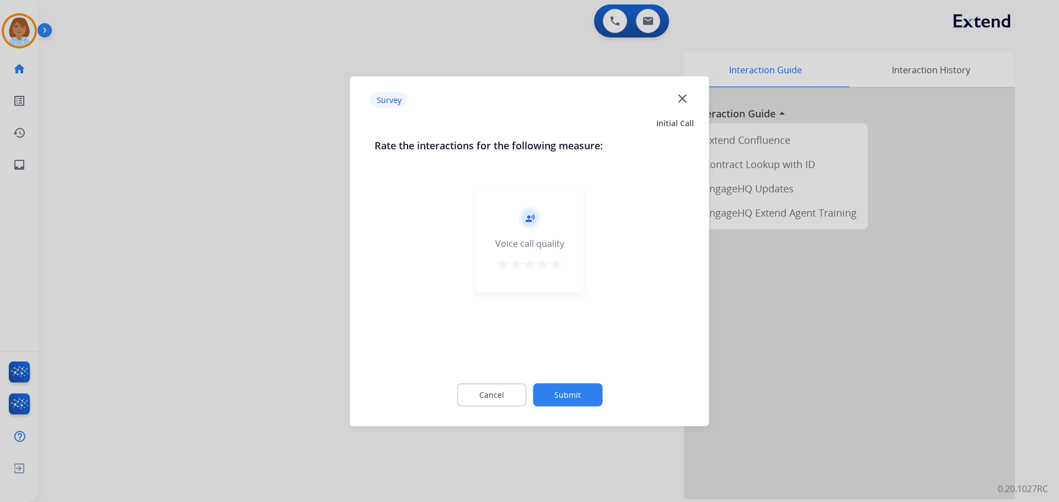
click at [572, 387] on button "Submit" at bounding box center [567, 394] width 69 height 23
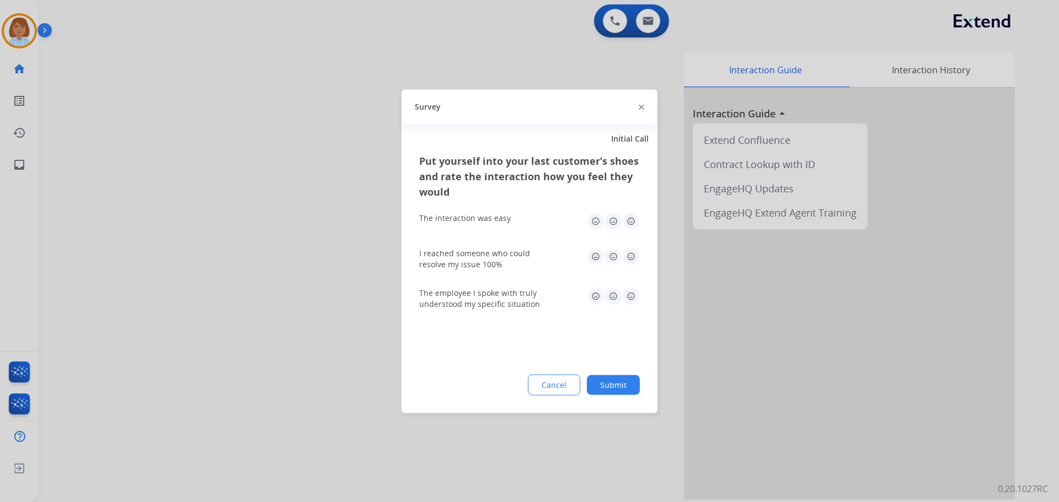
click at [614, 382] on button "Submit" at bounding box center [613, 385] width 53 height 20
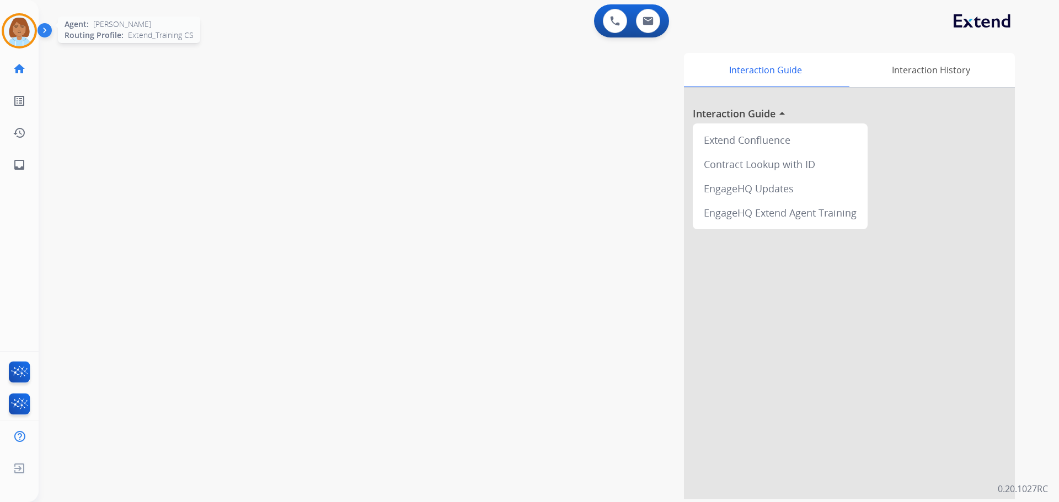
click at [5, 41] on div at bounding box center [19, 30] width 35 height 35
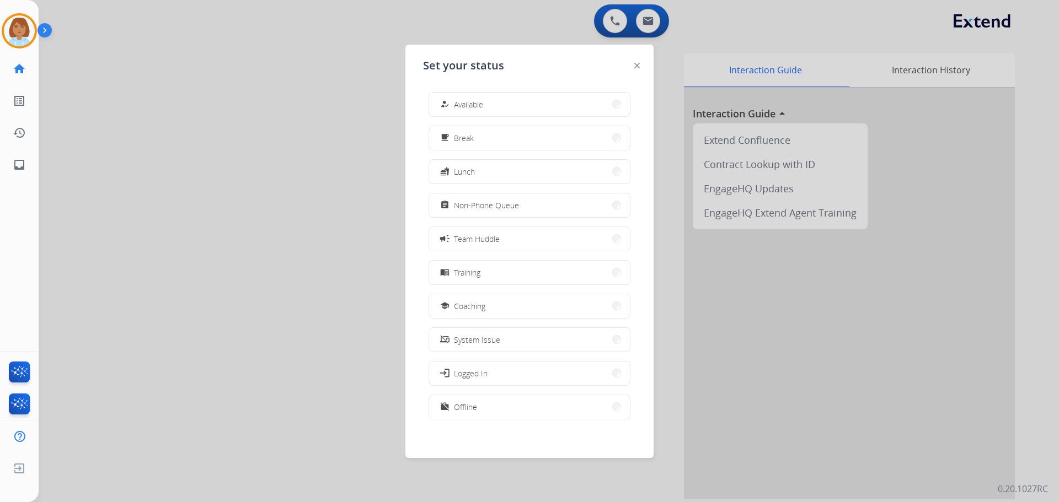
click at [465, 105] on span "Available" at bounding box center [468, 105] width 29 height 12
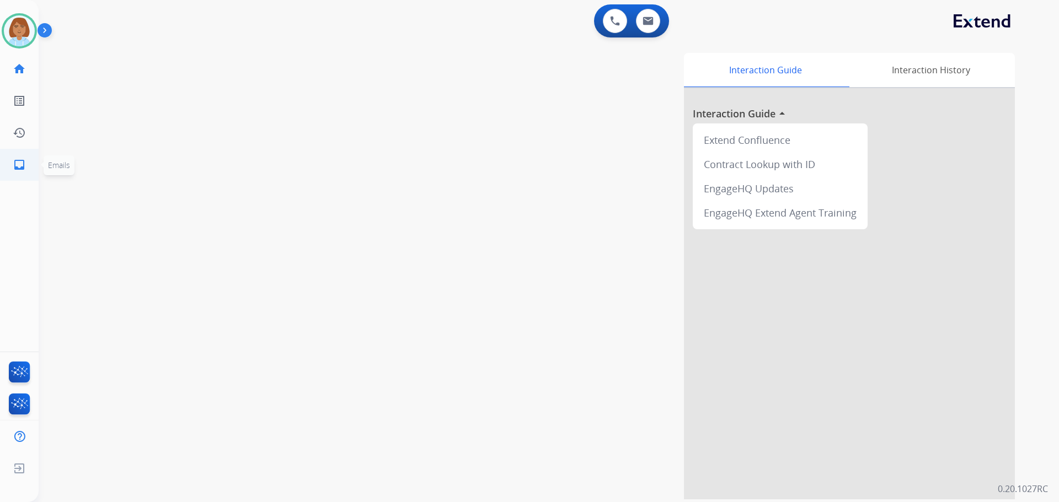
click at [7, 169] on link "inbox Emails" at bounding box center [19, 164] width 31 height 31
select select "**********"
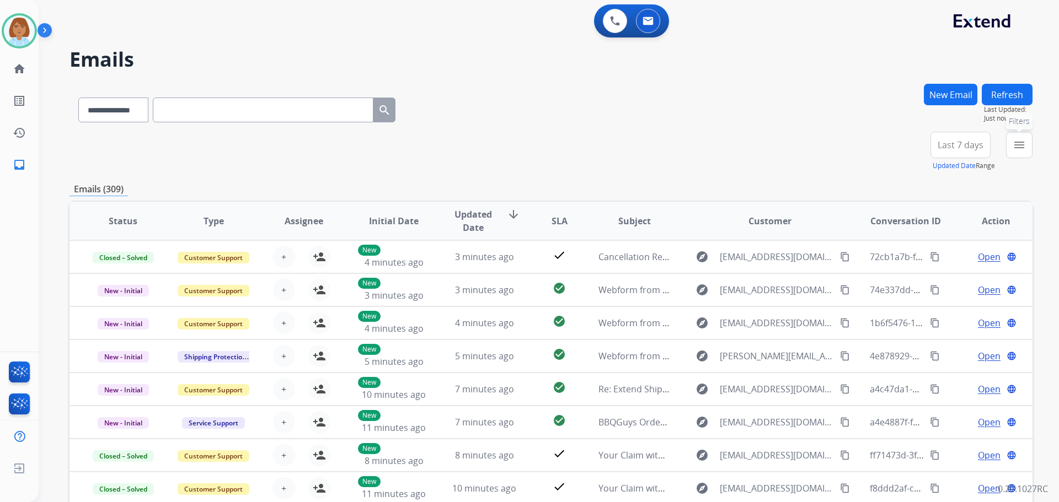
drag, startPoint x: 1026, startPoint y: 135, endPoint x: 1009, endPoint y: 151, distance: 24.2
click at [1026, 135] on button "menu Filters" at bounding box center [1019, 145] width 26 height 26
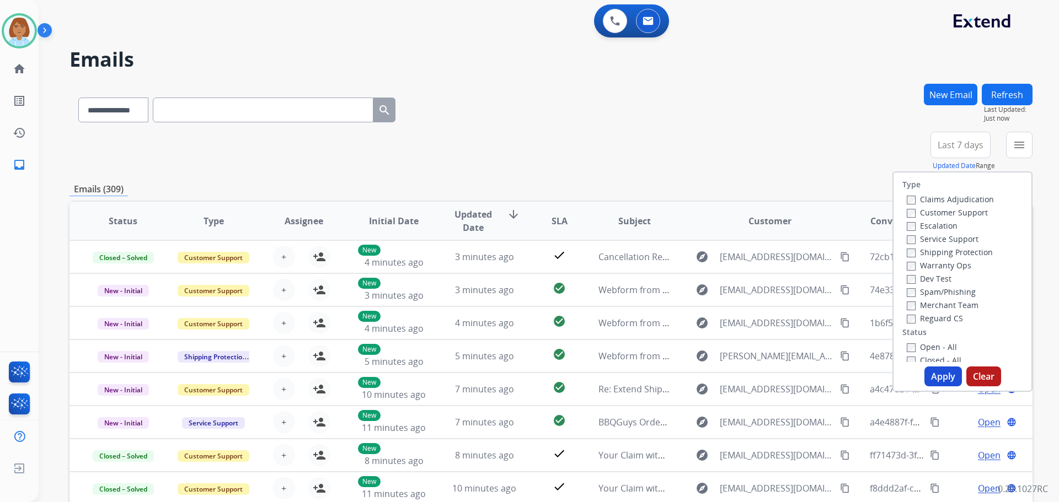
click at [910, 218] on div "Customer Support" at bounding box center [950, 212] width 87 height 13
click at [933, 377] on button "Apply" at bounding box center [942, 377] width 37 height 20
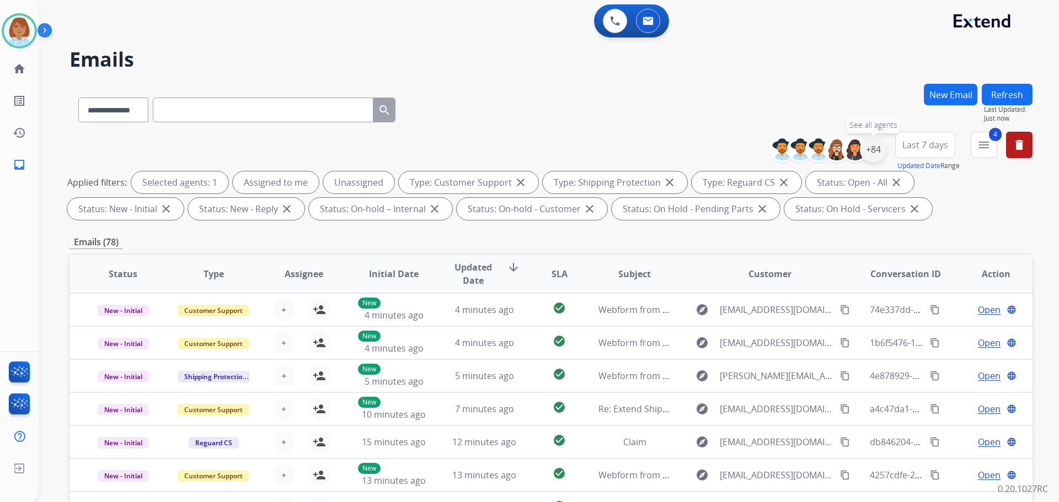
click at [860, 149] on div "+84" at bounding box center [873, 149] width 26 height 26
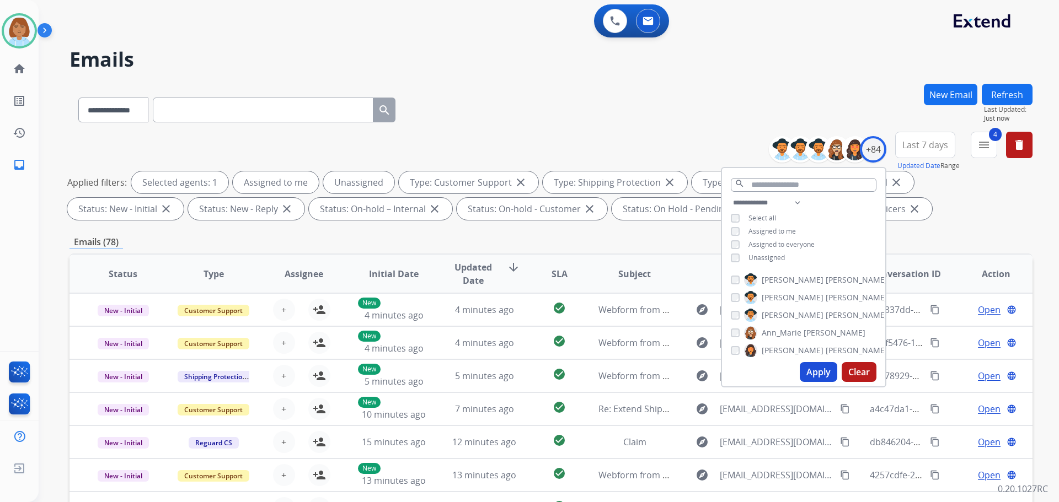
click at [763, 254] on span "Unassigned" at bounding box center [766, 257] width 36 height 9
click at [822, 373] on button "Apply" at bounding box center [818, 372] width 37 height 20
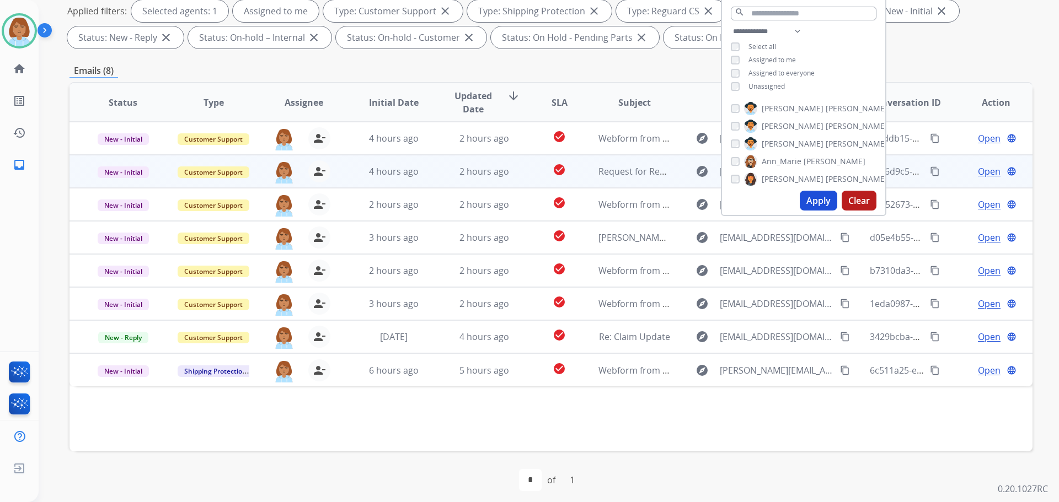
scroll to position [178, 0]
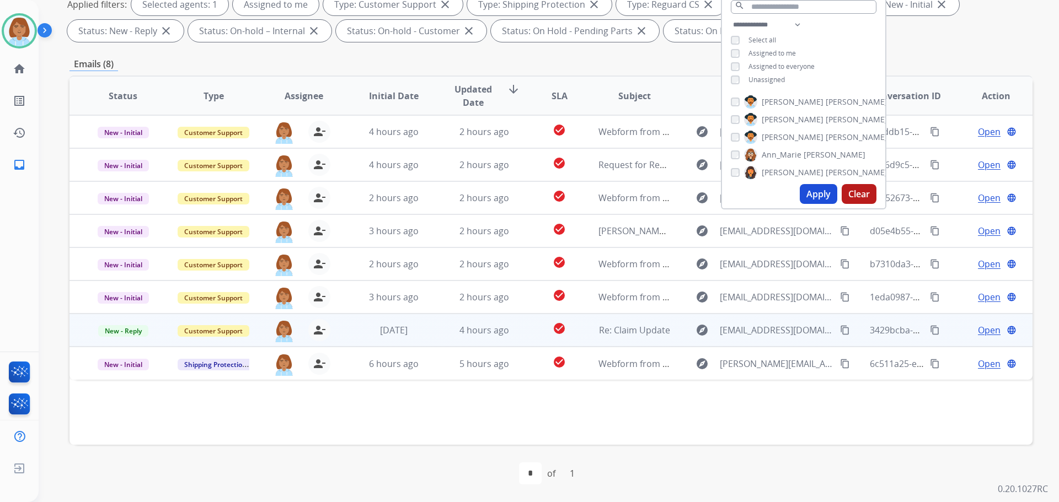
click at [521, 336] on td "check_circle" at bounding box center [551, 330] width 60 height 33
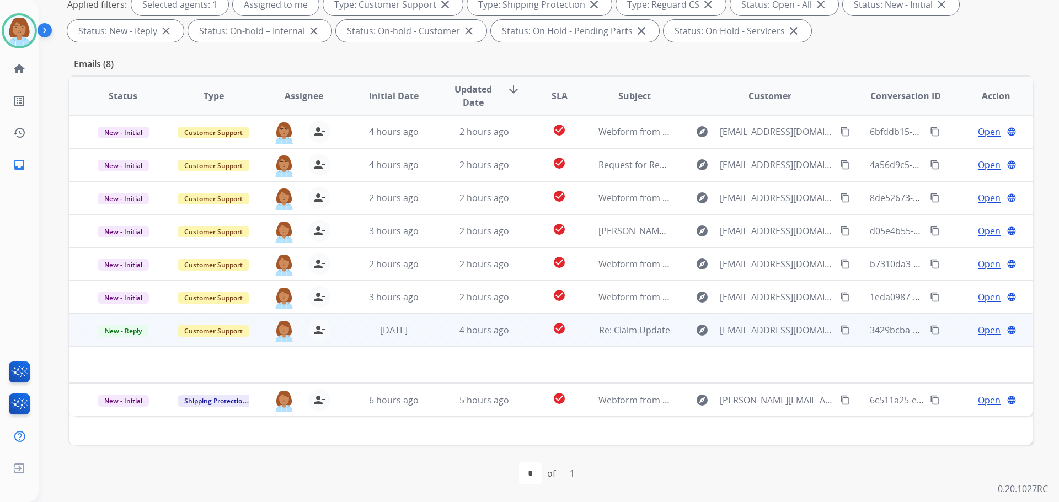
click at [978, 334] on span "Open" at bounding box center [989, 330] width 23 height 13
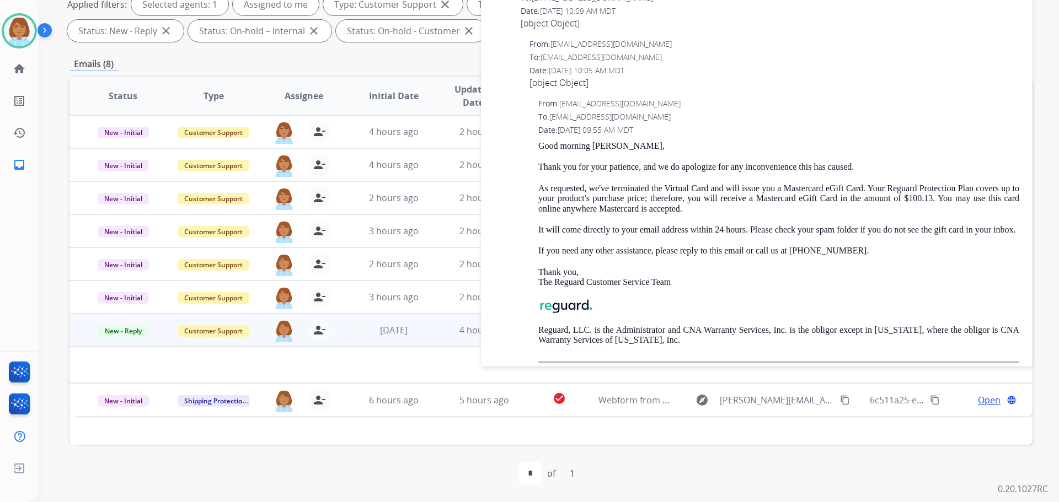
scroll to position [0, 0]
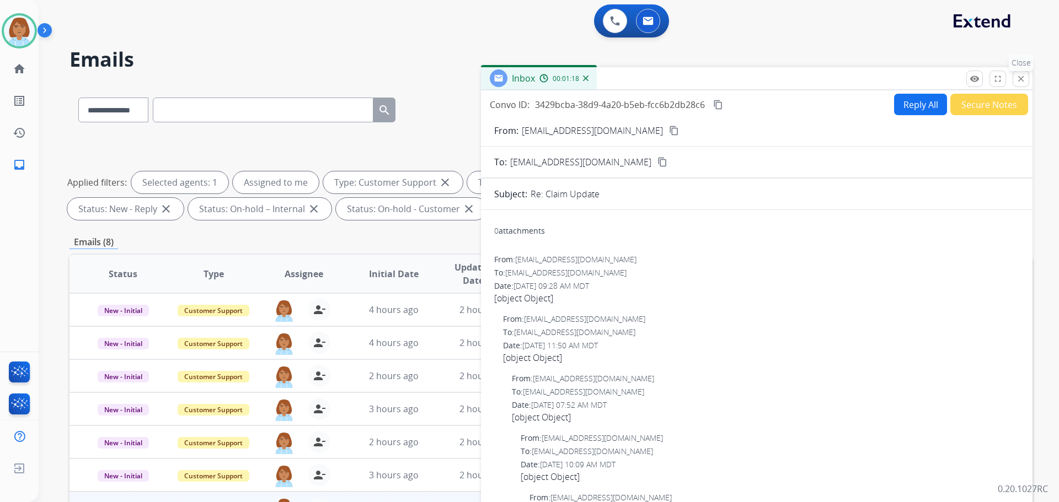
click at [1016, 87] on button "close Close" at bounding box center [1020, 79] width 17 height 17
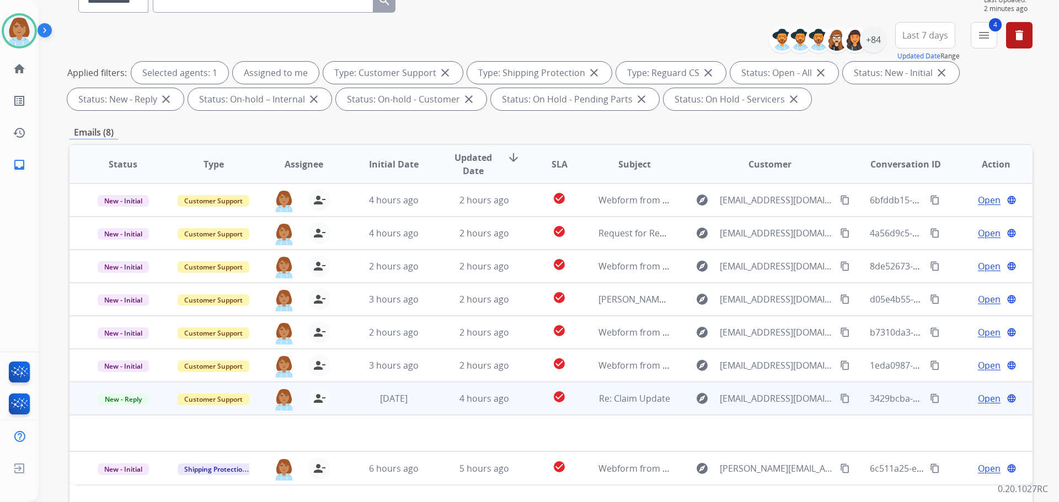
scroll to position [178, 0]
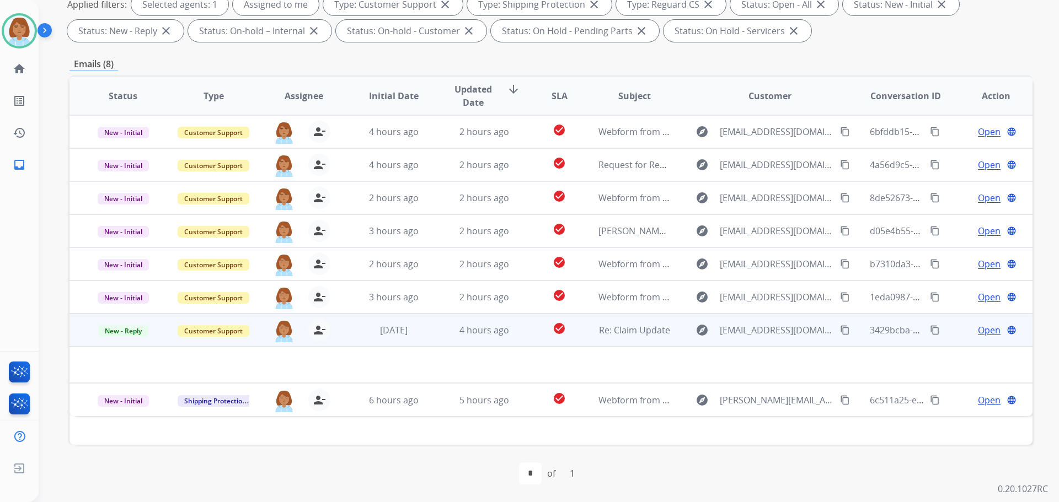
click at [297, 332] on div "person_remove Unassign to Me" at bounding box center [312, 330] width 35 height 22
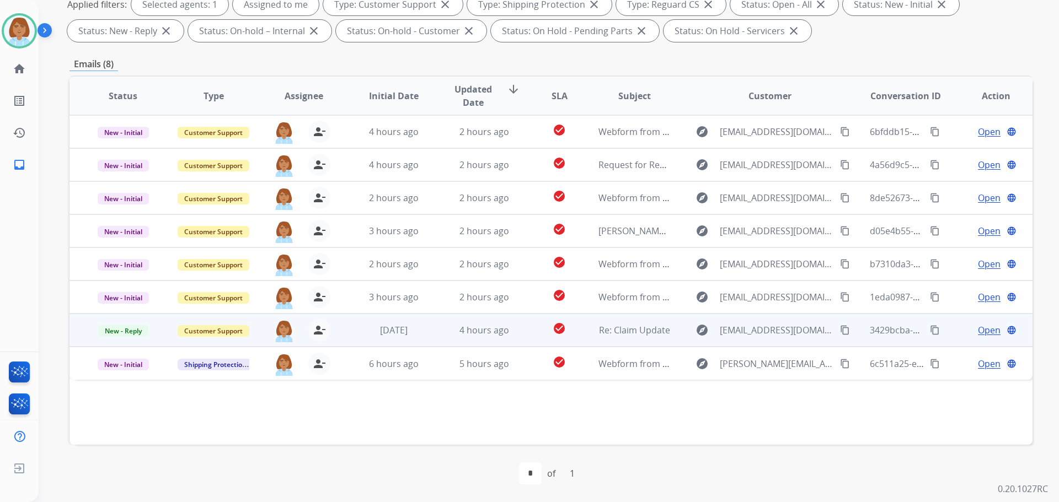
click at [297, 332] on div "person_remove Unassign to Me" at bounding box center [312, 330] width 35 height 22
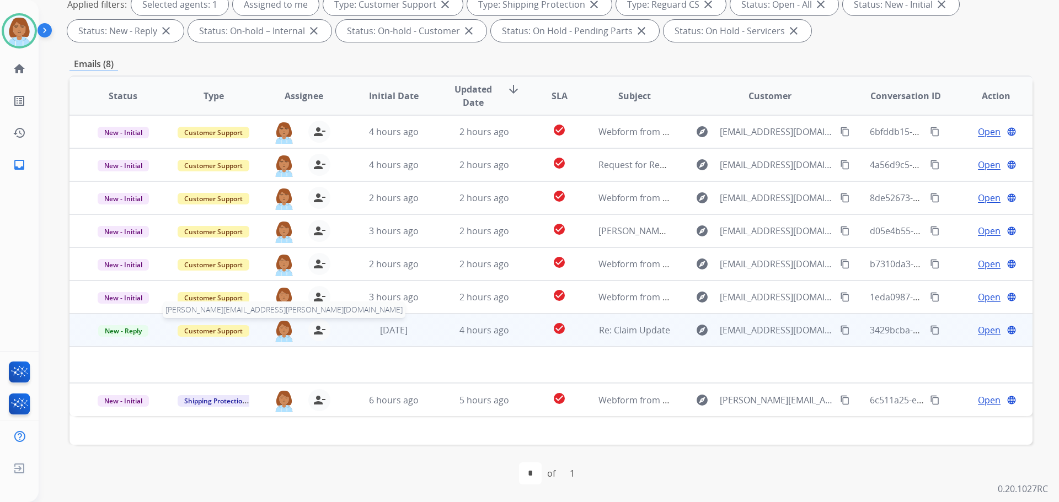
click at [280, 337] on img at bounding box center [284, 330] width 22 height 23
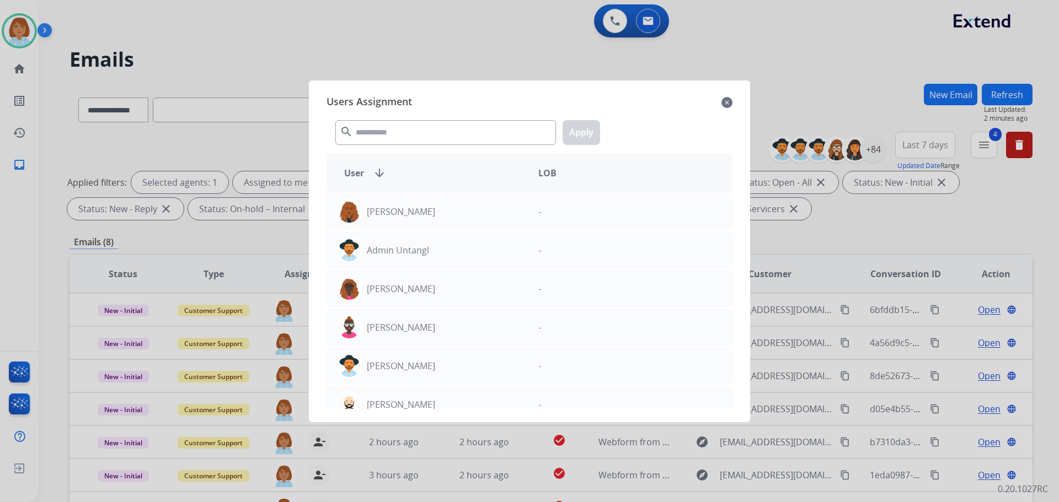
select select "**********"
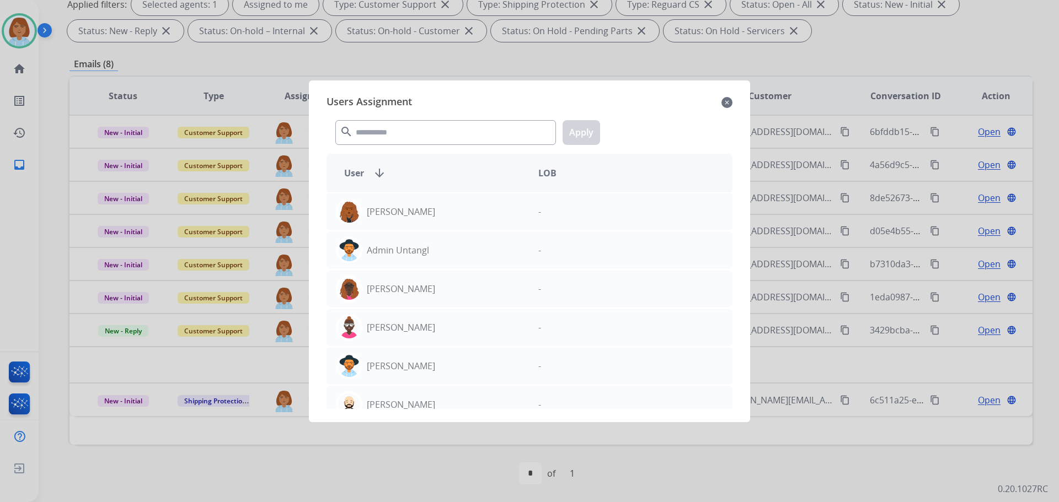
click at [721, 101] on div "Users Assignment close" at bounding box center [529, 103] width 406 height 18
click at [75, 352] on div at bounding box center [529, 251] width 1059 height 502
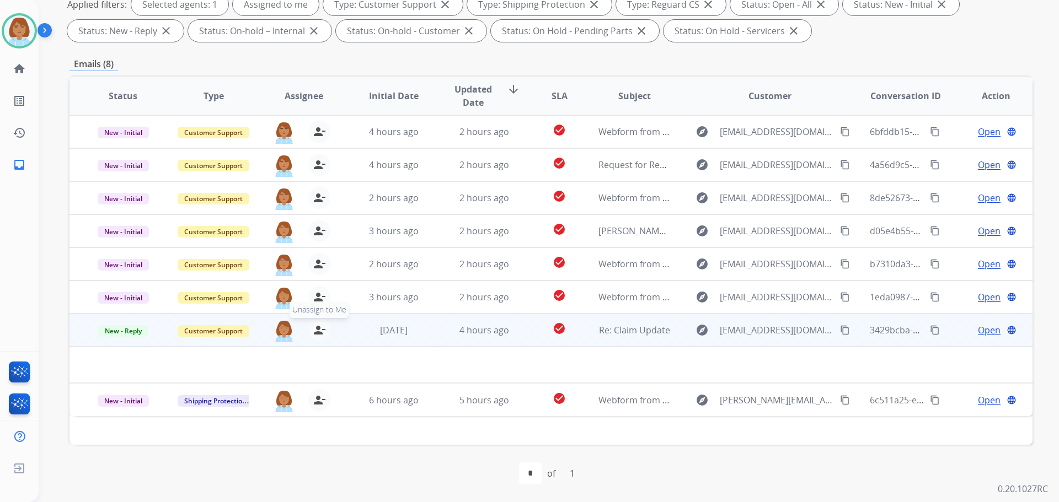
click at [309, 337] on button "person_remove Unassign to Me" at bounding box center [319, 330] width 22 height 22
click at [141, 333] on span "New - Reply" at bounding box center [123, 331] width 50 height 12
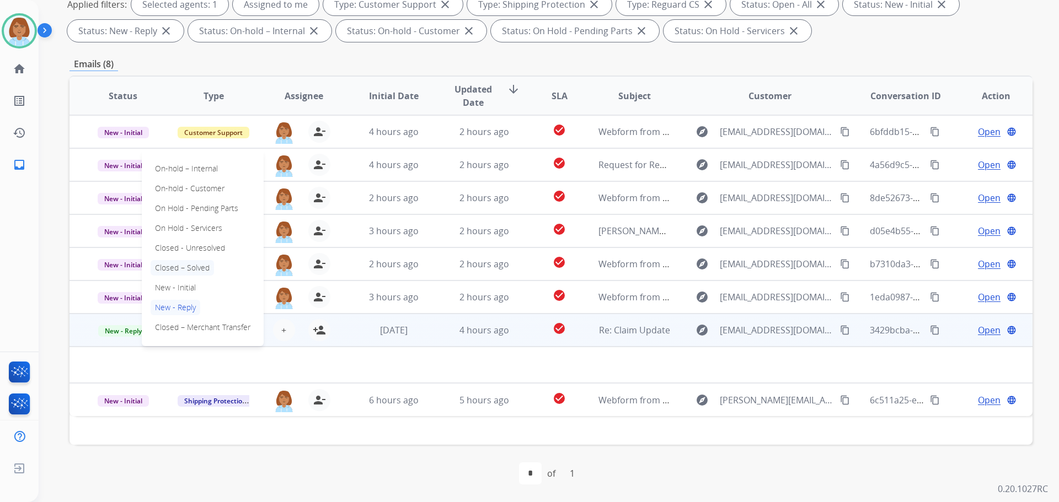
click at [211, 271] on p "Closed – Solved" at bounding box center [182, 267] width 63 height 15
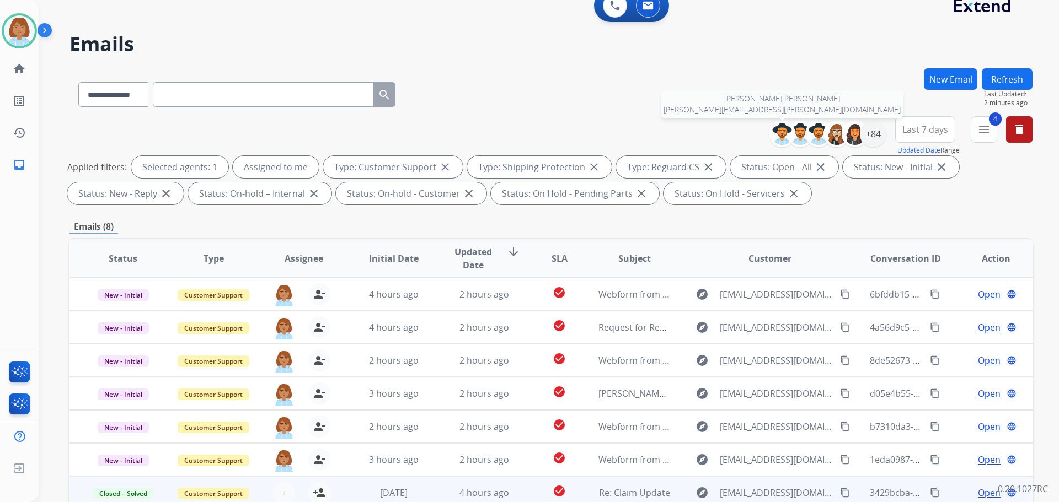
scroll to position [0, 0]
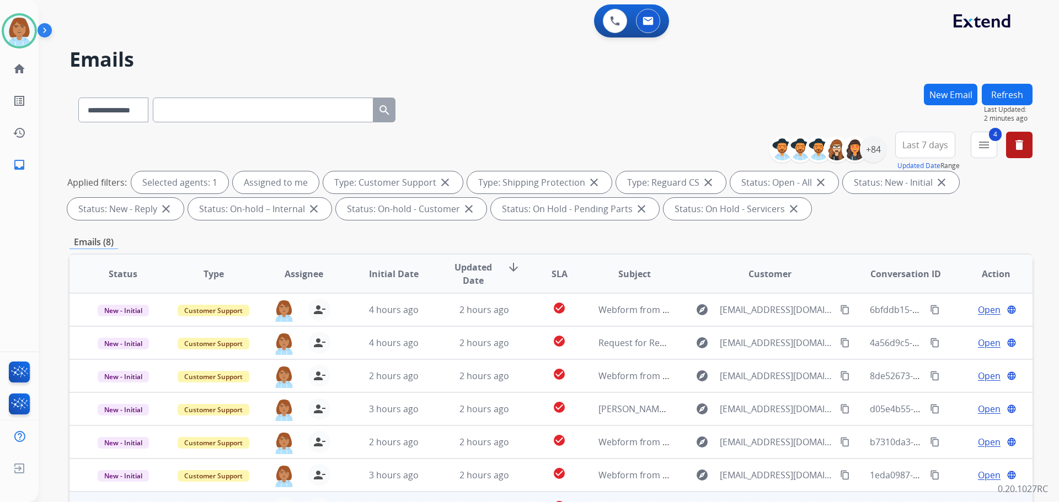
click at [1000, 100] on button "Refresh" at bounding box center [1007, 95] width 51 height 22
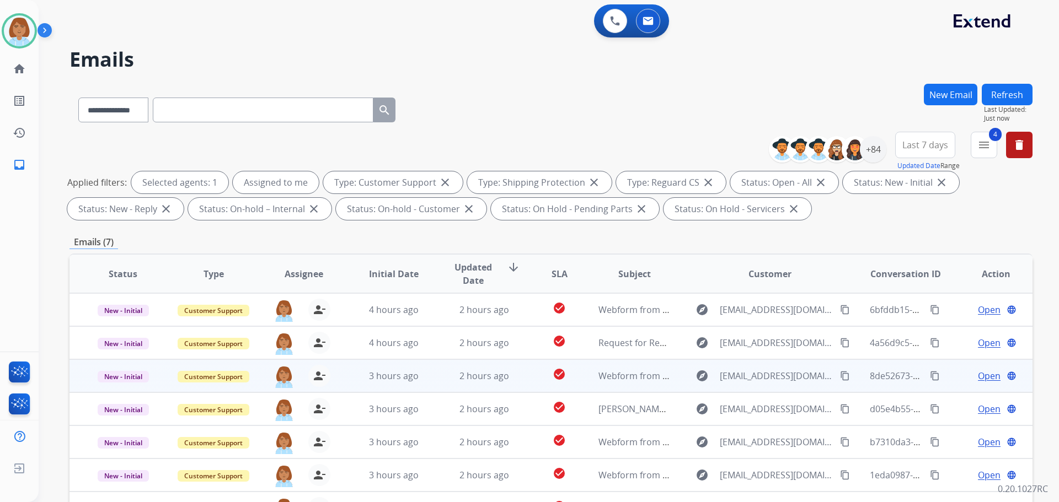
scroll to position [165, 0]
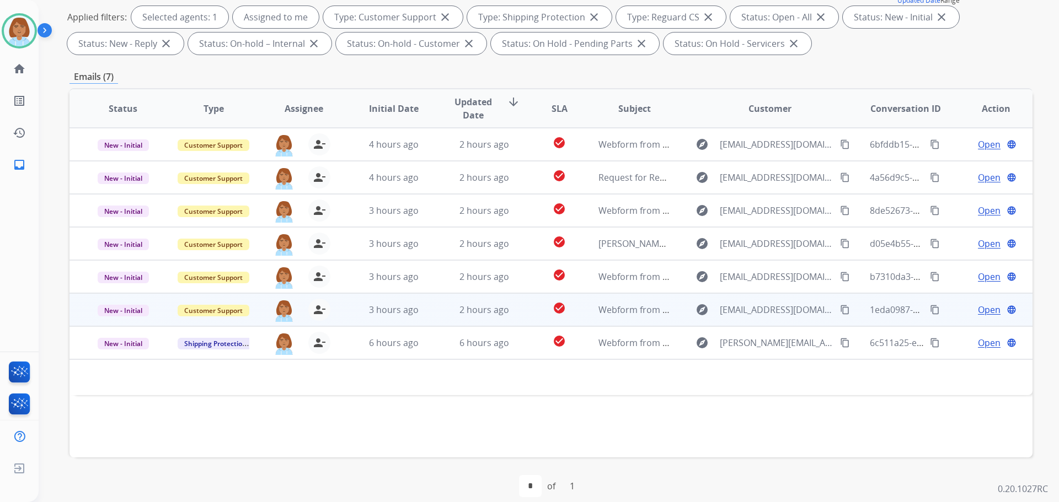
click at [665, 300] on td "Webform from [EMAIL_ADDRESS][DOMAIN_NAME] on [DATE]" at bounding box center [626, 309] width 90 height 33
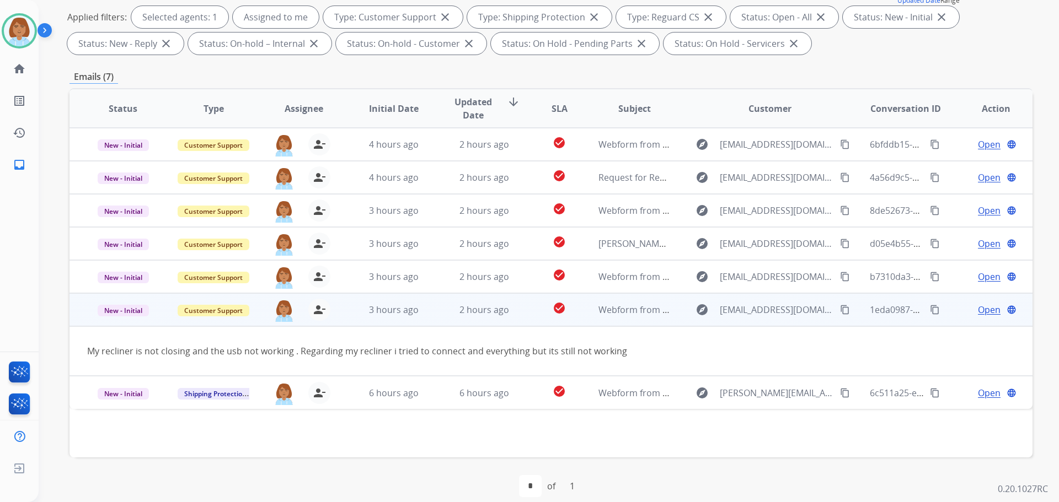
click at [840, 310] on mat-icon "content_copy" at bounding box center [845, 310] width 10 height 10
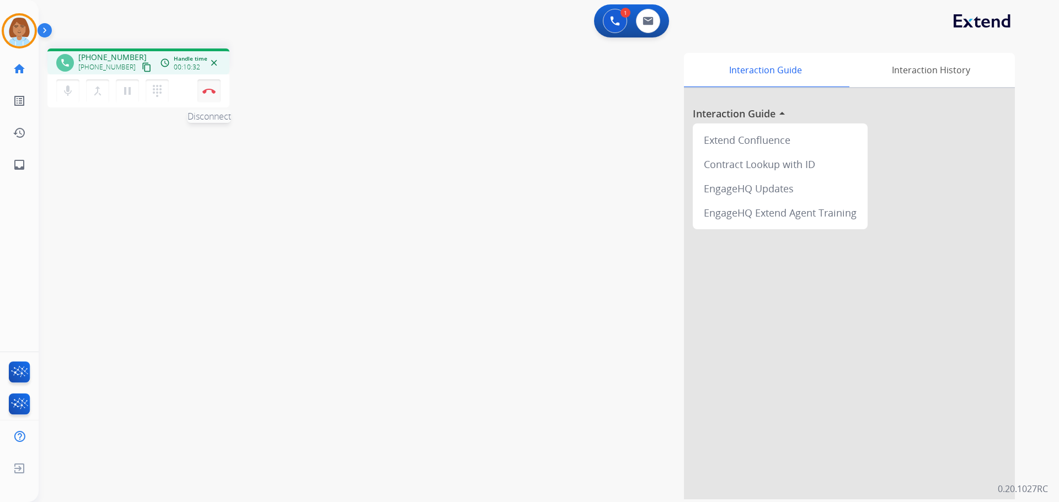
click at [213, 100] on button "Disconnect" at bounding box center [208, 90] width 23 height 23
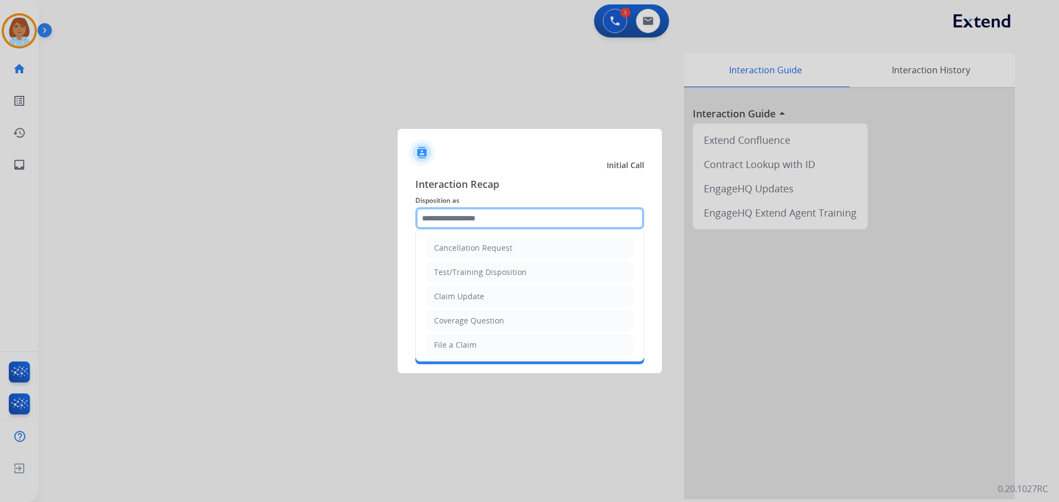
click at [514, 210] on input "text" at bounding box center [529, 218] width 229 height 22
drag, startPoint x: 489, startPoint y: 339, endPoint x: 488, endPoint y: 320, distance: 19.3
click at [489, 340] on li "File a Claim" at bounding box center [530, 345] width 206 height 21
type input "**********"
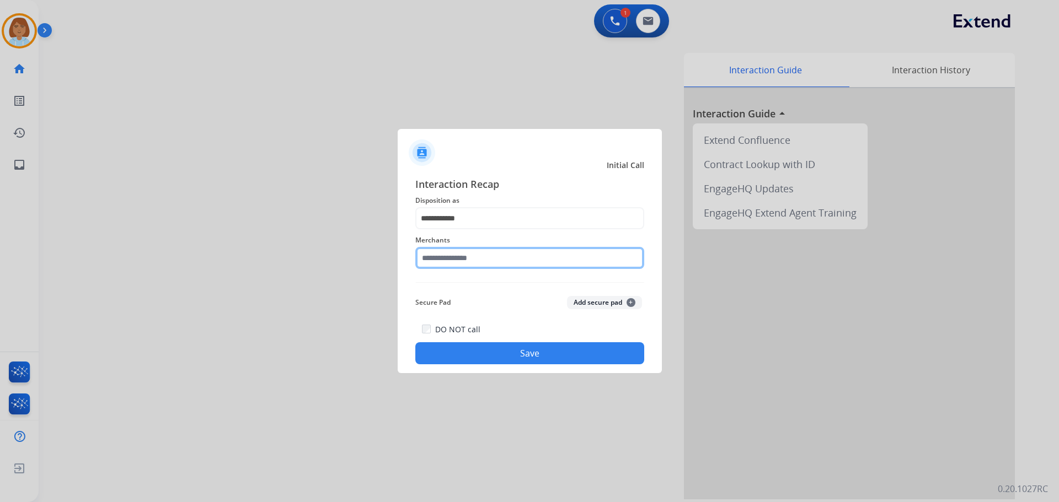
click at [534, 259] on input "text" at bounding box center [529, 258] width 229 height 22
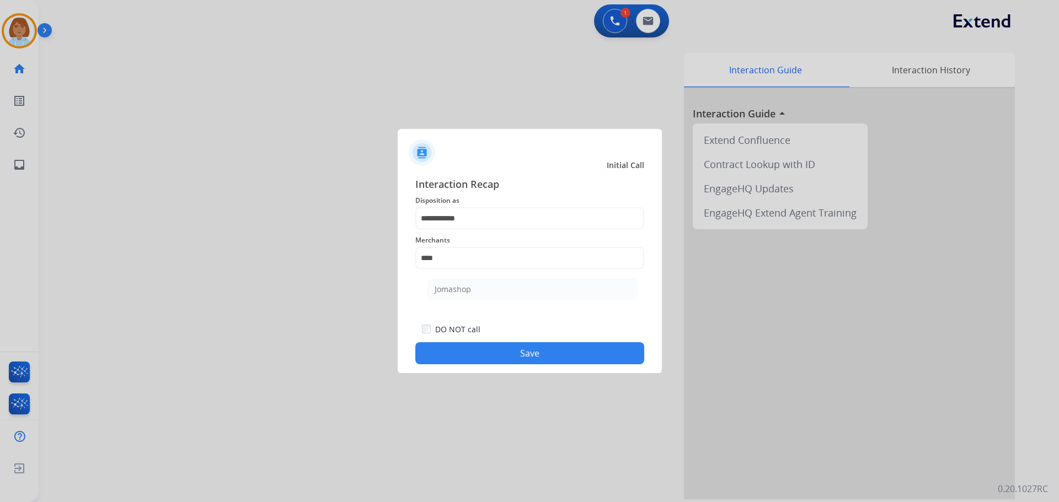
click at [458, 286] on div "Jomashop" at bounding box center [453, 289] width 36 height 11
type input "********"
click at [599, 357] on button "Save" at bounding box center [529, 353] width 229 height 22
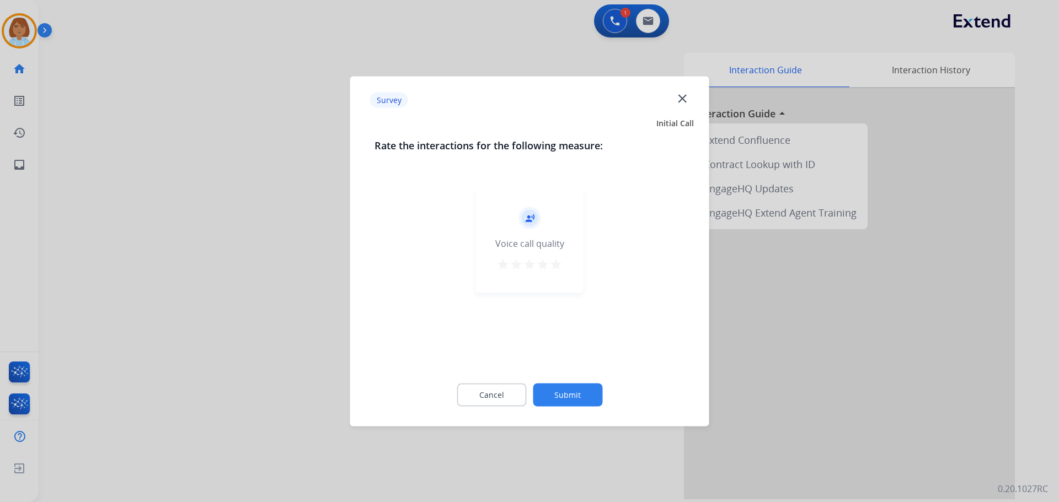
click at [596, 383] on div "Cancel Submit" at bounding box center [529, 395] width 310 height 50
click at [592, 388] on button "Submit" at bounding box center [567, 394] width 69 height 23
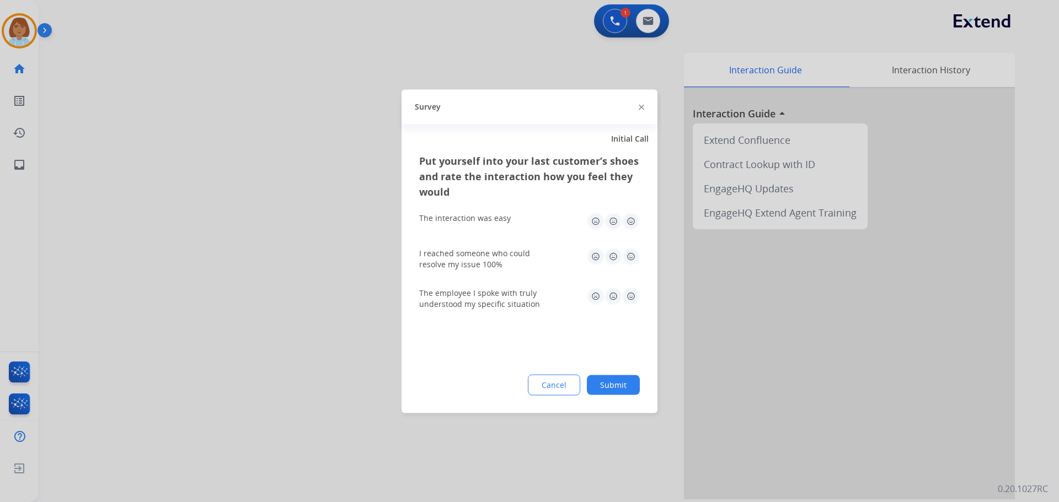
click at [607, 385] on button "Submit" at bounding box center [613, 385] width 53 height 20
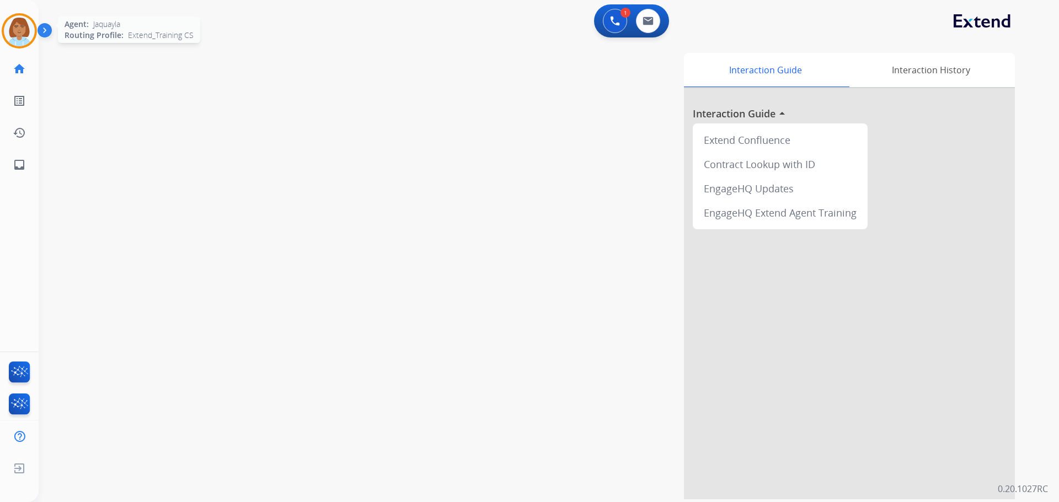
click at [26, 32] on img at bounding box center [19, 30] width 31 height 31
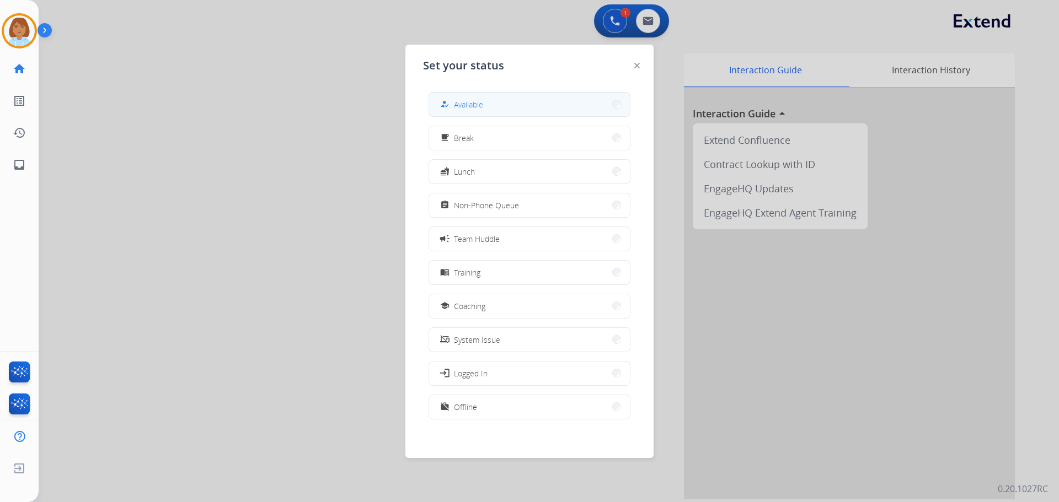
click at [493, 95] on button "how_to_reg Available" at bounding box center [529, 105] width 201 height 24
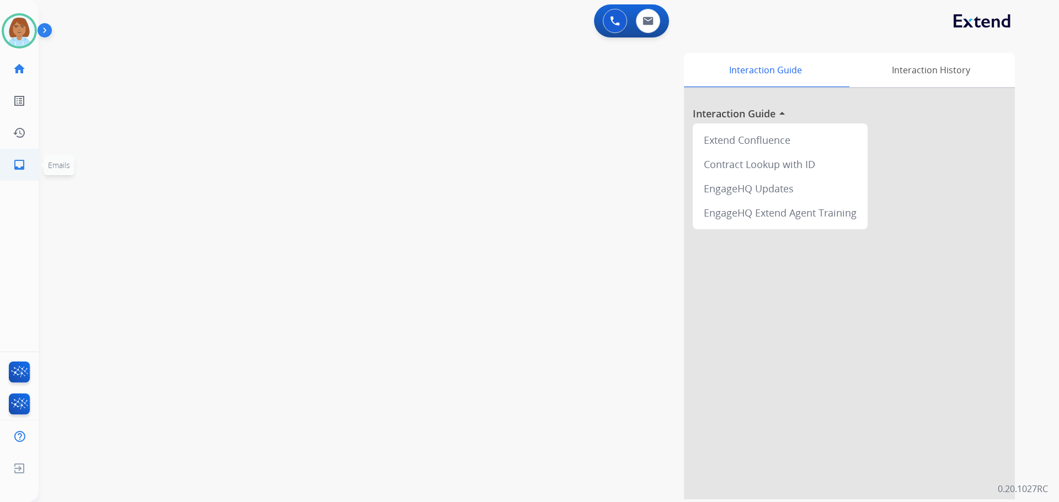
click at [19, 178] on link "inbox Emails" at bounding box center [19, 164] width 31 height 31
select select "**********"
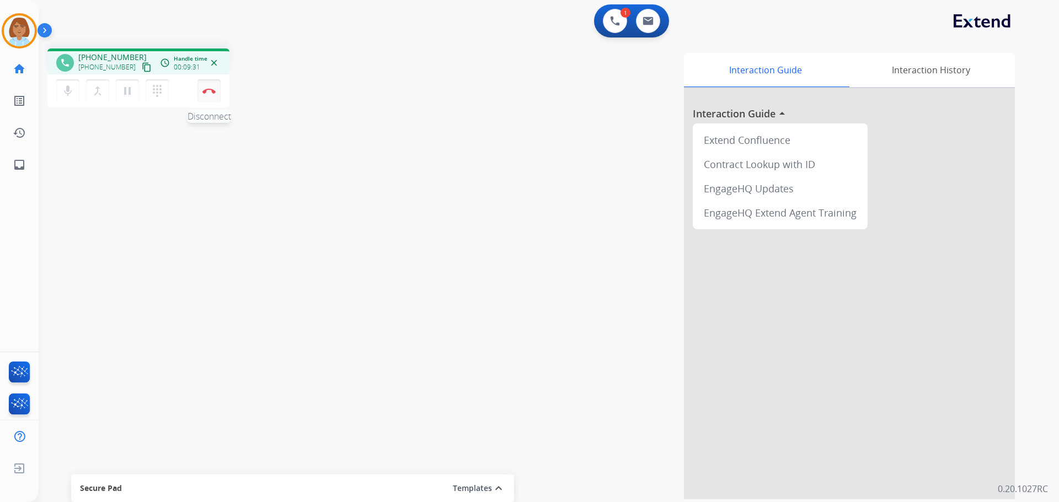
click at [218, 88] on button "Disconnect" at bounding box center [208, 90] width 23 height 23
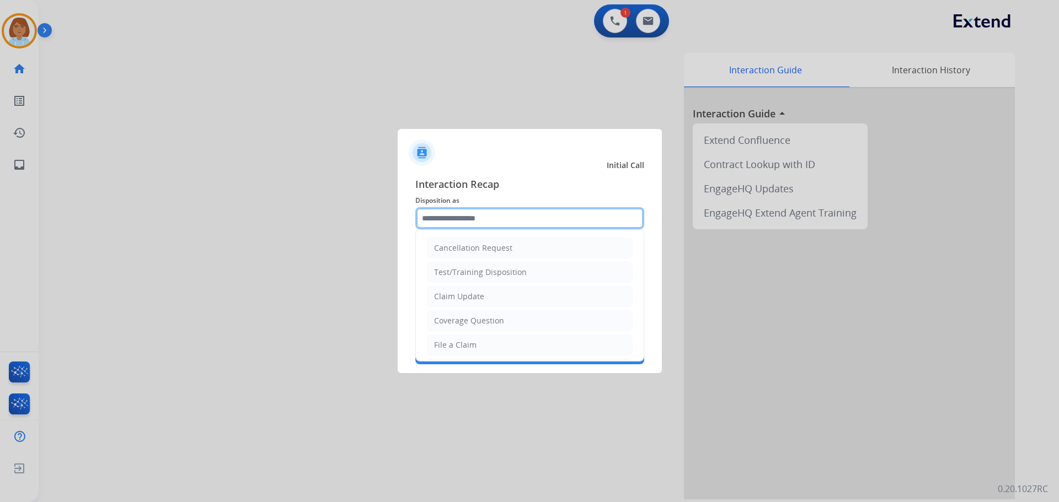
click at [496, 227] on input "text" at bounding box center [529, 218] width 229 height 22
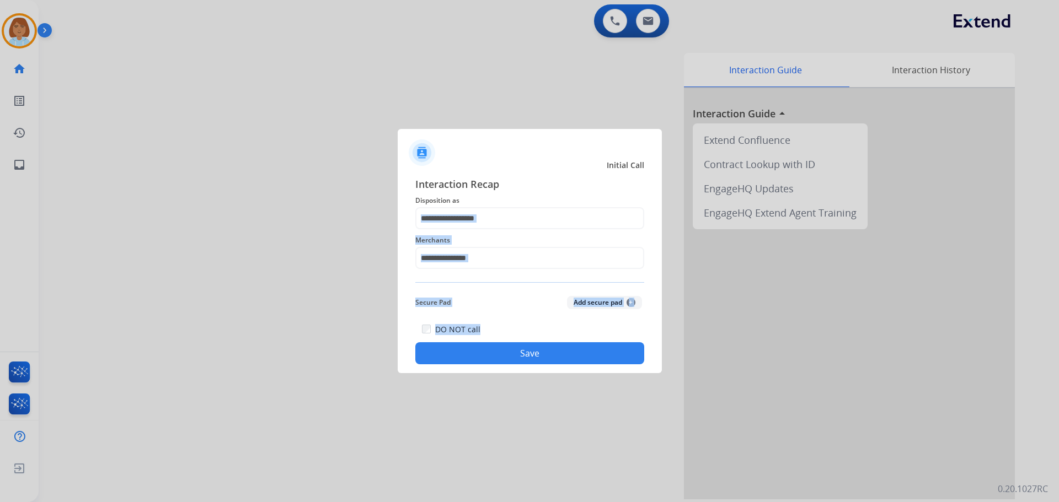
drag, startPoint x: 519, startPoint y: 304, endPoint x: 538, endPoint y: 274, distance: 35.7
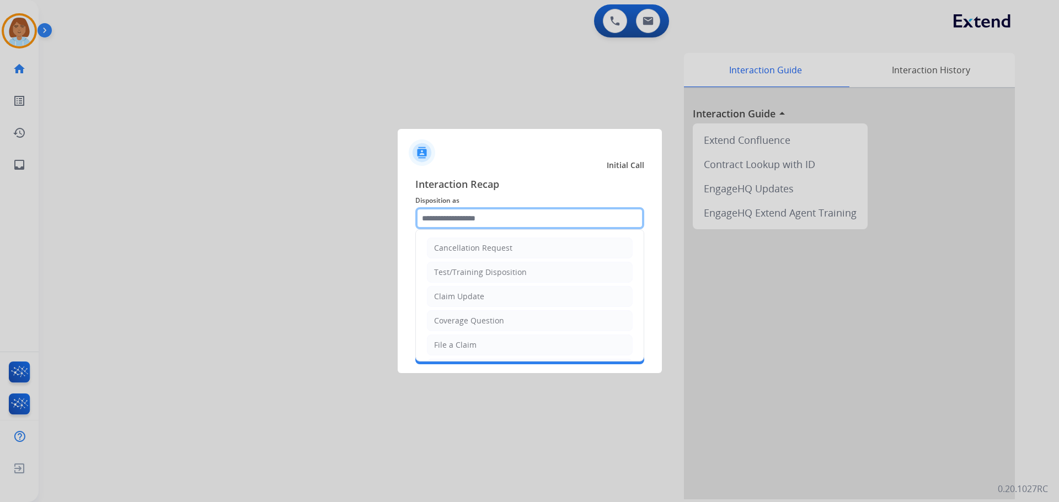
click at [547, 225] on input "text" at bounding box center [529, 218] width 229 height 22
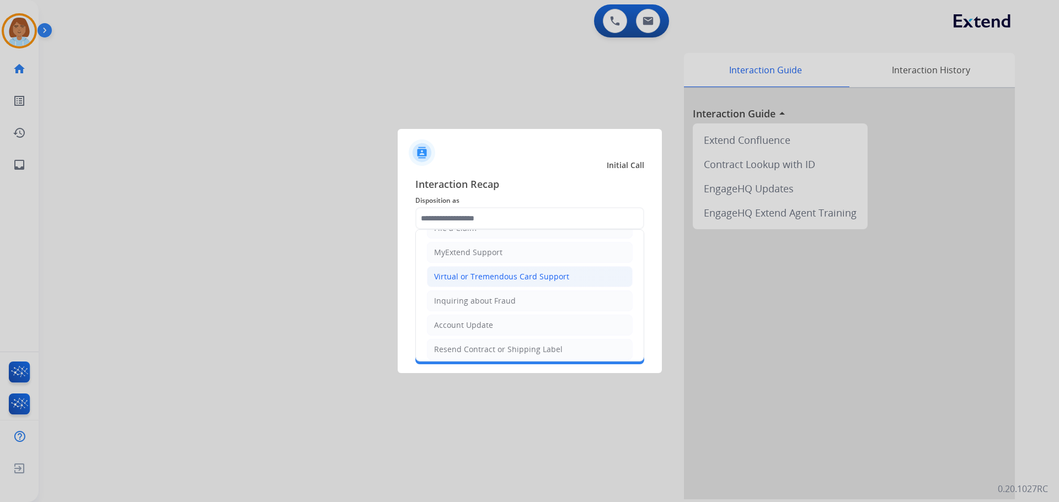
click at [549, 274] on div "Virtual or Tremendous Card Support" at bounding box center [501, 276] width 135 height 11
type input "**********"
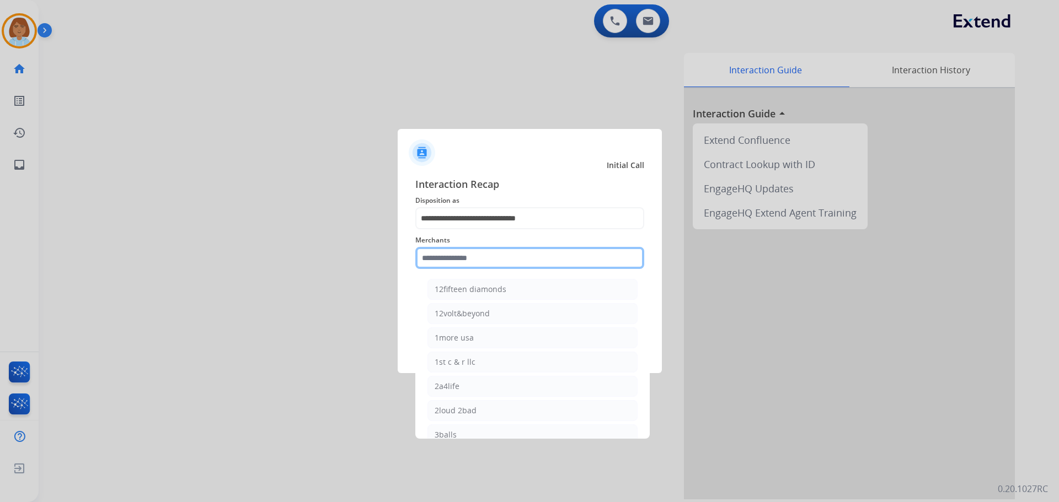
click at [532, 253] on input "text" at bounding box center [529, 258] width 229 height 22
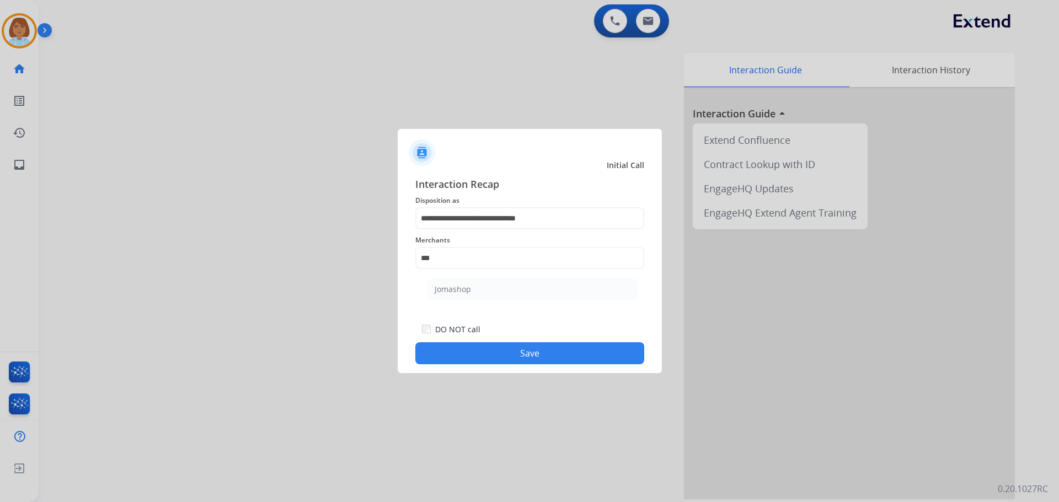
drag, startPoint x: 439, startPoint y: 281, endPoint x: 440, endPoint y: 303, distance: 22.1
click at [440, 284] on li "Jomashop" at bounding box center [532, 289] width 210 height 21
type input "********"
click at [480, 351] on button "Save" at bounding box center [529, 353] width 229 height 22
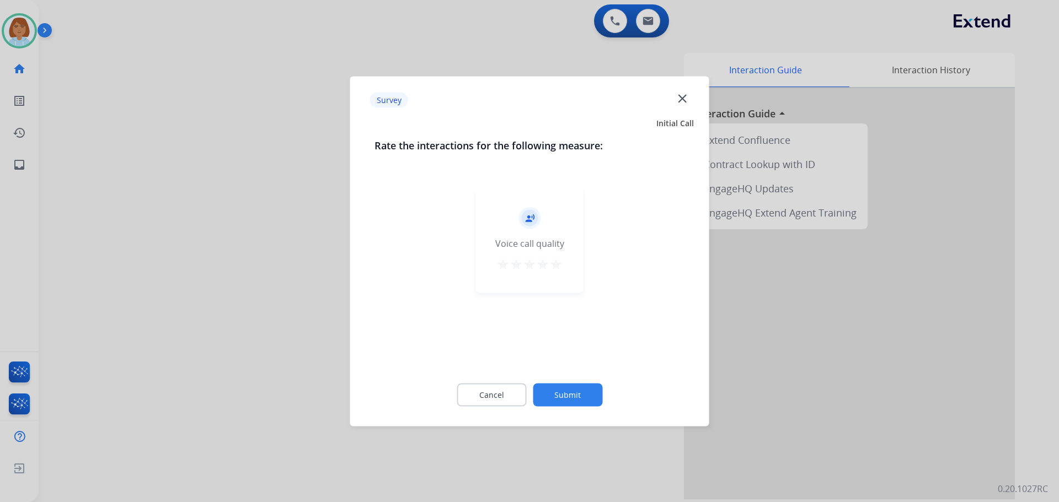
click at [577, 385] on button "Submit" at bounding box center [567, 394] width 69 height 23
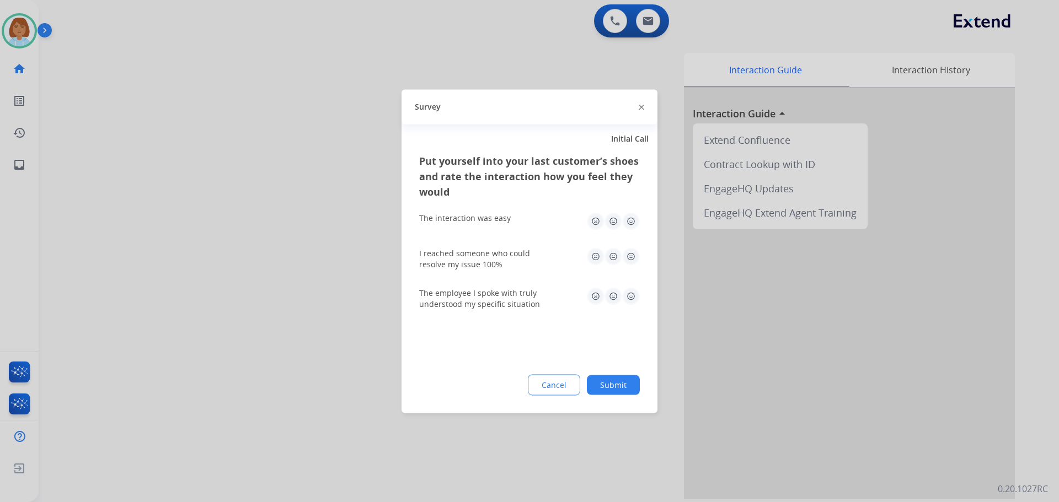
click at [631, 388] on button "Submit" at bounding box center [613, 385] width 53 height 20
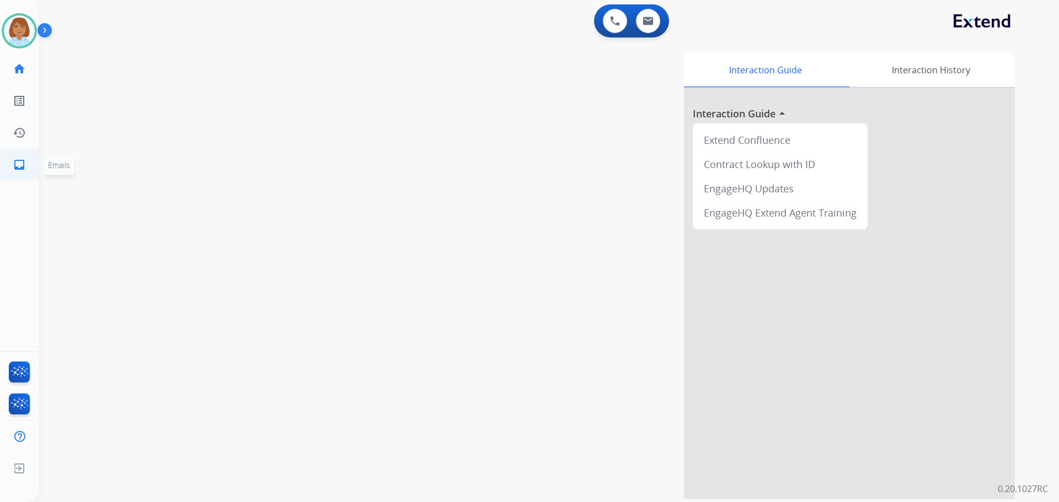
click at [20, 170] on mat-icon "inbox" at bounding box center [19, 164] width 13 height 13
select select "**********"
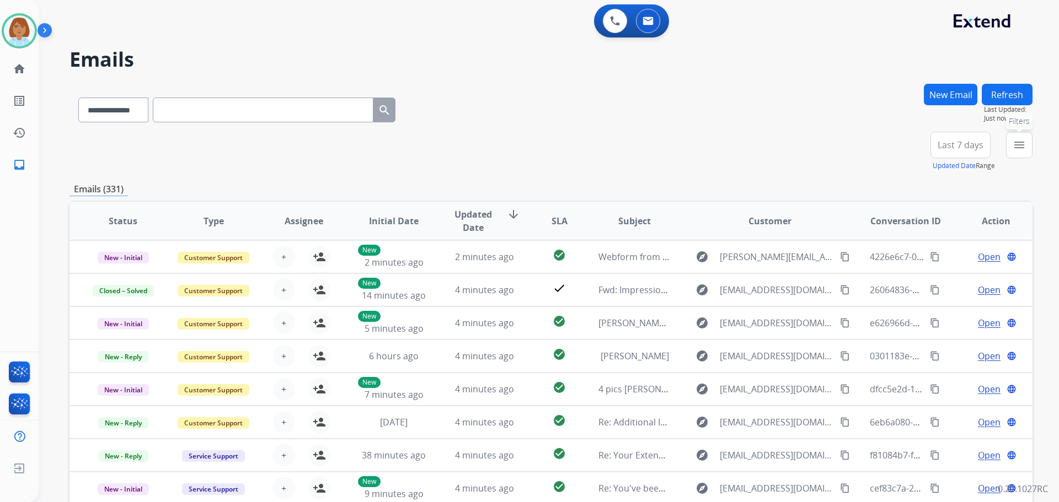
click at [1016, 153] on button "menu Filters" at bounding box center [1019, 145] width 26 height 26
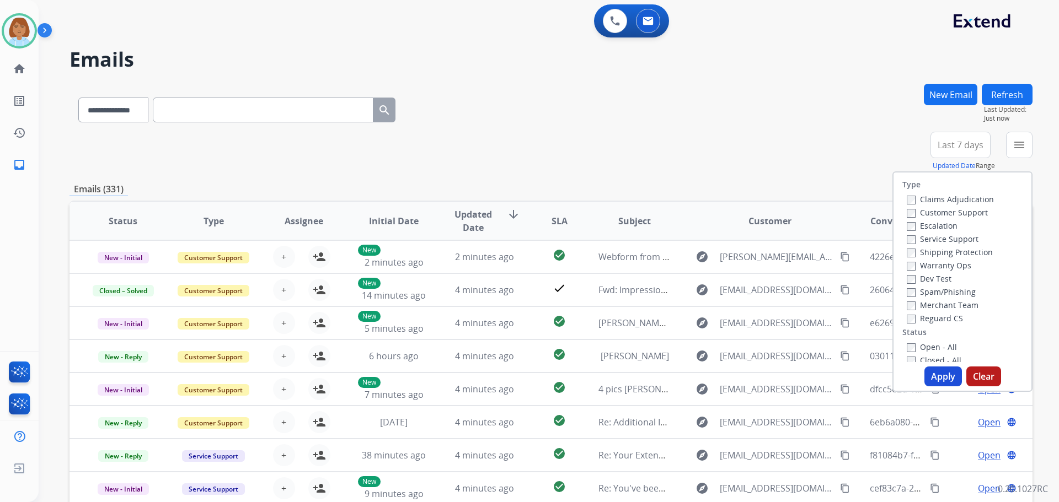
click at [940, 207] on label "Customer Support" at bounding box center [947, 212] width 81 height 10
click at [911, 318] on label "Reguard CS" at bounding box center [935, 318] width 56 height 10
click at [910, 340] on div "Type Claims Adjudication Customer Support Escalation Service Support Shipping P…" at bounding box center [962, 268] width 138 height 190
click at [910, 342] on div "Open - All" at bounding box center [965, 346] width 116 height 13
click at [909, 343] on label "Open - All" at bounding box center [932, 347] width 50 height 10
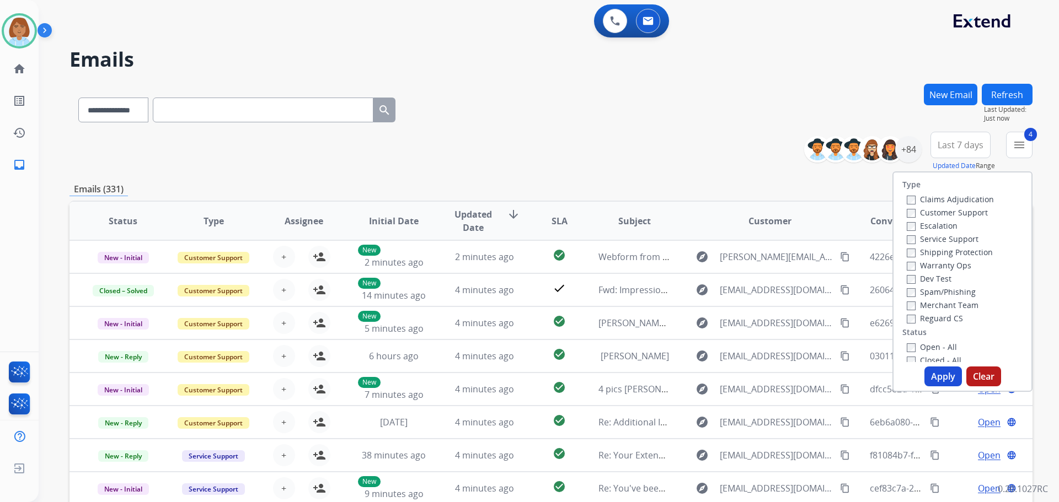
click at [928, 369] on button "Apply" at bounding box center [942, 377] width 37 height 20
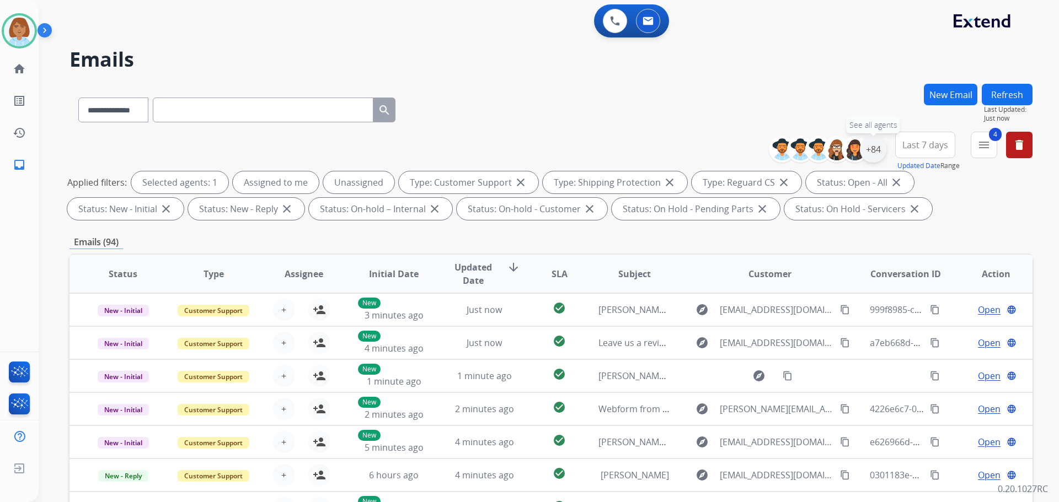
click at [867, 154] on div "+84" at bounding box center [873, 149] width 26 height 26
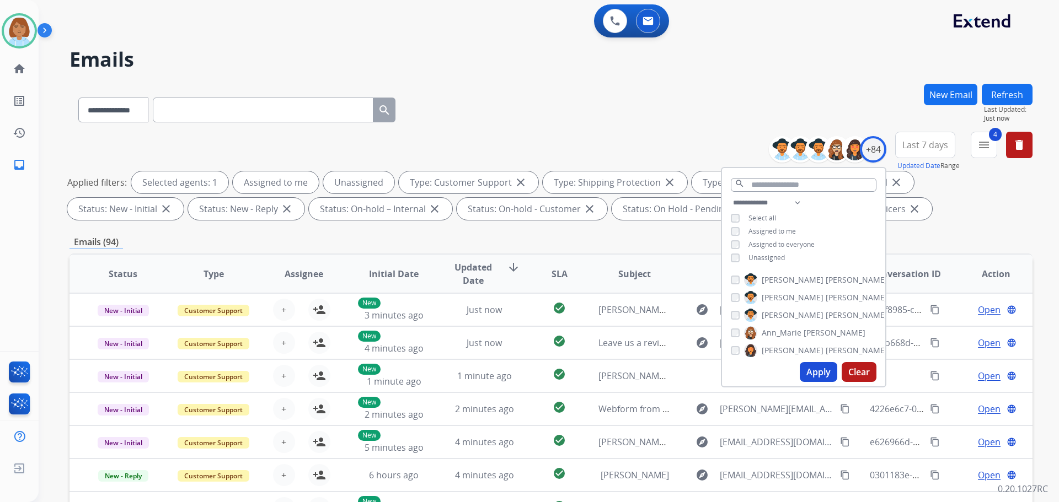
click at [771, 259] on span "Unassigned" at bounding box center [766, 257] width 36 height 9
click at [828, 370] on button "Apply" at bounding box center [818, 372] width 37 height 20
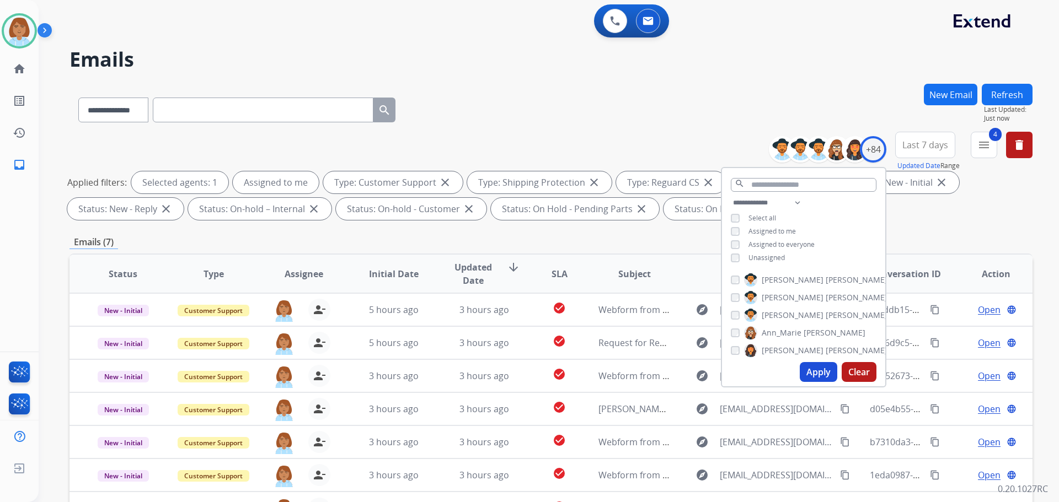
click at [724, 89] on div "**********" at bounding box center [550, 108] width 963 height 48
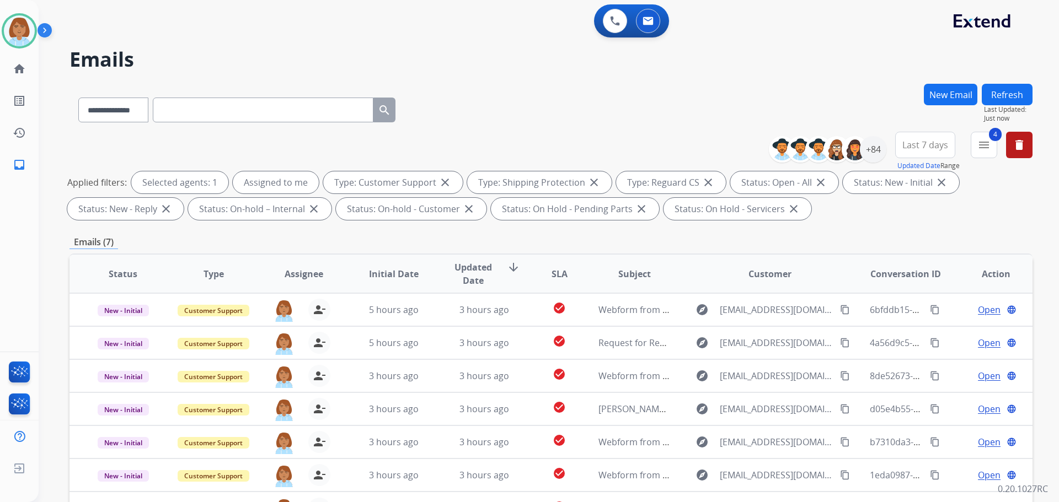
scroll to position [178, 0]
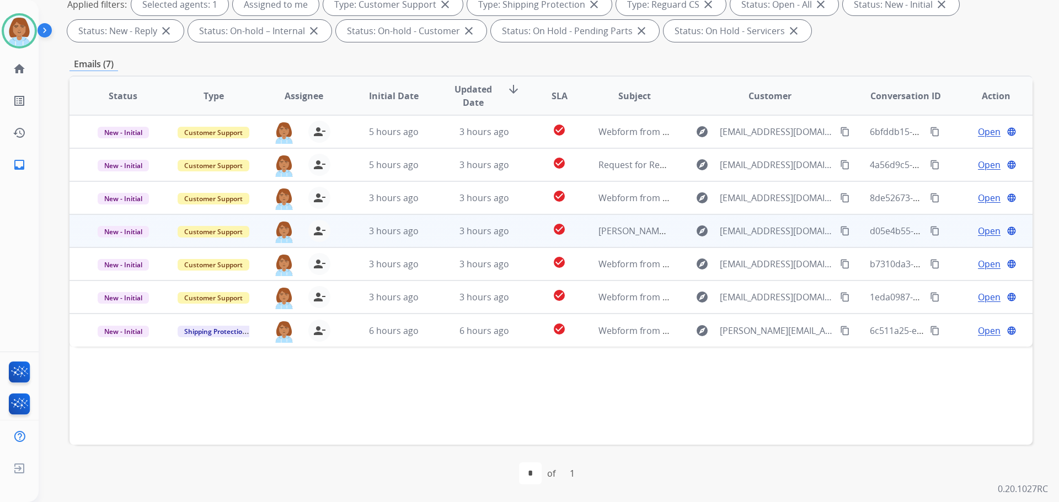
click at [674, 228] on td "explore [EMAIL_ADDRESS][DOMAIN_NAME] content_copy" at bounding box center [761, 231] width 180 height 33
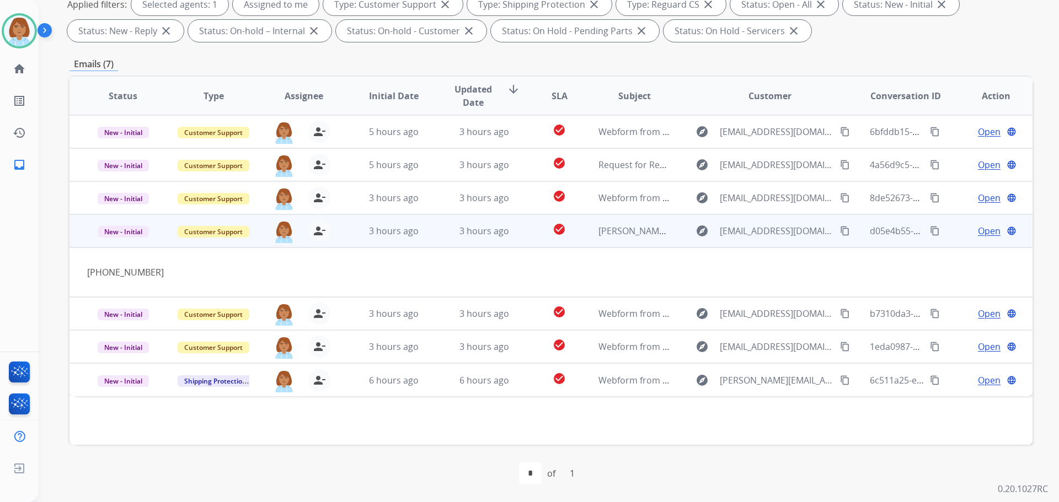
click at [840, 232] on mat-icon "content_copy" at bounding box center [845, 231] width 10 height 10
click at [983, 237] on span "Open" at bounding box center [989, 230] width 23 height 13
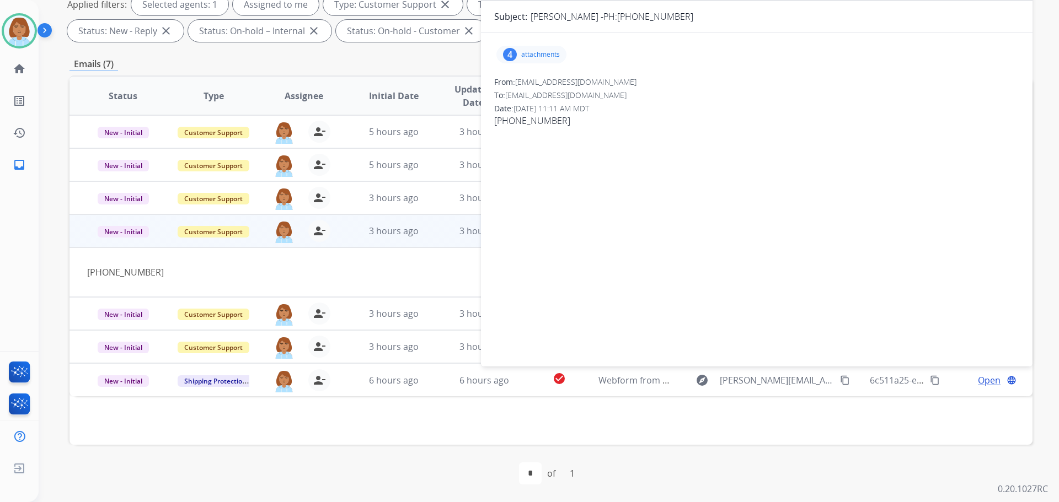
click at [515, 50] on div "4" at bounding box center [510, 54] width 14 height 13
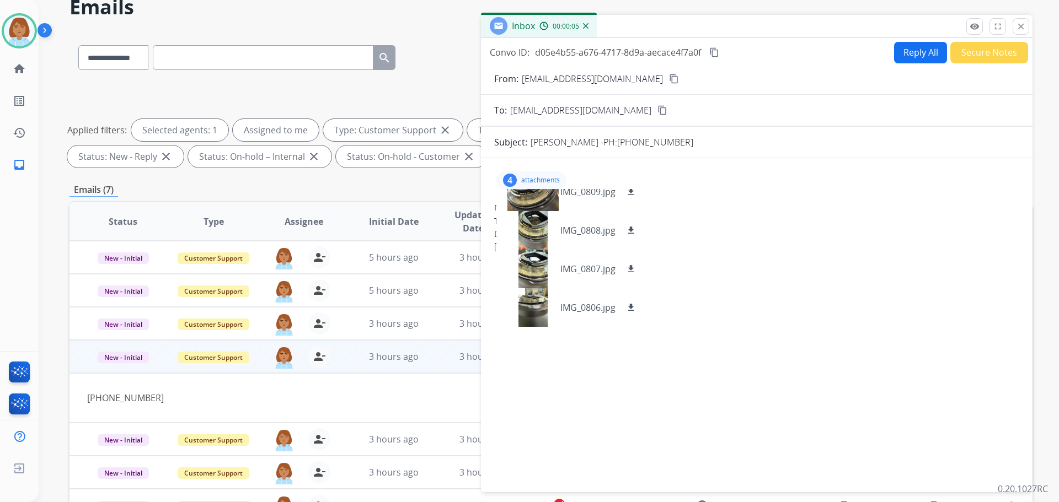
scroll to position [0, 0]
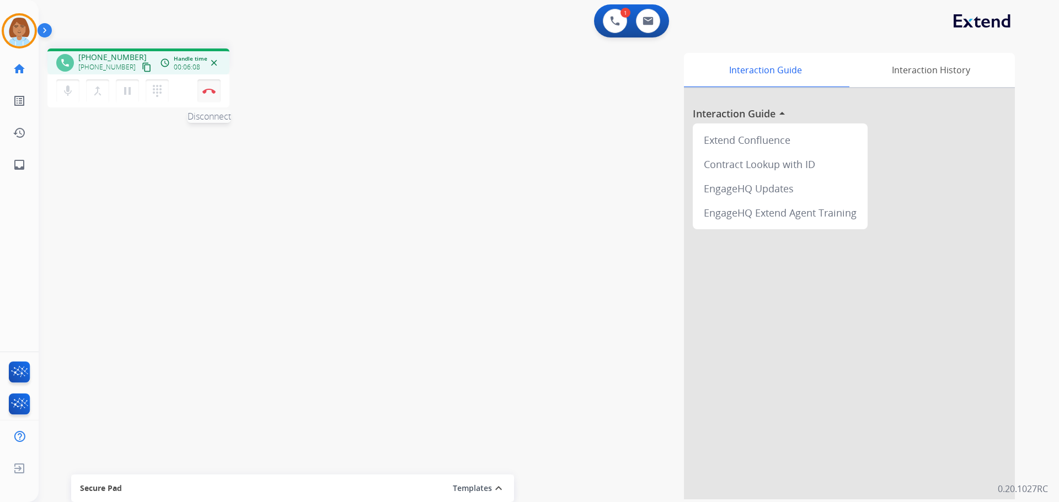
click at [210, 93] on img at bounding box center [208, 91] width 13 height 6
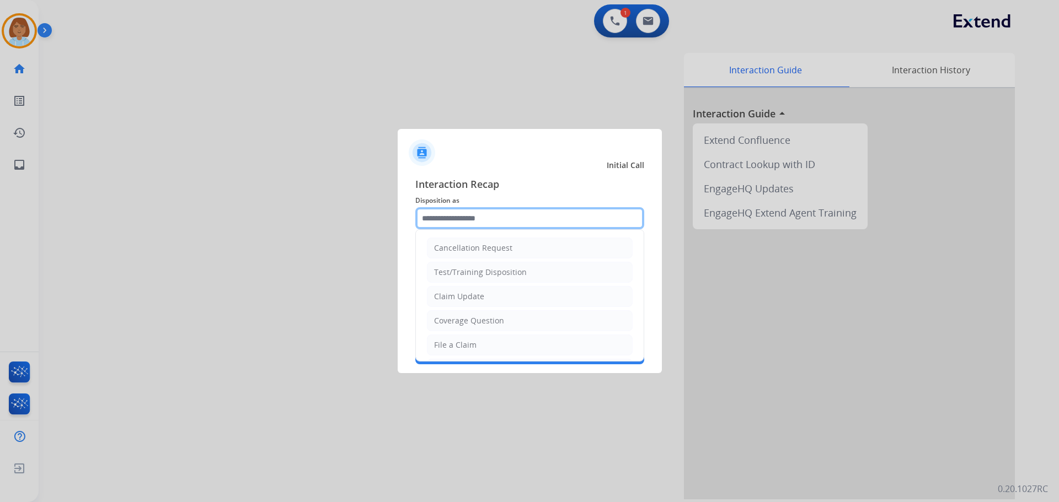
drag, startPoint x: 446, startPoint y: 212, endPoint x: 479, endPoint y: 256, distance: 55.9
click at [447, 213] on input "text" at bounding box center [529, 218] width 229 height 22
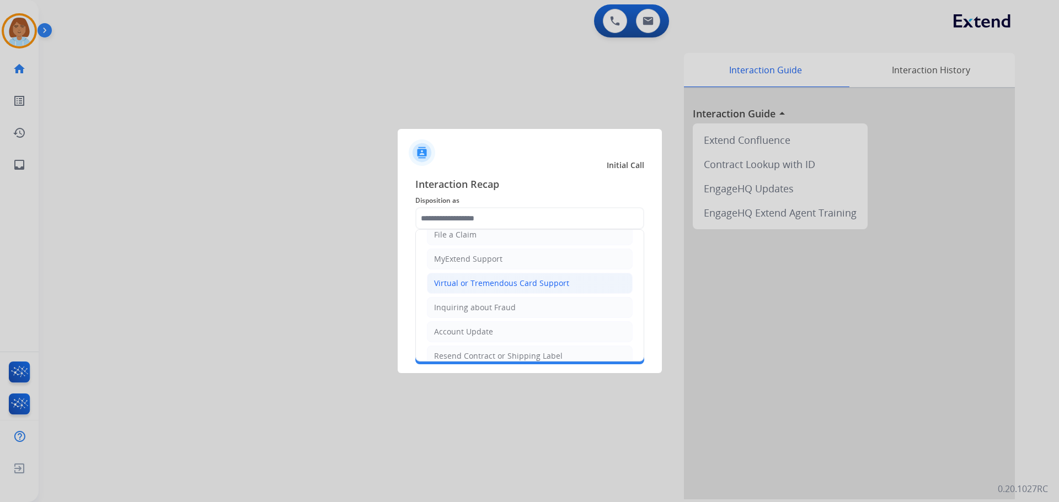
click at [468, 283] on div "Virtual or Tremendous Card Support" at bounding box center [501, 283] width 135 height 11
type input "**********"
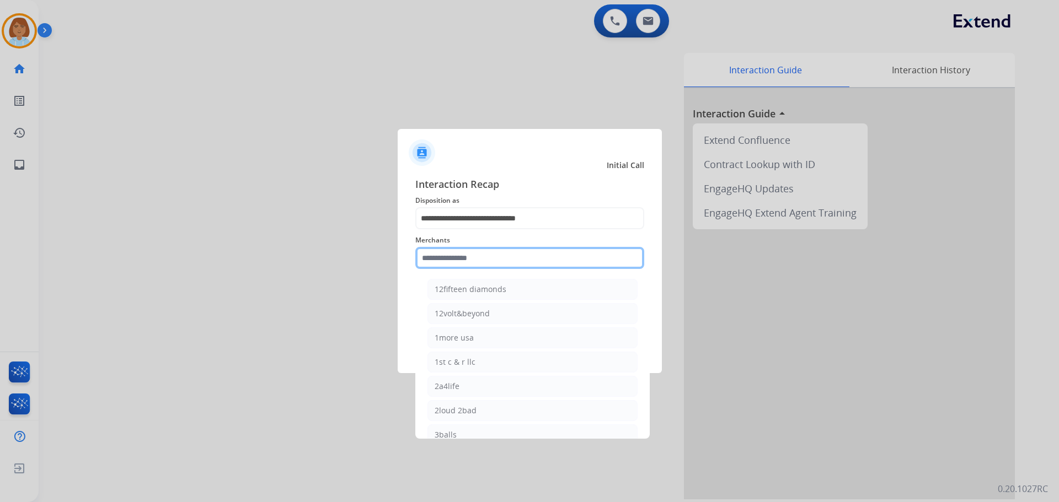
drag, startPoint x: 467, startPoint y: 259, endPoint x: 469, endPoint y: 271, distance: 12.2
click at [469, 271] on div "Merchants 12fifteen diamonds 12volt&beyond 1more usa 1st c & r llc 2a4life 2lou…" at bounding box center [529, 251] width 229 height 44
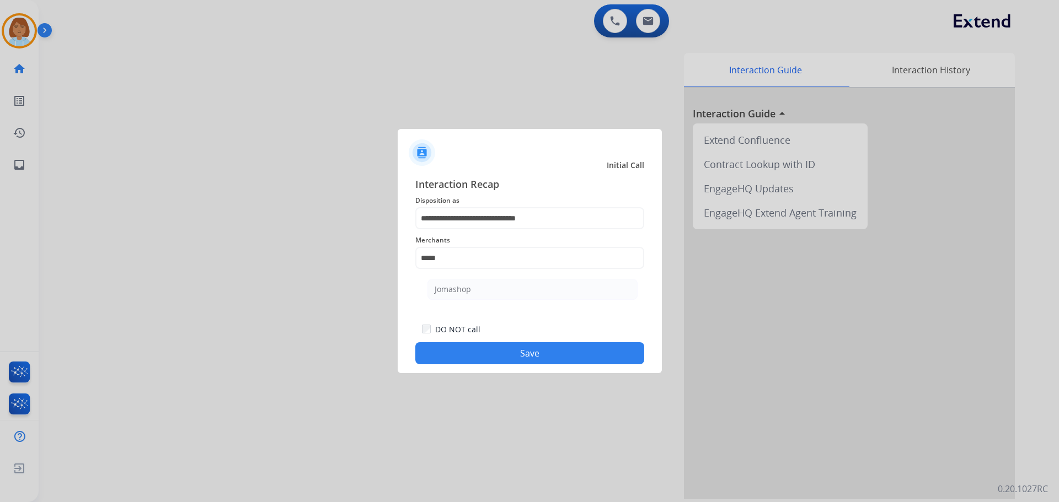
drag, startPoint x: 441, startPoint y: 293, endPoint x: 446, endPoint y: 304, distance: 12.1
click at [443, 293] on div "Jomashop" at bounding box center [453, 289] width 36 height 11
type input "********"
drag, startPoint x: 546, startPoint y: 374, endPoint x: 546, endPoint y: 366, distance: 8.8
click at [0, 373] on app-contact-recap-modal "**********" at bounding box center [0, 251] width 0 height 502
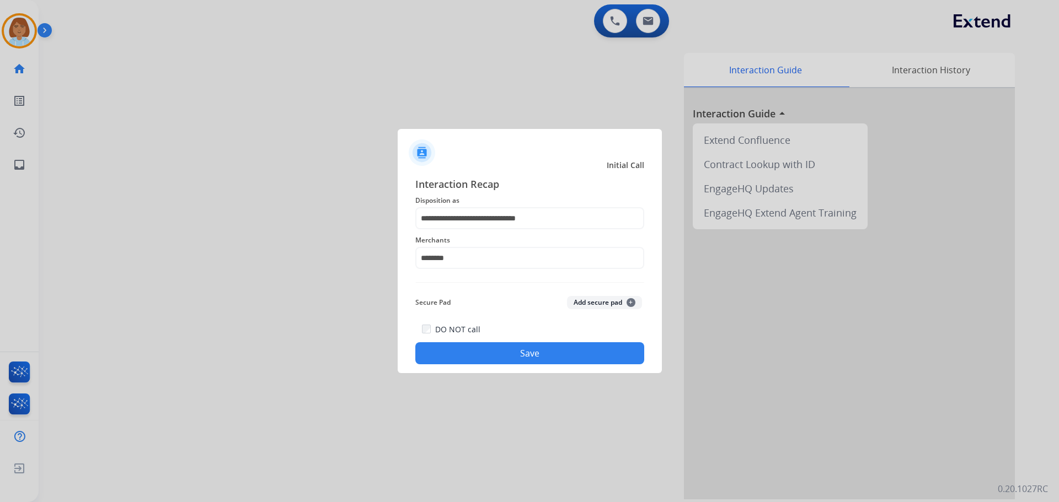
click at [546, 365] on div "**********" at bounding box center [530, 271] width 264 height 206
click at [546, 362] on button "Save" at bounding box center [529, 353] width 229 height 22
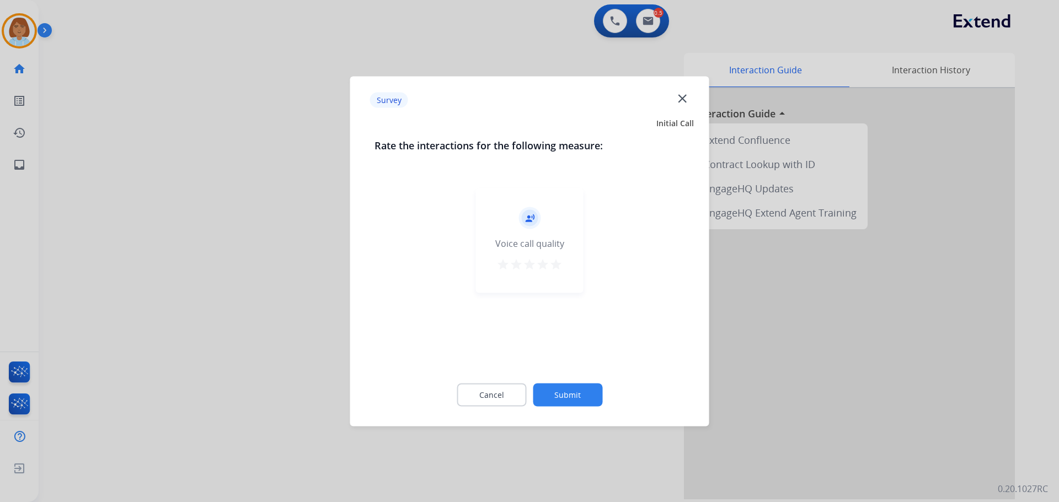
click at [582, 388] on button "Submit" at bounding box center [567, 394] width 69 height 23
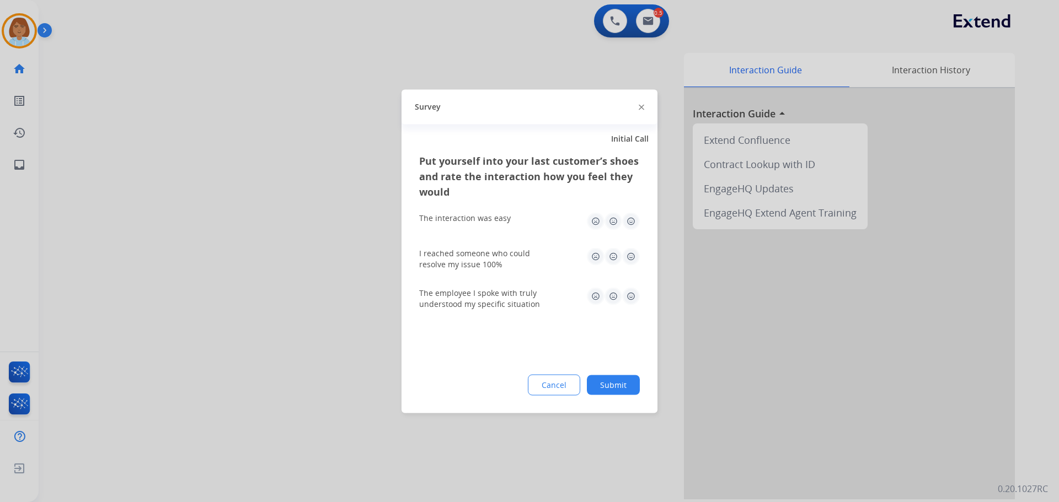
click at [623, 380] on button "Submit" at bounding box center [613, 385] width 53 height 20
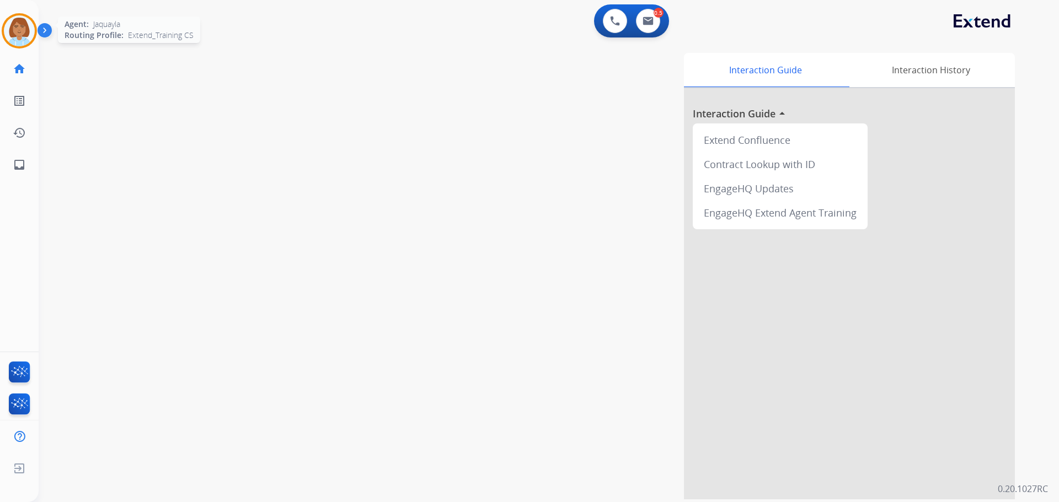
click at [25, 34] on img at bounding box center [19, 30] width 31 height 31
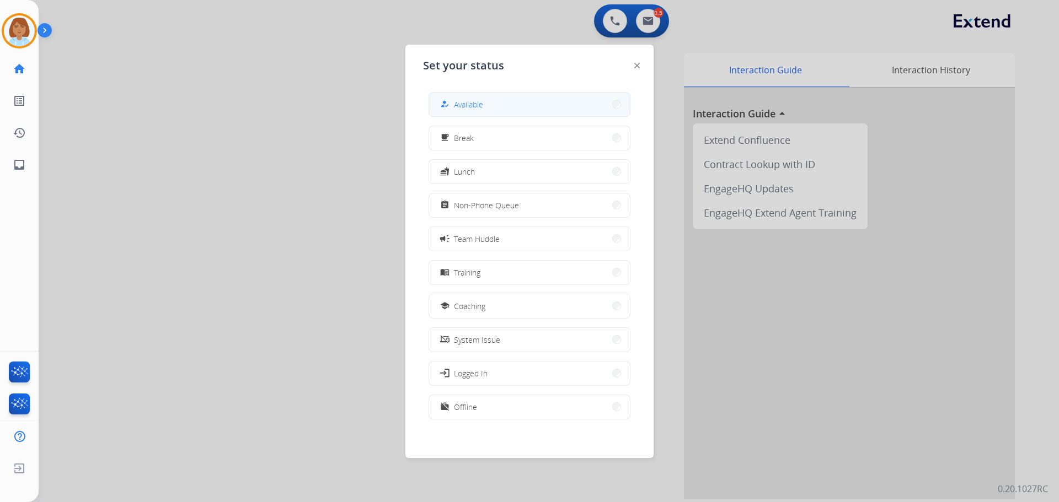
click at [481, 102] on span "Available" at bounding box center [468, 105] width 29 height 12
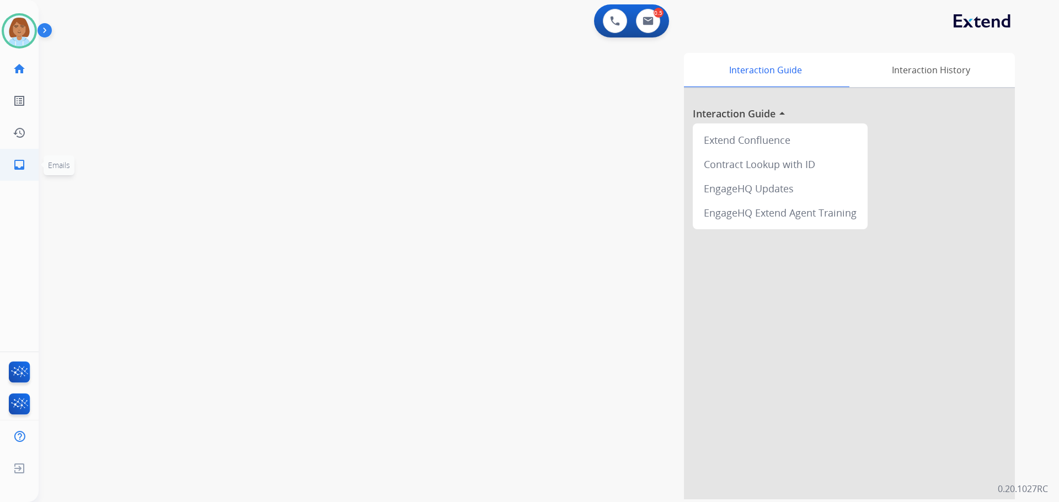
click at [6, 167] on link "inbox Emails" at bounding box center [19, 164] width 31 height 31
select select "**********"
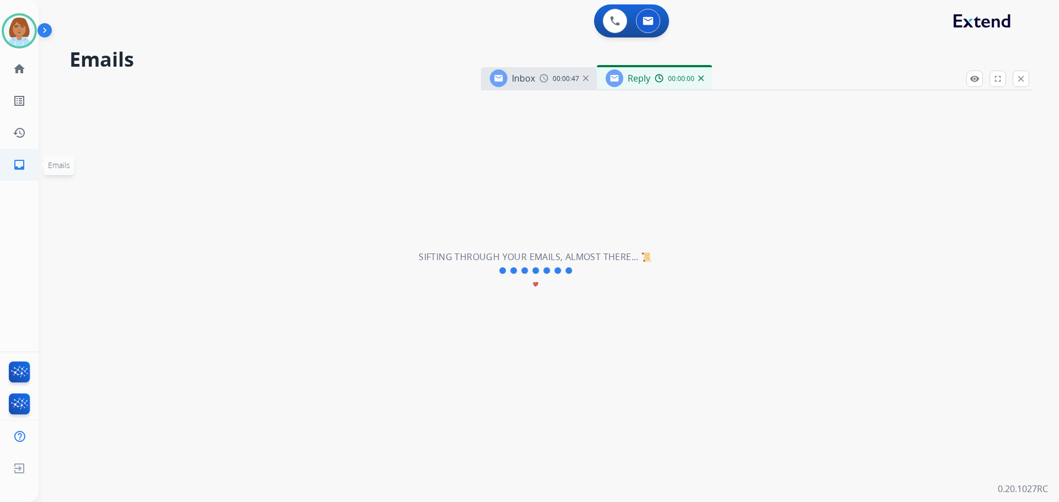
select select "**********"
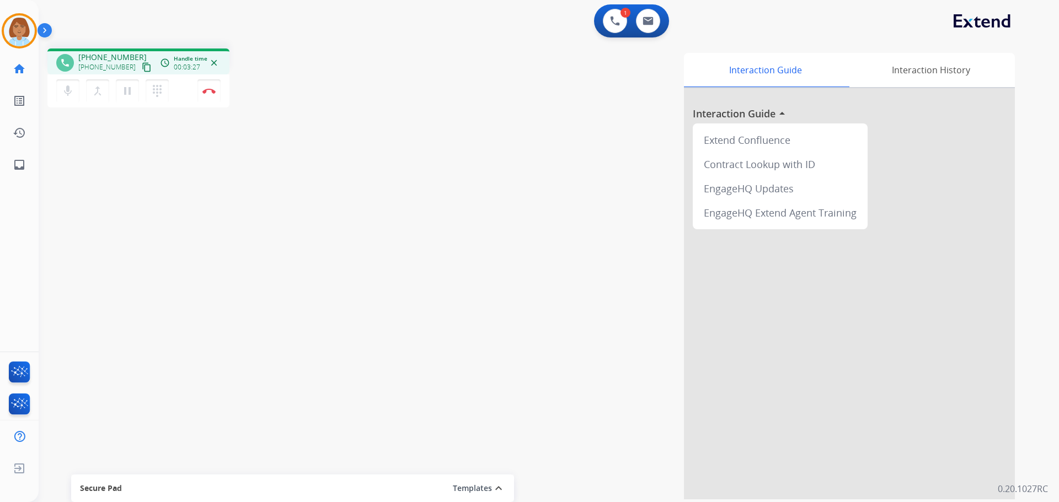
click at [142, 68] on mat-icon "content_copy" at bounding box center [147, 67] width 10 height 10
click at [163, 93] on mat-icon "dialpad" at bounding box center [157, 90] width 13 height 13
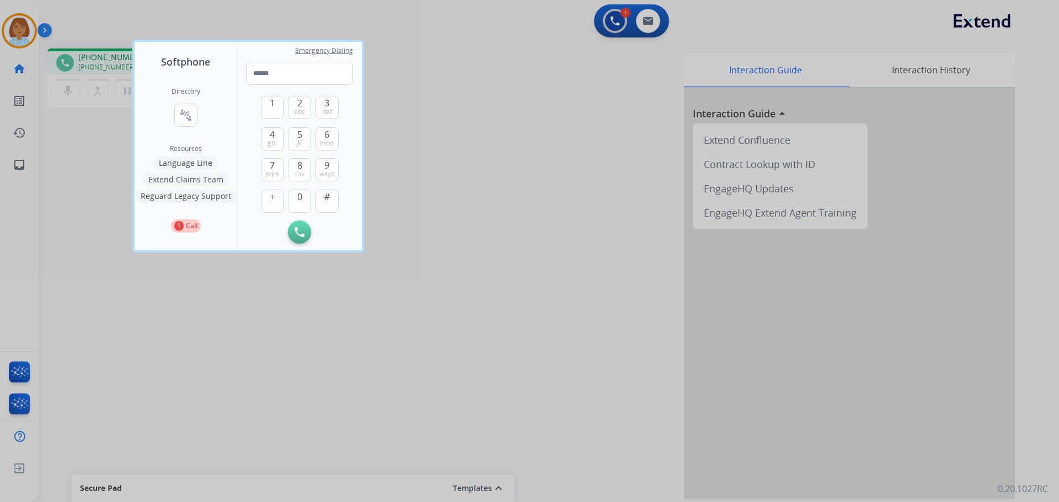
click at [202, 164] on button "Language Line" at bounding box center [185, 163] width 65 height 13
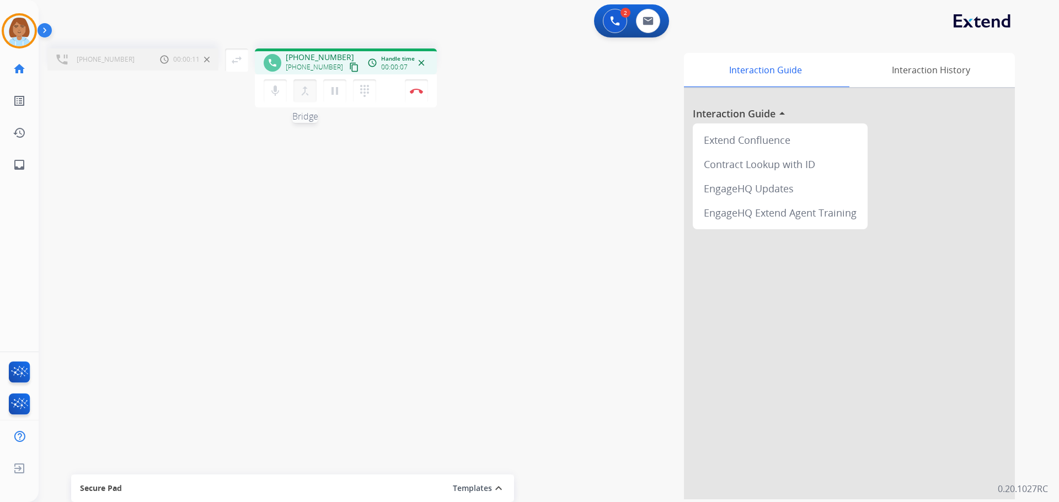
click at [307, 92] on mat-icon "merge_type" at bounding box center [304, 90] width 13 height 13
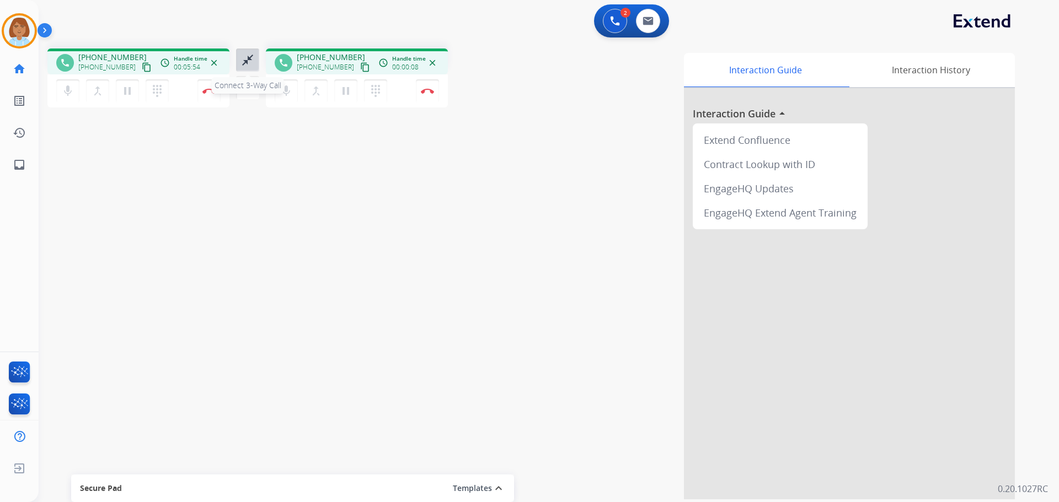
click at [244, 58] on mat-icon "close_fullscreen" at bounding box center [247, 59] width 13 height 13
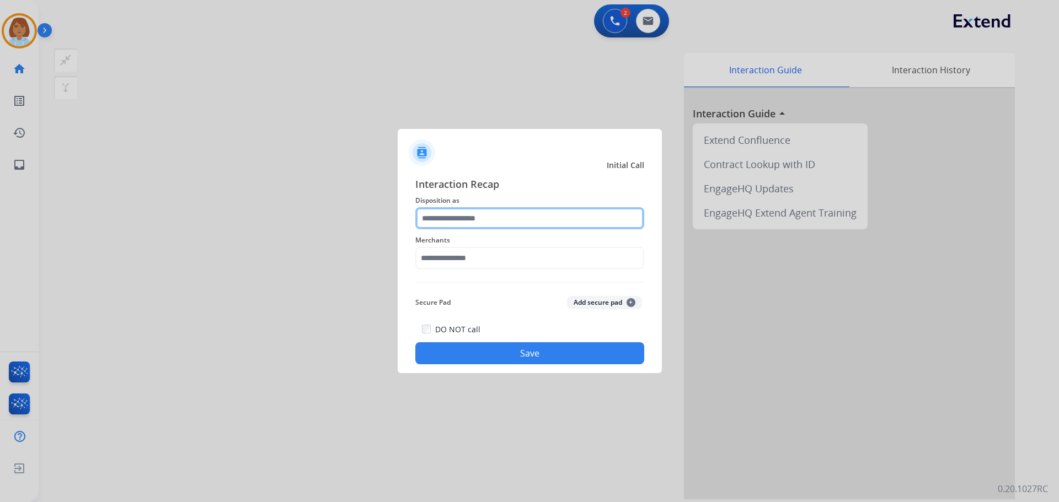
click at [507, 207] on input "text" at bounding box center [529, 218] width 229 height 22
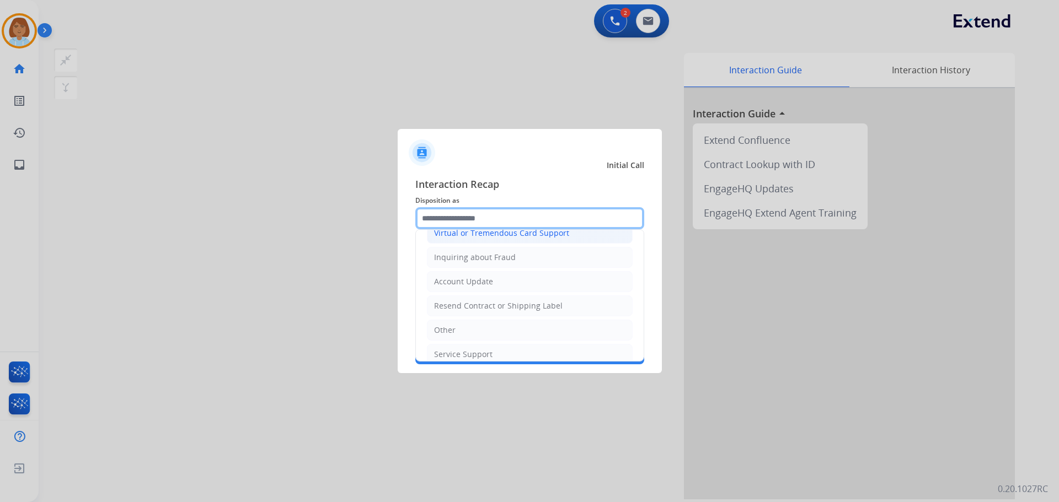
scroll to position [172, 0]
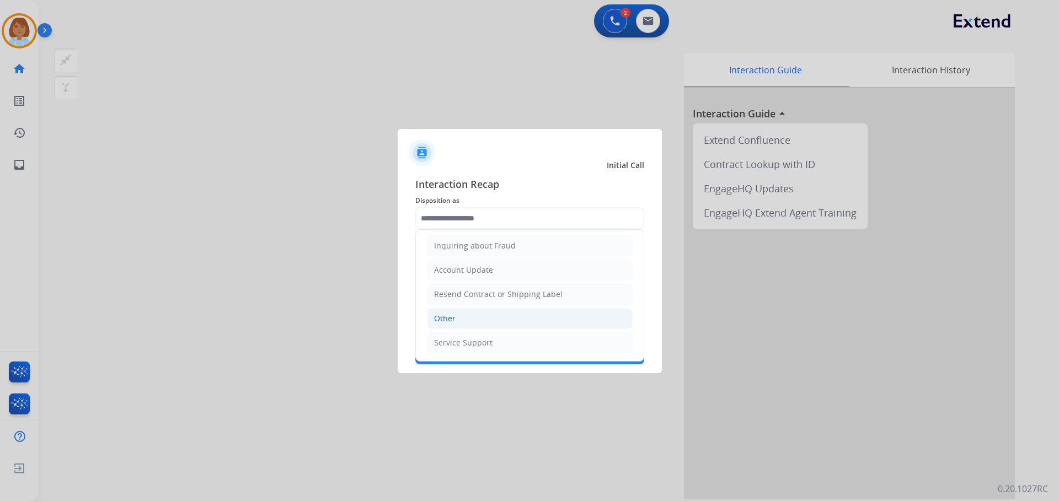
click at [467, 321] on li "Other" at bounding box center [530, 318] width 206 height 21
type input "*****"
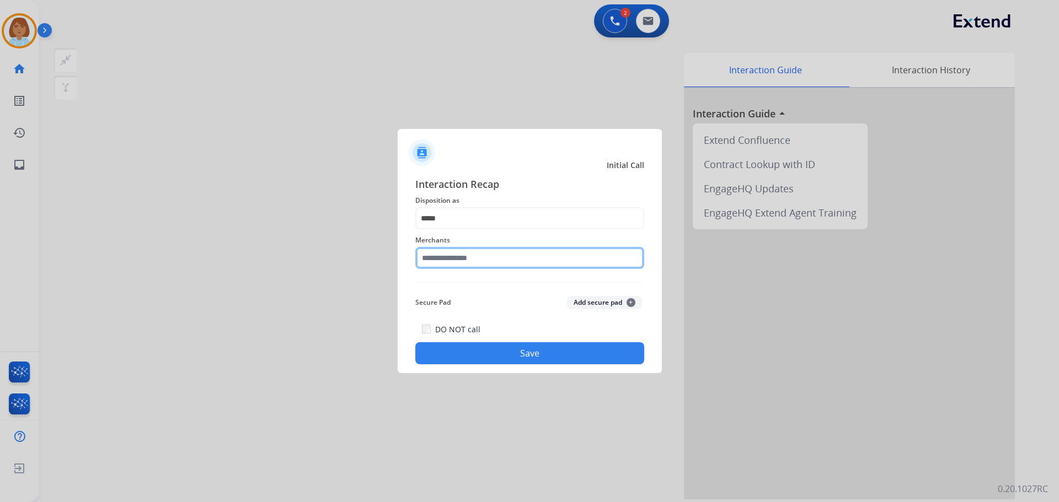
click at [460, 259] on input "text" at bounding box center [529, 258] width 229 height 22
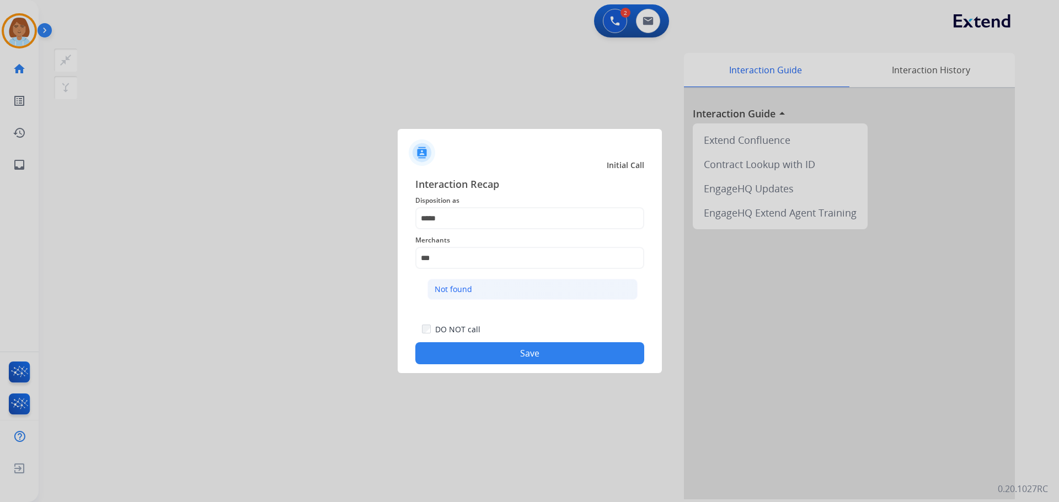
click at [470, 289] on div "Not found" at bounding box center [453, 289] width 37 height 11
type input "*********"
click at [490, 351] on button "Save" at bounding box center [529, 353] width 229 height 22
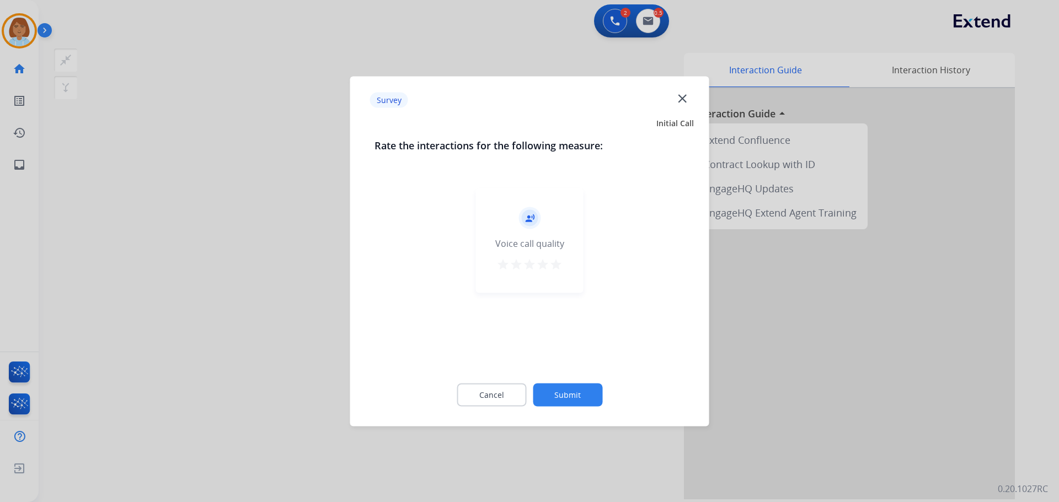
click at [562, 394] on button "Submit" at bounding box center [567, 394] width 69 height 23
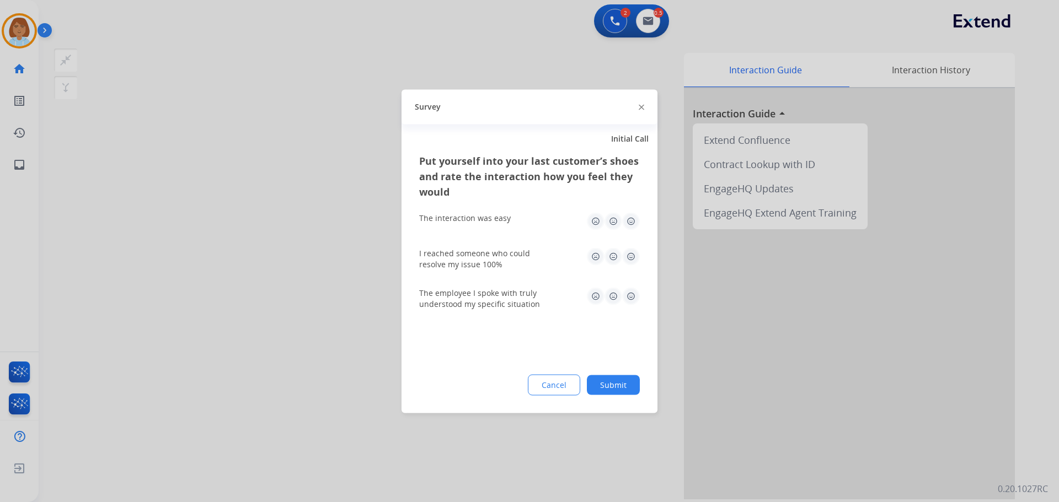
click at [608, 371] on div "Put yourself into your last customer’s shoes and rate the interaction how you f…" at bounding box center [529, 283] width 256 height 260
click at [623, 384] on button "Submit" at bounding box center [613, 385] width 53 height 20
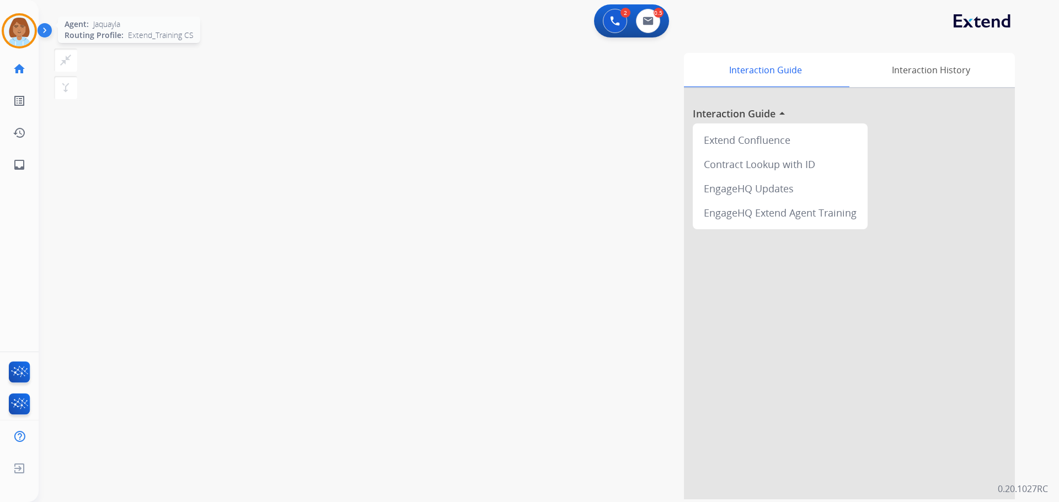
click at [35, 44] on div "Agent: [PERSON_NAME] Profile: Extend_Training CS" at bounding box center [19, 30] width 35 height 35
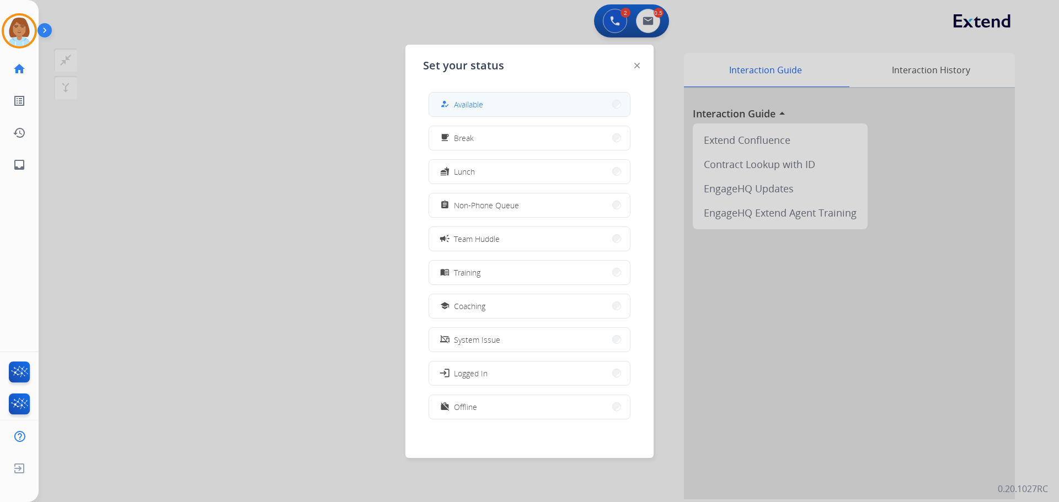
click at [533, 104] on button "how_to_reg Available" at bounding box center [529, 105] width 201 height 24
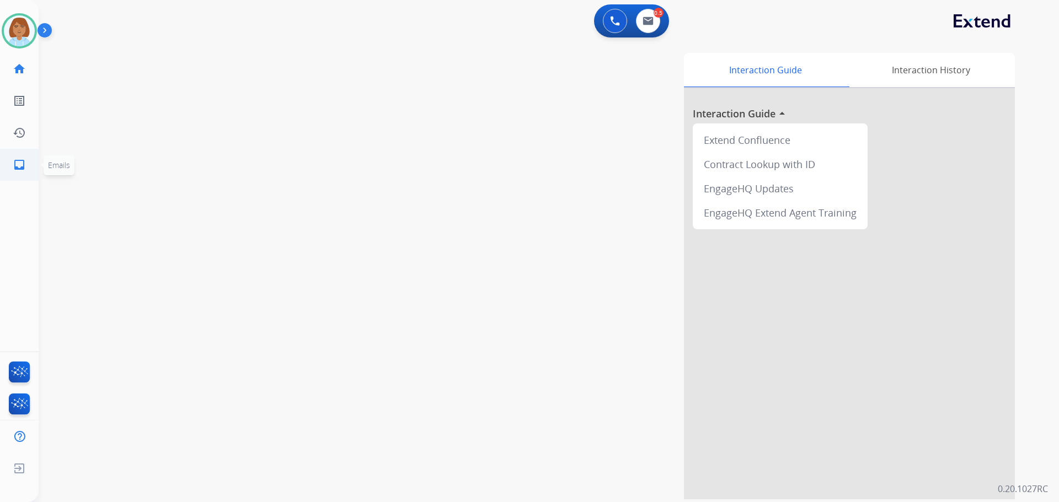
click at [14, 163] on mat-icon "inbox" at bounding box center [19, 164] width 13 height 13
select select "**********"
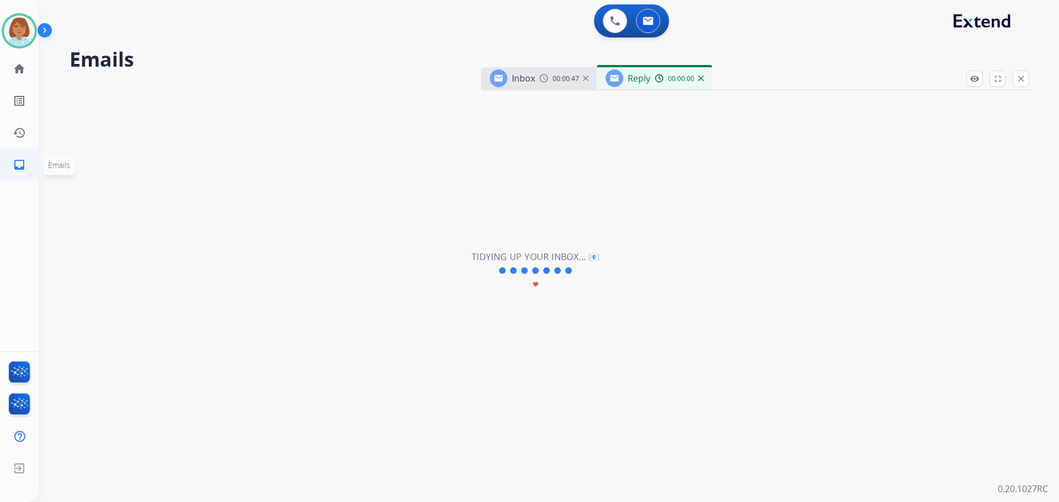
select select "**********"
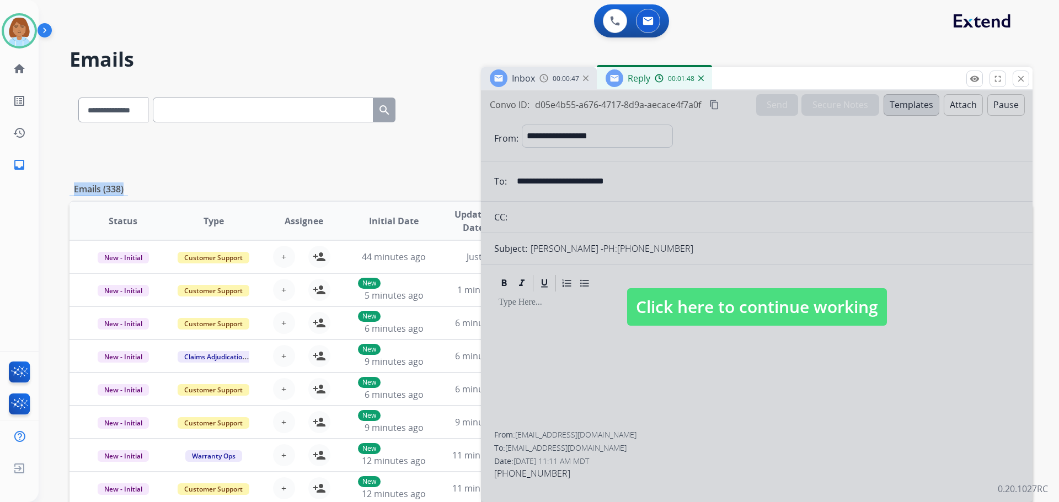
drag, startPoint x: 170, startPoint y: 168, endPoint x: 173, endPoint y: 207, distance: 39.2
click at [173, 207] on div "**********" at bounding box center [550, 356] width 963 height 544
click at [1020, 77] on mat-icon "close" at bounding box center [1021, 79] width 10 height 10
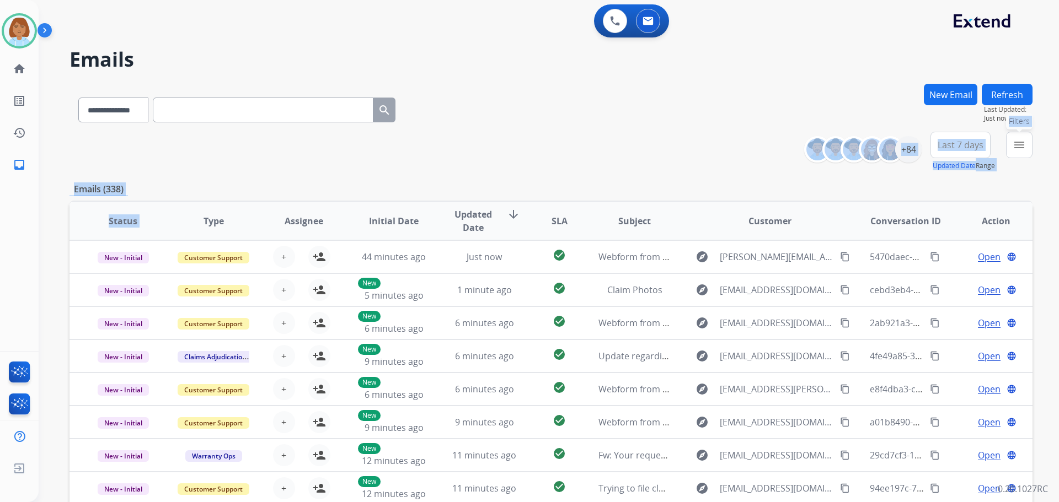
click at [1017, 136] on button "menu Filters" at bounding box center [1019, 145] width 26 height 26
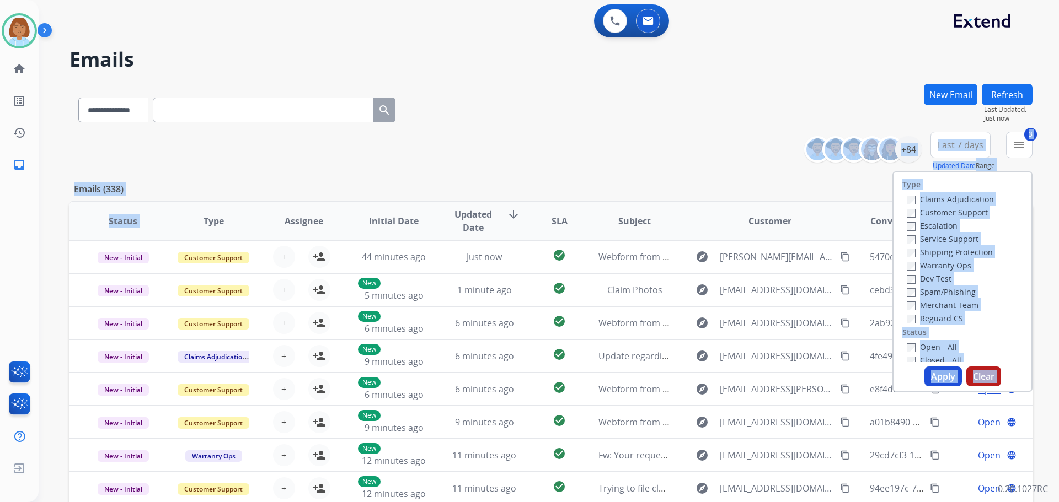
click at [923, 342] on label "Open - All" at bounding box center [932, 347] width 50 height 10
click at [941, 388] on div "Type Claims Adjudication Customer Support Escalation Service Support Shipping P…" at bounding box center [962, 282] width 140 height 221
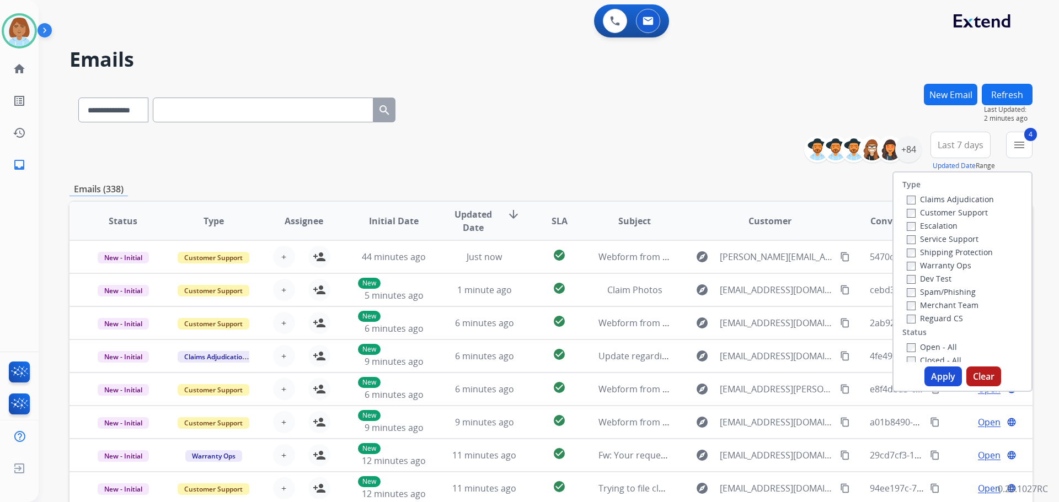
click at [941, 384] on button "Apply" at bounding box center [942, 377] width 37 height 20
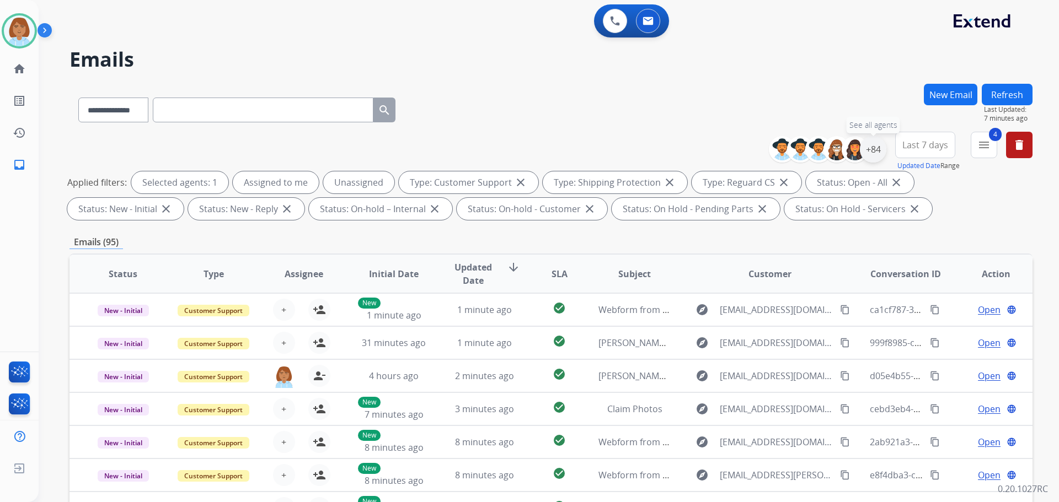
click at [874, 148] on div "+84" at bounding box center [873, 149] width 26 height 26
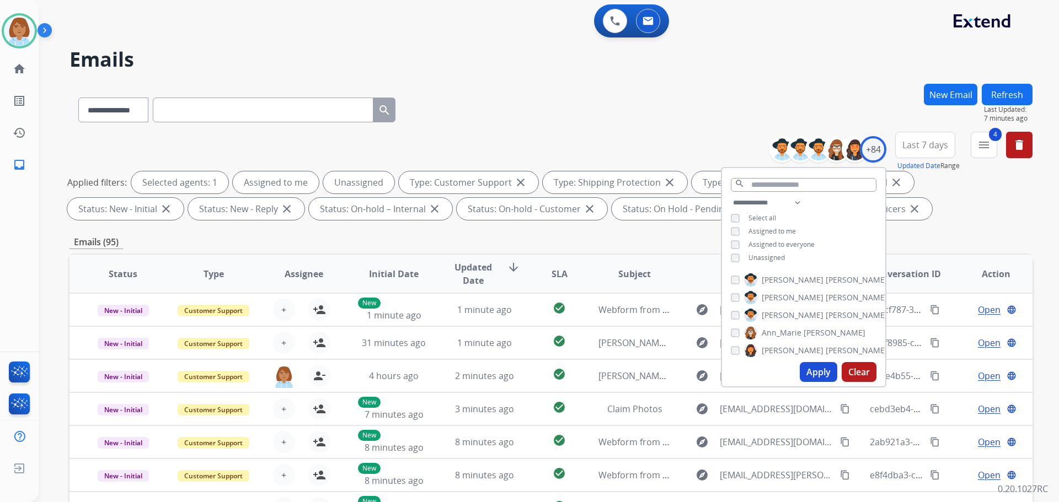
drag, startPoint x: 762, startPoint y: 252, endPoint x: 780, endPoint y: 278, distance: 32.1
click at [763, 255] on span "Unassigned" at bounding box center [766, 257] width 36 height 9
click at [821, 371] on button "Apply" at bounding box center [818, 372] width 37 height 20
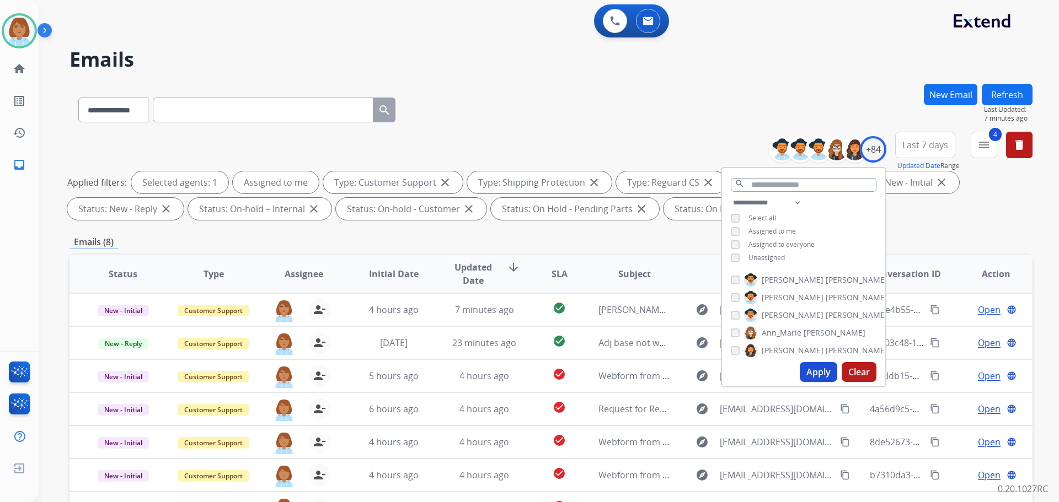
drag, startPoint x: 807, startPoint y: 111, endPoint x: 807, endPoint y: 120, distance: 8.8
click at [807, 120] on div "**********" at bounding box center [550, 108] width 963 height 48
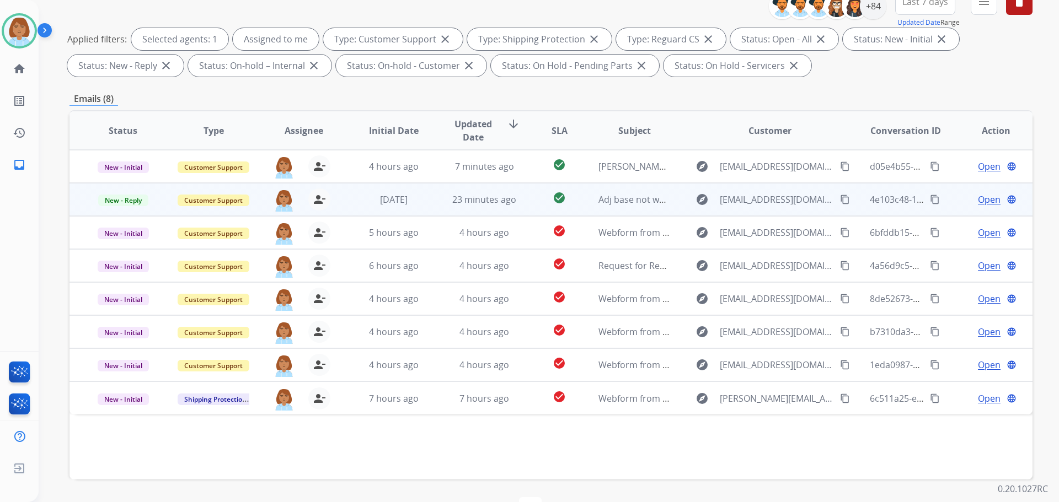
scroll to position [178, 0]
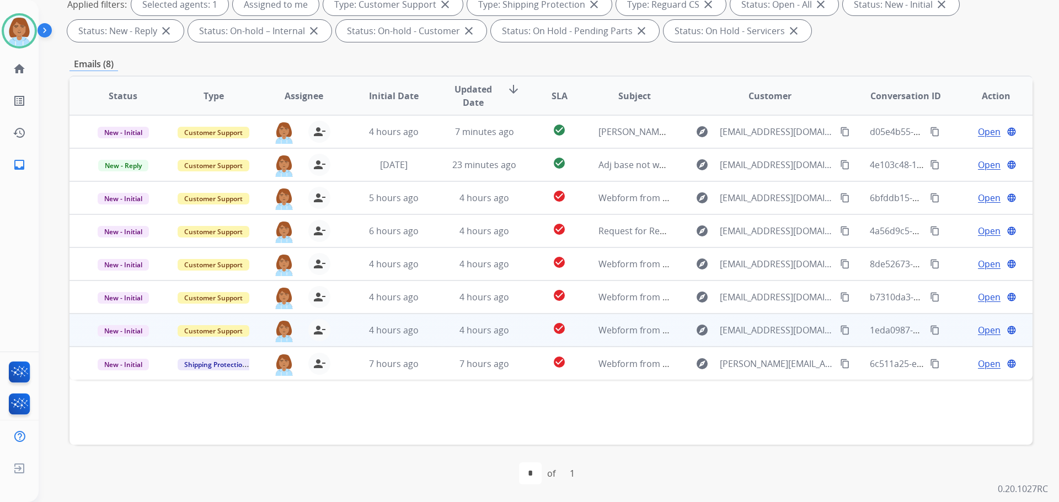
click at [677, 331] on td "explore [EMAIL_ADDRESS][DOMAIN_NAME] content_copy" at bounding box center [761, 330] width 180 height 33
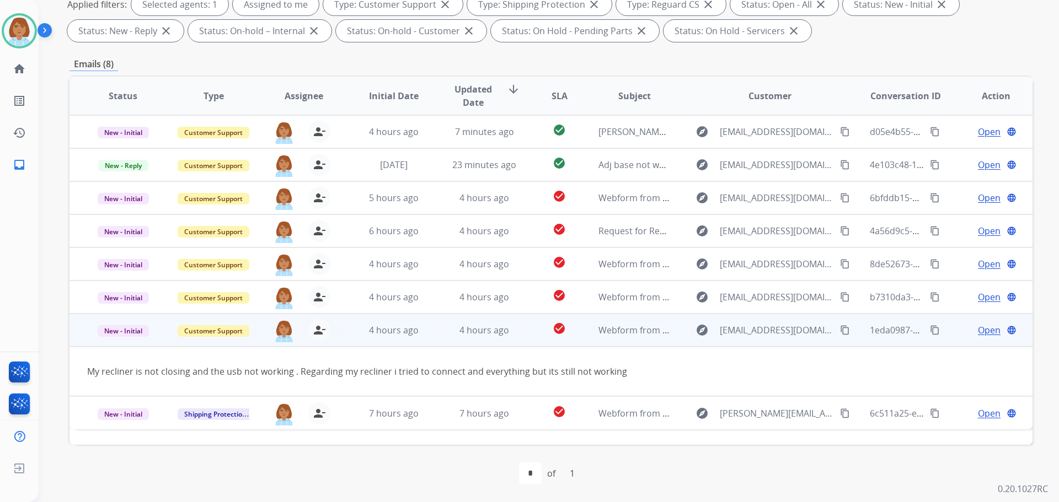
click at [978, 335] on span "Open" at bounding box center [989, 330] width 23 height 13
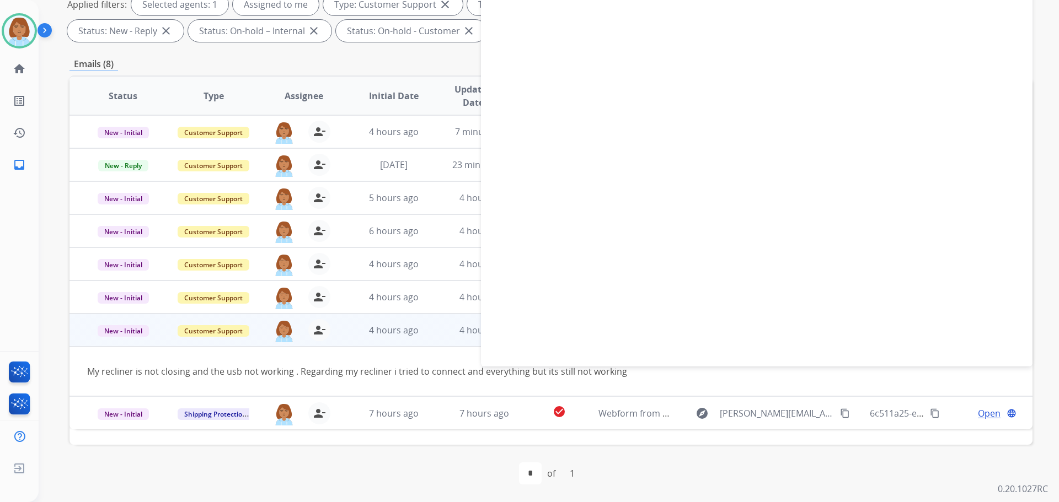
select select "**********"
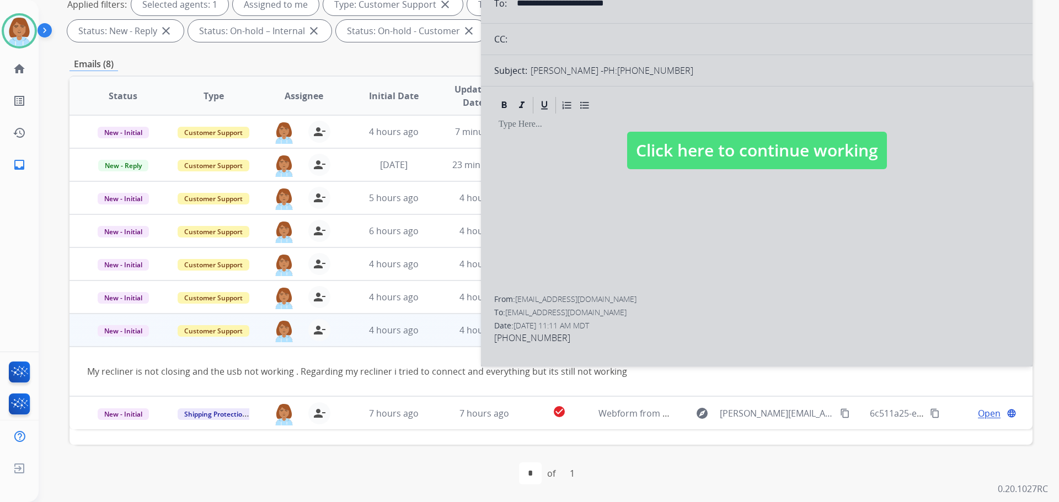
drag, startPoint x: 704, startPoint y: 133, endPoint x: 706, endPoint y: 138, distance: 5.7
click at [704, 133] on span "Click here to continue working" at bounding box center [757, 150] width 260 height 37
select select
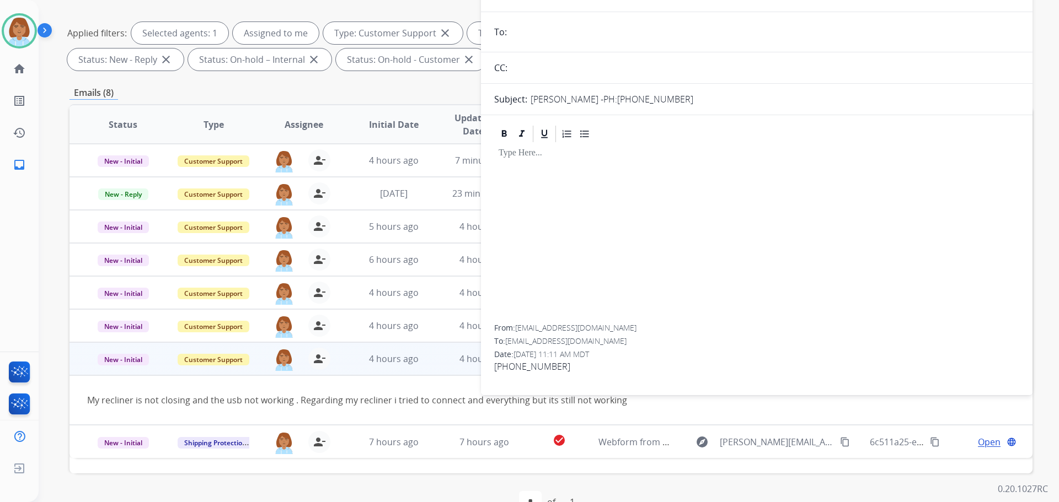
scroll to position [13, 0]
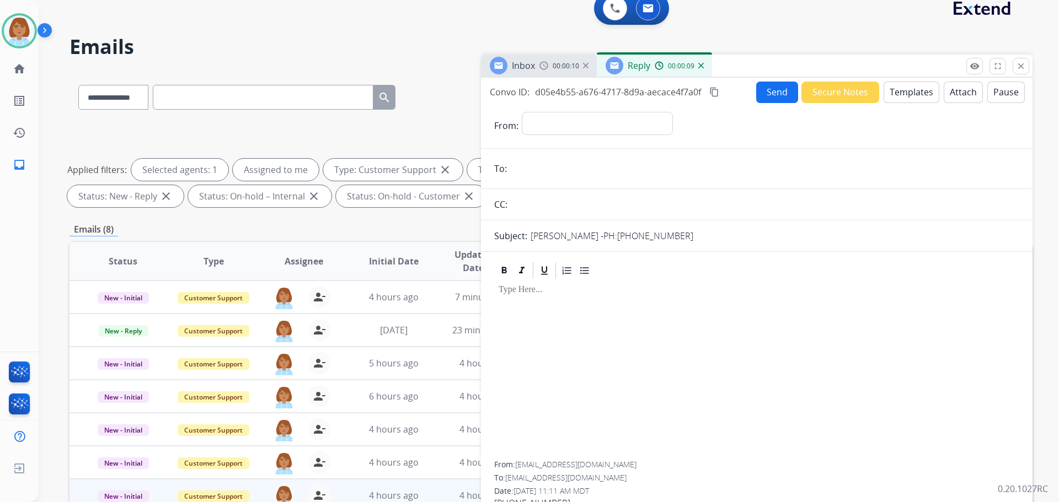
click at [706, 73] on div "Reply 00:00:09" at bounding box center [654, 66] width 115 height 22
click at [701, 69] on div "00:00:12" at bounding box center [679, 66] width 49 height 10
drag, startPoint x: 698, startPoint y: 66, endPoint x: 692, endPoint y: 56, distance: 11.6
click at [696, 64] on div "Reply 00:00:14" at bounding box center [654, 66] width 115 height 22
click at [697, 64] on div "00:00:18" at bounding box center [679, 66] width 49 height 10
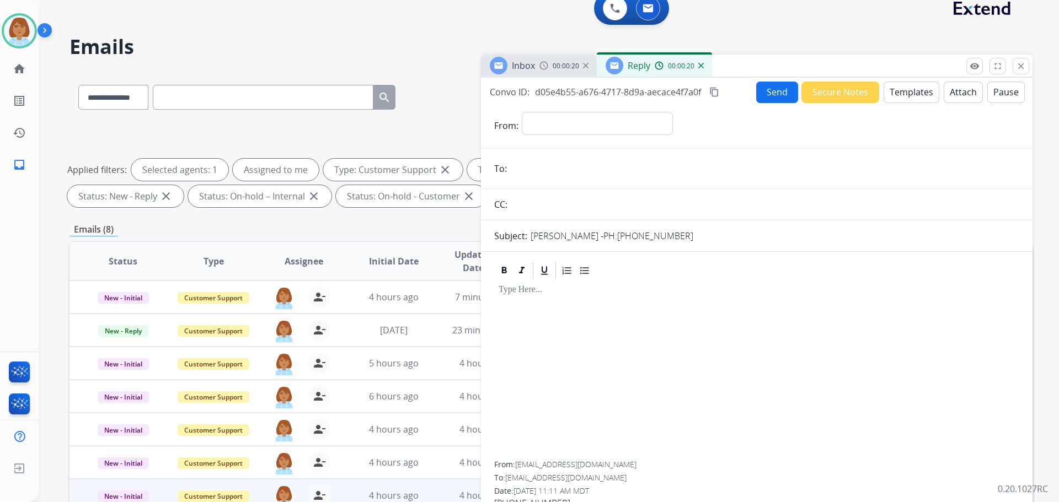
click at [701, 64] on img at bounding box center [701, 66] width 6 height 6
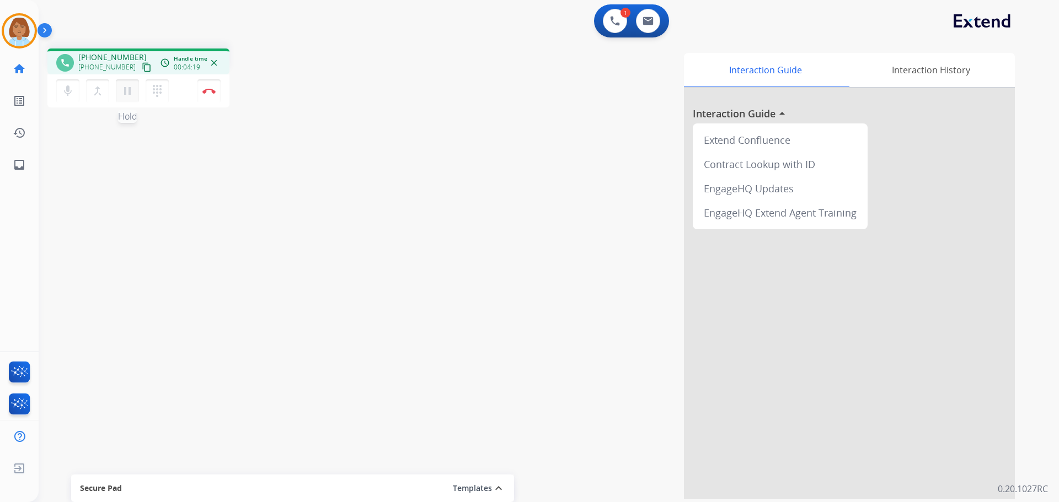
click at [127, 94] on mat-icon "pause" at bounding box center [127, 90] width 13 height 13
click at [70, 88] on mat-icon "mic" at bounding box center [67, 90] width 13 height 13
click at [65, 87] on mat-icon "mic_off" at bounding box center [67, 90] width 13 height 13
click at [131, 89] on mat-icon "play_arrow" at bounding box center [127, 90] width 13 height 13
click at [28, 165] on link "inbox Emails" at bounding box center [19, 164] width 31 height 31
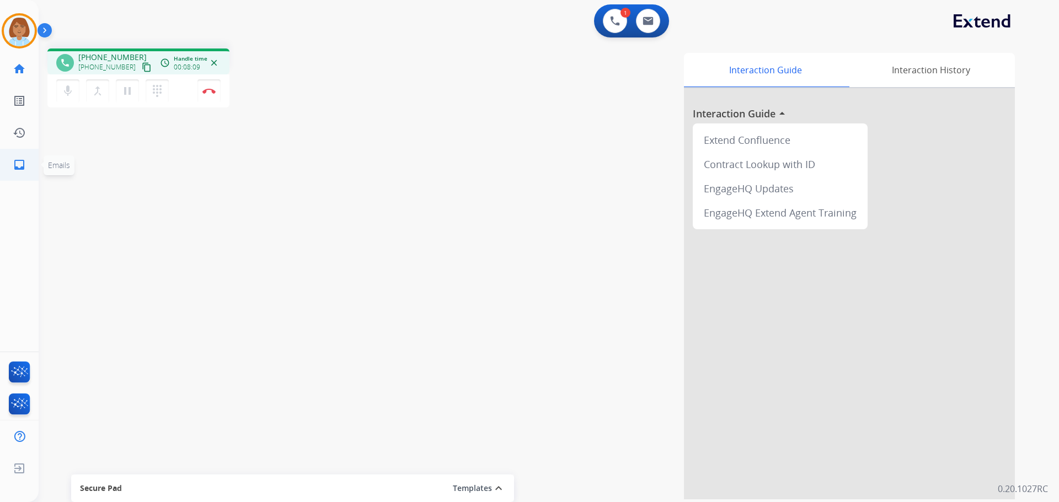
select select "**********"
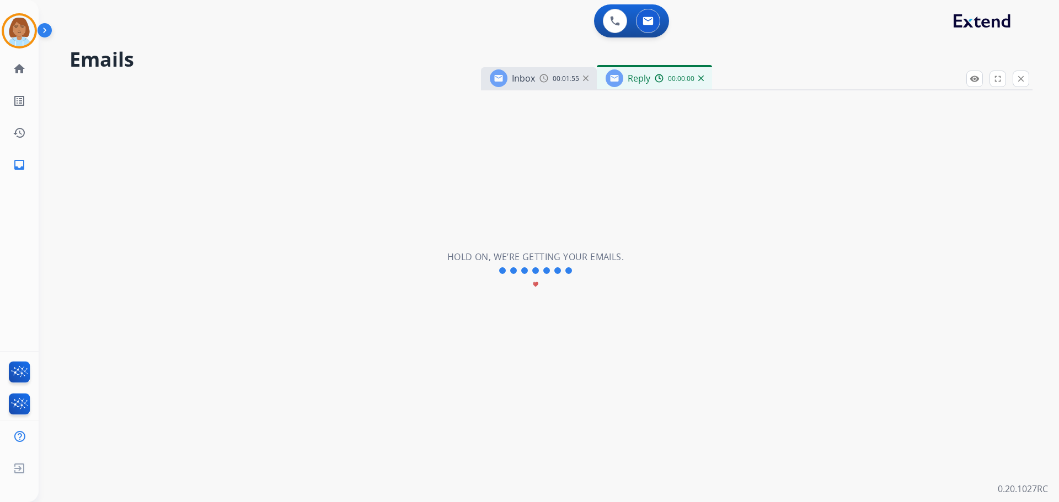
select select "**********"
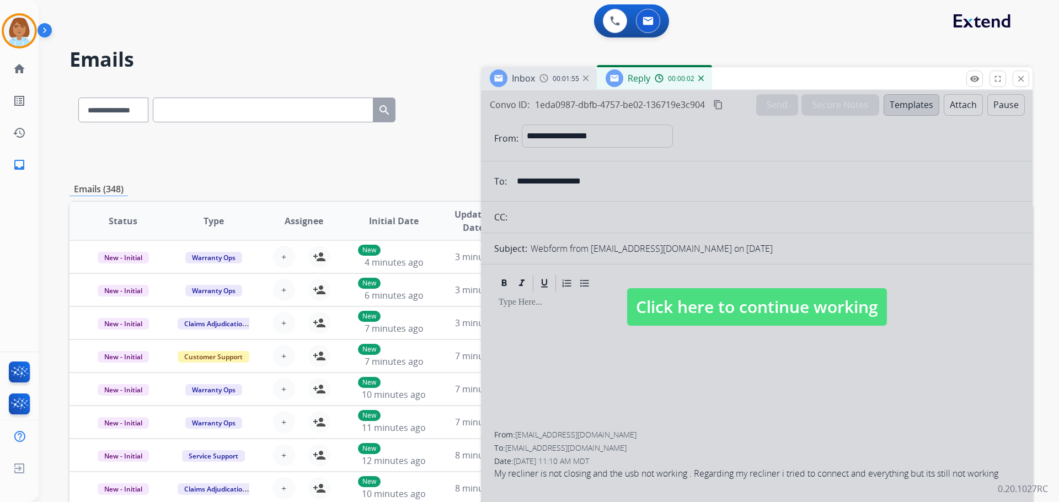
drag, startPoint x: 1022, startPoint y: 79, endPoint x: 1049, endPoint y: 78, distance: 27.6
click at [1030, 79] on div "**********" at bounding box center [756, 284] width 551 height 435
click at [1025, 79] on mat-icon "close" at bounding box center [1021, 79] width 10 height 10
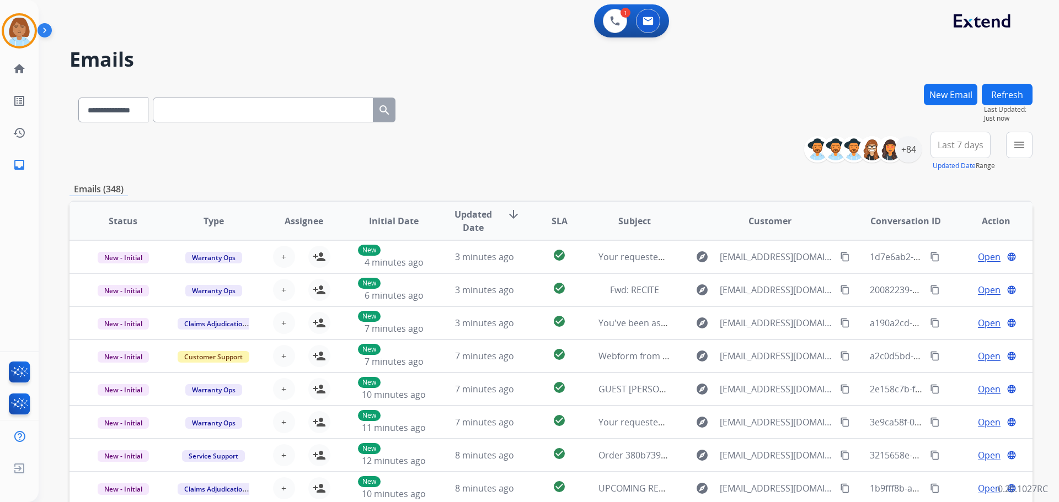
click at [935, 107] on div "New Email" at bounding box center [950, 108] width 53 height 48
click at [937, 93] on button "New Email" at bounding box center [950, 95] width 53 height 22
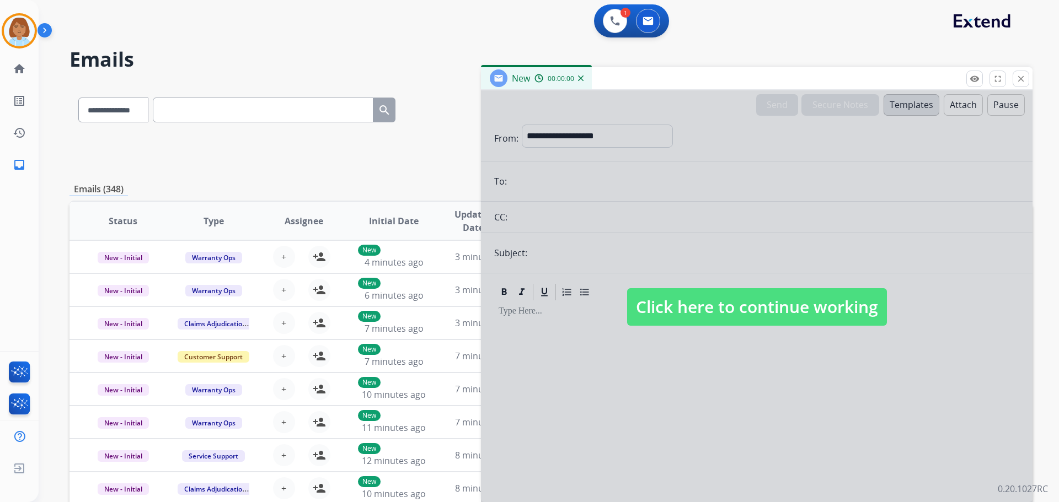
click at [527, 140] on div at bounding box center [756, 296] width 551 height 412
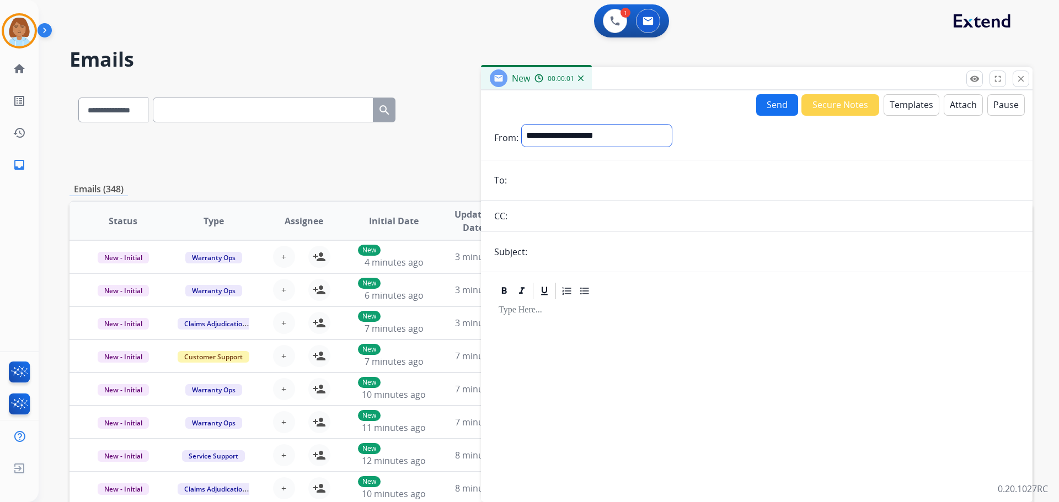
click at [531, 136] on select "**********" at bounding box center [597, 136] width 150 height 22
select select "**********"
click at [522, 125] on select "**********" at bounding box center [597, 136] width 150 height 22
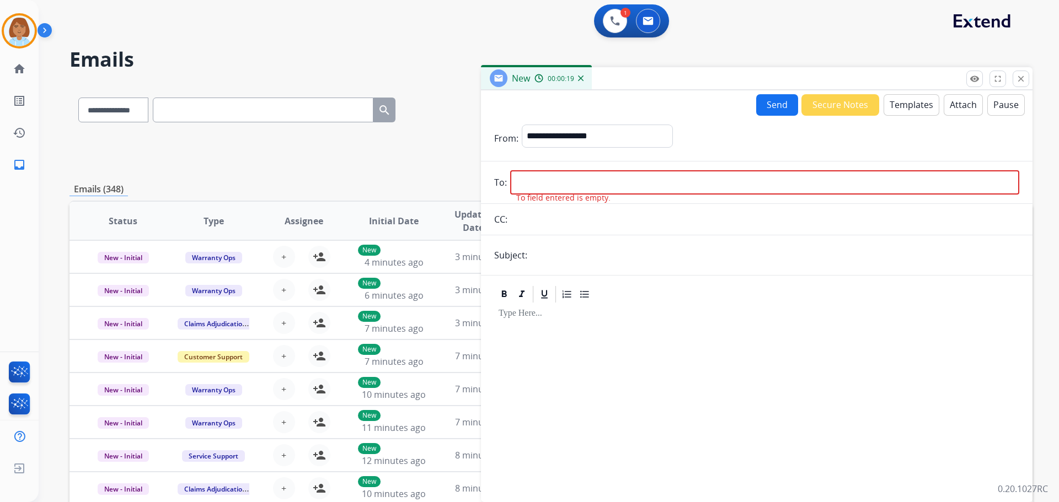
paste input "**********"
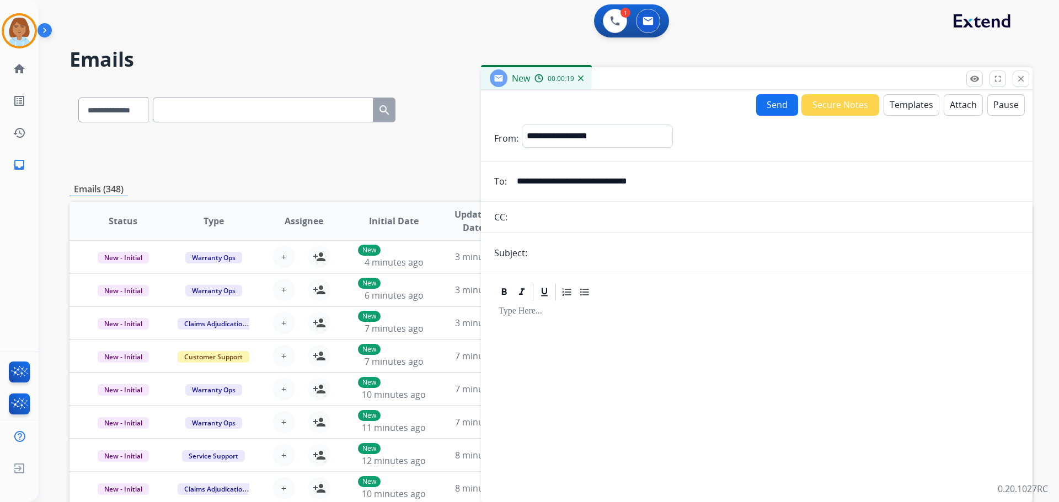
type input "**********"
click at [581, 264] on form "**********" at bounding box center [756, 307] width 551 height 382
click at [582, 252] on input "text" at bounding box center [774, 253] width 489 height 22
type input "**********"
click at [907, 103] on button "Templates" at bounding box center [911, 105] width 56 height 22
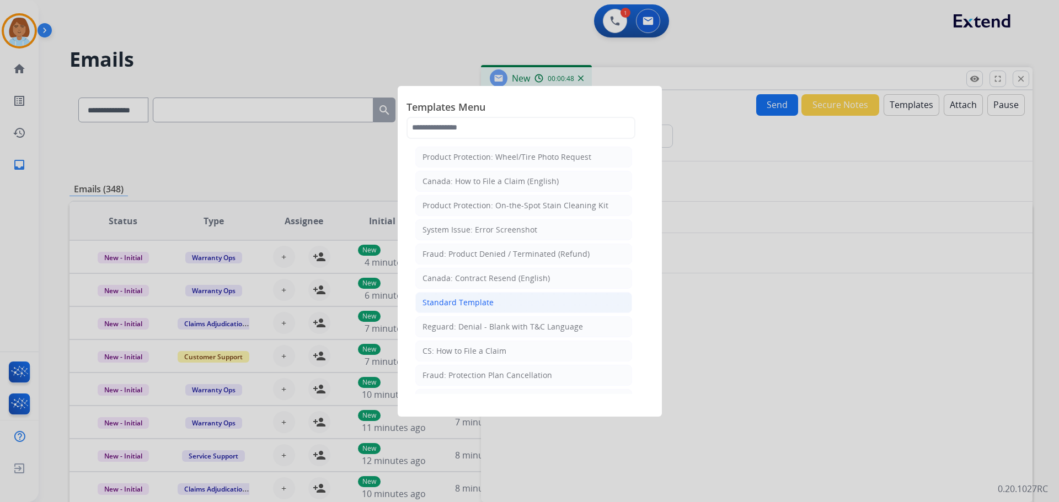
click at [480, 308] on div "Standard Template" at bounding box center [457, 302] width 71 height 11
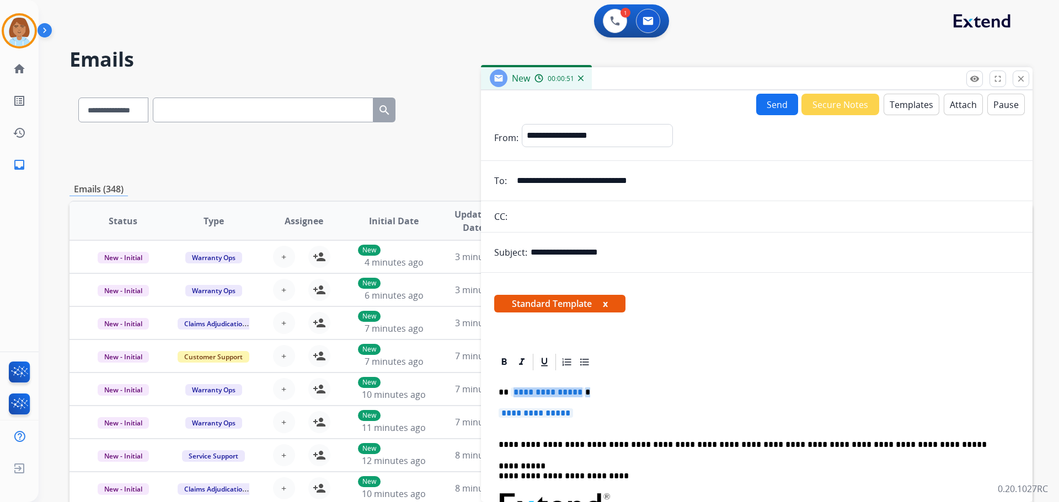
drag, startPoint x: 601, startPoint y: 414, endPoint x: 516, endPoint y: 390, distance: 88.2
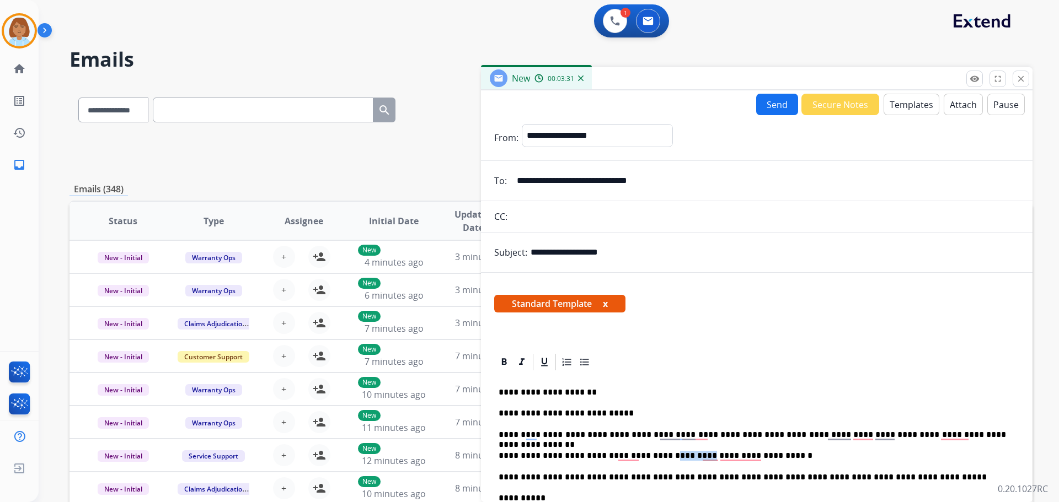
drag, startPoint x: 676, startPoint y: 456, endPoint x: 642, endPoint y: 459, distance: 34.3
click at [642, 459] on p "**********" at bounding box center [752, 456] width 507 height 10
drag, startPoint x: 778, startPoint y: 458, endPoint x: 697, endPoint y: 458, distance: 81.1
click at [697, 458] on p "**********" at bounding box center [752, 456] width 507 height 10
click at [736, 458] on p "**********" at bounding box center [752, 456] width 507 height 10
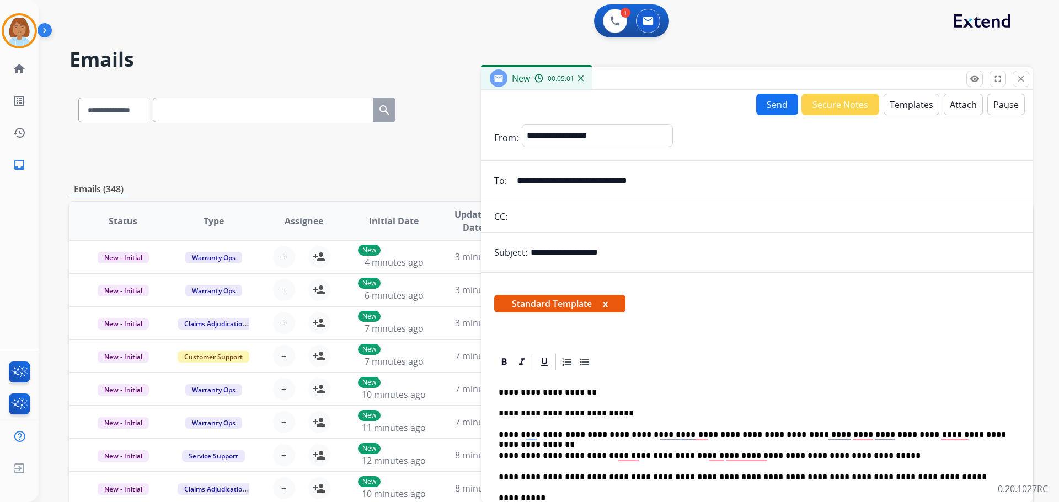
click at [858, 453] on p "**********" at bounding box center [752, 456] width 507 height 10
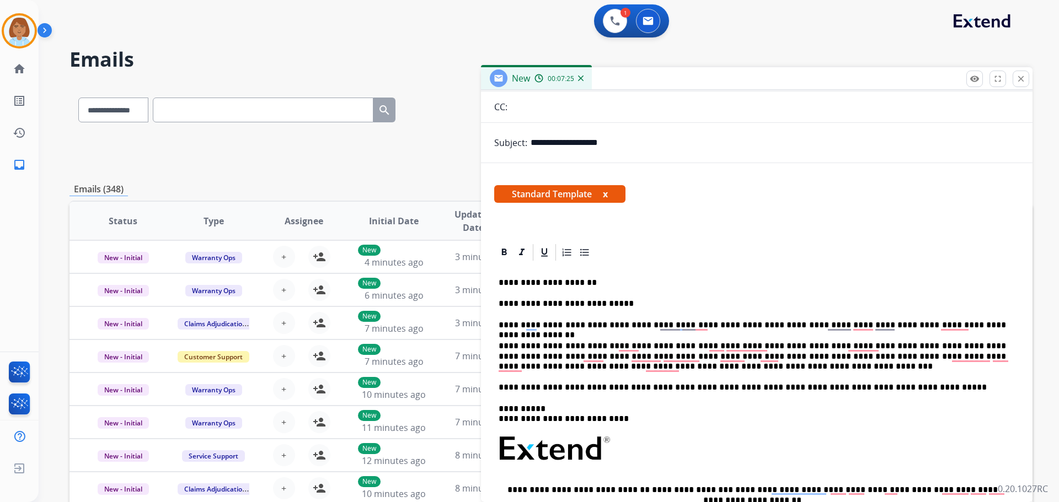
scroll to position [110, 0]
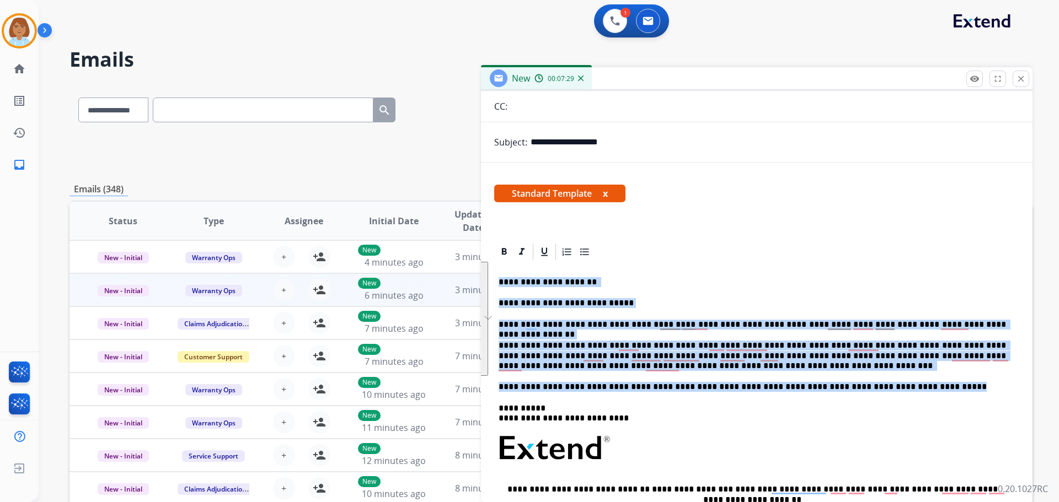
drag, startPoint x: 829, startPoint y: 384, endPoint x: 468, endPoint y: 275, distance: 377.9
click at [468, 275] on div "**********" at bounding box center [550, 356] width 963 height 544
copy div "**********"
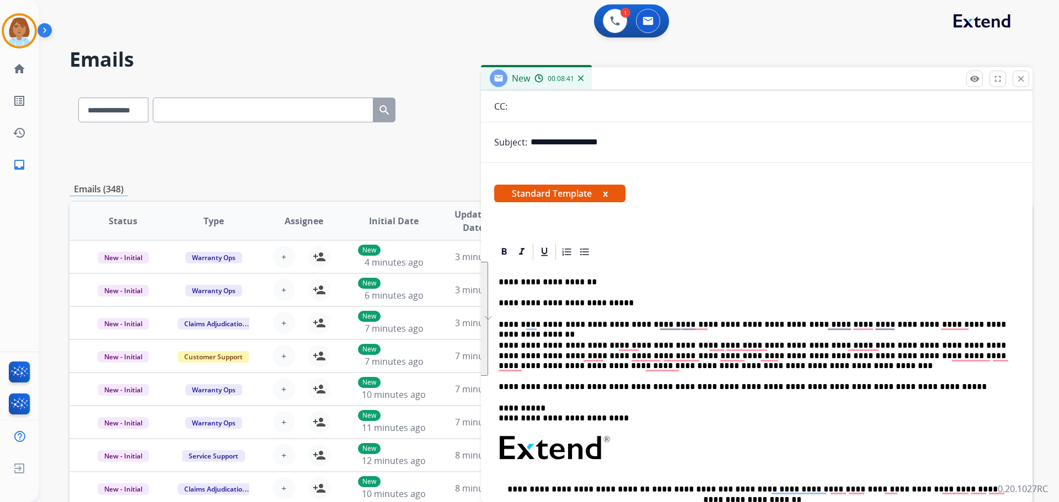
scroll to position [89, 0]
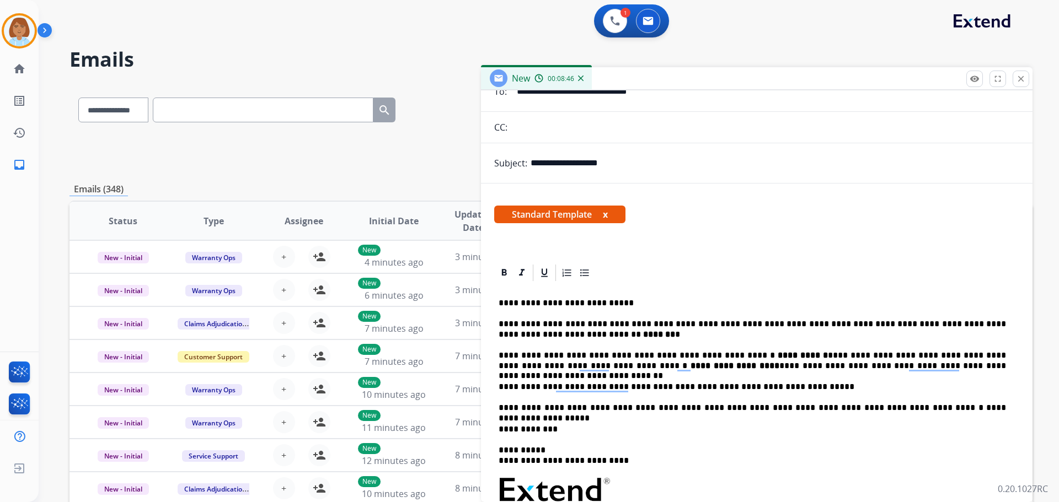
click at [500, 303] on p "**********" at bounding box center [752, 303] width 507 height 10
click at [497, 302] on div "**********" at bounding box center [756, 479] width 525 height 393
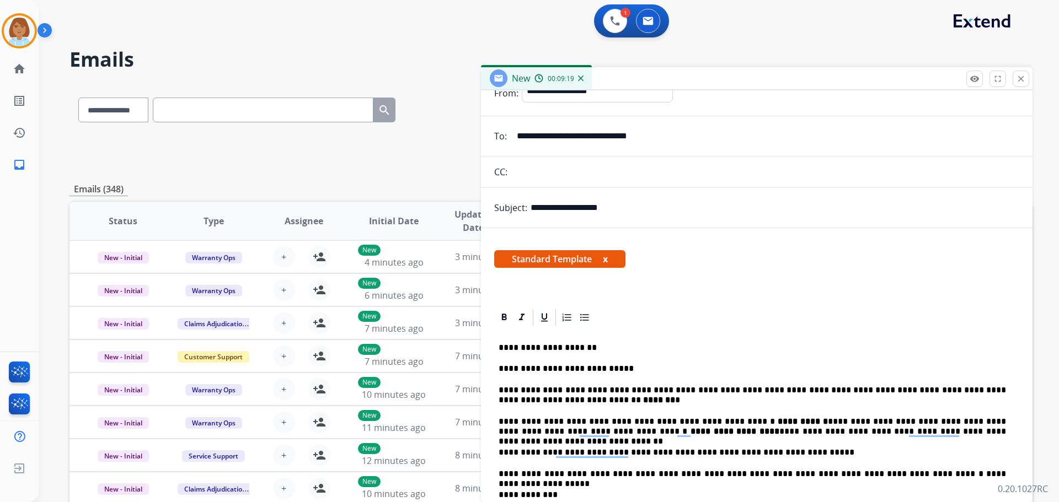
scroll to position [0, 0]
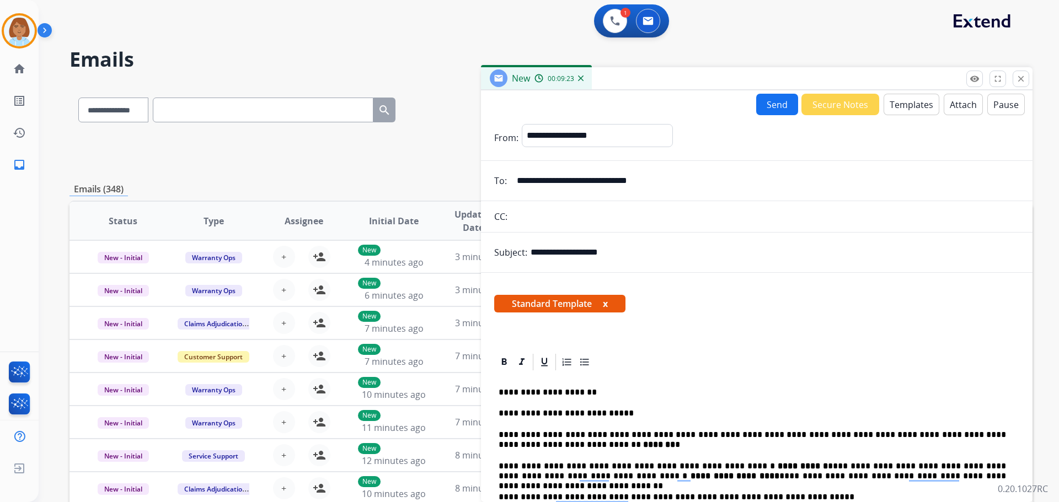
click at [953, 100] on button "Attach" at bounding box center [963, 105] width 39 height 22
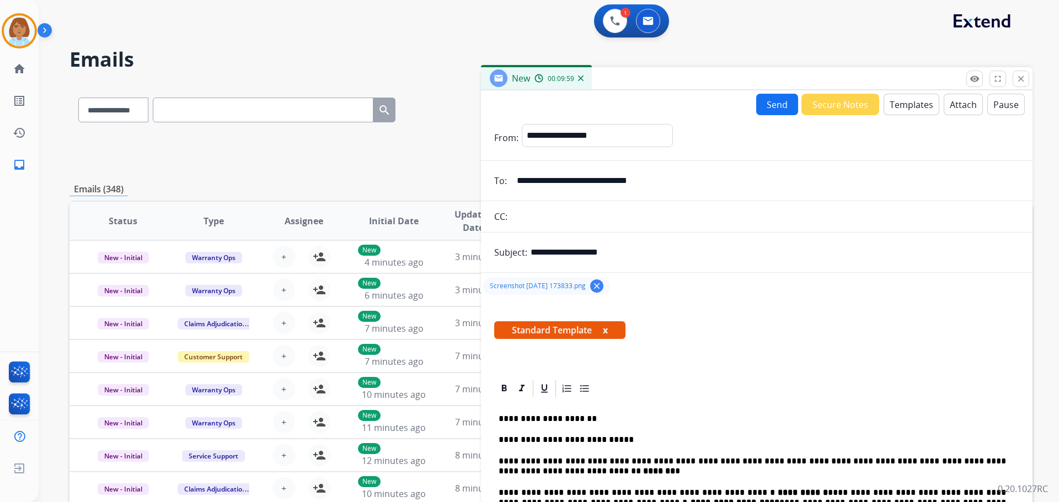
click at [944, 103] on button "Attach" at bounding box center [963, 105] width 39 height 22
click at [656, 285] on span "Screenshot [DATE] 173839.png" at bounding box center [669, 286] width 96 height 9
click at [768, 99] on button "Send" at bounding box center [777, 105] width 42 height 22
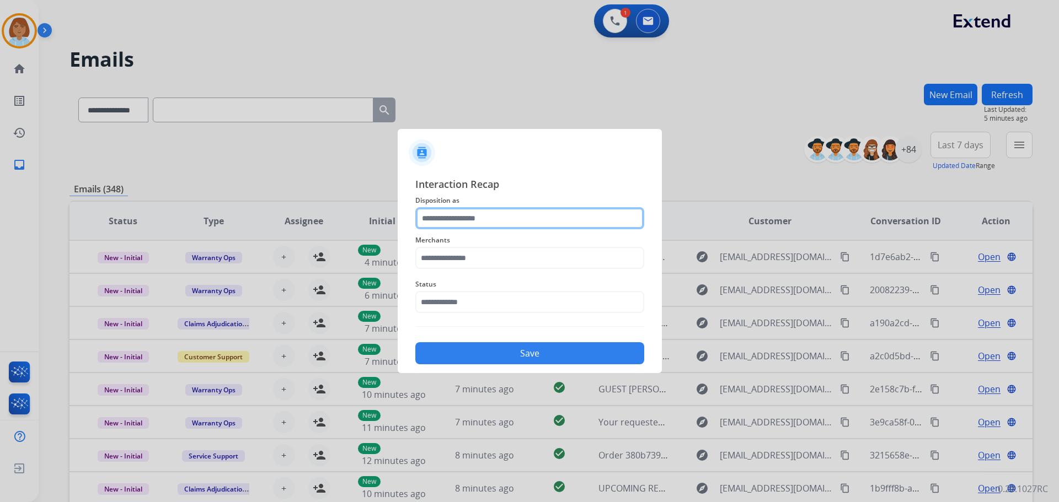
click at [512, 213] on input "text" at bounding box center [529, 218] width 229 height 22
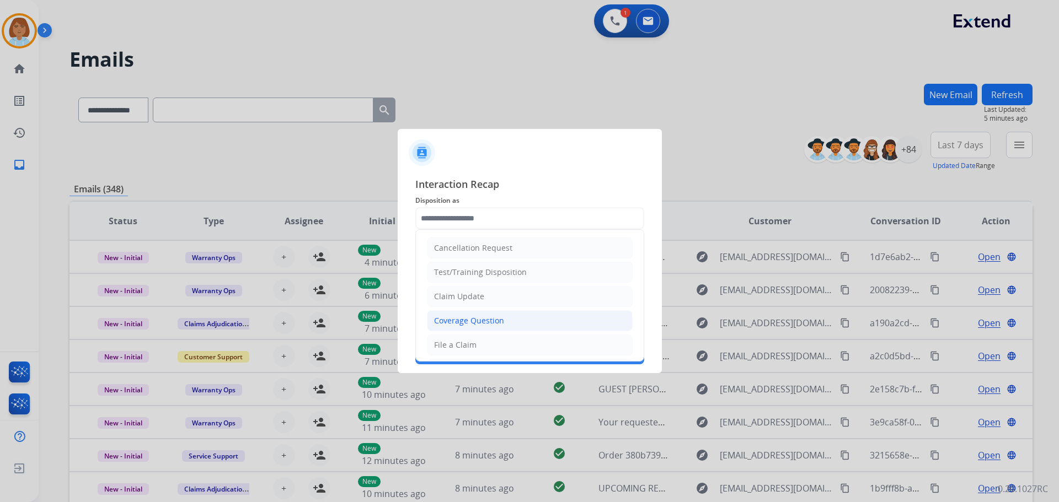
click at [483, 315] on div "Coverage Question" at bounding box center [469, 320] width 70 height 11
type input "**********"
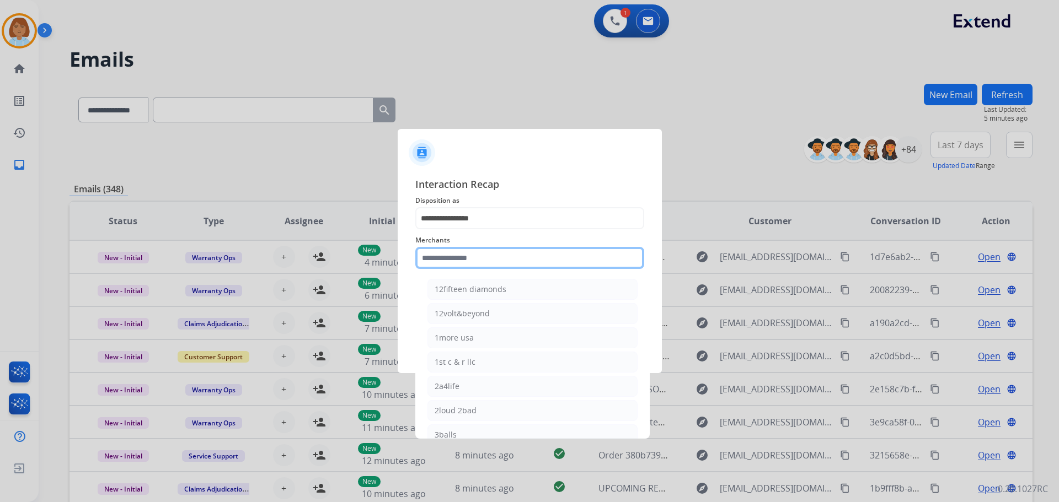
click at [467, 255] on input "text" at bounding box center [529, 258] width 229 height 22
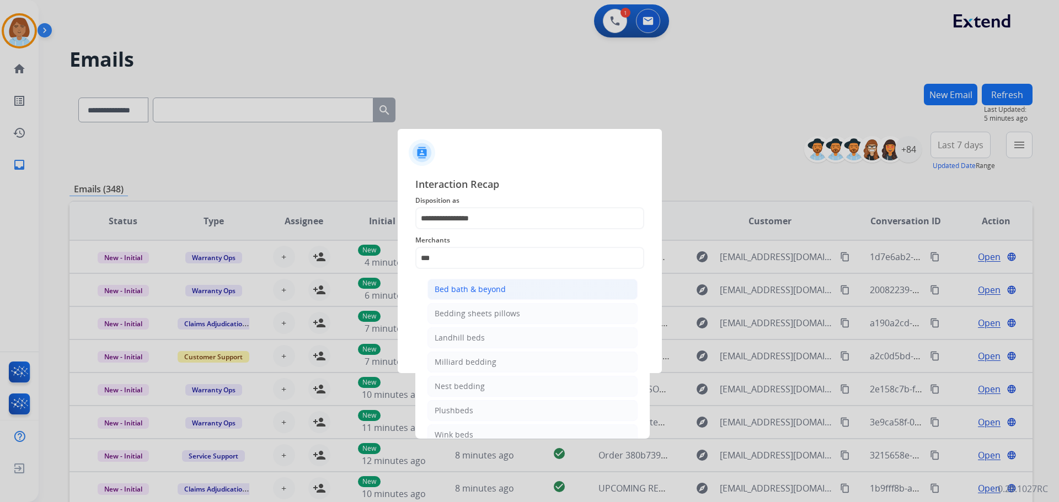
click at [484, 286] on div "Bed bath & beyond" at bounding box center [470, 289] width 71 height 11
type input "**********"
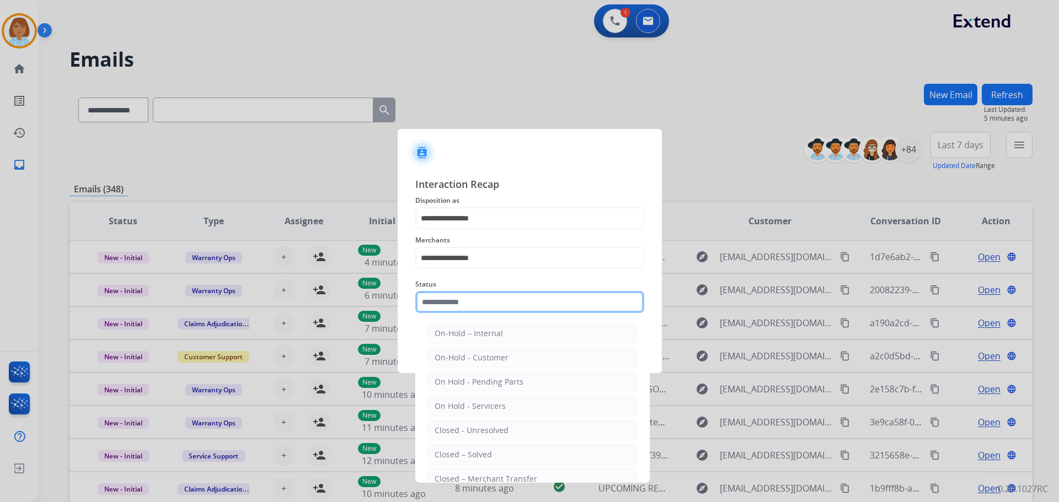
click at [480, 300] on input "text" at bounding box center [529, 302] width 229 height 22
click at [474, 454] on div "Closed – Solved" at bounding box center [463, 454] width 57 height 11
type input "**********"
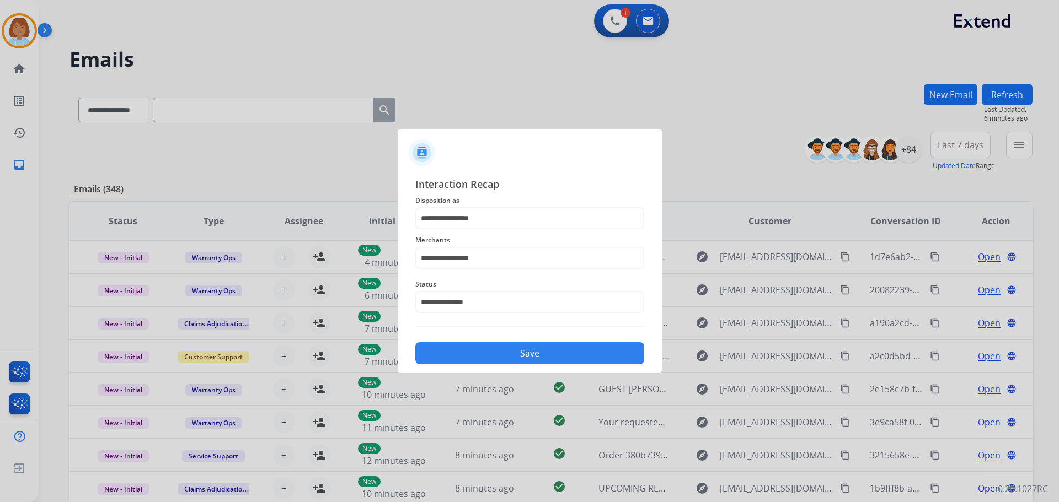
click at [523, 353] on button "Save" at bounding box center [529, 353] width 229 height 22
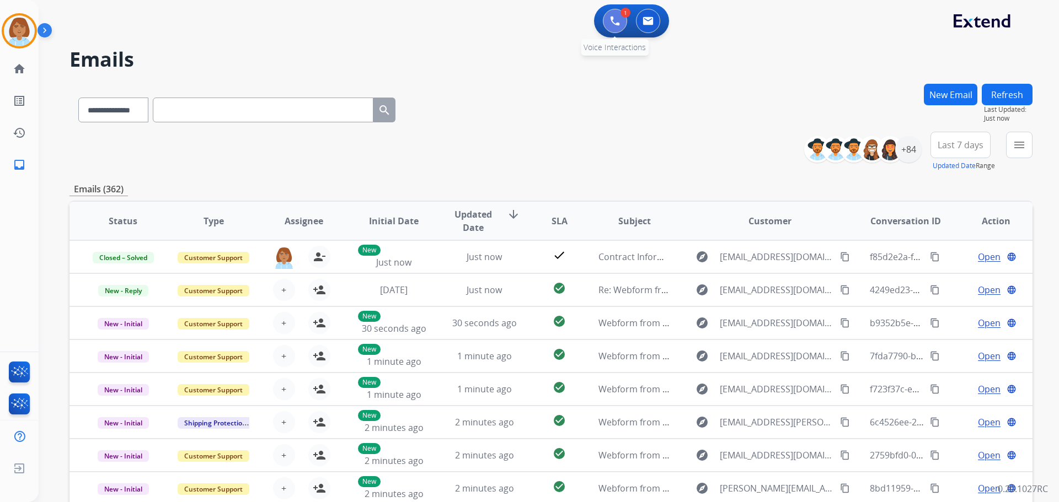
click at [620, 22] on button at bounding box center [615, 21] width 24 height 24
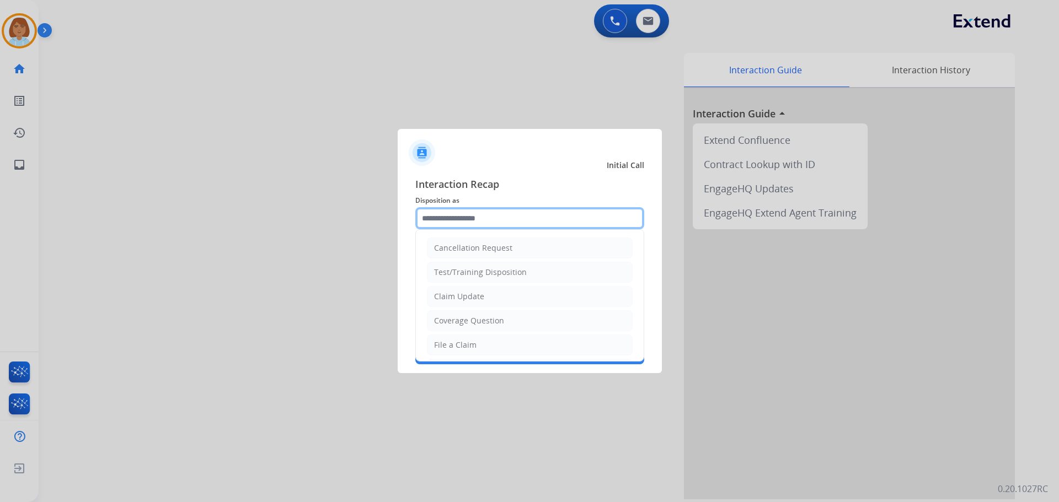
click at [567, 219] on input "text" at bounding box center [529, 218] width 229 height 22
click at [522, 320] on li "Coverage Question" at bounding box center [530, 320] width 206 height 21
type input "**********"
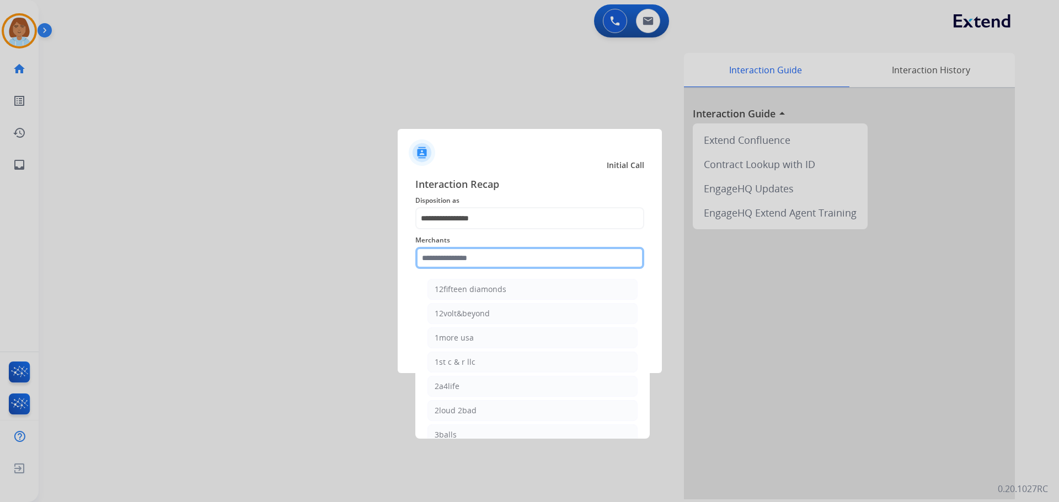
click at [519, 254] on input "text" at bounding box center [529, 258] width 229 height 22
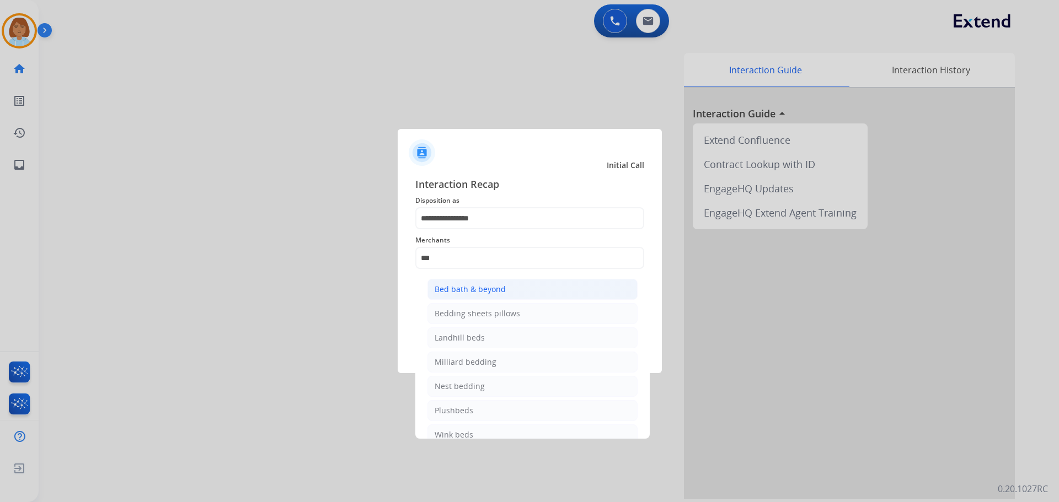
click at [496, 285] on div "Bed bath & beyond" at bounding box center [470, 289] width 71 height 11
type input "**********"
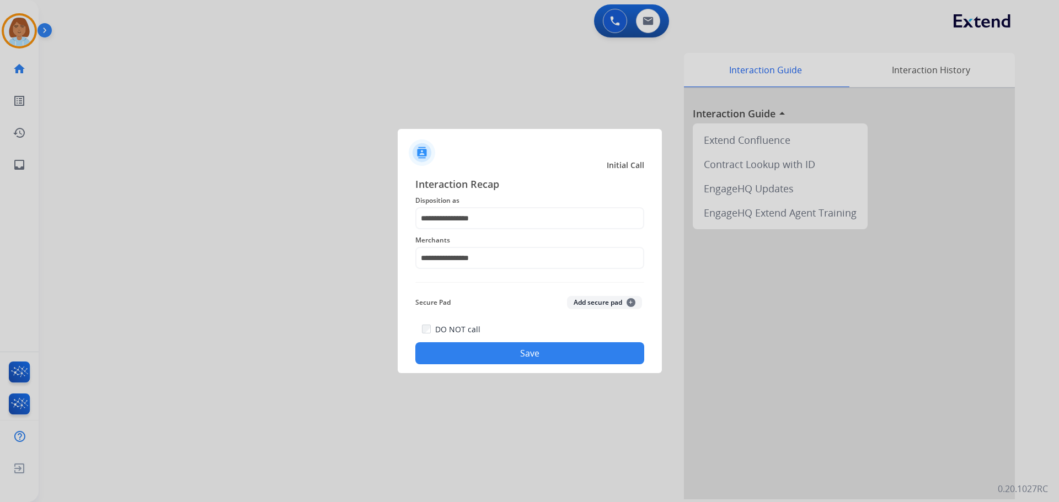
click at [524, 376] on div at bounding box center [529, 251] width 1059 height 502
click at [531, 360] on button "Save" at bounding box center [529, 353] width 229 height 22
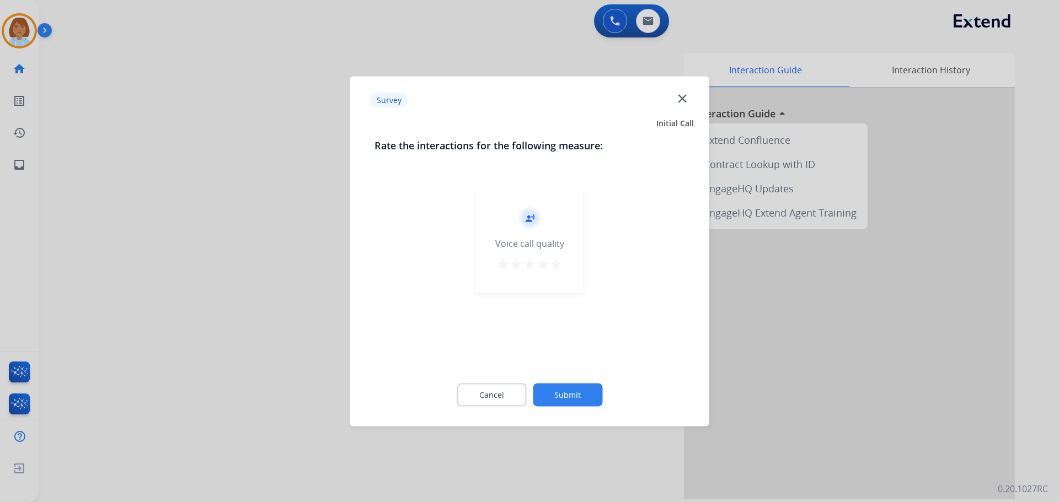
click at [596, 398] on button "Submit" at bounding box center [567, 394] width 69 height 23
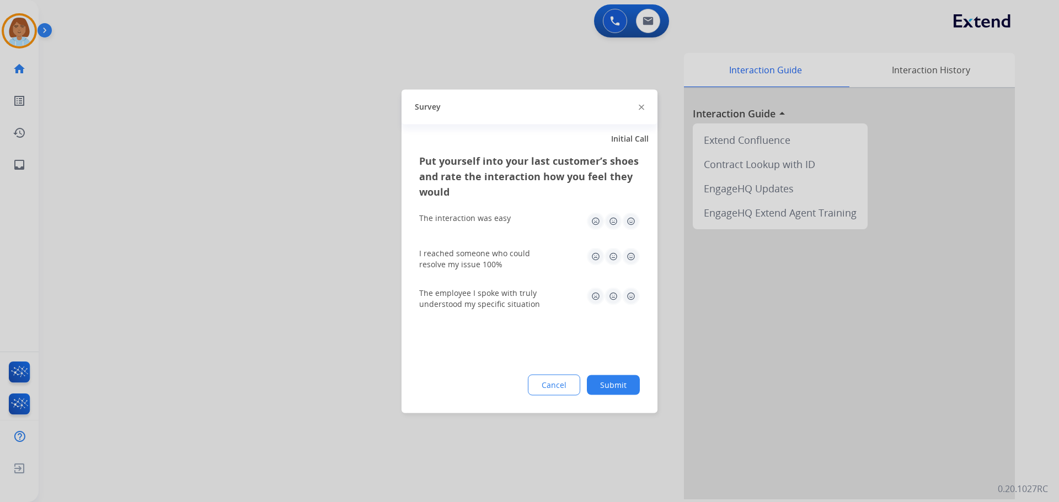
click at [624, 377] on button "Submit" at bounding box center [613, 385] width 53 height 20
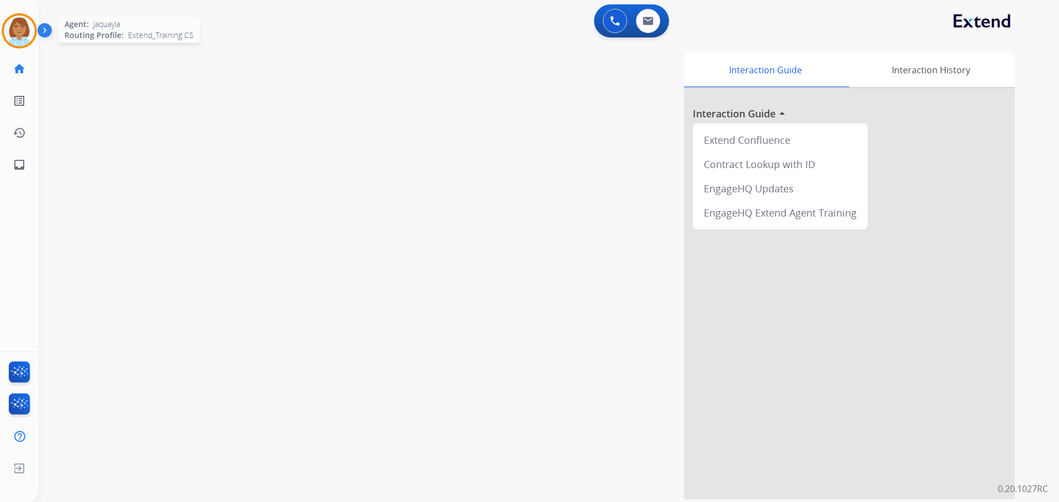
click at [8, 20] on img at bounding box center [19, 30] width 31 height 31
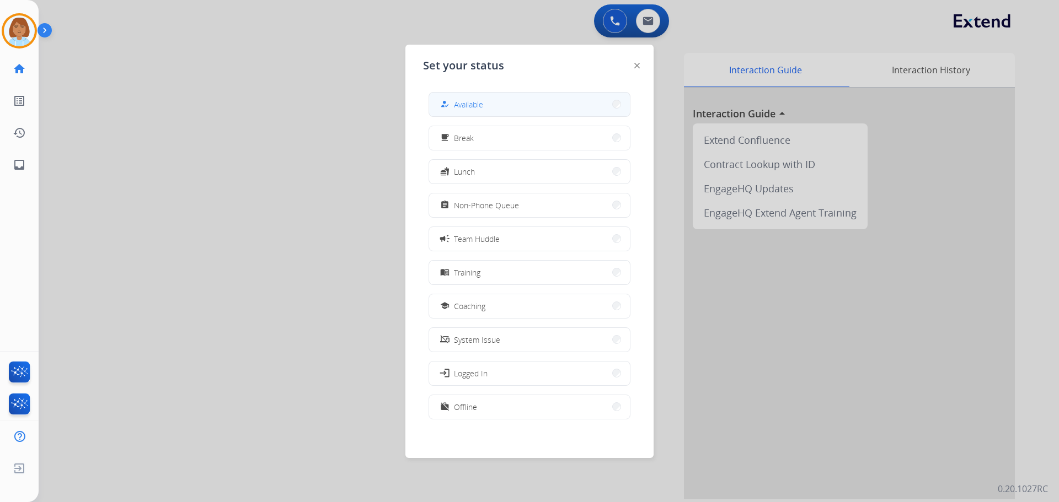
click at [496, 102] on button "how_to_reg Available" at bounding box center [529, 105] width 201 height 24
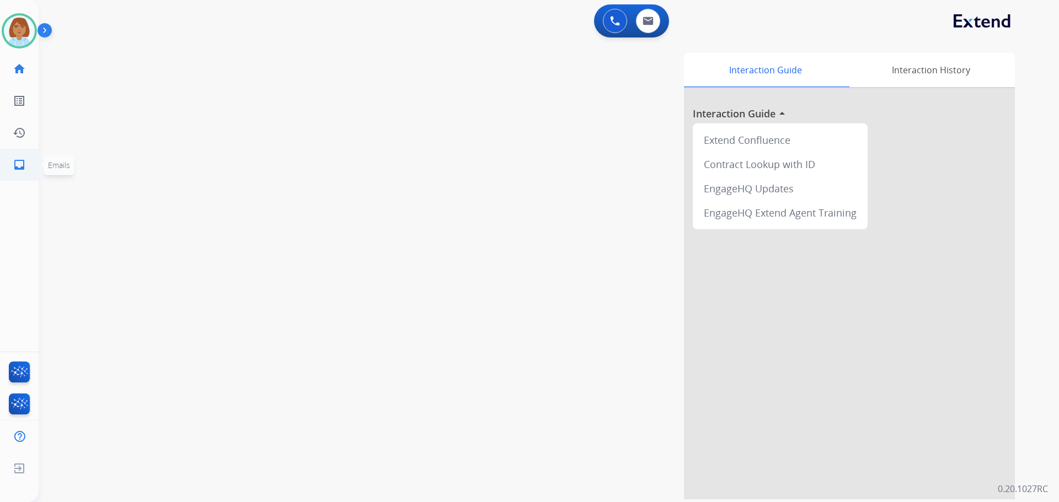
click at [12, 162] on link "inbox Emails" at bounding box center [19, 164] width 31 height 31
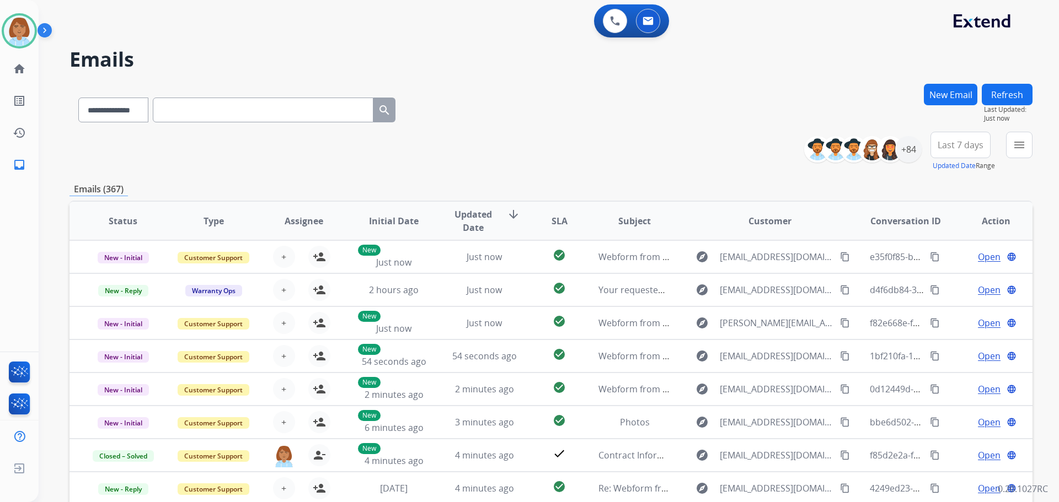
click at [1026, 160] on div "menu Type Claims Adjudication Customer Support Escalation Service Support Shipp…" at bounding box center [1019, 152] width 26 height 40
click at [1024, 145] on mat-icon "menu" at bounding box center [1018, 144] width 13 height 13
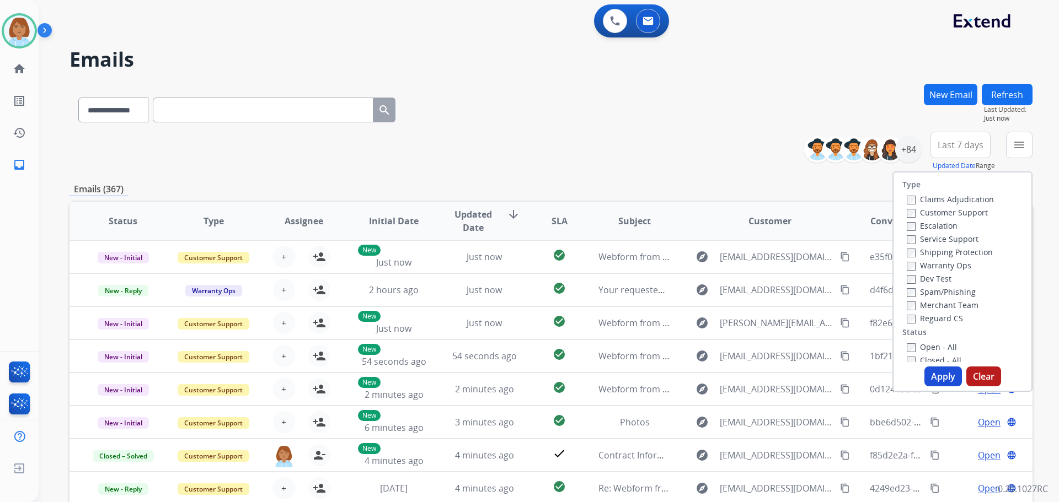
click at [912, 209] on label "Customer Support" at bounding box center [947, 212] width 81 height 10
click at [911, 248] on label "Shipping Protection" at bounding box center [950, 252] width 86 height 10
click at [907, 314] on label "Reguard CS" at bounding box center [935, 318] width 56 height 10
click at [908, 339] on div "Type Claims Adjudication Customer Support Escalation Service Support Shipping P…" at bounding box center [962, 268] width 138 height 190
click at [936, 378] on button "Apply" at bounding box center [942, 377] width 37 height 20
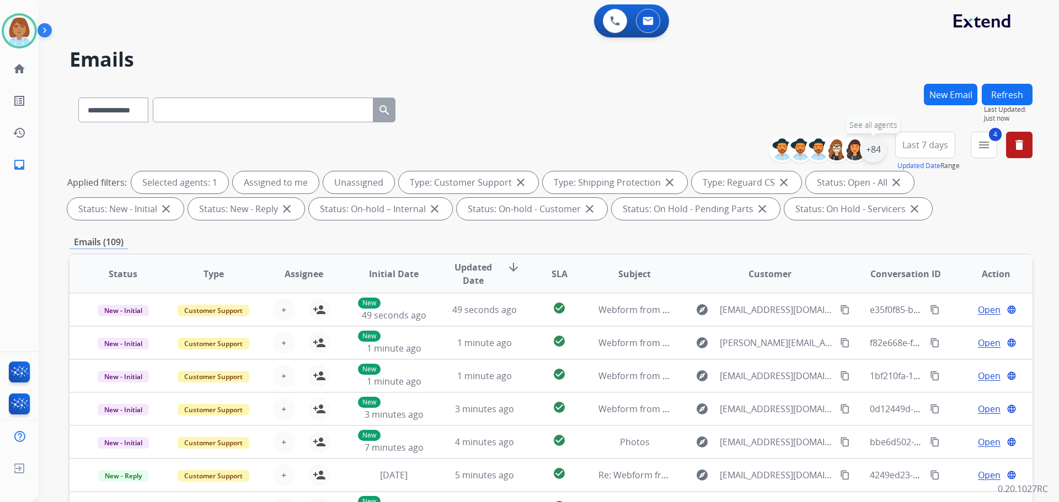
click at [872, 152] on div "+84" at bounding box center [873, 149] width 26 height 26
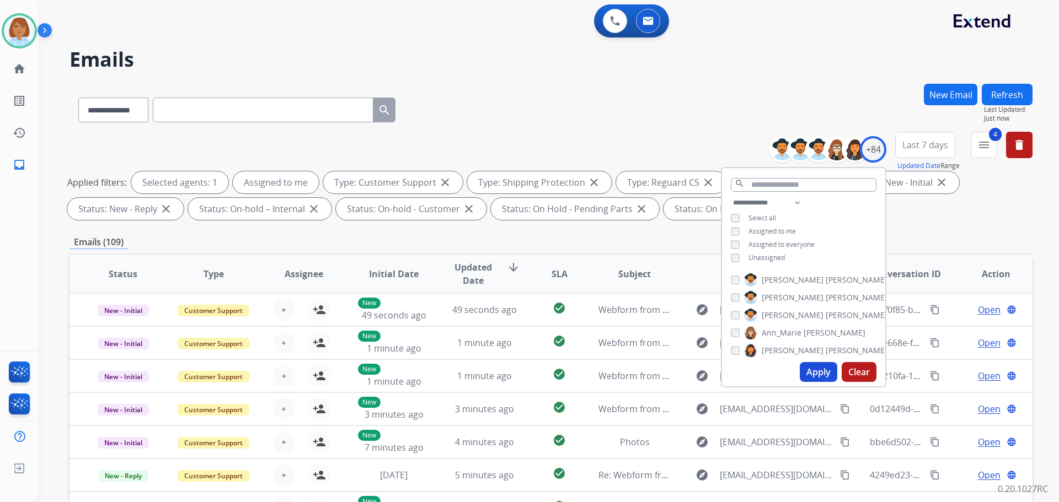
click at [812, 376] on button "Apply" at bounding box center [818, 372] width 37 height 20
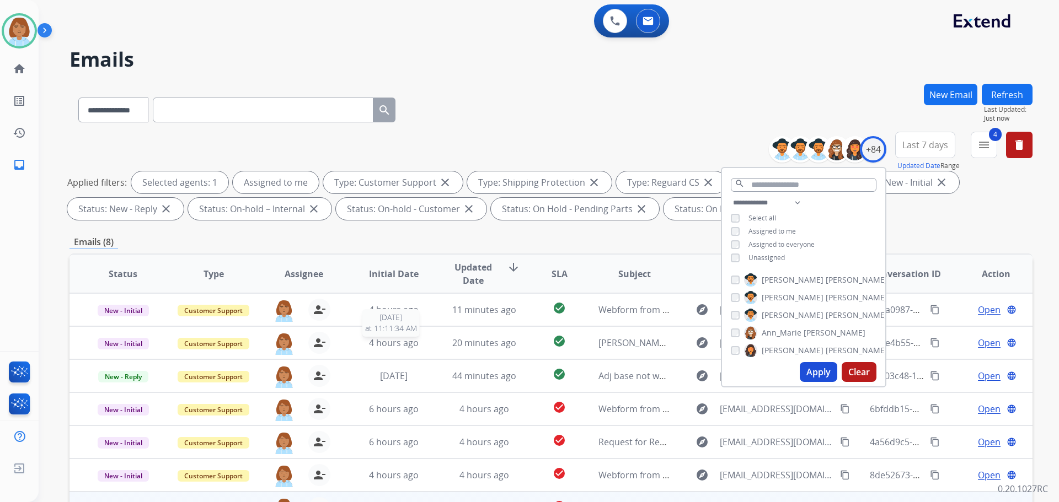
scroll to position [110, 0]
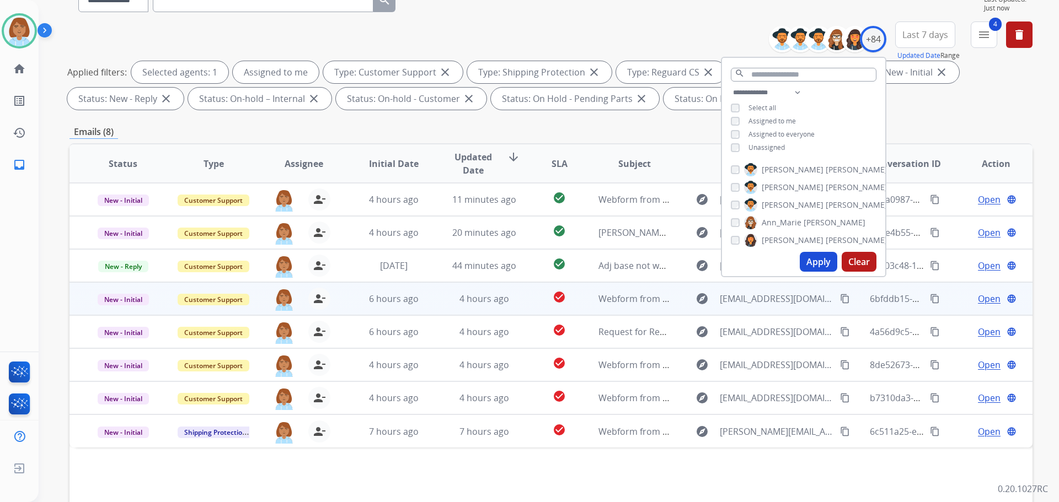
click at [533, 295] on td "check_circle" at bounding box center [551, 298] width 60 height 33
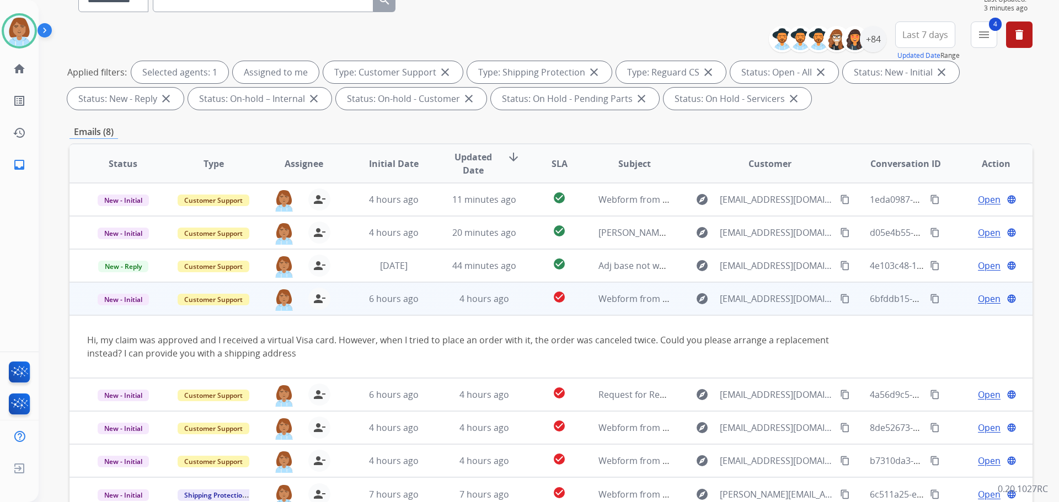
click at [978, 298] on span "Open" at bounding box center [989, 298] width 23 height 13
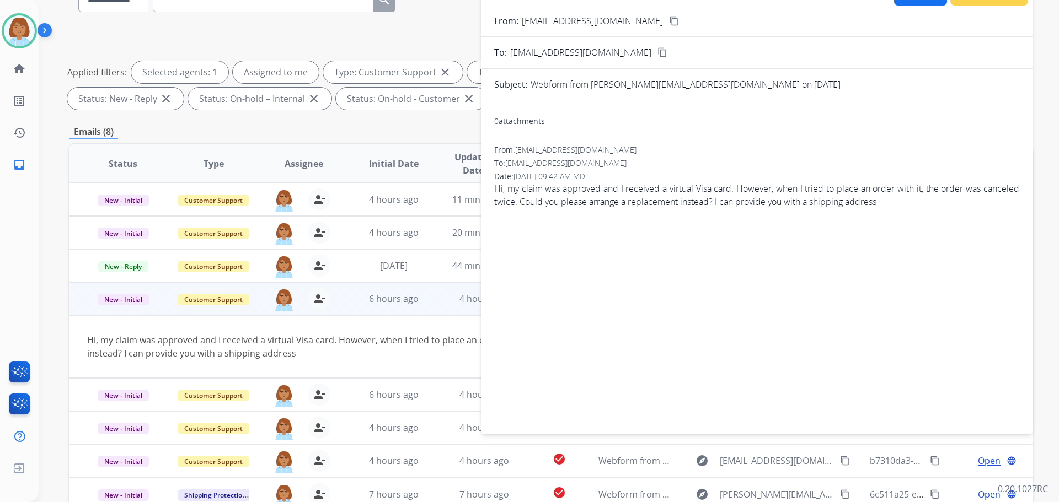
select select "**********"
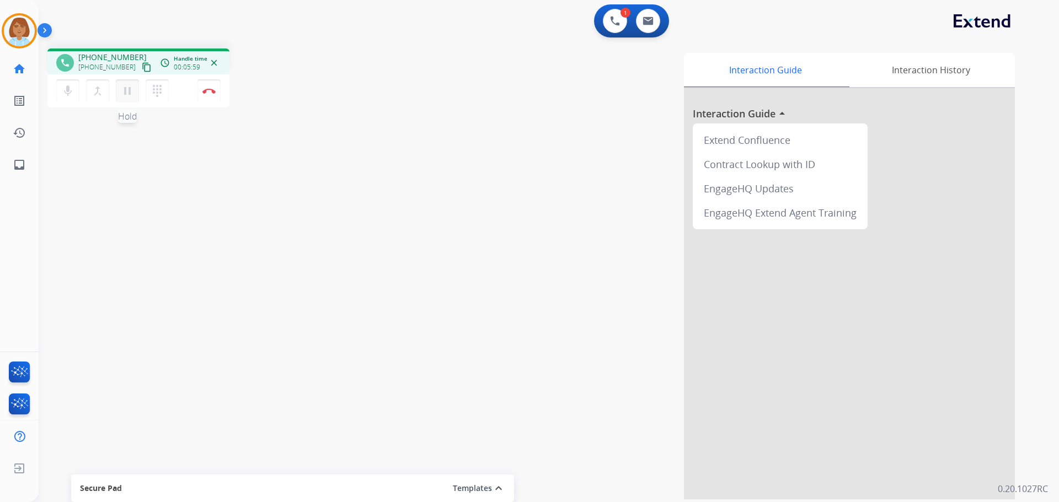
click at [130, 91] on mat-icon "pause" at bounding box center [127, 90] width 13 height 13
click at [66, 95] on mat-icon "mic" at bounding box center [67, 90] width 13 height 13
click at [68, 83] on button "mic_off Mute" at bounding box center [67, 90] width 23 height 23
click at [126, 93] on mat-icon "play_arrow" at bounding box center [127, 90] width 13 height 13
click at [213, 102] on div "mic Mute merge_type Bridge pause Hold dialpad Dialpad Disconnect" at bounding box center [138, 90] width 182 height 33
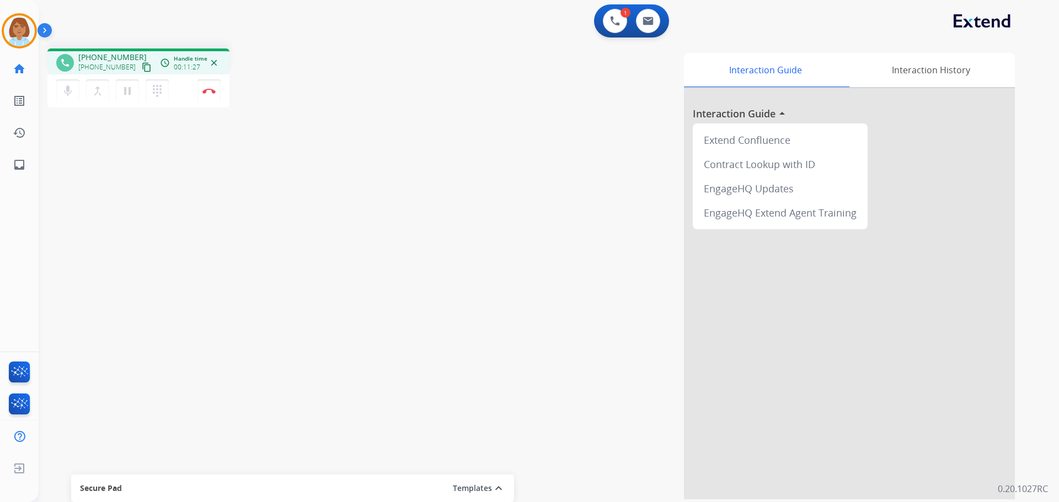
drag, startPoint x: 211, startPoint y: 78, endPoint x: 202, endPoint y: 115, distance: 38.5
click at [202, 114] on div "phone [PHONE_NUMBER] [PHONE_NUMBER] content_copy access_time Call metrics Queue…" at bounding box center [536, 270] width 994 height 460
click at [216, 84] on button "Disconnect" at bounding box center [208, 90] width 23 height 23
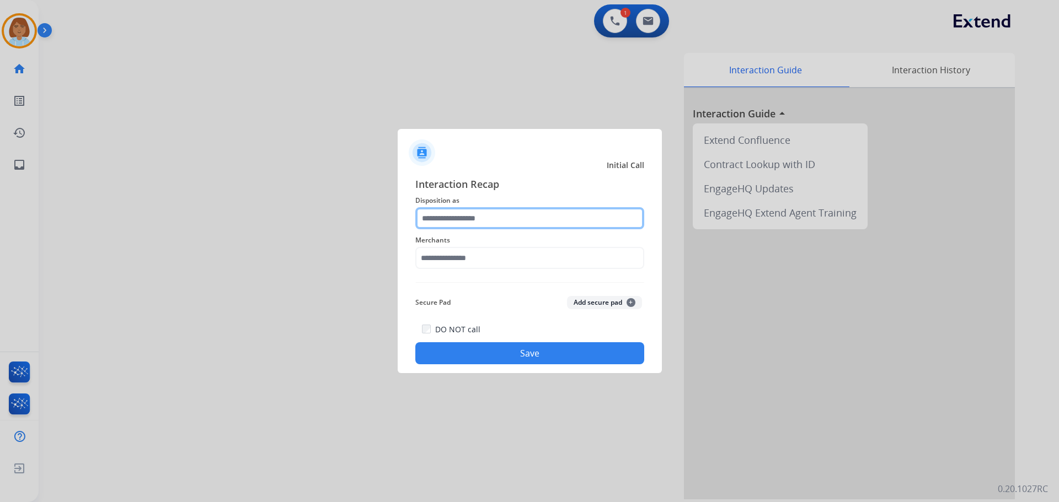
click at [583, 215] on input "text" at bounding box center [529, 218] width 229 height 22
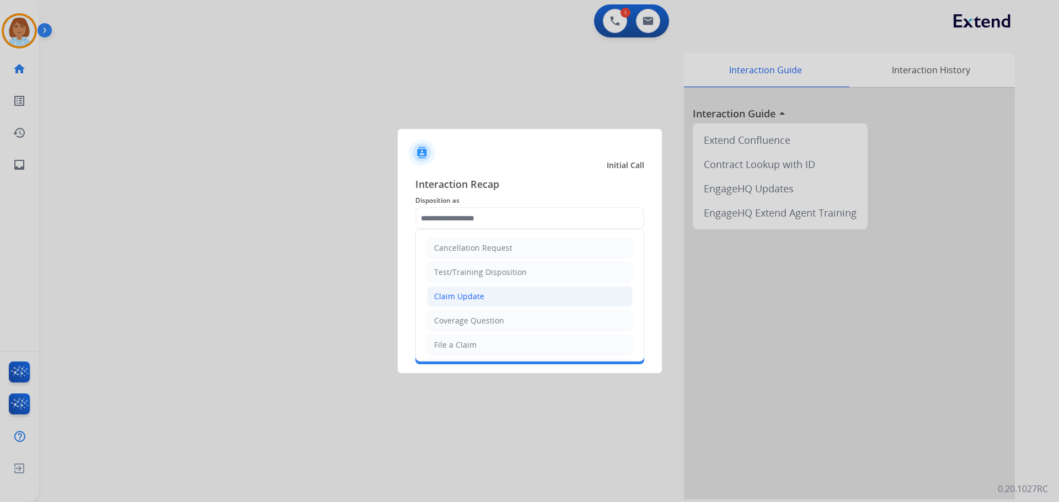
click at [518, 303] on li "Claim Update" at bounding box center [530, 296] width 206 height 21
type input "**********"
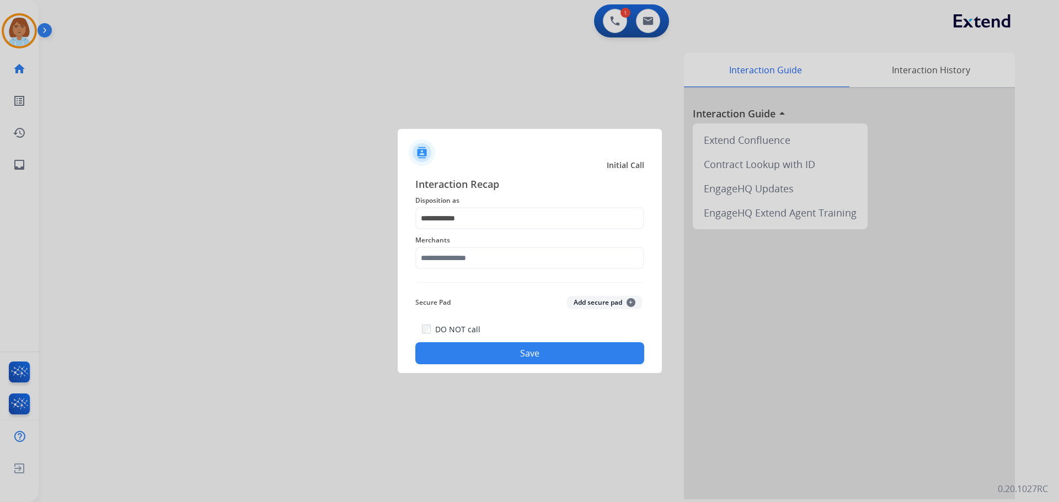
click at [516, 244] on span "Merchants" at bounding box center [529, 240] width 229 height 13
click at [511, 259] on input "text" at bounding box center [529, 258] width 229 height 22
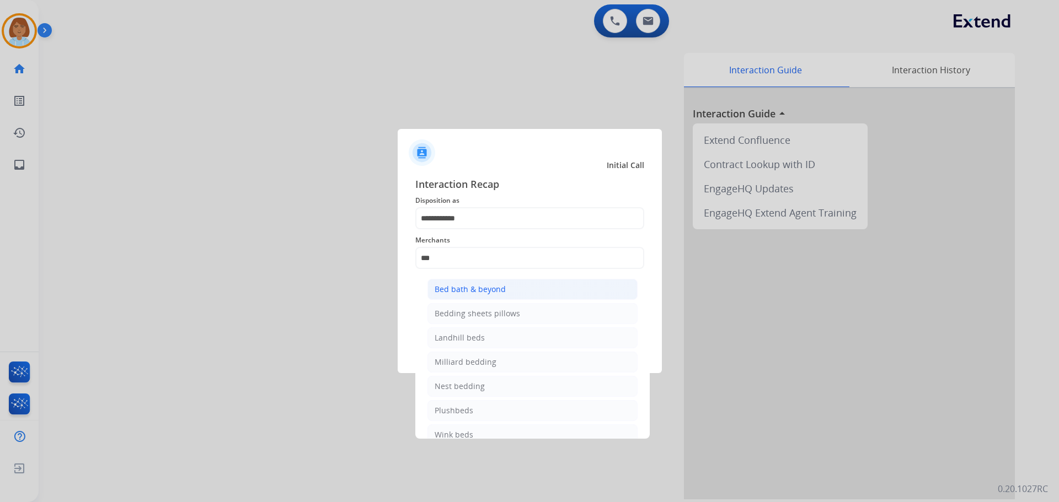
click at [601, 297] on li "Bed bath & beyond" at bounding box center [532, 289] width 210 height 21
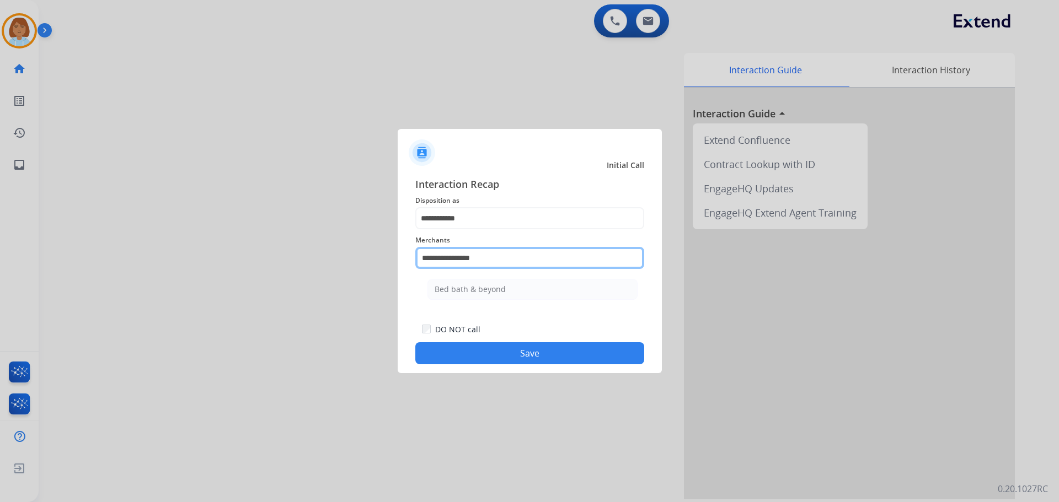
drag, startPoint x: 506, startPoint y: 261, endPoint x: 401, endPoint y: 268, distance: 105.0
click at [401, 268] on div "**********" at bounding box center [530, 271] width 264 height 206
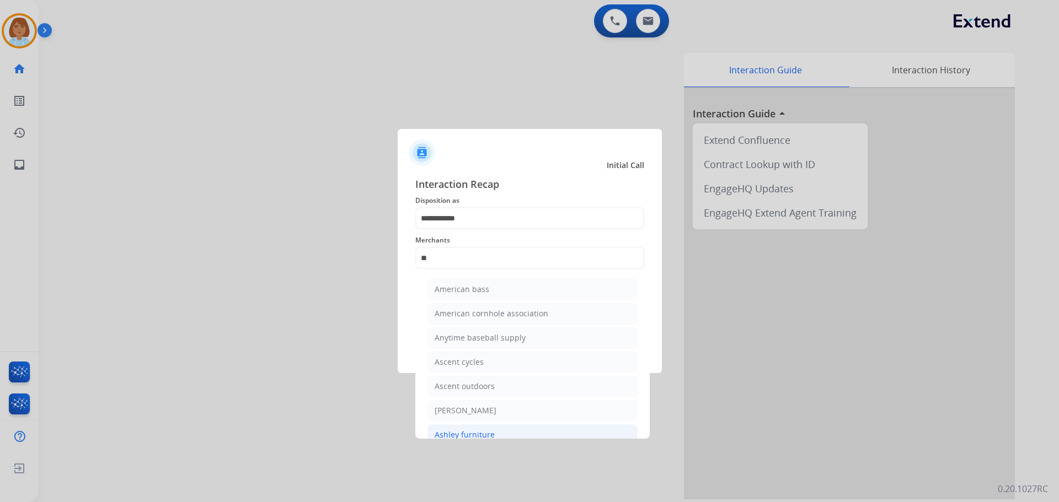
click at [470, 436] on div "Ashley furniture" at bounding box center [465, 435] width 60 height 11
type input "**********"
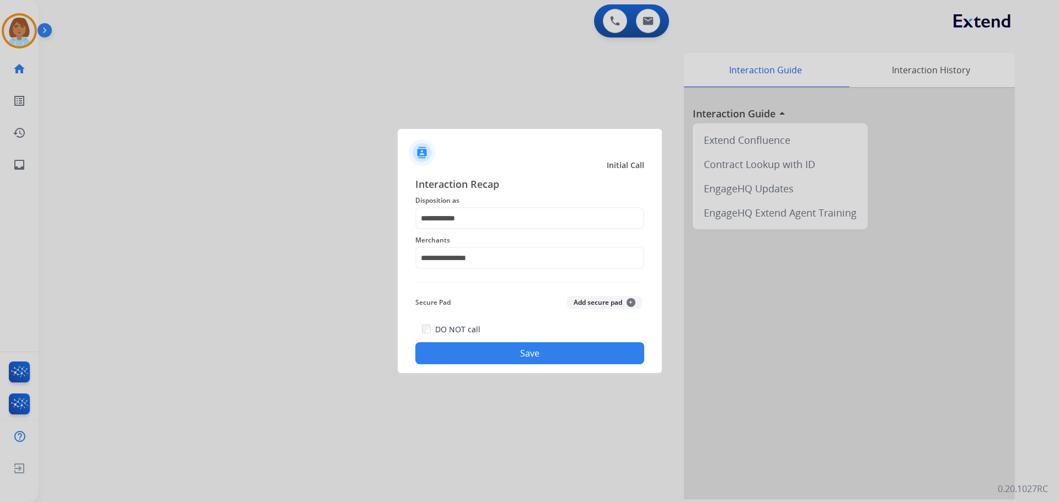
click at [584, 357] on button "Save" at bounding box center [529, 353] width 229 height 22
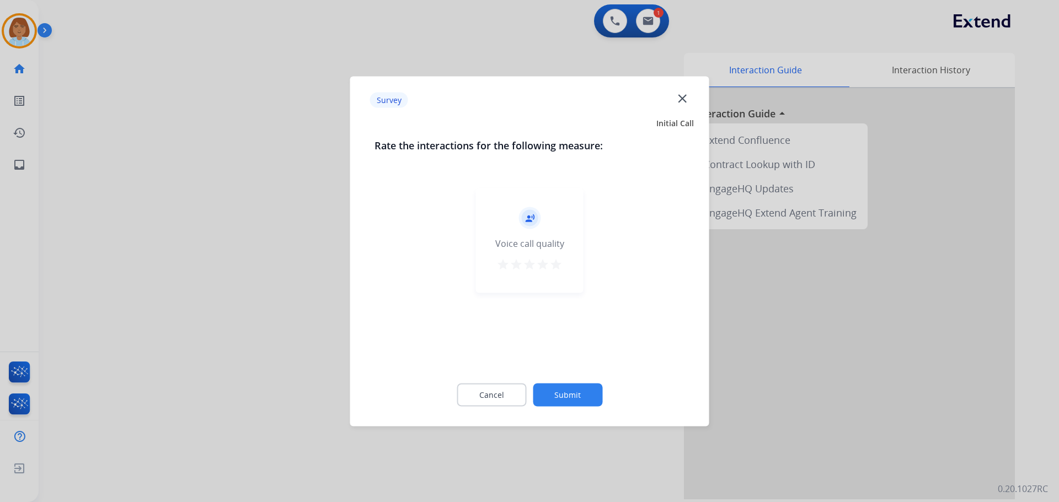
click at [582, 390] on button "Submit" at bounding box center [567, 394] width 69 height 23
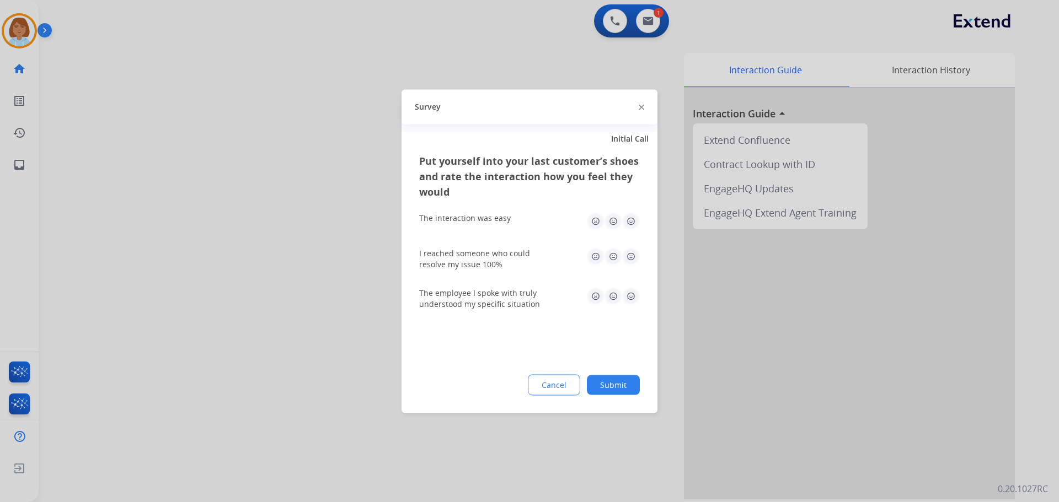
click at [624, 380] on button "Submit" at bounding box center [613, 385] width 53 height 20
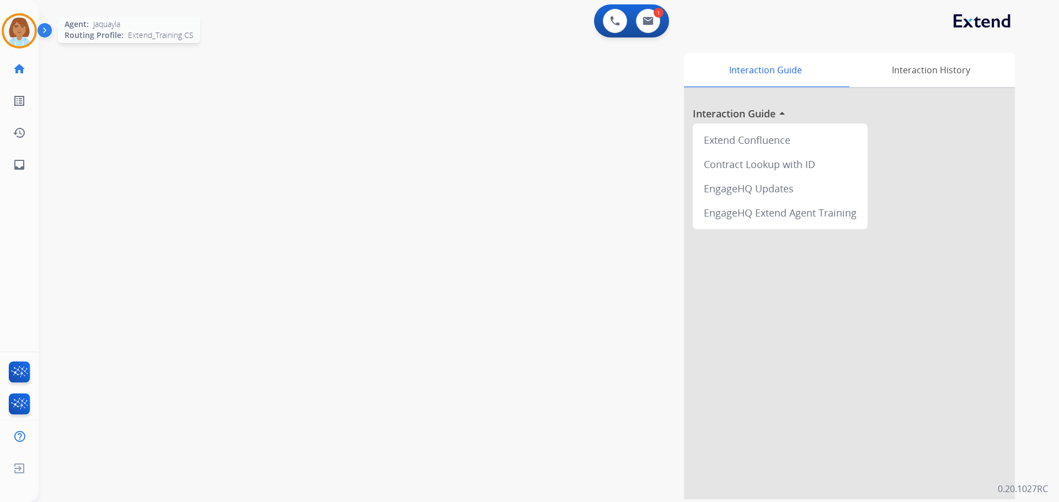
click at [10, 37] on img at bounding box center [19, 30] width 31 height 31
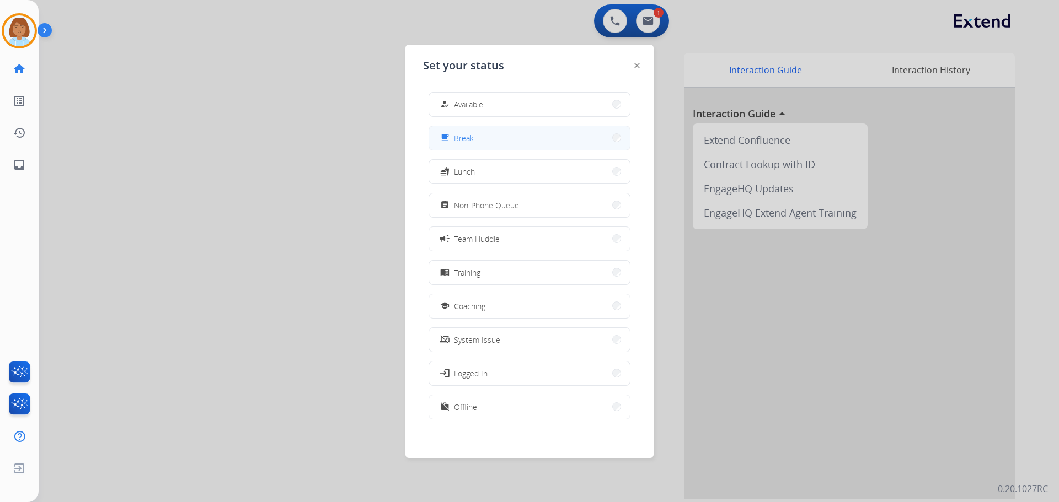
click at [511, 138] on button "free_breakfast Break" at bounding box center [529, 138] width 201 height 24
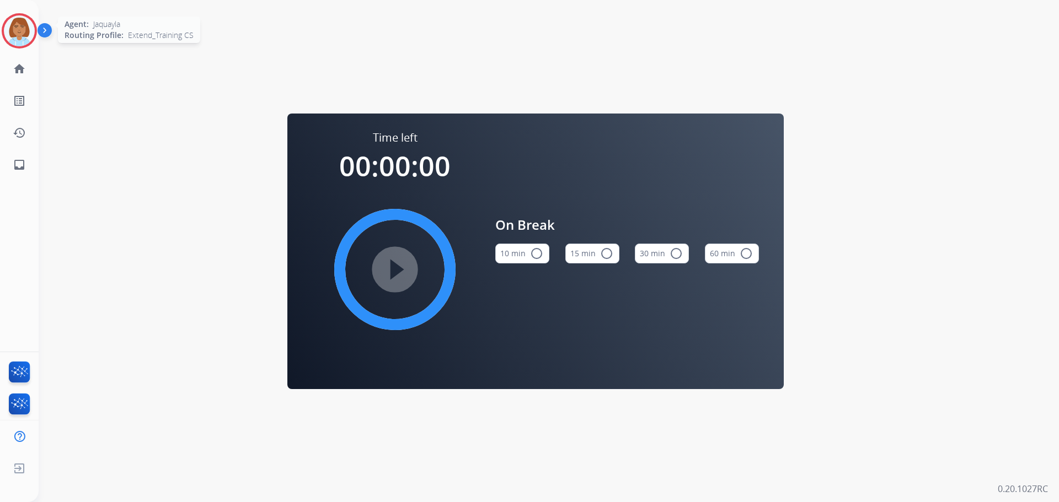
click at [18, 45] on img at bounding box center [19, 30] width 31 height 31
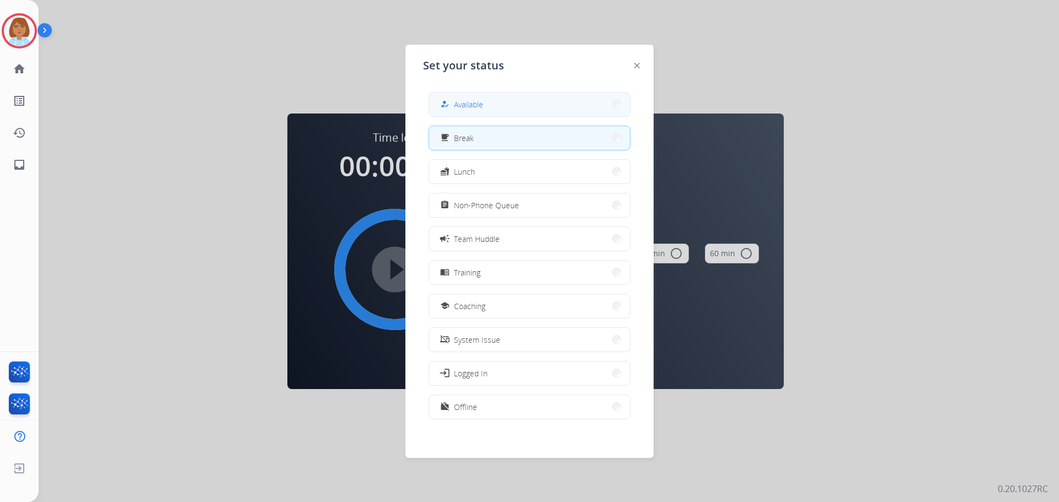
click at [557, 106] on button "how_to_reg Available" at bounding box center [529, 105] width 201 height 24
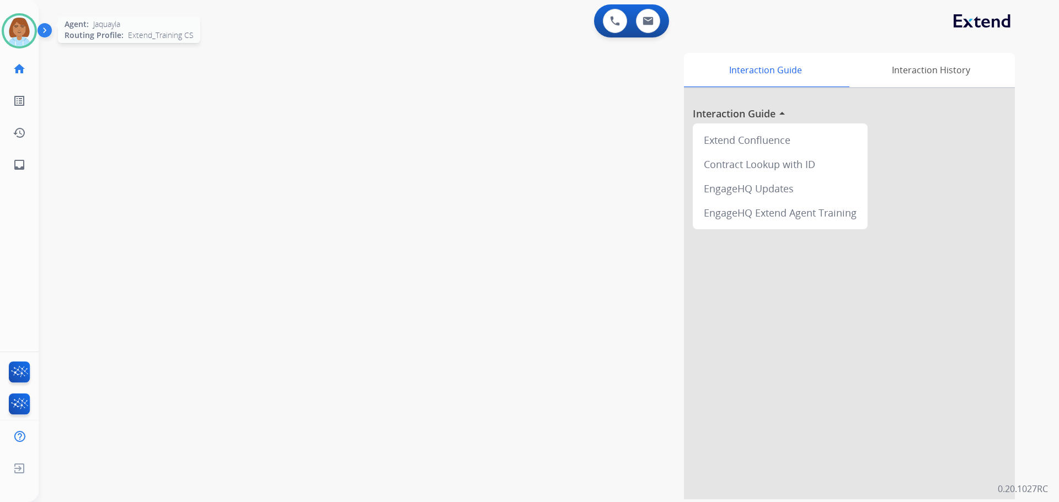
click at [10, 24] on img at bounding box center [19, 30] width 31 height 31
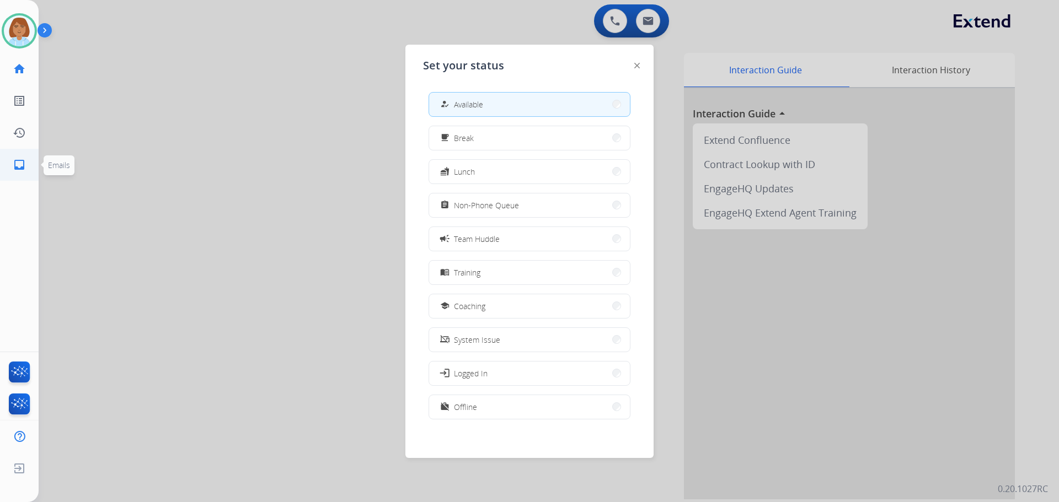
click at [58, 171] on span "Emails" at bounding box center [59, 166] width 31 height 20
click at [27, 169] on link "inbox Emails" at bounding box center [19, 164] width 31 height 31
select select "**********"
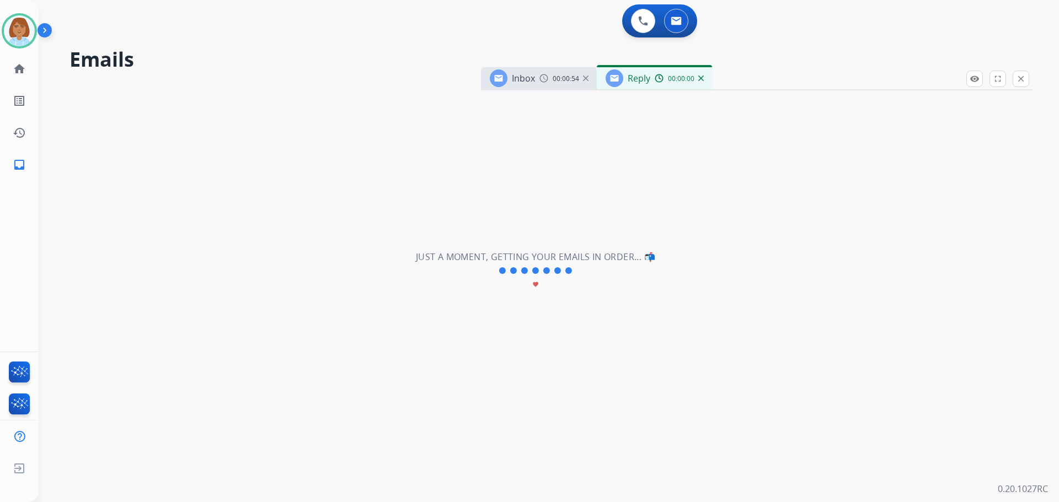
select select "**********"
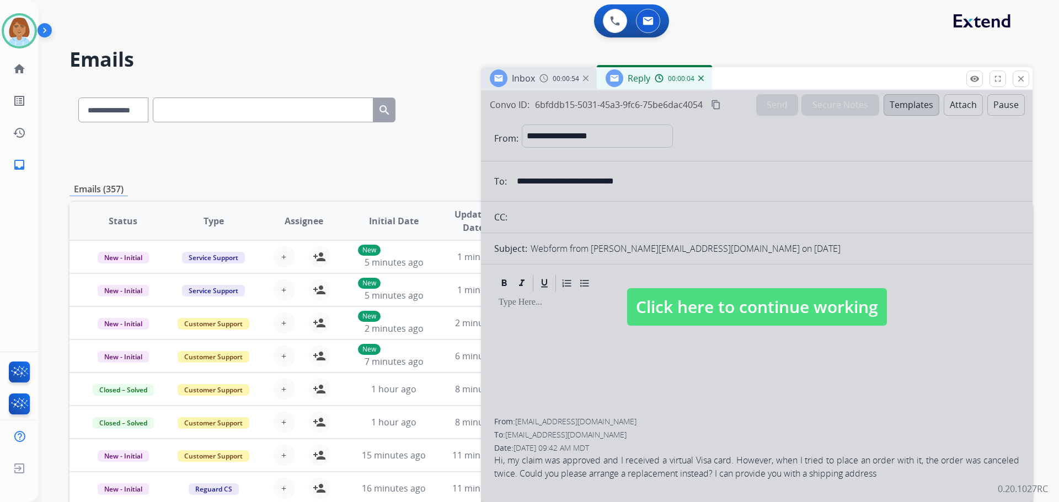
click at [700, 78] on img at bounding box center [701, 79] width 6 height 6
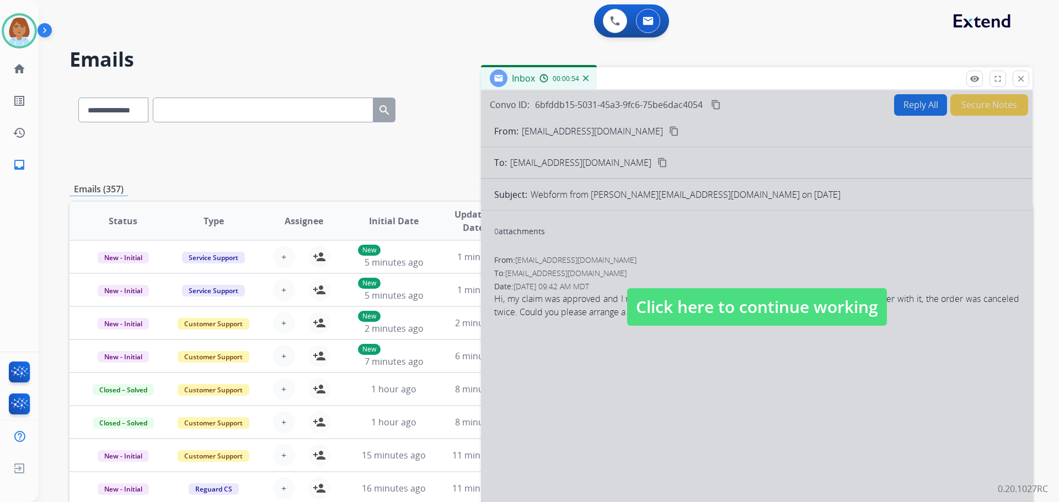
click at [586, 77] on img at bounding box center [586, 79] width 6 height 6
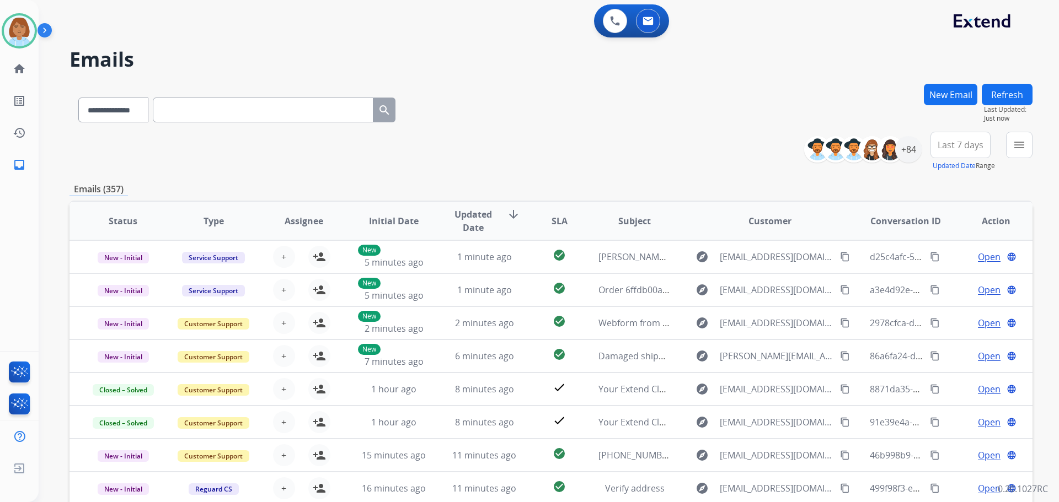
click at [1034, 148] on div "**********" at bounding box center [549, 251] width 1020 height 502
click at [1023, 151] on mat-icon "menu" at bounding box center [1018, 144] width 13 height 13
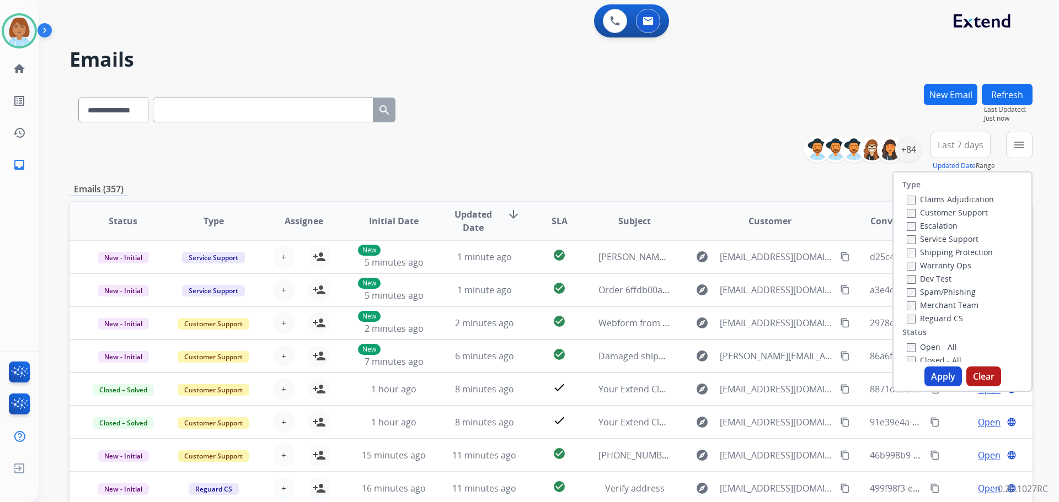
click at [917, 205] on div "Claims Adjudication" at bounding box center [950, 198] width 87 height 13
click at [916, 214] on label "Customer Support" at bounding box center [947, 212] width 81 height 10
click at [914, 255] on label "Shipping Protection" at bounding box center [950, 252] width 86 height 10
click at [909, 315] on label "Reguard CS" at bounding box center [935, 318] width 56 height 10
click at [929, 383] on button "Apply" at bounding box center [942, 377] width 37 height 20
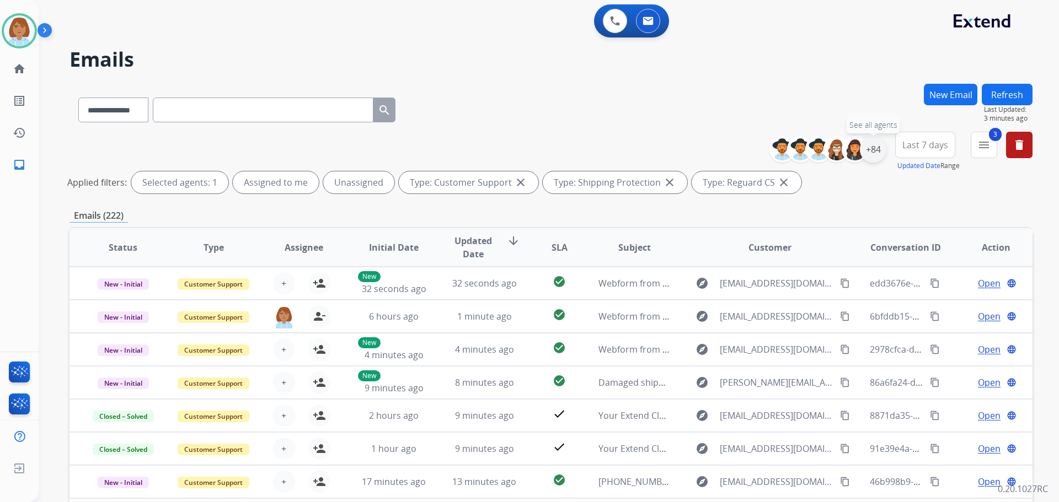
click at [870, 156] on div "+84" at bounding box center [873, 149] width 26 height 26
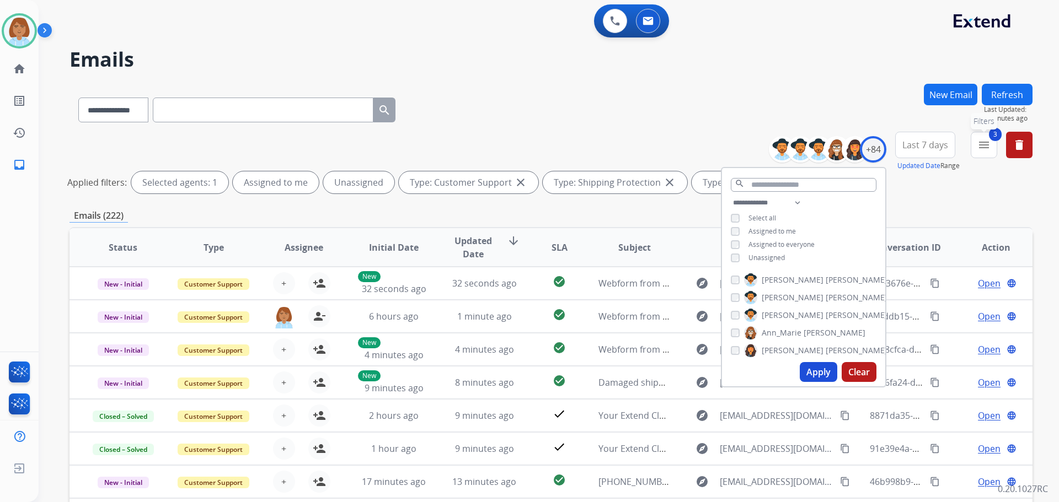
click at [971, 143] on div "3 menu Filters Type Claims Adjudication Customer Support Escalation Service Sup…" at bounding box center [984, 152] width 26 height 40
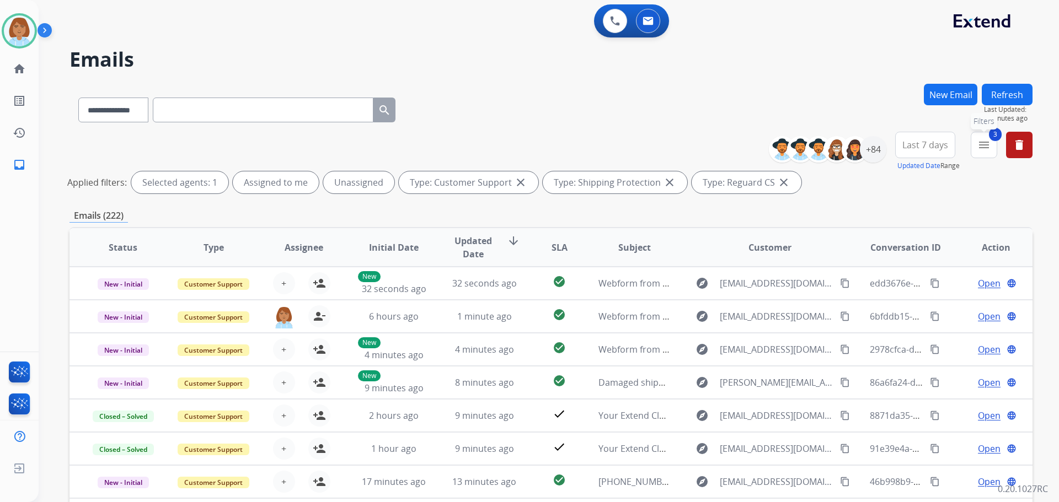
click at [976, 150] on button "3 menu Filters" at bounding box center [984, 145] width 26 height 26
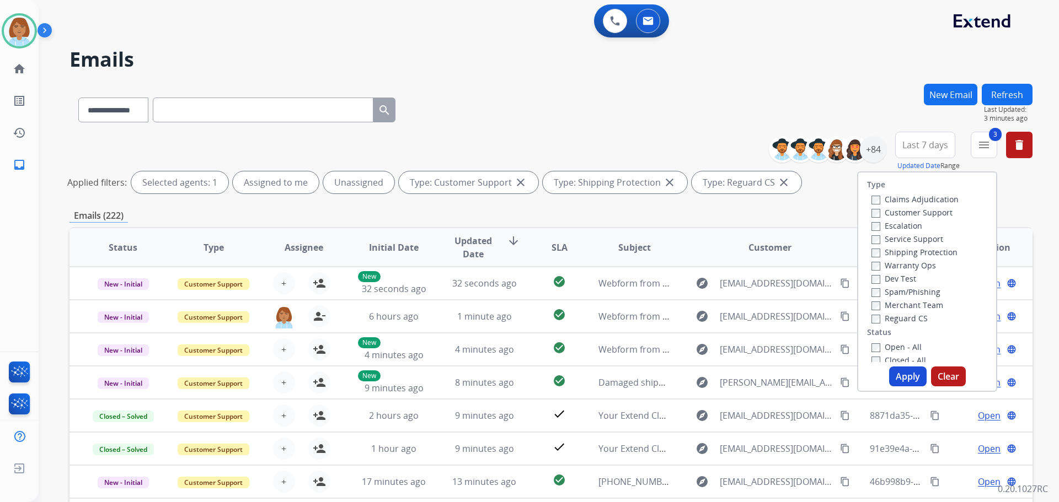
click at [874, 352] on label "Open - All" at bounding box center [896, 347] width 50 height 10
click at [905, 380] on button "Apply" at bounding box center [907, 377] width 37 height 20
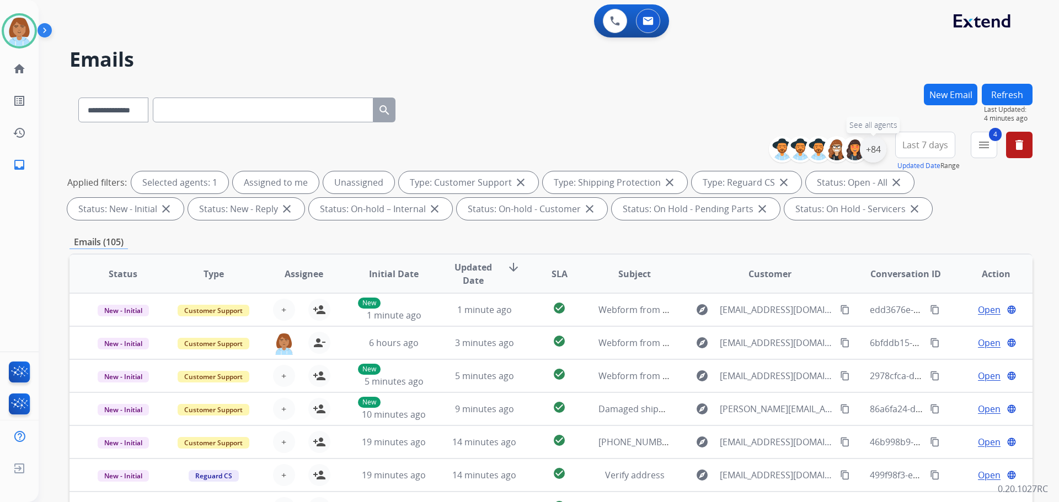
click at [870, 154] on div "+84" at bounding box center [873, 149] width 26 height 26
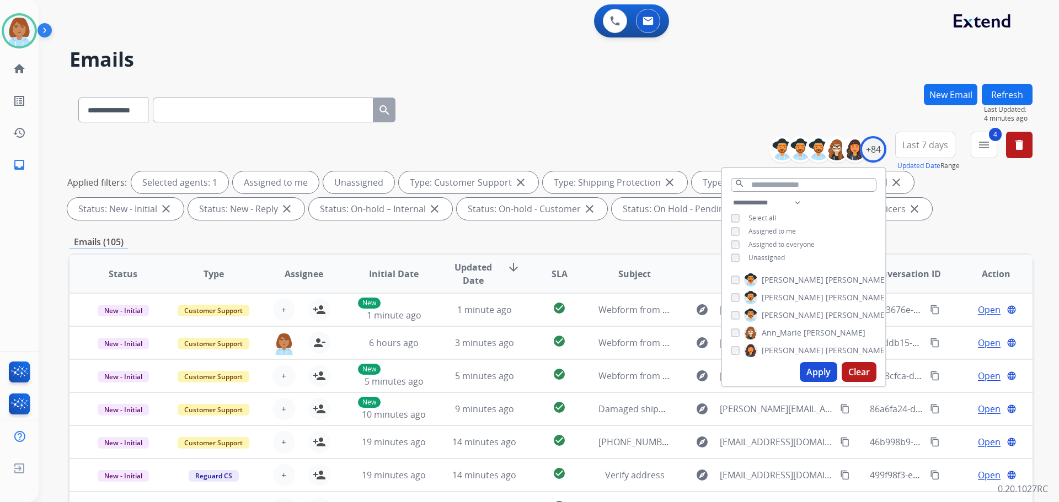
click at [753, 253] on span "Unassigned" at bounding box center [766, 257] width 36 height 9
click at [823, 372] on button "Apply" at bounding box center [818, 372] width 37 height 20
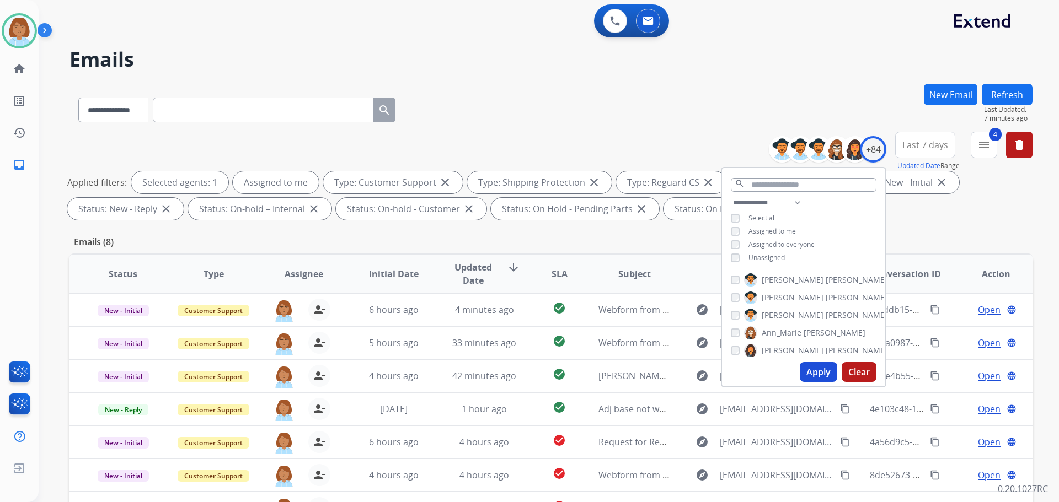
scroll to position [178, 0]
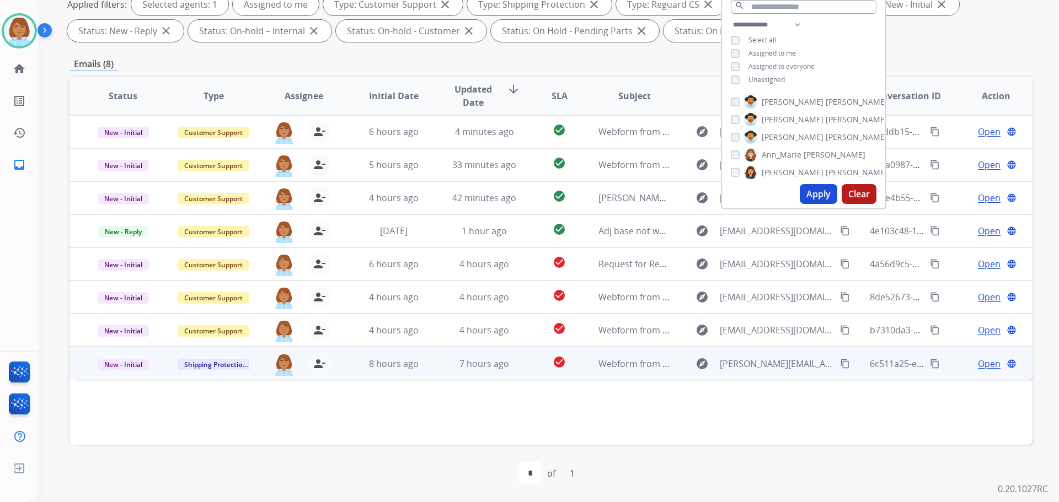
click at [532, 370] on td "check_circle" at bounding box center [551, 363] width 60 height 33
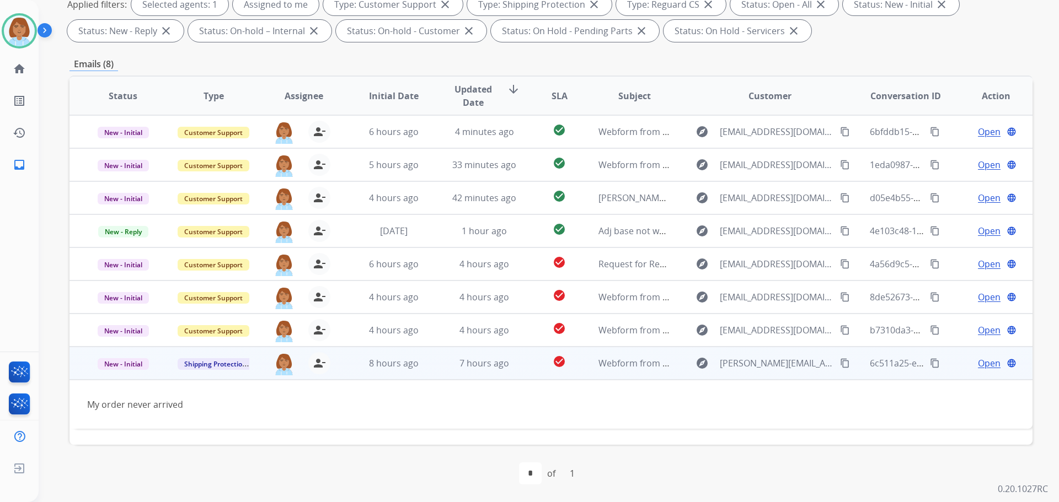
click at [987, 367] on span "Open" at bounding box center [989, 363] width 23 height 13
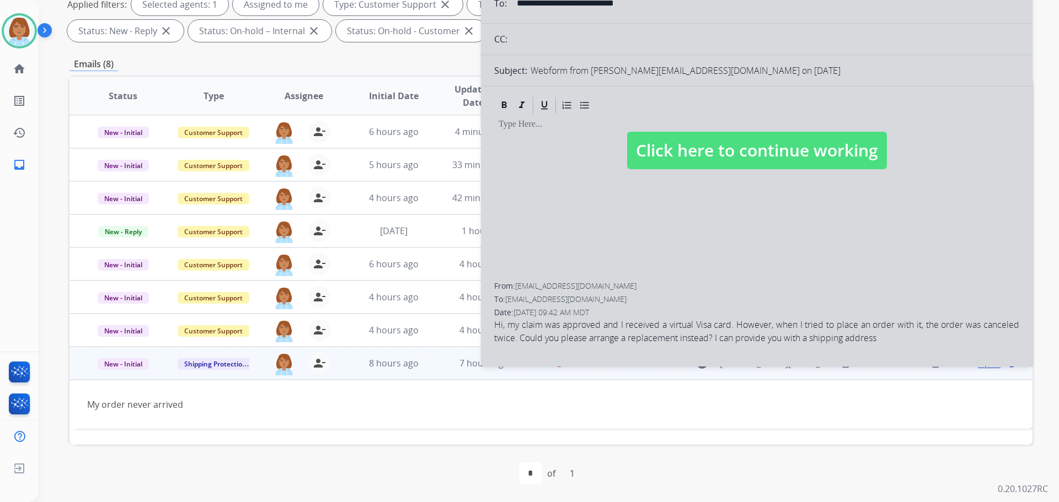
select select "**********"
click at [714, 138] on span "Click here to continue working" at bounding box center [757, 150] width 260 height 37
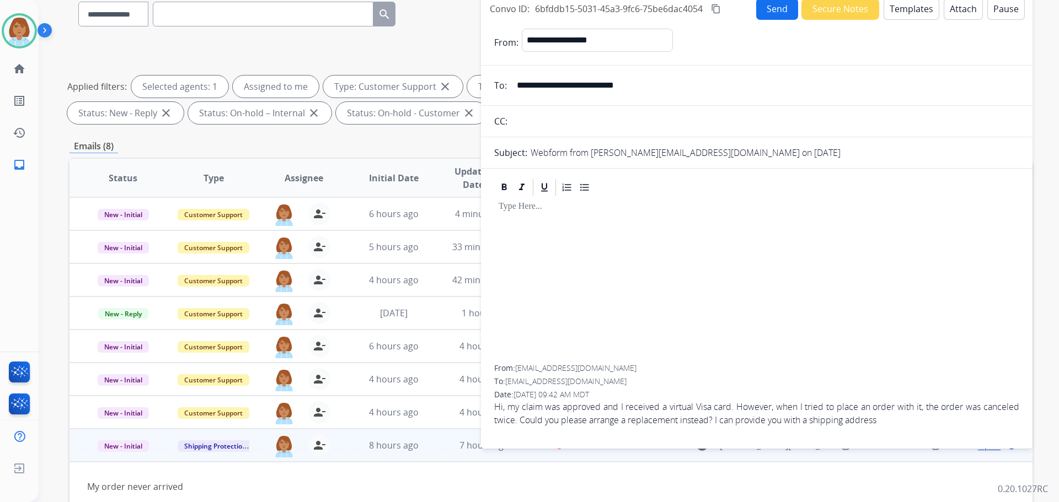
scroll to position [68, 0]
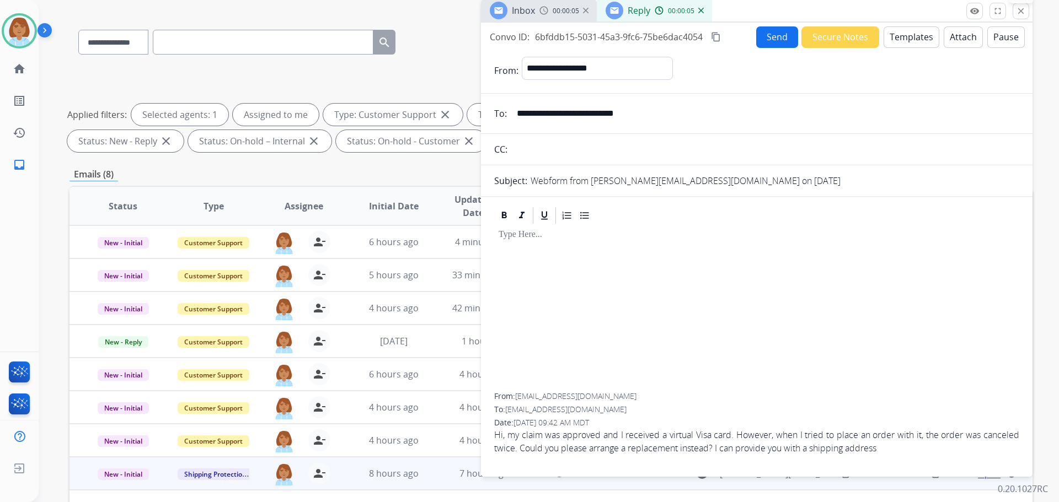
click at [1022, 18] on button "close Close" at bounding box center [1020, 11] width 17 height 17
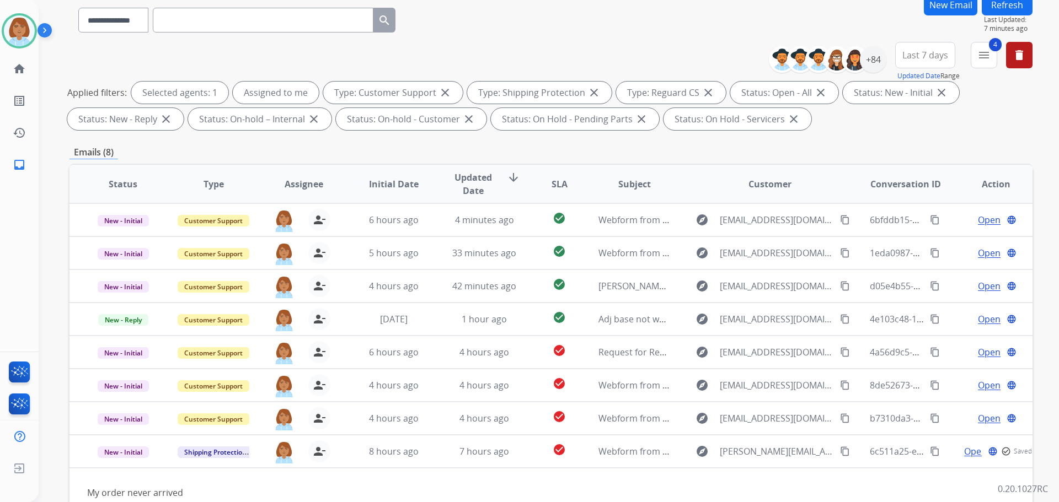
scroll to position [178, 0]
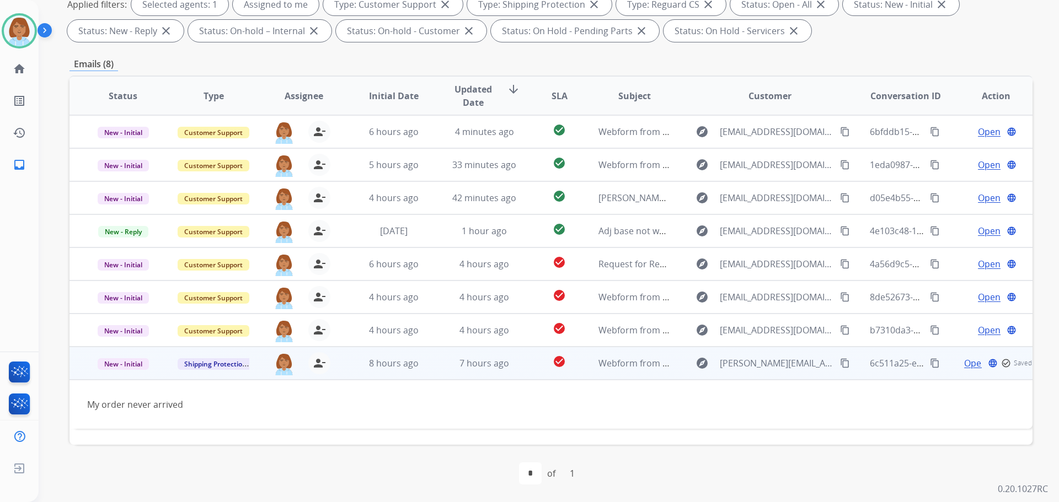
click at [970, 365] on span "Open" at bounding box center [975, 363] width 23 height 13
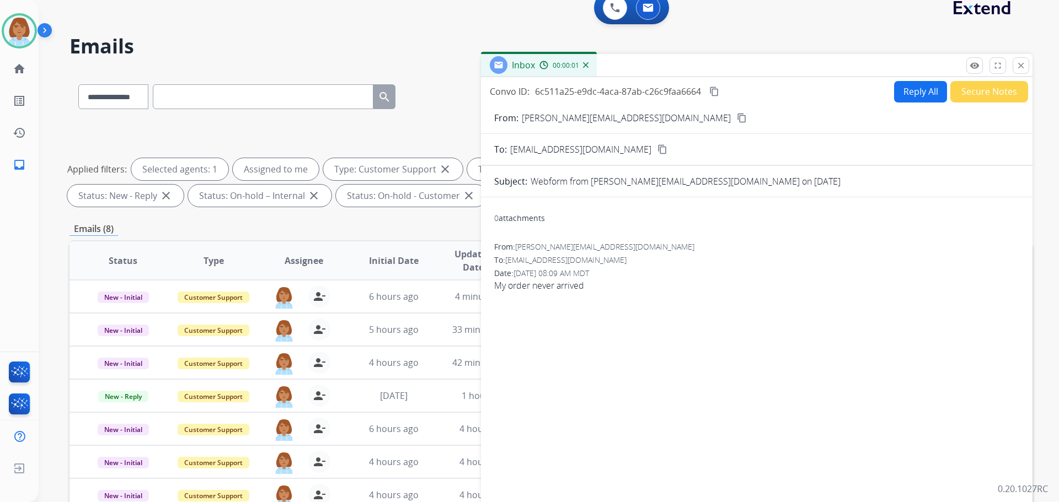
scroll to position [13, 0]
click at [917, 91] on button "Reply All" at bounding box center [920, 93] width 53 height 22
select select "**********"
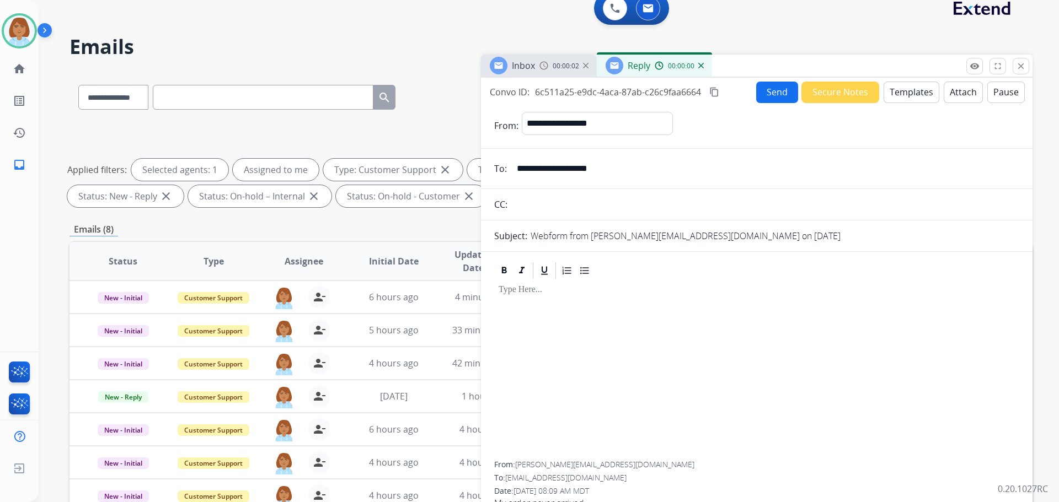
click at [898, 94] on button "Templates" at bounding box center [911, 93] width 56 height 22
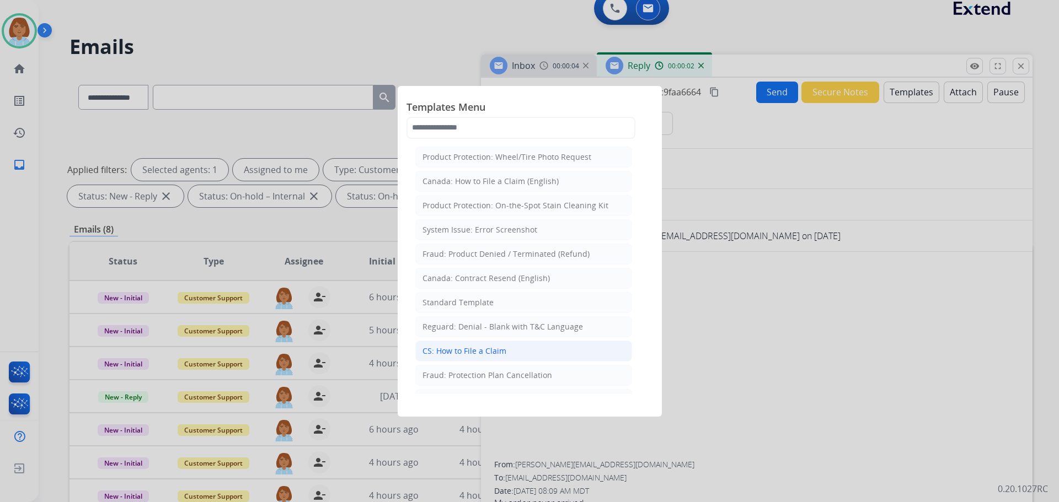
click at [435, 351] on div "CS: How to File a Claim" at bounding box center [464, 351] width 84 height 11
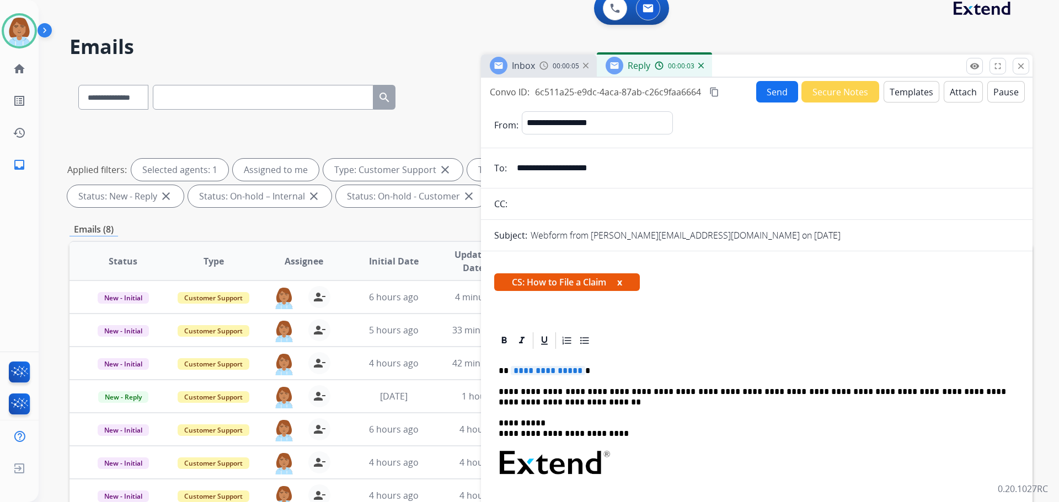
click at [580, 363] on div "**********" at bounding box center [756, 500] width 525 height 298
click at [758, 92] on button "Send" at bounding box center [777, 92] width 42 height 22
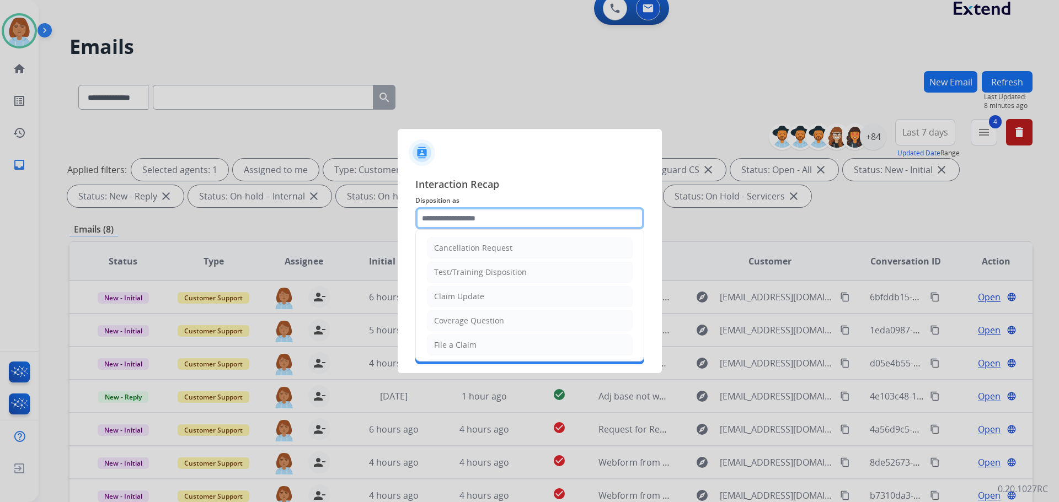
click at [453, 226] on input "text" at bounding box center [529, 218] width 229 height 22
drag, startPoint x: 470, startPoint y: 351, endPoint x: 447, endPoint y: 301, distance: 55.0
click at [467, 343] on li "File a Claim" at bounding box center [530, 345] width 206 height 21
type input "**********"
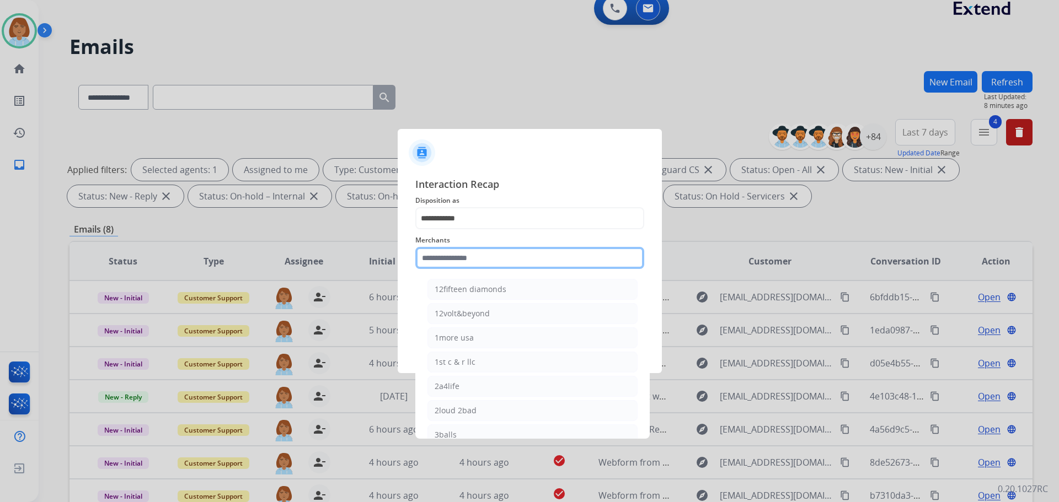
click at [454, 257] on input "text" at bounding box center [529, 258] width 229 height 22
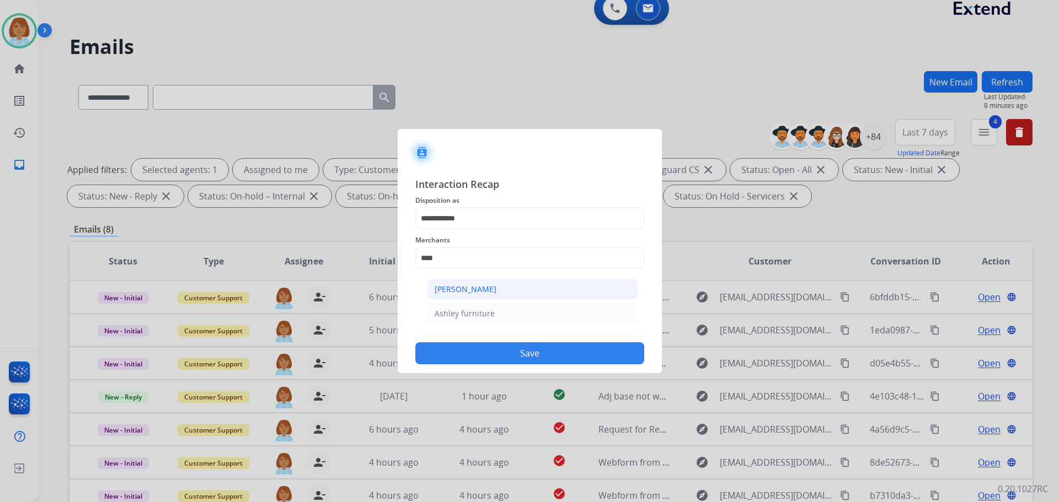
click at [459, 286] on div "[PERSON_NAME]" at bounding box center [466, 289] width 62 height 11
type input "**********"
click at [457, 291] on span "Status" at bounding box center [529, 284] width 229 height 13
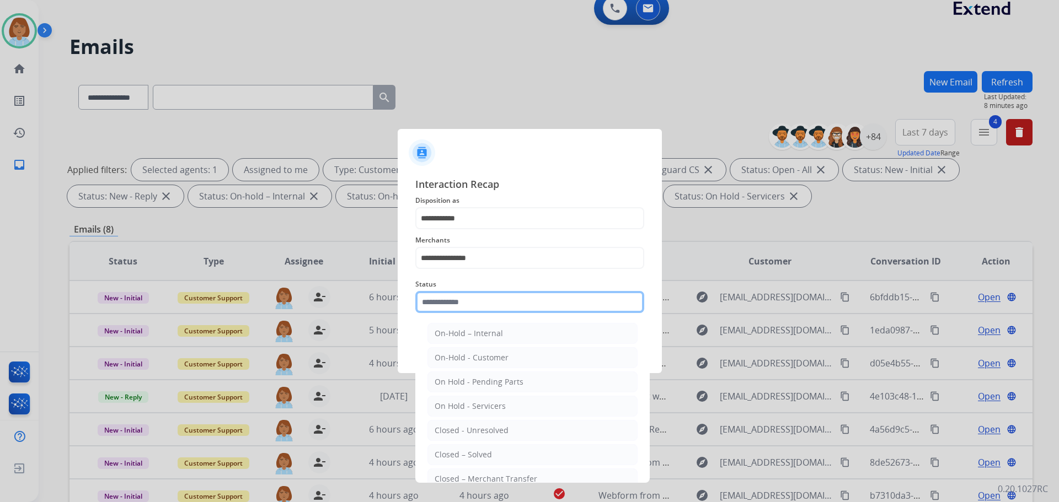
click at [446, 305] on input "text" at bounding box center [529, 302] width 229 height 22
click at [474, 458] on div "Closed – Solved" at bounding box center [463, 454] width 57 height 11
type input "**********"
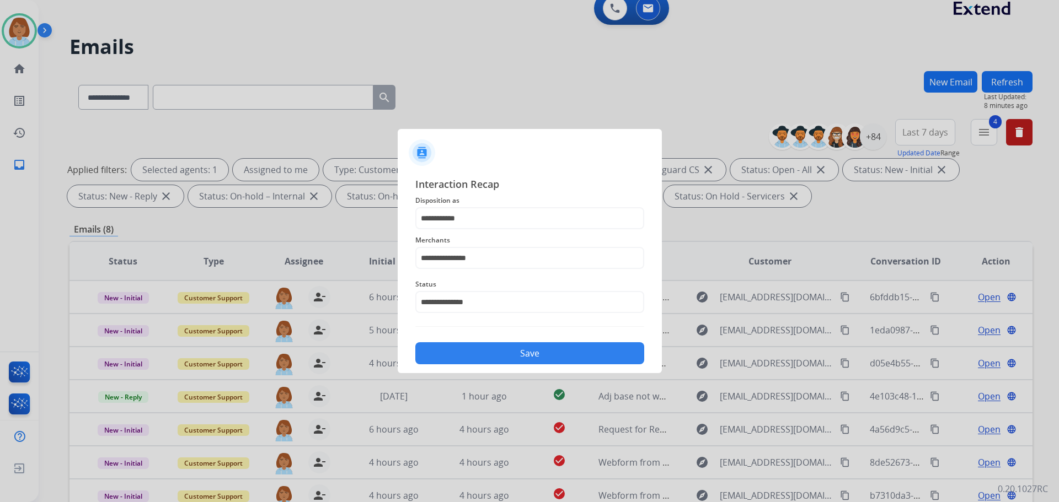
click at [561, 350] on button "Save" at bounding box center [529, 353] width 229 height 22
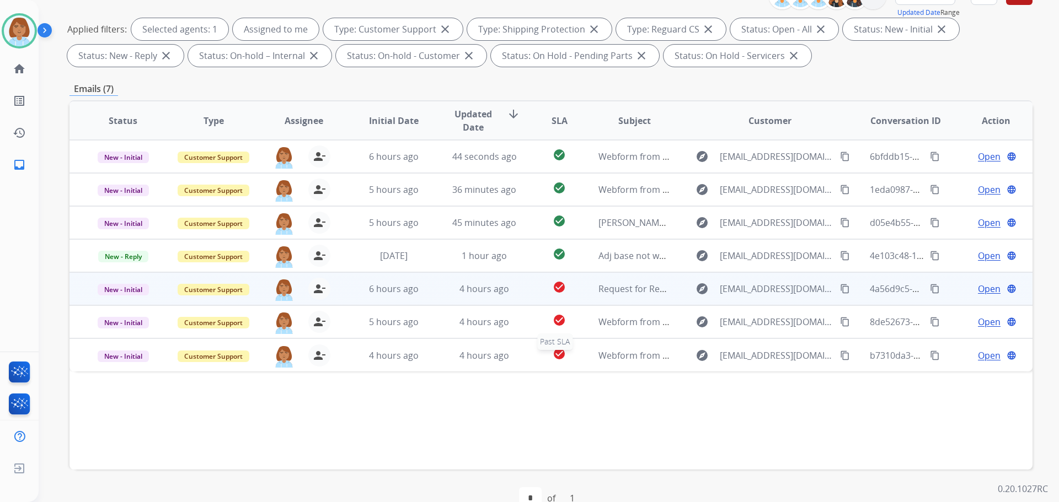
scroll to position [178, 0]
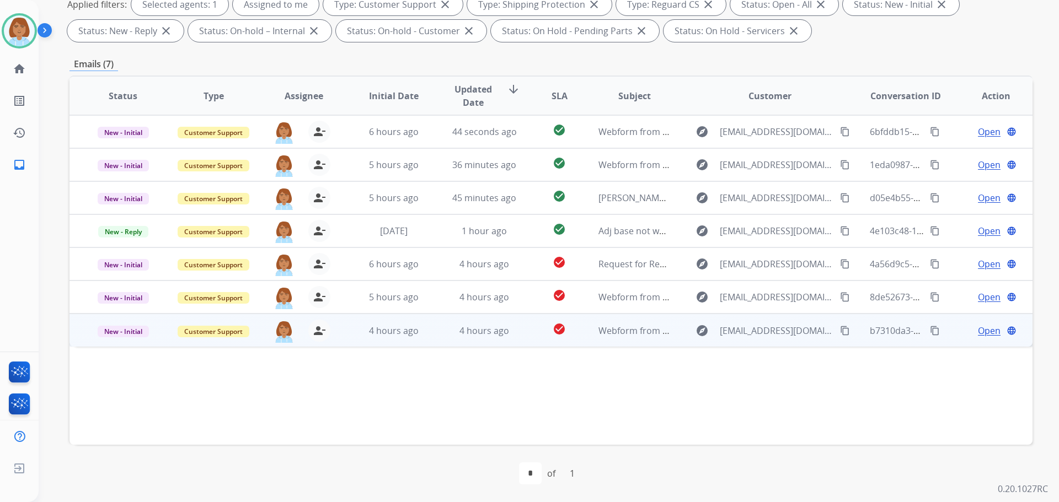
click at [590, 328] on td "Webform from [EMAIL_ADDRESS][DOMAIN_NAME] on [DATE]" at bounding box center [626, 330] width 90 height 33
click at [840, 330] on mat-icon "content_copy" at bounding box center [845, 330] width 10 height 10
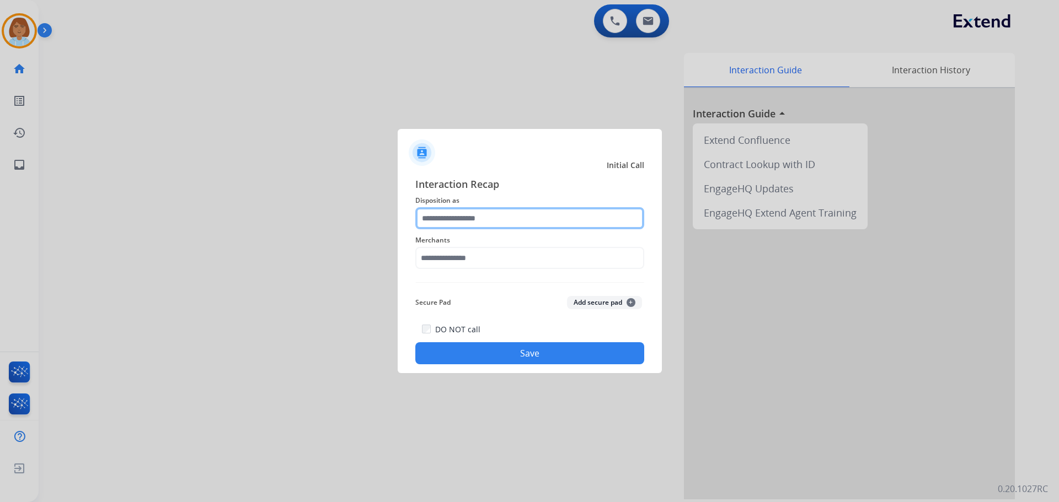
click at [492, 214] on input "text" at bounding box center [529, 218] width 229 height 22
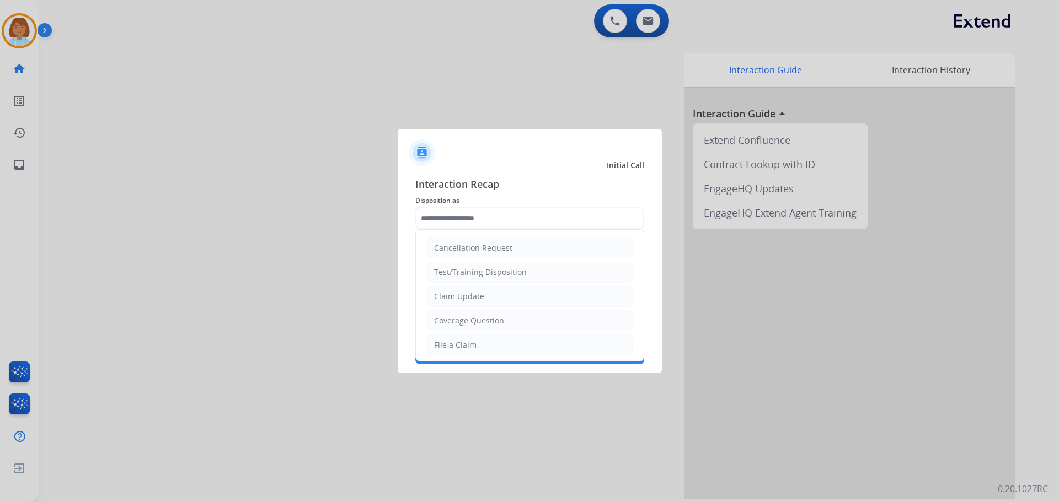
click at [462, 342] on div "File a Claim" at bounding box center [455, 345] width 42 height 11
type input "**********"
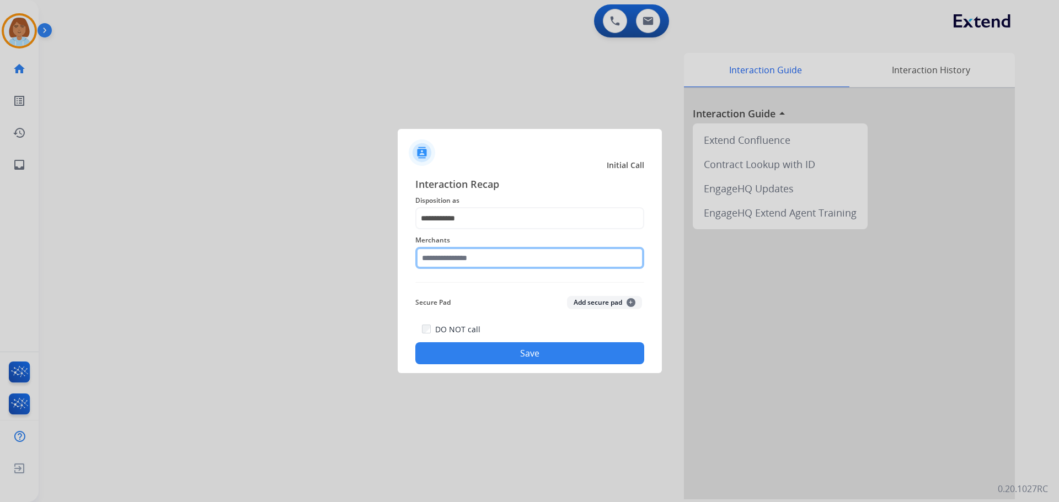
click at [471, 256] on input "text" at bounding box center [529, 258] width 229 height 22
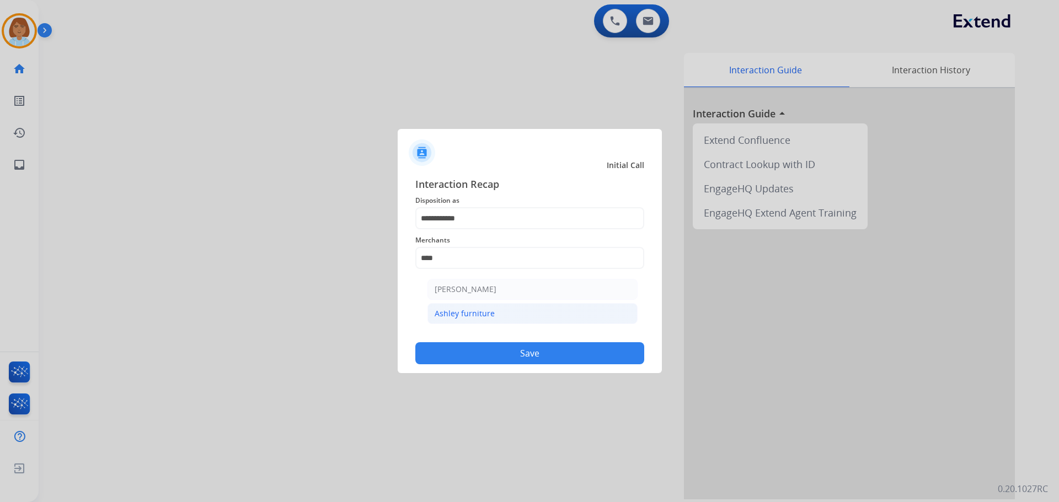
click at [493, 313] on li "Ashley furniture" at bounding box center [532, 313] width 210 height 21
type input "**********"
click at [472, 348] on button "Save" at bounding box center [529, 353] width 229 height 22
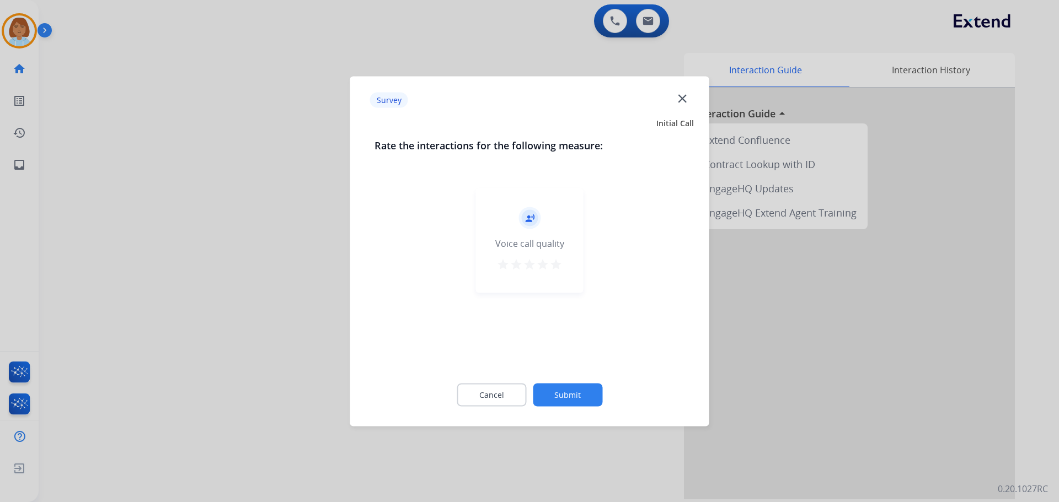
click at [580, 400] on button "Submit" at bounding box center [567, 394] width 69 height 23
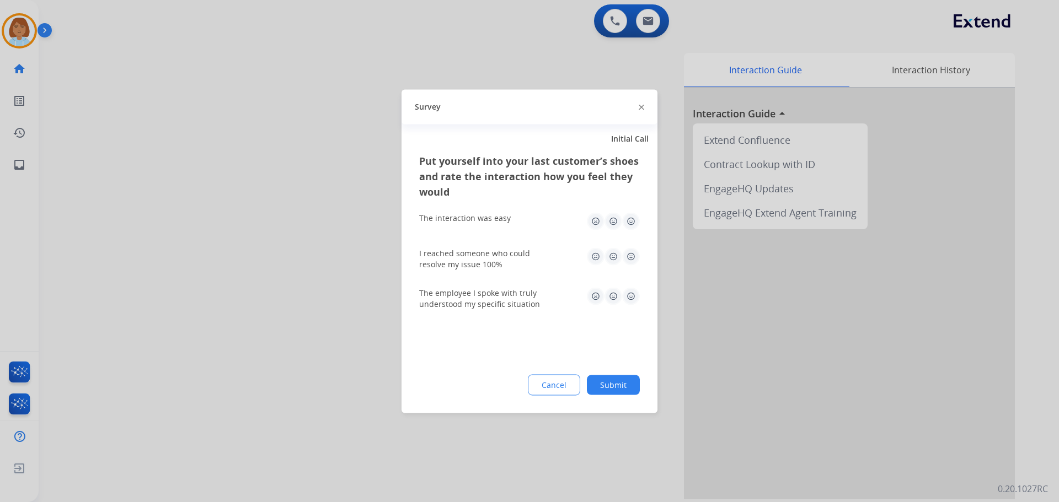
click at [618, 385] on button "Submit" at bounding box center [613, 385] width 53 height 20
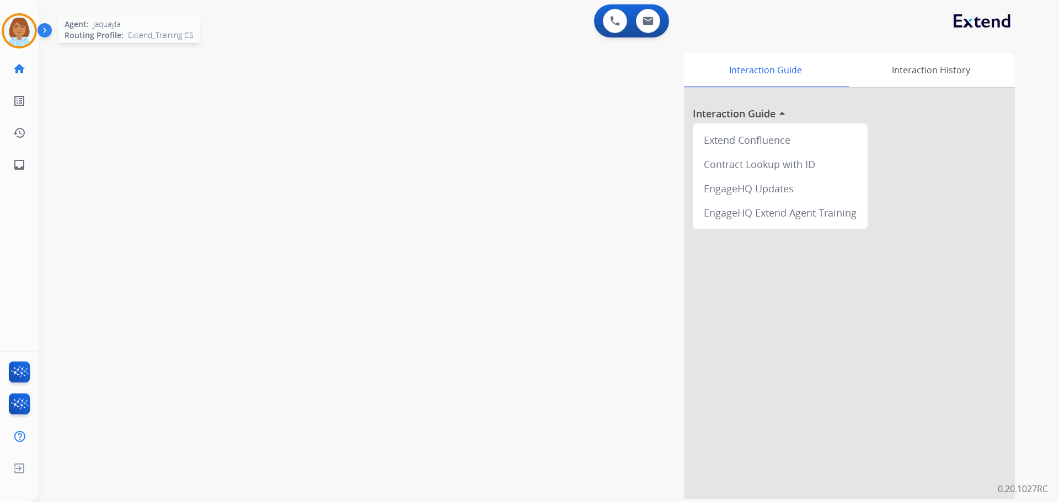
click at [21, 28] on img at bounding box center [19, 30] width 31 height 31
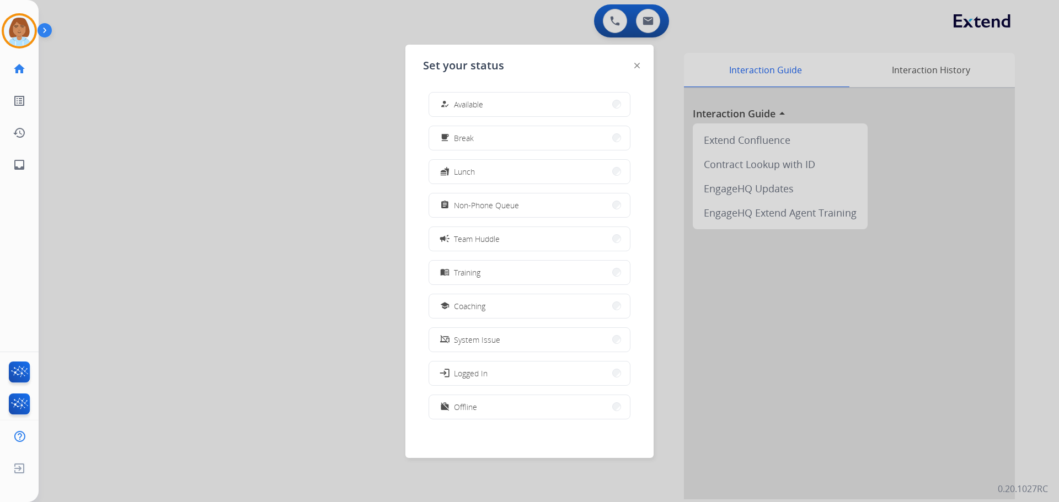
click at [458, 90] on div "how_to_reg Available free_breakfast Break fastfood Lunch assignment Non-Phone Q…" at bounding box center [529, 256] width 213 height 347
click at [459, 97] on button "how_to_reg Available" at bounding box center [529, 105] width 201 height 24
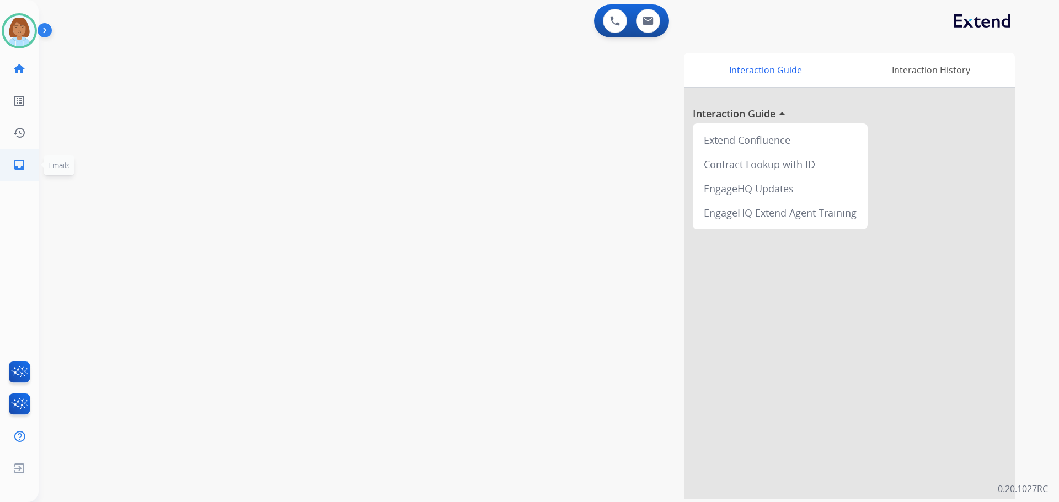
click at [37, 163] on ul "inbox Emails Emails" at bounding box center [19, 165] width 39 height 32
click at [24, 168] on mat-icon "inbox" at bounding box center [19, 164] width 13 height 13
select select "**********"
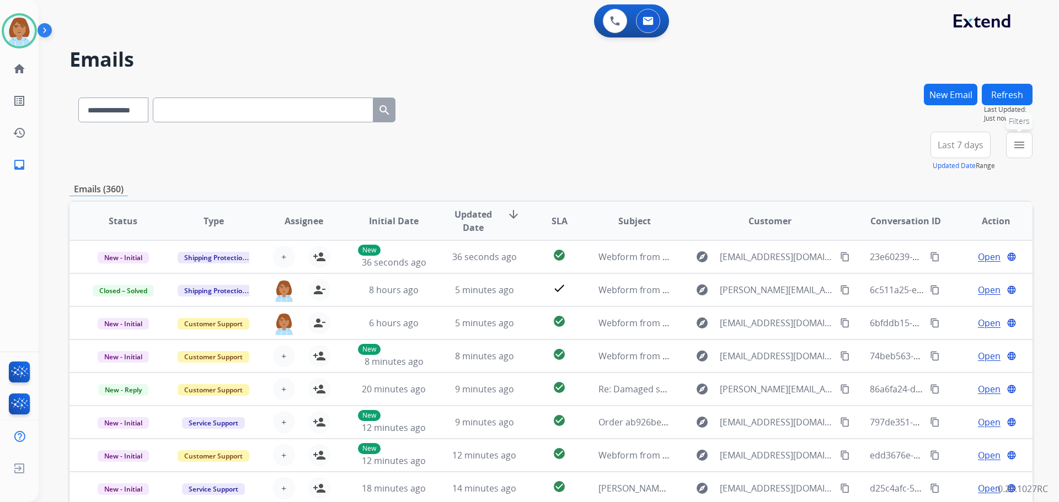
click at [1030, 141] on button "menu Filters" at bounding box center [1019, 145] width 26 height 26
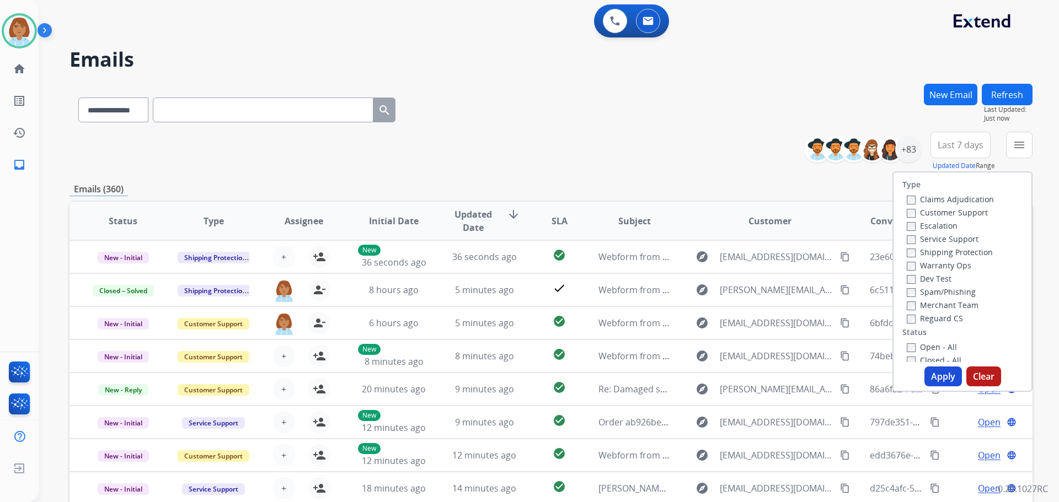
click at [924, 204] on label "Claims Adjudication" at bounding box center [950, 199] width 87 height 10
click at [907, 315] on label "Reguard CS" at bounding box center [935, 318] width 56 height 10
click at [907, 353] on div "Open - All" at bounding box center [965, 346] width 116 height 13
click at [934, 378] on button "Apply" at bounding box center [942, 377] width 37 height 20
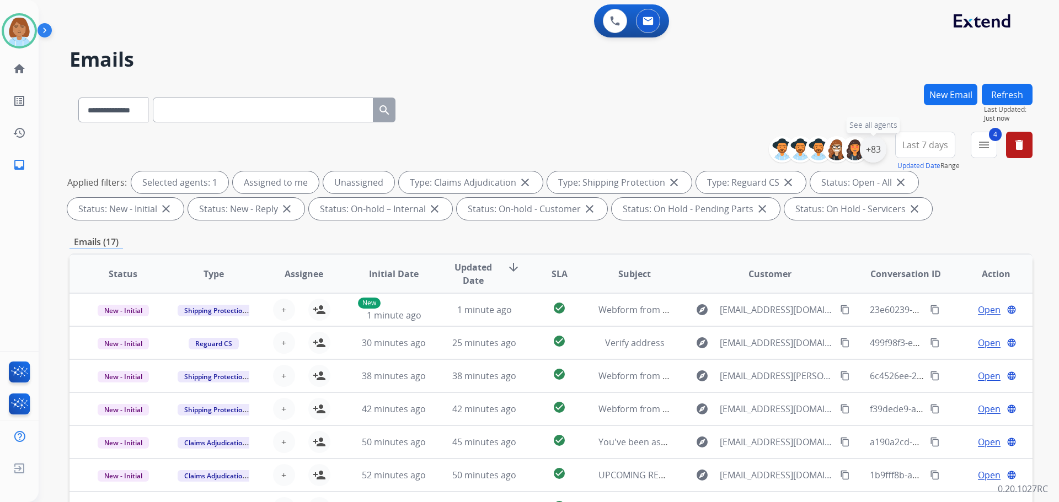
click at [871, 144] on div "+83" at bounding box center [873, 149] width 26 height 26
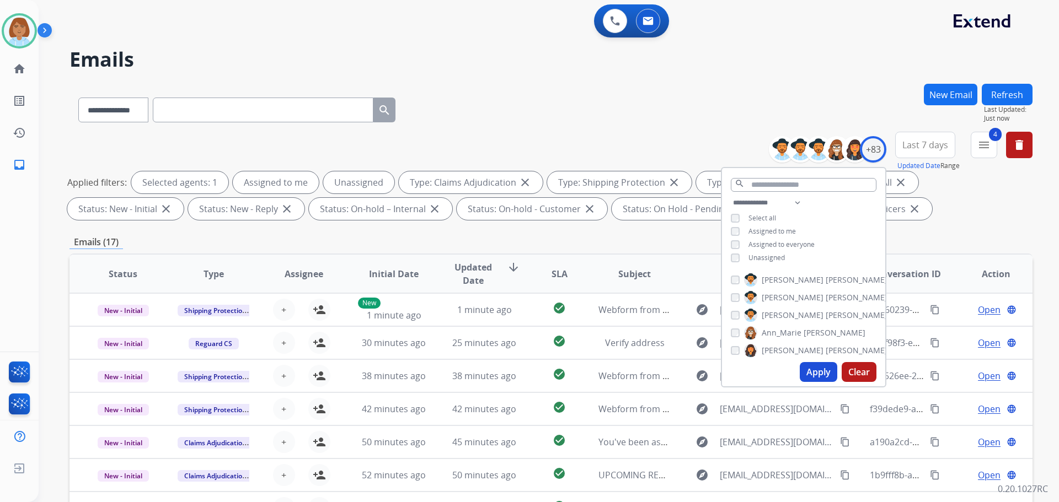
click at [765, 253] on span "Unassigned" at bounding box center [766, 257] width 36 height 9
click at [820, 376] on button "Apply" at bounding box center [818, 372] width 37 height 20
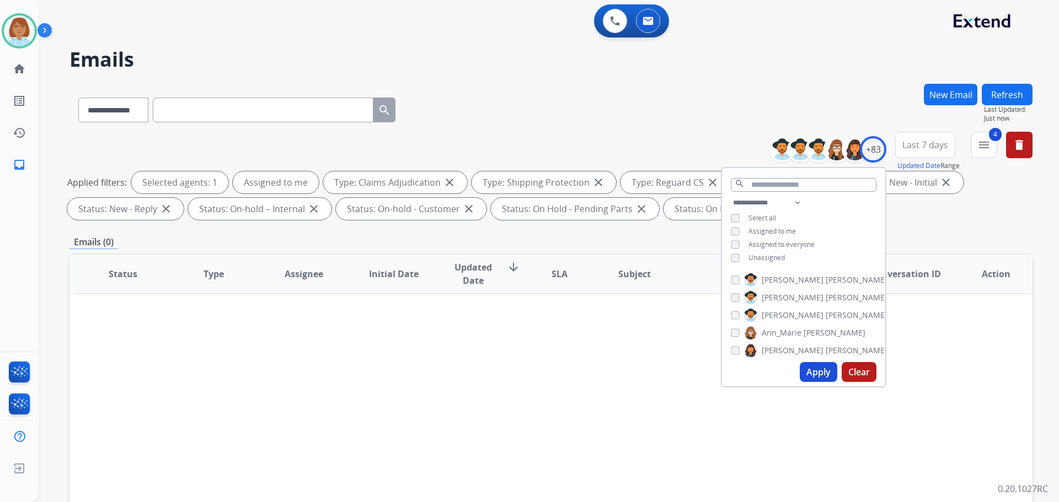
click at [676, 254] on div "Status Type Assignee Initial Date Updated Date arrow_downward SLA Subject Custo…" at bounding box center [550, 438] width 963 height 369
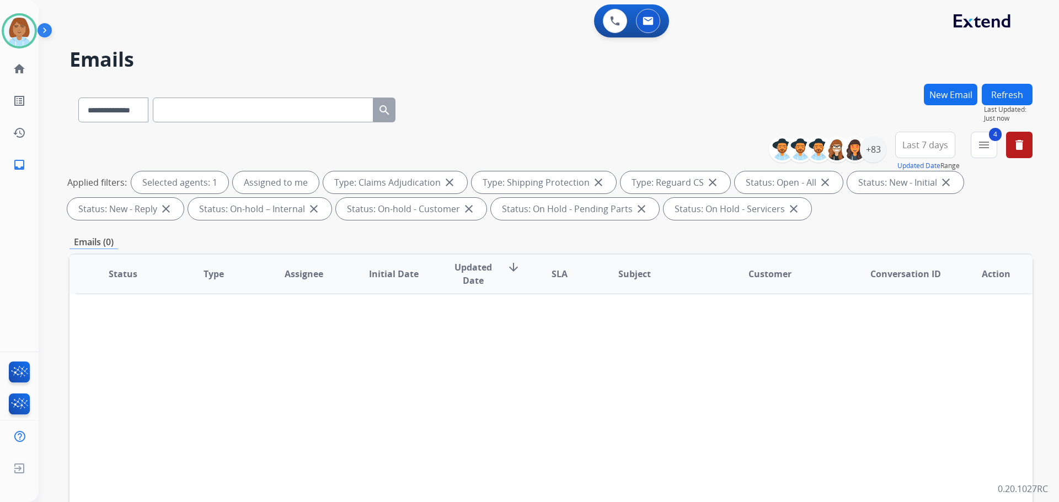
click at [1001, 84] on div "**********" at bounding box center [536, 291] width 994 height 502
click at [1001, 90] on button "Refresh" at bounding box center [1007, 95] width 51 height 22
click at [877, 149] on div "+83" at bounding box center [873, 149] width 26 height 26
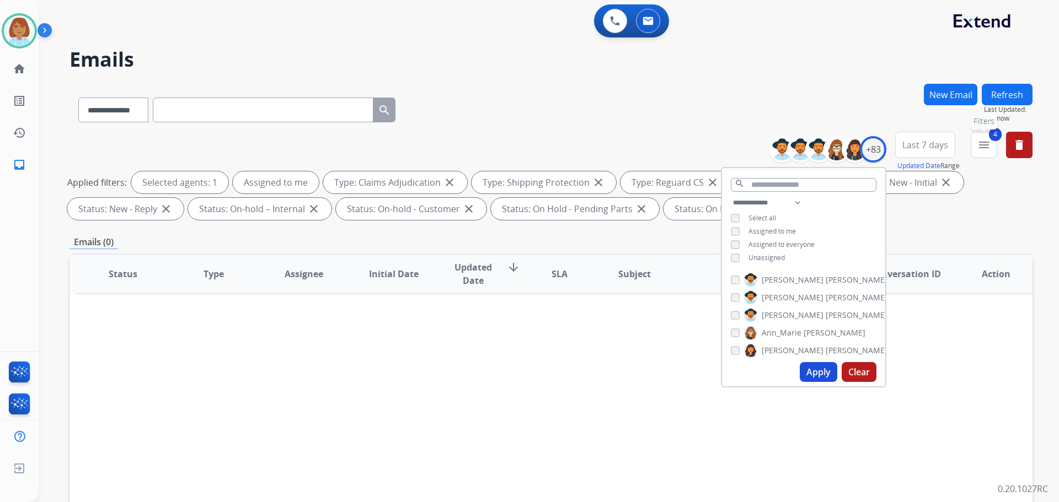
click at [977, 150] on mat-icon "menu" at bounding box center [983, 144] width 13 height 13
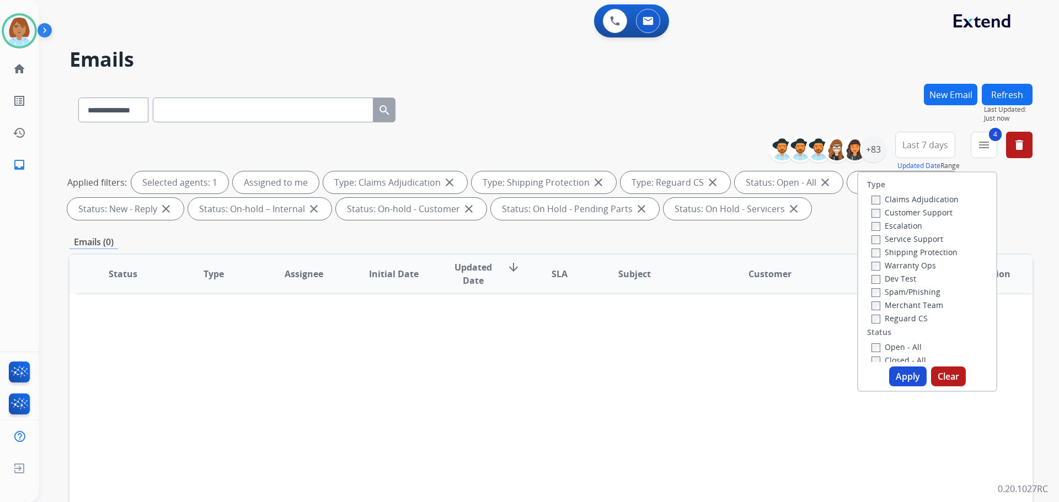
click at [892, 384] on button "Apply" at bounding box center [907, 377] width 37 height 20
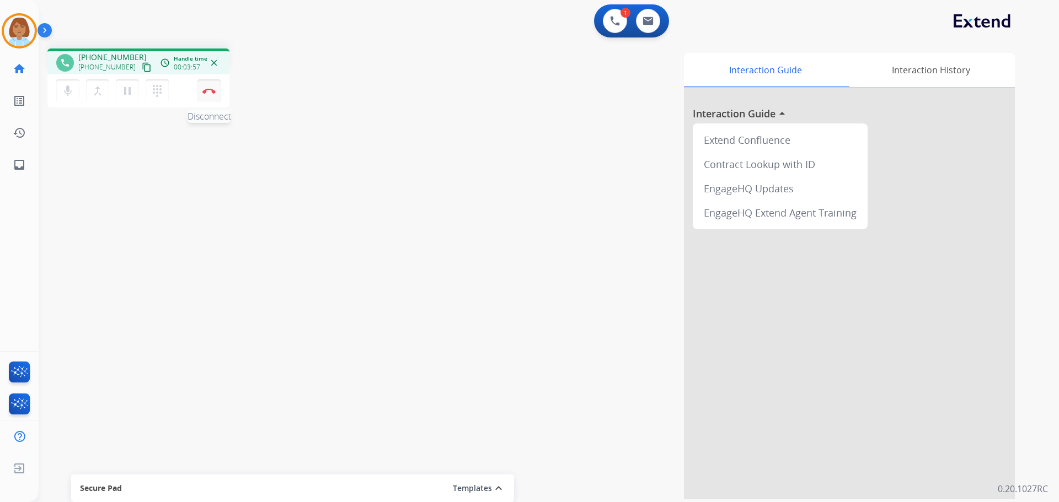
click at [210, 91] on img at bounding box center [208, 91] width 13 height 6
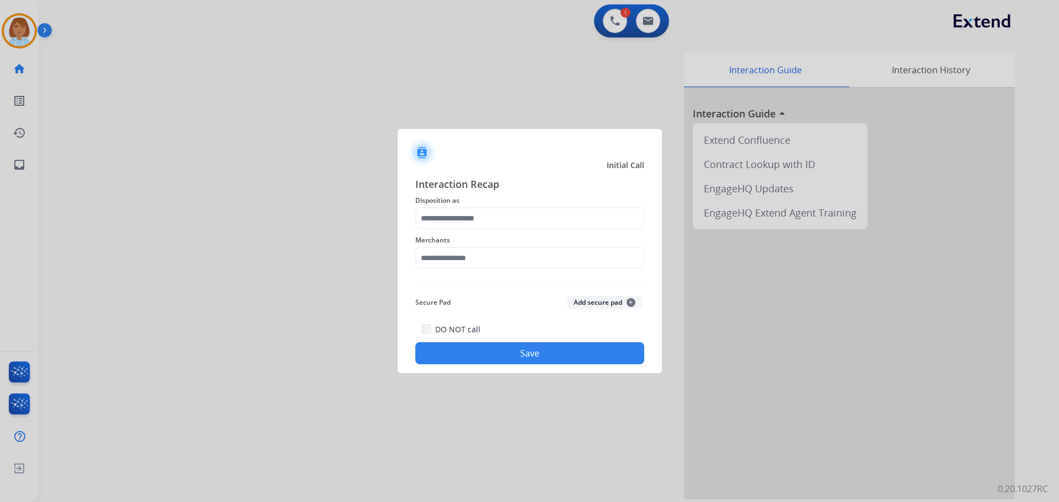
drag, startPoint x: 509, startPoint y: 194, endPoint x: 479, endPoint y: 235, distance: 50.5
click at [496, 215] on div "Interaction Recap Disposition as Merchants Secure Pad Add secure pad + DO NOT c…" at bounding box center [529, 270] width 229 height 188
click at [478, 219] on input "text" at bounding box center [529, 218] width 229 height 22
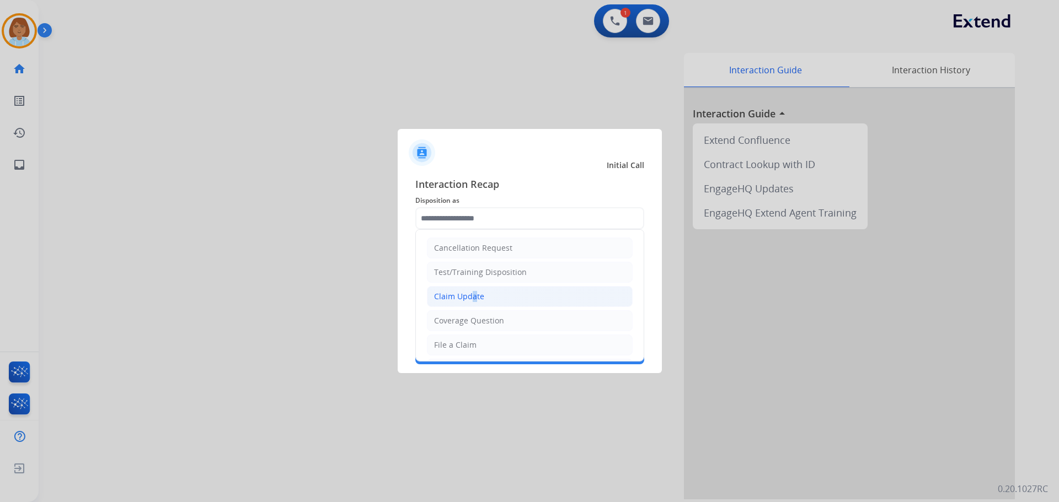
click at [469, 297] on div "Claim Update" at bounding box center [459, 296] width 50 height 11
type input "**********"
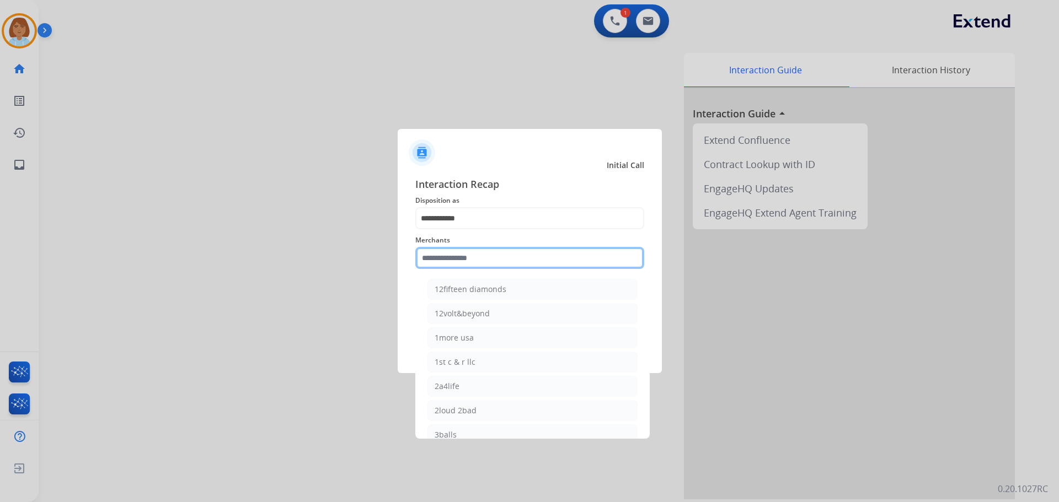
click at [484, 261] on input "text" at bounding box center [529, 258] width 229 height 22
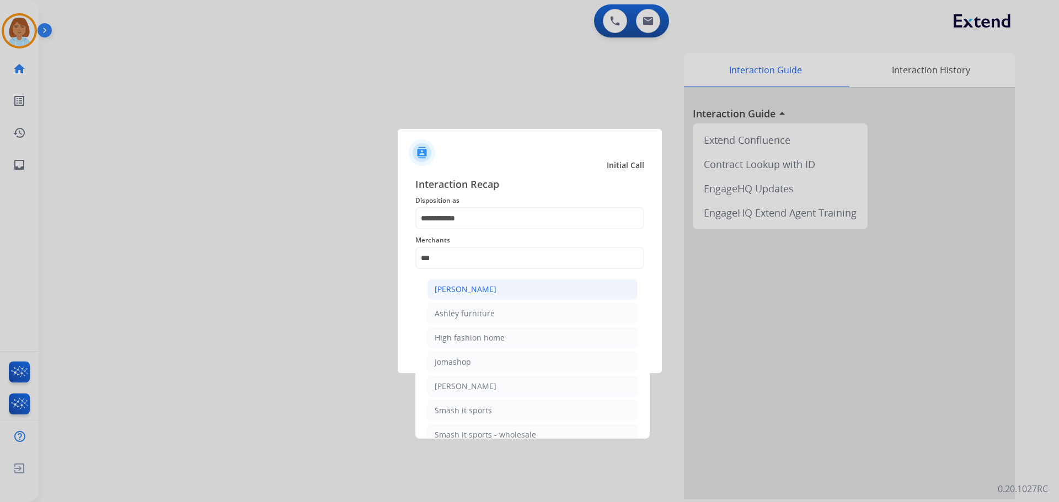
click at [478, 281] on li "[PERSON_NAME]" at bounding box center [532, 289] width 210 height 21
type input "**********"
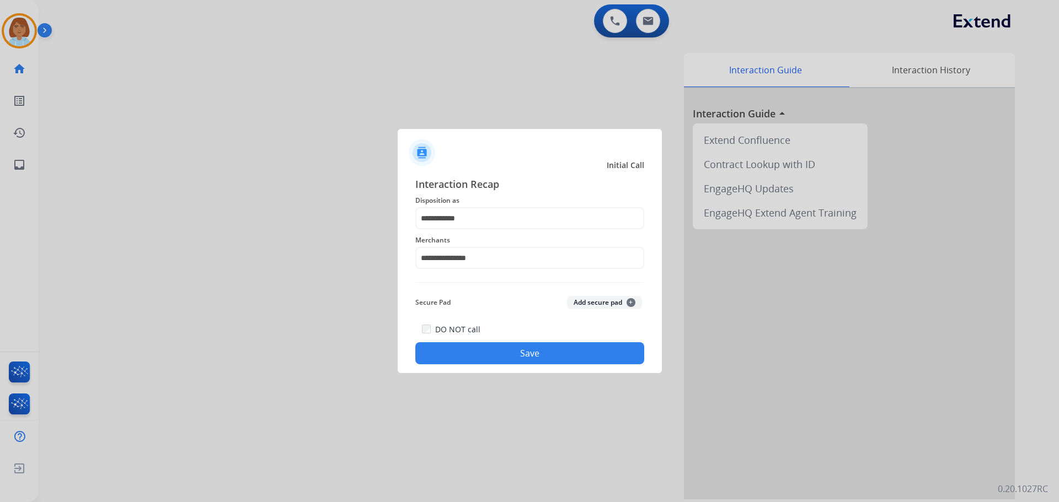
click at [500, 346] on button "Save" at bounding box center [529, 353] width 229 height 22
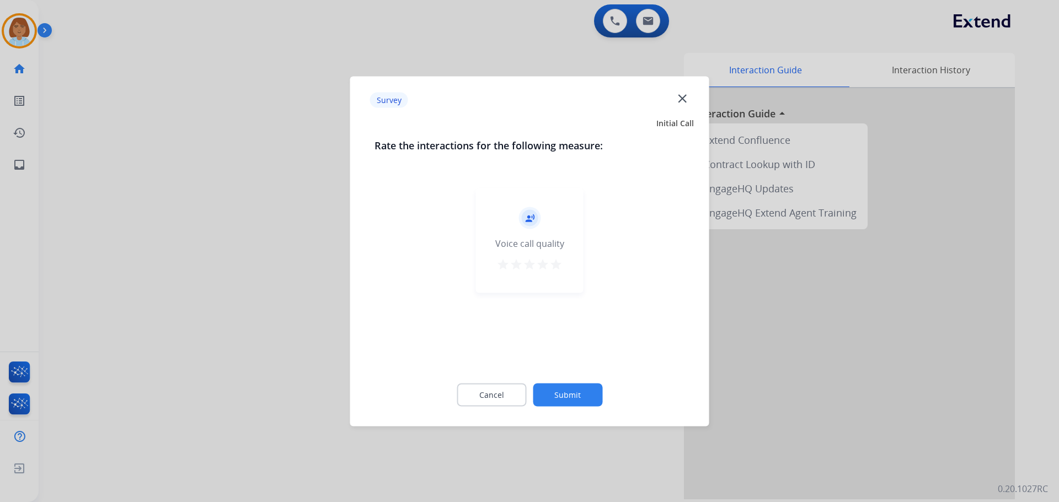
click at [569, 395] on button "Submit" at bounding box center [567, 394] width 69 height 23
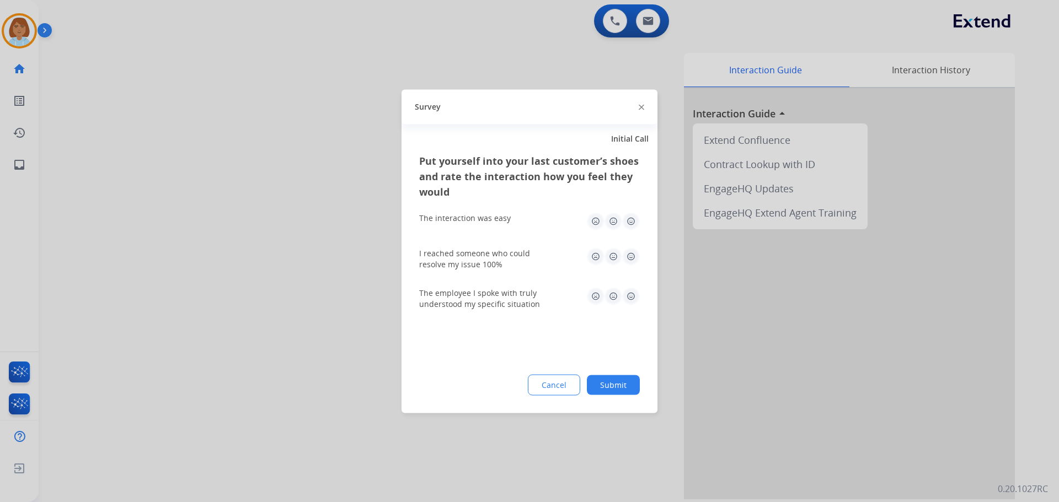
click at [609, 388] on button "Submit" at bounding box center [613, 385] width 53 height 20
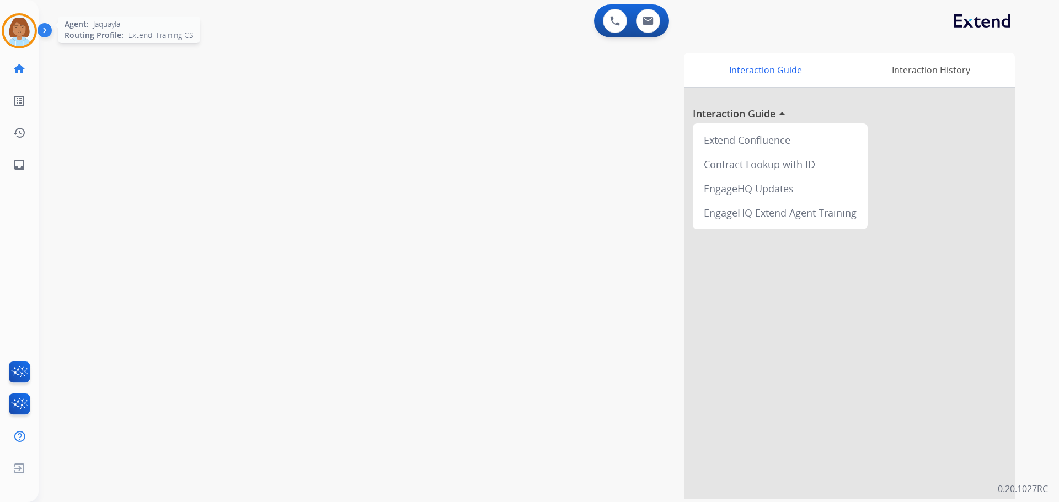
click at [20, 45] on img at bounding box center [19, 30] width 31 height 31
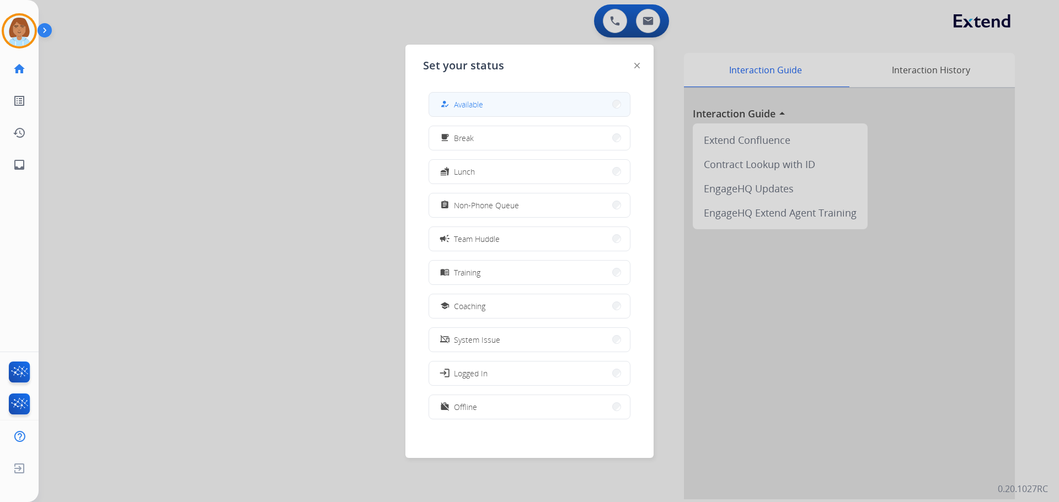
click at [540, 110] on button "how_to_reg Available" at bounding box center [529, 105] width 201 height 24
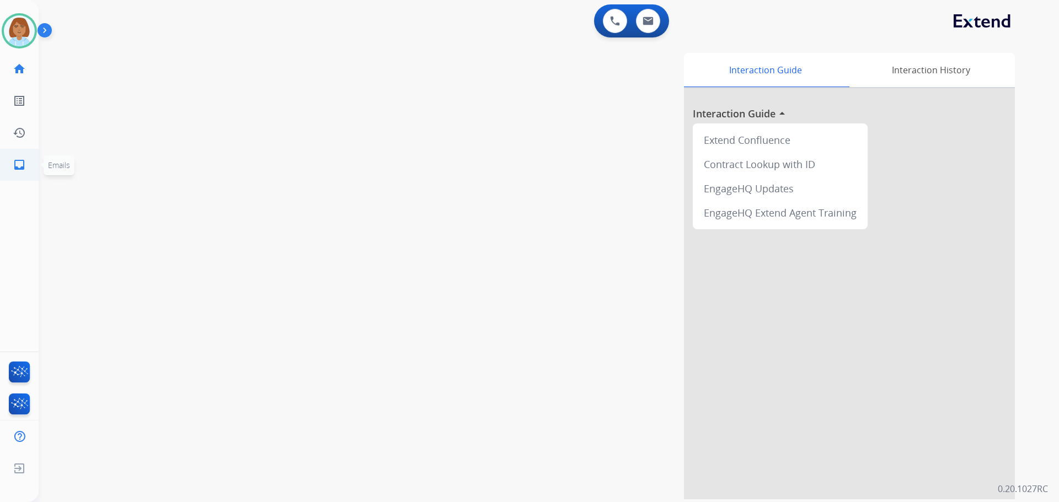
click at [13, 168] on mat-icon "inbox" at bounding box center [19, 164] width 13 height 13
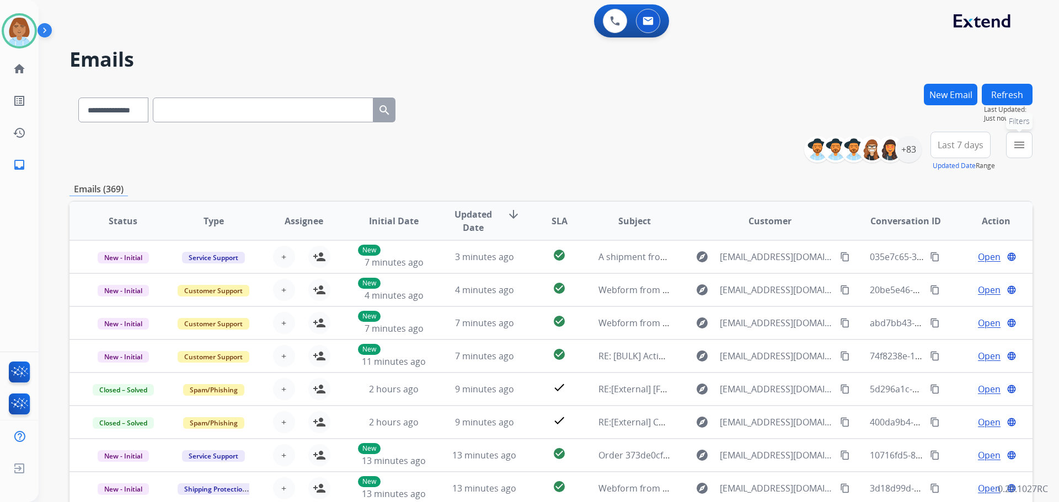
click at [1016, 157] on button "menu Filters" at bounding box center [1019, 145] width 26 height 26
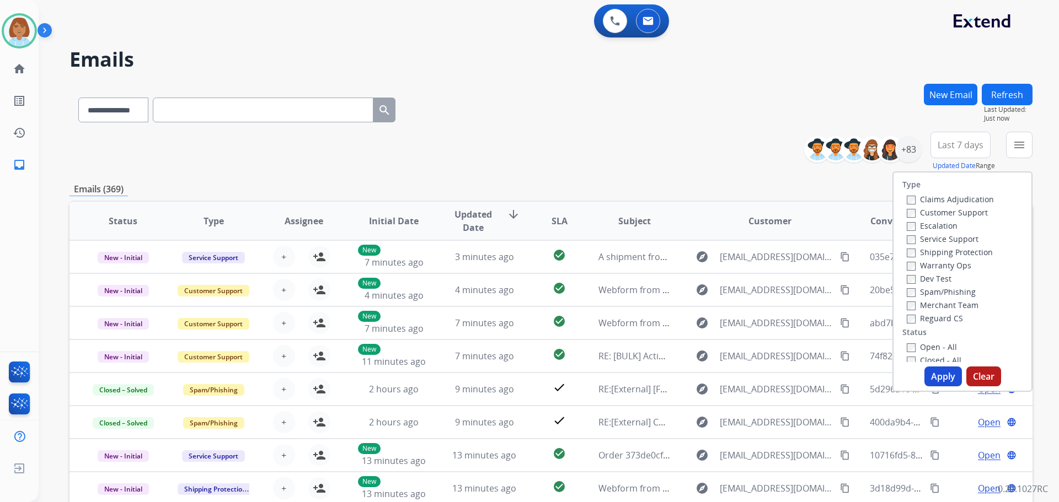
click at [940, 213] on label "Customer Support" at bounding box center [947, 212] width 81 height 10
click at [947, 254] on label "Shipping Protection" at bounding box center [950, 252] width 86 height 10
click at [954, 373] on button "Apply" at bounding box center [942, 377] width 37 height 20
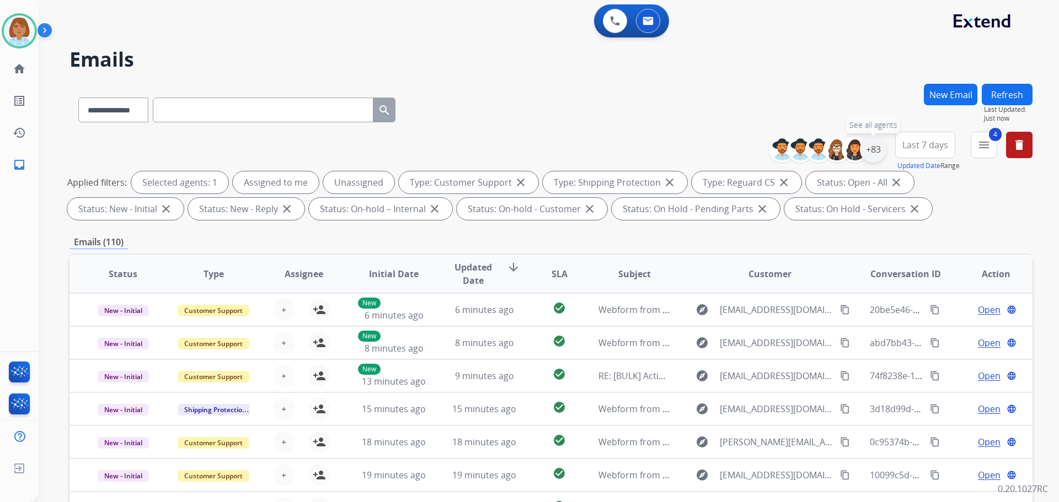
click at [878, 152] on div "+83" at bounding box center [873, 149] width 26 height 26
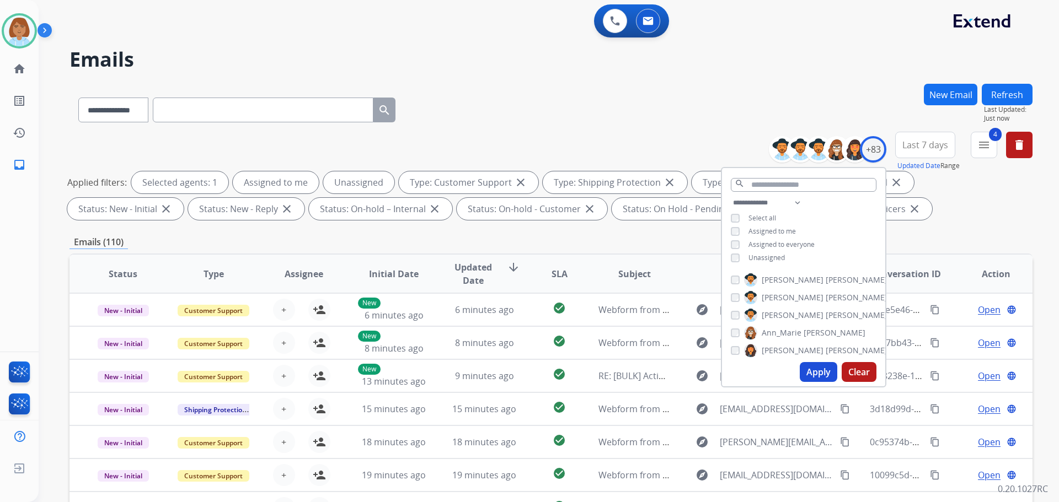
click at [754, 256] on span "Unassigned" at bounding box center [766, 257] width 36 height 9
click at [809, 369] on button "Apply" at bounding box center [818, 372] width 37 height 20
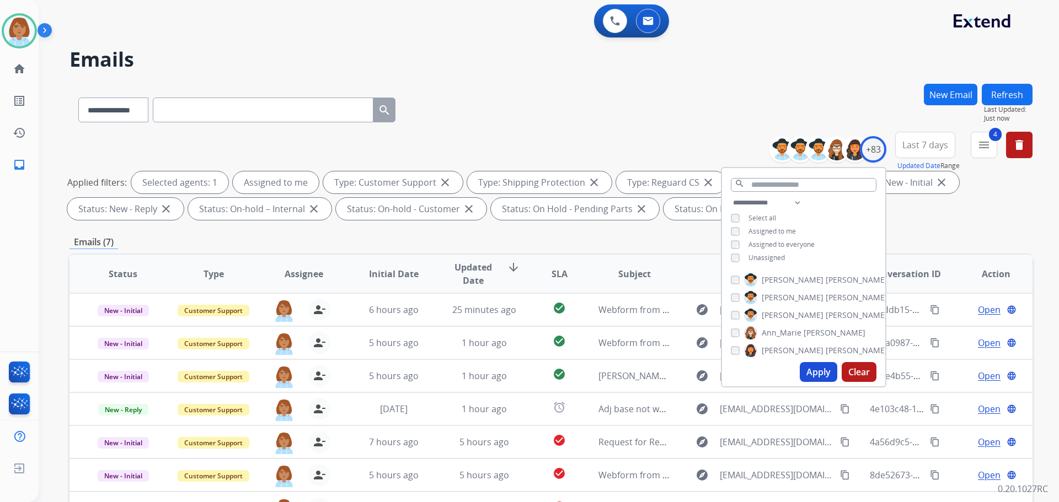
click at [664, 249] on div "**********" at bounding box center [550, 382] width 963 height 597
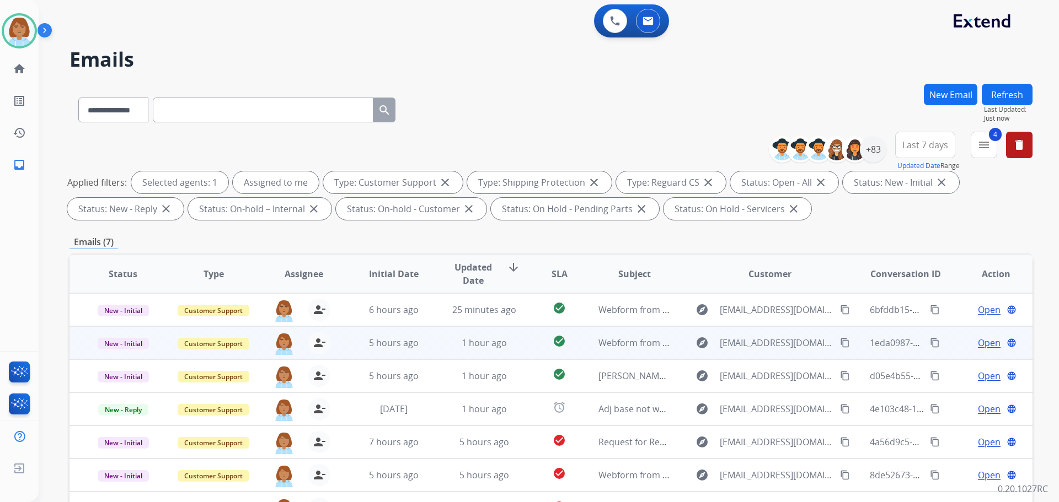
scroll to position [55, 0]
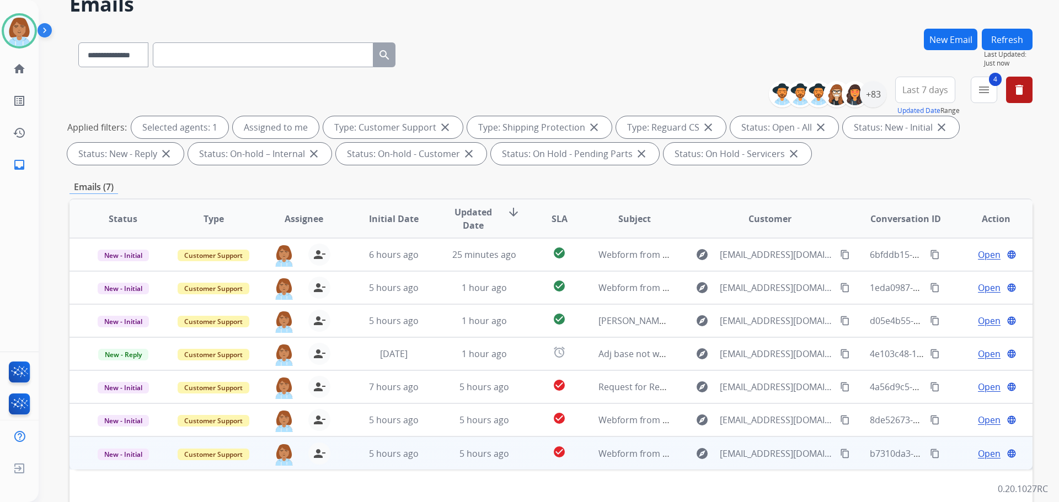
click at [671, 458] on td "explore temartinez13@gmail.com content_copy" at bounding box center [761, 453] width 180 height 33
click at [840, 453] on mat-icon "content_copy" at bounding box center [845, 453] width 10 height 10
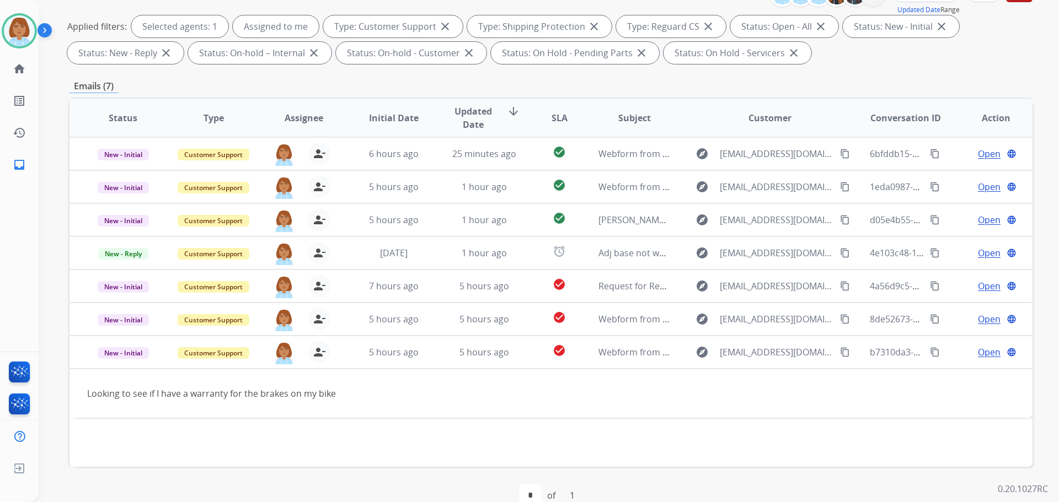
scroll to position [178, 0]
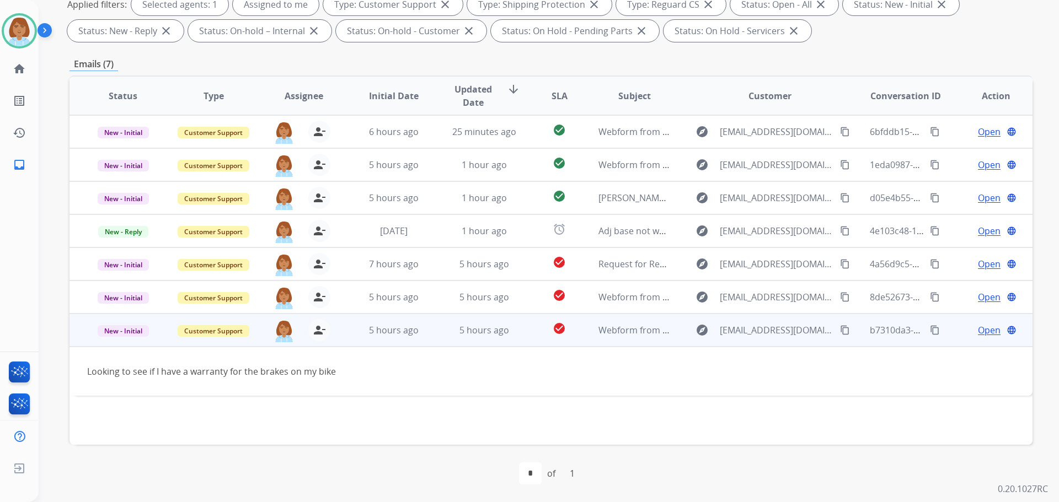
click at [978, 329] on span "Open" at bounding box center [989, 330] width 23 height 13
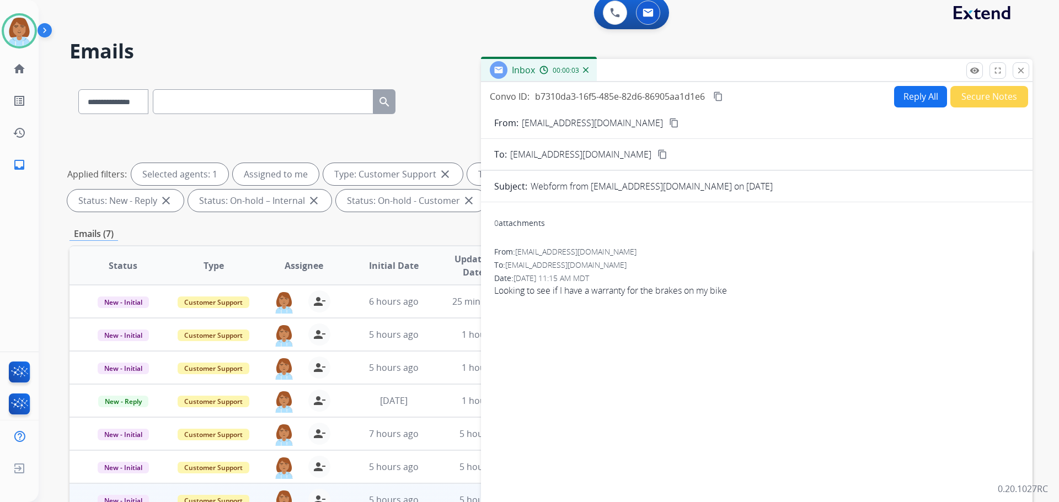
scroll to position [0, 0]
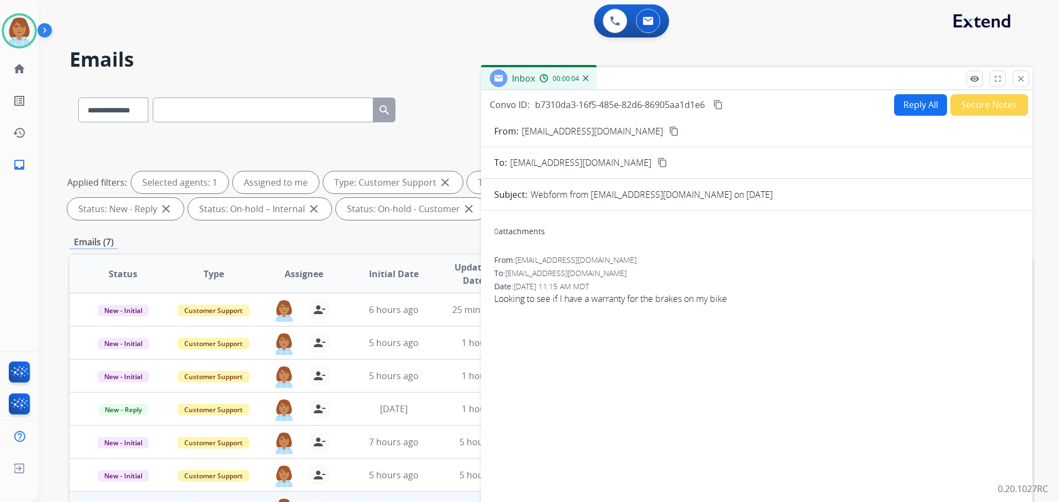
click at [908, 105] on button "Reply All" at bounding box center [920, 105] width 53 height 22
select select "**********"
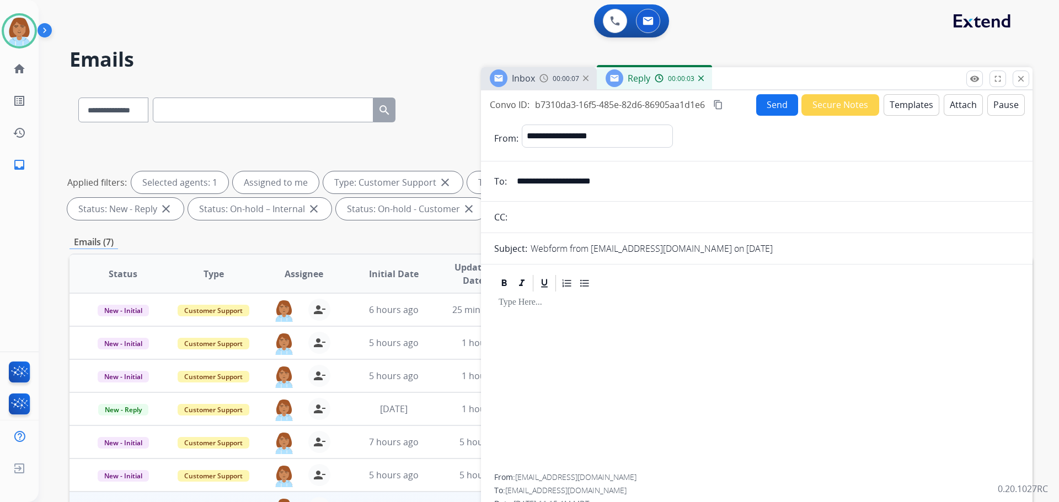
click at [890, 103] on button "Templates" at bounding box center [911, 105] width 56 height 22
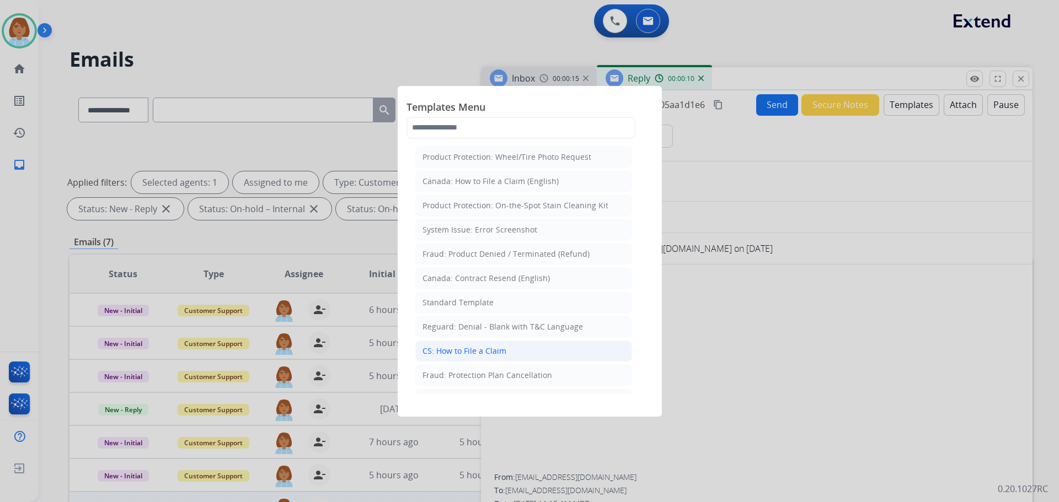
click at [489, 346] on div "CS: How to File a Claim" at bounding box center [464, 351] width 84 height 11
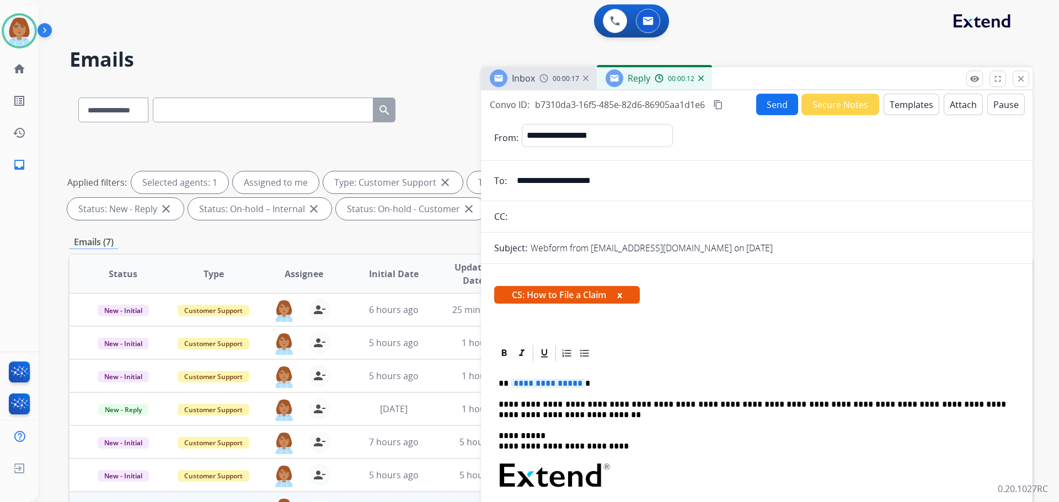
click at [590, 379] on p "**********" at bounding box center [752, 384] width 507 height 10
click at [586, 393] on div "**********" at bounding box center [756, 512] width 525 height 298
click at [594, 387] on p "**********" at bounding box center [752, 384] width 507 height 10
click at [765, 97] on button "Send" at bounding box center [777, 105] width 42 height 22
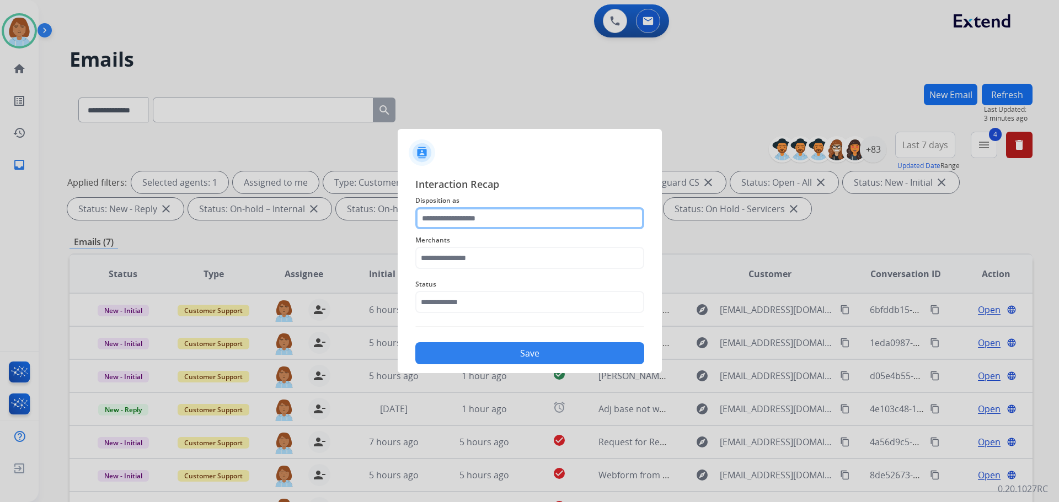
click at [517, 215] on input "text" at bounding box center [529, 218] width 229 height 22
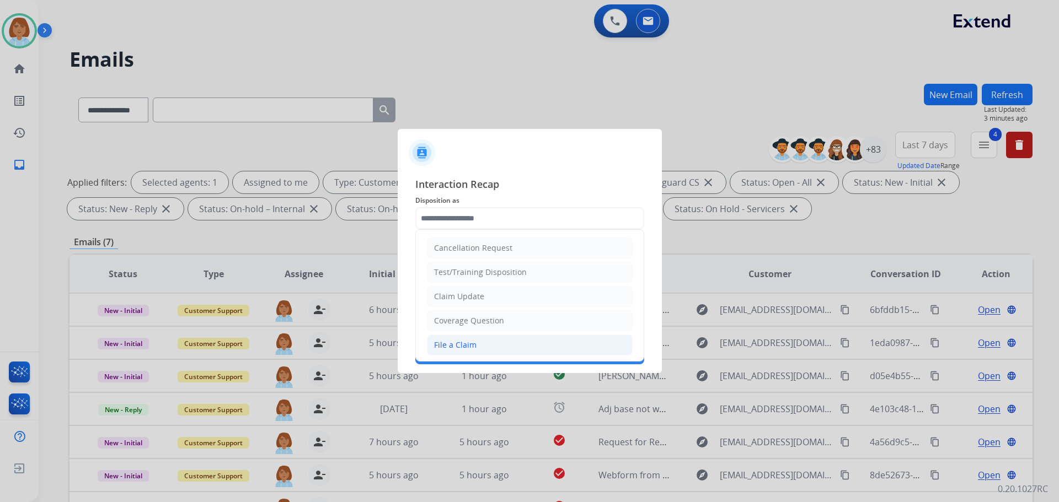
click at [482, 347] on li "File a Claim" at bounding box center [530, 345] width 206 height 21
type input "**********"
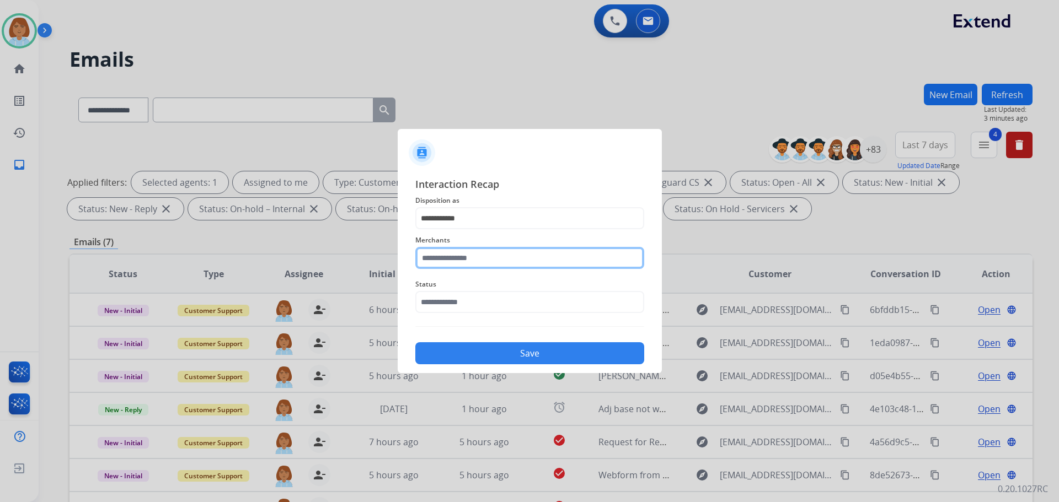
click at [512, 263] on input "text" at bounding box center [529, 258] width 229 height 22
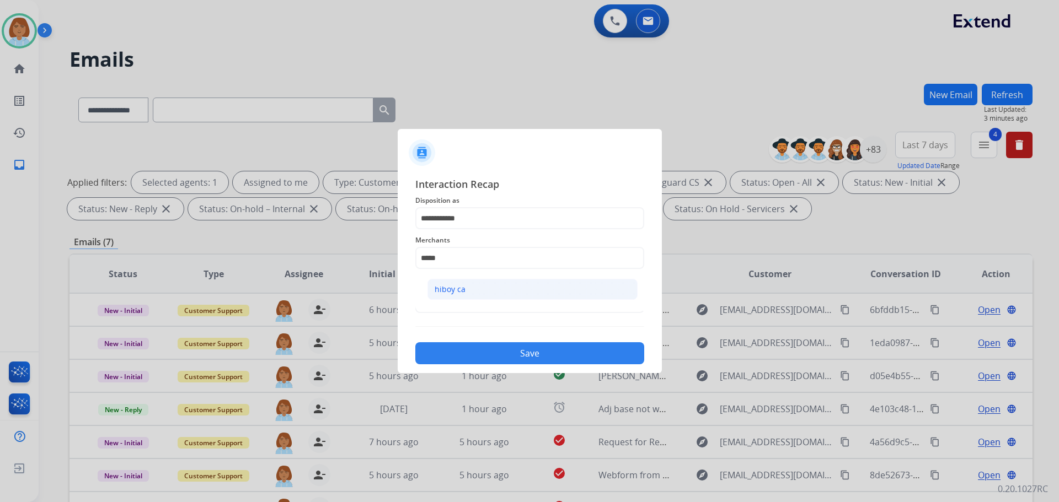
click at [462, 286] on div "hiboy ca" at bounding box center [450, 289] width 31 height 11
type input "********"
click at [462, 312] on input "text" at bounding box center [529, 302] width 229 height 22
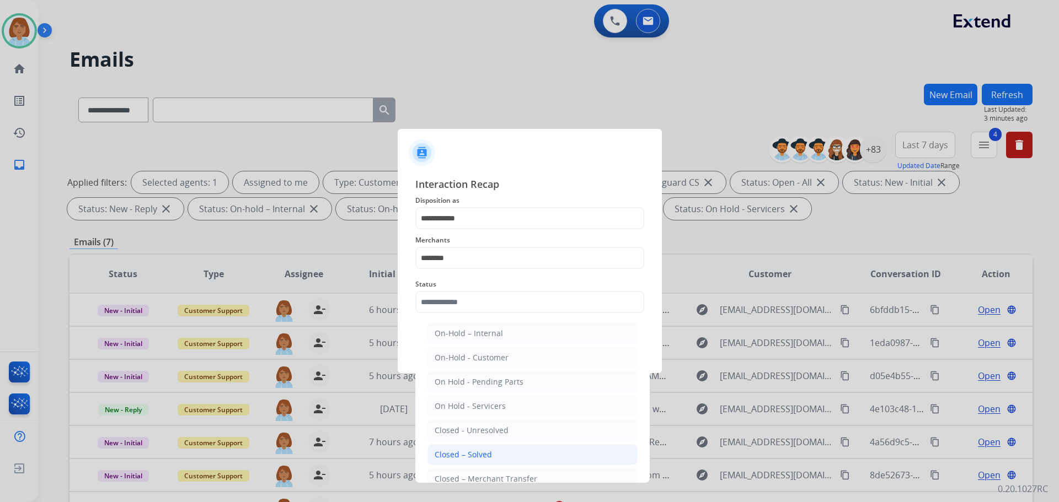
click at [475, 449] on div "Closed – Solved" at bounding box center [463, 454] width 57 height 11
type input "**********"
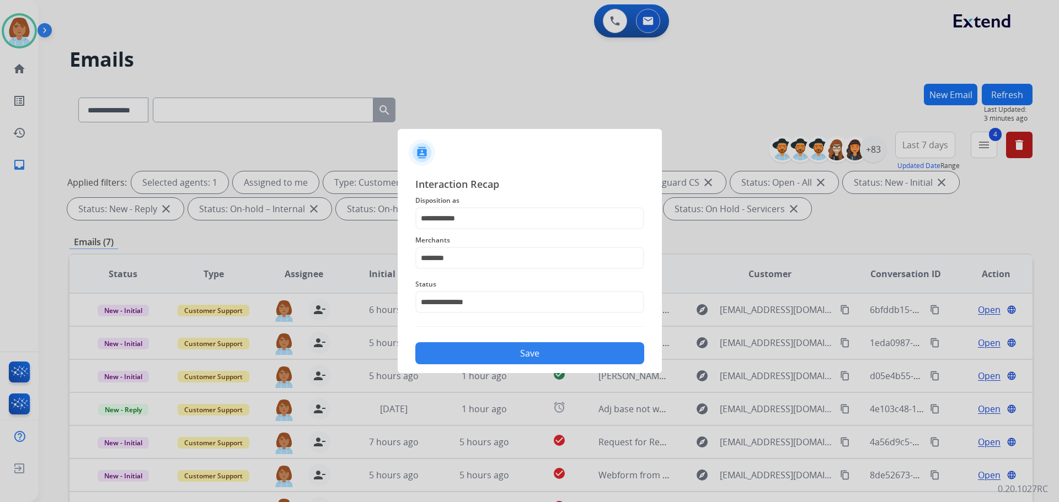
click at [527, 351] on button "Save" at bounding box center [529, 353] width 229 height 22
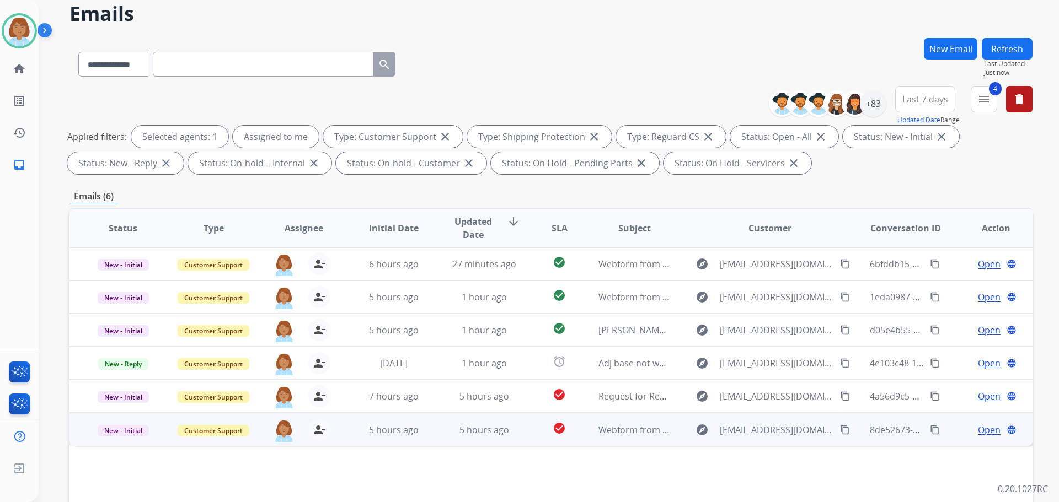
scroll to position [178, 0]
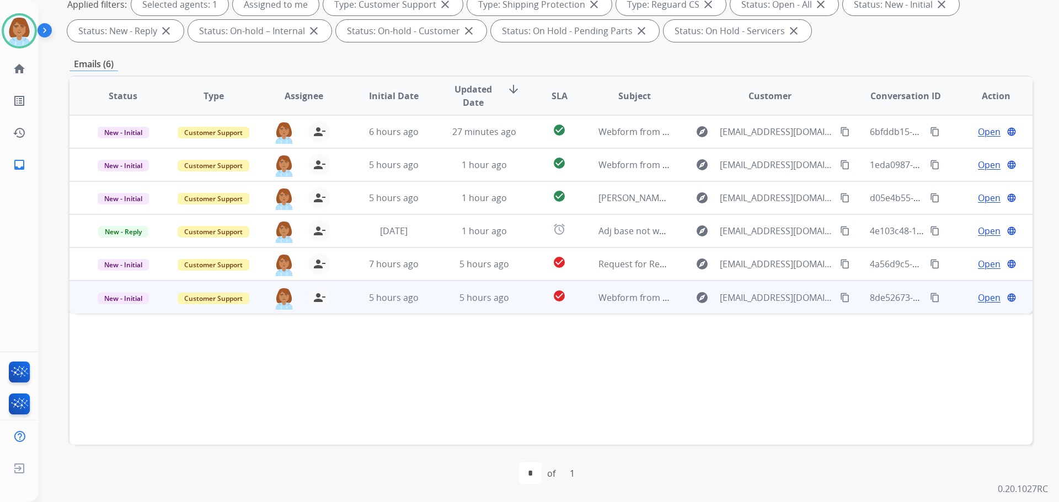
click at [530, 307] on td "check_circle" at bounding box center [551, 297] width 60 height 33
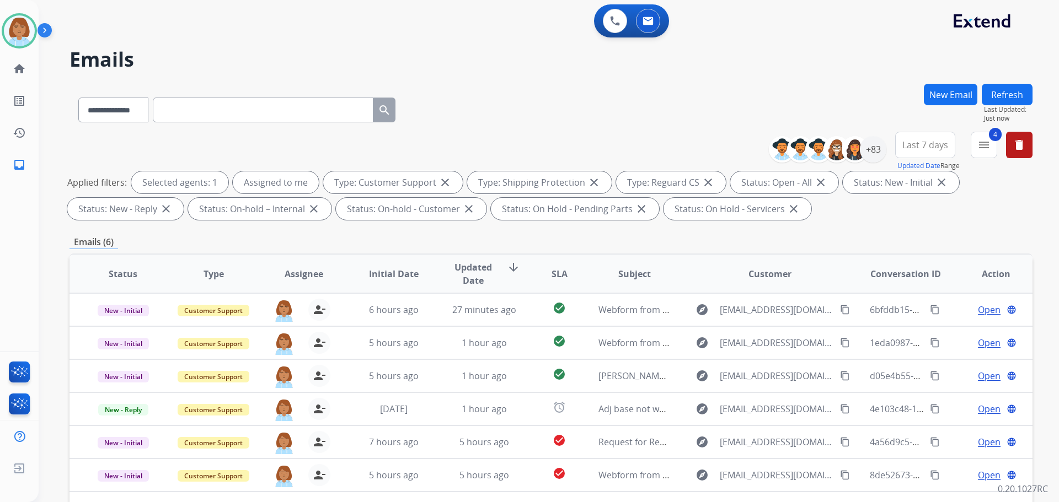
select select "**********"
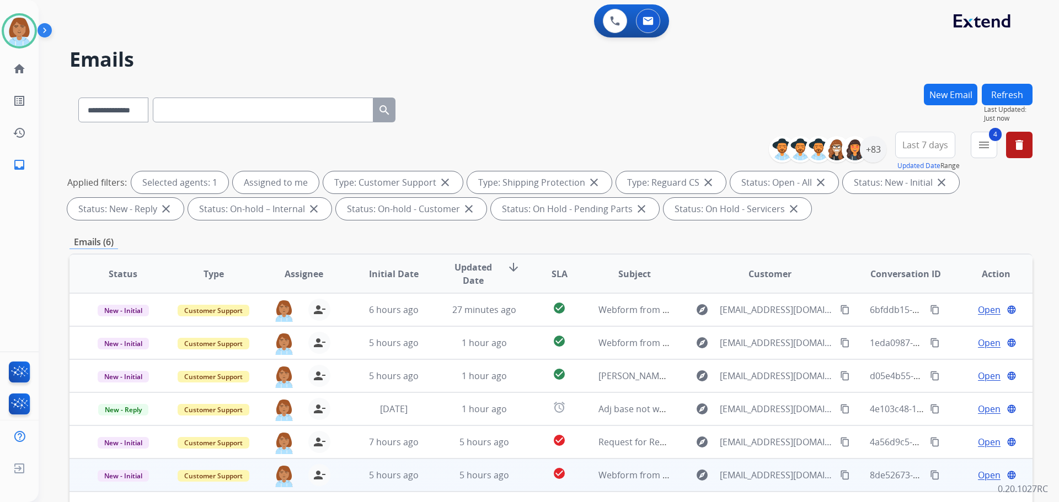
scroll to position [178, 0]
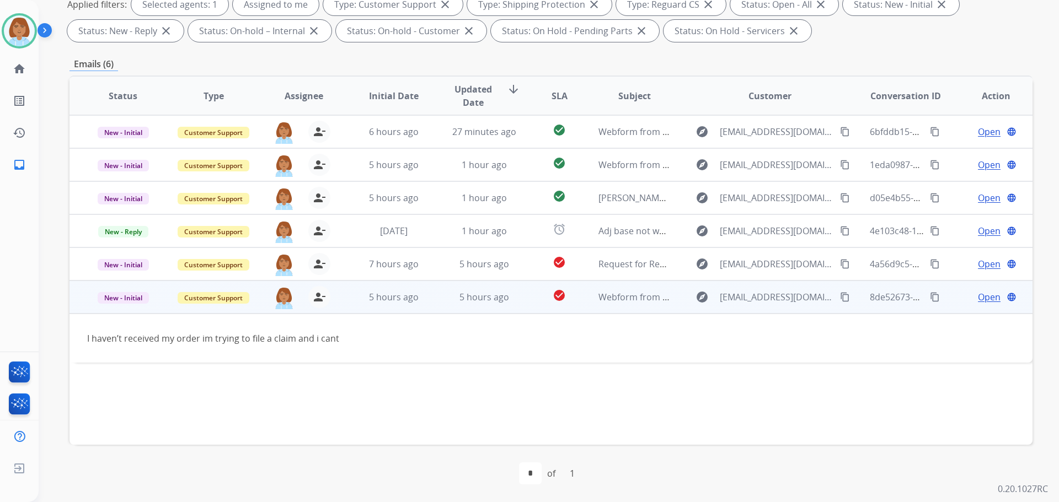
click at [840, 299] on mat-icon "content_copy" at bounding box center [845, 297] width 10 height 10
click at [988, 299] on span "Open" at bounding box center [989, 297] width 23 height 13
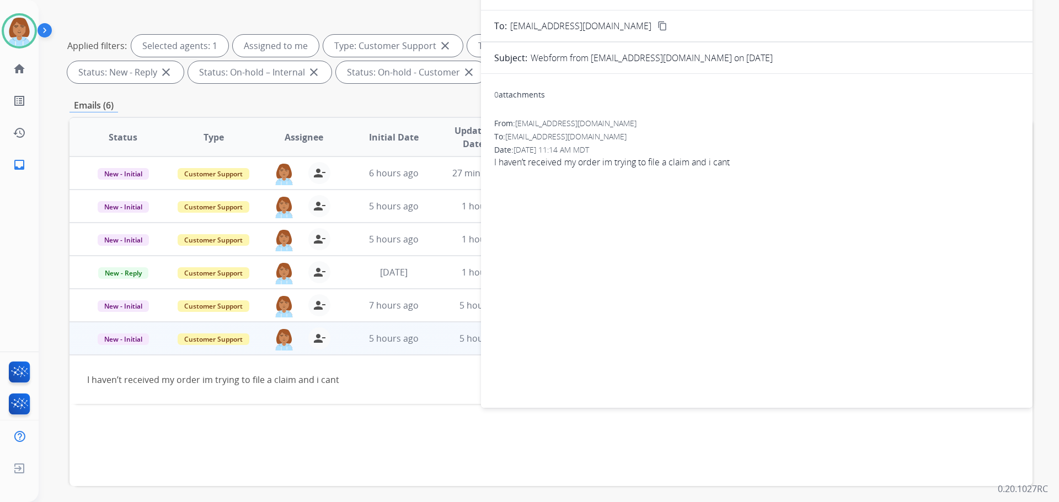
scroll to position [68, 0]
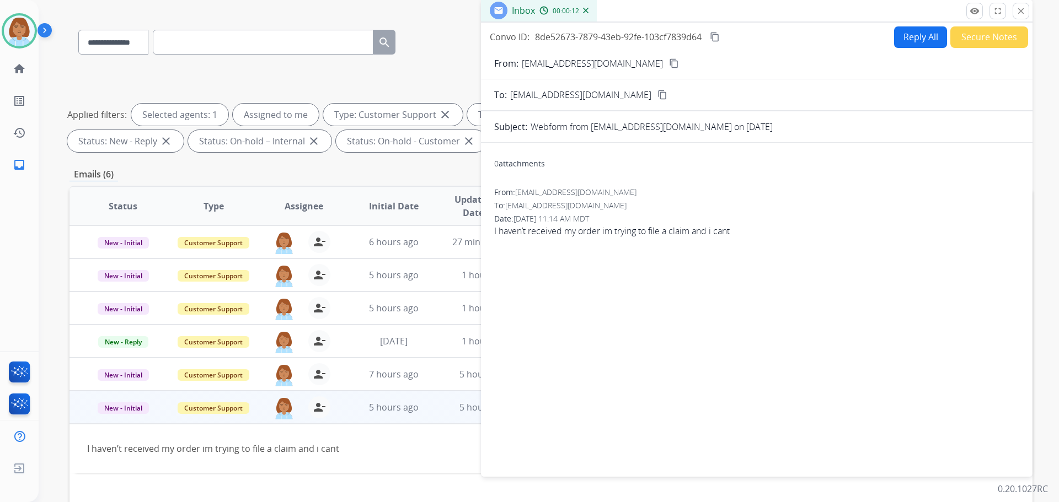
click at [908, 46] on button "Reply All" at bounding box center [920, 37] width 53 height 22
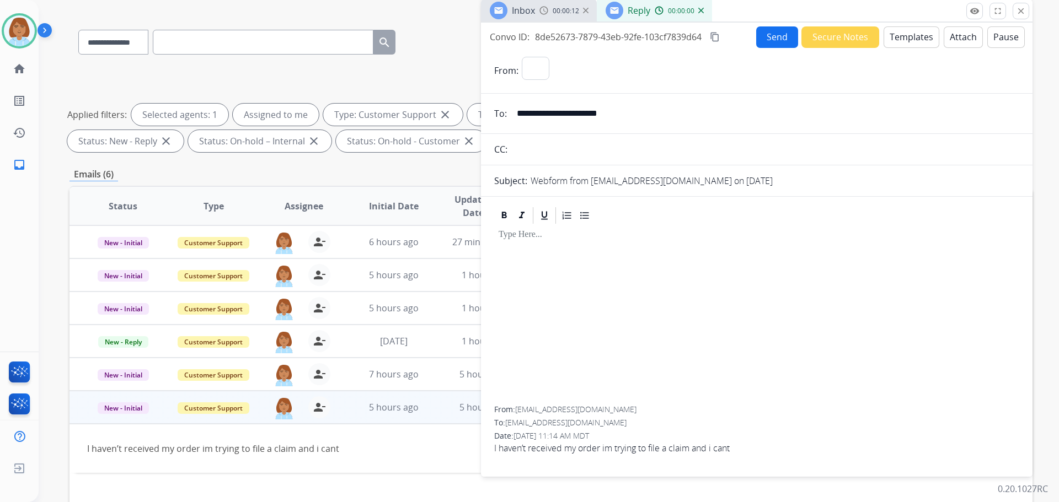
select select "**********"
click at [918, 47] on button "Templates" at bounding box center [911, 37] width 56 height 22
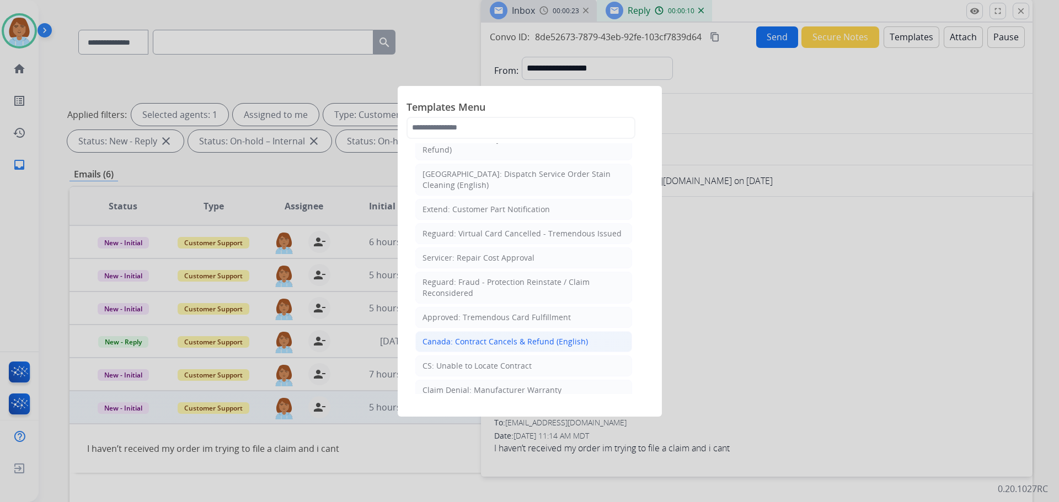
scroll to position [386, 0]
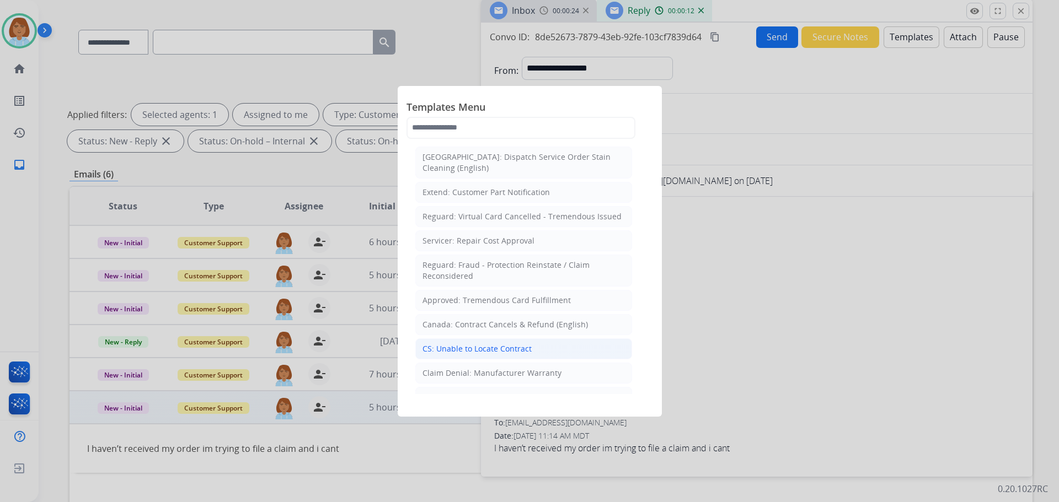
click at [553, 339] on li "CS: Unable to Locate Contract" at bounding box center [523, 349] width 217 height 21
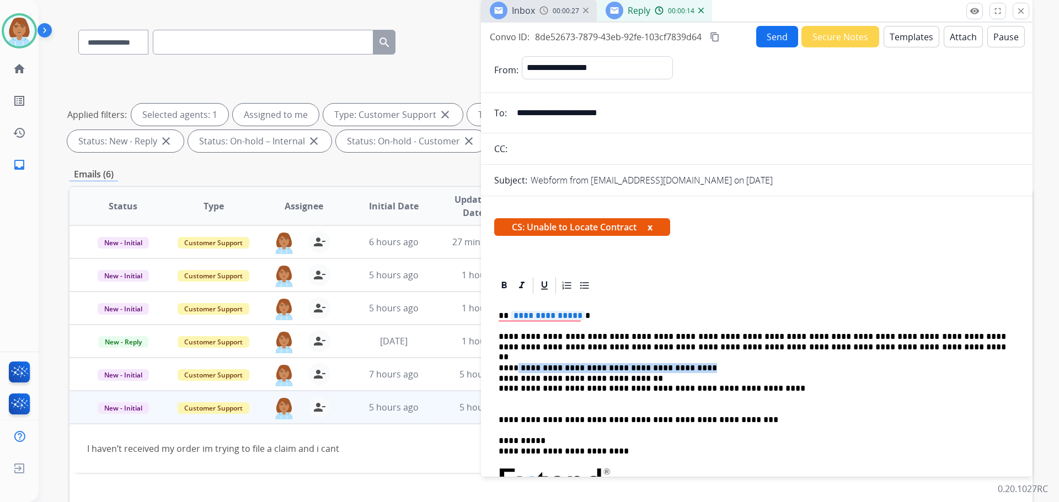
drag, startPoint x: 693, startPoint y: 366, endPoint x: 513, endPoint y: 368, distance: 179.2
click at [513, 368] on p "**********" at bounding box center [752, 383] width 507 height 41
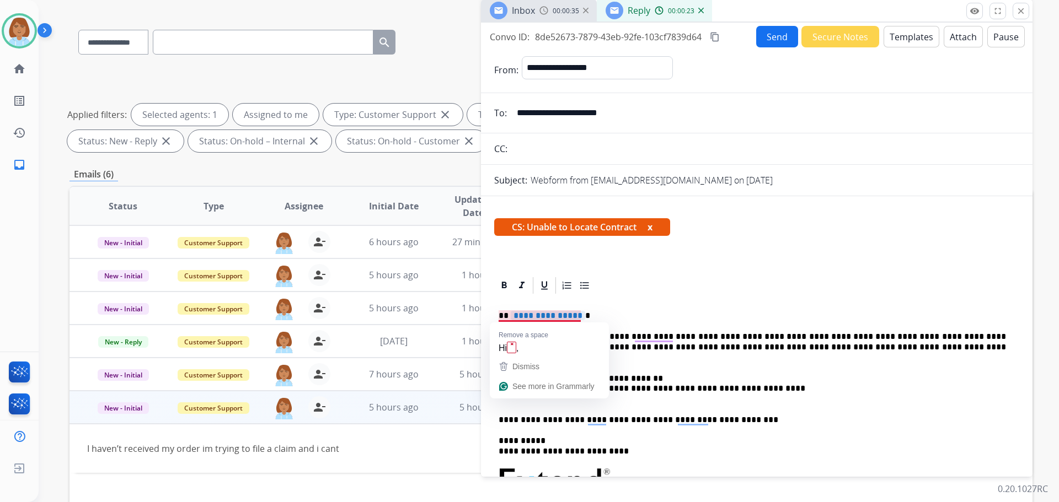
click at [580, 307] on div "**********" at bounding box center [756, 481] width 525 height 371
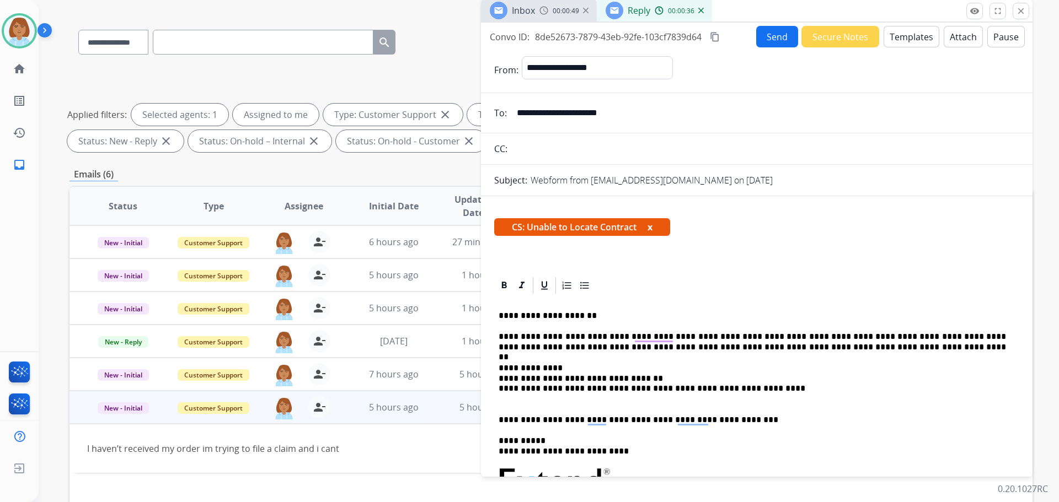
scroll to position [0, 0]
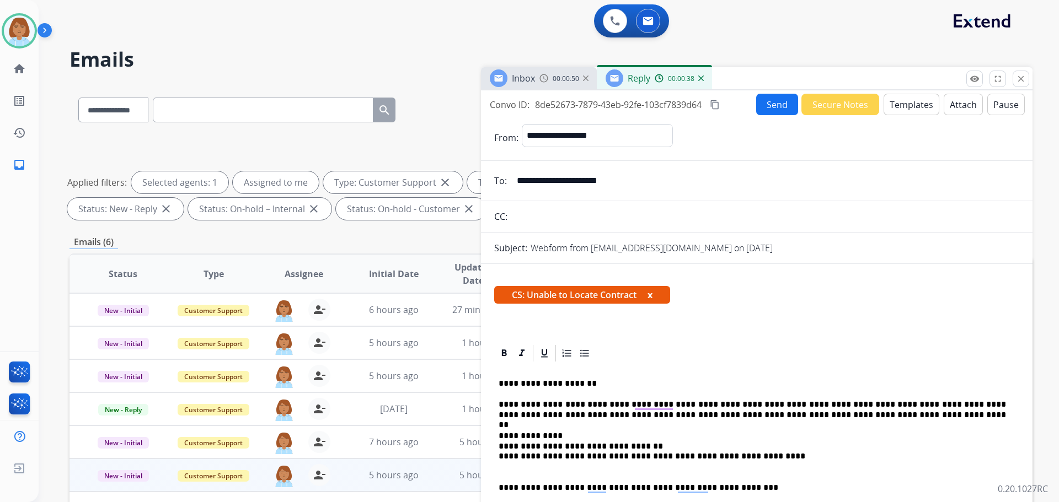
click at [774, 104] on button "Send" at bounding box center [777, 105] width 42 height 22
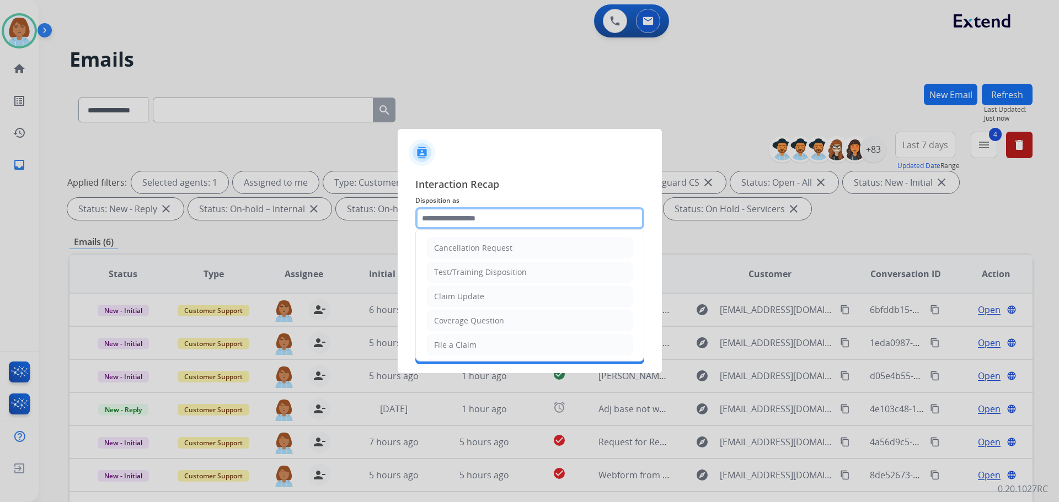
click at [506, 228] on input "text" at bounding box center [529, 218] width 229 height 22
click at [495, 337] on li "File a Claim" at bounding box center [530, 345] width 206 height 21
type input "**********"
drag, startPoint x: 523, startPoint y: 219, endPoint x: 360, endPoint y: 221, distance: 163.8
click at [0, 221] on app-contact-recap-modal "**********" at bounding box center [0, 251] width 0 height 502
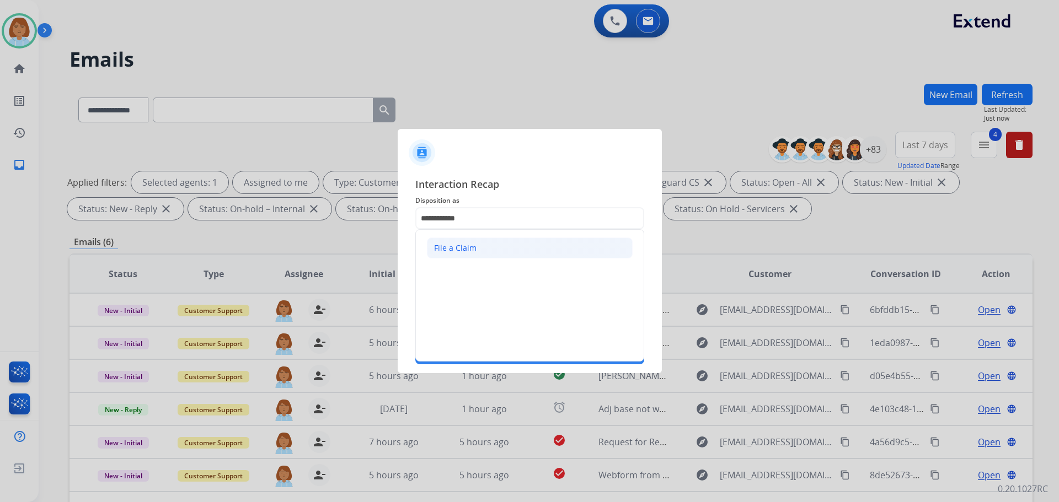
click at [443, 255] on li "File a Claim" at bounding box center [530, 248] width 206 height 21
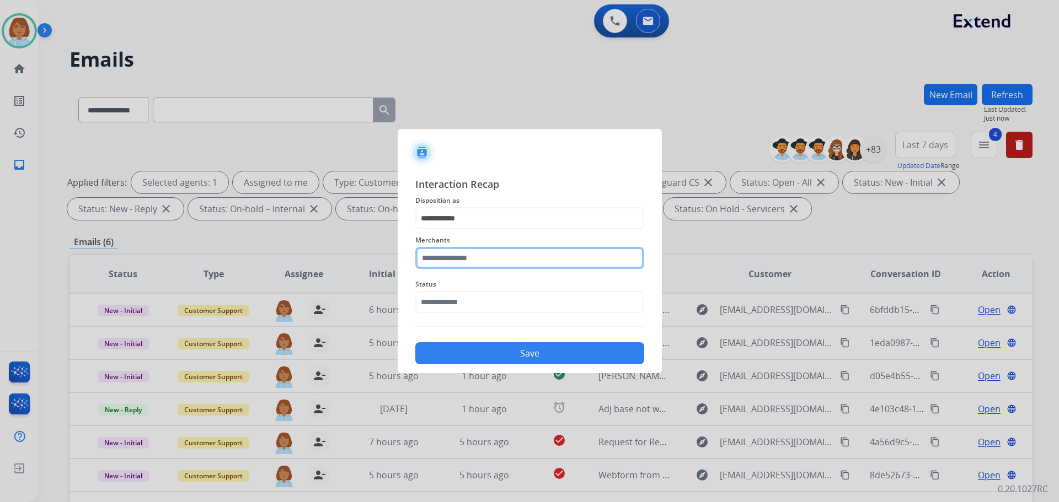
click at [443, 257] on input "text" at bounding box center [529, 258] width 229 height 22
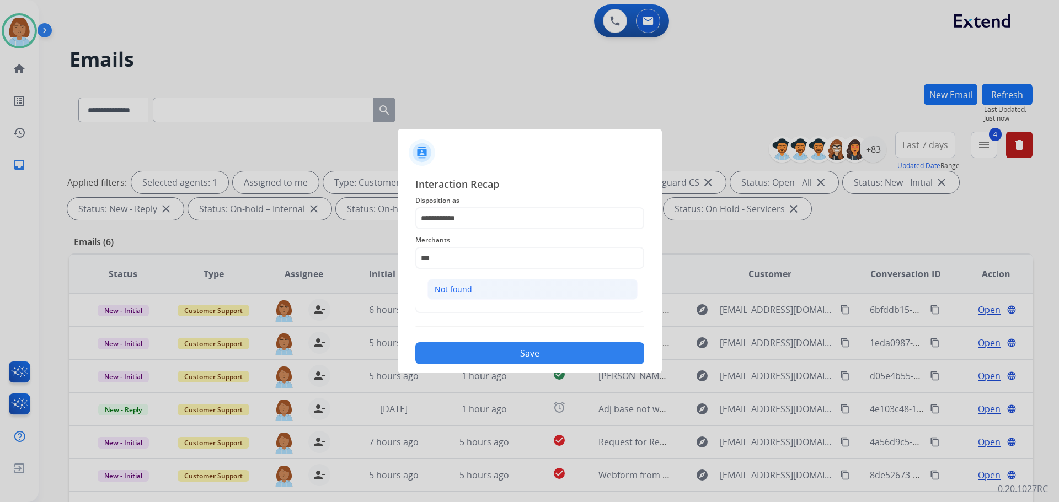
click at [466, 288] on div "Not found" at bounding box center [453, 289] width 37 height 11
type input "*********"
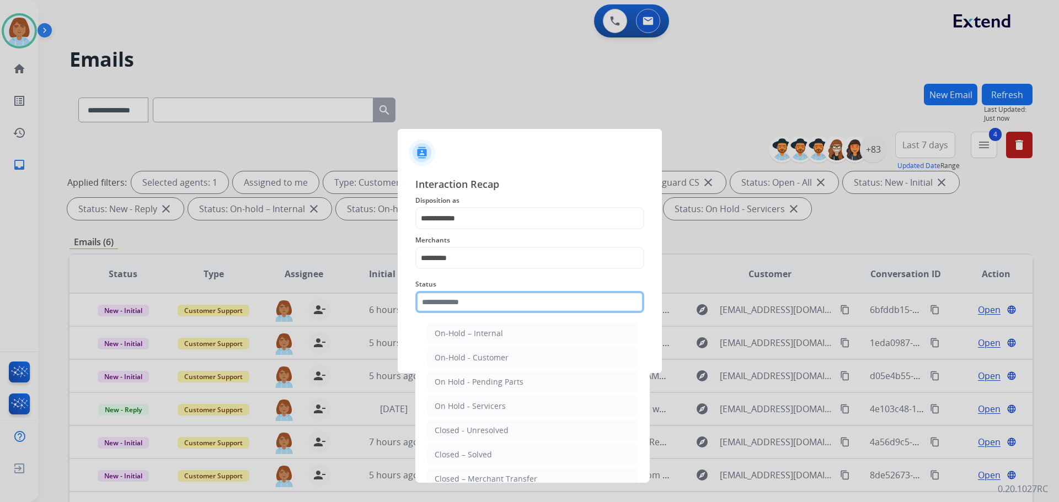
click at [464, 303] on input "text" at bounding box center [529, 302] width 229 height 22
click at [476, 459] on div "Closed – Solved" at bounding box center [463, 454] width 57 height 11
type input "**********"
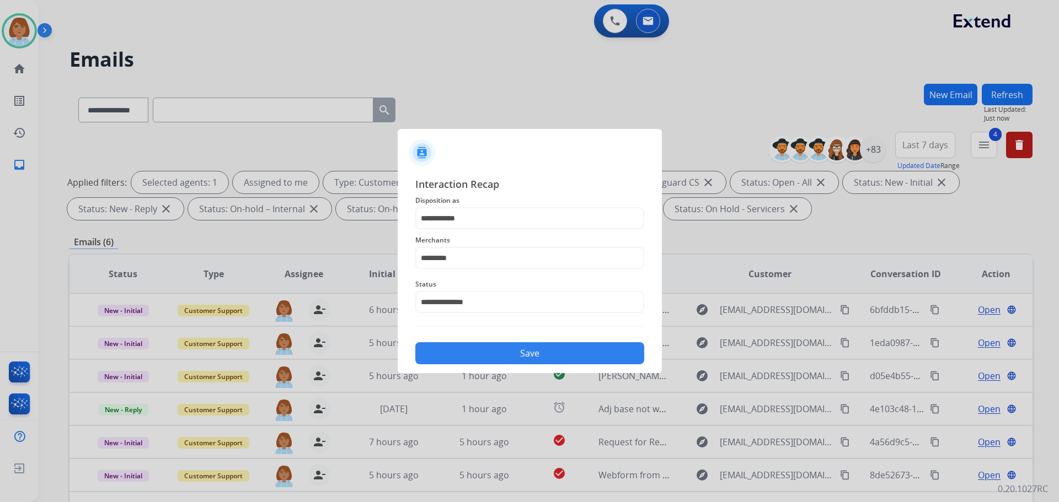
click at [530, 351] on button "Save" at bounding box center [529, 353] width 229 height 22
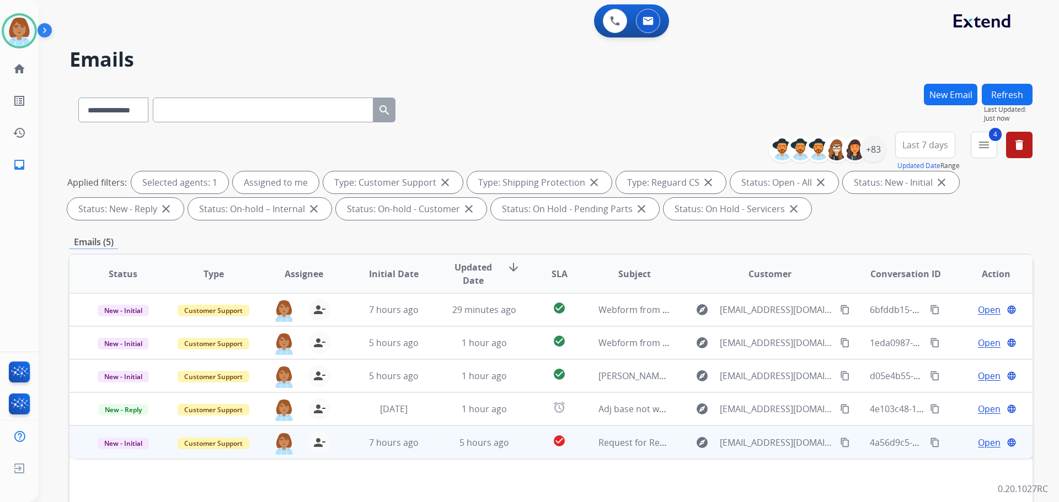
click at [523, 442] on td "check_circle" at bounding box center [551, 442] width 60 height 33
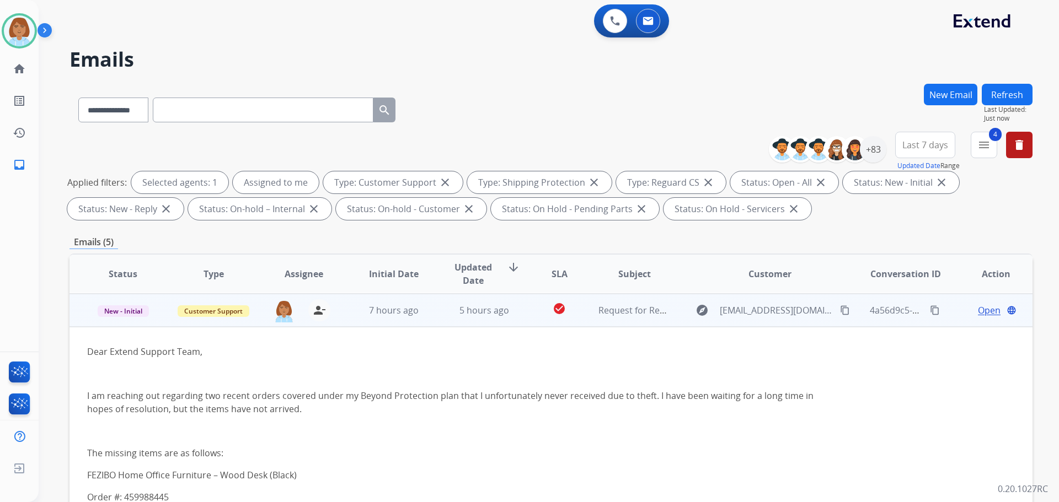
scroll to position [132, 0]
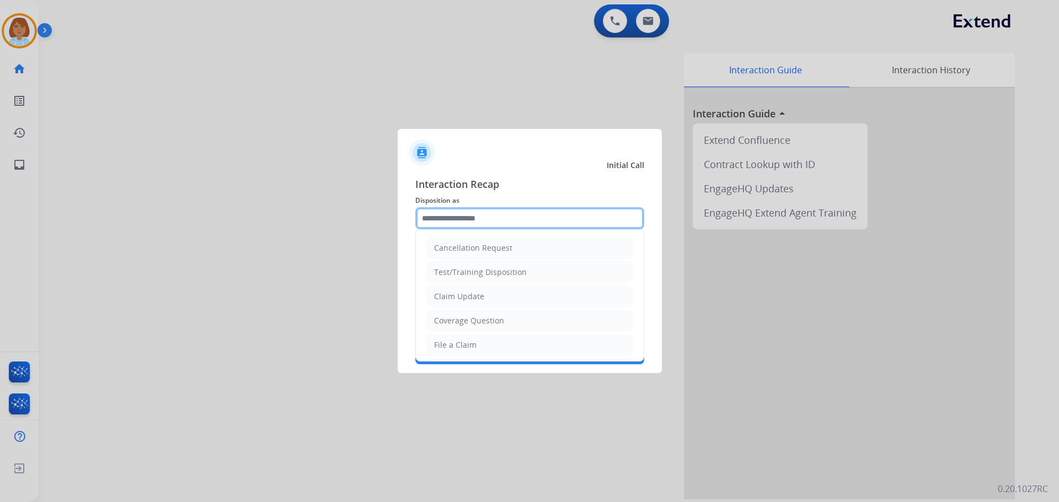
click at [502, 210] on input "text" at bounding box center [529, 218] width 229 height 22
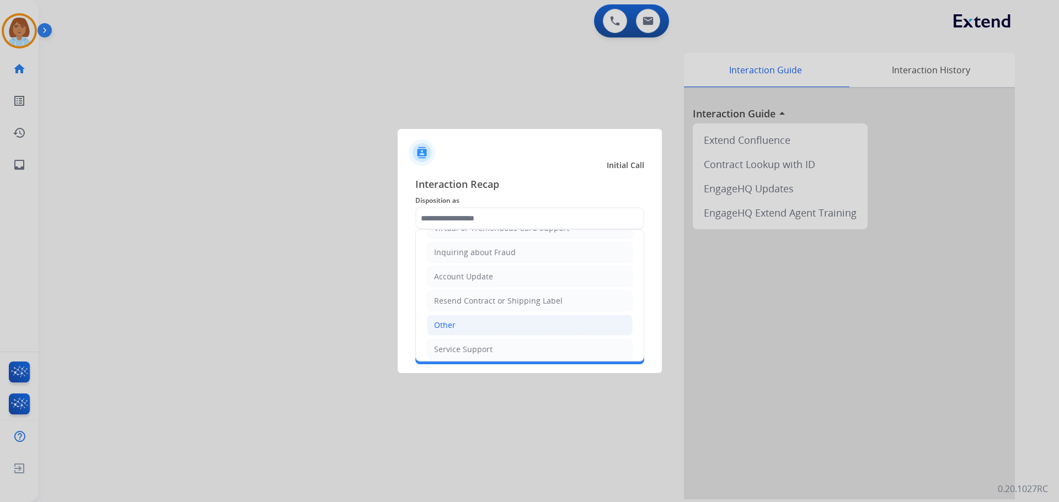
click at [464, 325] on li "Other" at bounding box center [530, 325] width 206 height 21
type input "*****"
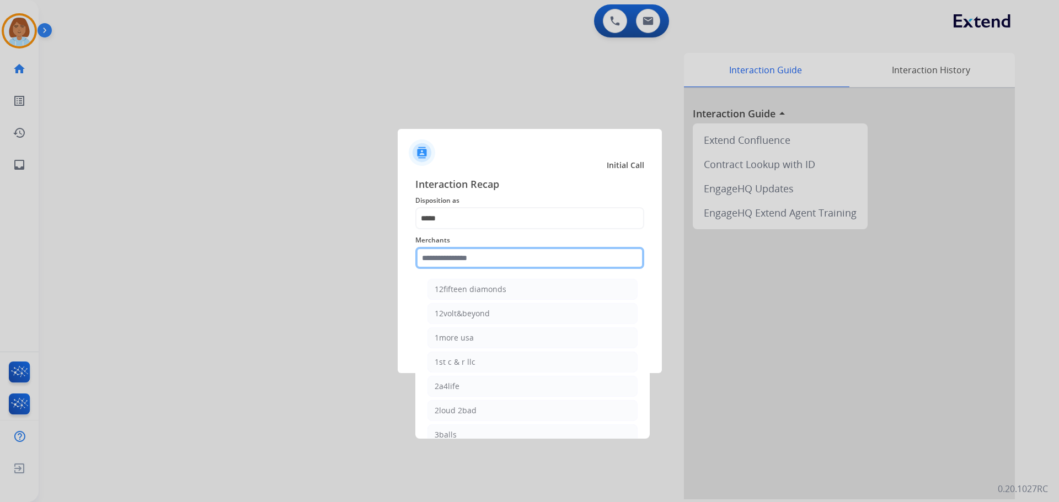
drag, startPoint x: 457, startPoint y: 254, endPoint x: 456, endPoint y: 261, distance: 7.9
click at [457, 257] on input "text" at bounding box center [529, 258] width 229 height 22
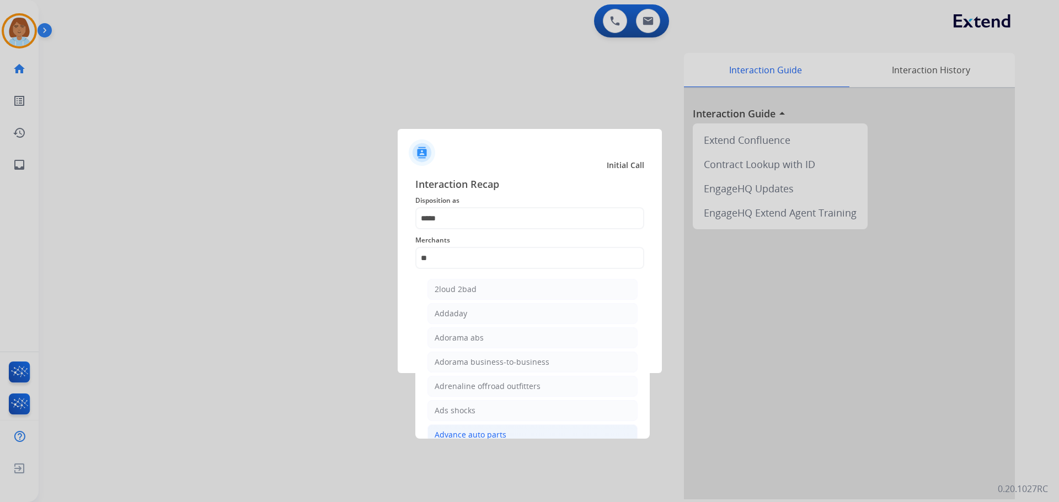
click at [524, 430] on li "Advance auto parts" at bounding box center [532, 435] width 210 height 21
type input "**********"
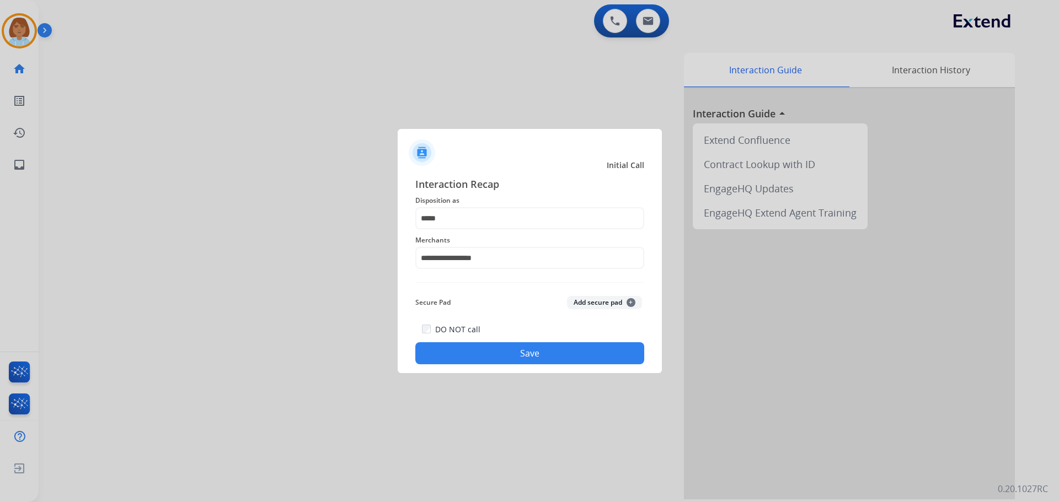
click at [556, 351] on button "Save" at bounding box center [529, 353] width 229 height 22
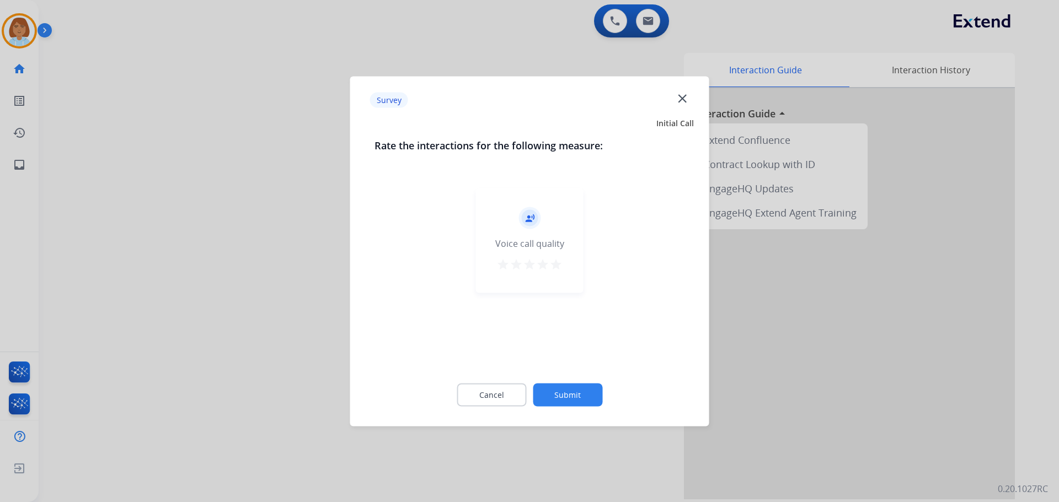
click at [580, 392] on button "Submit" at bounding box center [567, 394] width 69 height 23
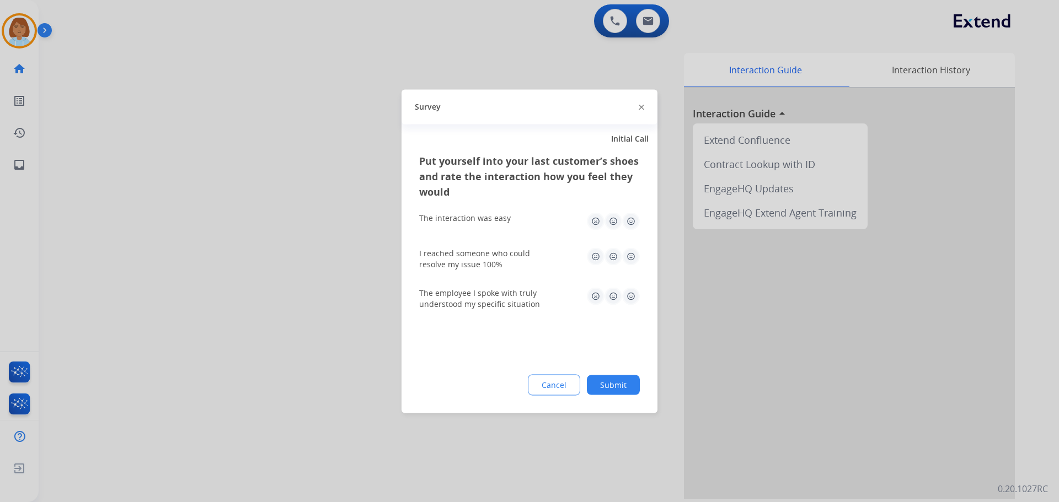
click at [608, 381] on button "Submit" at bounding box center [613, 385] width 53 height 20
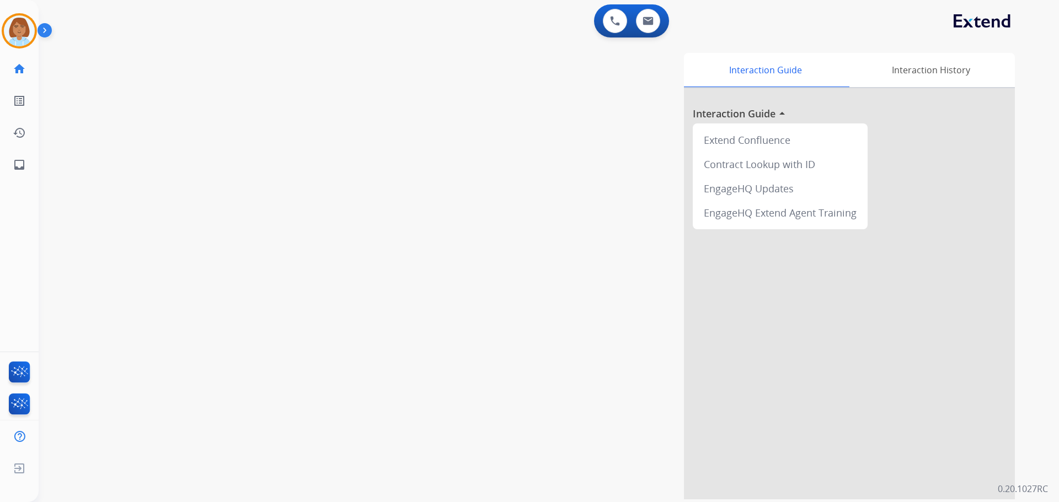
click at [39, 46] on div "swap_horiz Break voice bridge close_fullscreen Connect 3-Way Call merge_type Se…" at bounding box center [536, 270] width 994 height 460
click at [19, 33] on img at bounding box center [19, 30] width 31 height 31
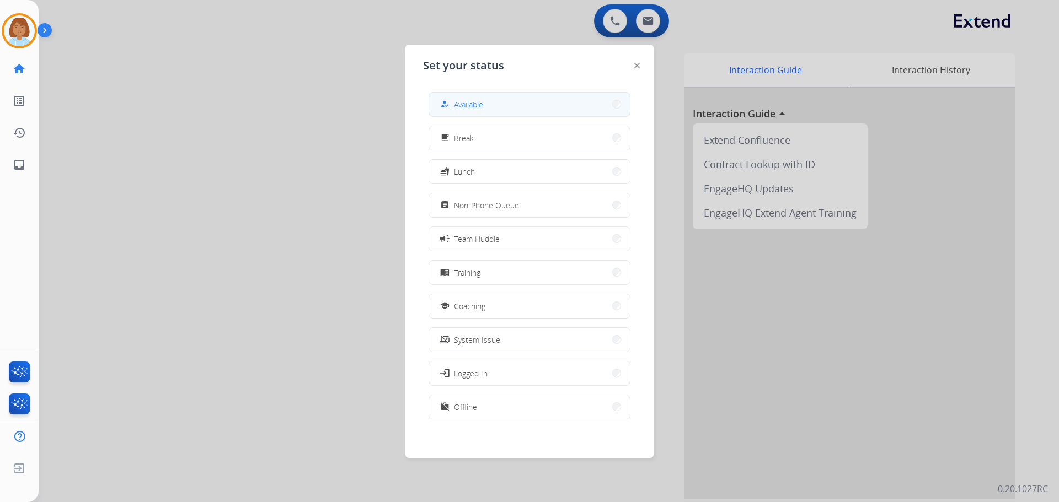
click at [518, 110] on button "how_to_reg Available" at bounding box center [529, 105] width 201 height 24
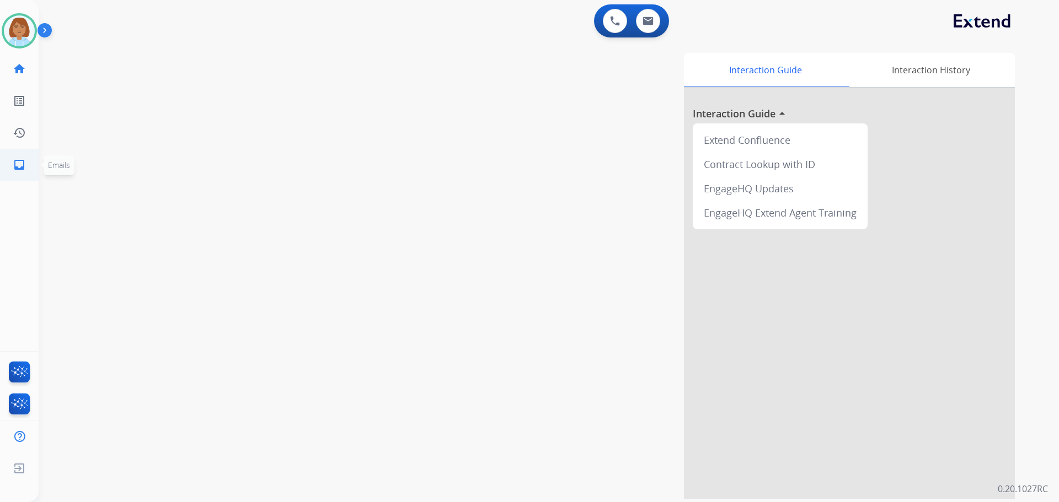
click at [12, 178] on link "inbox Emails" at bounding box center [19, 164] width 31 height 31
select select "**********"
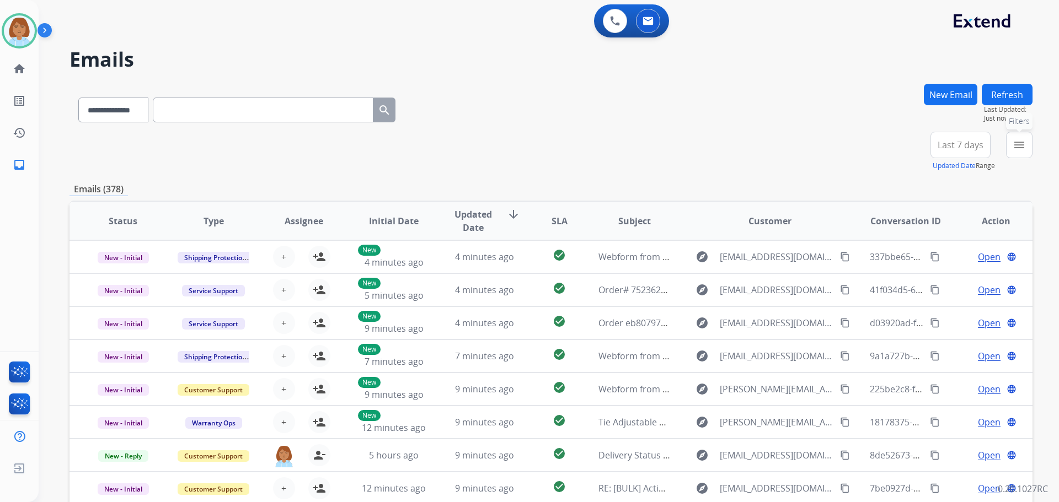
click at [1027, 152] on button "menu Filters" at bounding box center [1019, 145] width 26 height 26
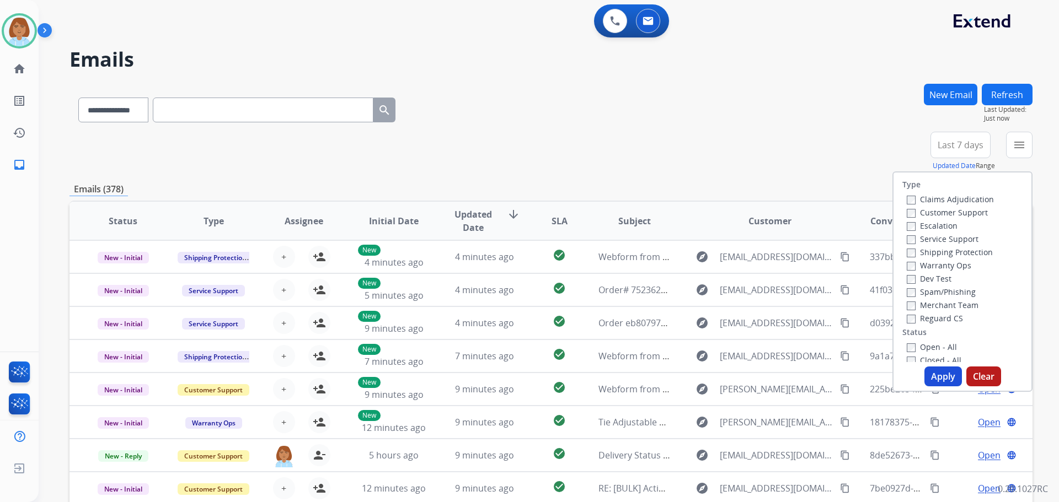
click at [919, 213] on label "Customer Support" at bounding box center [947, 212] width 81 height 10
click at [918, 254] on label "Shipping Protection" at bounding box center [950, 252] width 86 height 10
click at [914, 318] on label "Reguard CS" at bounding box center [935, 318] width 56 height 10
click at [909, 345] on label "Open - All" at bounding box center [932, 347] width 50 height 10
click at [944, 385] on button "Apply" at bounding box center [942, 377] width 37 height 20
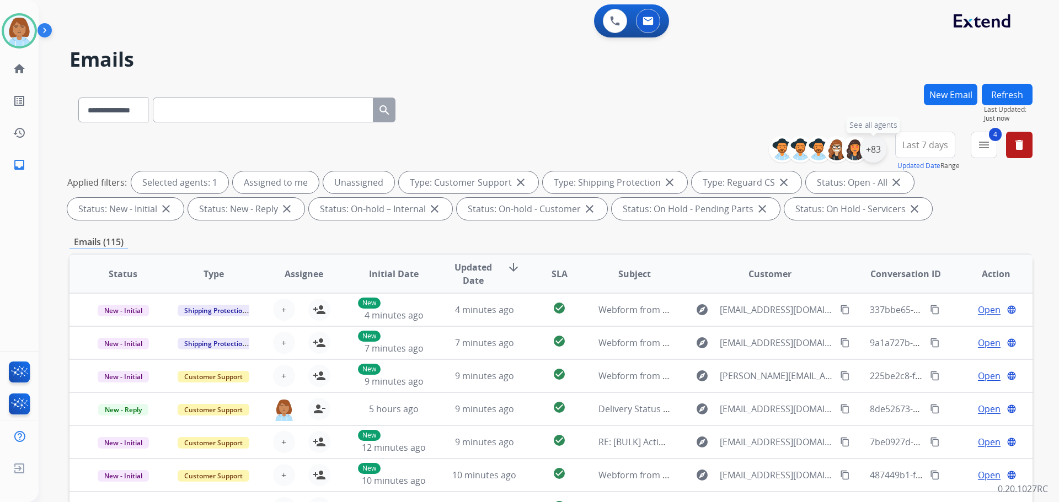
click at [871, 152] on div "+83" at bounding box center [873, 149] width 26 height 26
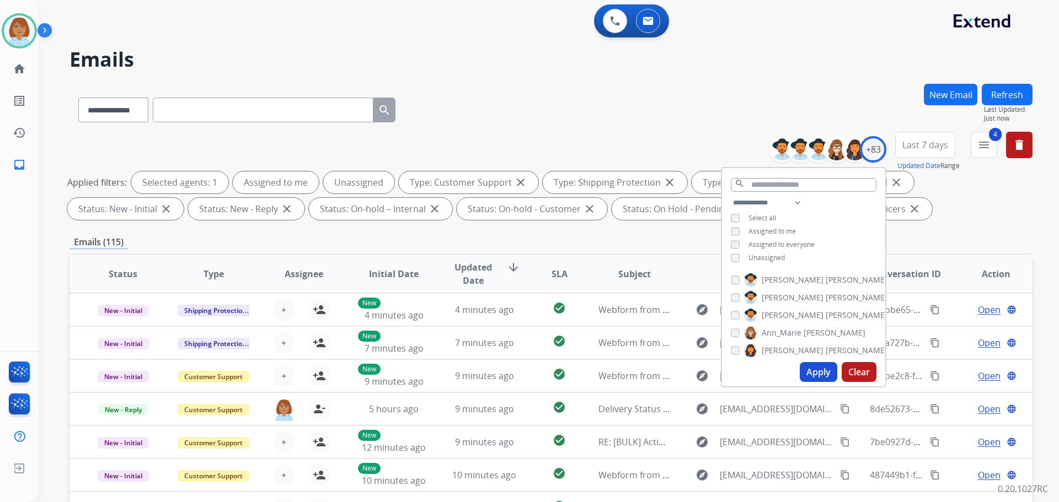
click at [768, 258] on span "Unassigned" at bounding box center [766, 257] width 36 height 9
click at [811, 379] on button "Apply" at bounding box center [818, 372] width 37 height 20
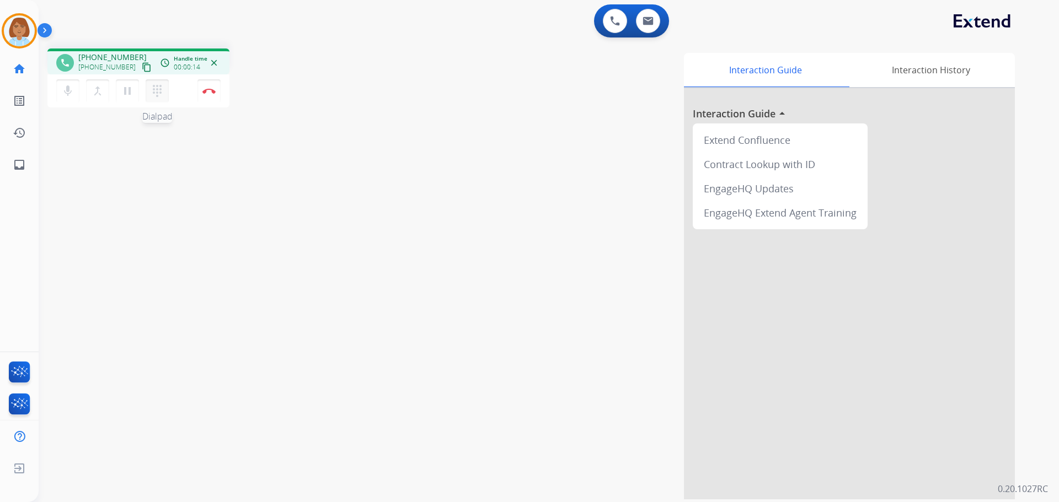
click at [157, 91] on mat-icon "dialpad" at bounding box center [157, 90] width 13 height 13
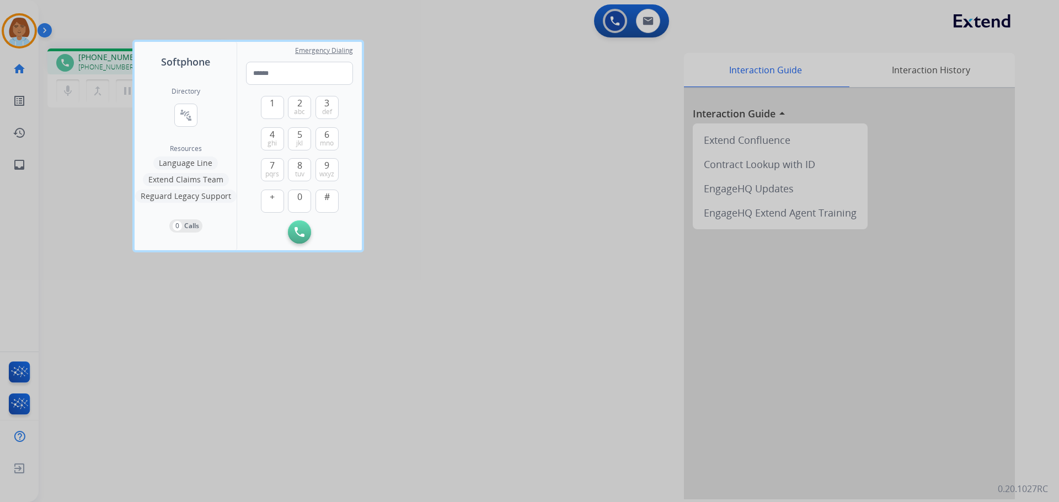
click at [195, 161] on button "Language Line" at bounding box center [185, 163] width 65 height 13
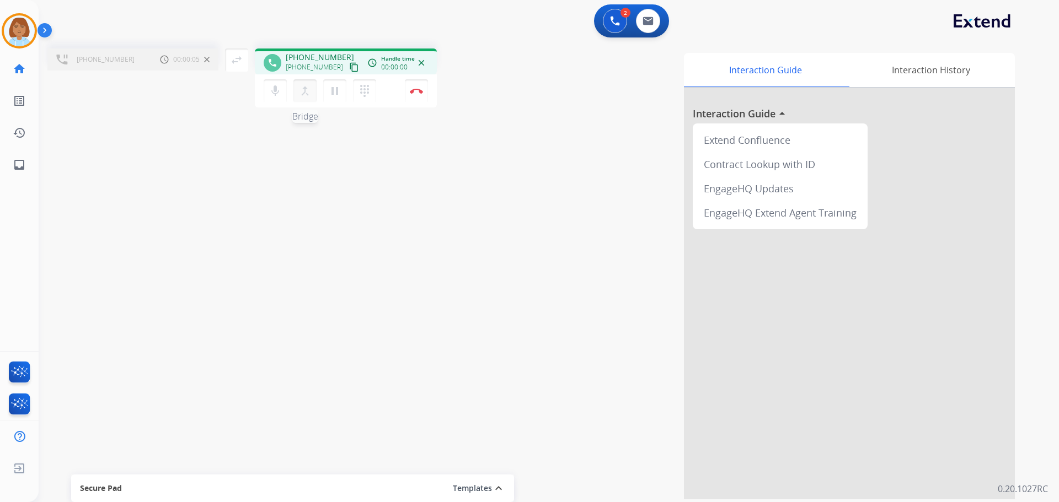
click at [296, 91] on button "merge_type Bridge" at bounding box center [304, 90] width 23 height 23
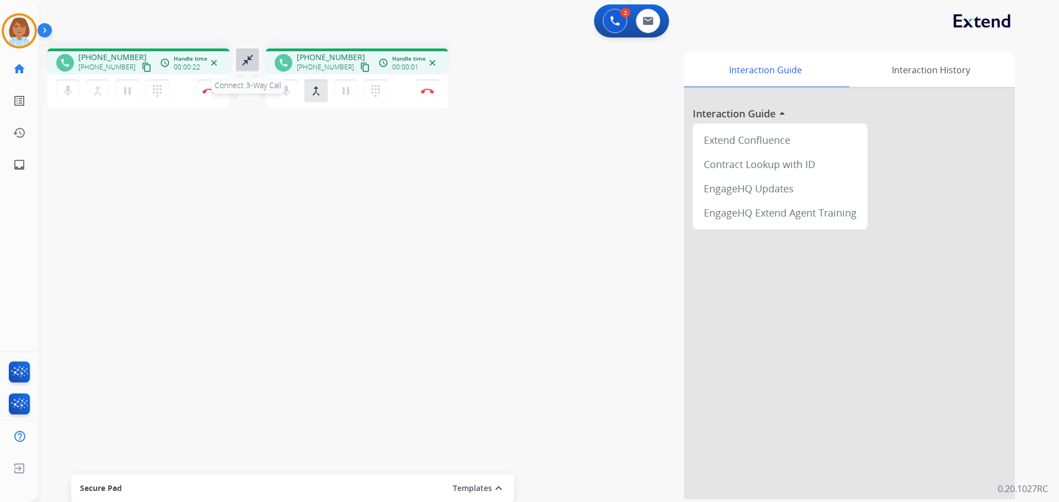
click at [247, 60] on mat-icon "close_fullscreen" at bounding box center [247, 59] width 13 height 13
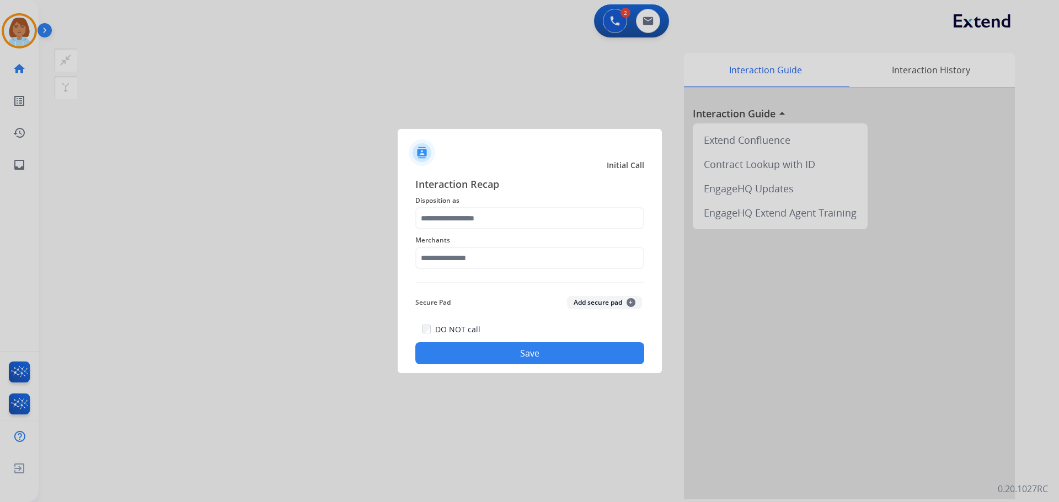
click at [548, 206] on span "Disposition as" at bounding box center [529, 200] width 229 height 13
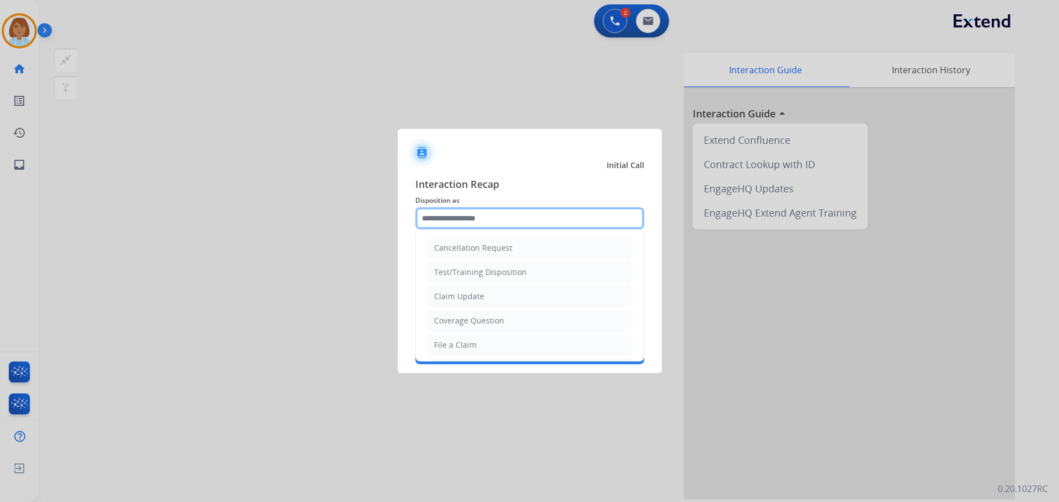
click at [534, 223] on input "text" at bounding box center [529, 218] width 229 height 22
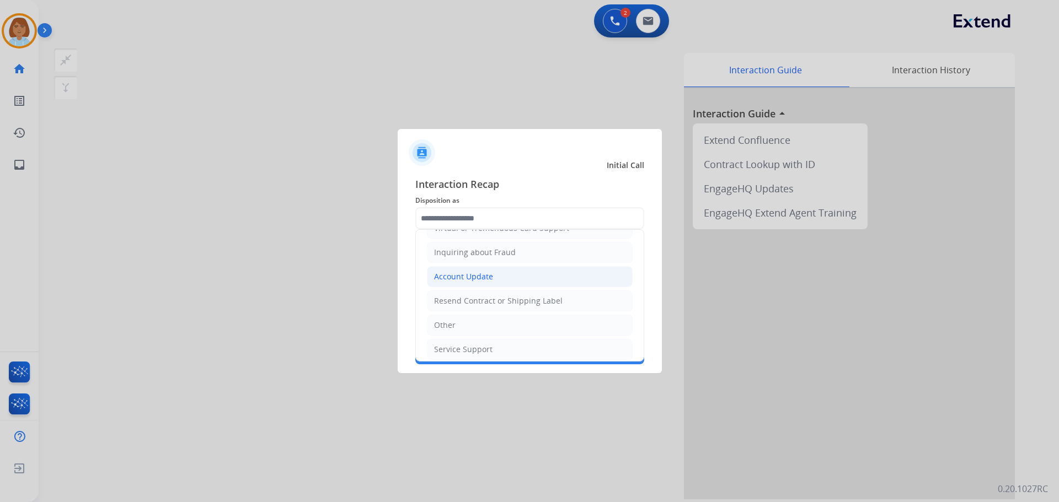
click at [490, 329] on li "Other" at bounding box center [530, 325] width 206 height 21
type input "*****"
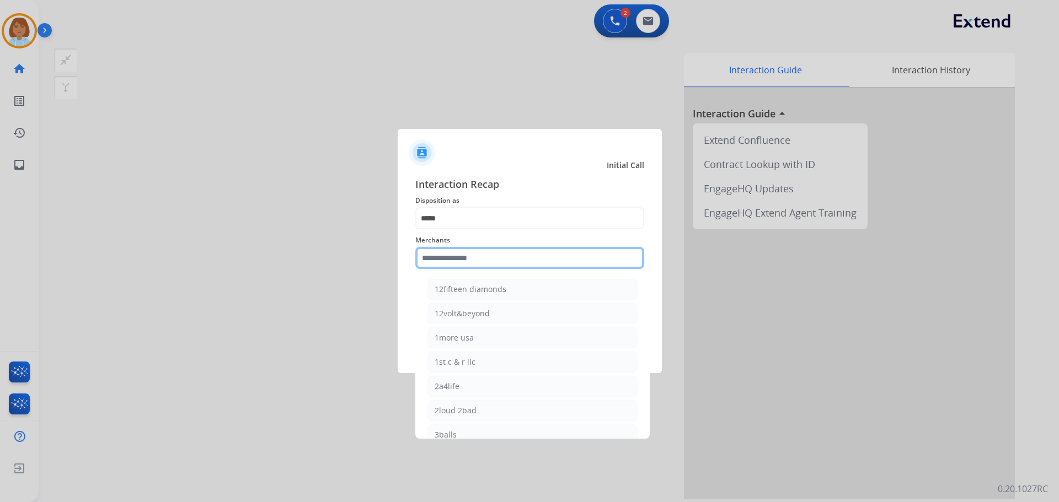
click at [502, 259] on input "text" at bounding box center [529, 258] width 229 height 22
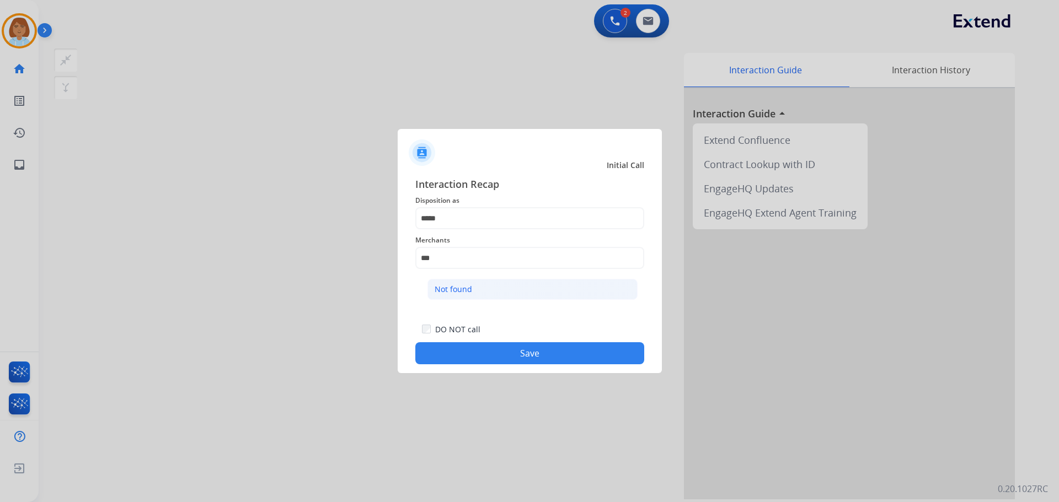
click at [443, 285] on div "Not found" at bounding box center [453, 289] width 37 height 11
type input "*********"
click at [566, 367] on div "Interaction Recap Disposition as ***** Merchants ********* Secure Pad Add secur…" at bounding box center [530, 271] width 264 height 206
click at [568, 360] on button "Save" at bounding box center [529, 353] width 229 height 22
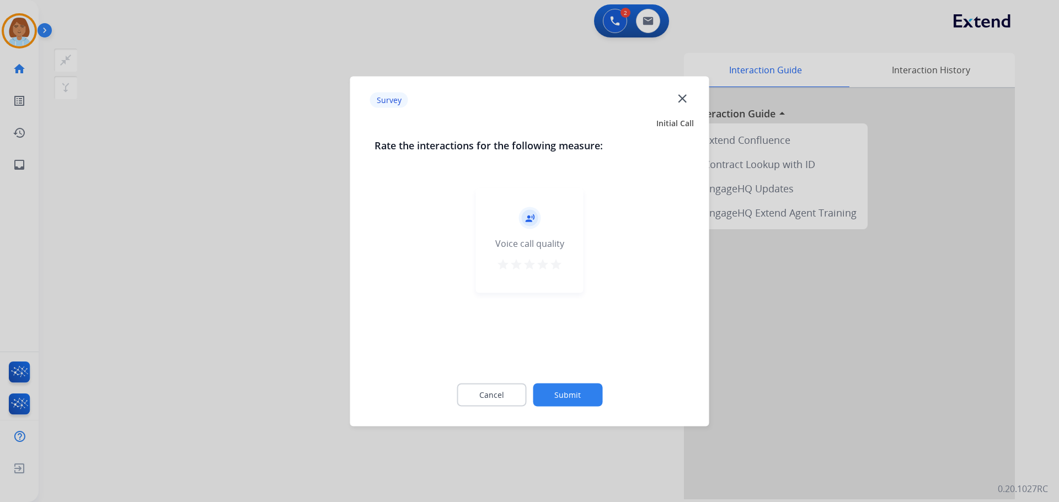
click at [577, 403] on button "Submit" at bounding box center [567, 394] width 69 height 23
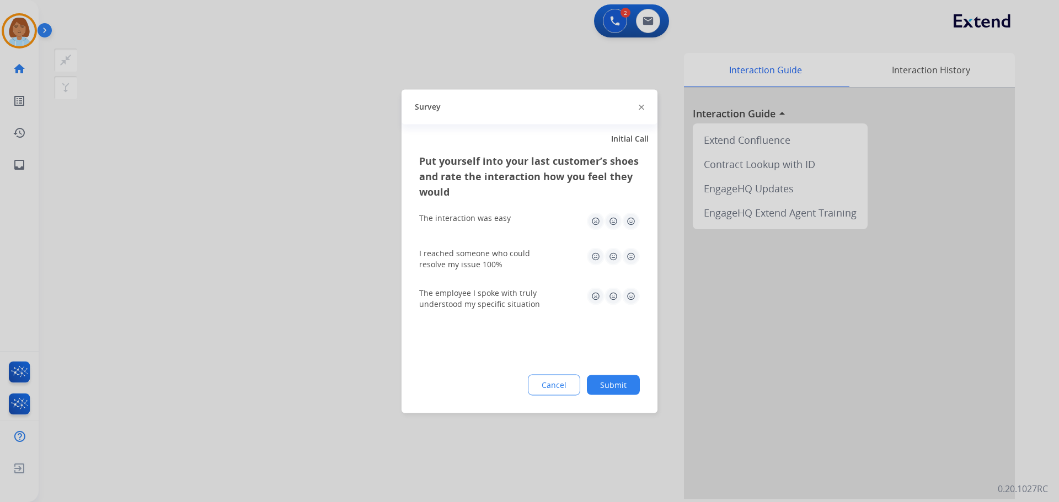
click at [603, 387] on button "Submit" at bounding box center [613, 385] width 53 height 20
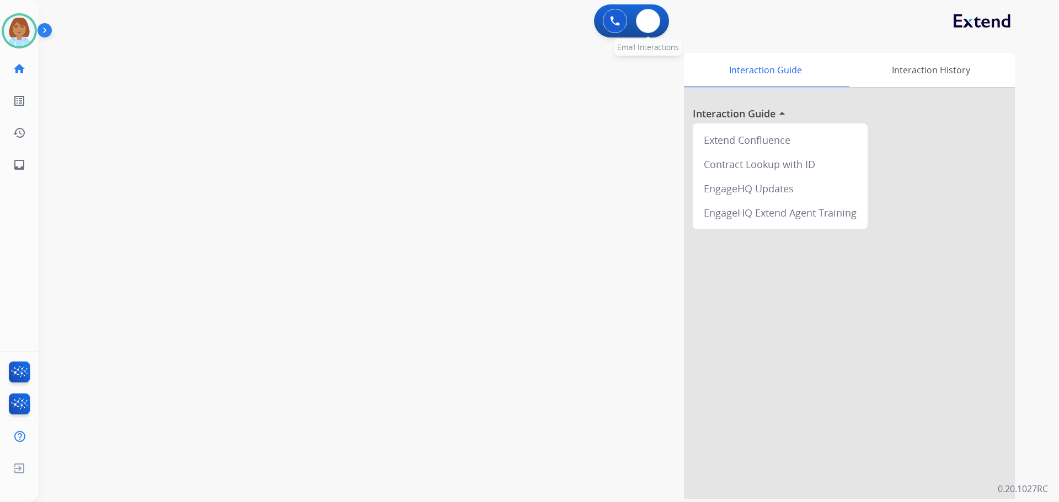
click at [660, 24] on div "0 Email Interactions" at bounding box center [647, 21] width 33 height 24
click at [13, 159] on mat-icon "inbox" at bounding box center [19, 164] width 13 height 13
select select "**********"
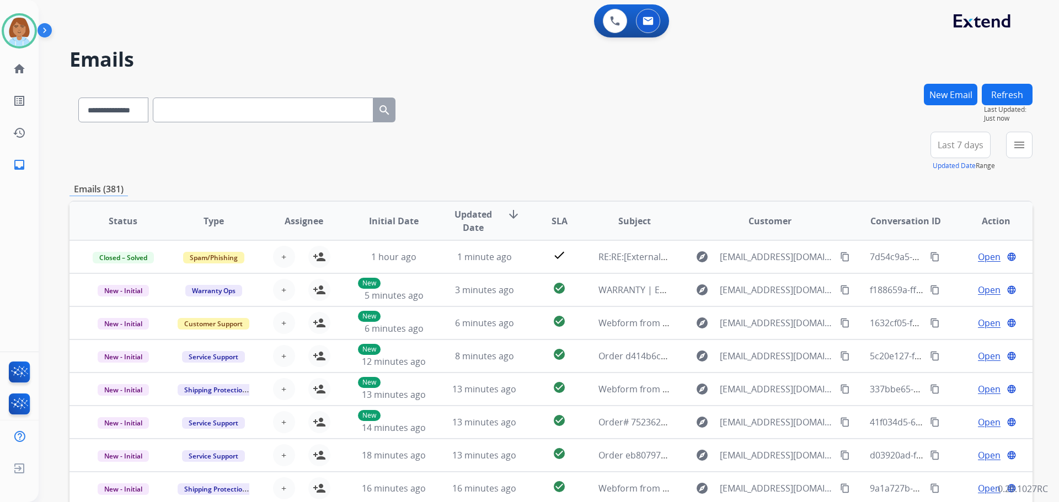
drag, startPoint x: 946, startPoint y: 99, endPoint x: 787, endPoint y: 164, distance: 171.6
click at [703, 170] on div "**********" at bounding box center [550, 152] width 963 height 40
click at [936, 91] on button "New Email" at bounding box center [950, 95] width 53 height 22
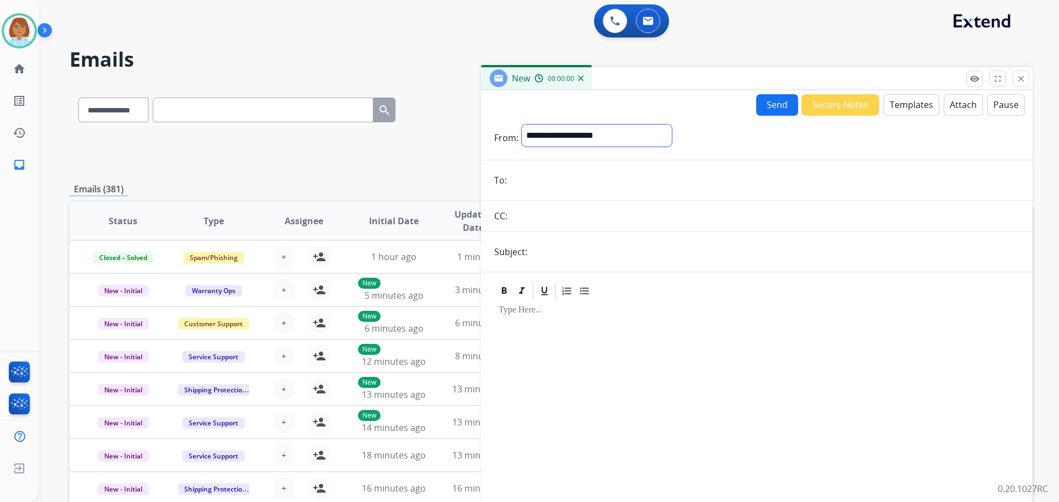
drag, startPoint x: 584, startPoint y: 128, endPoint x: 584, endPoint y: 136, distance: 8.3
click at [584, 131] on select "**********" at bounding box center [597, 136] width 150 height 22
select select "**********"
click at [522, 125] on select "**********" at bounding box center [597, 136] width 150 height 22
paste input "**********"
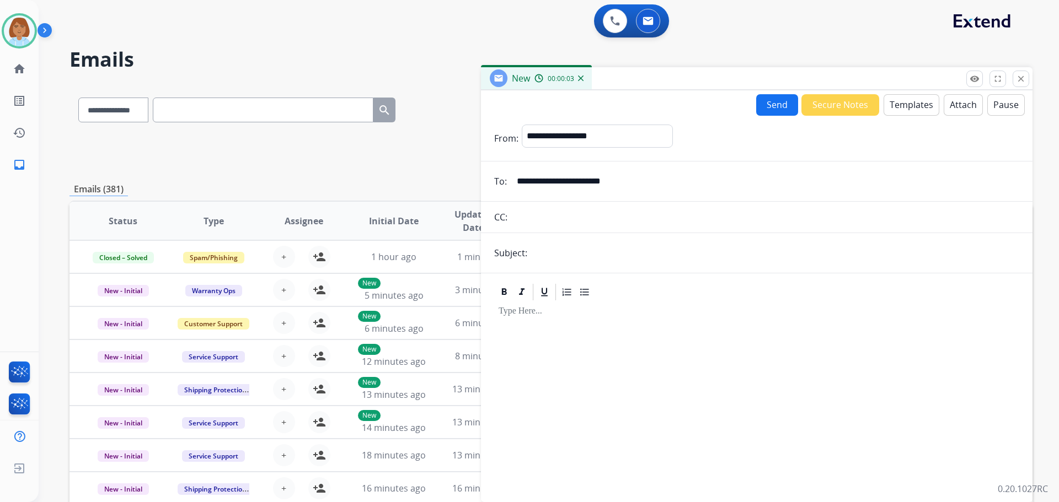
type input "**********"
click at [560, 268] on form "**********" at bounding box center [756, 307] width 551 height 382
click at [560, 258] on input "text" at bounding box center [774, 253] width 489 height 22
type input "**********"
click at [914, 105] on button "Templates" at bounding box center [911, 105] width 56 height 22
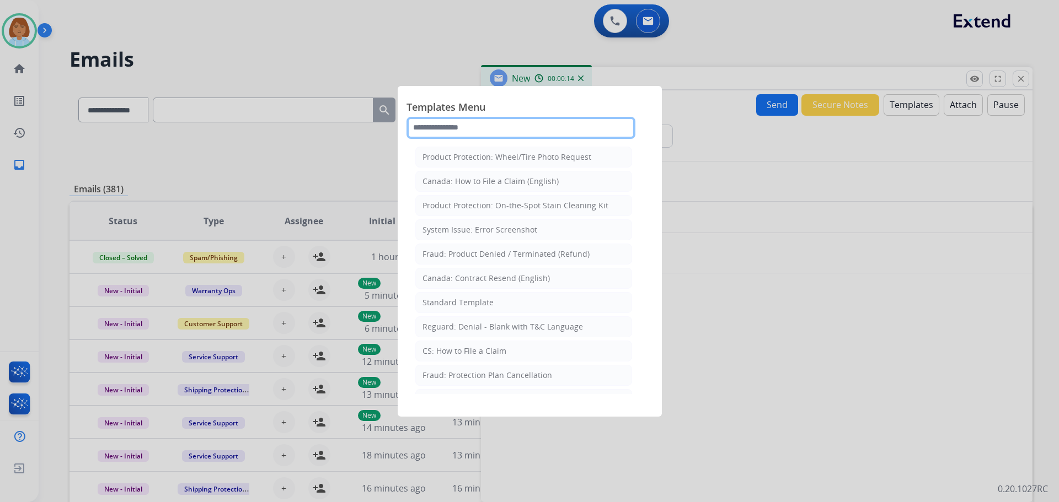
click at [524, 134] on input "text" at bounding box center [520, 128] width 229 height 22
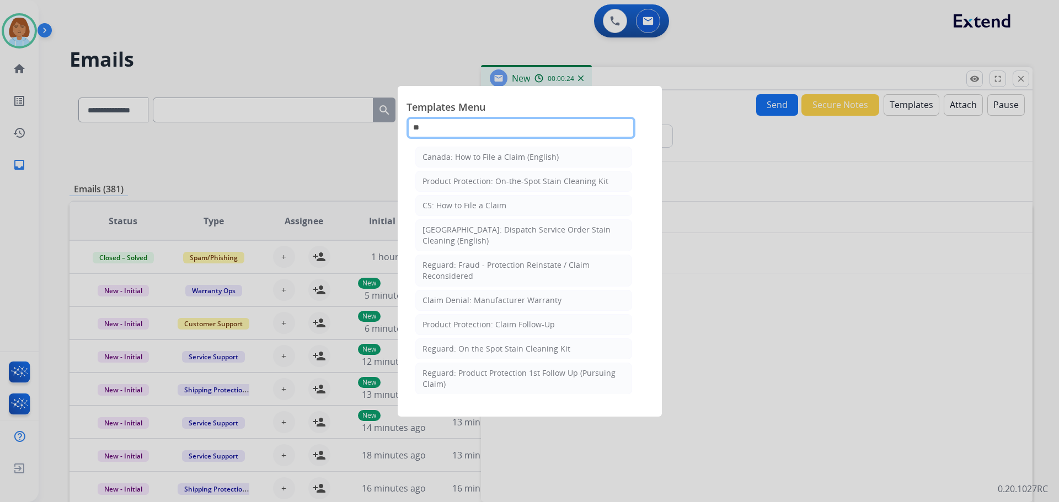
type input "*"
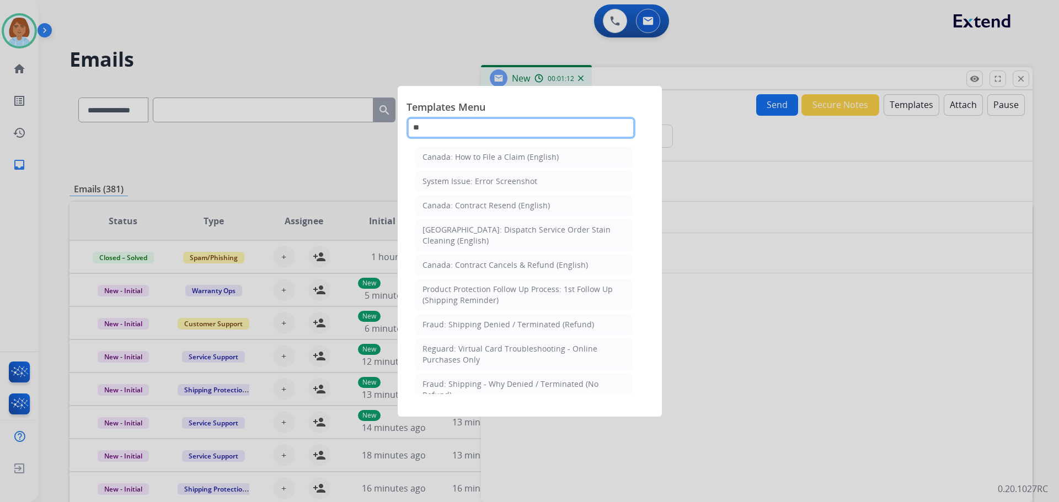
type input "*"
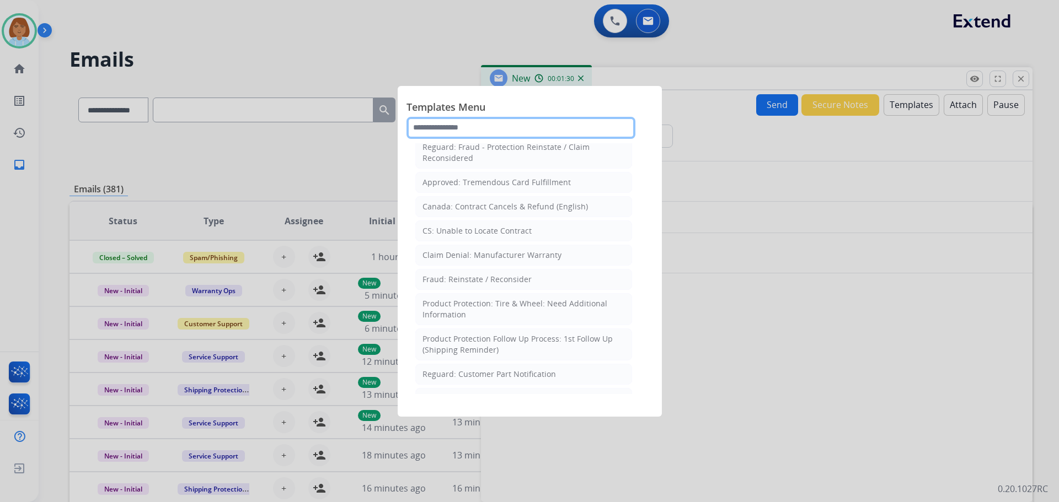
scroll to position [522, 0]
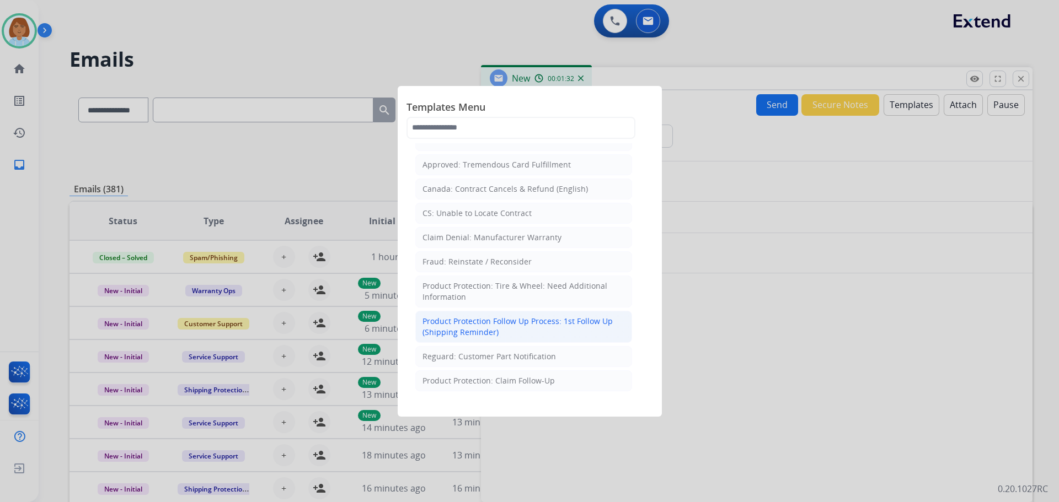
click at [555, 316] on div "Product Protection Follow Up Process: 1st Follow Up (Shipping Reminder)" at bounding box center [523, 327] width 202 height 22
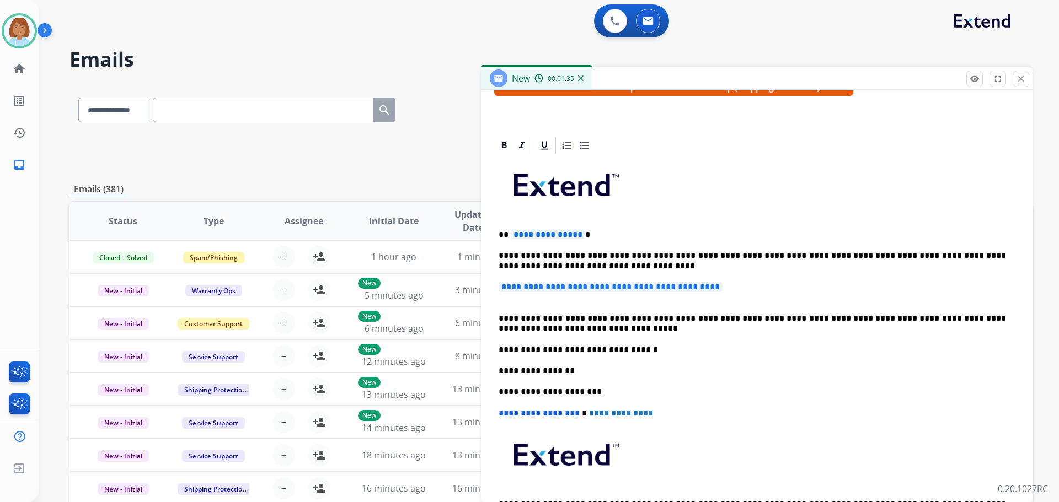
scroll to position [221, 0]
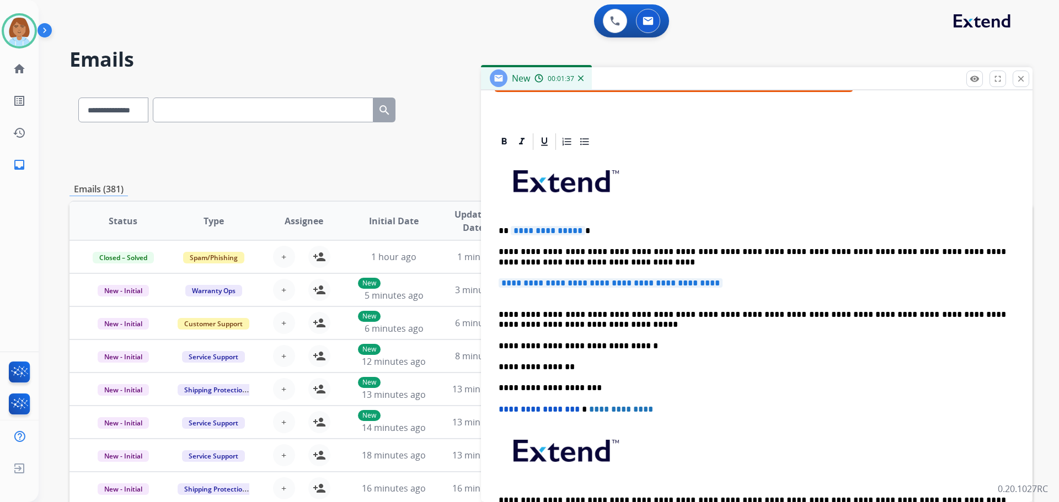
click at [566, 282] on span "**********" at bounding box center [611, 282] width 224 height 9
click at [567, 282] on span "**********" at bounding box center [611, 282] width 224 height 9
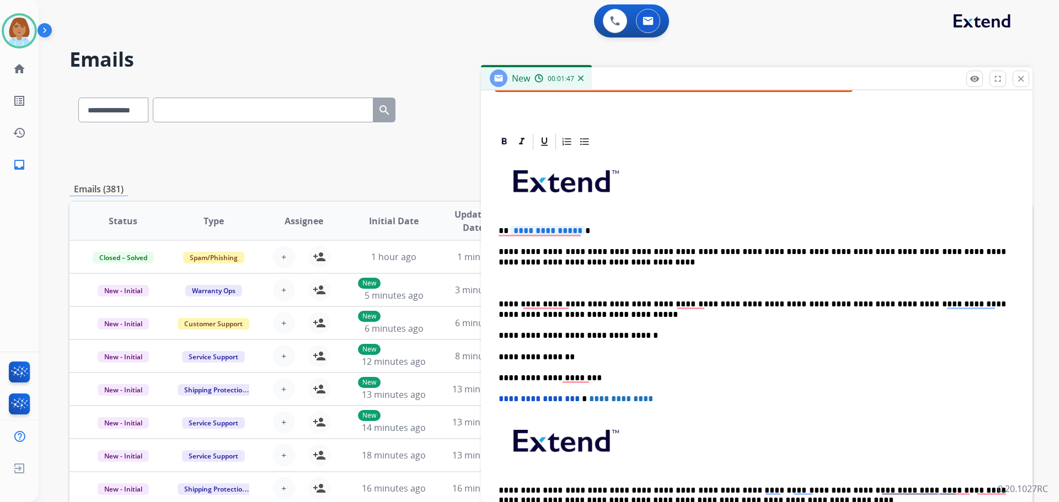
click at [582, 227] on p "**********" at bounding box center [752, 231] width 507 height 10
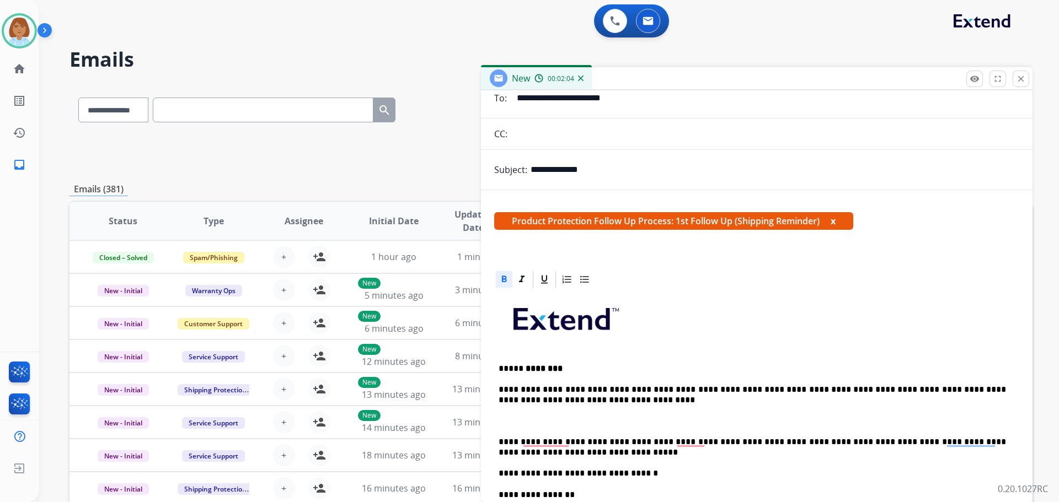
scroll to position [55, 0]
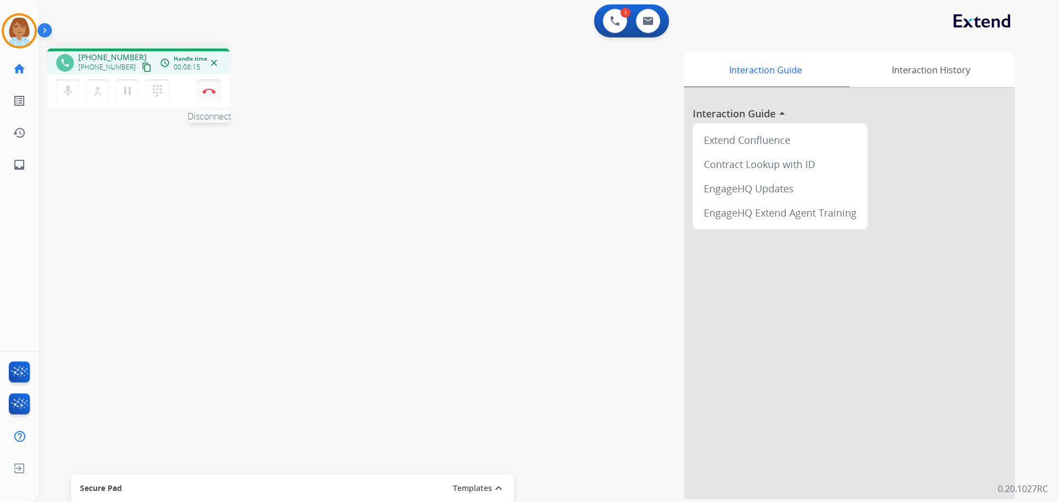
click at [211, 87] on button "Disconnect" at bounding box center [208, 90] width 23 height 23
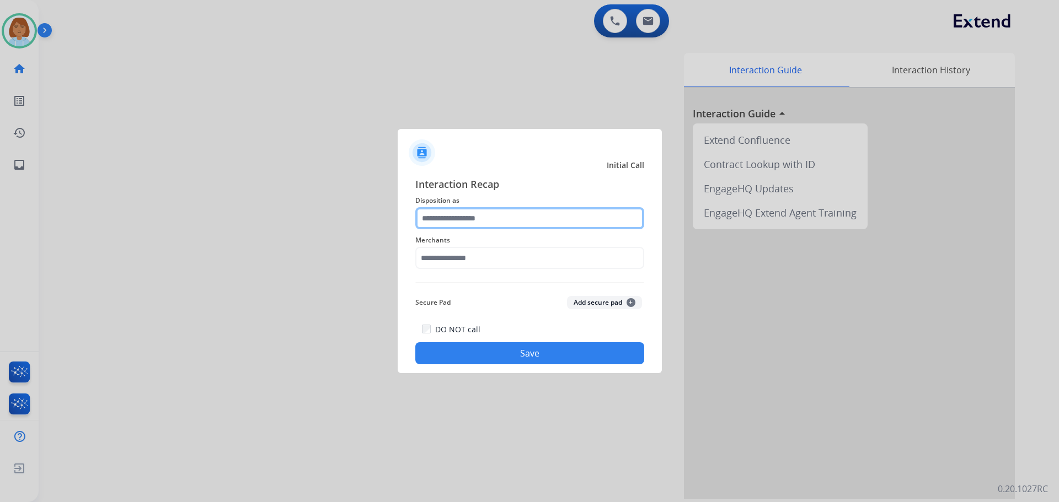
click at [534, 224] on input "text" at bounding box center [529, 218] width 229 height 22
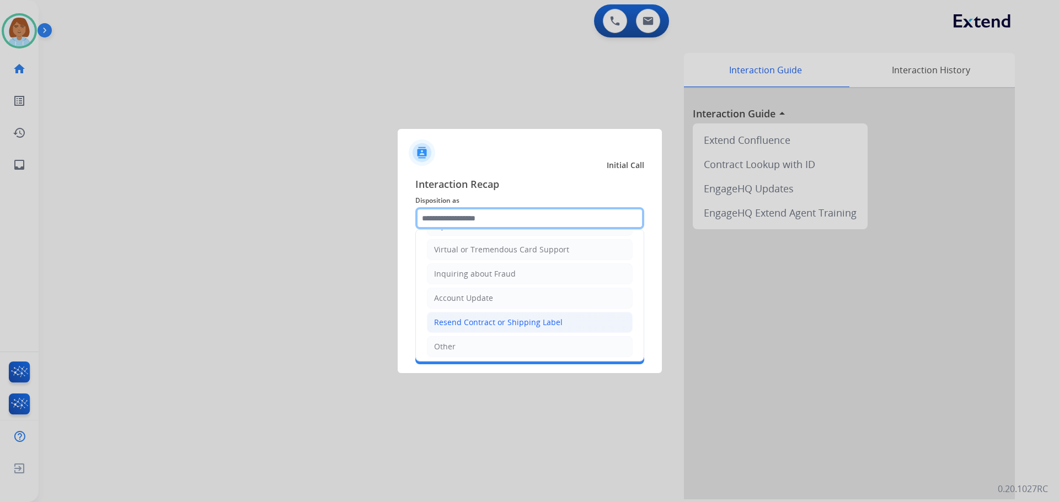
scroll to position [117, 0]
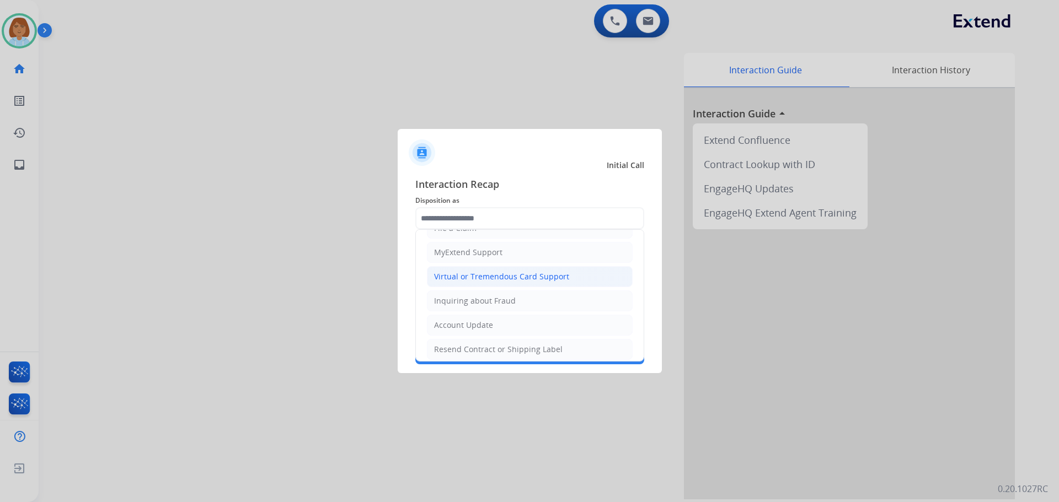
click at [512, 275] on div "Virtual or Tremendous Card Support" at bounding box center [501, 276] width 135 height 11
type input "**********"
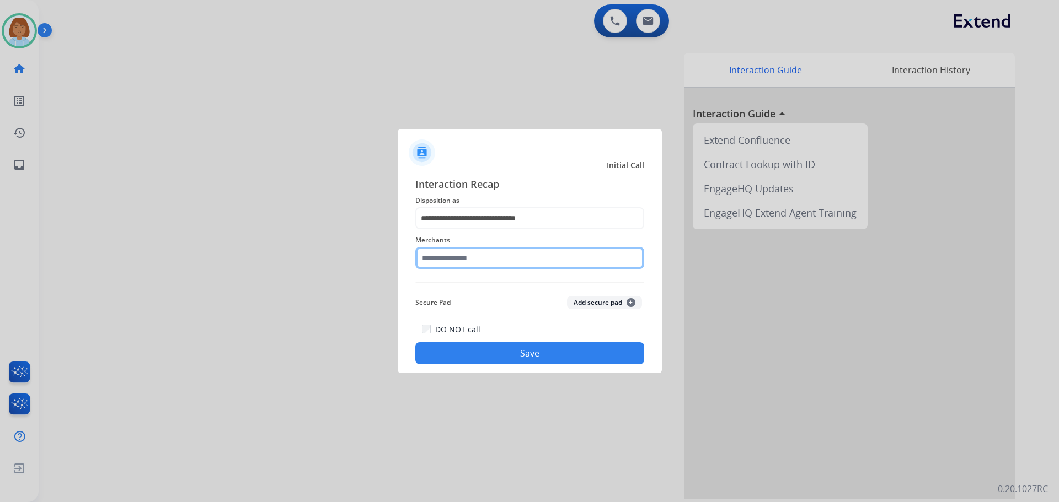
click at [449, 256] on input "text" at bounding box center [529, 258] width 229 height 22
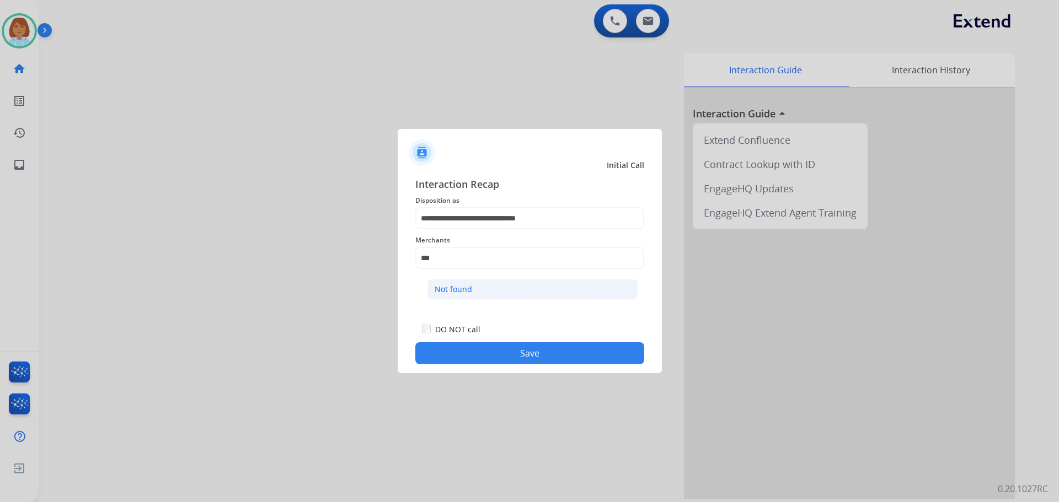
click at [520, 291] on li "Not found" at bounding box center [532, 289] width 210 height 21
type input "*********"
click at [530, 367] on div "**********" at bounding box center [530, 271] width 264 height 206
click at [534, 365] on div "**********" at bounding box center [530, 271] width 264 height 206
click at [538, 358] on button "Save" at bounding box center [529, 353] width 229 height 22
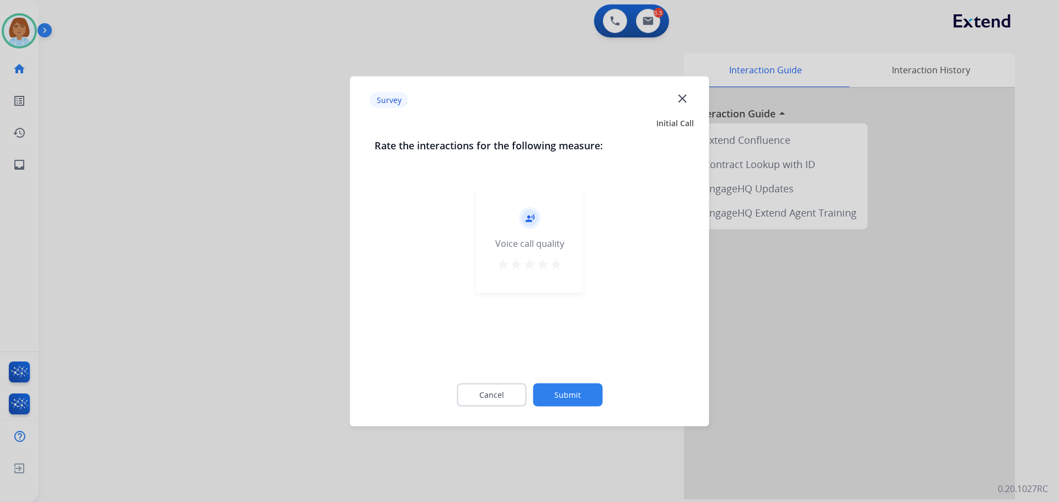
click at [560, 389] on button "Submit" at bounding box center [567, 394] width 69 height 23
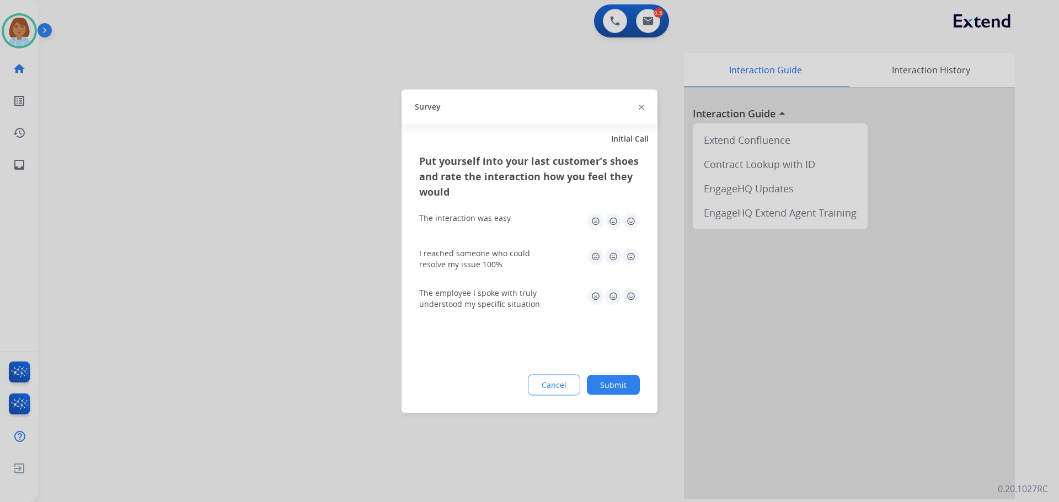
click at [604, 381] on button "Submit" at bounding box center [613, 385] width 53 height 20
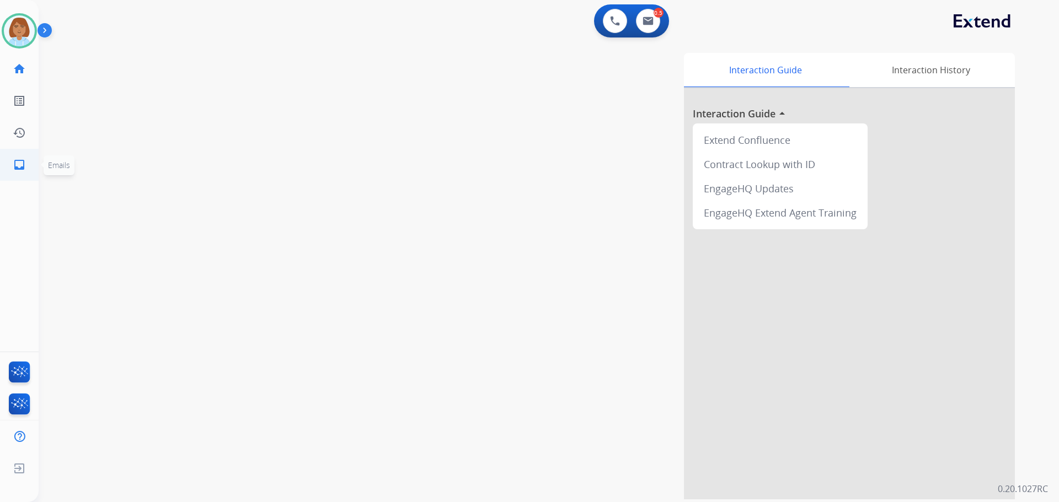
click at [12, 163] on link "inbox Emails" at bounding box center [19, 164] width 31 height 31
select select "**********"
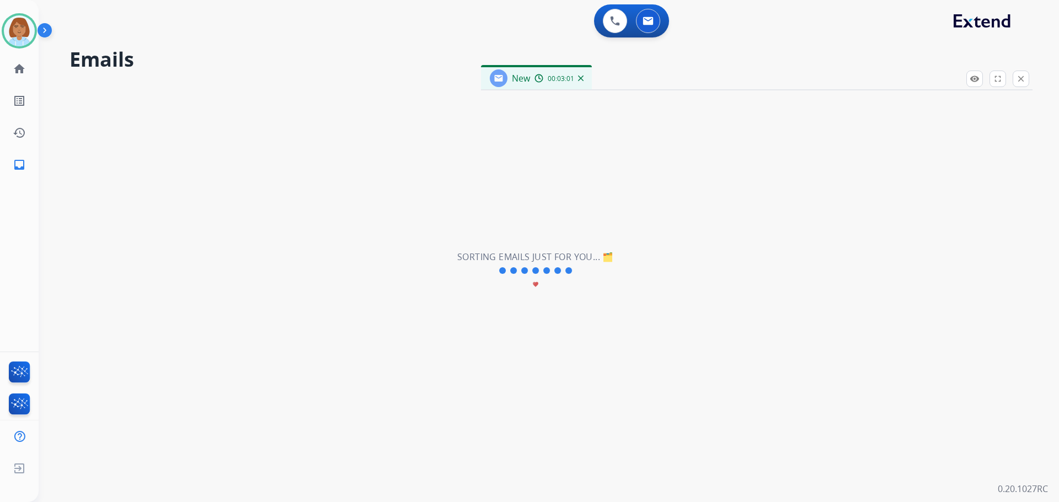
select select "**********"
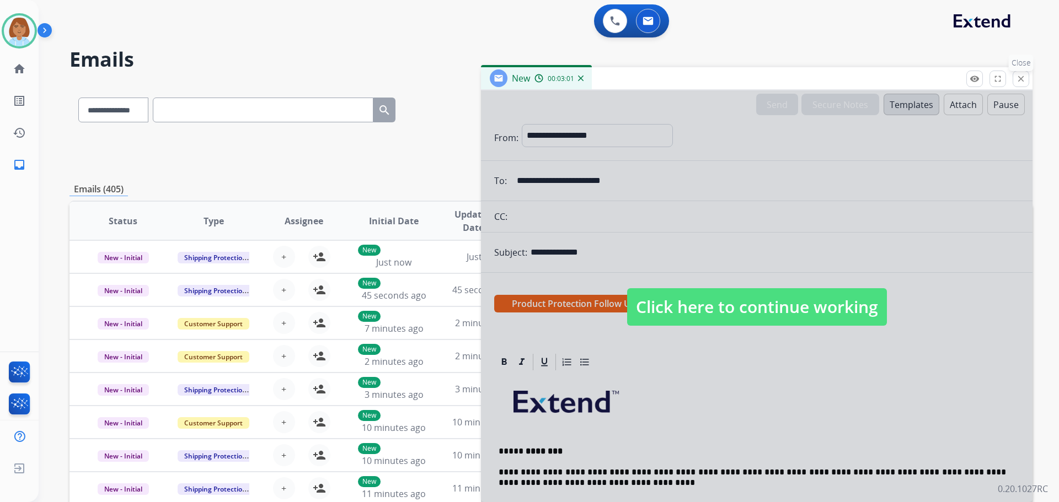
click at [1022, 76] on mat-icon "close" at bounding box center [1021, 79] width 10 height 10
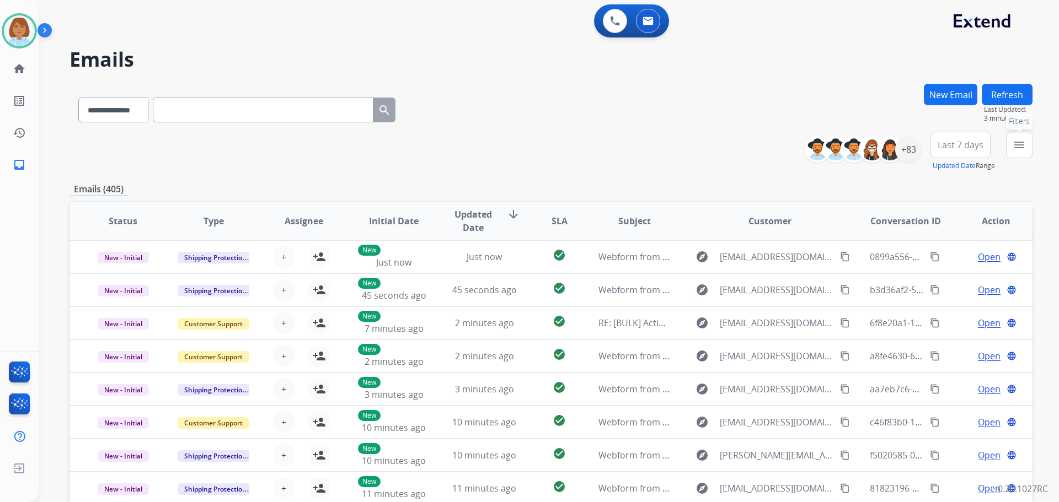
click at [1017, 147] on mat-icon "menu" at bounding box center [1018, 144] width 13 height 13
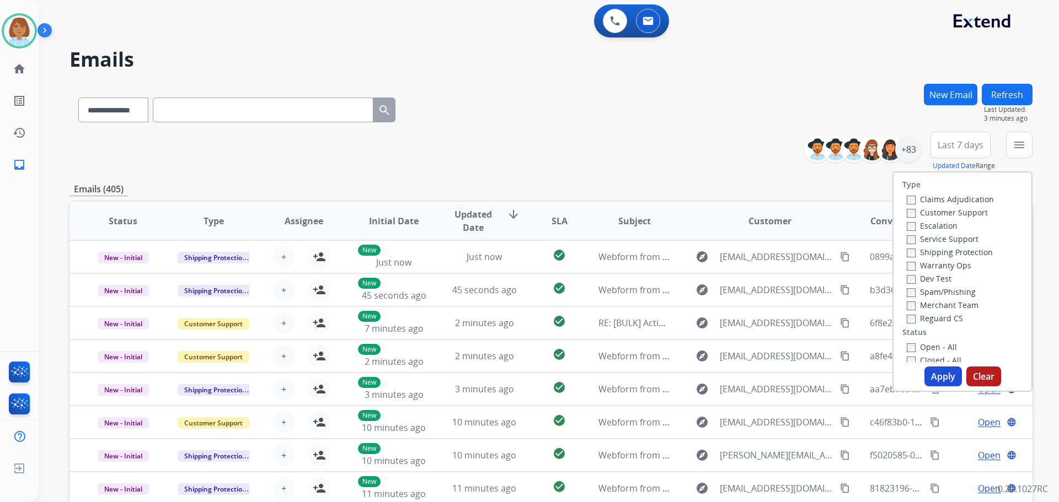
click at [930, 212] on label "Customer Support" at bounding box center [947, 212] width 81 height 10
click at [924, 250] on label "Shipping Protection" at bounding box center [950, 252] width 86 height 10
click at [907, 312] on div "Reguard CS" at bounding box center [950, 318] width 87 height 13
click at [931, 378] on button "Apply" at bounding box center [942, 377] width 37 height 20
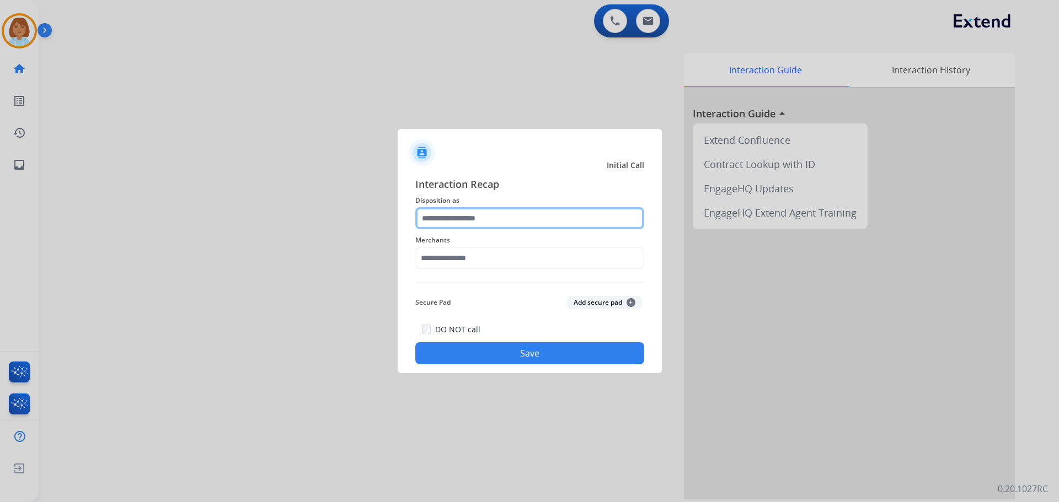
click at [493, 227] on input "text" at bounding box center [529, 218] width 229 height 22
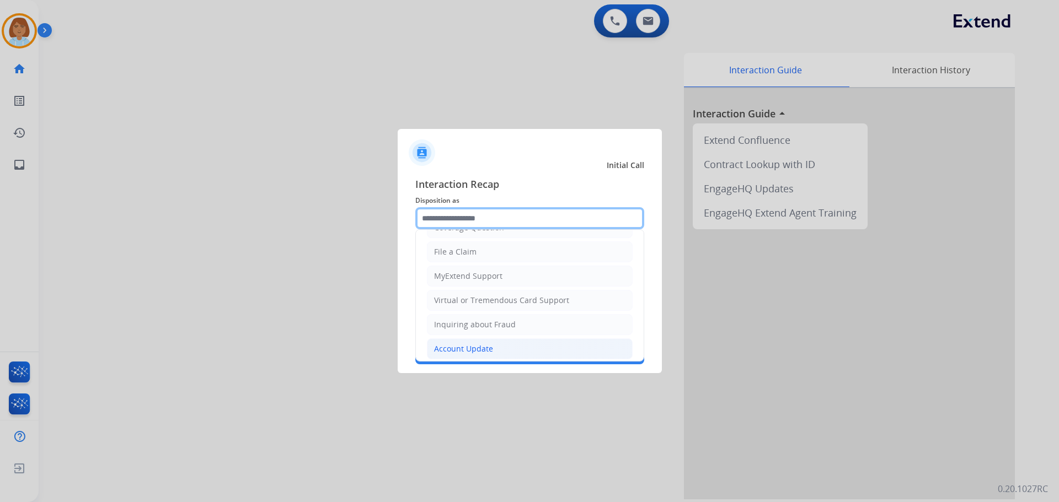
scroll to position [172, 0]
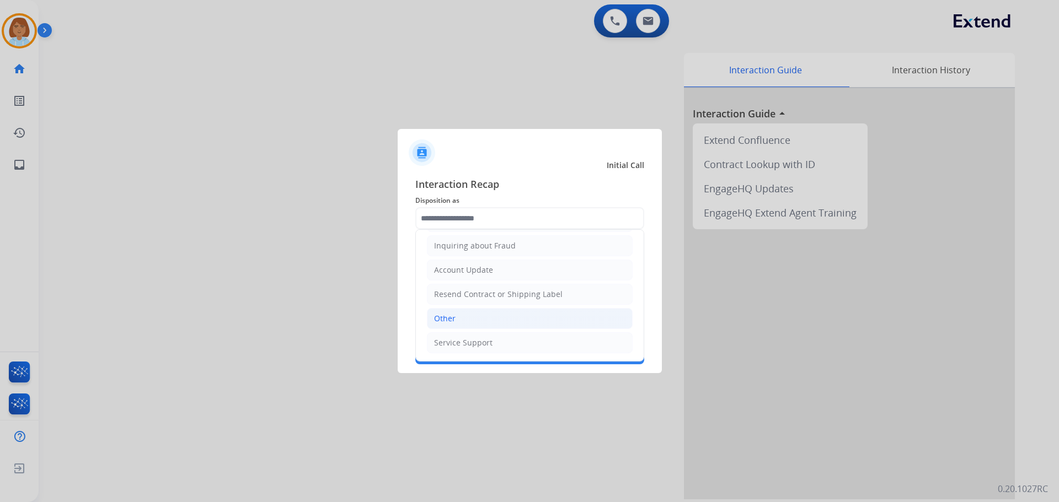
click at [465, 317] on li "Other" at bounding box center [530, 318] width 206 height 21
type input "*****"
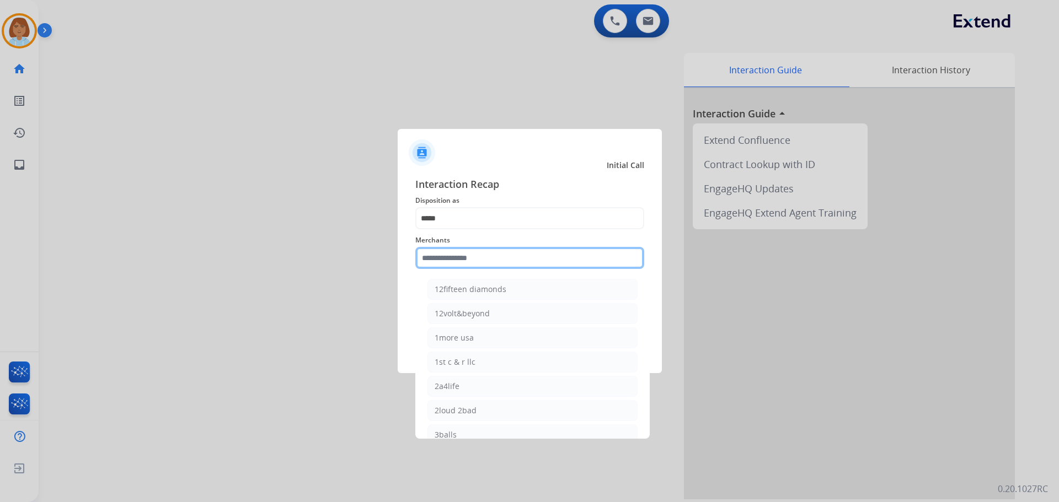
click at [478, 266] on input "text" at bounding box center [529, 258] width 229 height 22
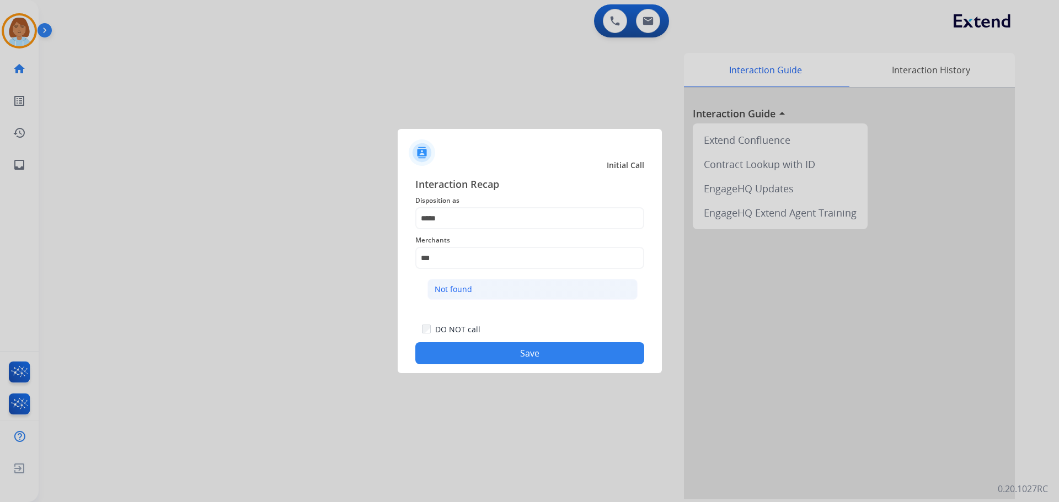
click at [458, 294] on div "Not found" at bounding box center [453, 289] width 37 height 11
type input "*********"
click at [536, 341] on div "DO NOT call Save" at bounding box center [529, 344] width 229 height 42
click at [537, 353] on button "Save" at bounding box center [529, 353] width 229 height 22
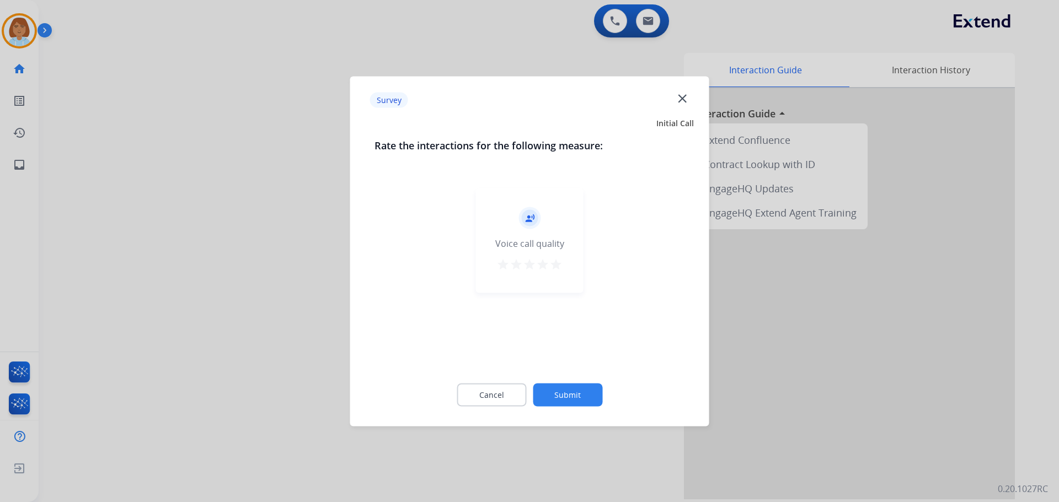
click at [578, 404] on button "Submit" at bounding box center [567, 394] width 69 height 23
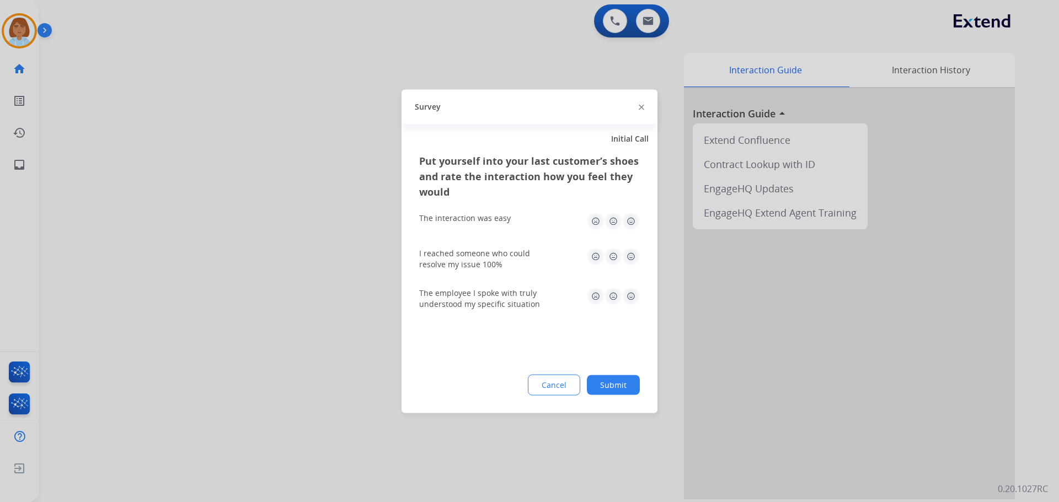
click at [620, 386] on button "Submit" at bounding box center [613, 385] width 53 height 20
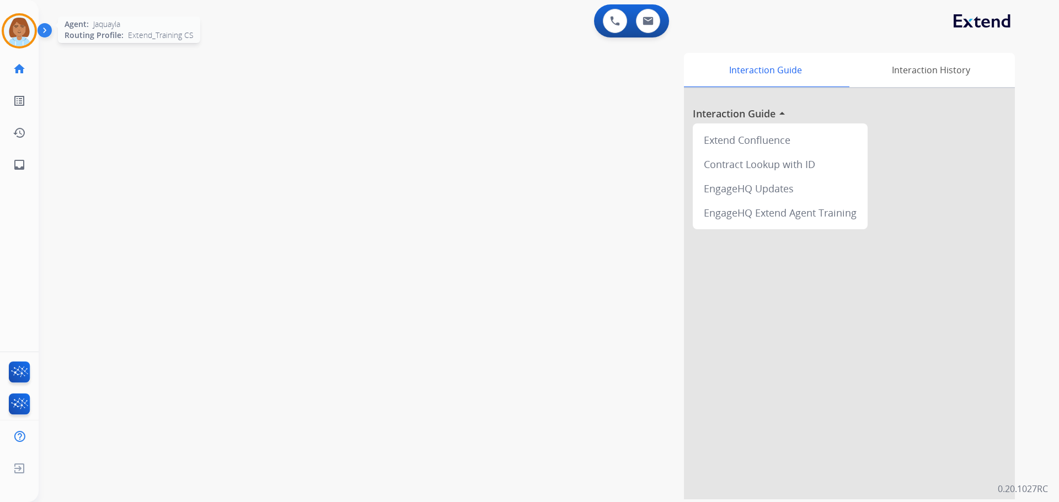
click at [15, 44] on img at bounding box center [19, 30] width 31 height 31
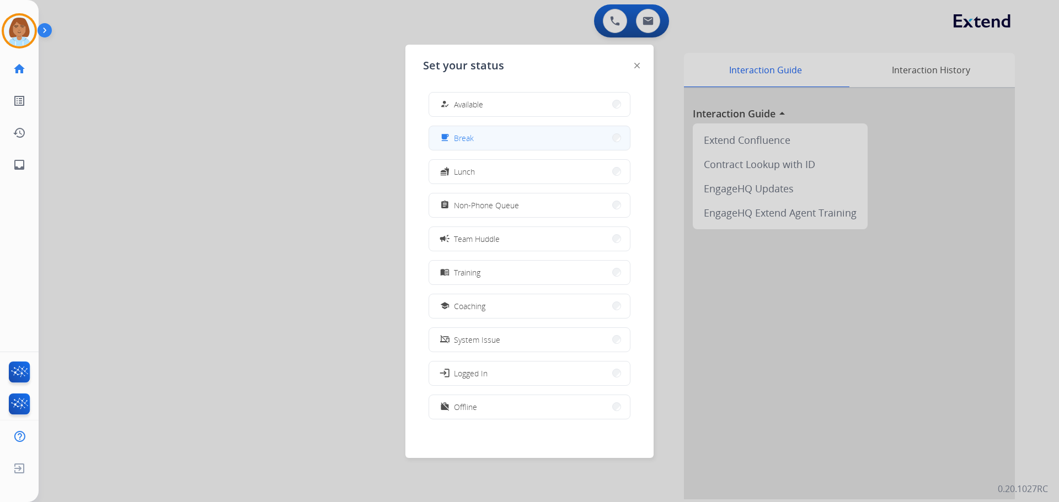
click at [498, 136] on button "free_breakfast Break" at bounding box center [529, 138] width 201 height 24
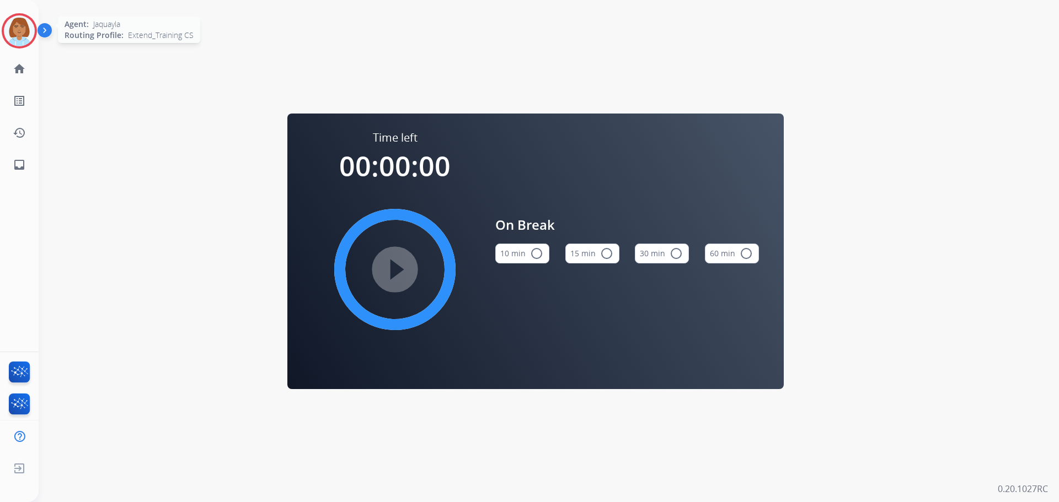
click at [22, 33] on img at bounding box center [19, 30] width 31 height 31
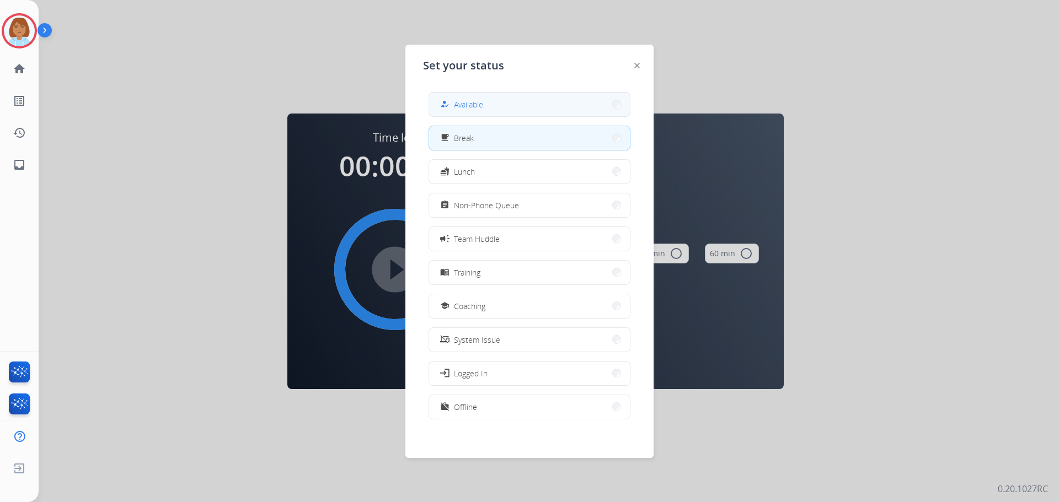
click at [454, 99] on div "how_to_reg Available" at bounding box center [460, 104] width 45 height 13
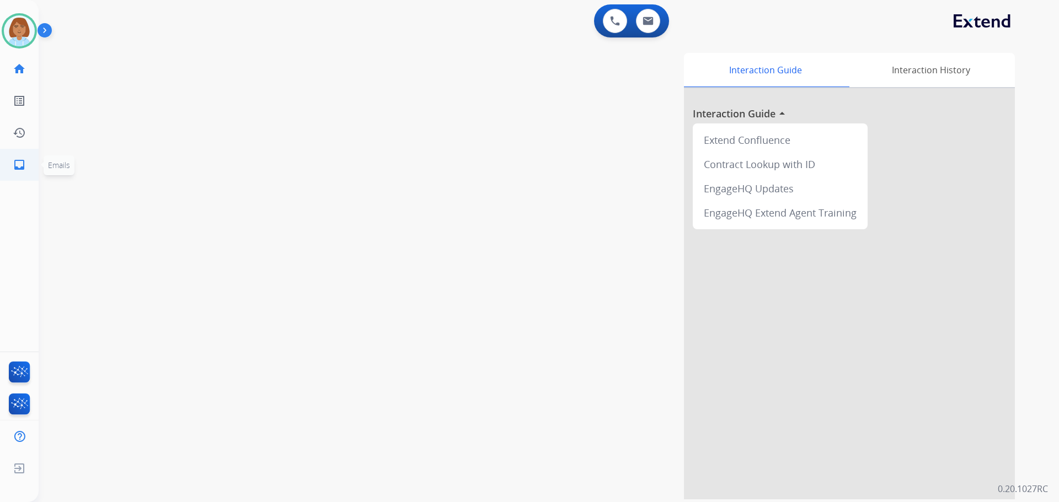
click at [0, 160] on ul "inbox Emails Emails" at bounding box center [19, 165] width 39 height 32
click at [19, 173] on link "inbox Emails" at bounding box center [19, 164] width 31 height 31
select select "**********"
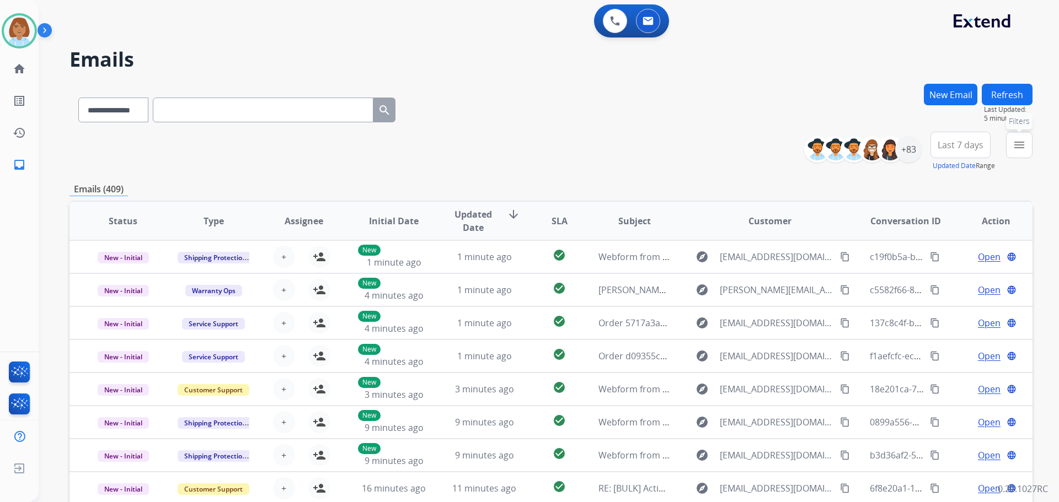
click at [1028, 148] on button "menu Filters" at bounding box center [1019, 145] width 26 height 26
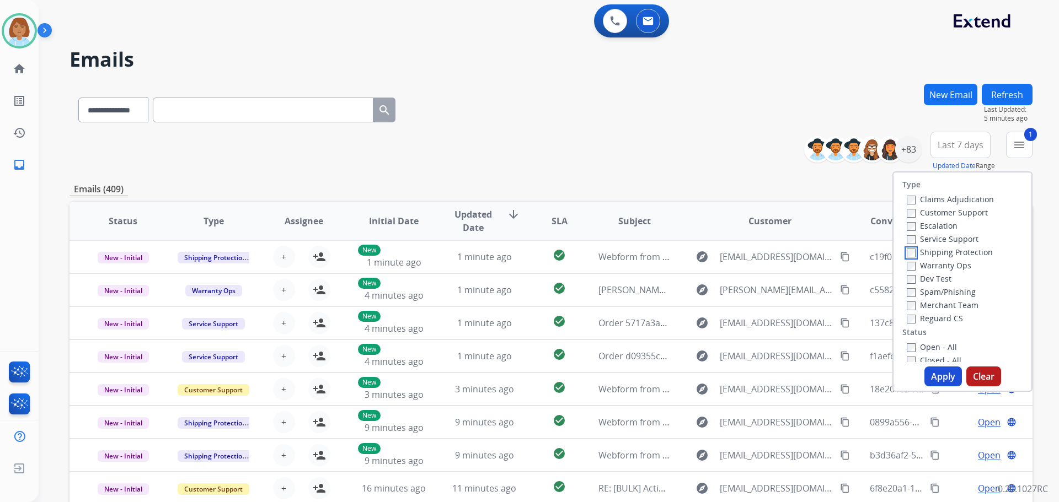
click at [907, 258] on div "Shipping Protection" at bounding box center [950, 251] width 87 height 13
click at [935, 382] on button "Apply" at bounding box center [942, 377] width 37 height 20
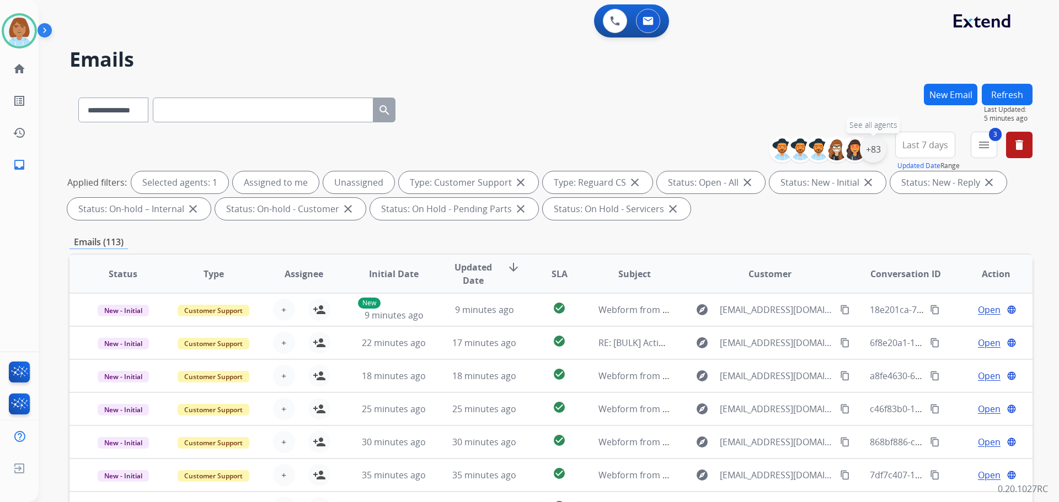
click at [873, 153] on div "+83" at bounding box center [873, 149] width 26 height 26
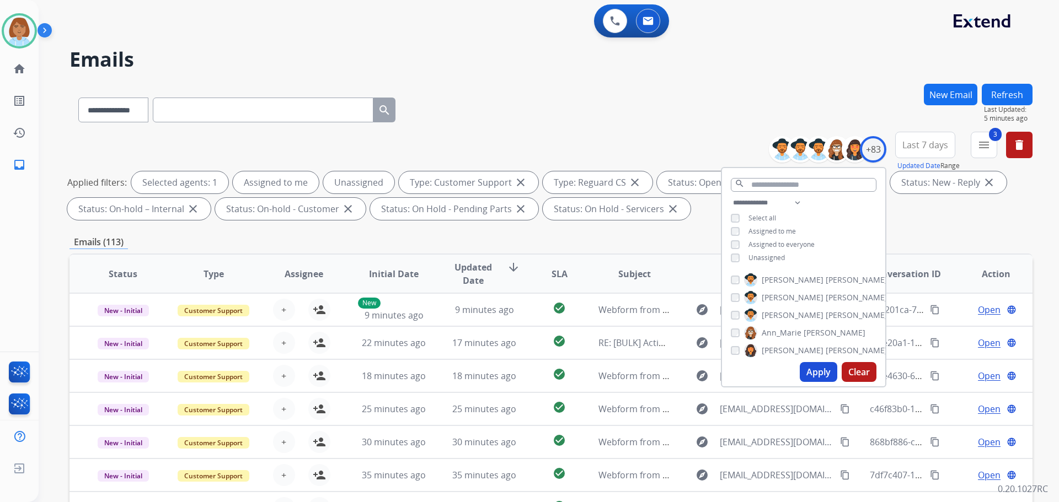
drag, startPoint x: 753, startPoint y: 259, endPoint x: 759, endPoint y: 274, distance: 16.4
click at [753, 260] on span "Unassigned" at bounding box center [766, 257] width 36 height 9
click at [826, 377] on button "Apply" at bounding box center [818, 372] width 37 height 20
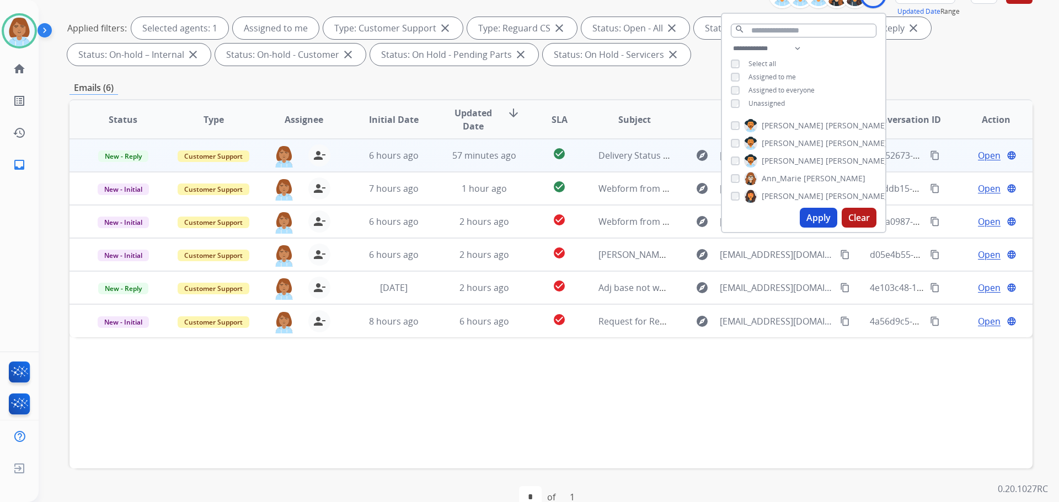
scroll to position [178, 0]
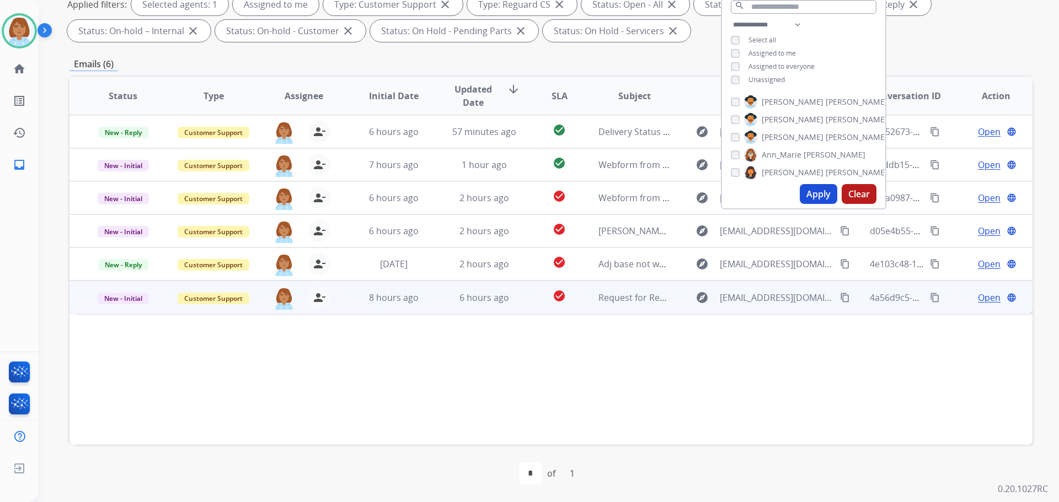
click at [543, 308] on td "check_circle" at bounding box center [551, 297] width 60 height 33
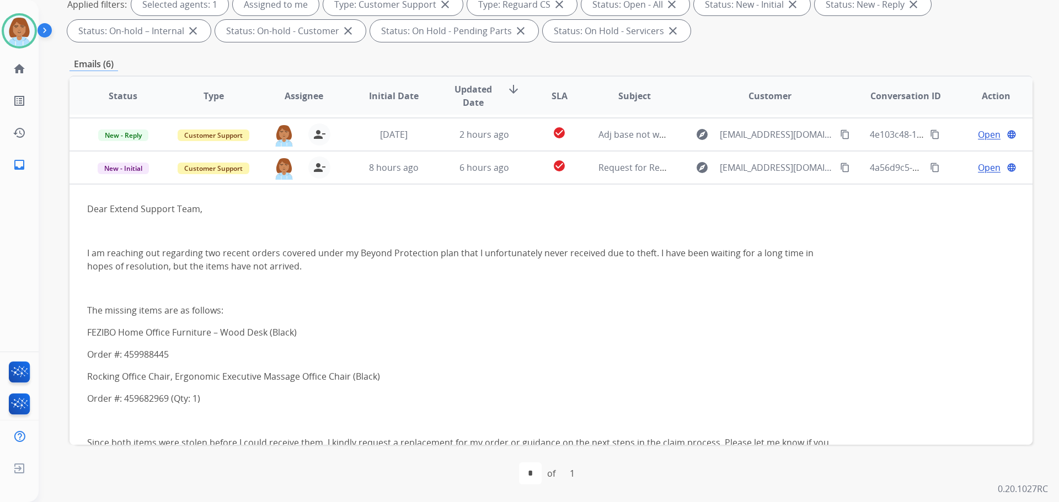
scroll to position [110, 0]
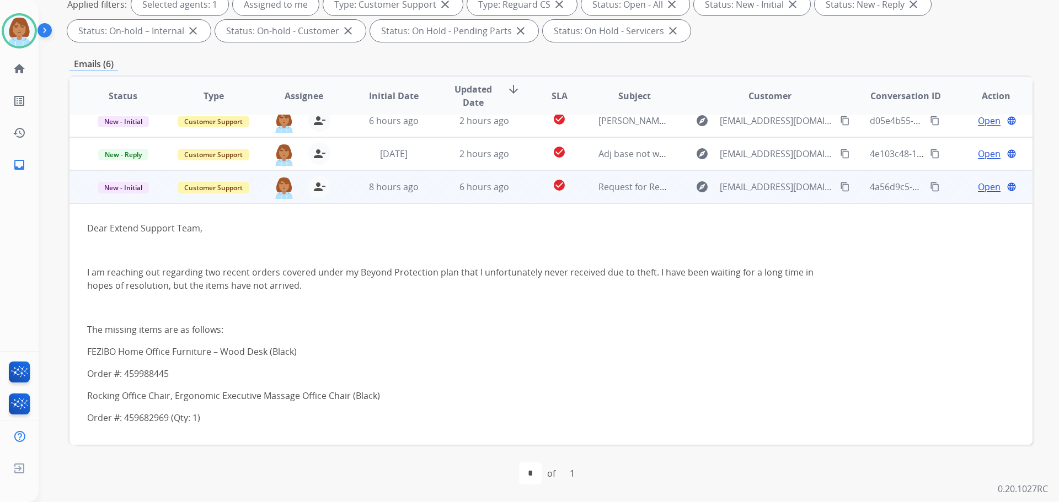
click at [981, 182] on span "Open" at bounding box center [989, 186] width 23 height 13
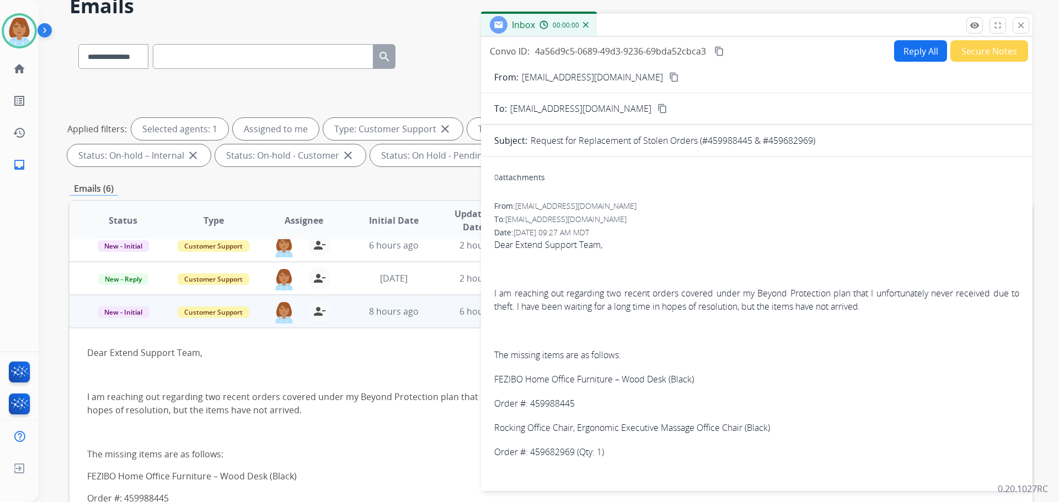
scroll to position [13, 0]
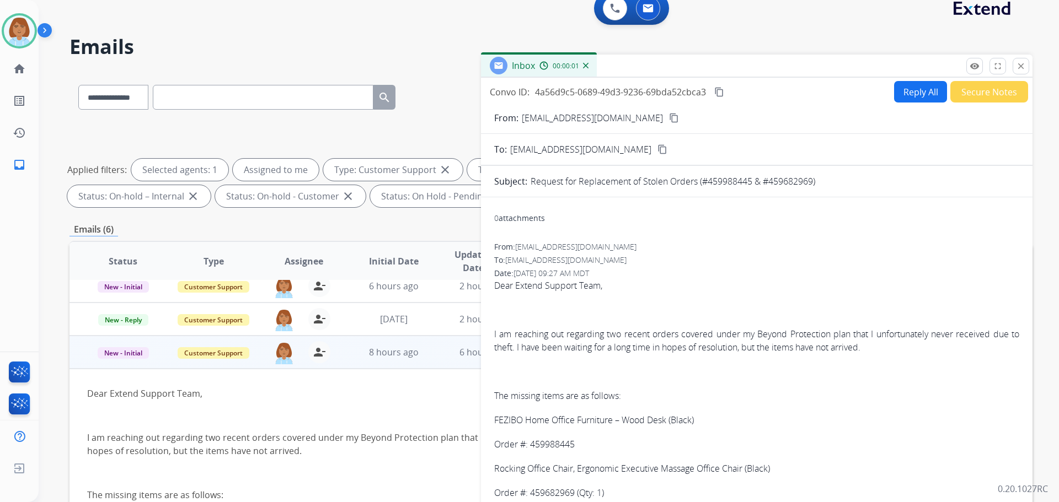
click at [917, 85] on button "Reply All" at bounding box center [920, 92] width 53 height 22
select select "**********"
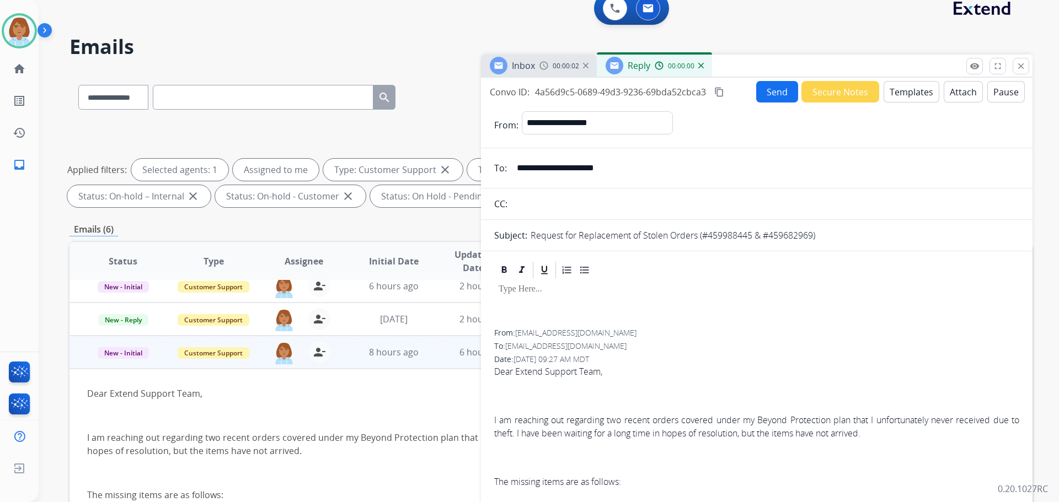
click at [923, 98] on button "Templates" at bounding box center [911, 92] width 56 height 22
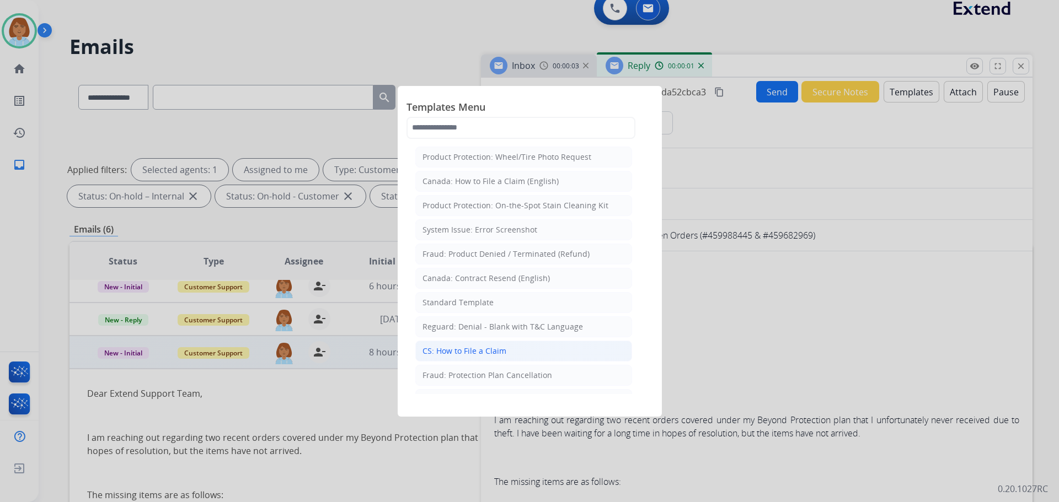
click at [518, 348] on li "CS: How to File a Claim" at bounding box center [523, 351] width 217 height 21
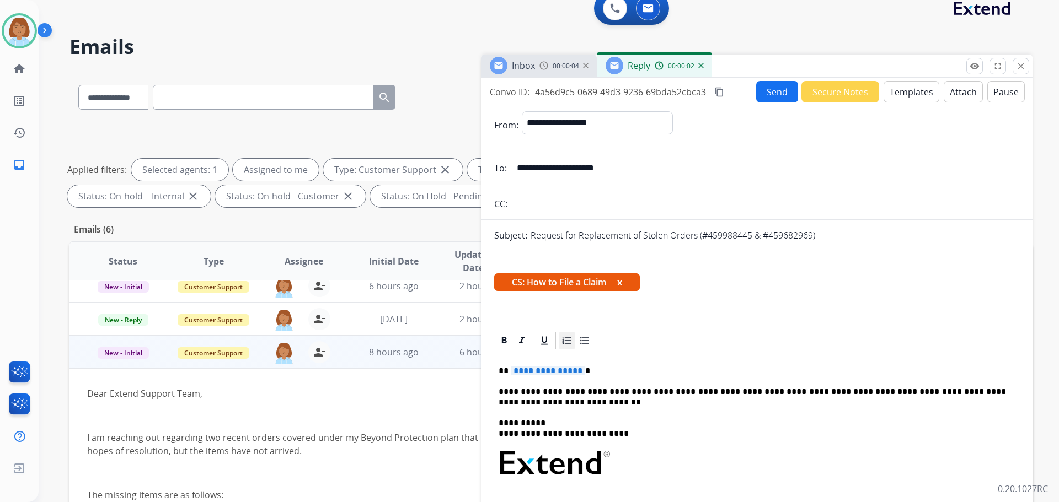
scroll to position [55, 0]
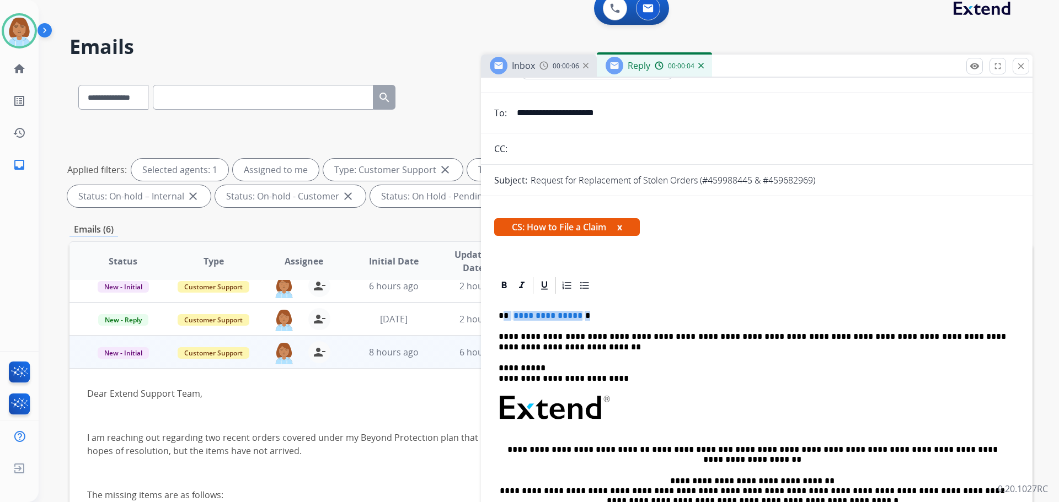
drag, startPoint x: 581, startPoint y: 315, endPoint x: 503, endPoint y: 319, distance: 77.3
click at [503, 319] on p "**********" at bounding box center [752, 316] width 507 height 10
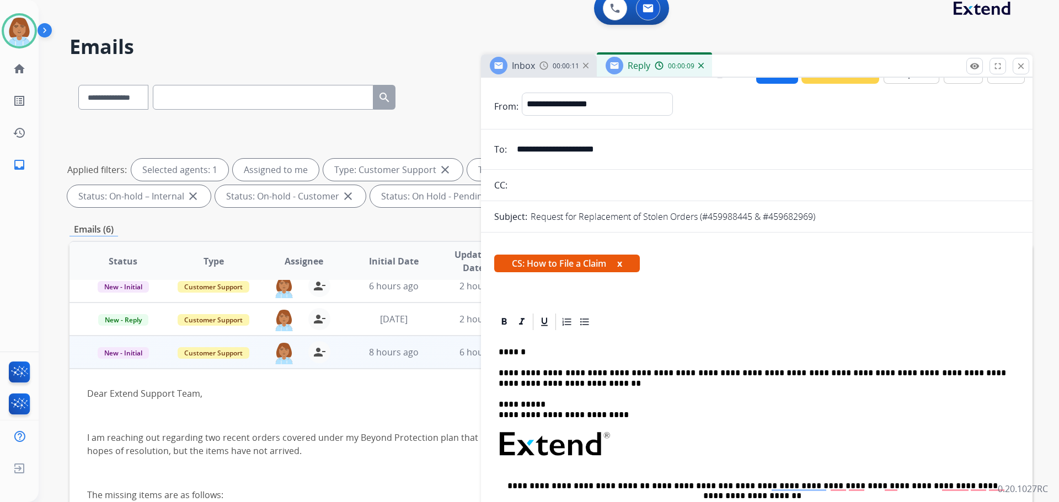
scroll to position [0, 0]
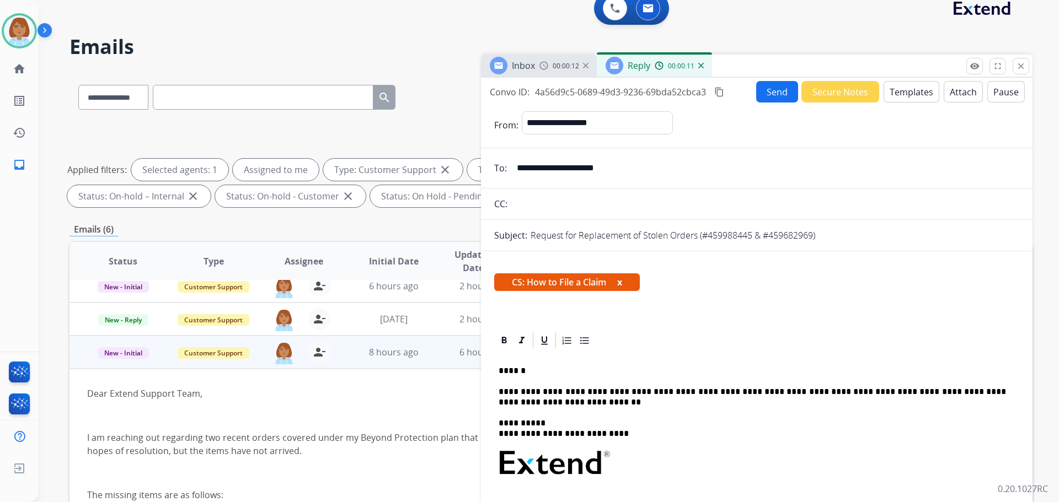
click at [756, 86] on button "Send" at bounding box center [777, 92] width 42 height 22
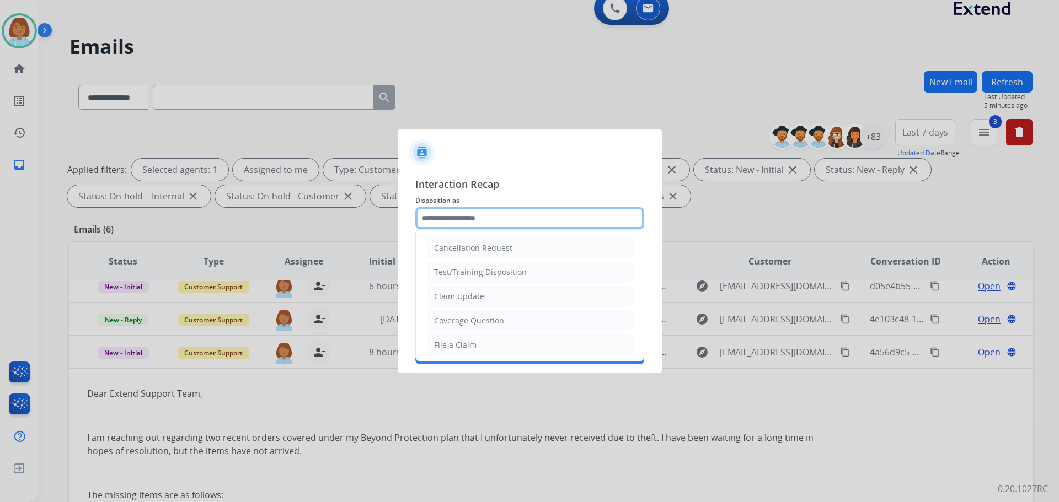
click at [456, 226] on input "text" at bounding box center [529, 218] width 229 height 22
click at [474, 347] on div "File a Claim" at bounding box center [455, 345] width 42 height 11
type input "**********"
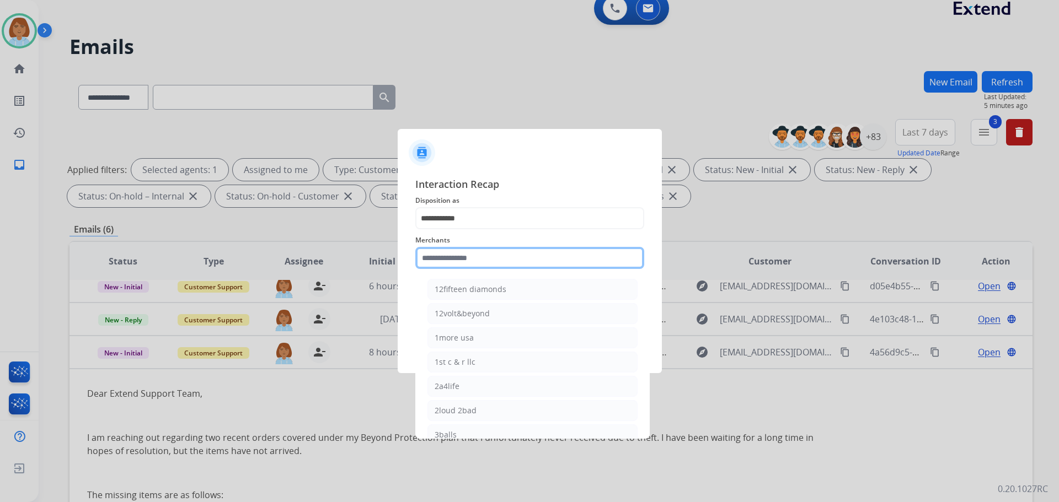
click at [482, 266] on input "text" at bounding box center [529, 258] width 229 height 22
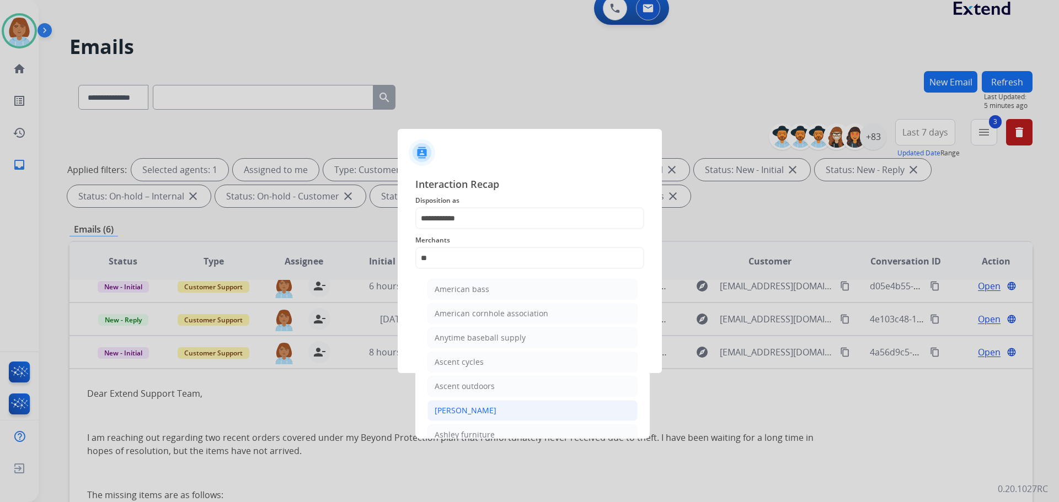
click at [463, 413] on div "[PERSON_NAME]" at bounding box center [466, 410] width 62 height 11
type input "**********"
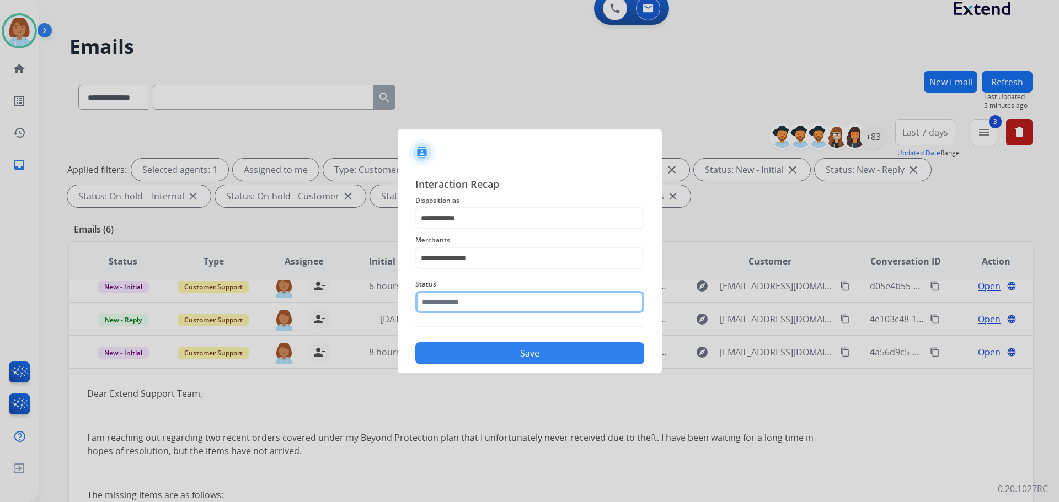
click at [494, 313] on input "text" at bounding box center [529, 302] width 229 height 22
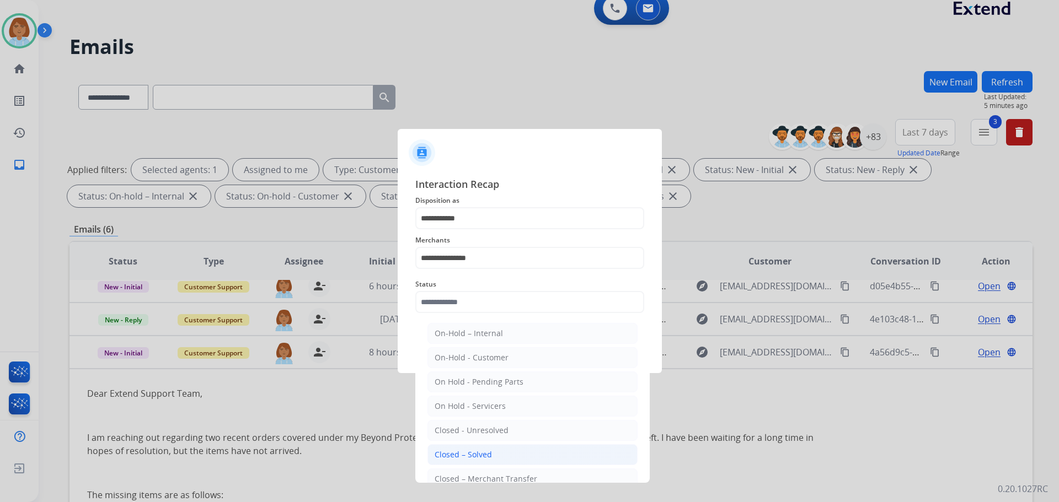
click at [481, 448] on li "Closed – Solved" at bounding box center [532, 454] width 210 height 21
type input "**********"
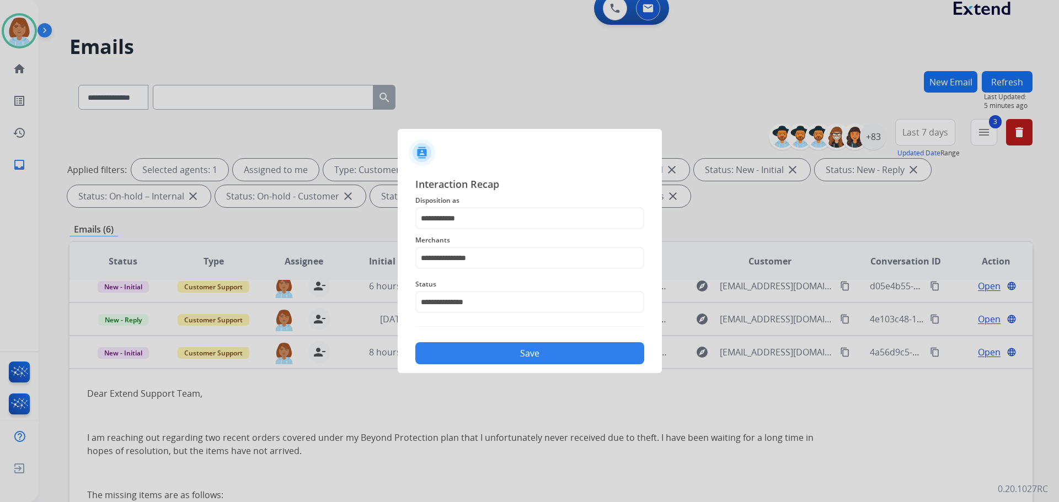
click at [536, 352] on button "Save" at bounding box center [529, 353] width 229 height 22
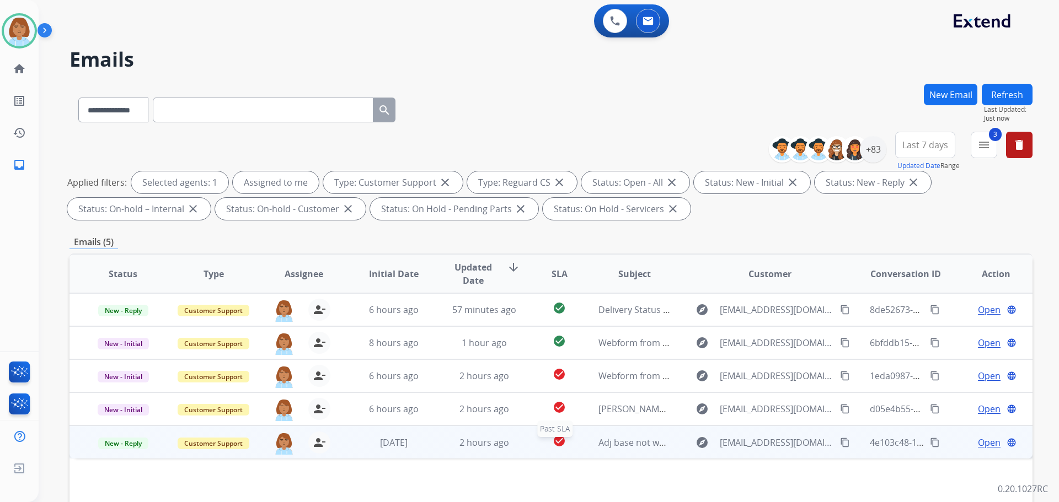
click at [538, 447] on div "check_circle" at bounding box center [559, 443] width 42 height 17
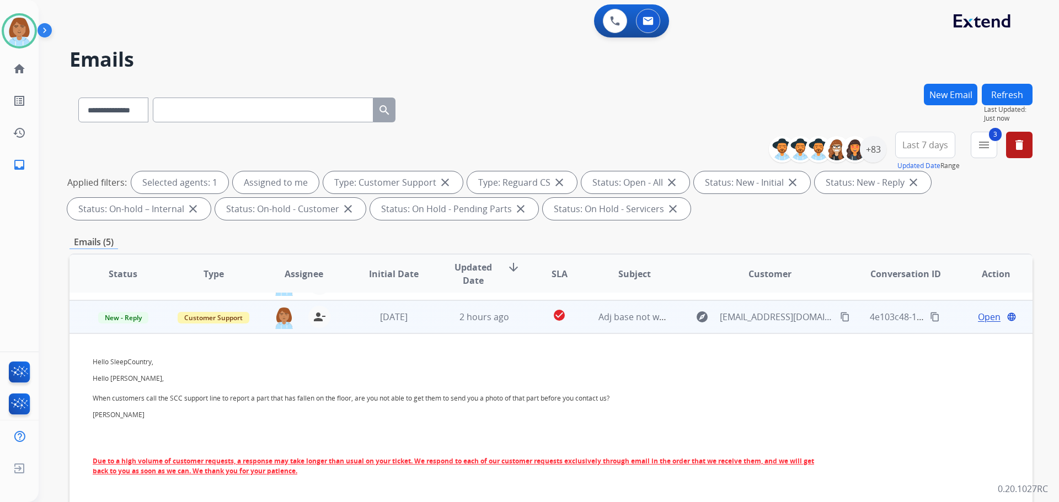
scroll to position [110, 0]
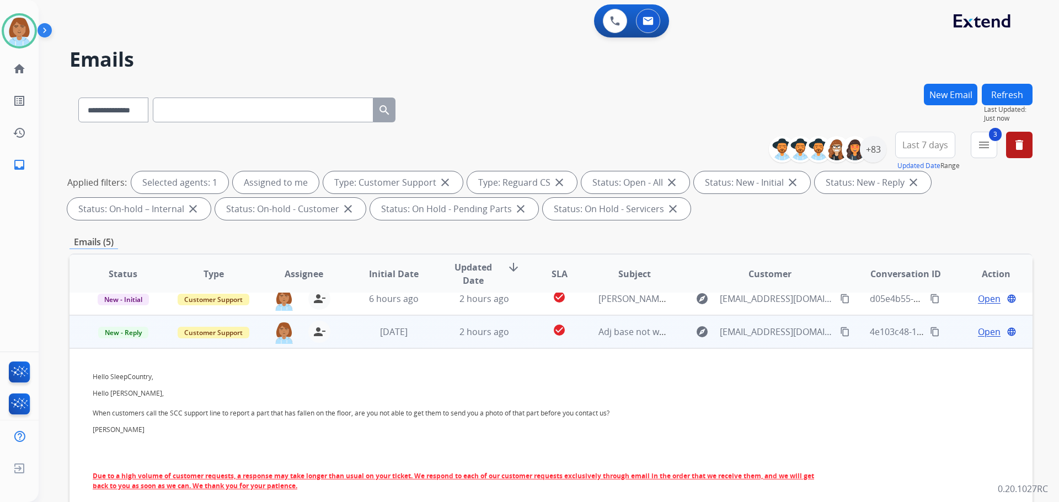
click at [978, 328] on span "Open" at bounding box center [989, 331] width 23 height 13
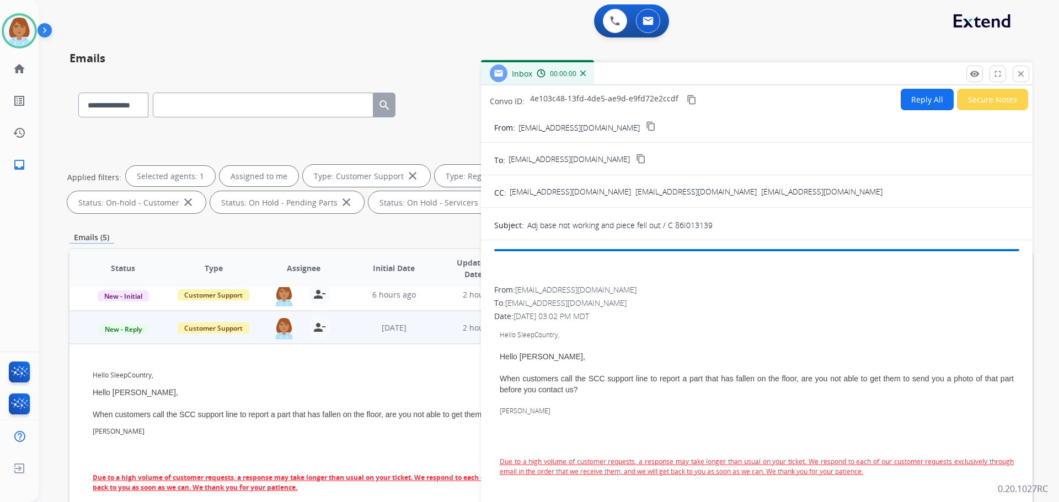
scroll to position [110, 0]
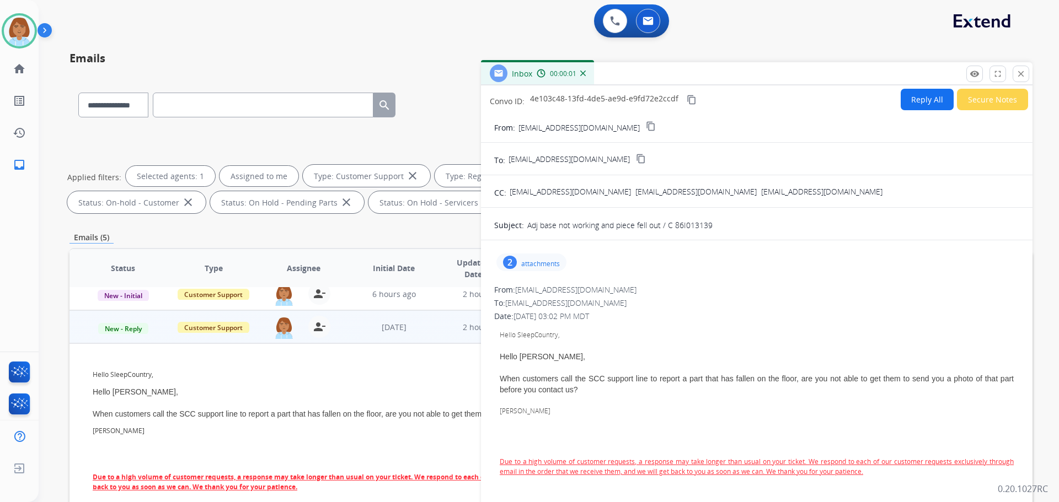
click at [907, 98] on button "Reply All" at bounding box center [927, 100] width 53 height 22
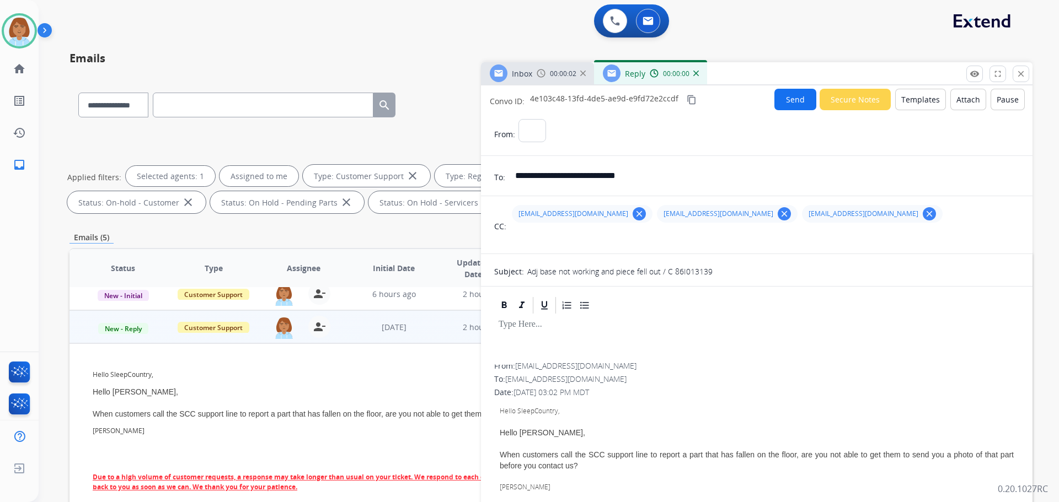
select select "**********"
click at [906, 101] on button "Templates" at bounding box center [920, 100] width 51 height 22
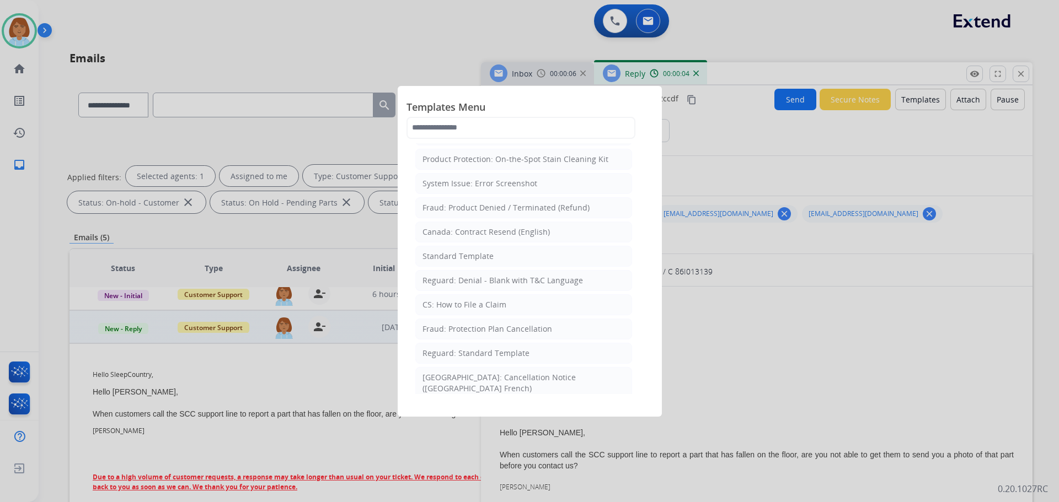
scroll to position [0, 0]
click at [880, 205] on div at bounding box center [529, 251] width 1059 height 502
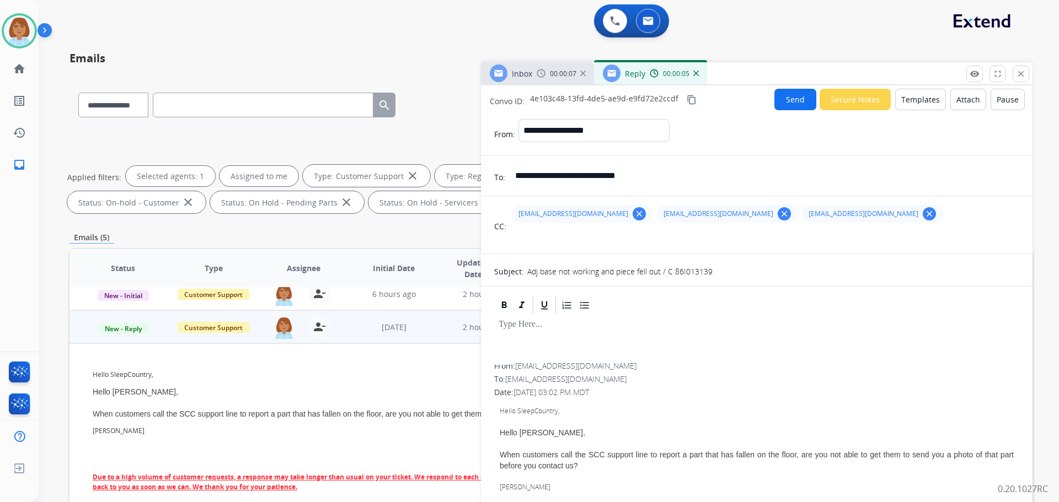
click at [634, 212] on mat-icon "clear" at bounding box center [639, 214] width 10 height 10
click at [640, 211] on mat-icon "clear" at bounding box center [639, 214] width 10 height 10
click at [634, 216] on mat-icon "clear" at bounding box center [639, 214] width 10 height 10
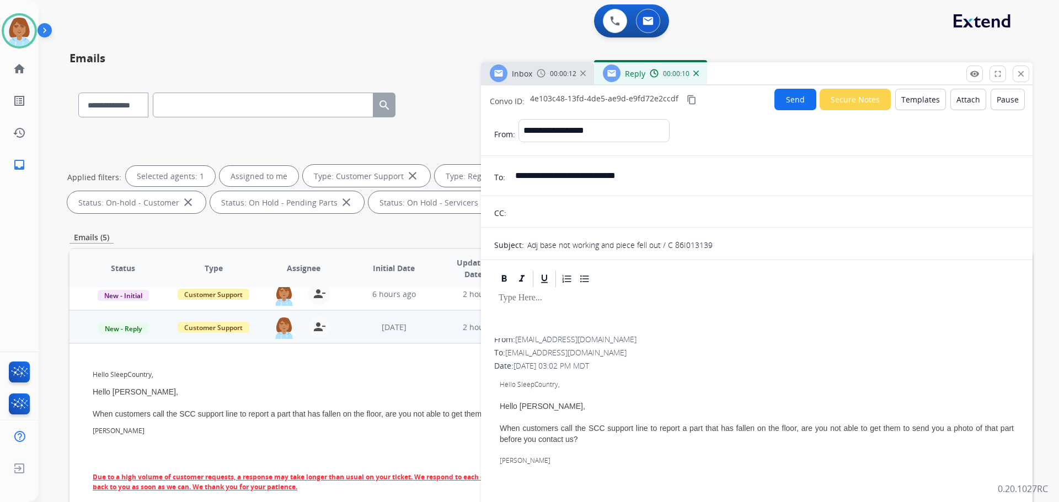
click at [928, 105] on button "Templates" at bounding box center [920, 100] width 51 height 22
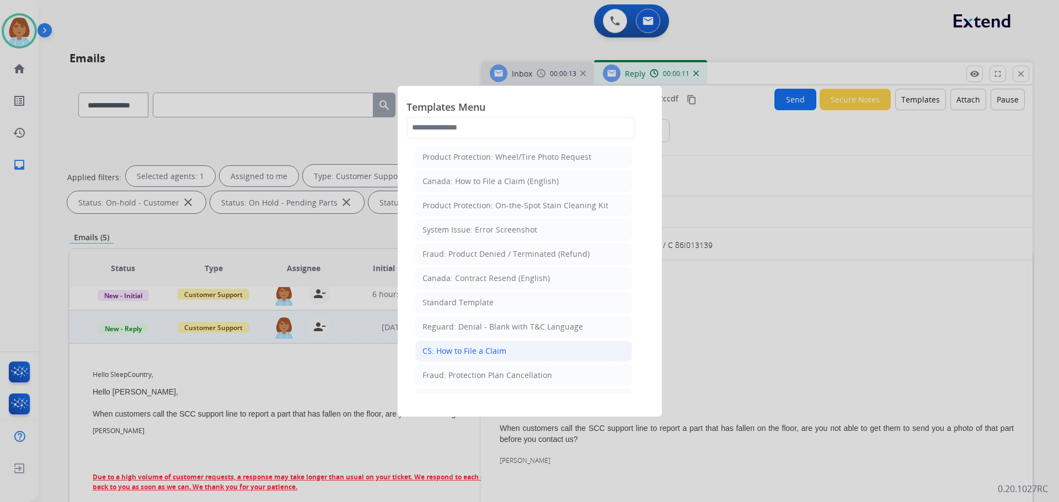
click at [529, 346] on li "CS: How to File a Claim" at bounding box center [523, 351] width 217 height 21
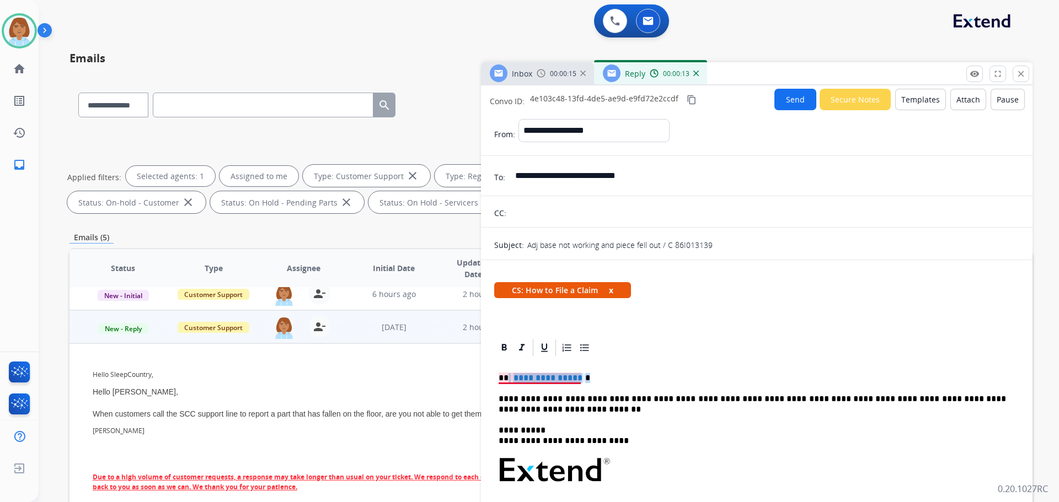
drag, startPoint x: 586, startPoint y: 382, endPoint x: 518, endPoint y: 357, distance: 71.7
click at [507, 369] on div "**********" at bounding box center [756, 507] width 525 height 298
click at [785, 104] on button "Send" at bounding box center [795, 100] width 42 height 22
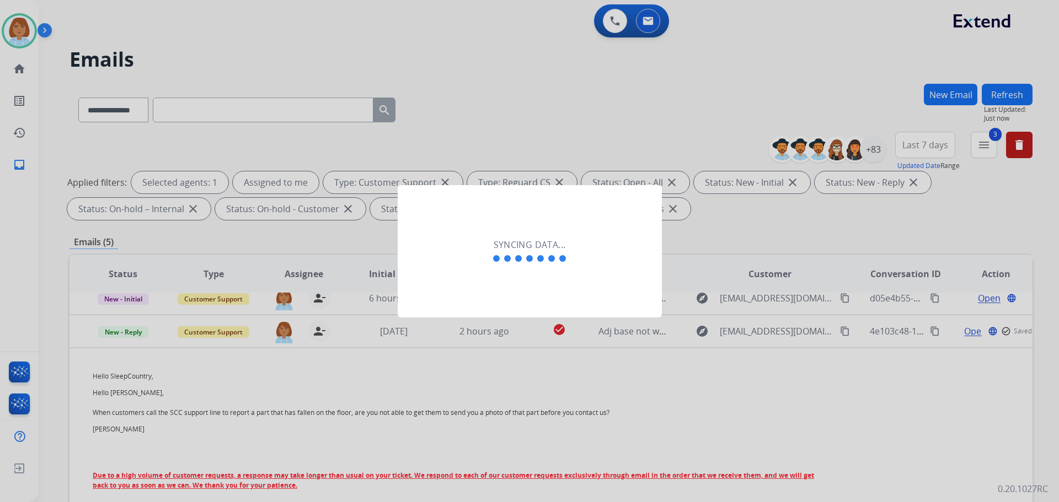
scroll to position [110, 0]
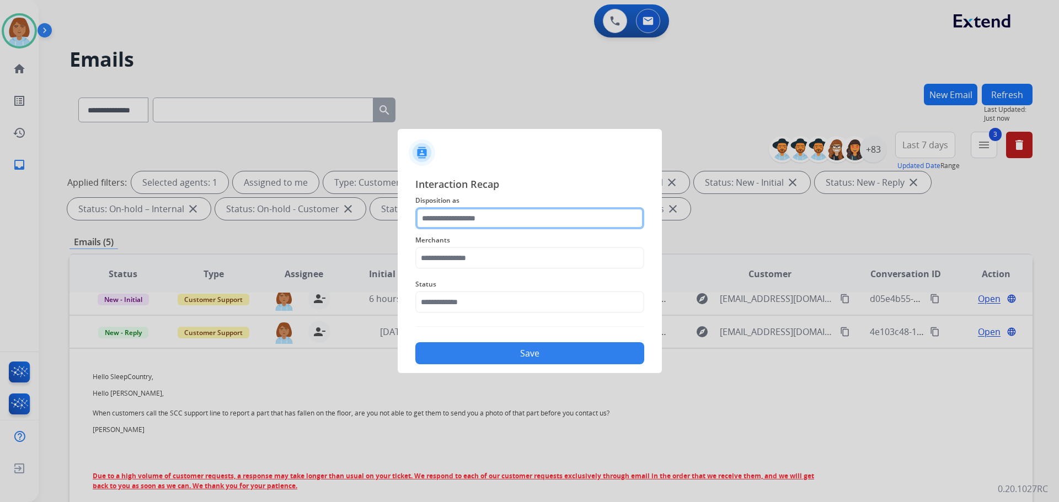
click at [475, 226] on input "text" at bounding box center [529, 218] width 229 height 22
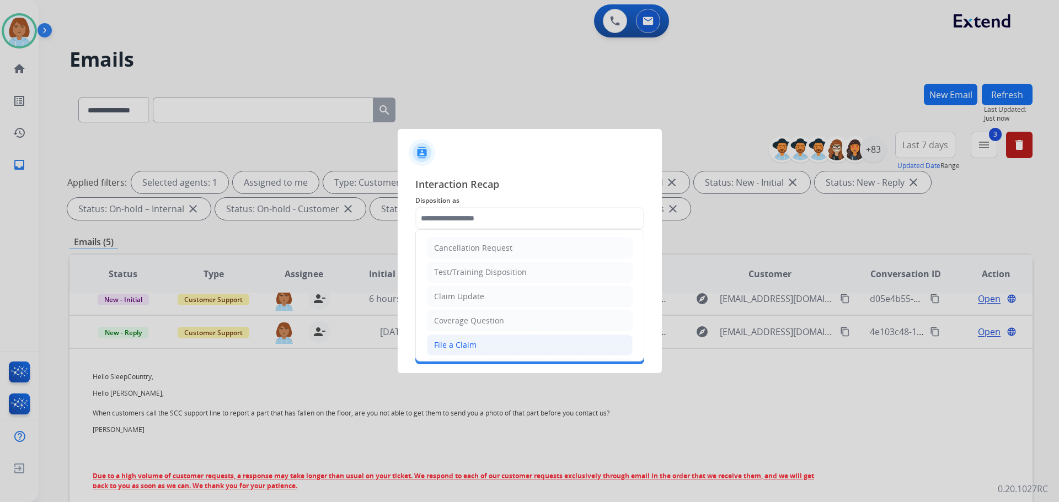
click at [456, 348] on div "File a Claim" at bounding box center [455, 345] width 42 height 11
type input "**********"
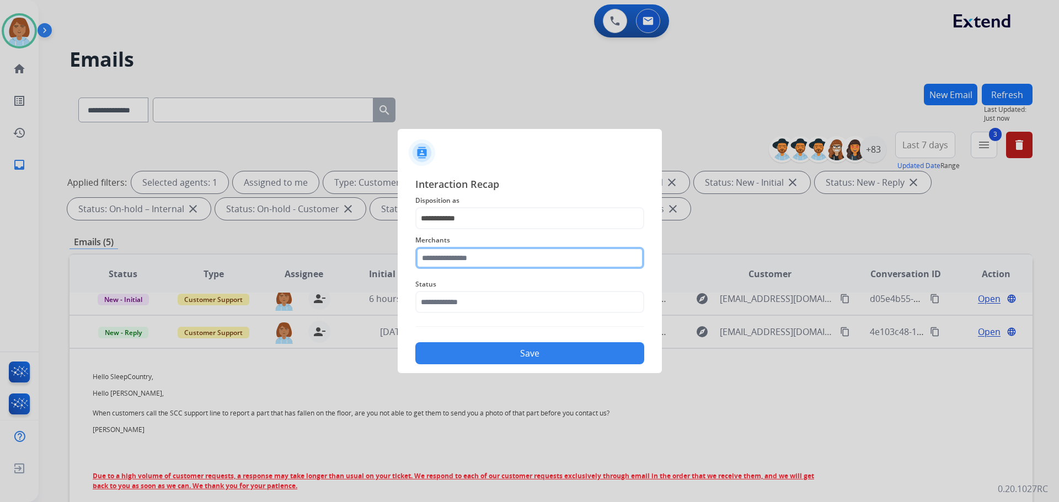
click at [513, 251] on input "text" at bounding box center [529, 258] width 229 height 22
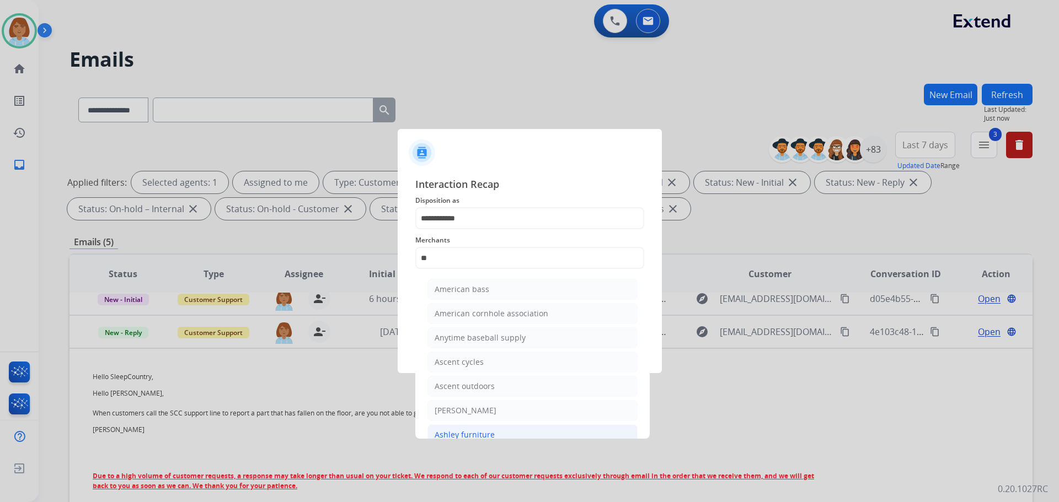
click at [454, 433] on div "Ashley furniture" at bounding box center [465, 435] width 60 height 11
type input "**********"
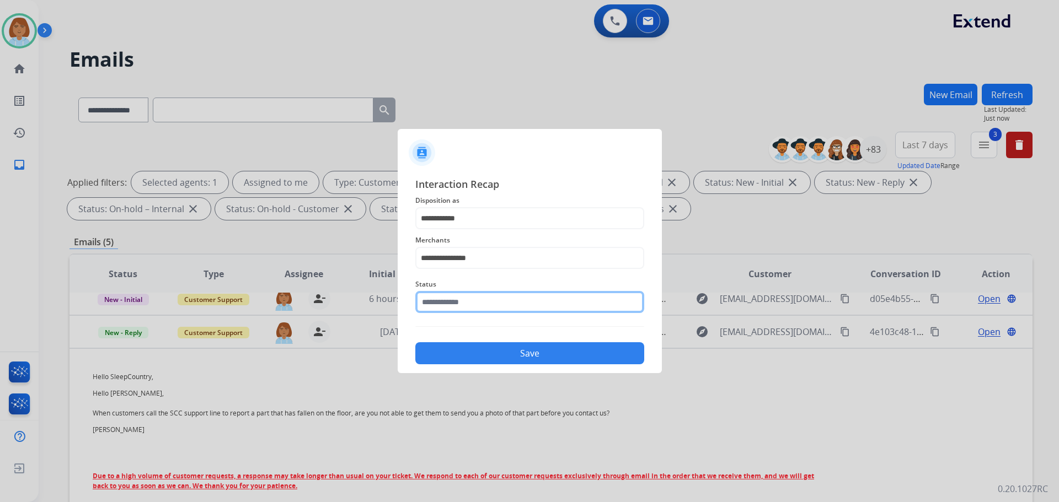
click at [495, 297] on input "text" at bounding box center [529, 302] width 229 height 22
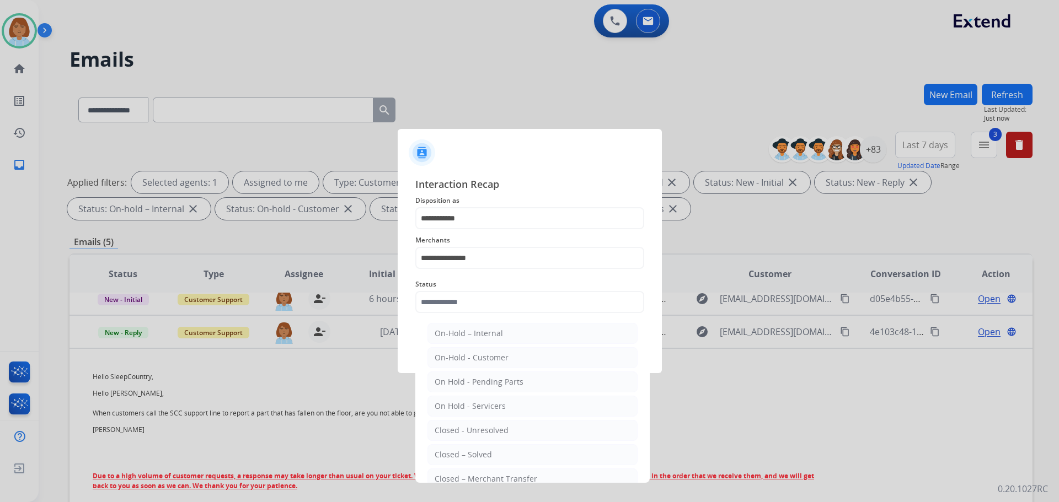
drag, startPoint x: 476, startPoint y: 459, endPoint x: 481, endPoint y: 449, distance: 10.9
click at [475, 459] on div "Closed – Solved" at bounding box center [463, 454] width 57 height 11
type input "**********"
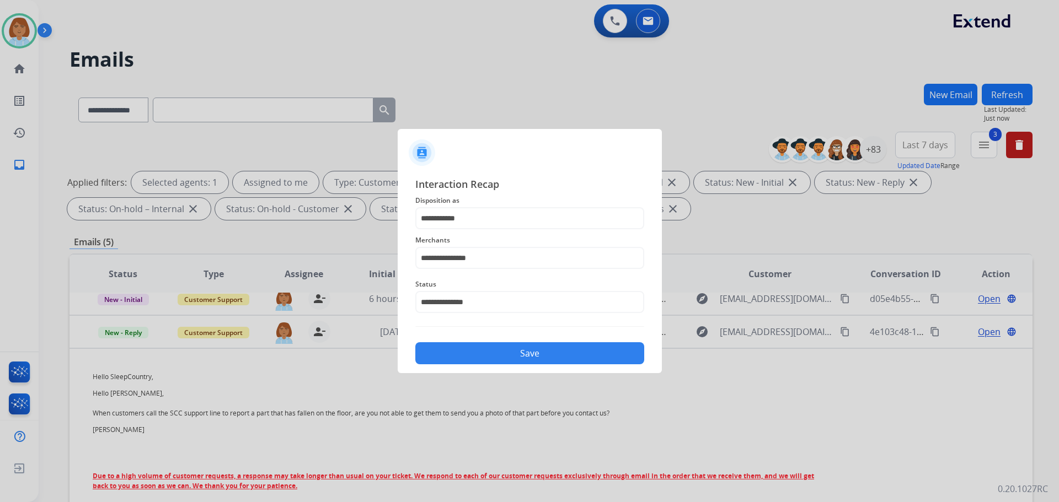
click at [524, 358] on button "Save" at bounding box center [529, 353] width 229 height 22
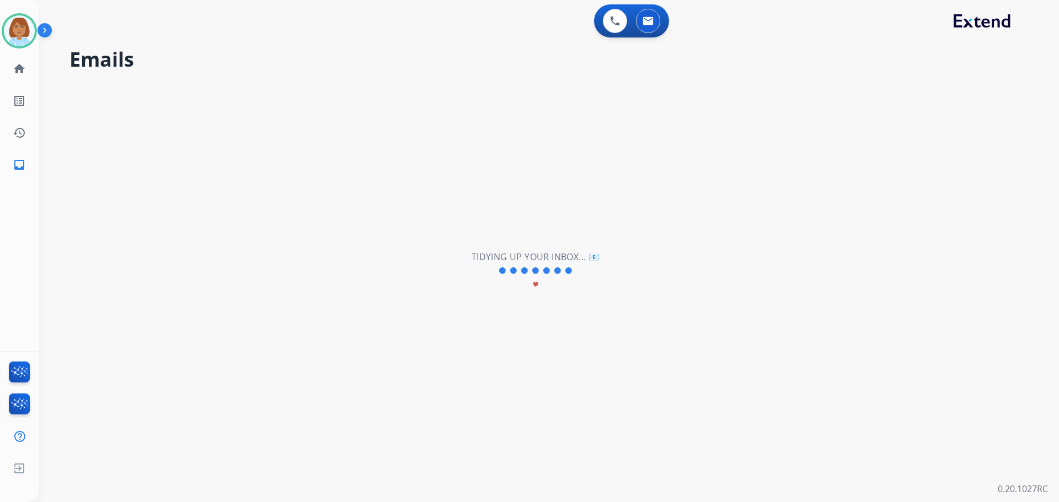
scroll to position [0, 0]
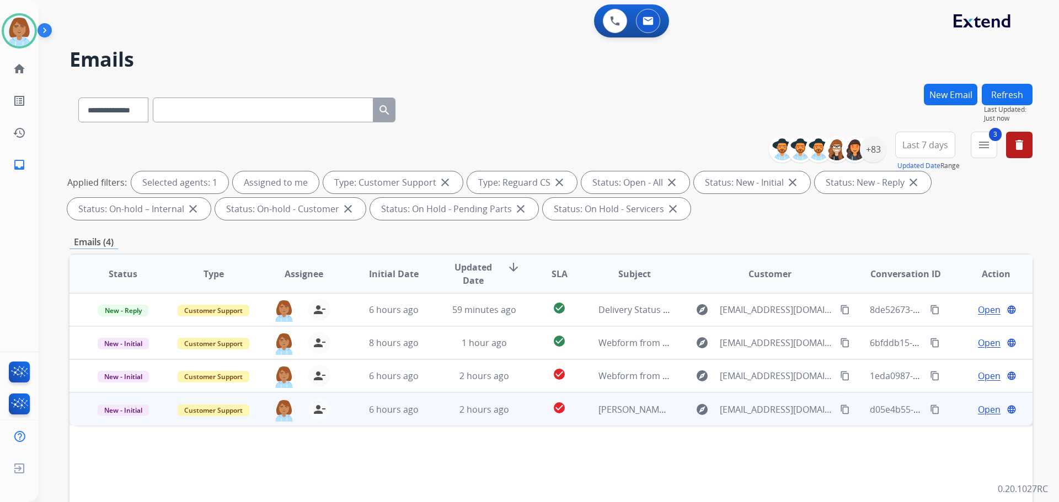
click at [665, 423] on td "[PERSON_NAME] -PH:[PHONE_NUMBER]" at bounding box center [626, 409] width 90 height 33
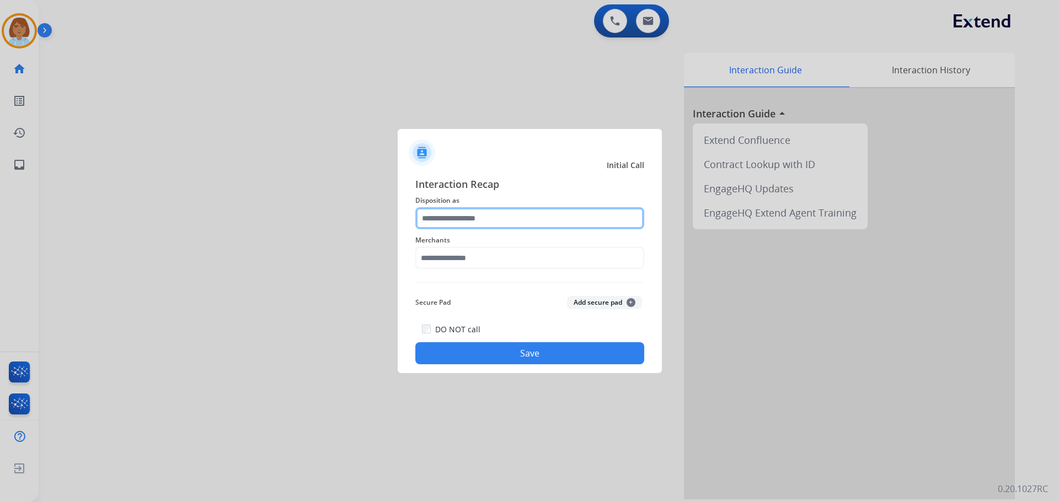
click at [597, 213] on input "text" at bounding box center [529, 218] width 229 height 22
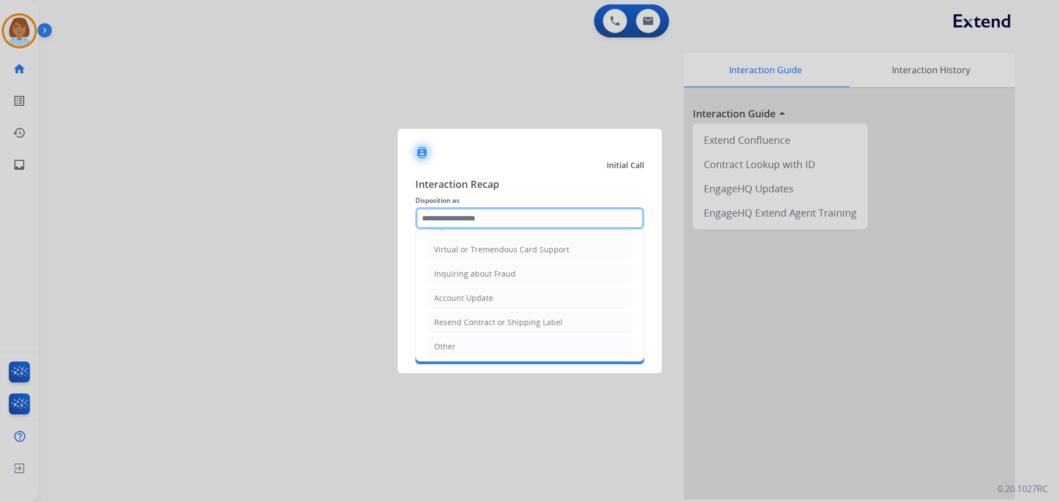
scroll to position [172, 0]
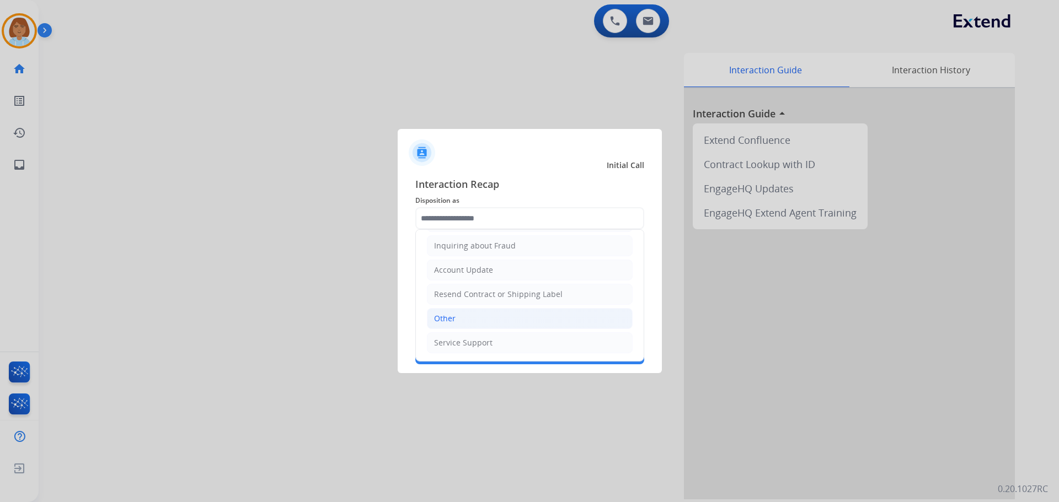
click at [448, 328] on li "Other" at bounding box center [530, 318] width 206 height 21
type input "*****"
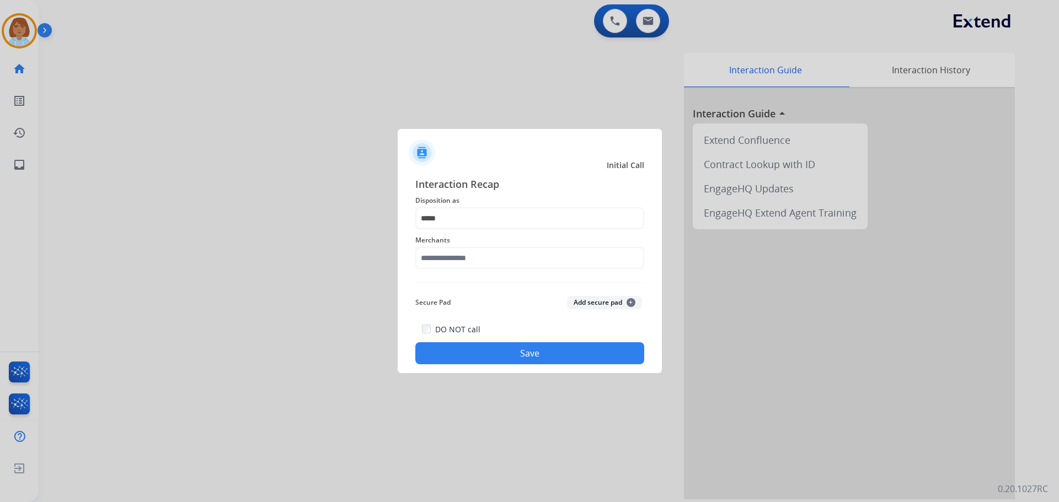
click at [471, 242] on span "Merchants" at bounding box center [529, 240] width 229 height 13
click at [474, 256] on input "text" at bounding box center [529, 258] width 229 height 22
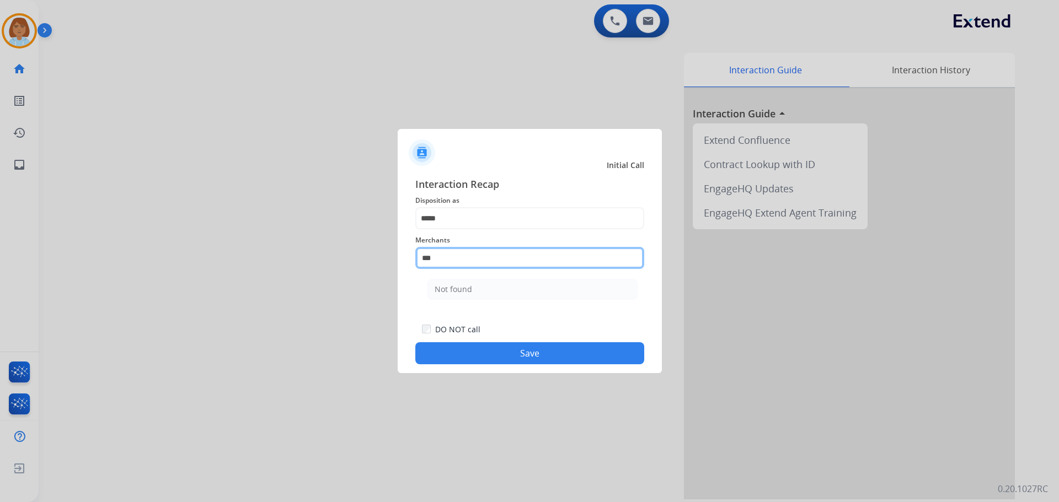
type input "*********"
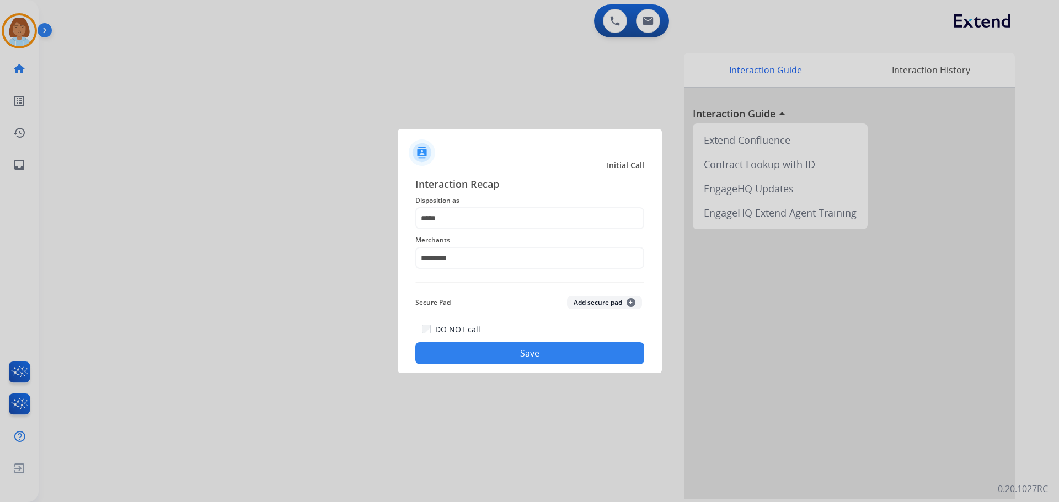
click at [539, 359] on button "Save" at bounding box center [529, 353] width 229 height 22
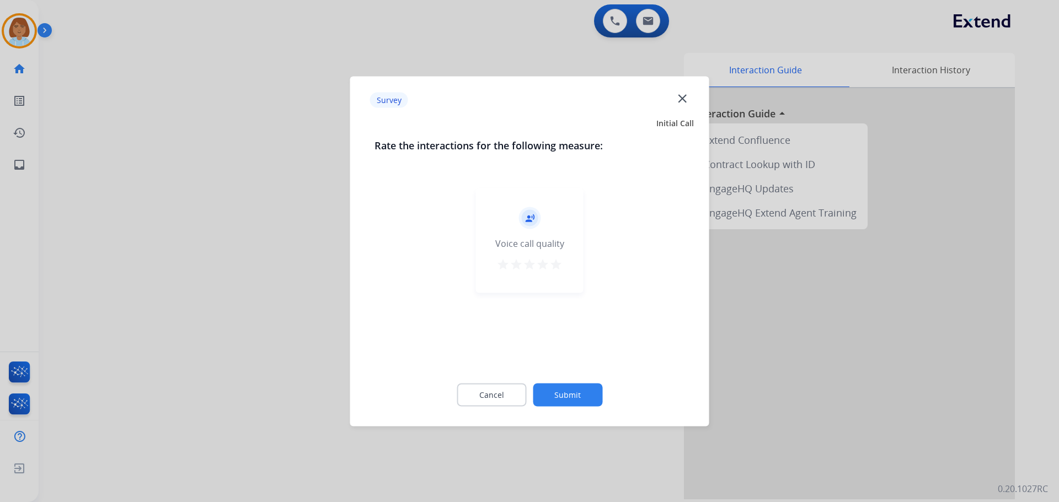
click at [562, 396] on button "Submit" at bounding box center [567, 394] width 69 height 23
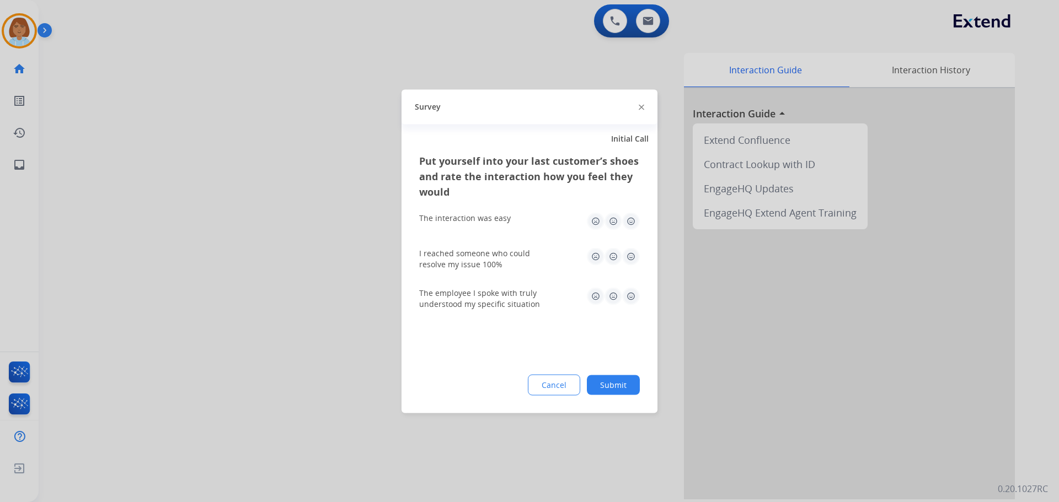
click at [634, 379] on button "Submit" at bounding box center [613, 385] width 53 height 20
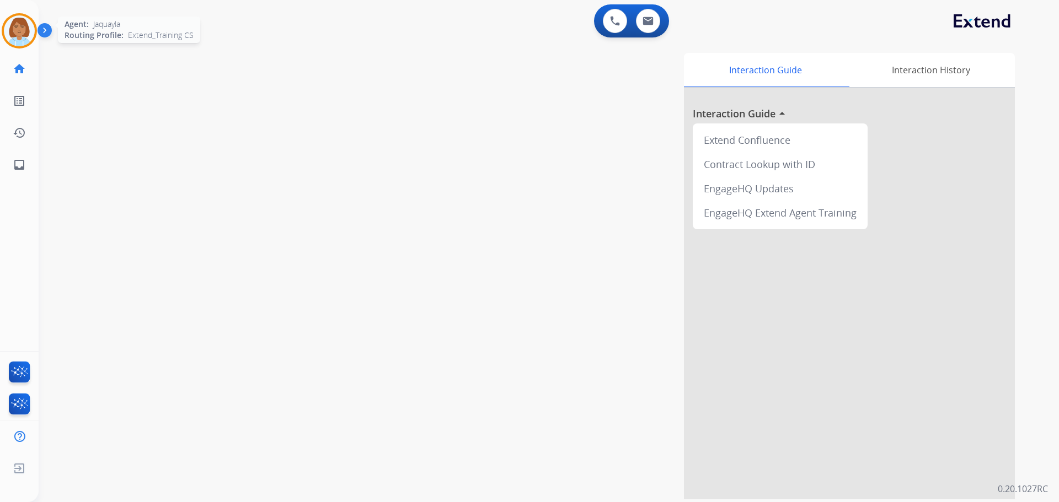
click at [36, 15] on div "Agent: [PERSON_NAME] Profile: Extend_Training CS" at bounding box center [19, 30] width 35 height 35
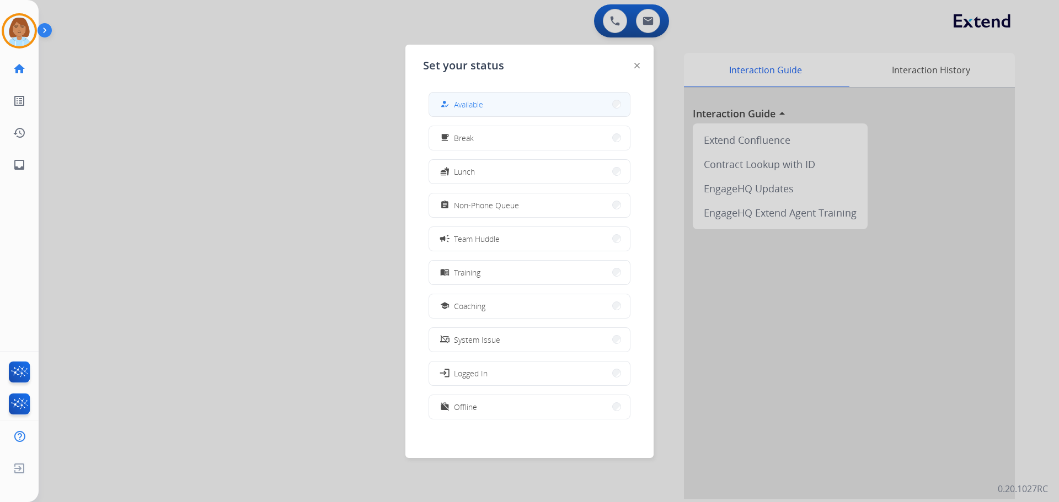
click at [464, 99] on span "Available" at bounding box center [468, 105] width 29 height 12
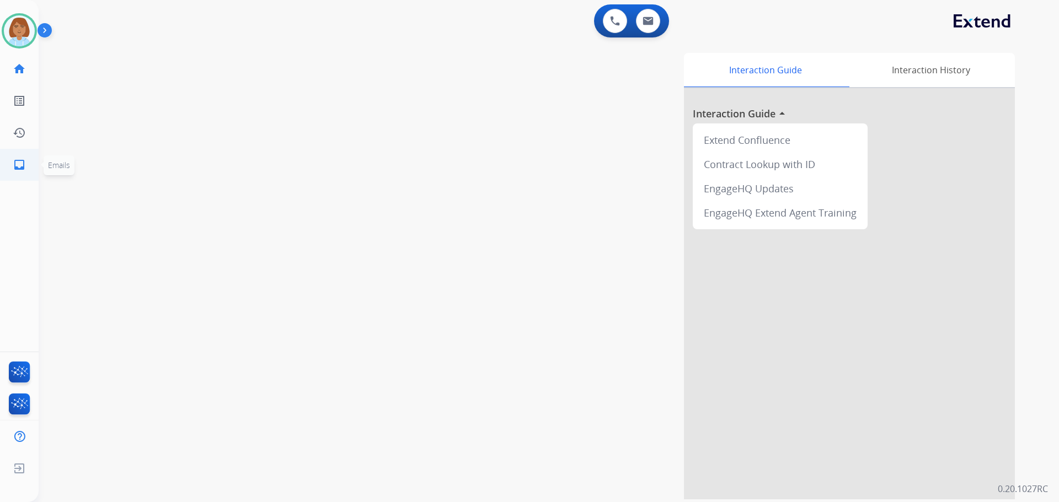
click at [25, 165] on mat-icon "inbox" at bounding box center [19, 164] width 13 height 13
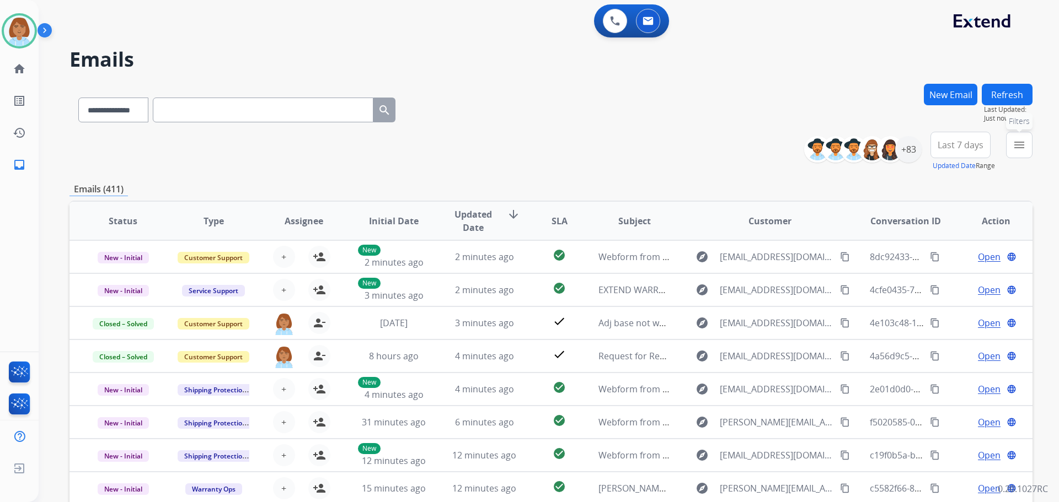
click at [1027, 152] on button "menu Filters" at bounding box center [1019, 145] width 26 height 26
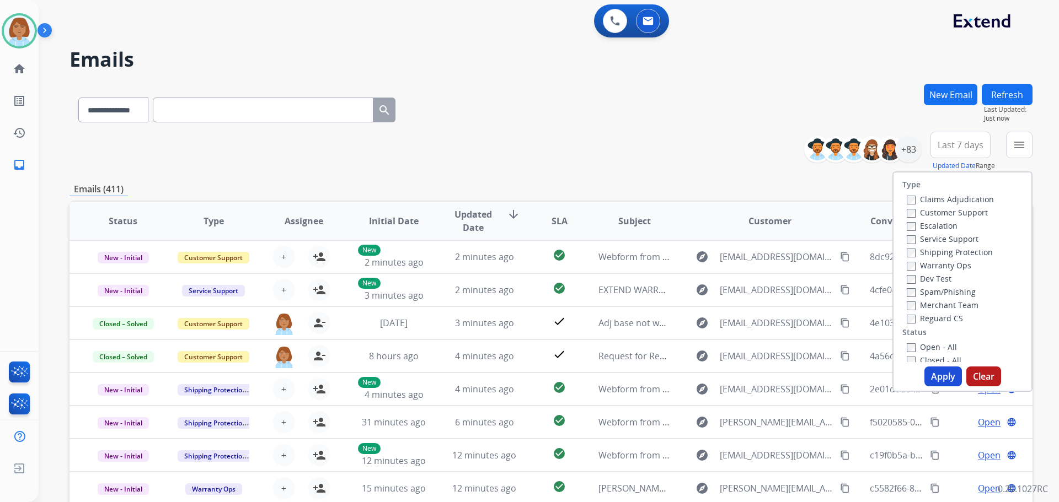
click at [952, 222] on div "Escalation" at bounding box center [950, 225] width 87 height 13
click at [951, 216] on label "Customer Support" at bounding box center [947, 212] width 81 height 10
click at [944, 258] on div "Shipping Protection" at bounding box center [950, 251] width 87 height 13
click at [944, 255] on label "Shipping Protection" at bounding box center [950, 252] width 86 height 10
drag, startPoint x: 943, startPoint y: 315, endPoint x: 913, endPoint y: 349, distance: 44.9
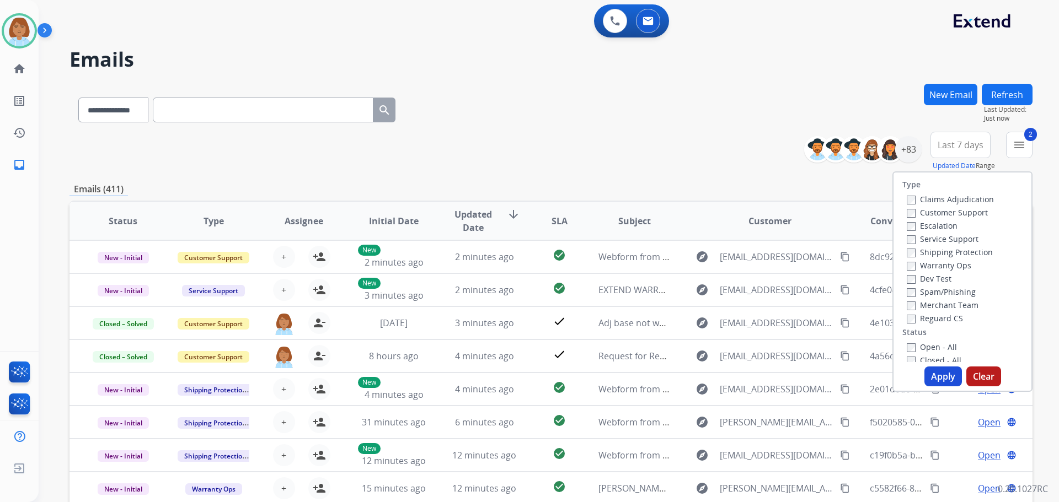
click at [940, 324] on div "Reguard CS" at bounding box center [950, 318] width 87 height 13
click at [912, 349] on label "Open - All" at bounding box center [932, 347] width 50 height 10
drag, startPoint x: 944, startPoint y: 377, endPoint x: 960, endPoint y: 324, distance: 54.6
click at [946, 367] on button "Apply" at bounding box center [942, 377] width 37 height 20
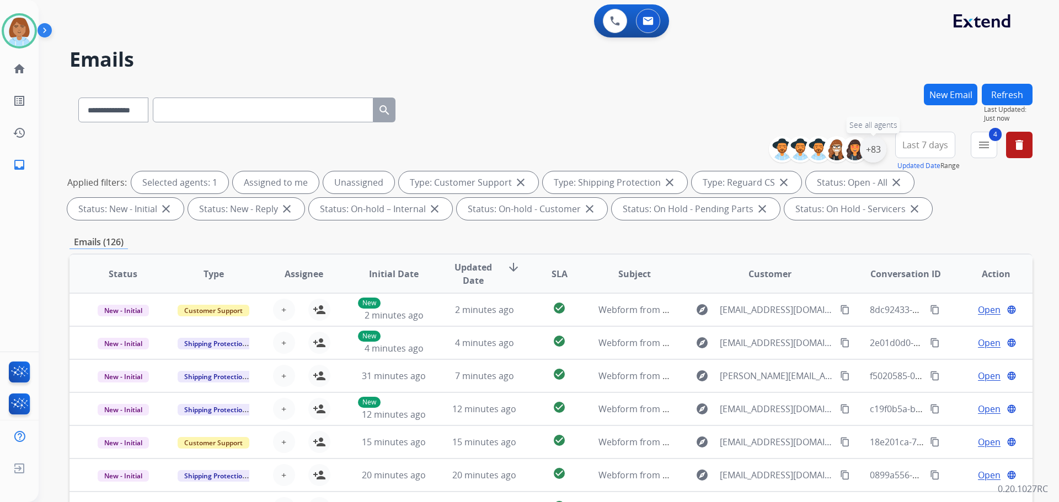
click at [882, 157] on div "+83" at bounding box center [873, 149] width 26 height 26
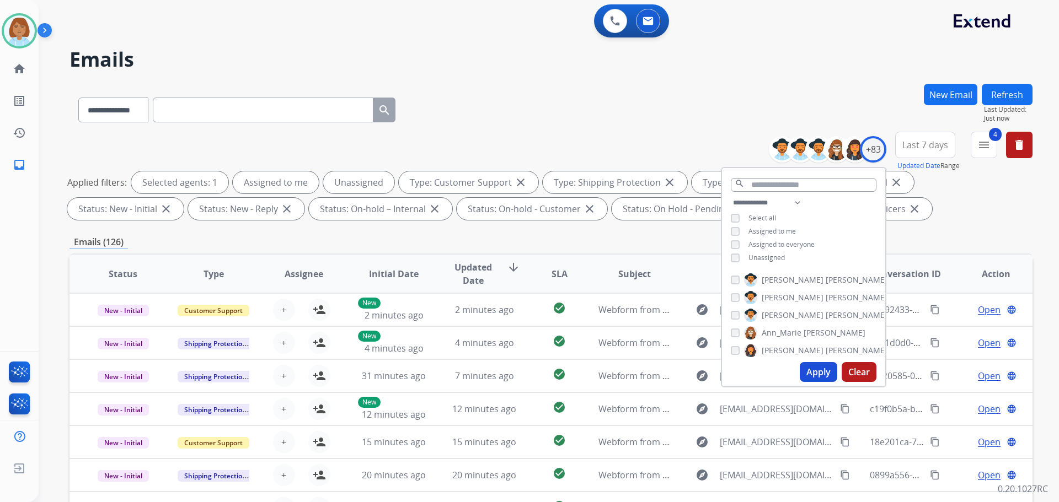
click at [780, 255] on span "Unassigned" at bounding box center [766, 257] width 36 height 9
click at [812, 374] on button "Apply" at bounding box center [818, 372] width 37 height 20
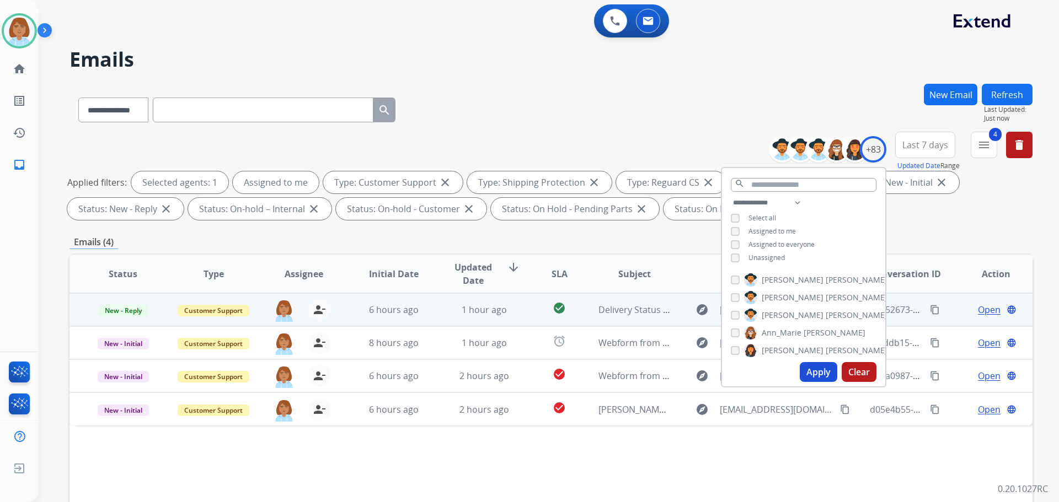
click at [438, 310] on td "1 hour ago" at bounding box center [476, 309] width 90 height 33
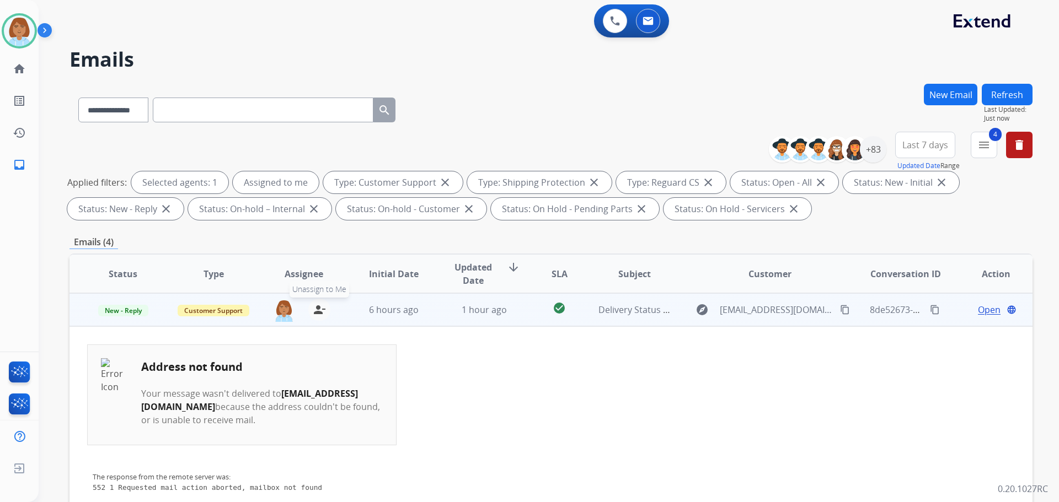
click at [319, 316] on mat-icon "person_remove" at bounding box center [319, 309] width 13 height 13
click at [131, 312] on span "New - Reply" at bounding box center [123, 311] width 50 height 12
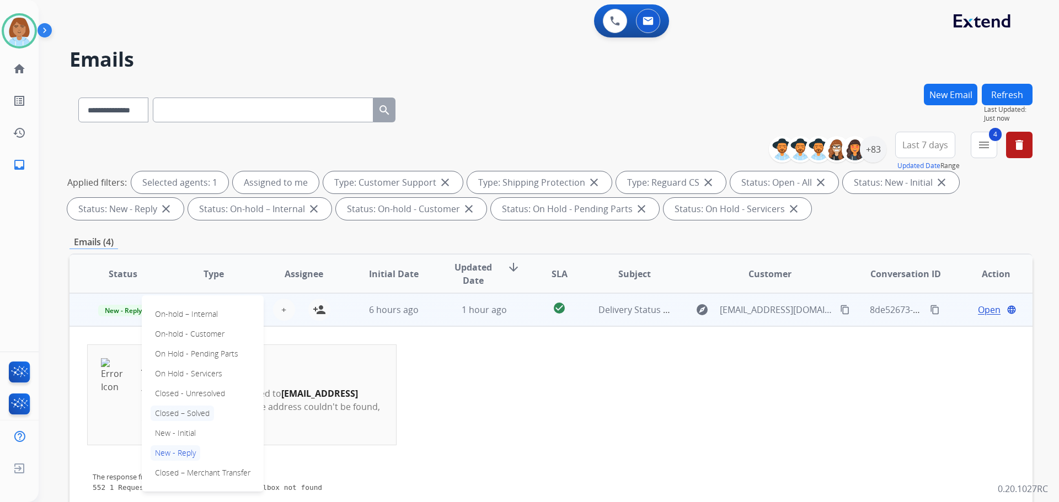
click at [204, 406] on p "Closed – Solved" at bounding box center [182, 413] width 63 height 15
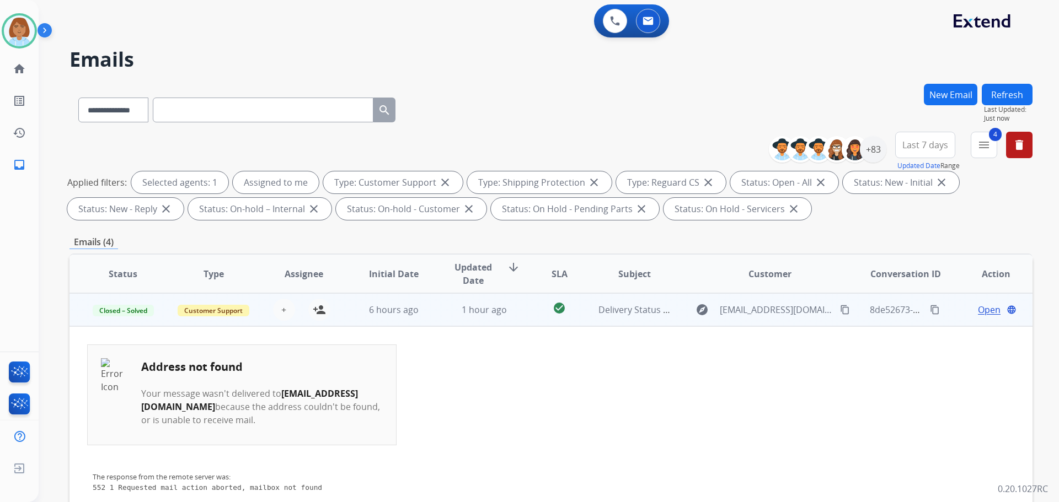
drag, startPoint x: 1018, startPoint y: 94, endPoint x: 1014, endPoint y: 4, distance: 90.0
click at [1017, 94] on button "Refresh" at bounding box center [1007, 95] width 51 height 22
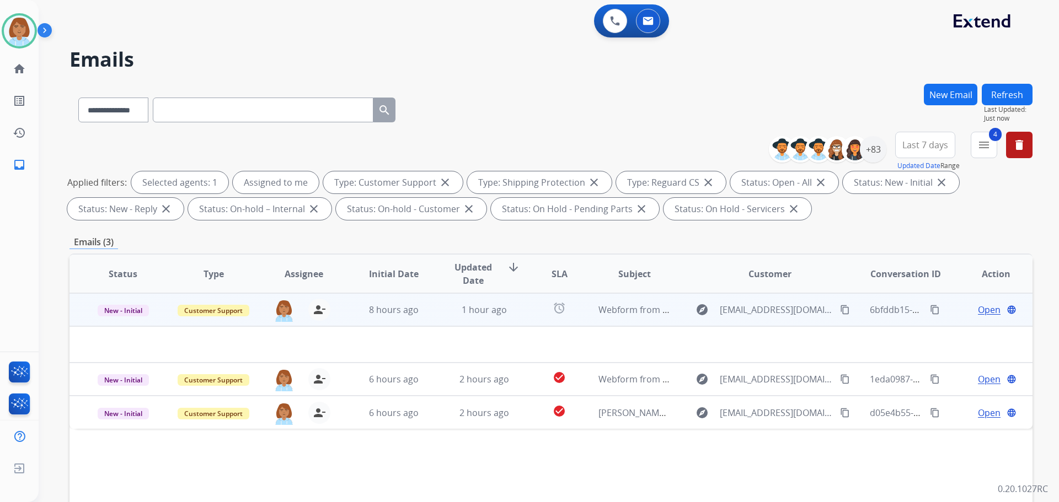
click at [672, 313] on td "explore [EMAIL_ADDRESS][DOMAIN_NAME] content_copy" at bounding box center [761, 309] width 180 height 33
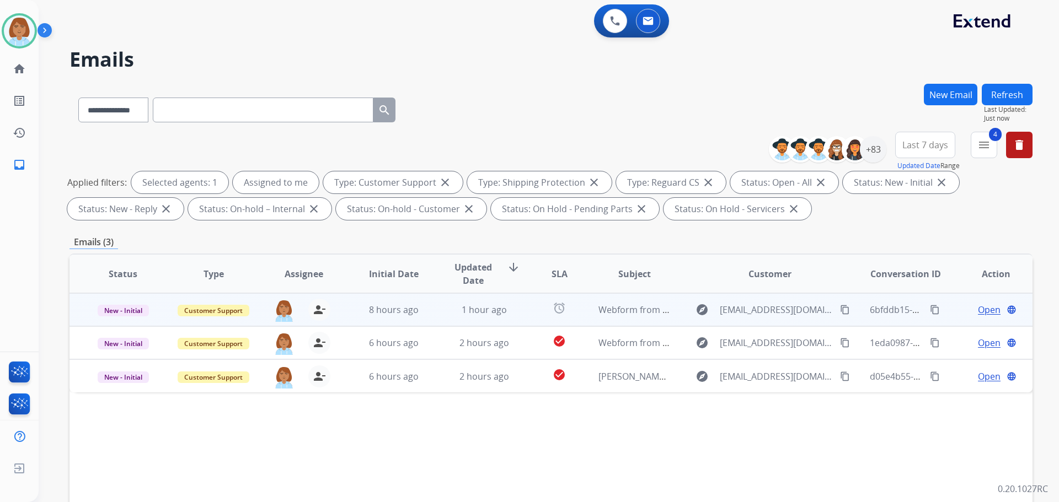
click at [673, 306] on td "explore [EMAIL_ADDRESS][DOMAIN_NAME] content_copy" at bounding box center [761, 309] width 180 height 33
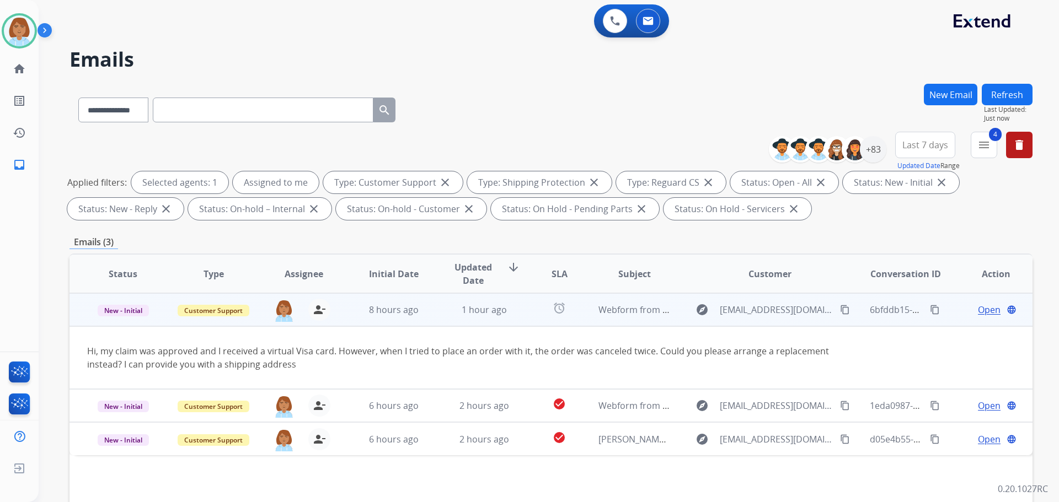
click at [978, 310] on span "Open" at bounding box center [989, 309] width 23 height 13
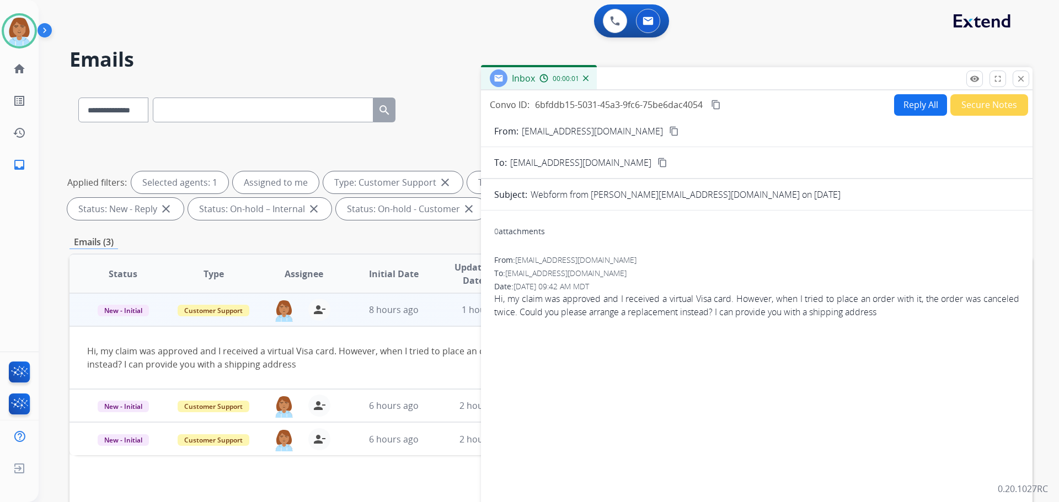
click at [907, 103] on button "Reply All" at bounding box center [920, 105] width 53 height 22
select select "**********"
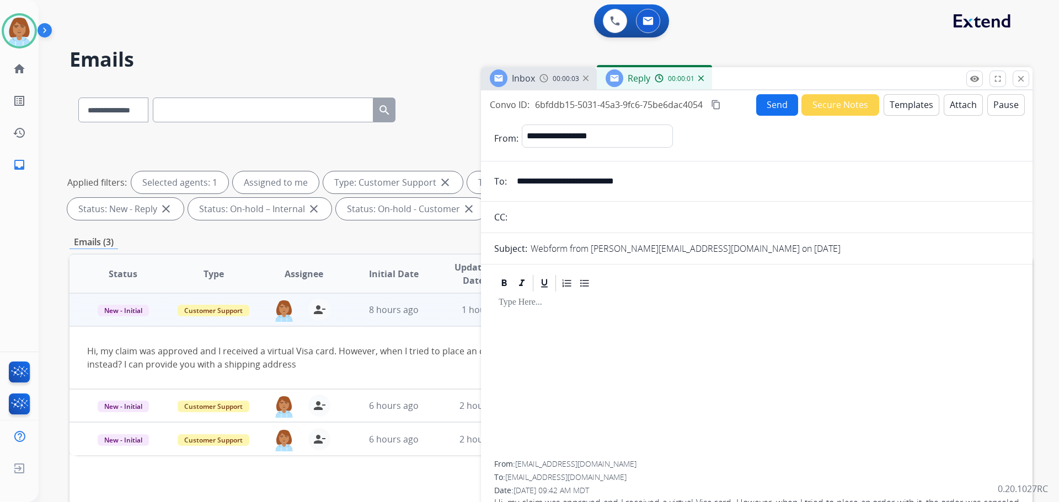
click at [906, 98] on button "Templates" at bounding box center [911, 105] width 56 height 22
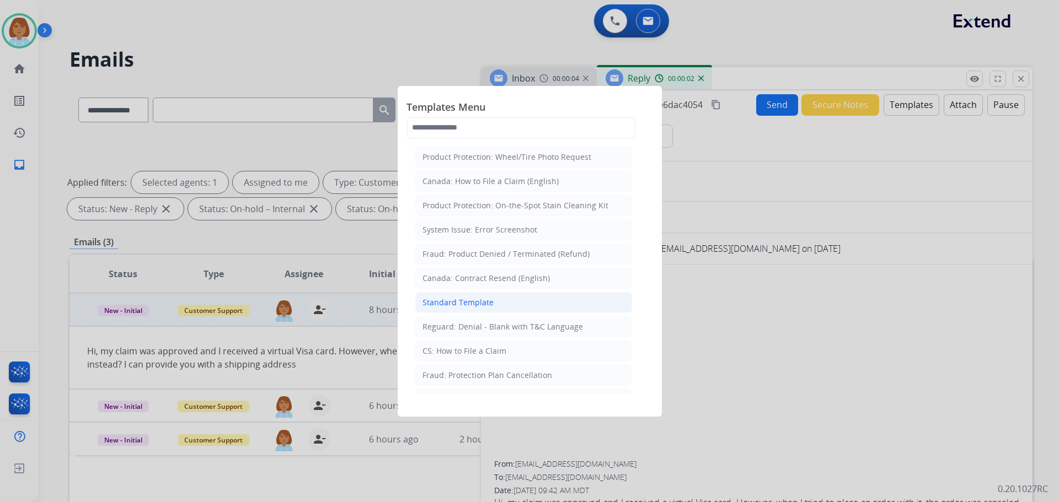
click at [466, 299] on div "Standard Template" at bounding box center [457, 302] width 71 height 11
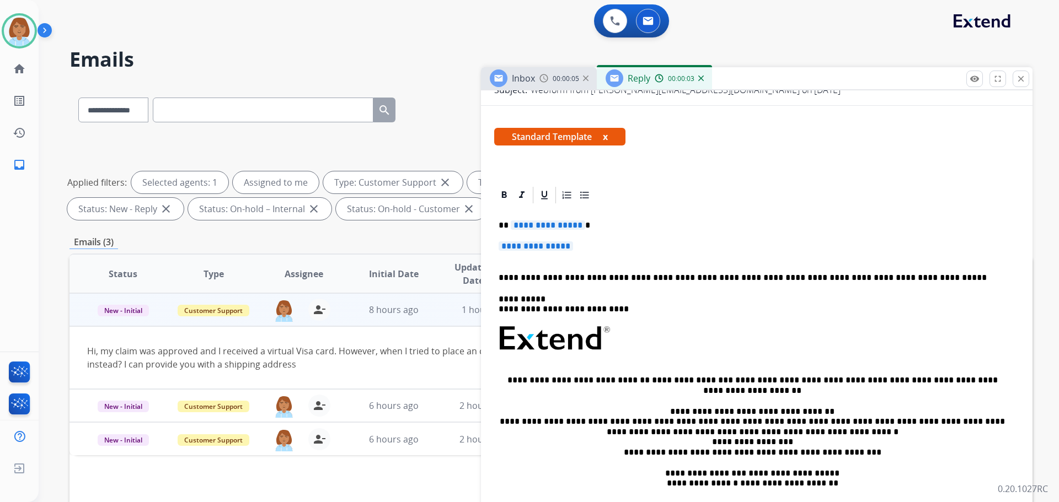
scroll to position [165, 0]
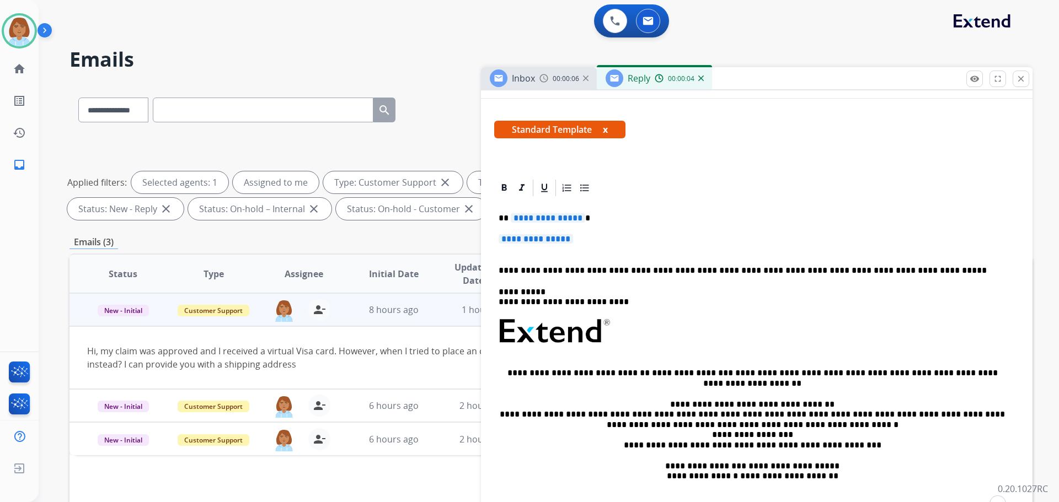
drag, startPoint x: 581, startPoint y: 246, endPoint x: 503, endPoint y: 206, distance: 87.3
click at [503, 206] on div "**********" at bounding box center [756, 357] width 525 height 319
drag, startPoint x: 581, startPoint y: 235, endPoint x: 517, endPoint y: 229, distance: 64.2
click at [517, 230] on div "**********" at bounding box center [756, 357] width 525 height 319
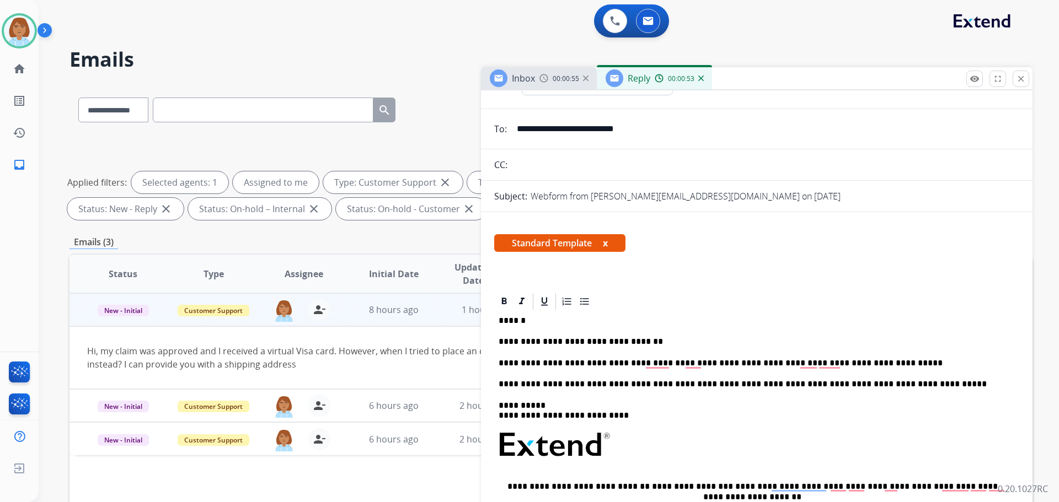
scroll to position [0, 0]
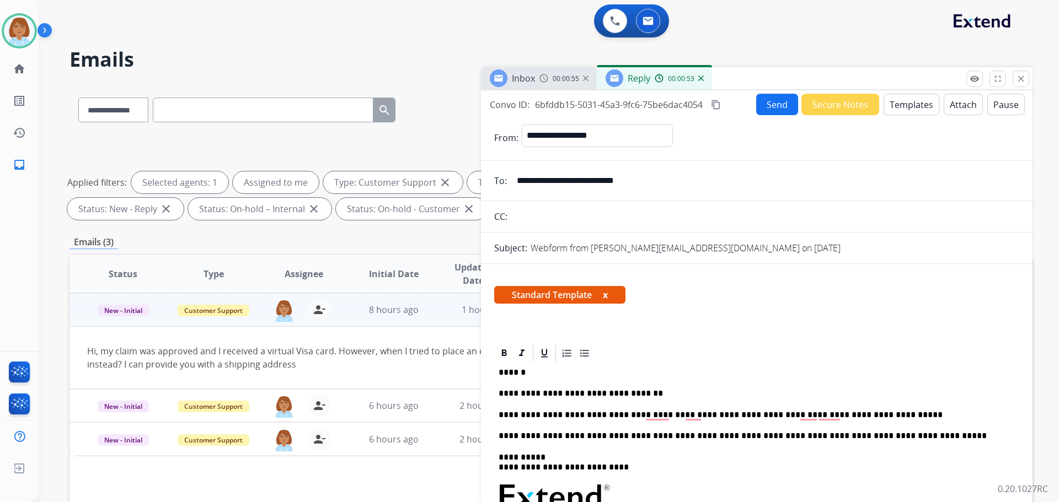
click at [594, 187] on input "**********" at bounding box center [764, 181] width 509 height 22
click at [881, 417] on p "**********" at bounding box center [752, 415] width 507 height 10
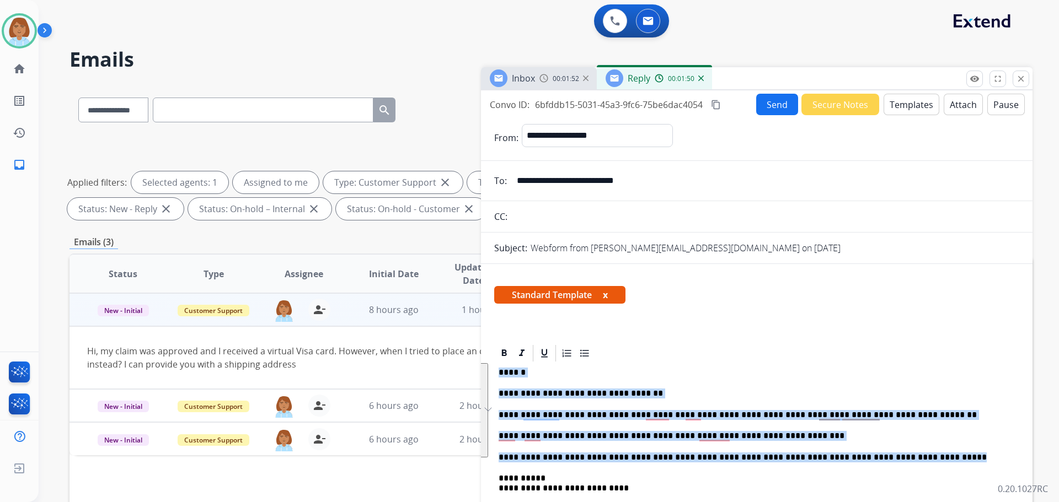
drag, startPoint x: 917, startPoint y: 458, endPoint x: 476, endPoint y: 375, distance: 448.3
click at [476, 375] on div "**********" at bounding box center [550, 382] width 963 height 597
copy div "**********"
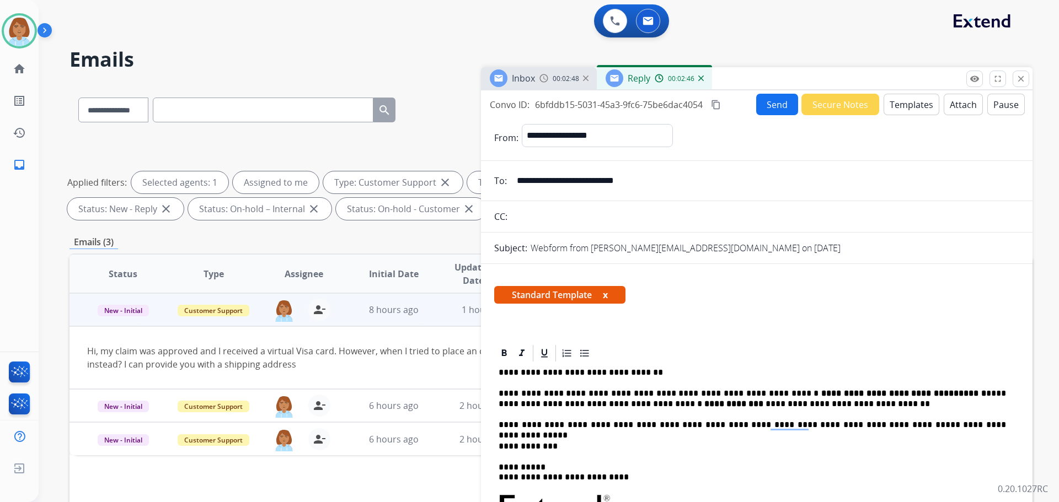
click at [776, 110] on button "Send" at bounding box center [777, 105] width 42 height 22
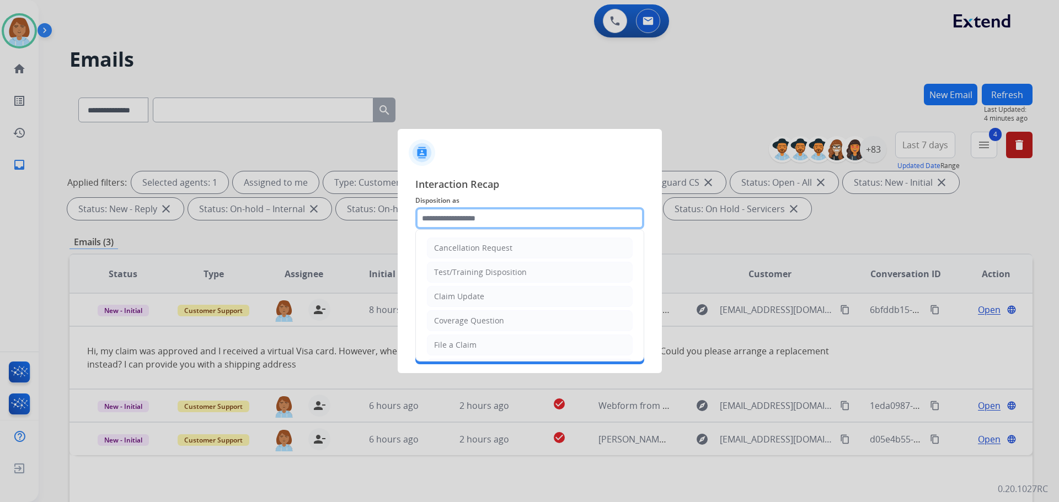
click at [516, 216] on input "text" at bounding box center [529, 218] width 229 height 22
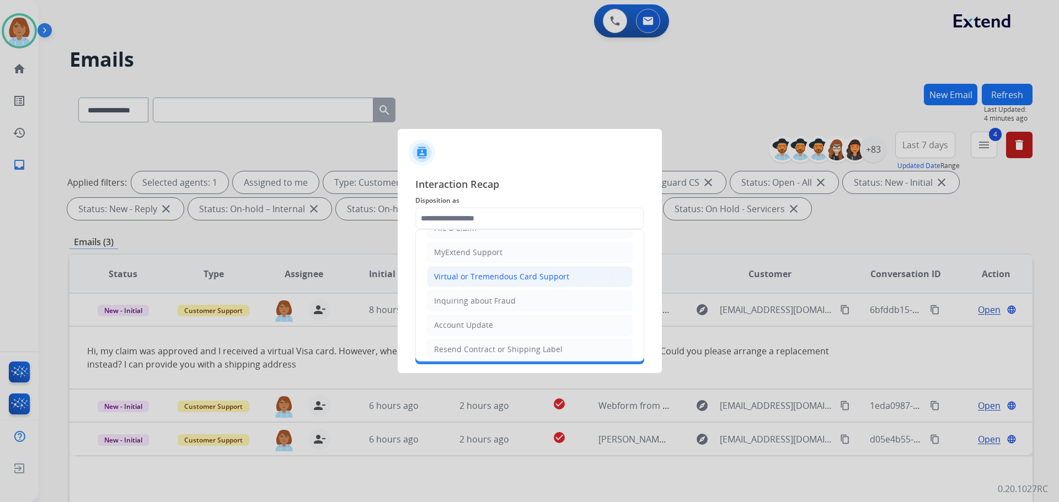
click at [522, 275] on div "Virtual or Tremendous Card Support" at bounding box center [501, 276] width 135 height 11
type input "**********"
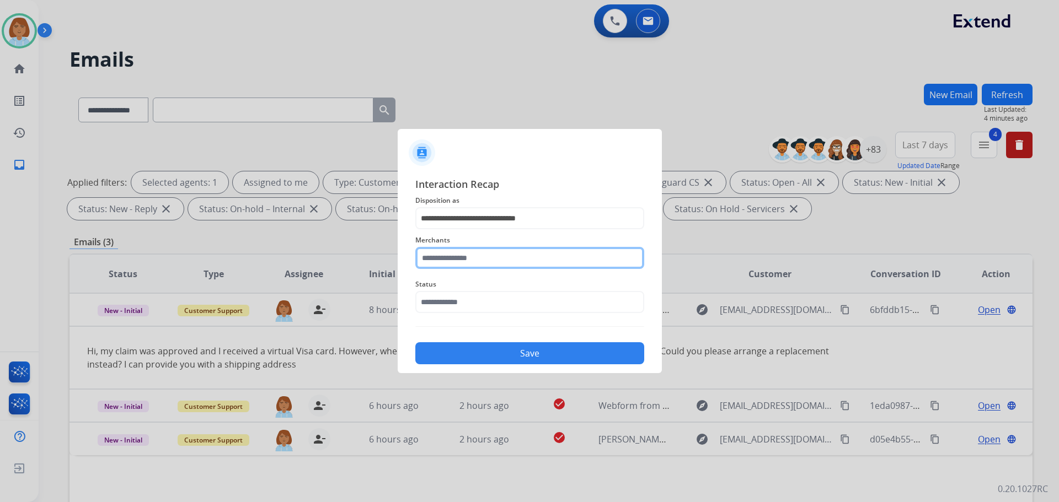
click at [517, 258] on input "text" at bounding box center [529, 258] width 229 height 22
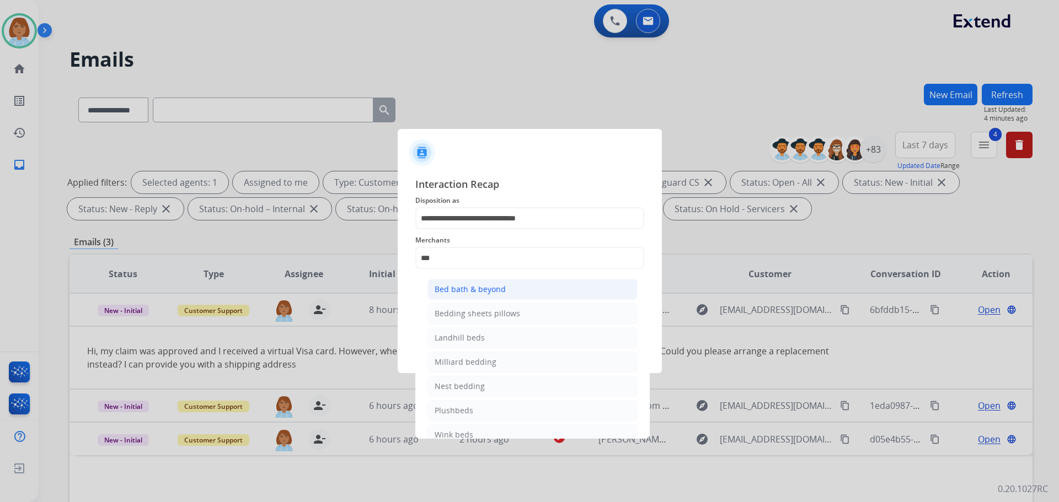
click at [479, 297] on li "Bed bath & beyond" at bounding box center [532, 289] width 210 height 21
type input "**********"
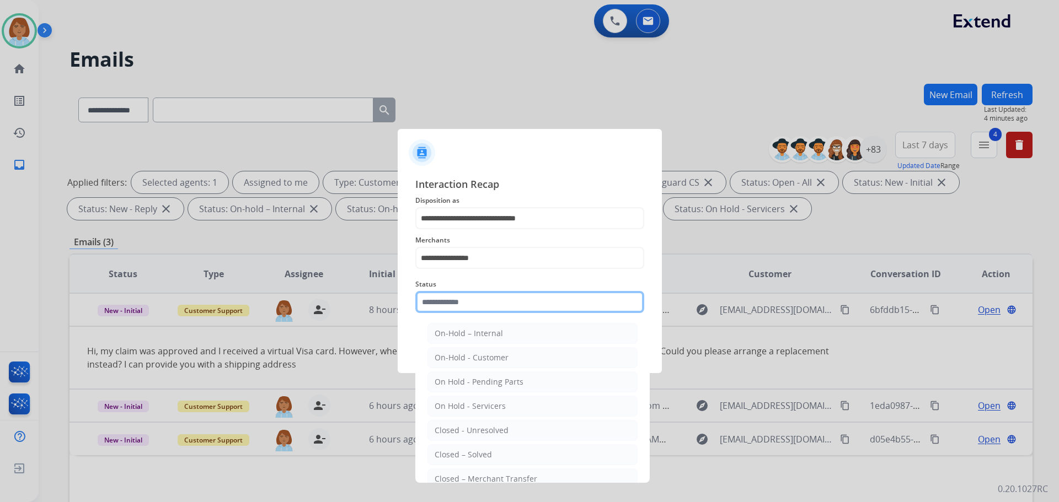
click at [456, 296] on input "text" at bounding box center [529, 302] width 229 height 22
click at [494, 451] on li "Closed – Solved" at bounding box center [532, 454] width 210 height 21
type input "**********"
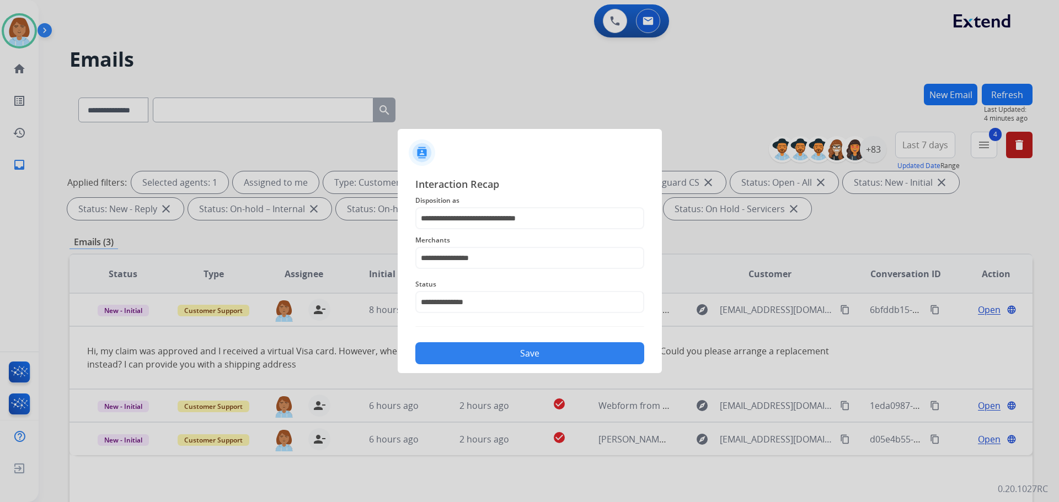
click at [500, 347] on button "Save" at bounding box center [529, 353] width 229 height 22
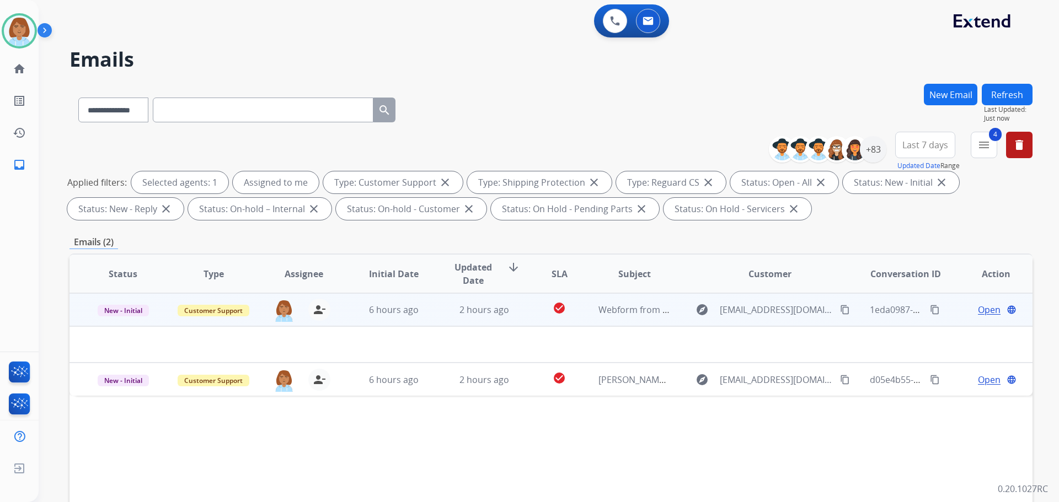
click at [602, 317] on td "Webform from [EMAIL_ADDRESS][DOMAIN_NAME] on [DATE]" at bounding box center [626, 309] width 90 height 33
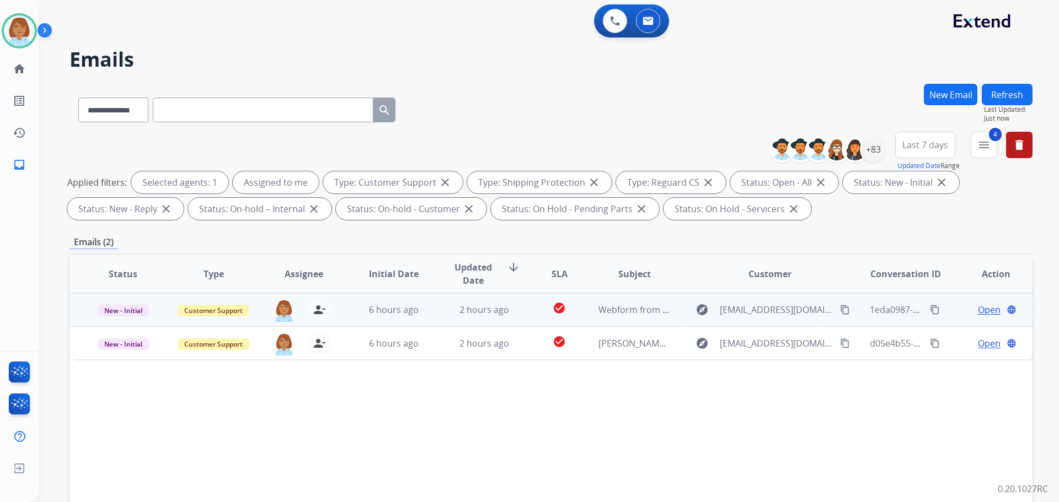
click at [602, 317] on td "Webform from [EMAIL_ADDRESS][DOMAIN_NAME] on [DATE]" at bounding box center [626, 309] width 90 height 33
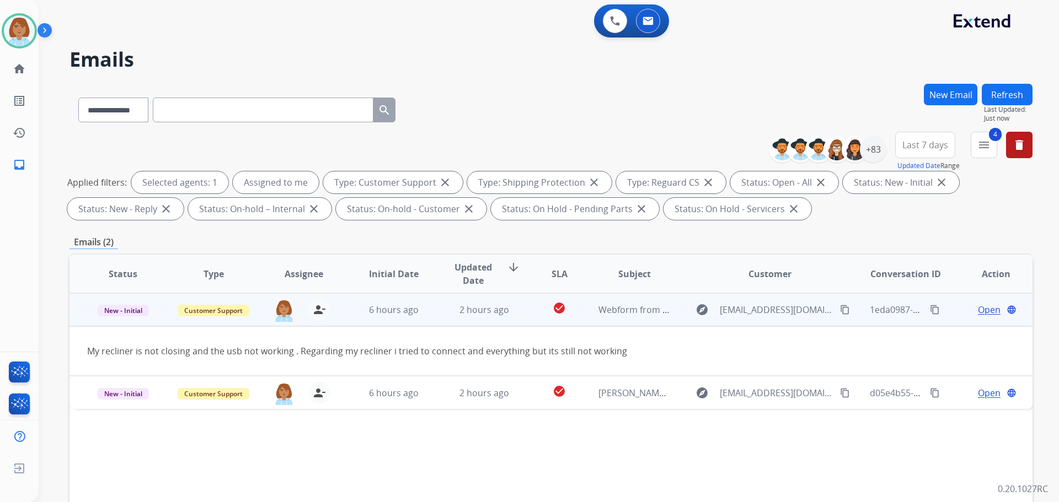
click at [988, 309] on span "Open" at bounding box center [989, 309] width 23 height 13
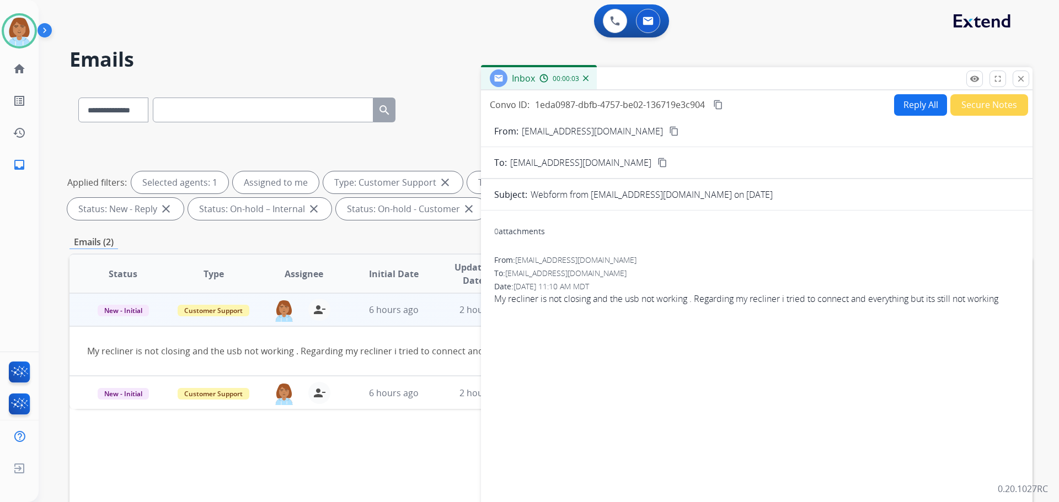
click at [897, 109] on button "Reply All" at bounding box center [920, 105] width 53 height 22
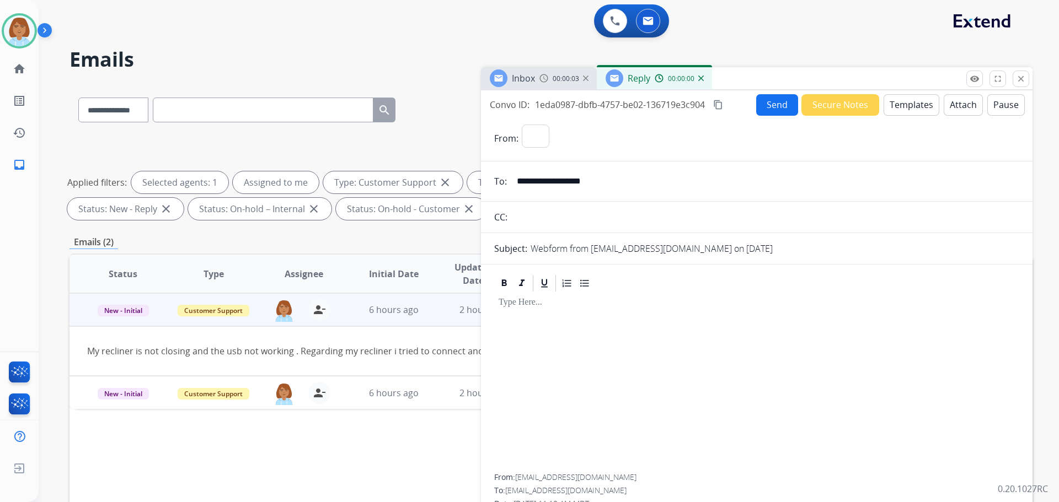
select select "**********"
click at [885, 109] on button "Templates" at bounding box center [911, 105] width 56 height 22
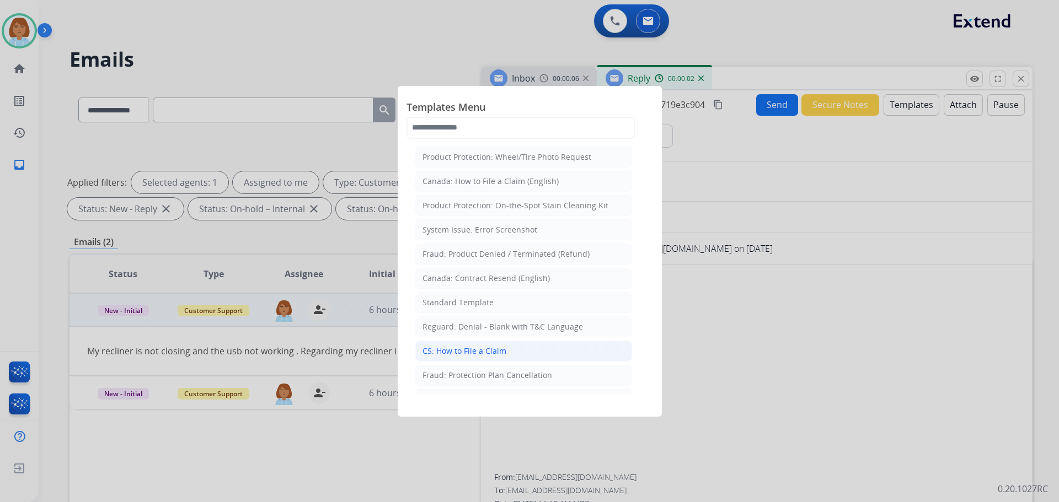
click at [546, 351] on li "CS: How to File a Claim" at bounding box center [523, 351] width 217 height 21
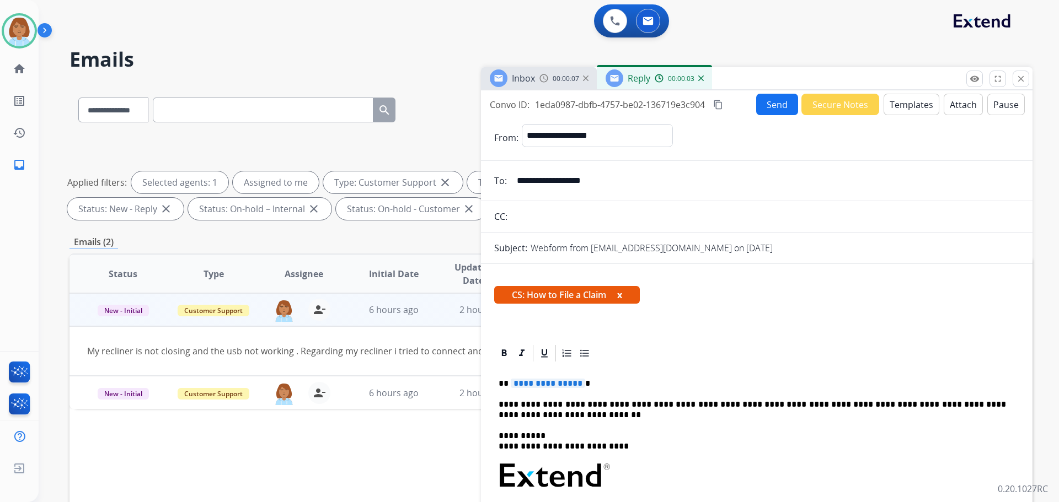
click at [600, 371] on div "**********" at bounding box center [756, 512] width 525 height 298
click at [756, 114] on button "Send" at bounding box center [777, 105] width 42 height 22
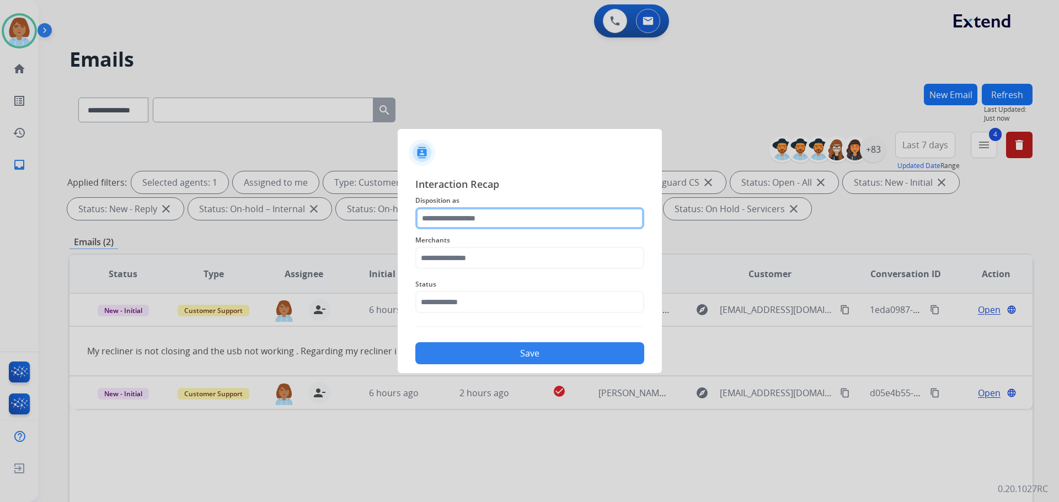
click at [459, 221] on input "text" at bounding box center [529, 218] width 229 height 22
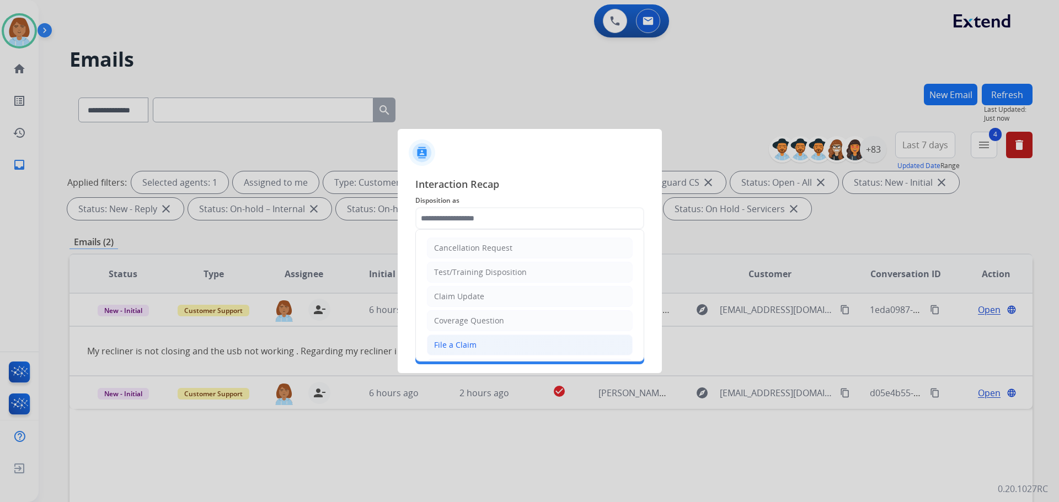
click at [464, 352] on li "File a Claim" at bounding box center [530, 345] width 206 height 21
type input "**********"
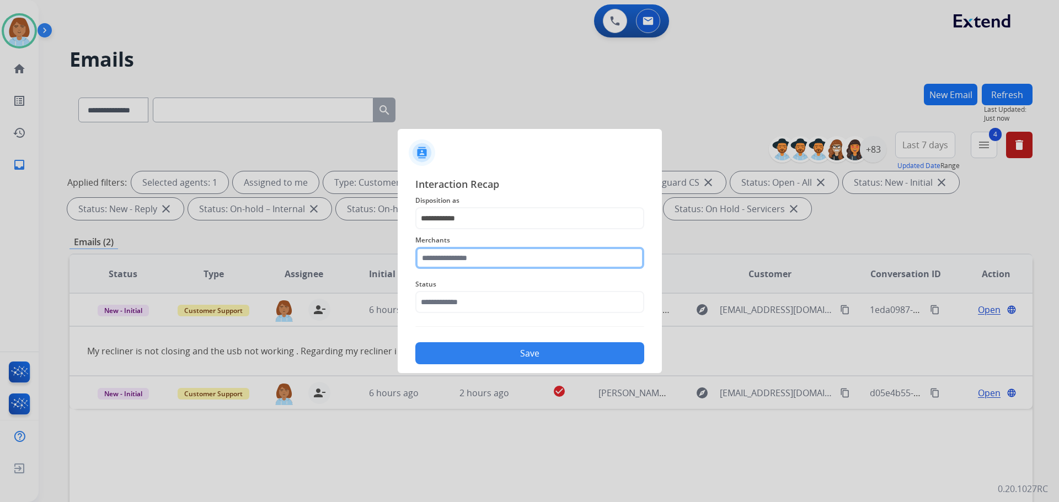
click at [460, 269] on input "text" at bounding box center [529, 258] width 229 height 22
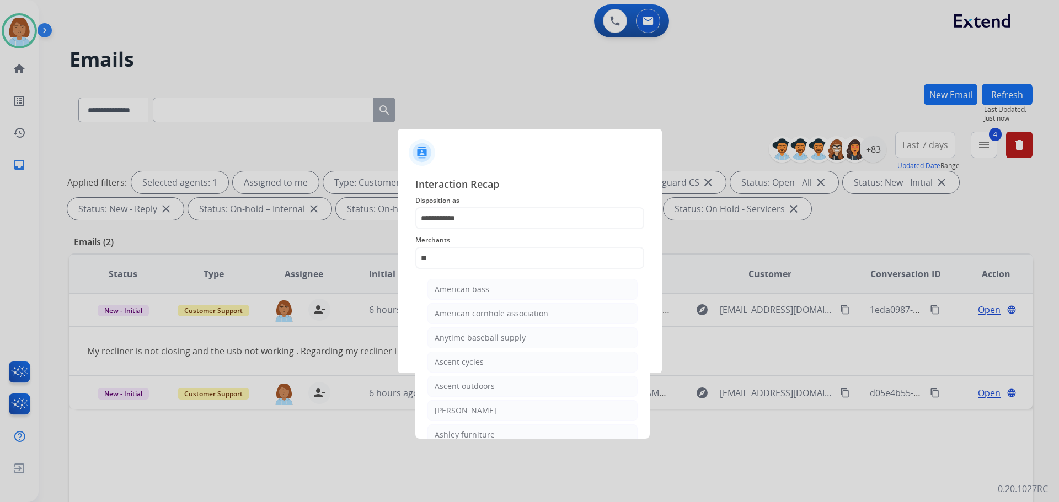
drag, startPoint x: 481, startPoint y: 407, endPoint x: 479, endPoint y: 400, distance: 7.0
click at [480, 406] on div "[PERSON_NAME]" at bounding box center [466, 410] width 62 height 11
type input "**********"
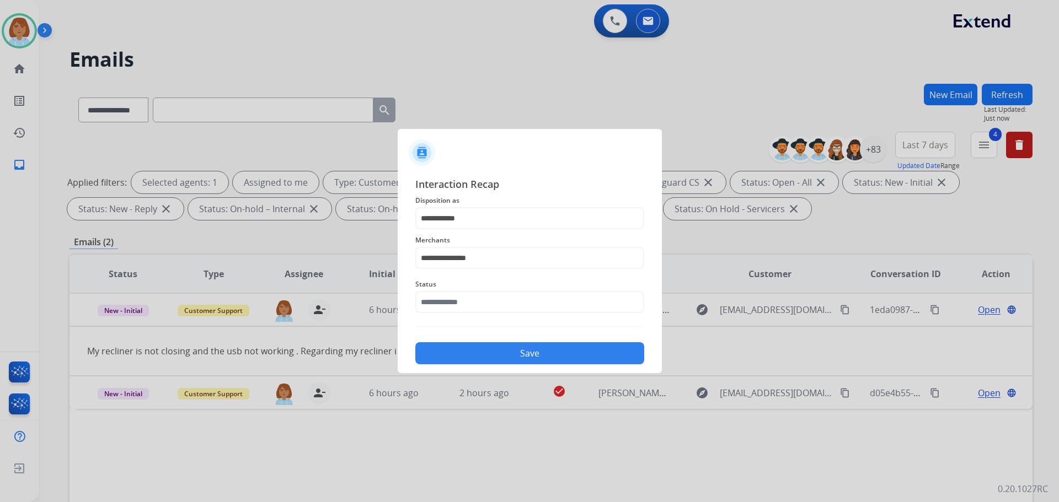
drag, startPoint x: 501, startPoint y: 286, endPoint x: 494, endPoint y: 302, distance: 17.3
click at [501, 290] on span "Status" at bounding box center [529, 284] width 229 height 13
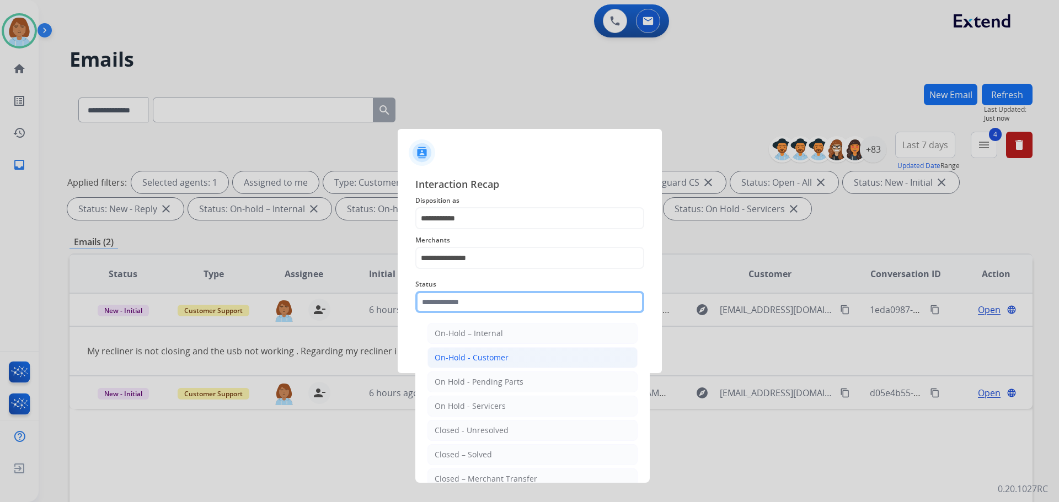
drag, startPoint x: 494, startPoint y: 302, endPoint x: 485, endPoint y: 368, distance: 66.7
click at [493, 309] on input "text" at bounding box center [529, 302] width 229 height 22
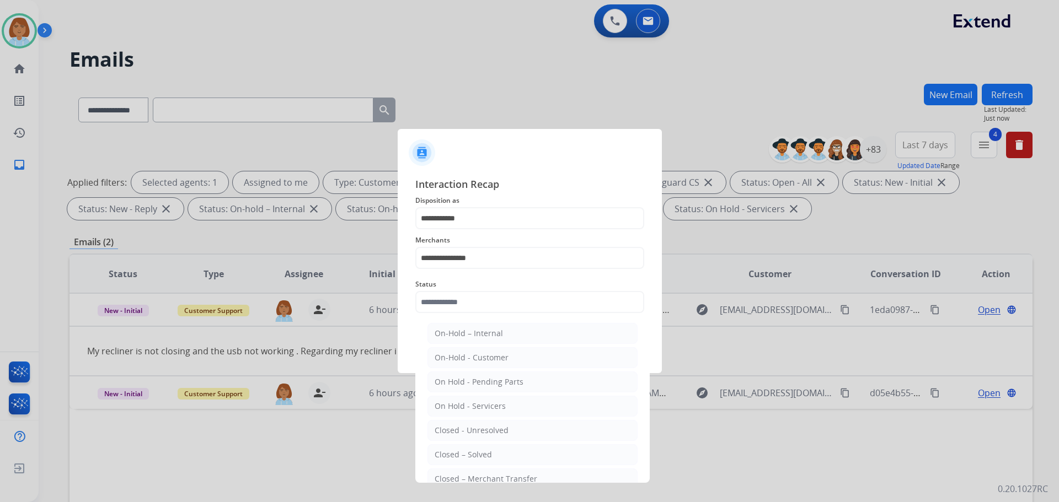
drag, startPoint x: 470, startPoint y: 453, endPoint x: 473, endPoint y: 444, distance: 9.2
click at [470, 452] on div "Closed – Solved" at bounding box center [463, 454] width 57 height 11
type input "**********"
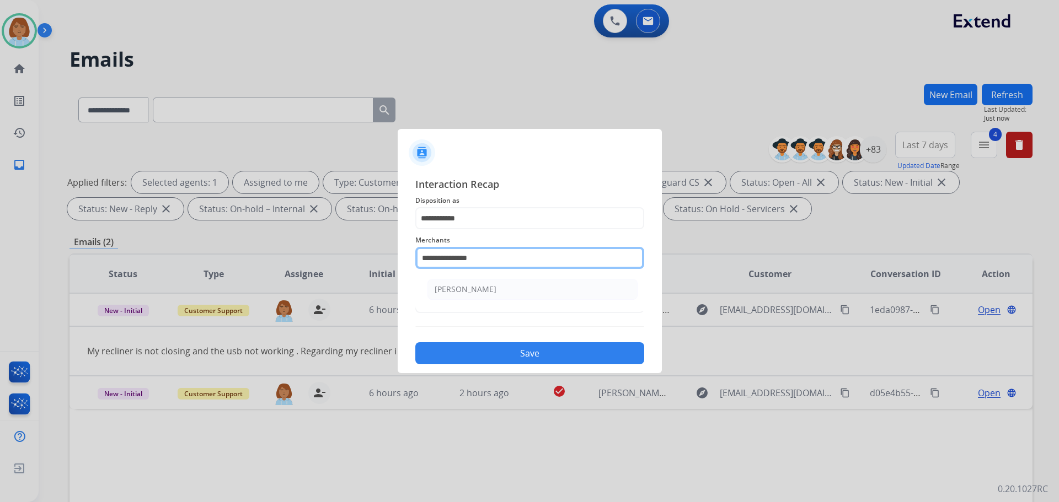
drag, startPoint x: 517, startPoint y: 259, endPoint x: 368, endPoint y: 271, distance: 149.4
click at [0, 271] on app-contact-recap-modal "**********" at bounding box center [0, 251] width 0 height 502
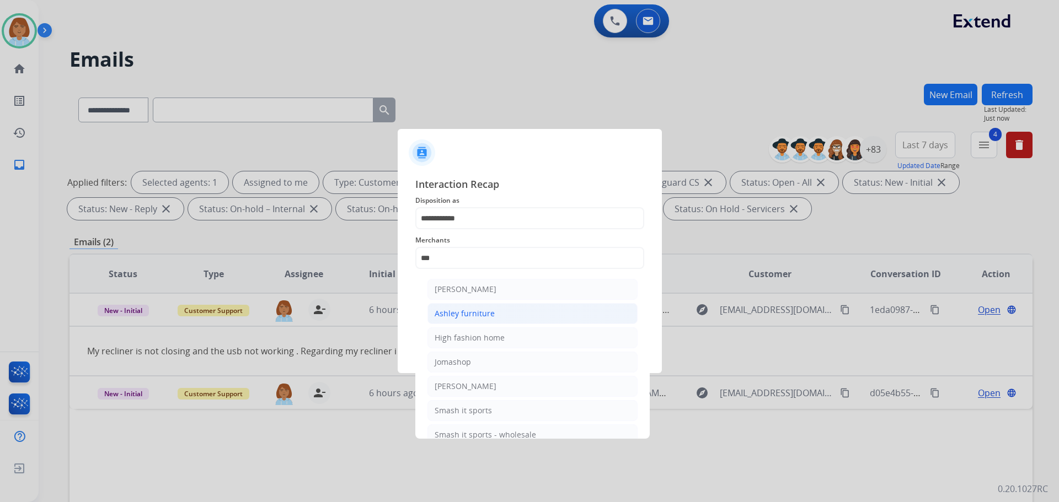
click at [494, 314] on li "Ashley furniture" at bounding box center [532, 313] width 210 height 21
type input "**********"
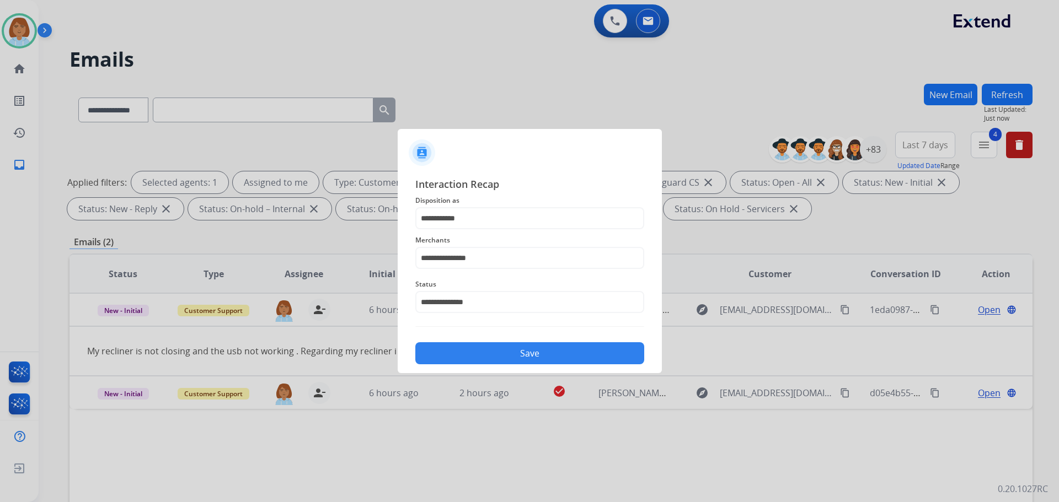
click at [548, 349] on button "Save" at bounding box center [529, 353] width 229 height 22
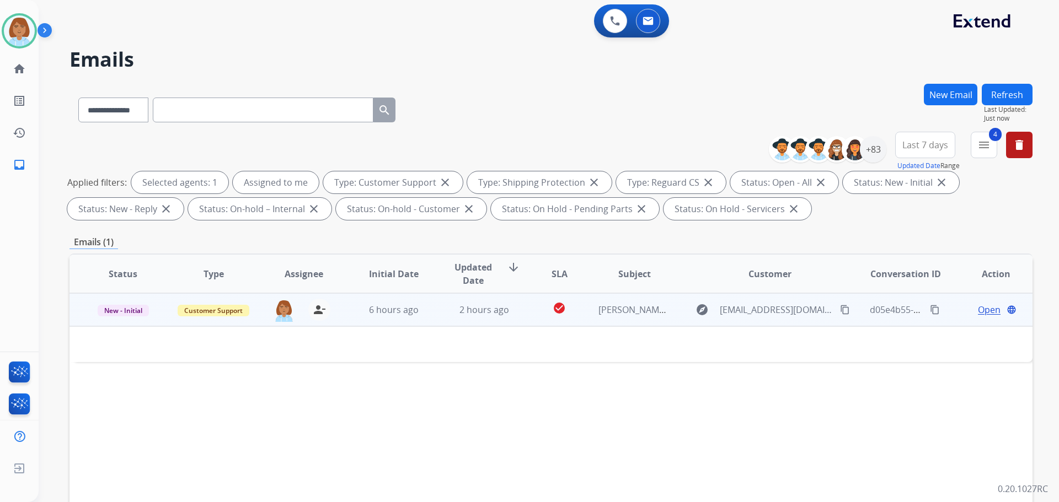
click at [671, 319] on td "explore [EMAIL_ADDRESS][DOMAIN_NAME] content_copy" at bounding box center [761, 309] width 180 height 33
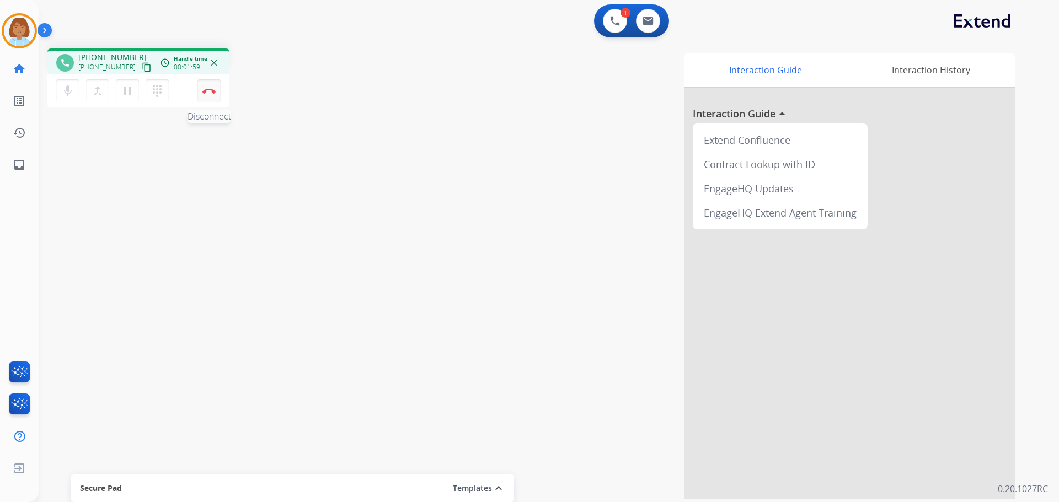
click at [216, 88] on button "Disconnect" at bounding box center [208, 90] width 23 height 23
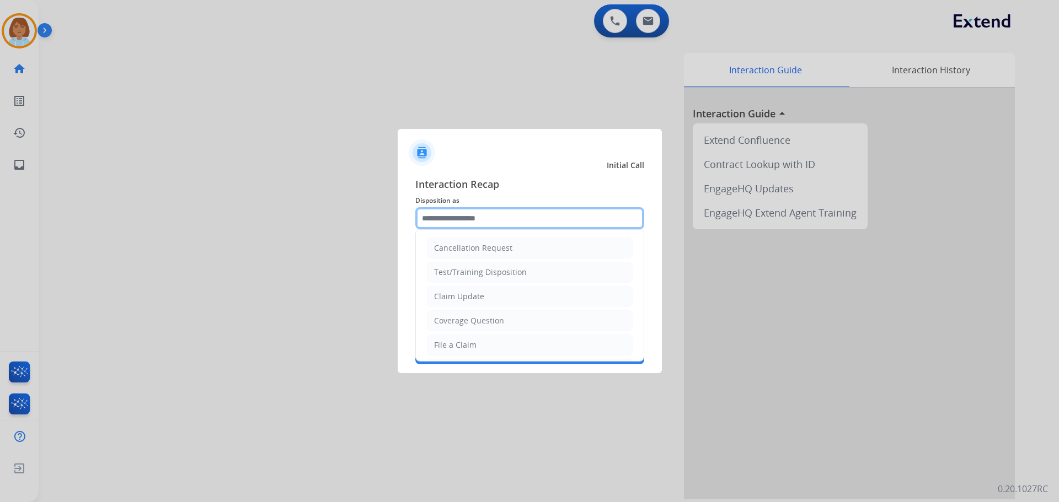
click at [418, 228] on input "text" at bounding box center [529, 218] width 229 height 22
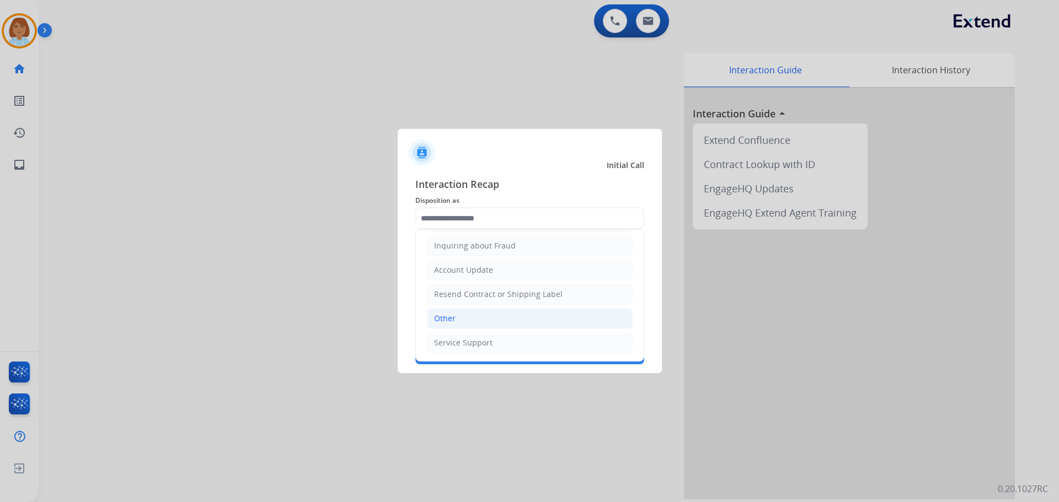
click at [463, 327] on li "Other" at bounding box center [530, 318] width 206 height 21
type input "*****"
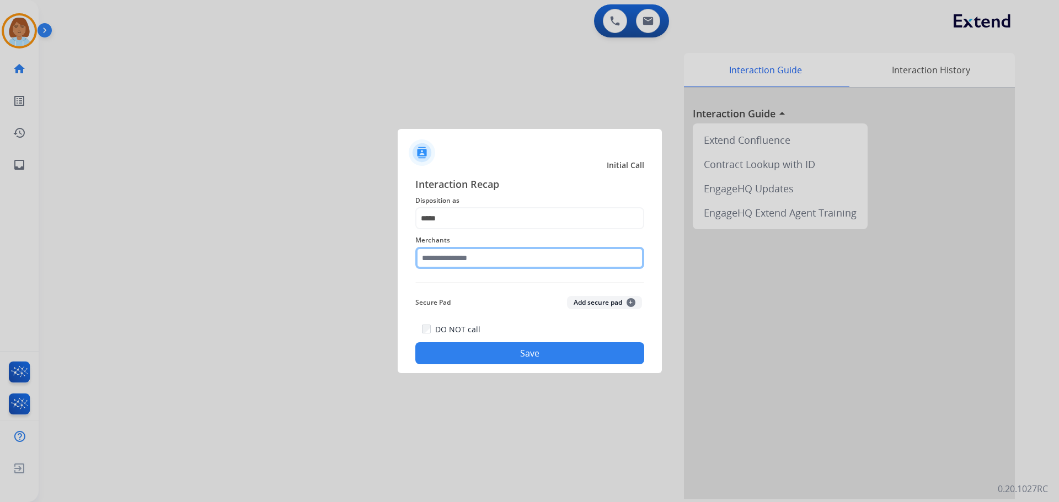
click at [463, 260] on input "text" at bounding box center [529, 258] width 229 height 22
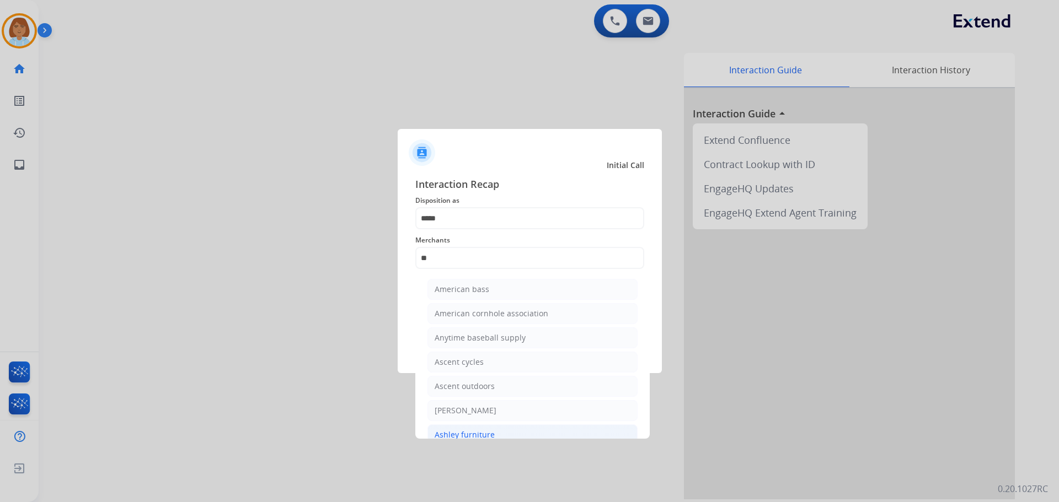
click at [532, 439] on li "Ashley furniture" at bounding box center [532, 435] width 210 height 21
type input "**********"
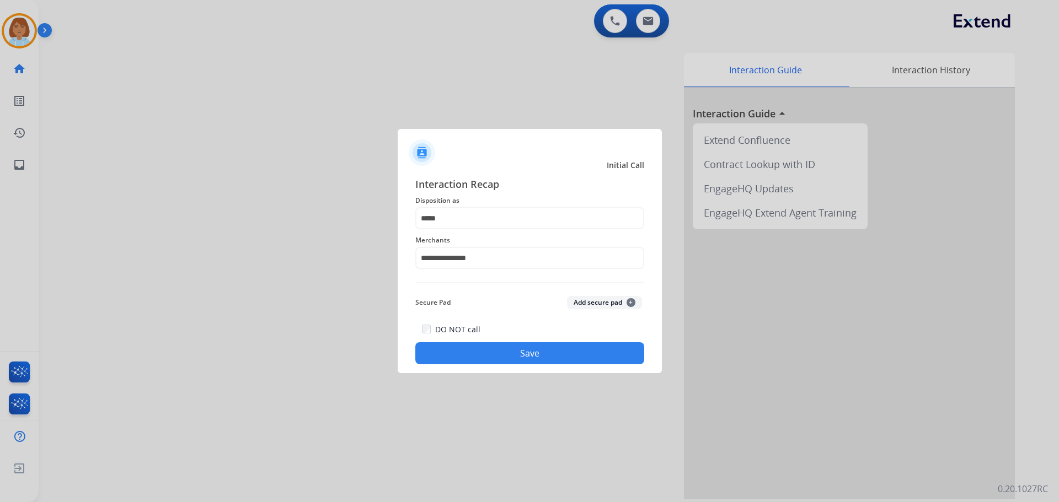
click at [522, 355] on button "Save" at bounding box center [529, 353] width 229 height 22
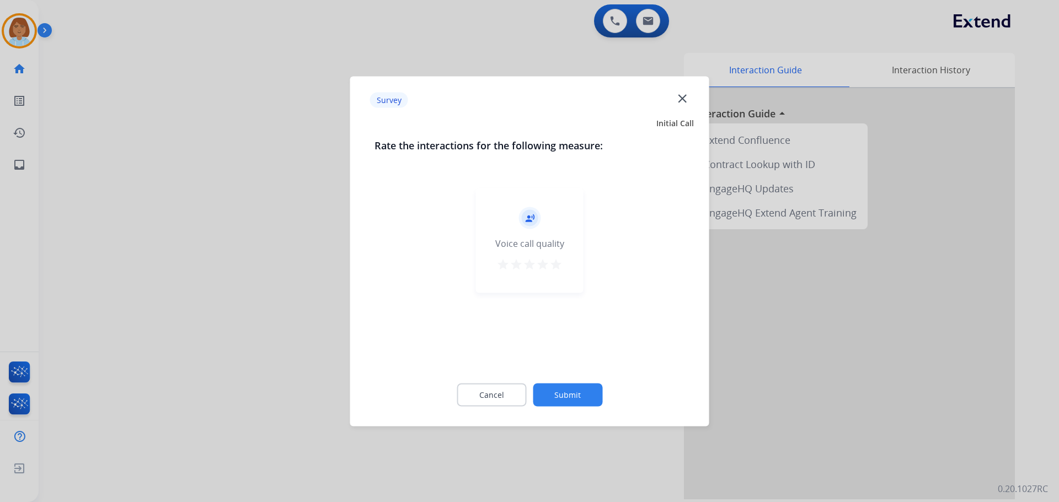
click at [593, 398] on button "Submit" at bounding box center [567, 394] width 69 height 23
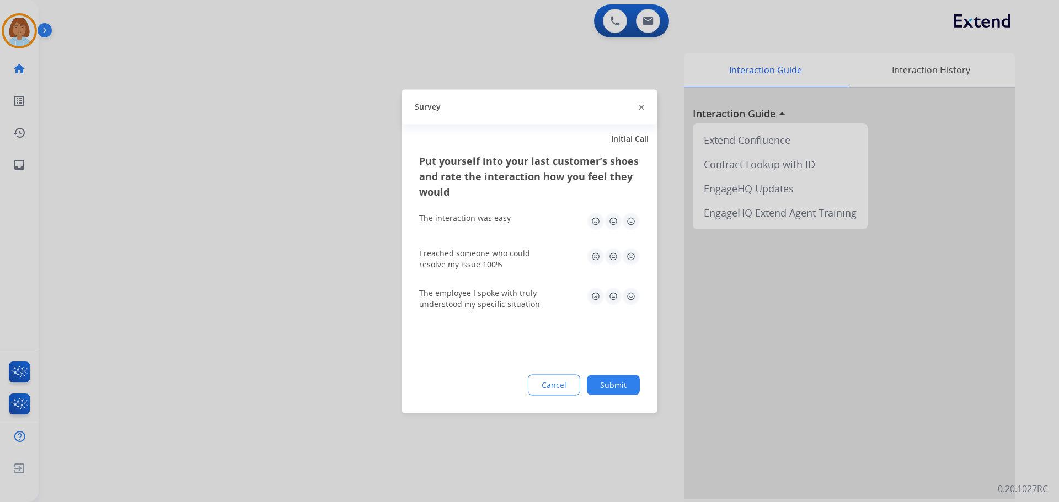
click at [614, 396] on div "Put yourself into your last customer’s shoes and rate the interaction how you f…" at bounding box center [529, 283] width 256 height 260
click at [619, 371] on div "Put yourself into your last customer’s shoes and rate the interaction how you f…" at bounding box center [529, 283] width 256 height 260
click at [622, 384] on button "Submit" at bounding box center [613, 385] width 53 height 20
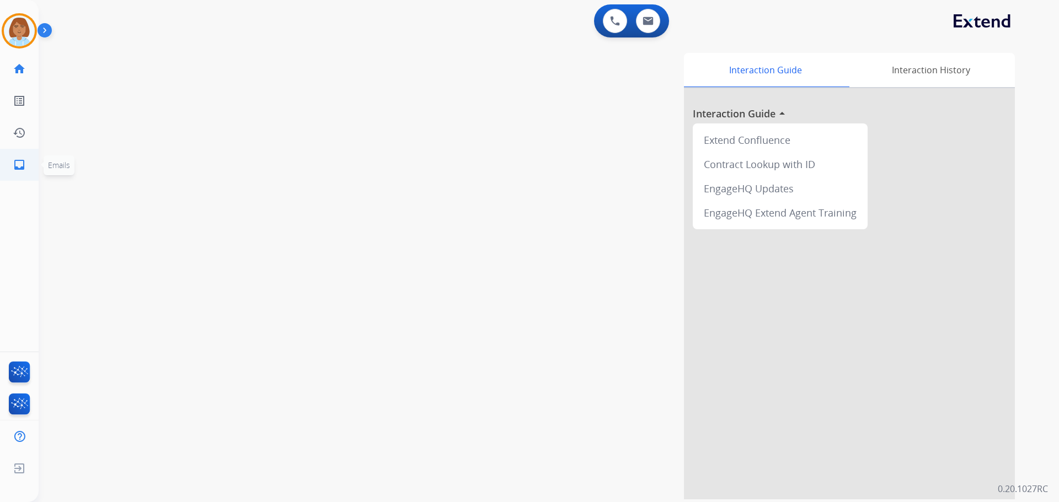
click at [16, 165] on mat-icon "inbox" at bounding box center [19, 164] width 13 height 13
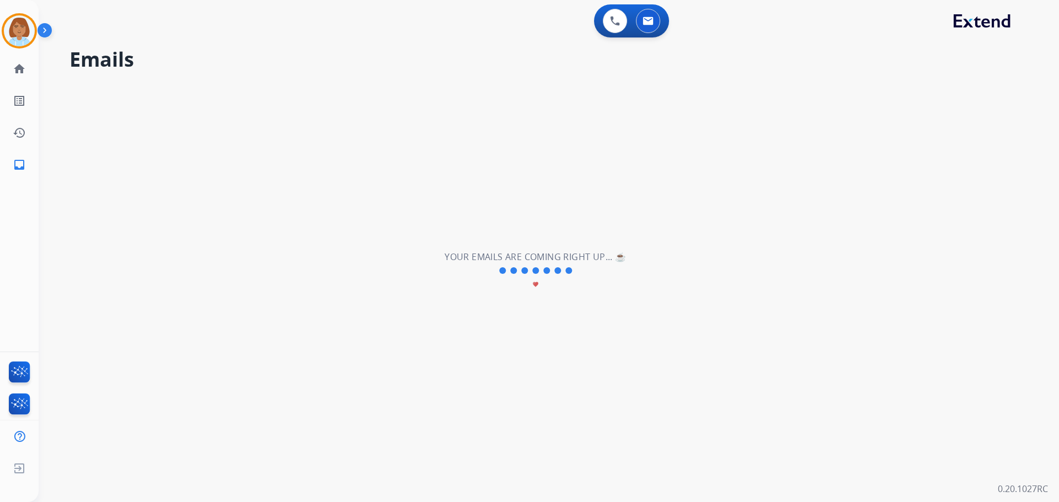
click at [42, 19] on div "0 Voice Interactions 0 Email Interactions" at bounding box center [536, 21] width 994 height 35
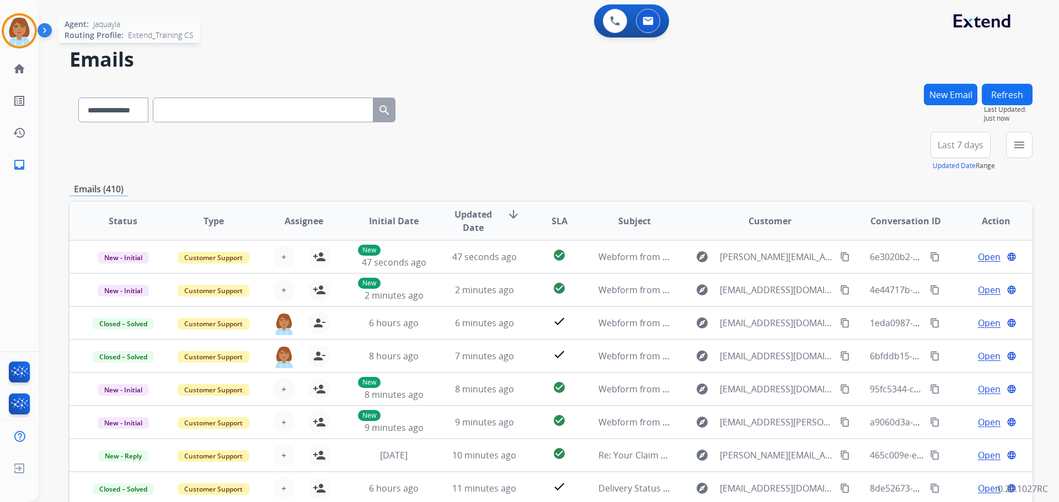
click at [12, 45] on div at bounding box center [19, 30] width 35 height 35
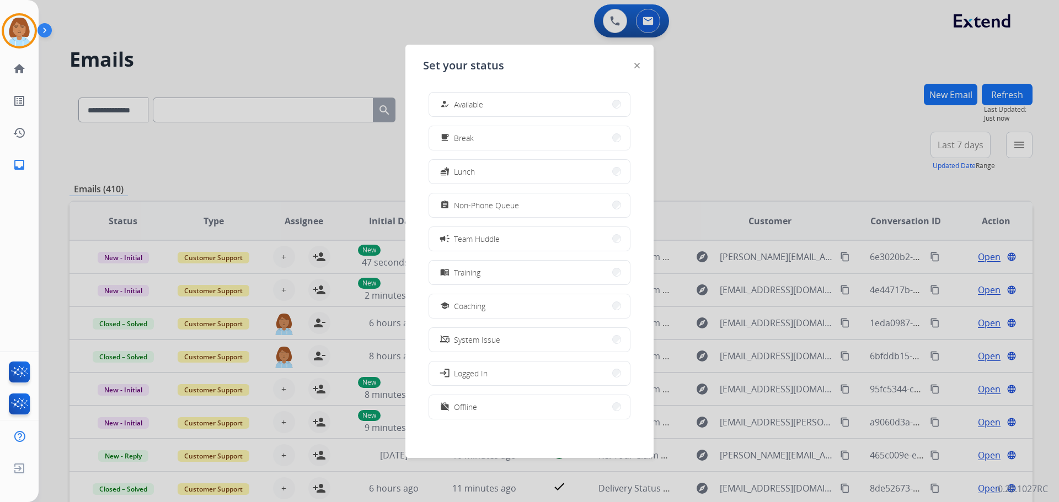
click at [522, 90] on div "how_to_reg Available free_breakfast Break fastfood Lunch assignment Non-Phone Q…" at bounding box center [529, 256] width 213 height 347
click at [522, 95] on button "how_to_reg Available" at bounding box center [529, 105] width 201 height 24
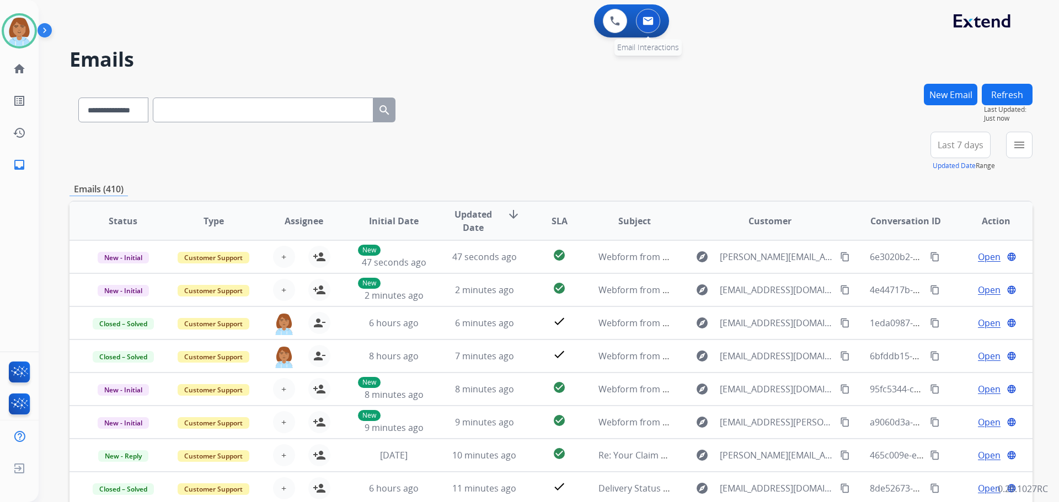
click at [635, 30] on div "0 Email Interactions" at bounding box center [647, 21] width 33 height 24
drag, startPoint x: 1032, startPoint y: 145, endPoint x: 1030, endPoint y: 151, distance: 6.2
click at [1031, 148] on div "**********" at bounding box center [549, 251] width 1020 height 502
click at [1030, 151] on button "menu Filters" at bounding box center [1019, 145] width 26 height 26
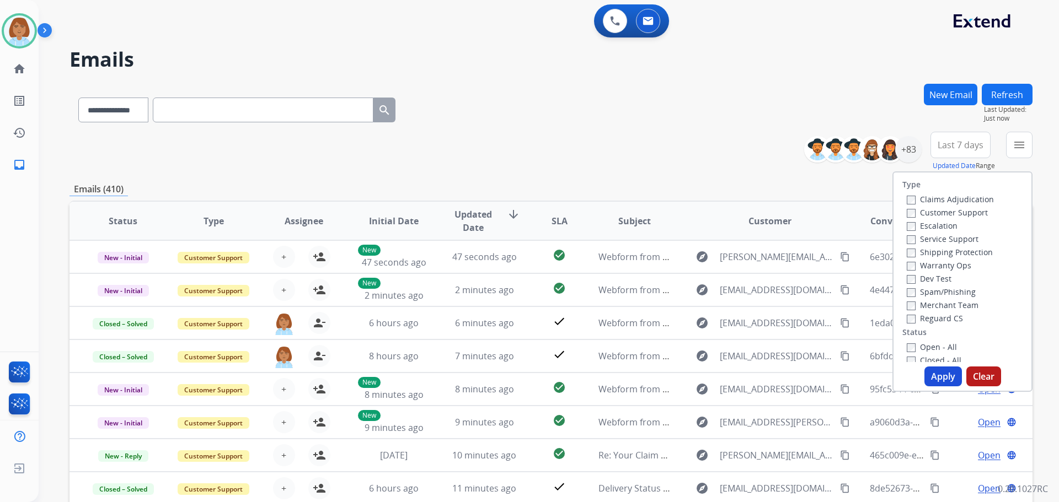
click at [949, 215] on label "Customer Support" at bounding box center [947, 212] width 81 height 10
drag, startPoint x: 915, startPoint y: 247, endPoint x: 915, endPoint y: 256, distance: 8.8
click at [915, 249] on label "Shipping Protection" at bounding box center [950, 252] width 86 height 10
click at [907, 344] on label "Open - All" at bounding box center [932, 347] width 50 height 10
click at [925, 373] on button "Apply" at bounding box center [942, 377] width 37 height 20
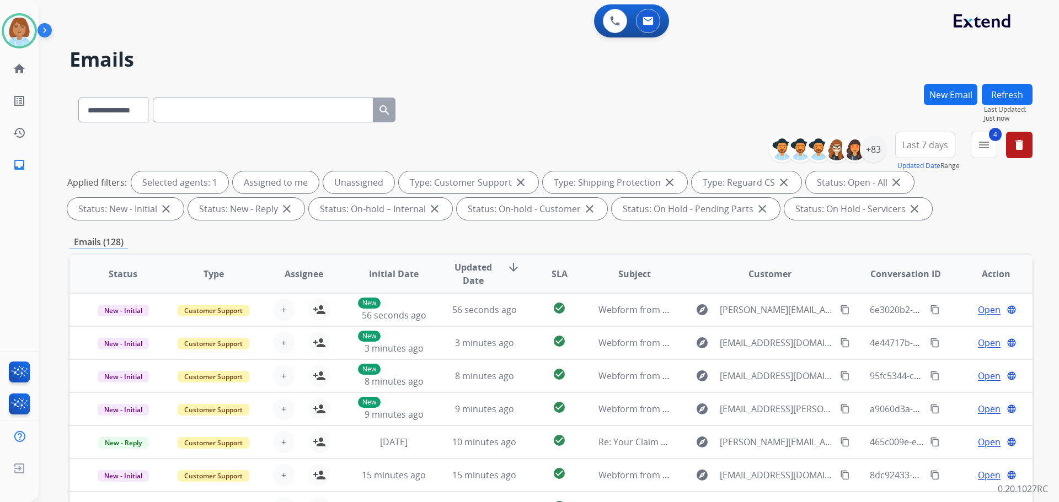
click at [885, 151] on div "+83" at bounding box center [831, 149] width 109 height 26
click at [878, 157] on div "+83" at bounding box center [873, 149] width 26 height 26
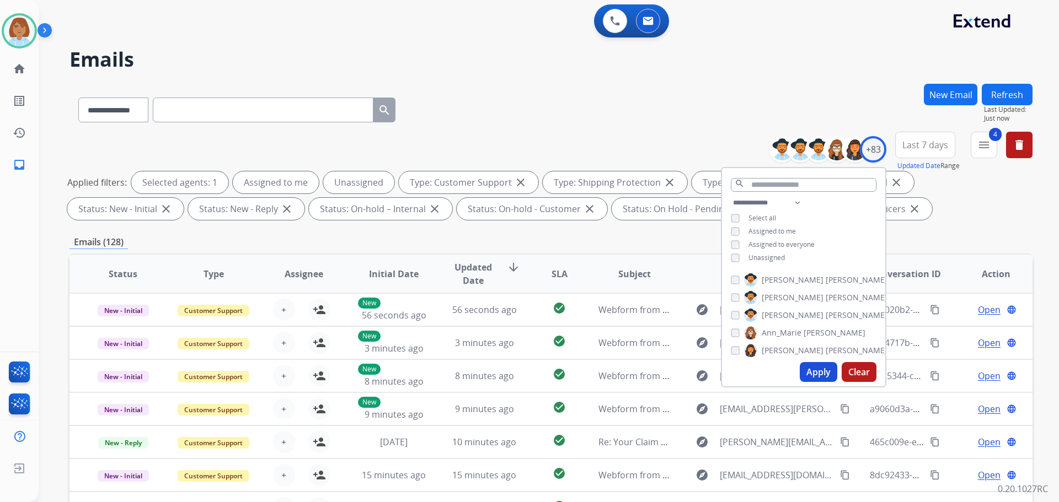
click at [732, 262] on div "**********" at bounding box center [803, 231] width 163 height 71
click at [807, 368] on button "Apply" at bounding box center [818, 372] width 37 height 20
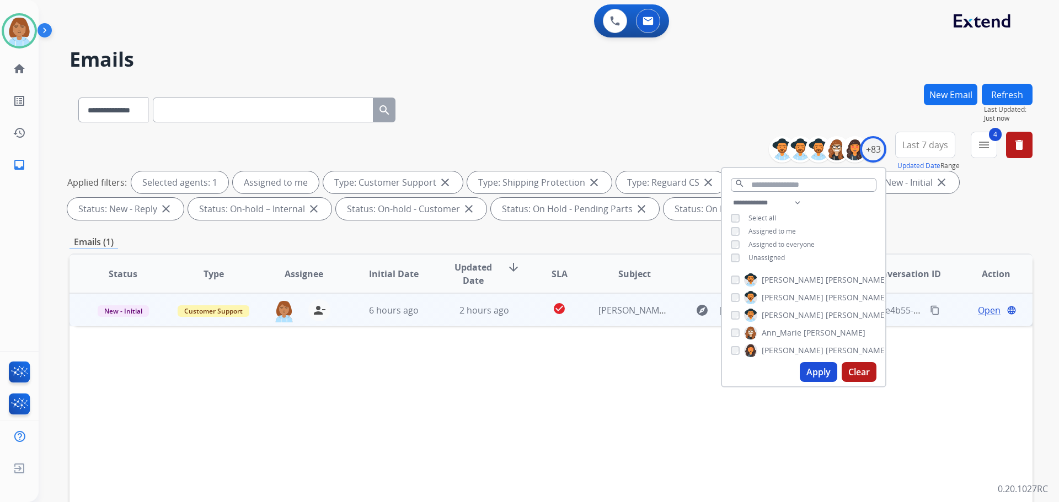
click at [523, 302] on td "check_circle" at bounding box center [551, 309] width 60 height 33
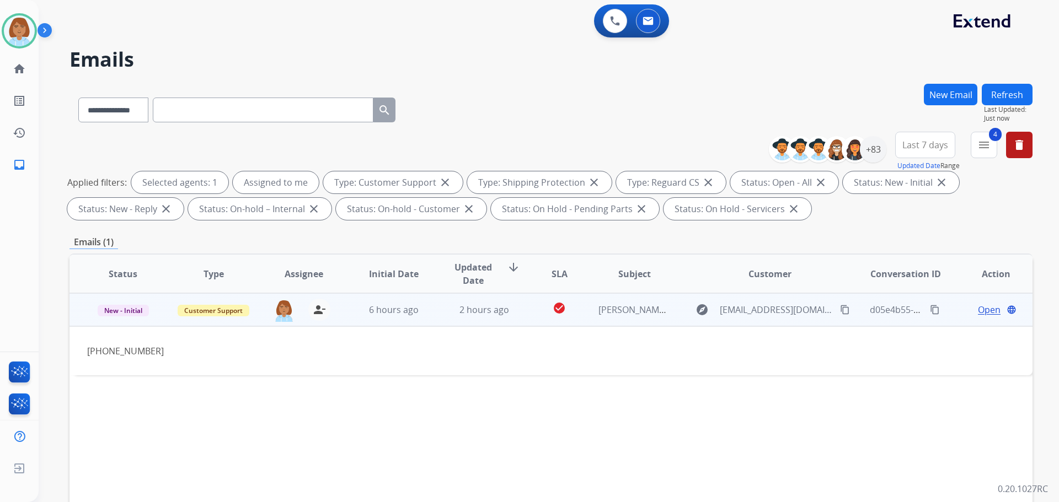
click at [994, 310] on div "Open language" at bounding box center [996, 309] width 72 height 13
click at [984, 311] on span "Open" at bounding box center [989, 310] width 23 height 13
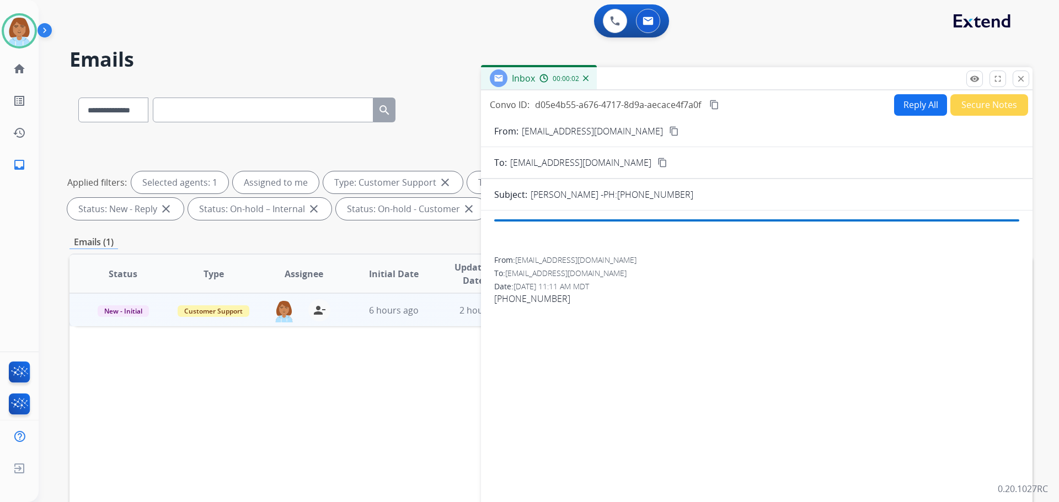
click at [914, 109] on button "Reply All" at bounding box center [920, 105] width 53 height 22
select select "**********"
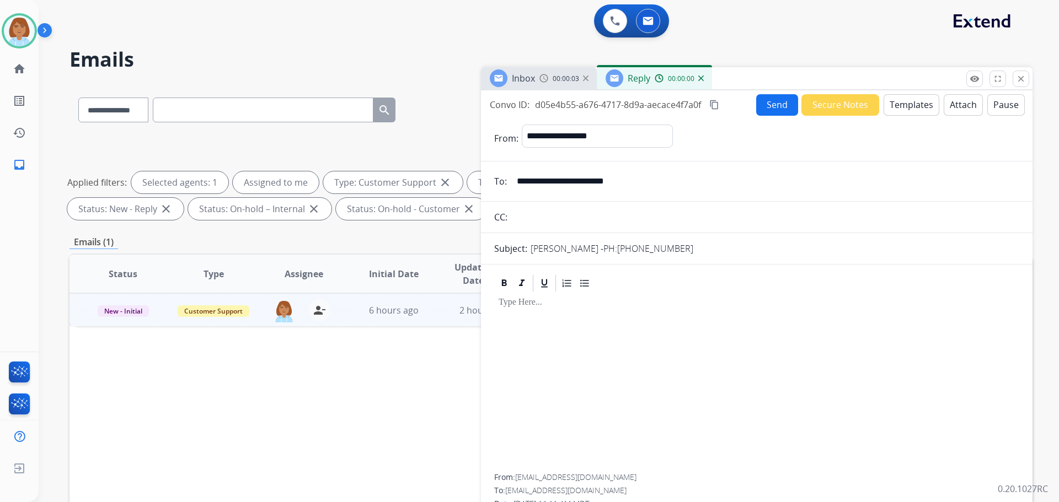
click at [896, 107] on button "Templates" at bounding box center [911, 105] width 56 height 22
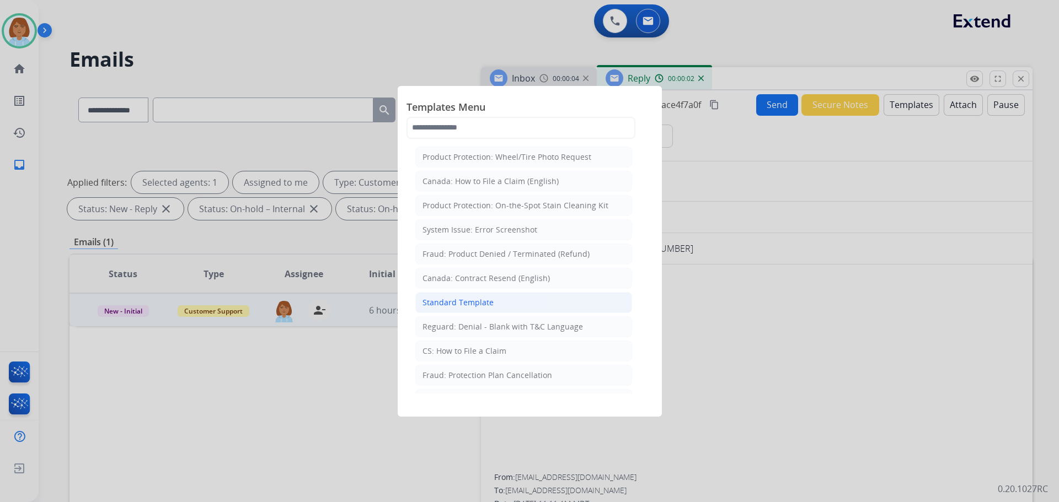
click at [550, 296] on li "Standard Template" at bounding box center [523, 302] width 217 height 21
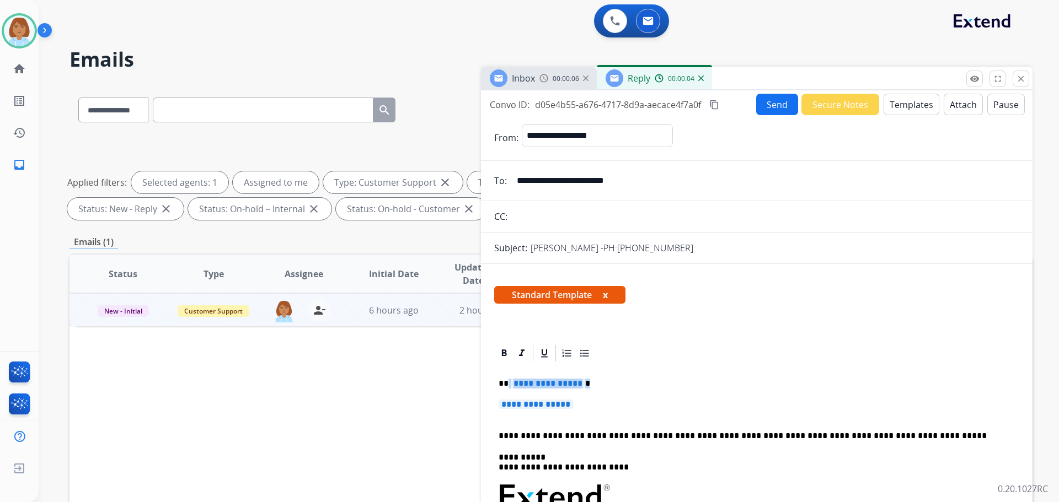
drag, startPoint x: 597, startPoint y: 404, endPoint x: 507, endPoint y: 377, distance: 94.0
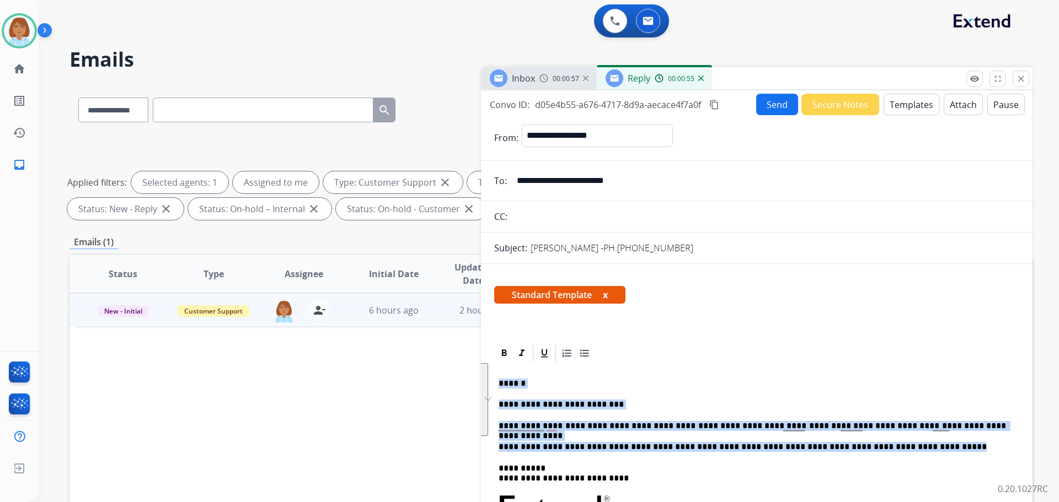
drag, startPoint x: 905, startPoint y: 450, endPoint x: 555, endPoint y: 381, distance: 356.9
click at [464, 362] on div "**********" at bounding box center [550, 382] width 963 height 597
copy div "**********"
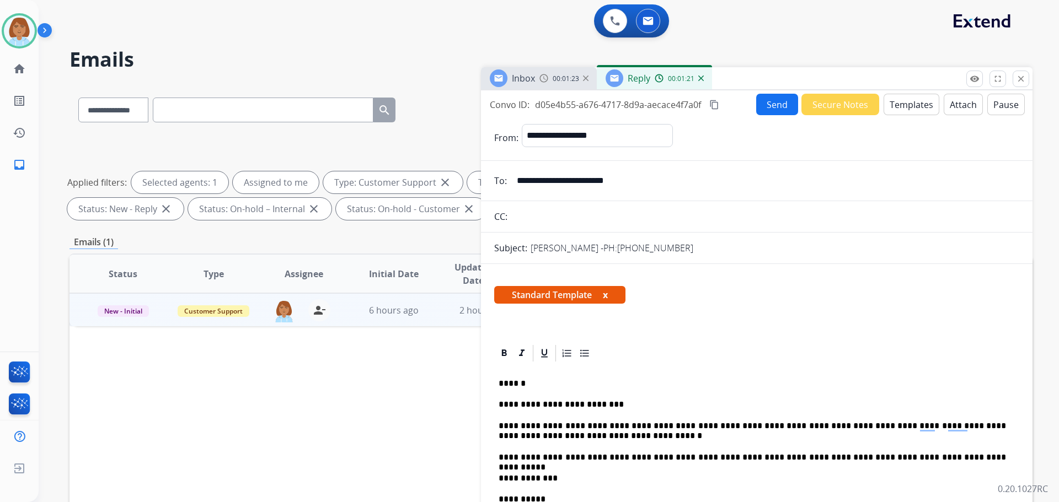
click at [780, 94] on button "Send" at bounding box center [777, 105] width 42 height 22
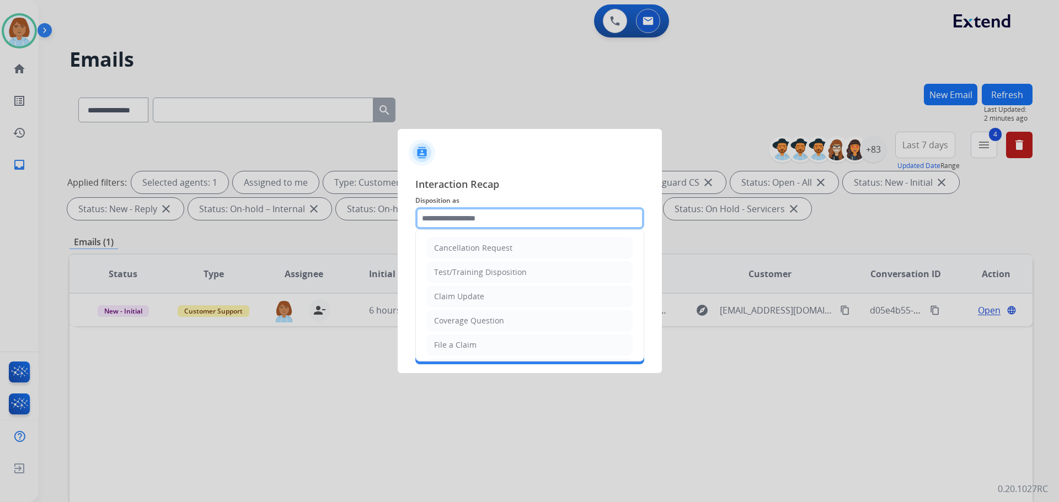
click at [486, 227] on input "text" at bounding box center [529, 218] width 229 height 22
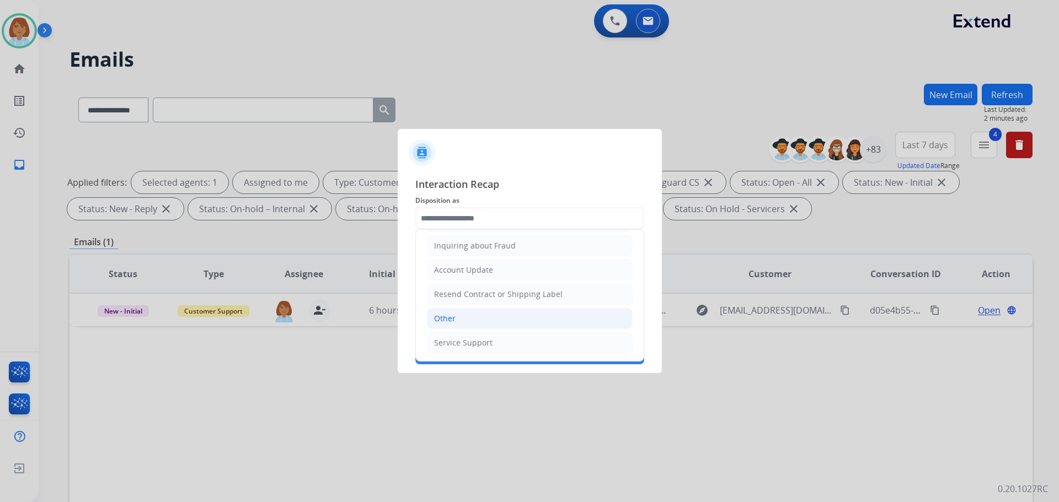
click at [465, 324] on li "Other" at bounding box center [530, 318] width 206 height 21
type input "*****"
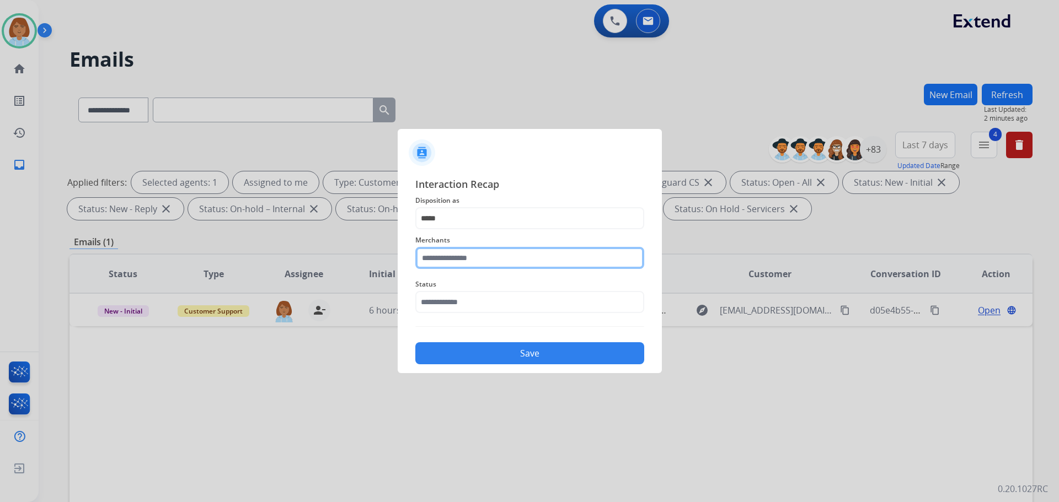
click at [466, 251] on input "text" at bounding box center [529, 258] width 229 height 22
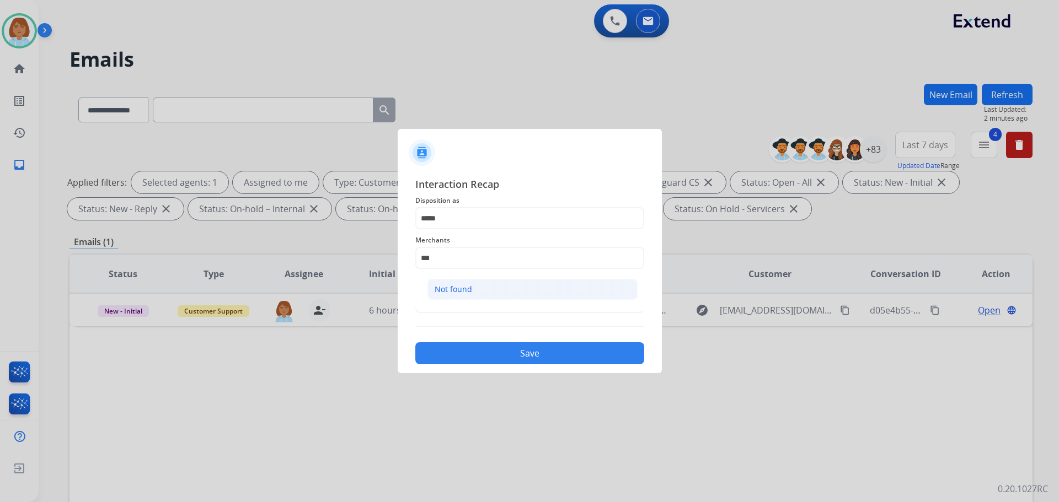
click at [491, 299] on li "Not found" at bounding box center [532, 289] width 210 height 21
type input "*********"
click at [487, 304] on input "text" at bounding box center [529, 302] width 229 height 22
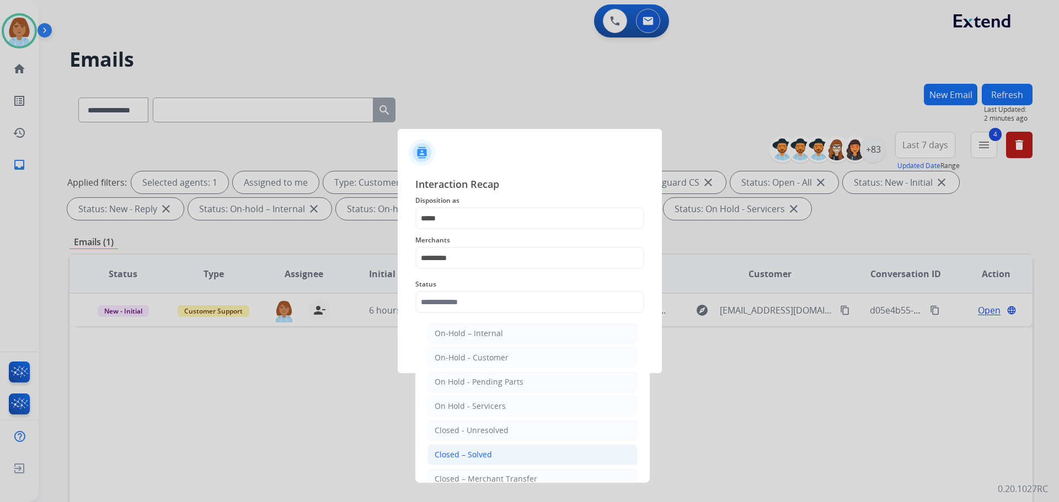
click at [585, 449] on li "Closed – Solved" at bounding box center [532, 454] width 210 height 21
type input "**********"
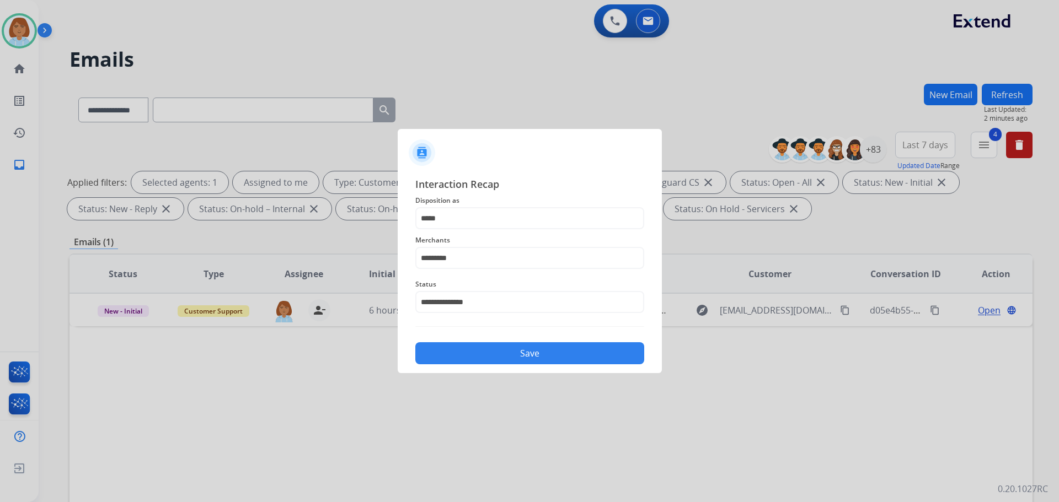
click at [576, 362] on button "Save" at bounding box center [529, 353] width 229 height 22
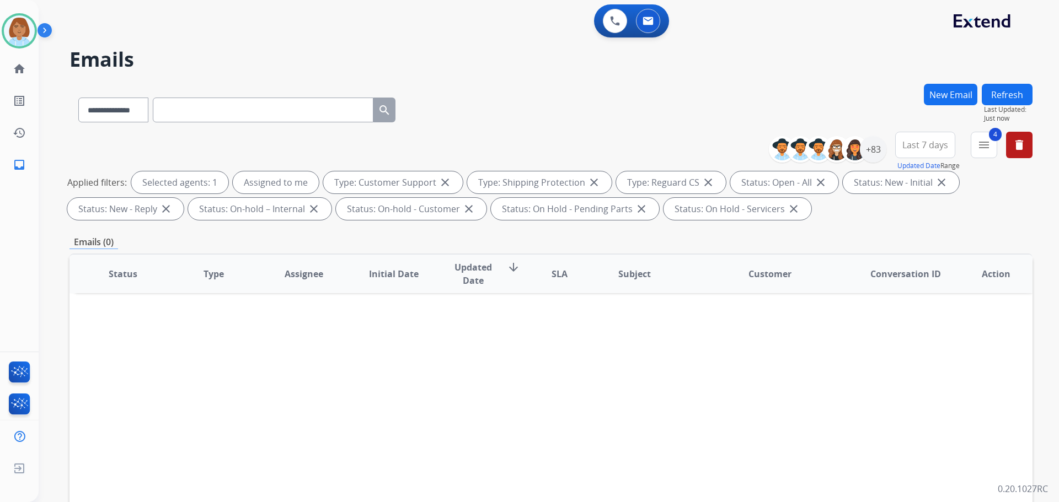
click at [1027, 92] on button "Refresh" at bounding box center [1007, 95] width 51 height 22
click at [15, 9] on div "[PERSON_NAME] Available Edit Avatar Agent: [PERSON_NAME] Profile: Extend_Traini…" at bounding box center [19, 90] width 39 height 181
click at [25, 55] on link "home Home" at bounding box center [19, 68] width 31 height 31
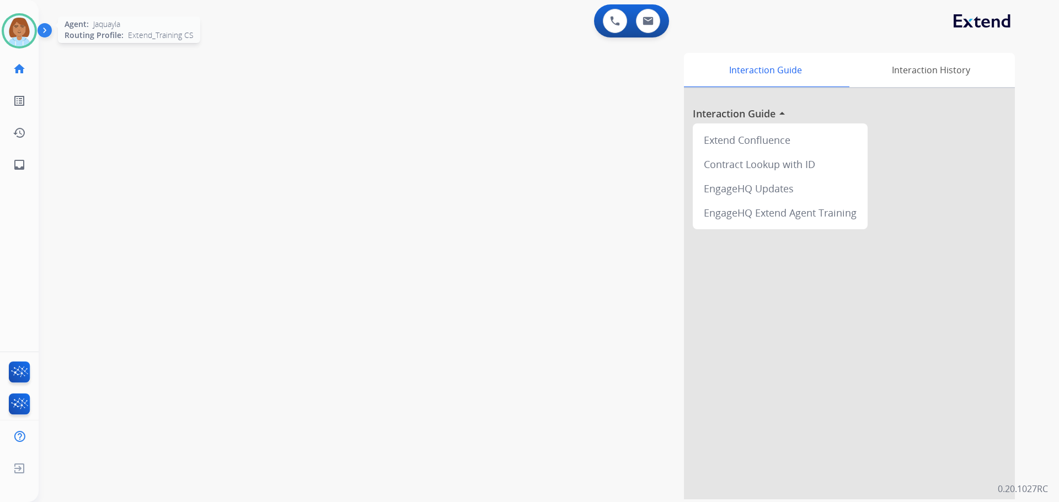
click at [22, 25] on img at bounding box center [19, 30] width 31 height 31
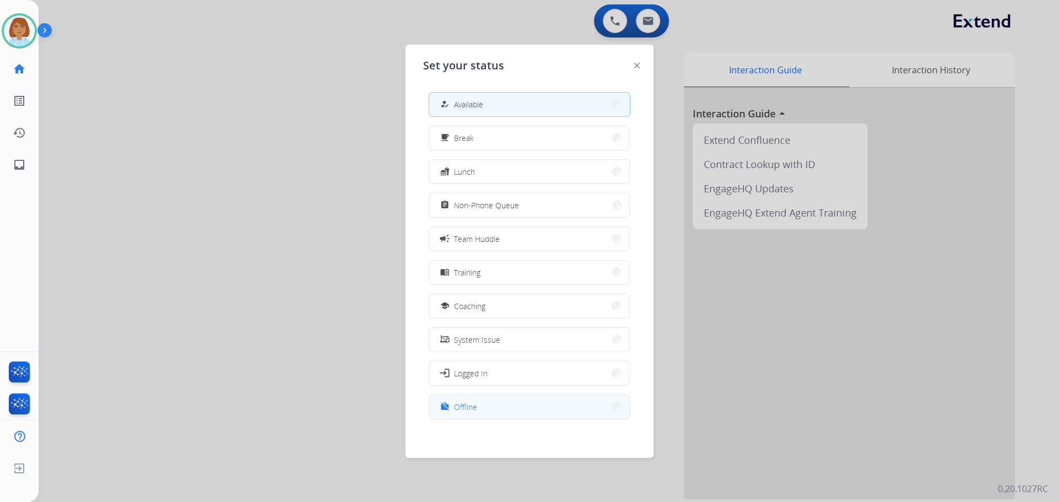
click at [502, 401] on button "work_off Offline" at bounding box center [529, 407] width 201 height 24
